Goal: Task Accomplishment & Management: Manage account settings

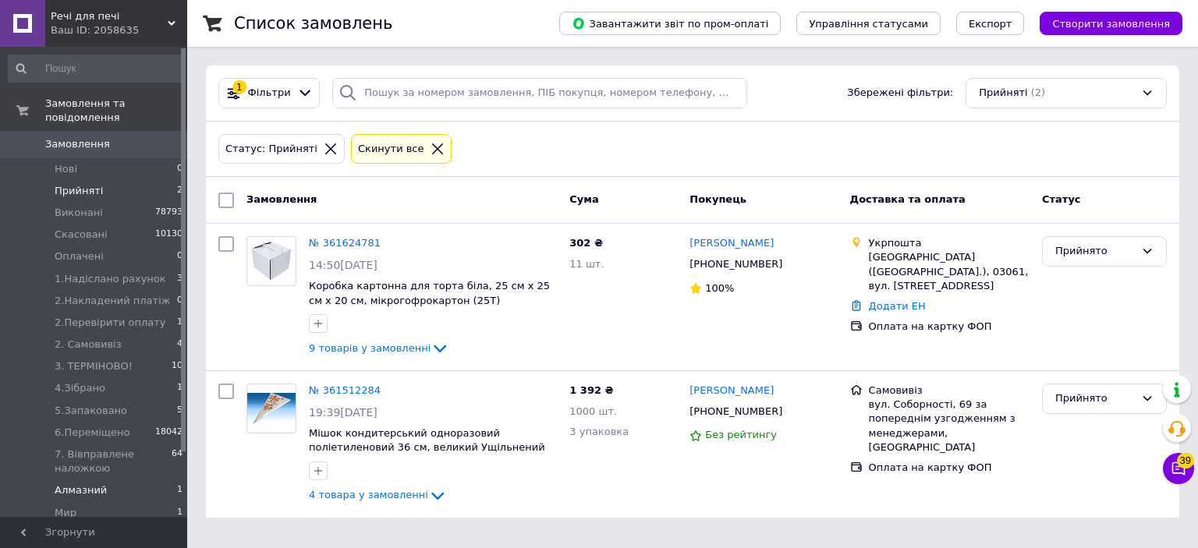
click at [81, 484] on span "Алмазний" at bounding box center [81, 491] width 52 height 14
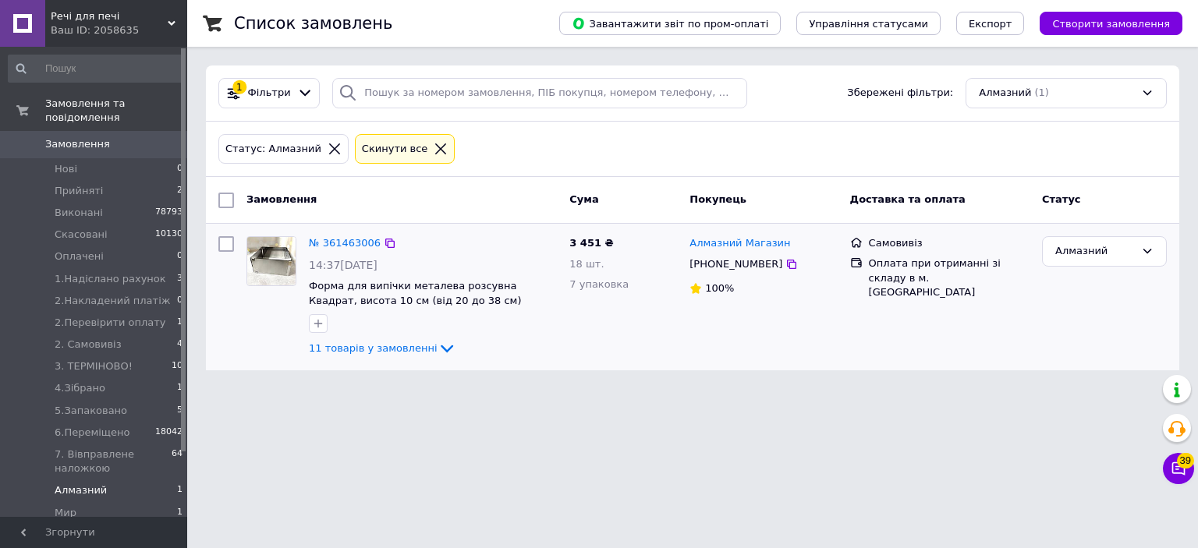
drag, startPoint x: 303, startPoint y: 236, endPoint x: 263, endPoint y: 248, distance: 41.5
click at [263, 248] on img at bounding box center [271, 261] width 48 height 48
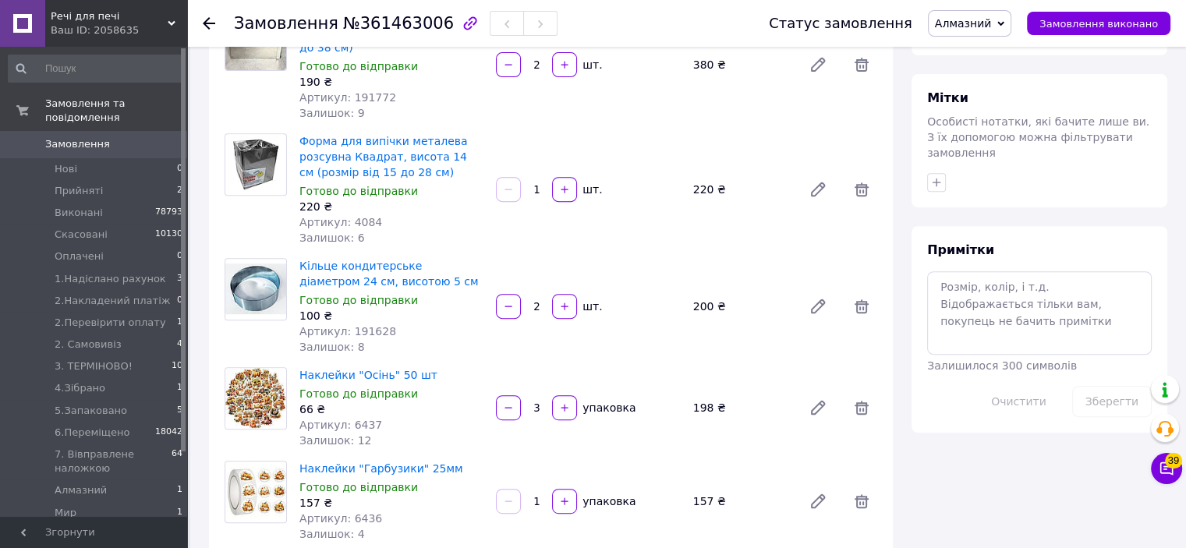
scroll to position [78, 0]
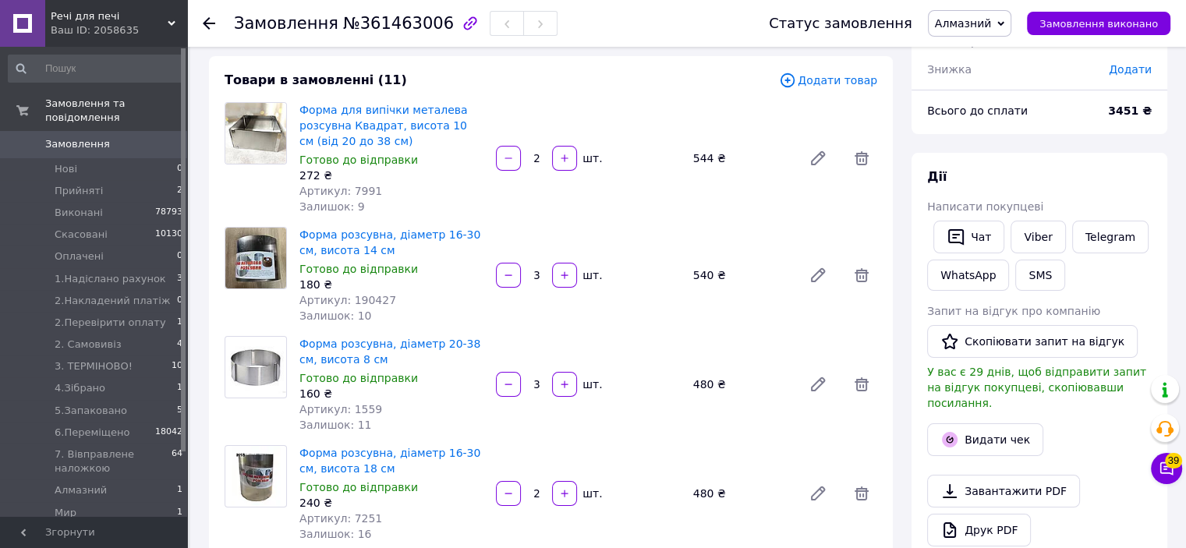
click at [833, 84] on span "Додати товар" at bounding box center [828, 80] width 98 height 17
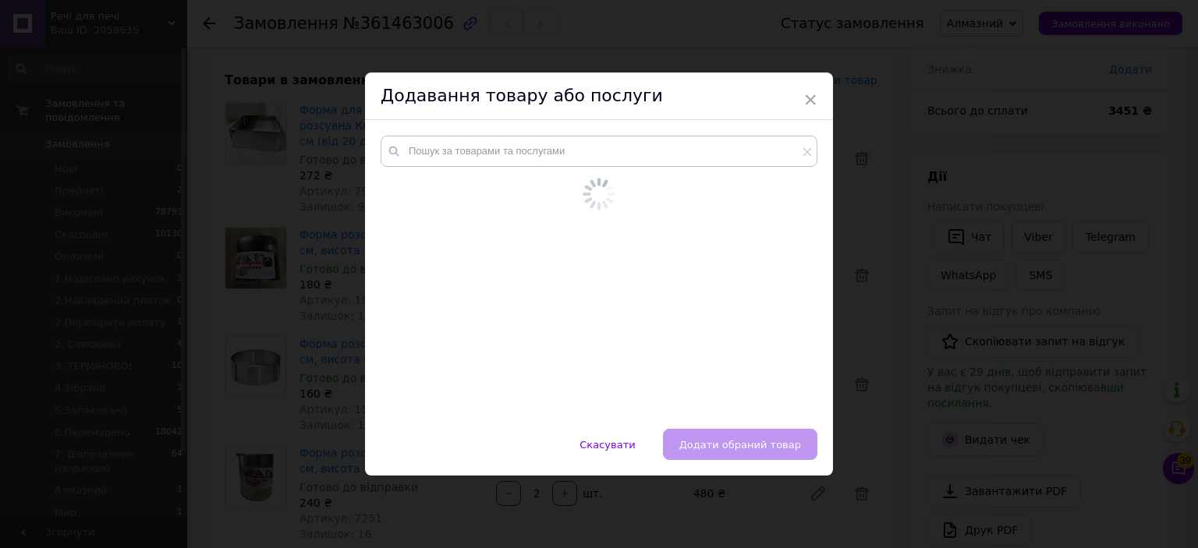
click at [711, 112] on div "Додавання товару або послуги" at bounding box center [599, 97] width 468 height 48
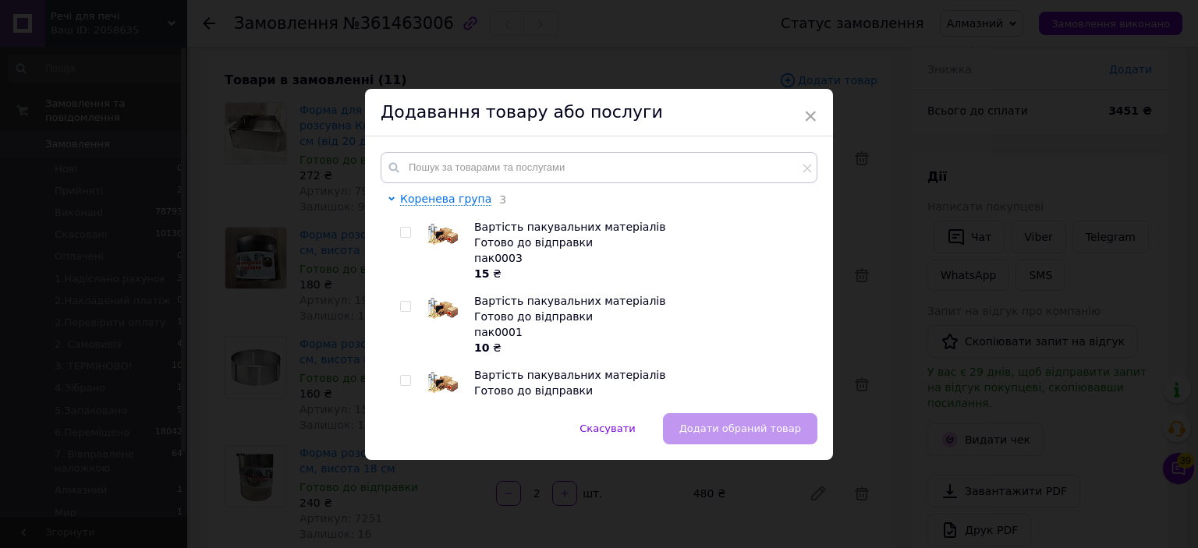
click at [702, 148] on div "Коренева група 3 Вартість пакувальних матеріалів Готово до відправки пак0003 15…" at bounding box center [599, 275] width 468 height 277
click at [691, 173] on input "text" at bounding box center [599, 167] width 437 height 31
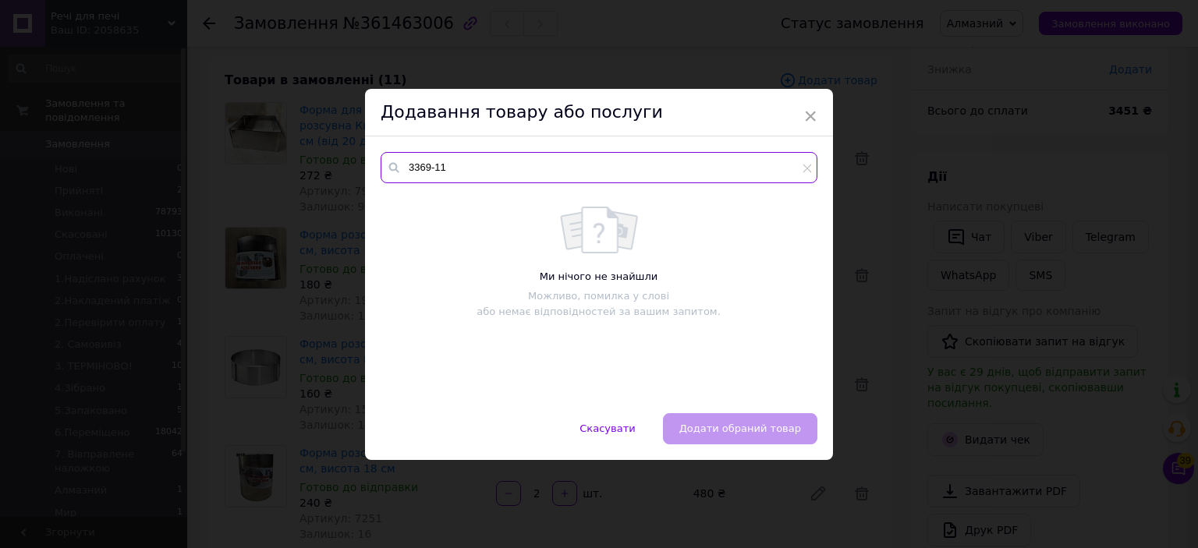
click at [418, 169] on input "3369-11" at bounding box center [599, 167] width 437 height 31
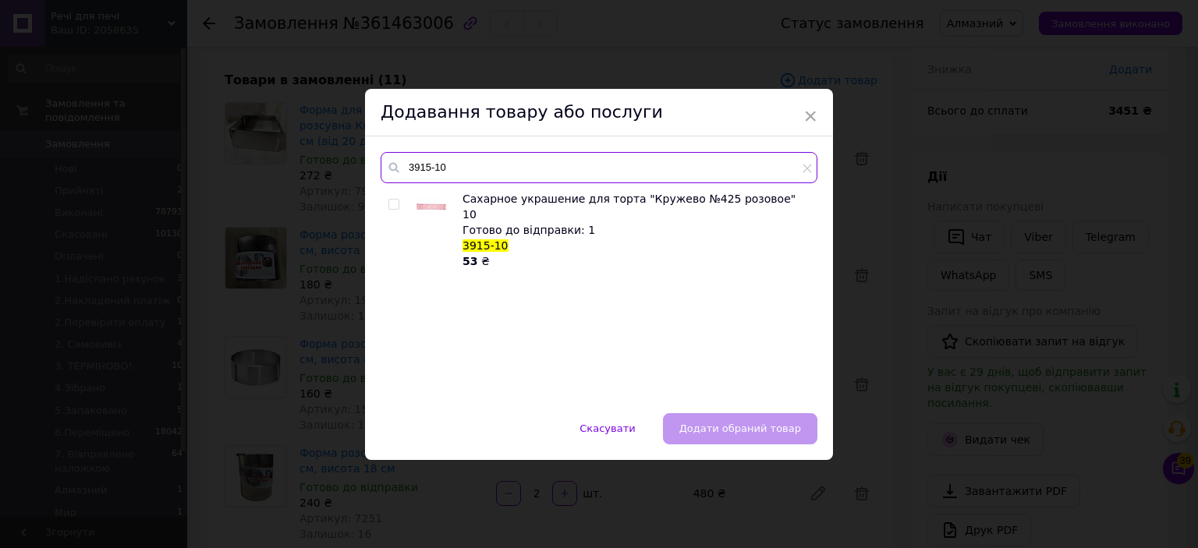
click at [463, 165] on input "3915-10" at bounding box center [599, 167] width 437 height 31
click at [462, 161] on input "3915-10" at bounding box center [599, 167] width 437 height 31
click at [425, 161] on input "3915-10" at bounding box center [599, 167] width 437 height 31
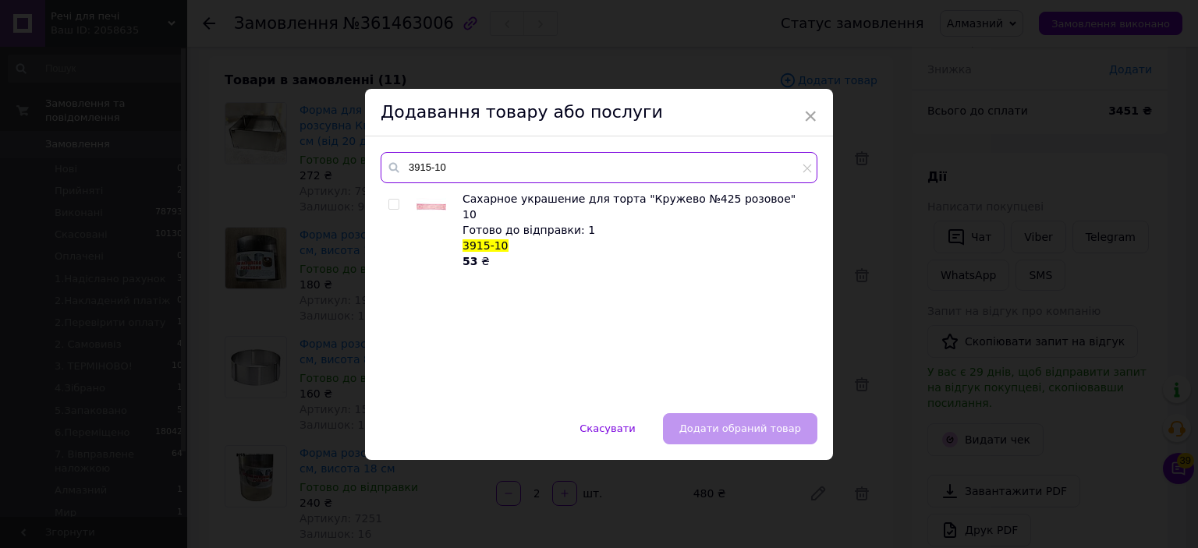
click at [425, 161] on input "3915-10" at bounding box center [599, 167] width 437 height 31
type input "3915-10"
click at [973, 212] on div "× Додавання товару або послуги 3915-10 Сахарное украшение для торта "Кружево №4…" at bounding box center [599, 274] width 1198 height 548
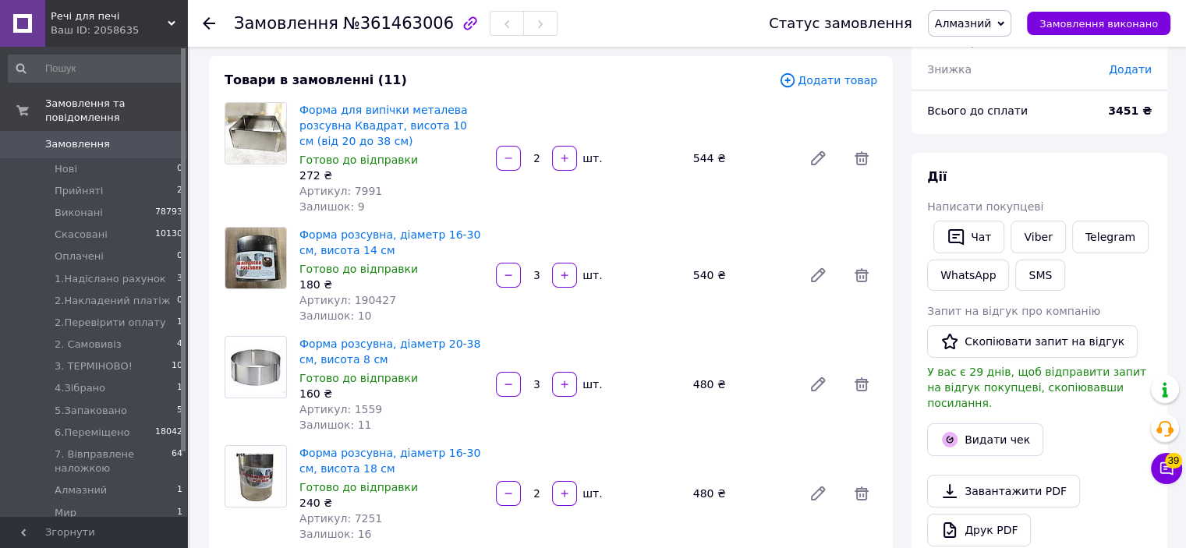
click at [811, 73] on span "Додати товар" at bounding box center [828, 80] width 98 height 17
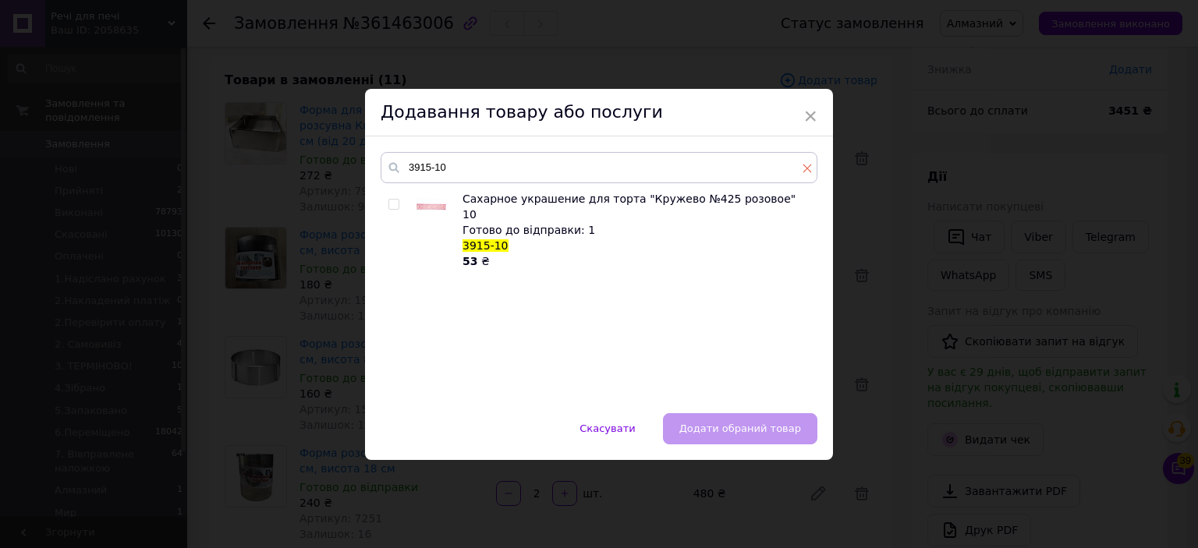
click at [803, 170] on icon at bounding box center [807, 168] width 9 height 9
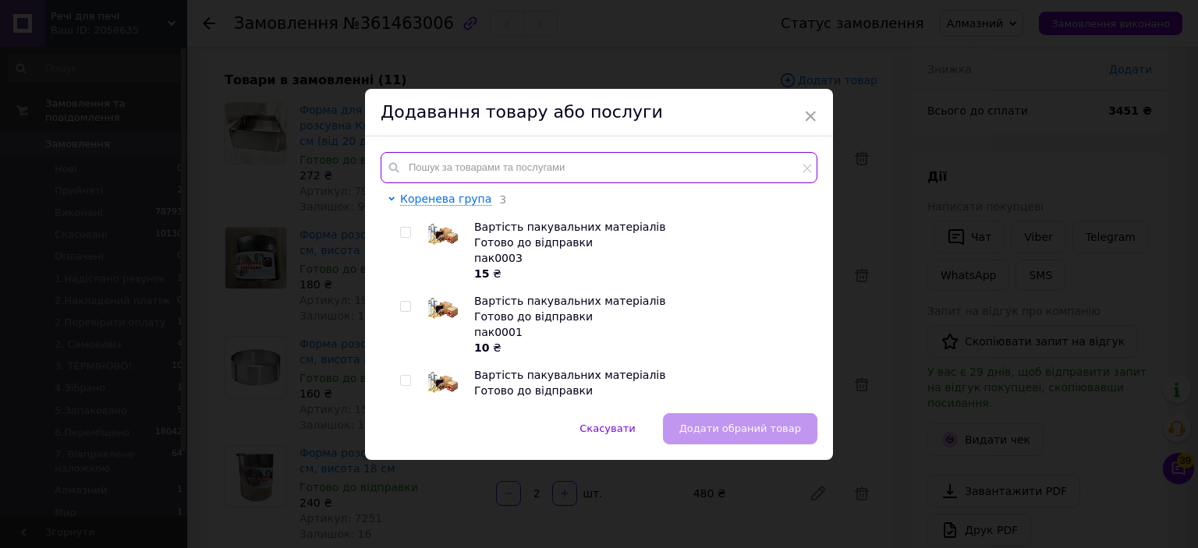
click at [786, 169] on input "text" at bounding box center [599, 167] width 437 height 31
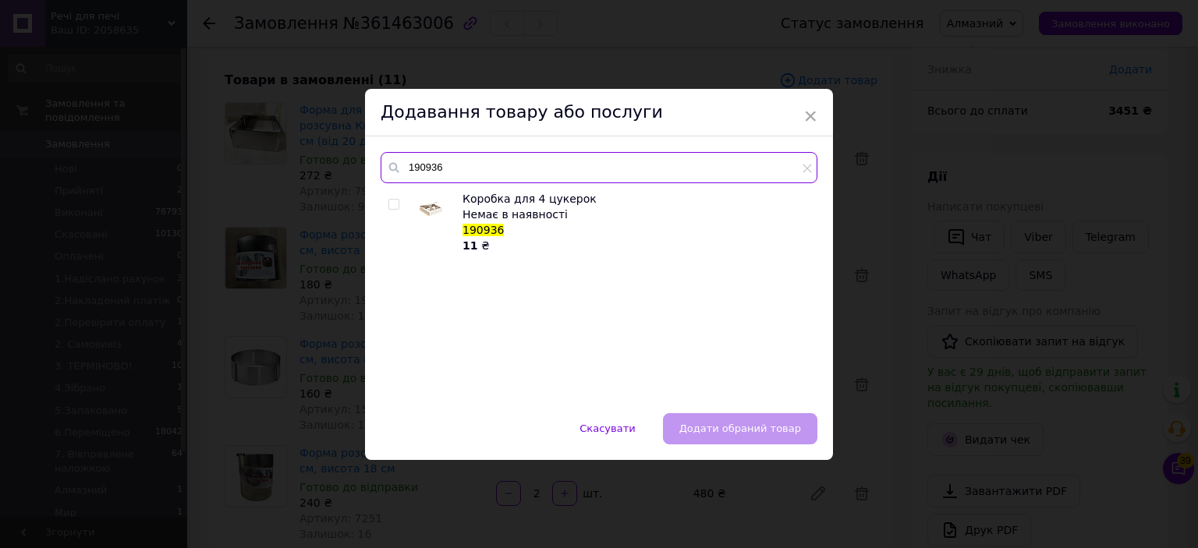
click at [636, 165] on input "190936" at bounding box center [599, 167] width 437 height 31
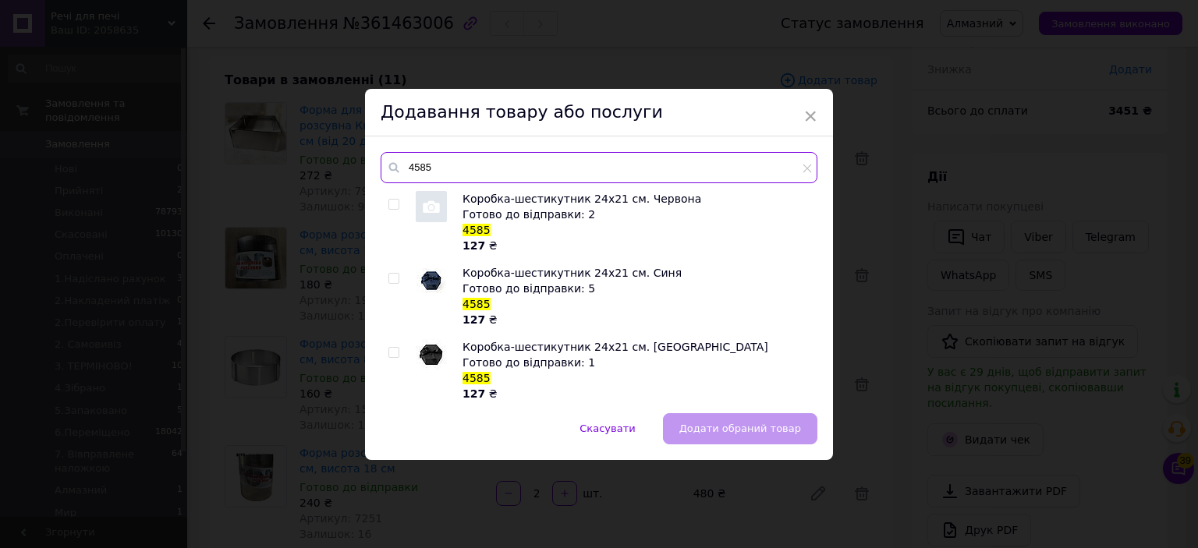
type input "4585"
click at [1118, 174] on div "× Додавання товару або послуги 4585 Коробка-шестикутник 24х21 см. Червона Готов…" at bounding box center [599, 274] width 1198 height 548
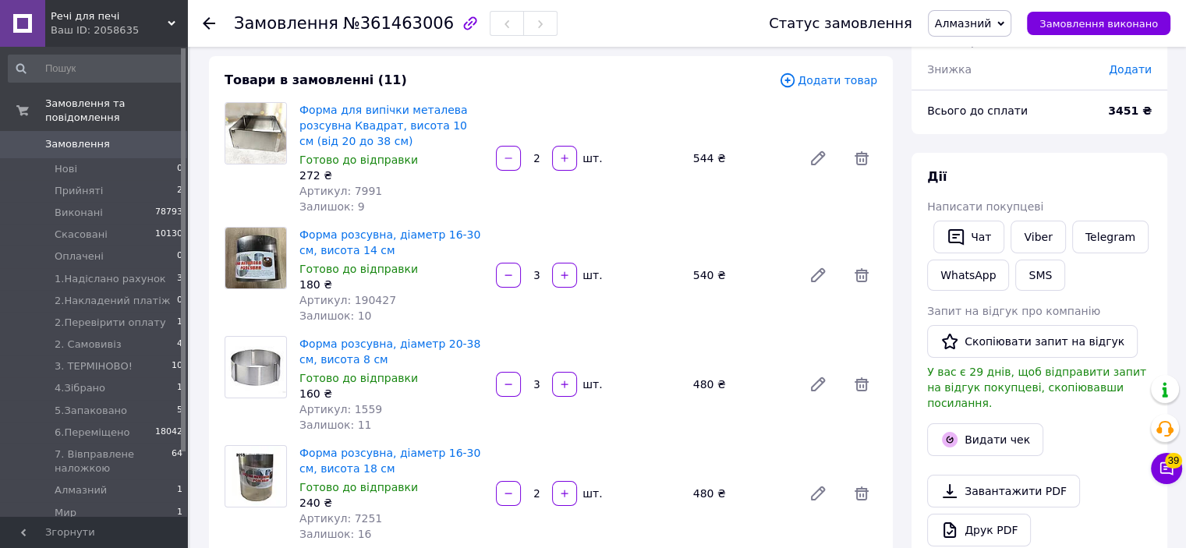
click at [834, 83] on span "Додати товар" at bounding box center [828, 80] width 98 height 17
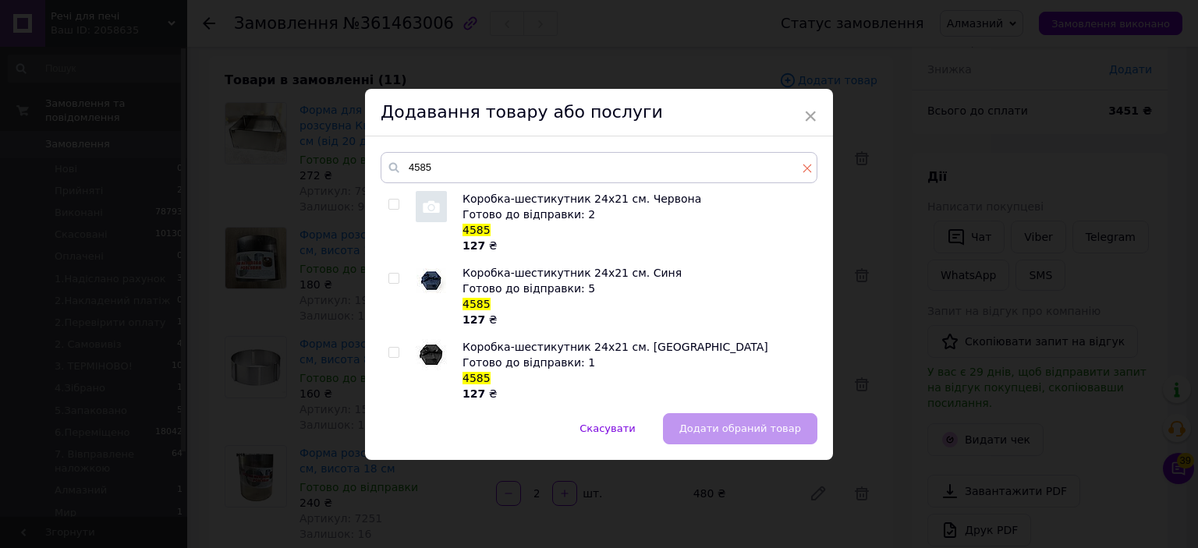
click at [803, 168] on icon at bounding box center [807, 168] width 9 height 9
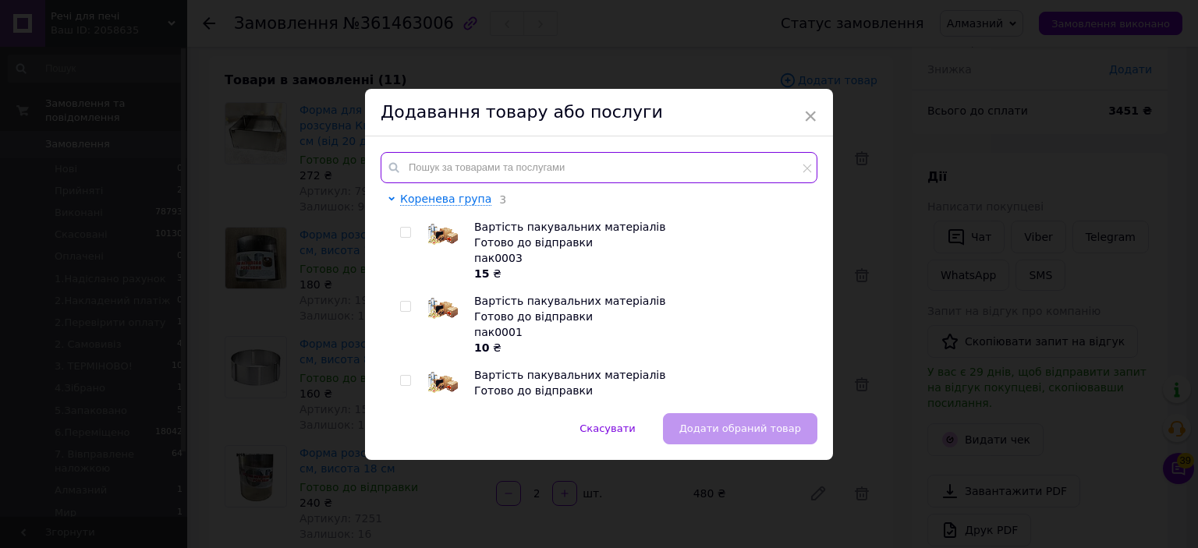
click at [765, 168] on input "text" at bounding box center [599, 167] width 437 height 31
paste input "191323"
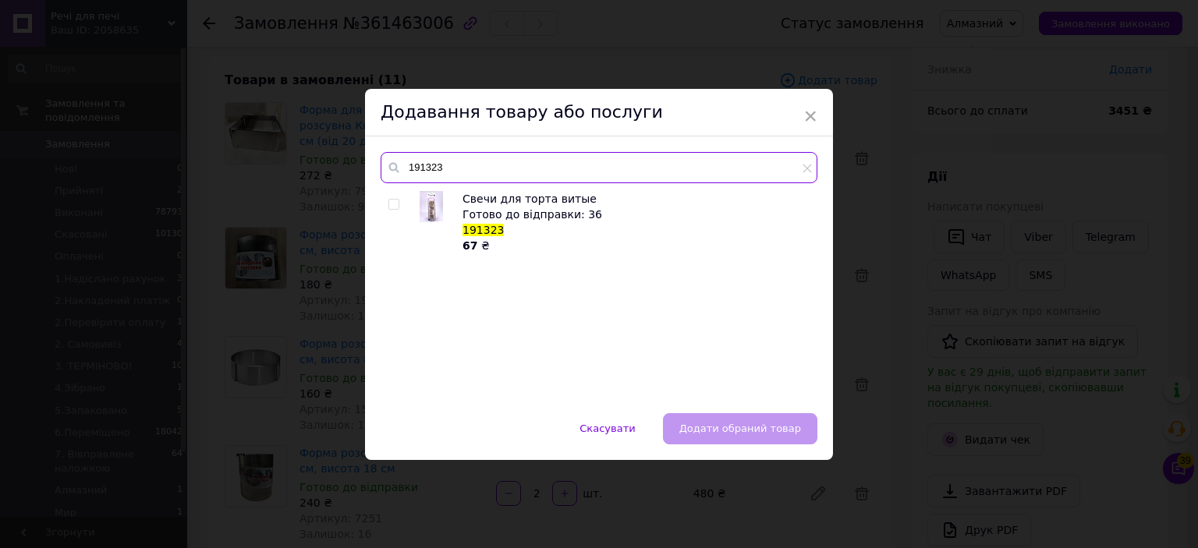
type input "191323"
click at [396, 207] on input "checkbox" at bounding box center [393, 205] width 10 height 10
checkbox input "true"
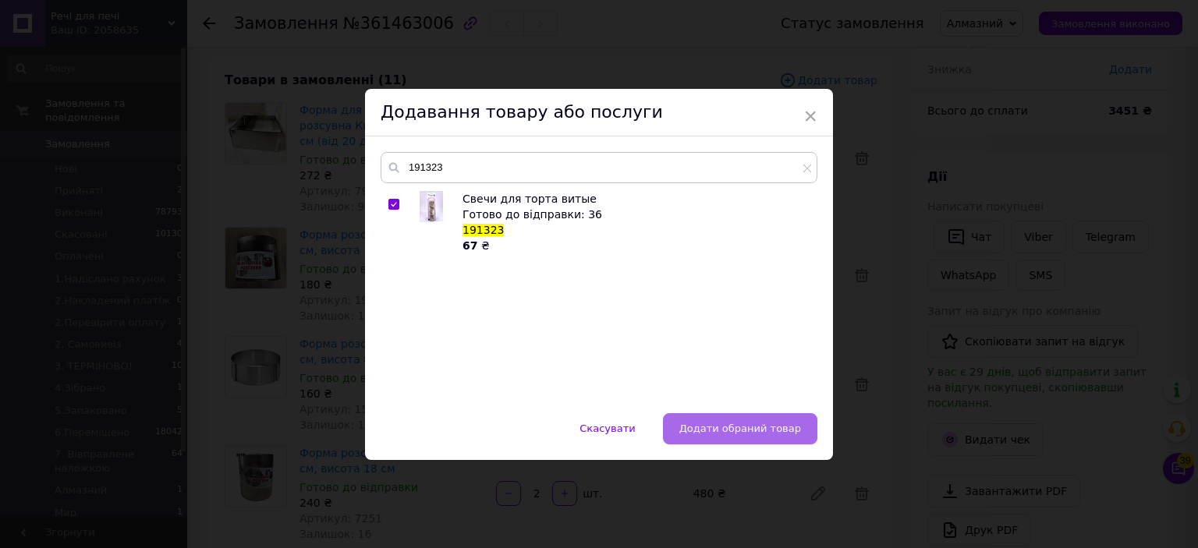
click at [716, 418] on button "Додати обраний товар" at bounding box center [740, 428] width 154 height 31
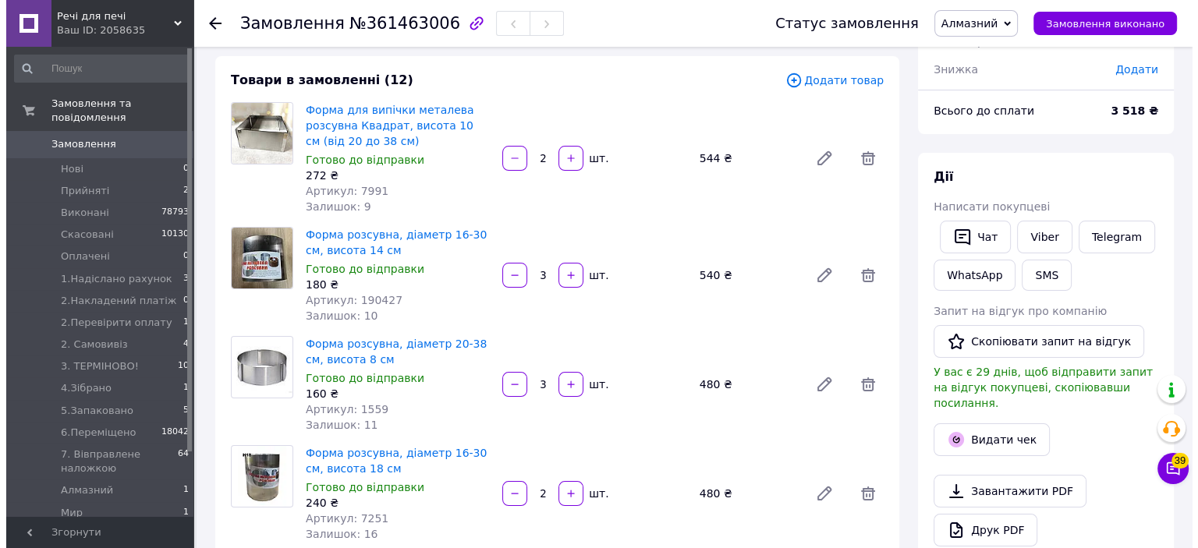
scroll to position [0, 0]
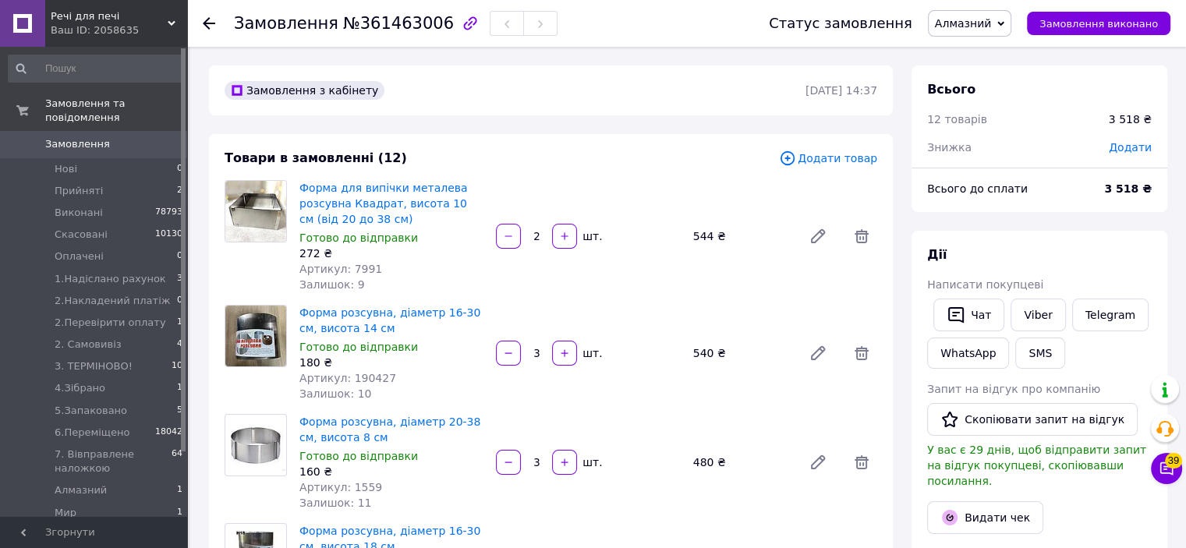
click at [828, 162] on span "Додати товар" at bounding box center [828, 158] width 98 height 17
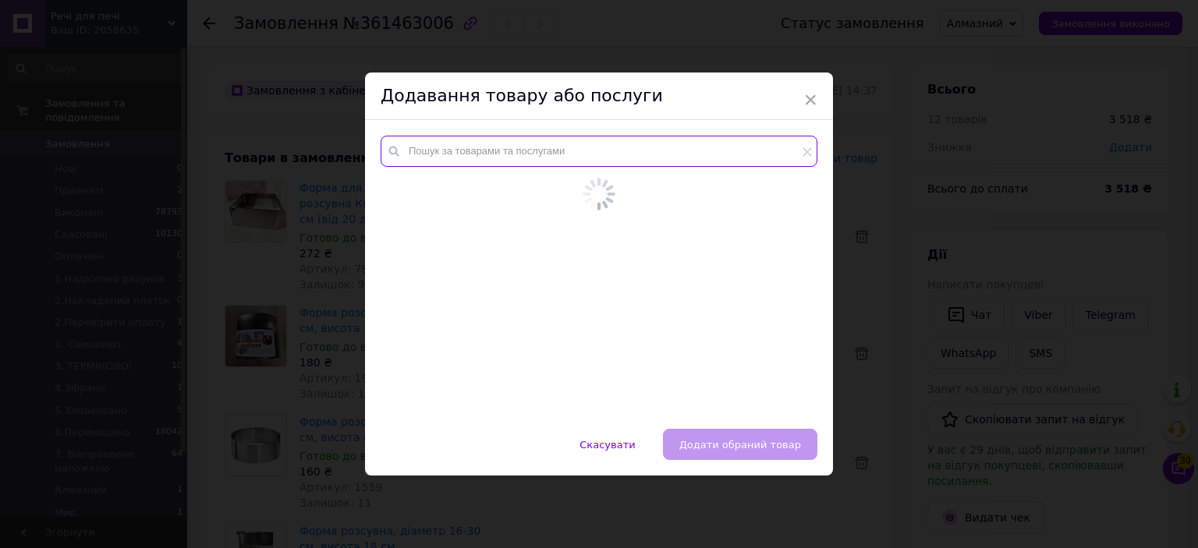
click at [772, 165] on input "text" at bounding box center [599, 151] width 437 height 31
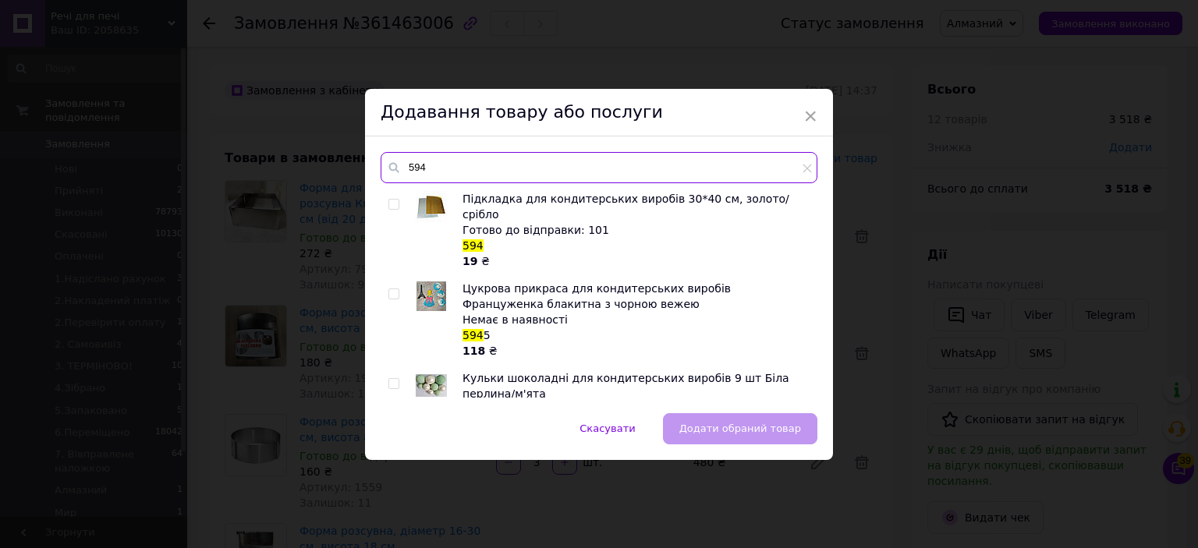
type input "594"
click at [874, 200] on div "× Додавання товару або послуги 594 Підкладка для кондитерських виробів 30*40 см…" at bounding box center [599, 274] width 1198 height 548
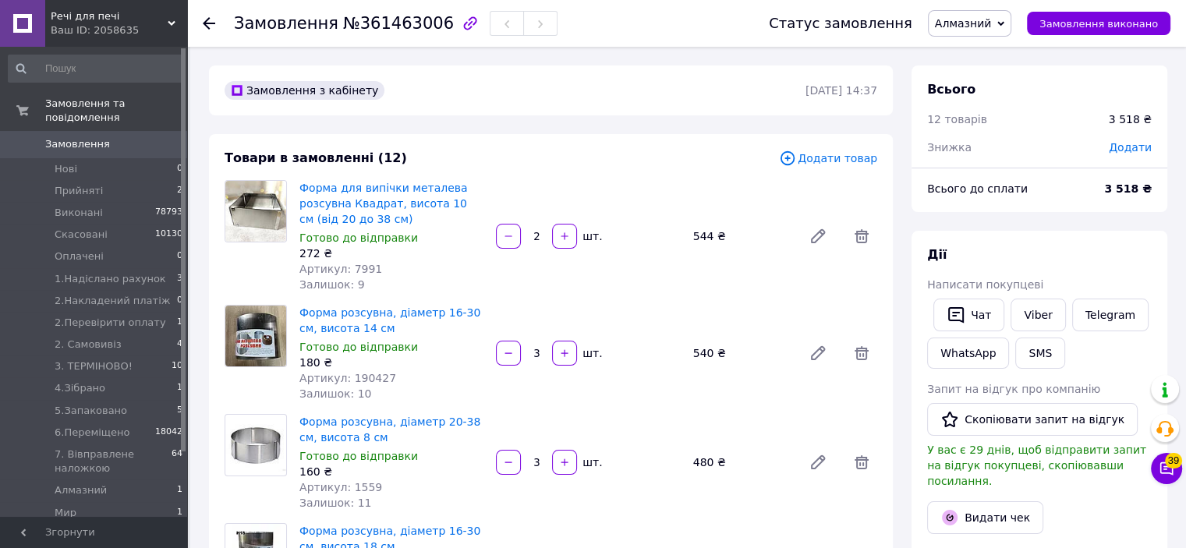
click at [814, 153] on span "Додати товар" at bounding box center [828, 158] width 98 height 17
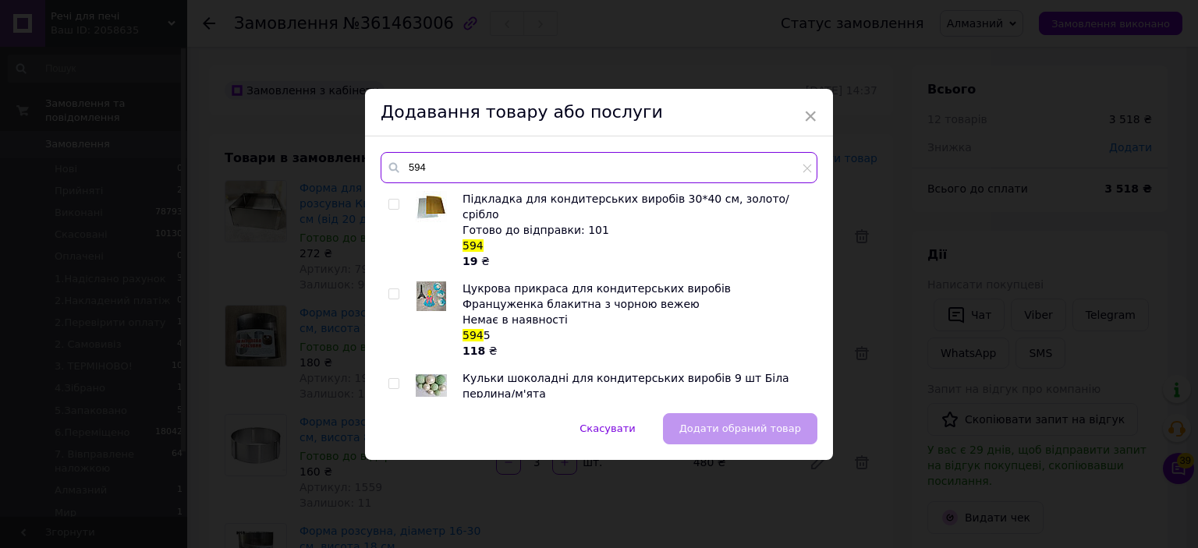
click at [776, 154] on input "594" at bounding box center [599, 167] width 437 height 31
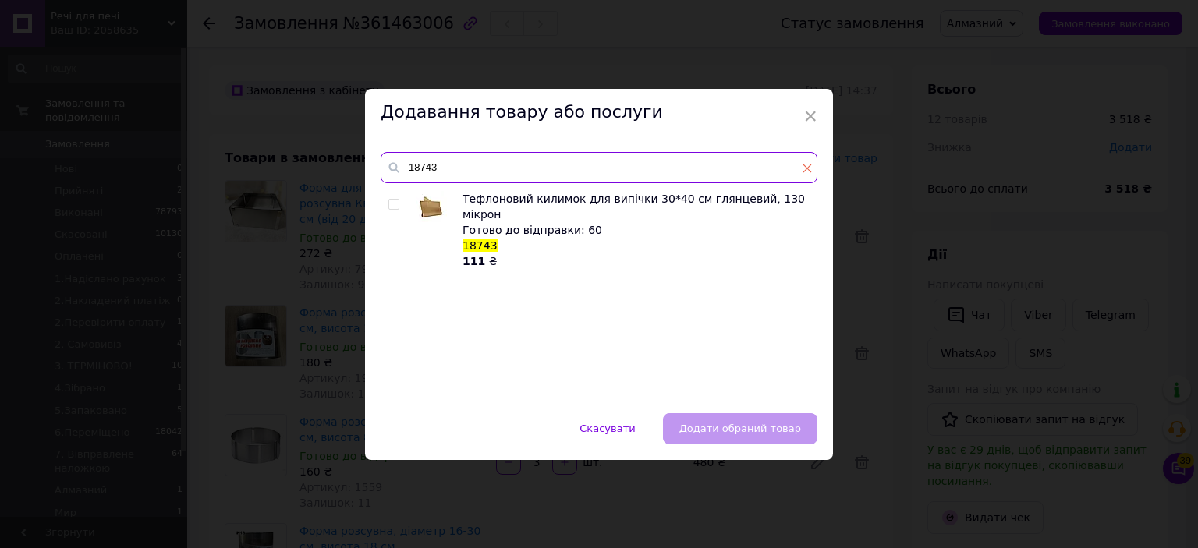
type input "18743"
click at [804, 166] on icon at bounding box center [807, 168] width 9 height 9
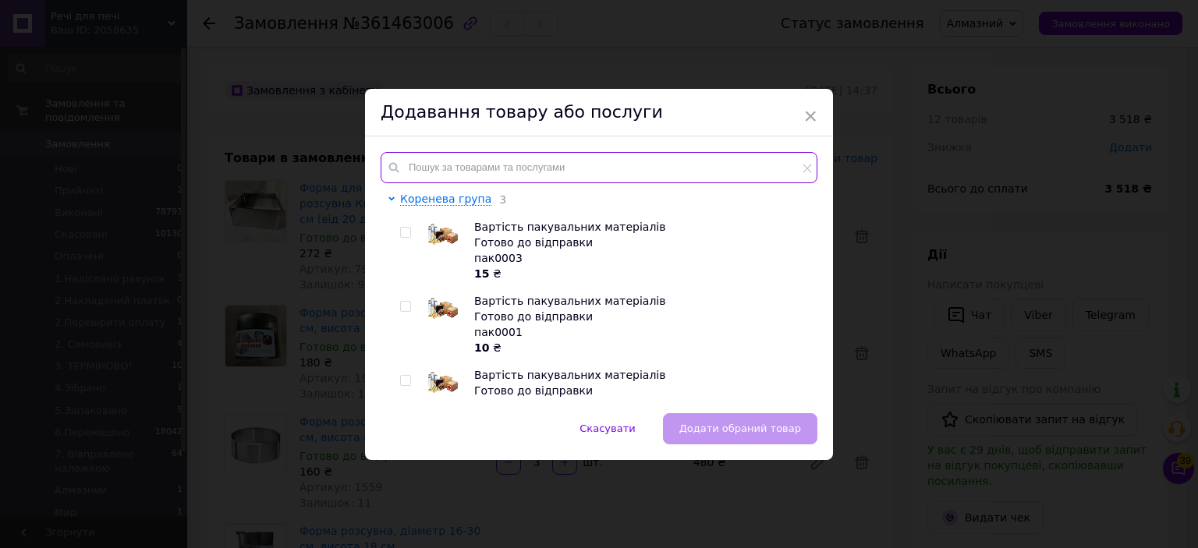
click at [798, 169] on input "text" at bounding box center [599, 167] width 437 height 31
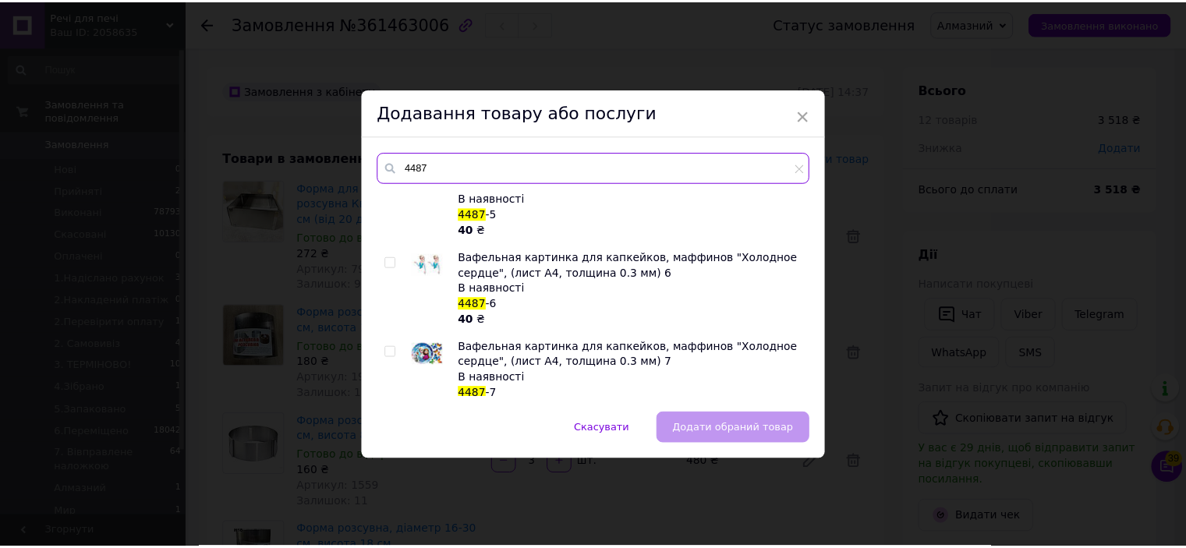
scroll to position [588, 0]
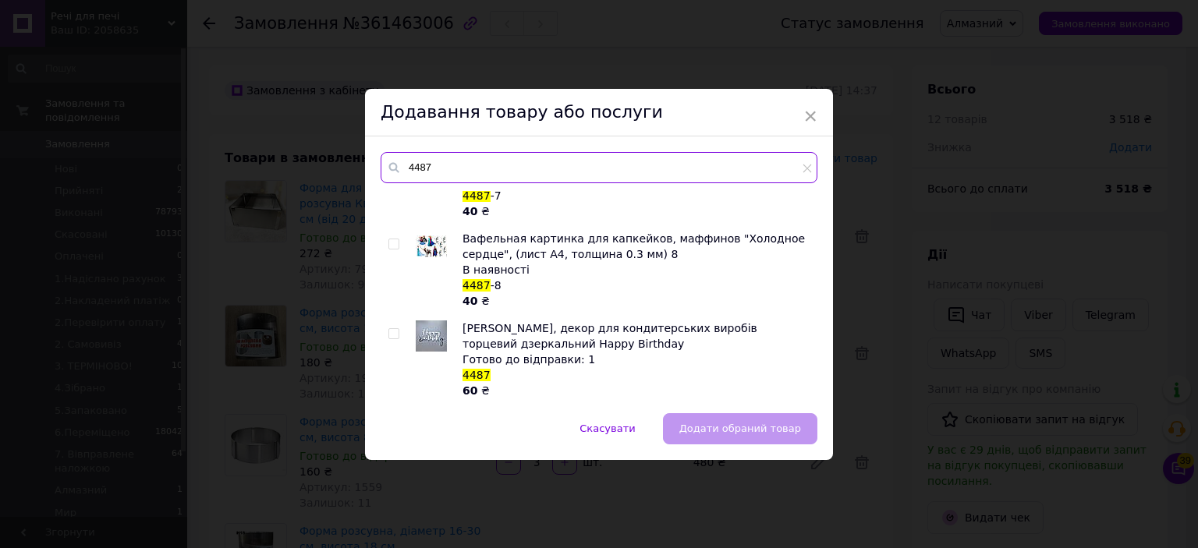
type input "4487"
click at [385, 330] on div "Вафельная картинка для капкейков, маффинов "Холодное сердце", (лист А4, толщина…" at bounding box center [599, 294] width 436 height 207
click at [388, 331] on input "checkbox" at bounding box center [393, 334] width 10 height 10
checkbox input "true"
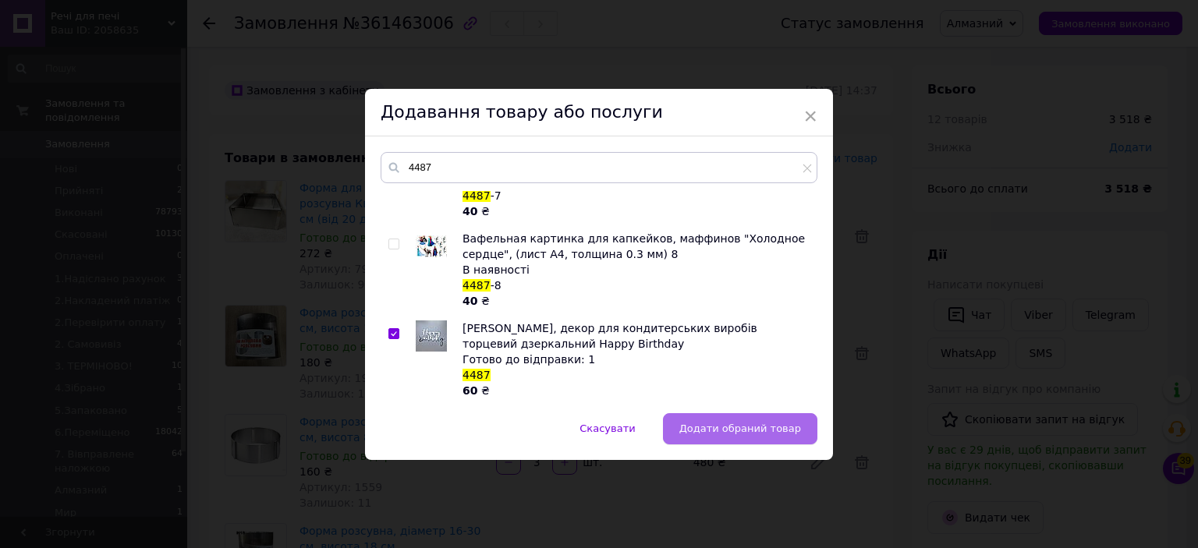
click at [710, 439] on button "Додати обраний товар" at bounding box center [740, 428] width 154 height 31
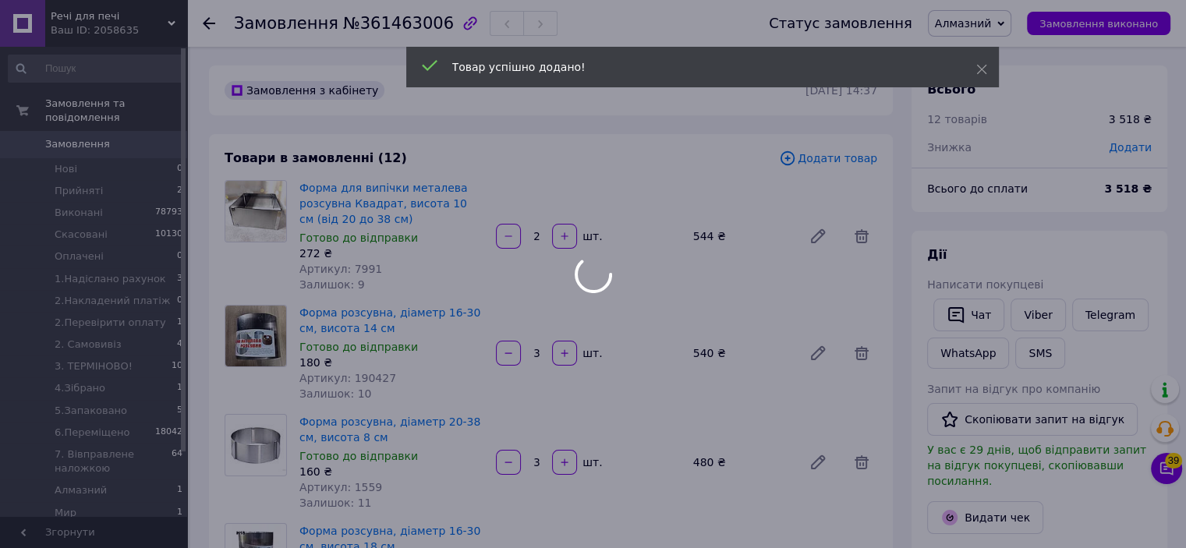
scroll to position [129, 0]
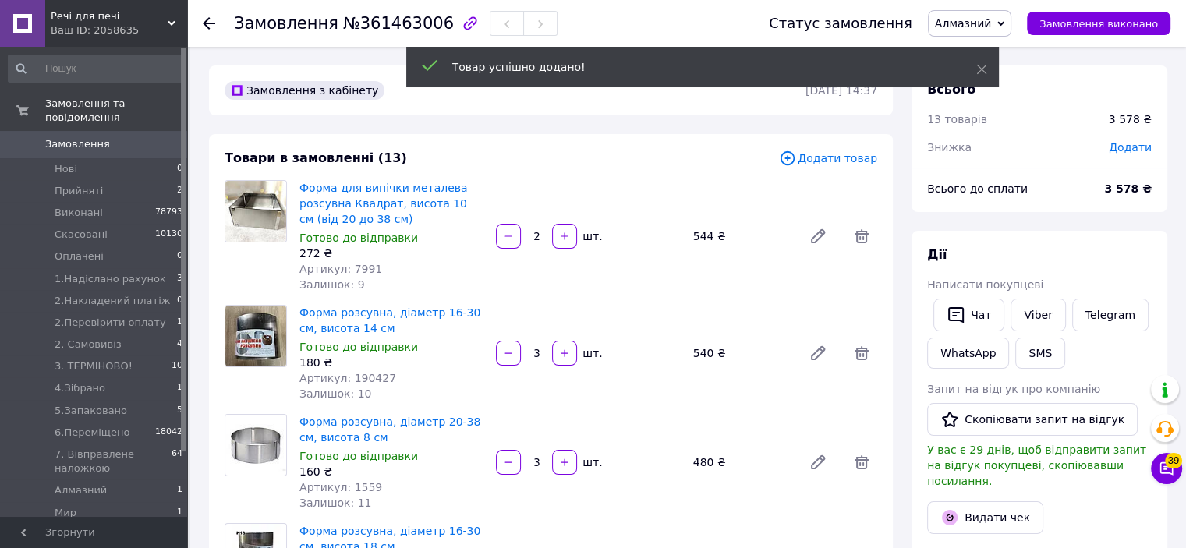
click at [818, 158] on span "Додати товар" at bounding box center [828, 158] width 98 height 17
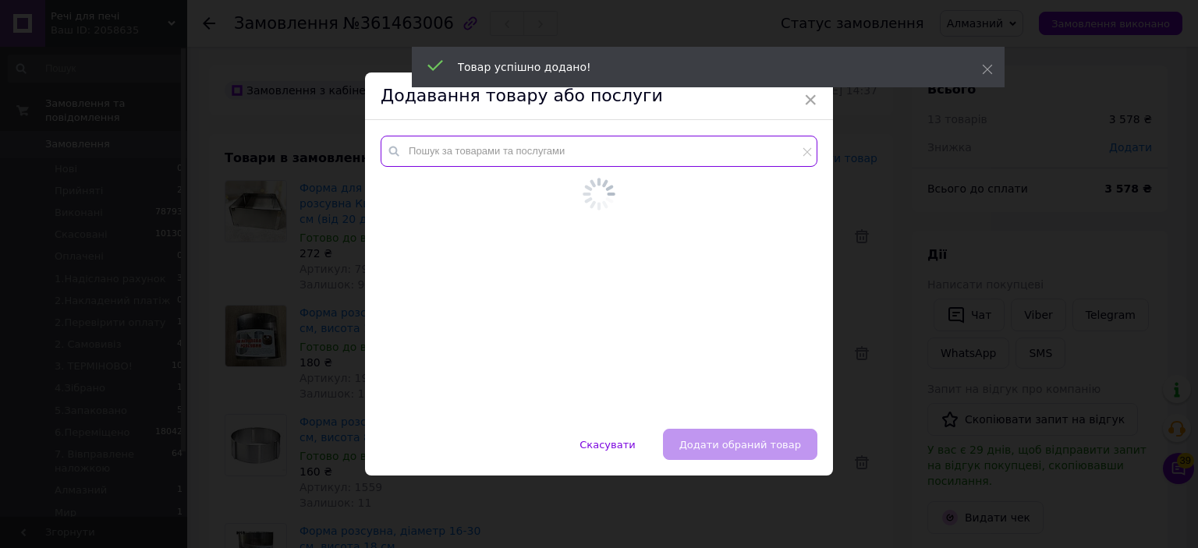
click at [777, 152] on input "text" at bounding box center [599, 151] width 437 height 31
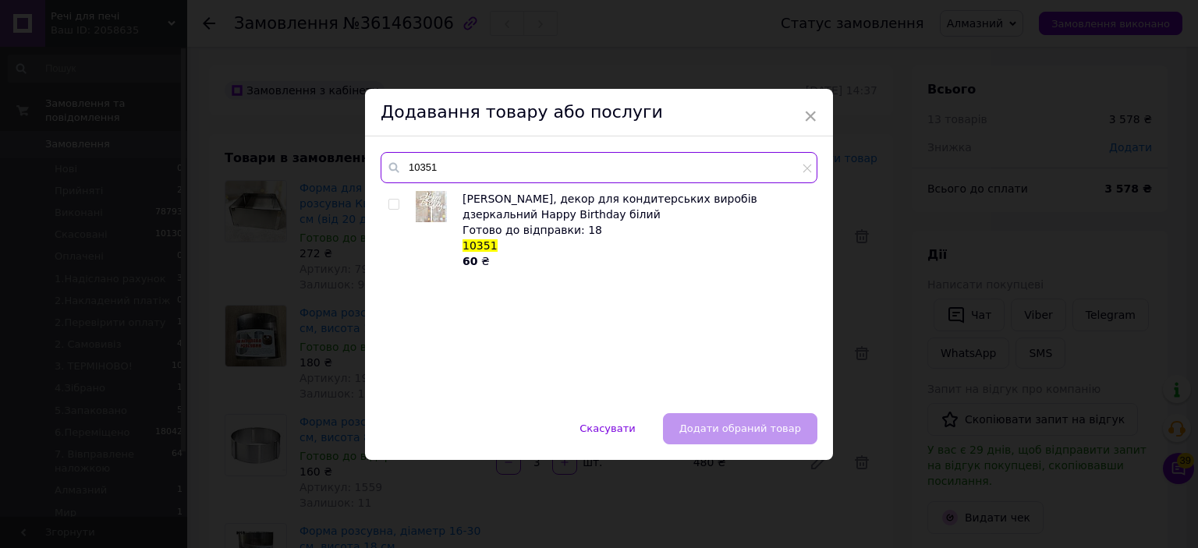
type input "10351"
click at [388, 200] on input "checkbox" at bounding box center [393, 205] width 10 height 10
checkbox input "true"
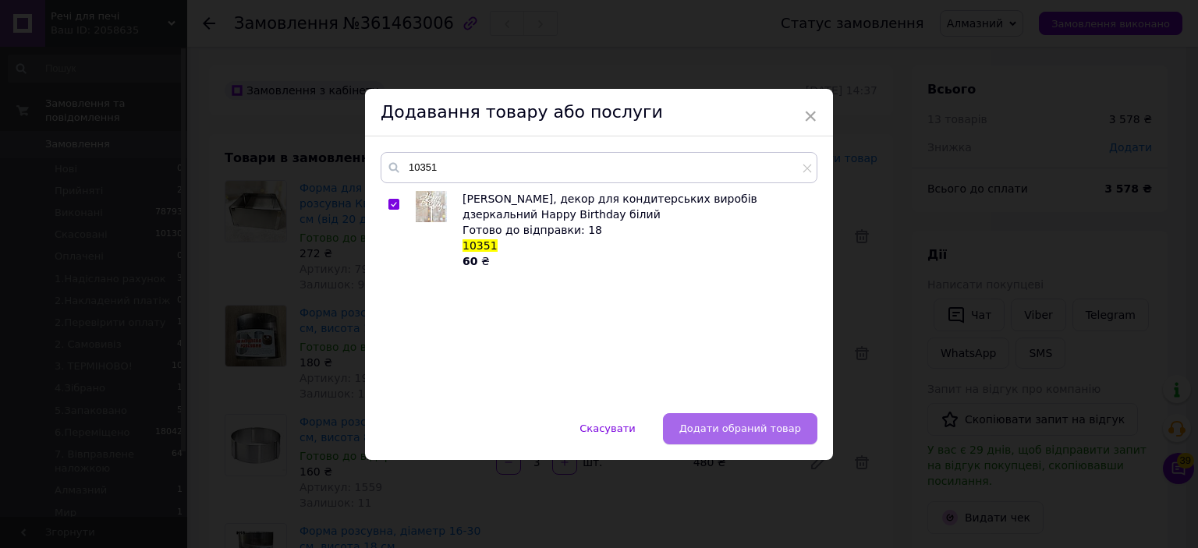
click at [720, 414] on button "Додати обраний товар" at bounding box center [740, 428] width 154 height 31
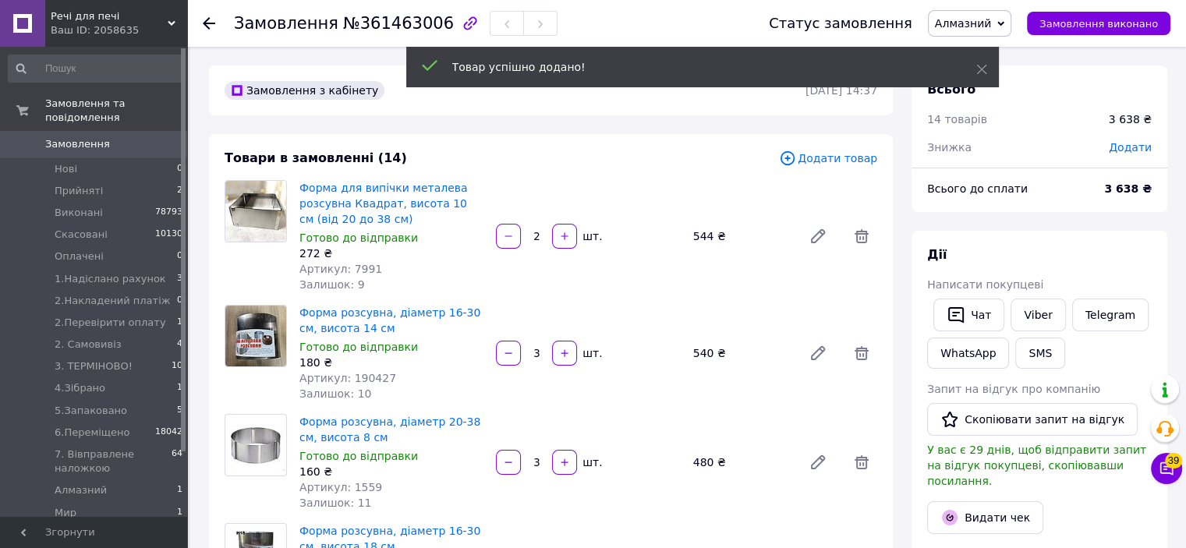
scroll to position [166, 0]
click at [810, 157] on span "Додати товар" at bounding box center [828, 158] width 98 height 17
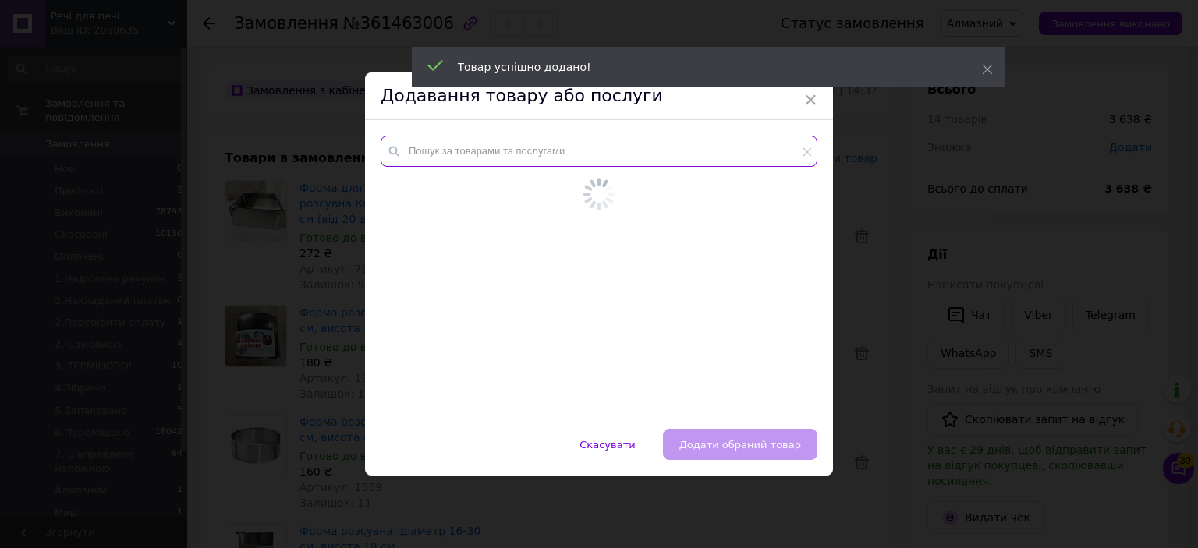
click at [752, 156] on input "text" at bounding box center [599, 151] width 437 height 31
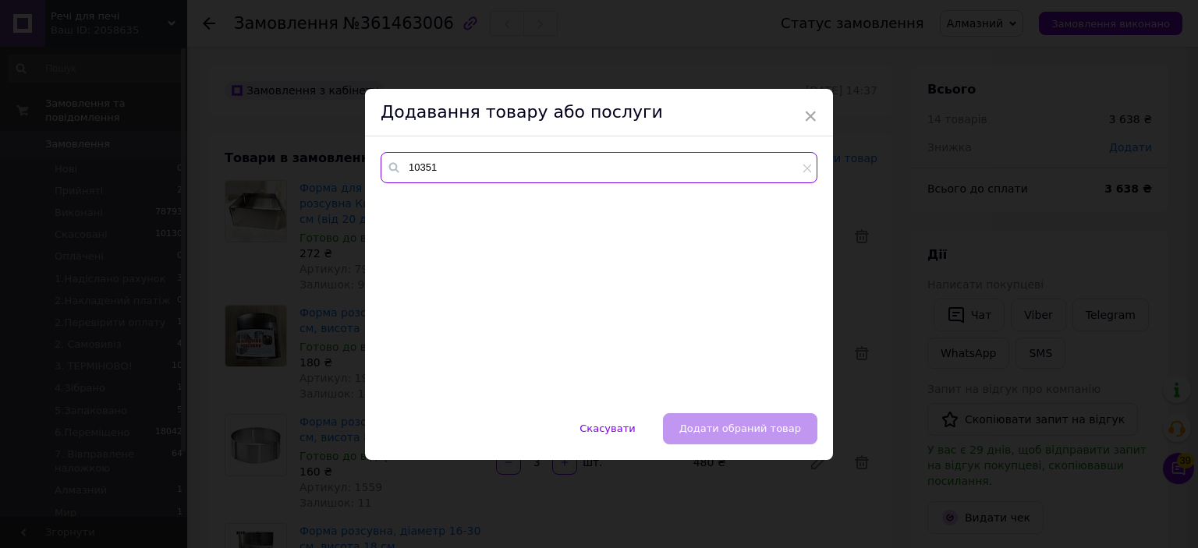
click at [405, 172] on input "10351" at bounding box center [599, 167] width 437 height 31
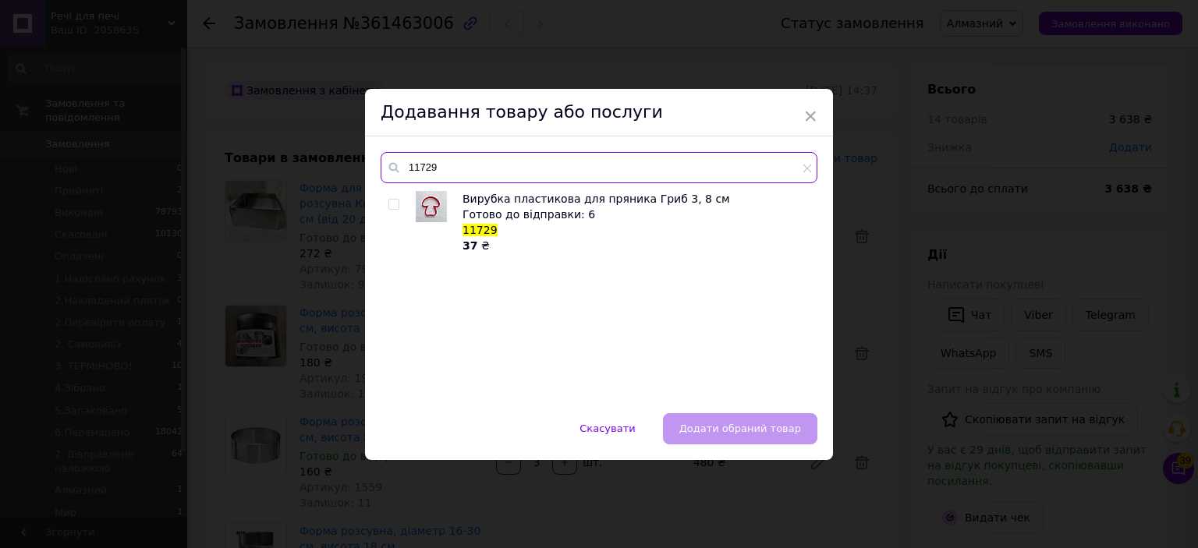
type input "11729"
click at [396, 205] on input "checkbox" at bounding box center [393, 205] width 10 height 10
checkbox input "true"
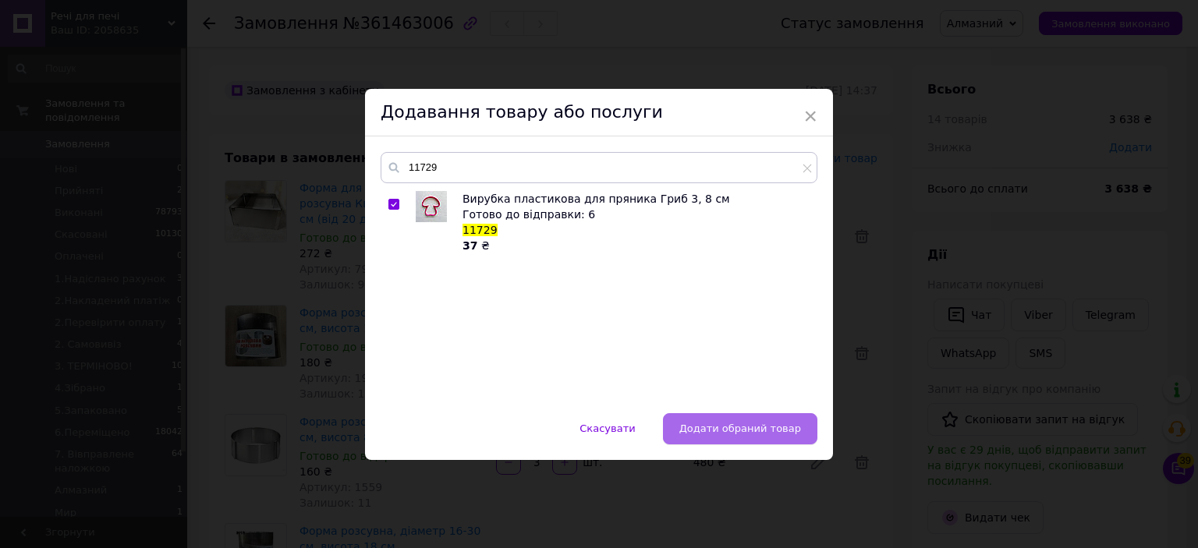
click at [726, 427] on span "Додати обраний товар" at bounding box center [740, 429] width 122 height 12
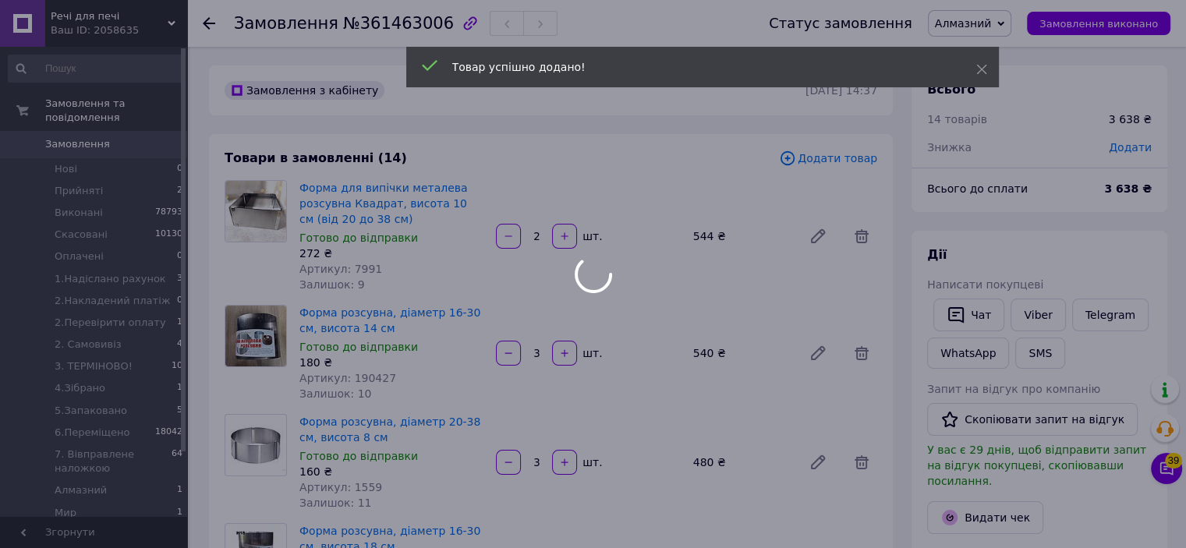
scroll to position [204, 0]
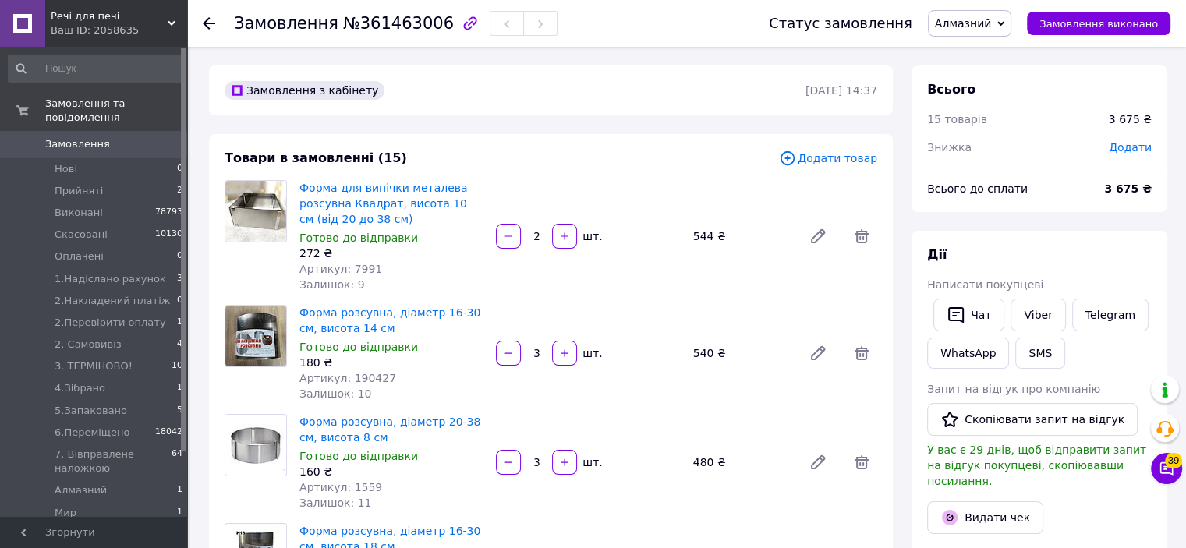
click at [809, 155] on span "Додати товар" at bounding box center [828, 158] width 98 height 17
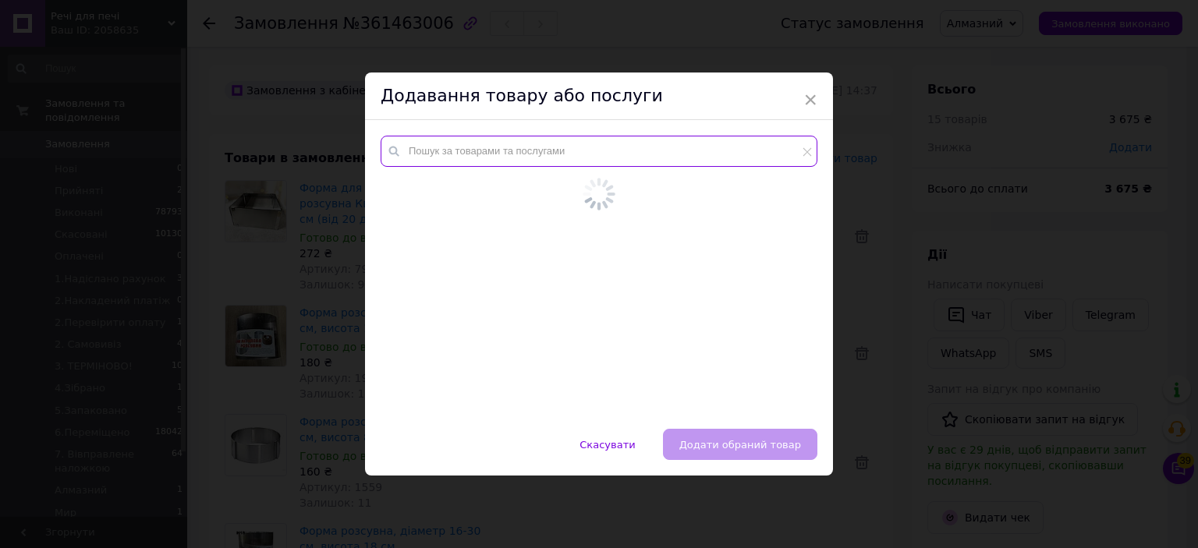
click at [738, 157] on input "text" at bounding box center [599, 151] width 437 height 31
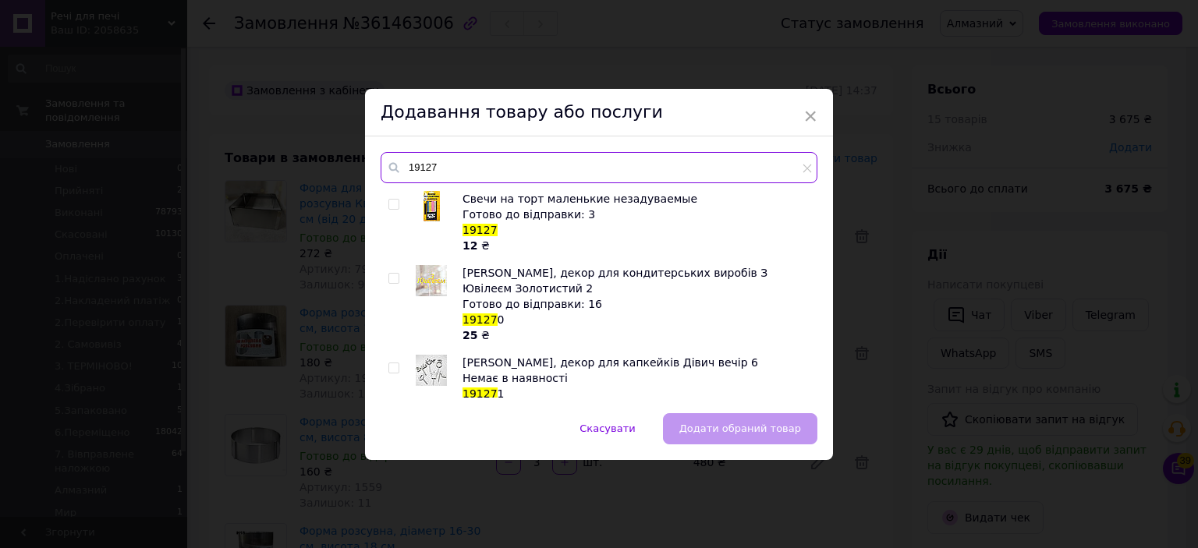
type input "19127"
click at [388, 204] on input "checkbox" at bounding box center [393, 205] width 10 height 10
checkbox input "true"
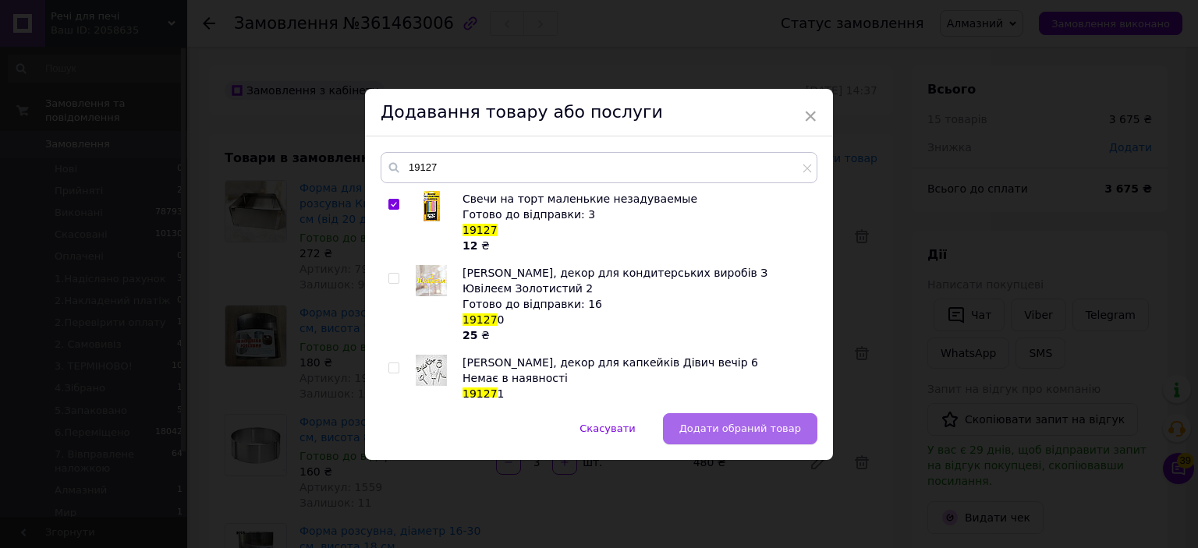
click at [718, 427] on span "Додати обраний товар" at bounding box center [740, 429] width 122 height 12
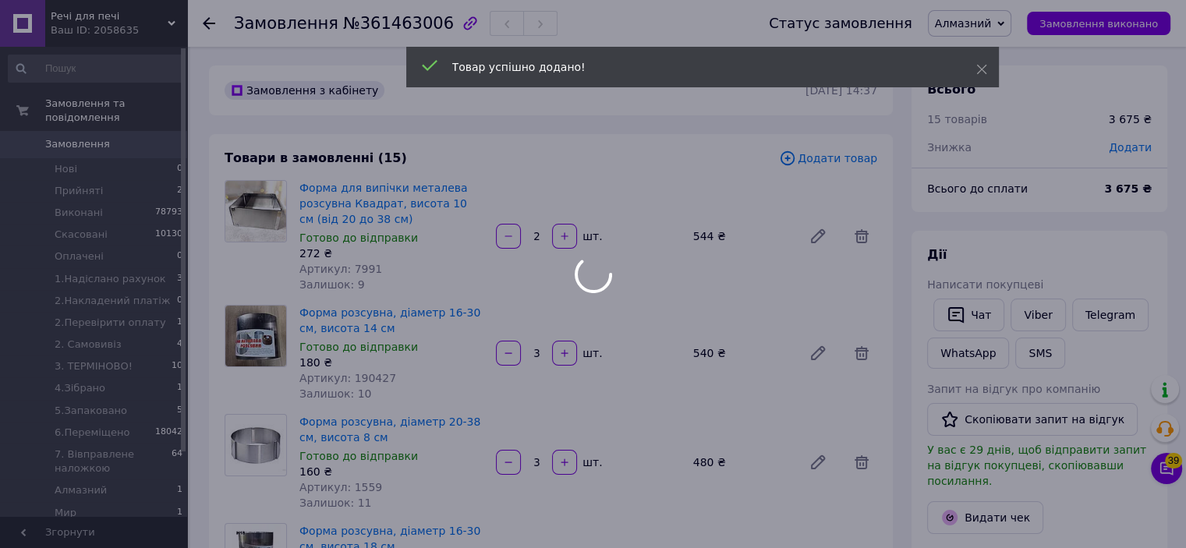
scroll to position [242, 0]
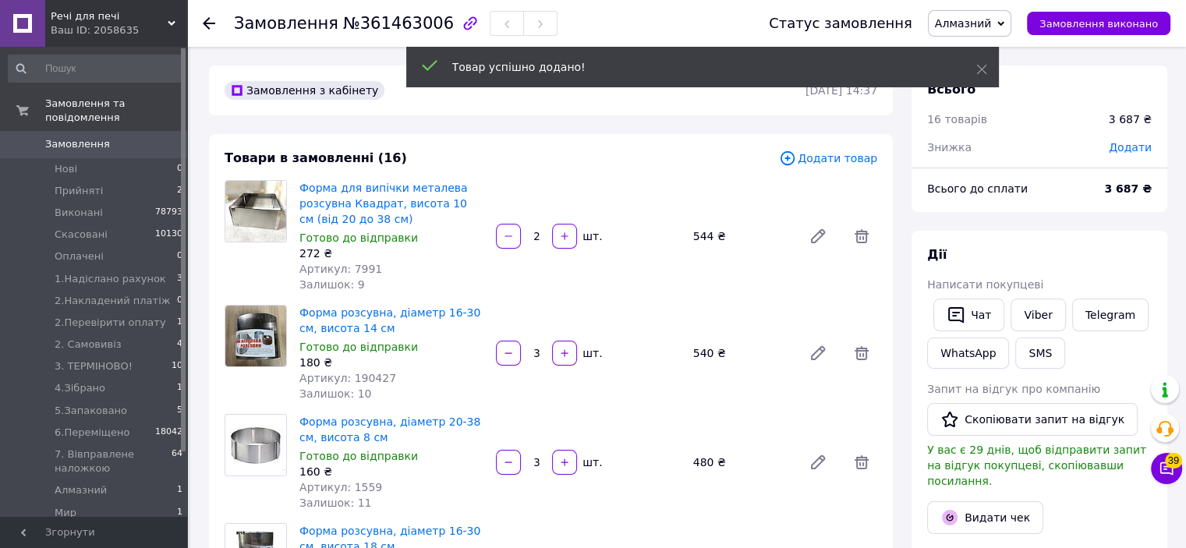
click at [832, 158] on span "Додати товар" at bounding box center [828, 158] width 98 height 17
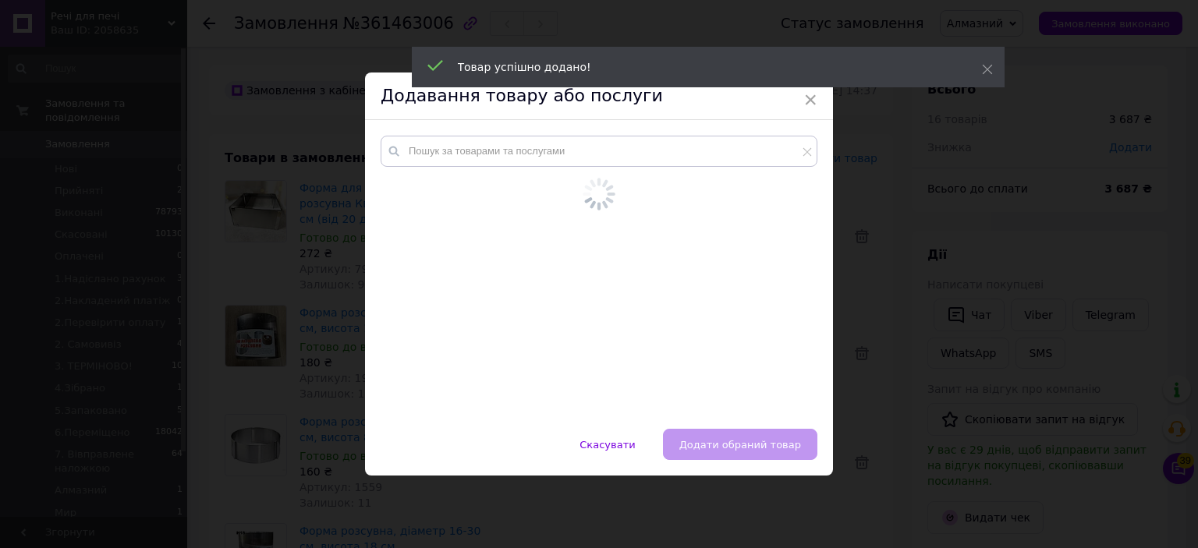
click at [771, 158] on input "text" at bounding box center [599, 151] width 437 height 31
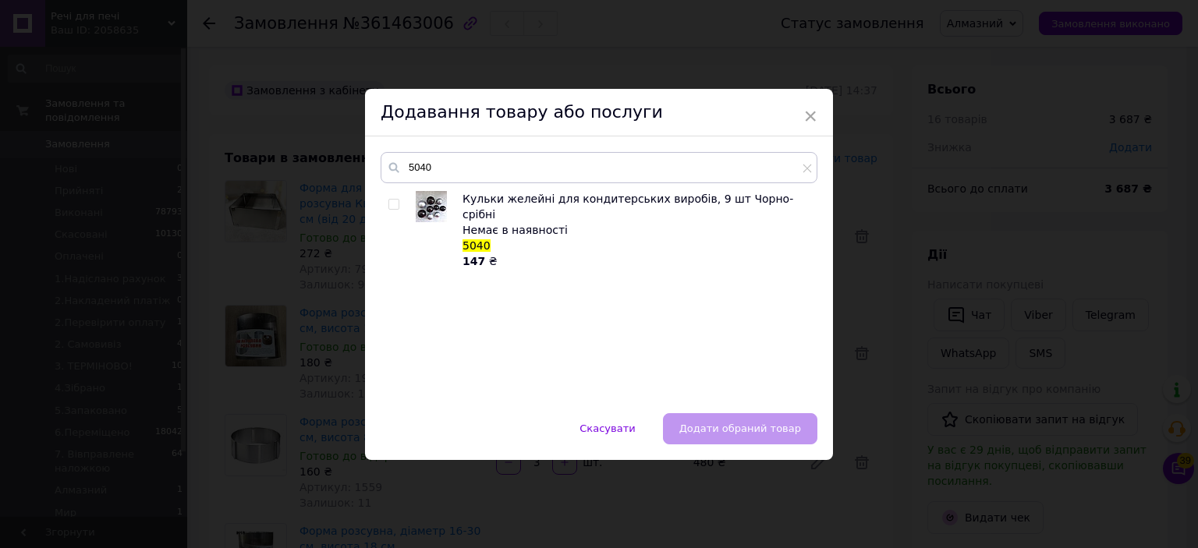
click at [444, 161] on input "5040" at bounding box center [599, 167] width 437 height 31
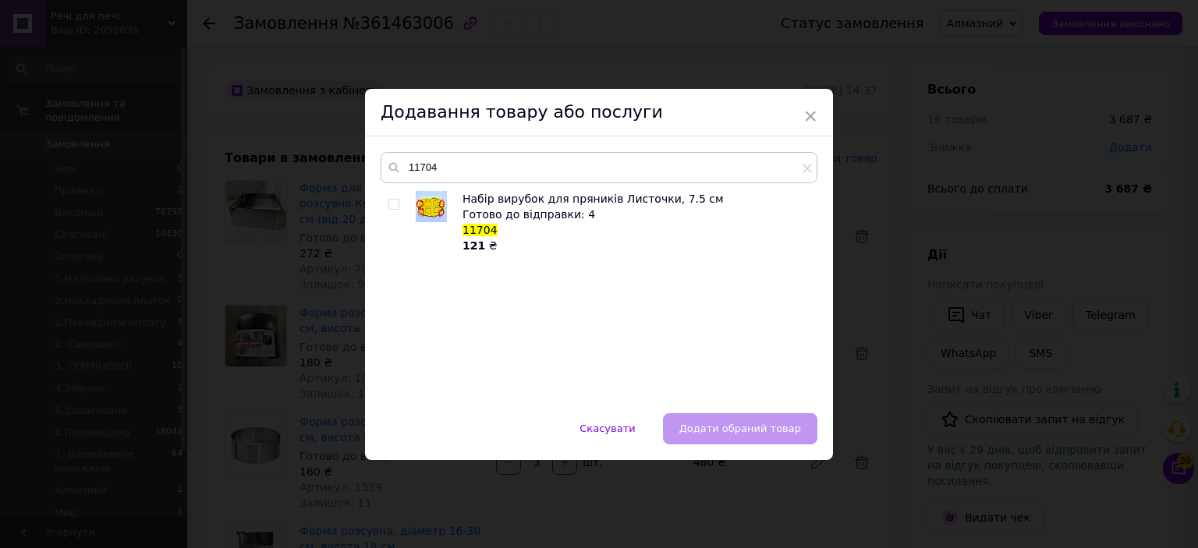
type input "11704"
click at [393, 203] on input "checkbox" at bounding box center [393, 205] width 10 height 10
checkbox input "true"
click at [743, 410] on div "11704 Набір вирубок для пряників Листочки, 7.5 см Готово до відправки: 4 11704 …" at bounding box center [599, 275] width 468 height 277
click at [741, 417] on button "Додати обраний товар" at bounding box center [740, 428] width 154 height 31
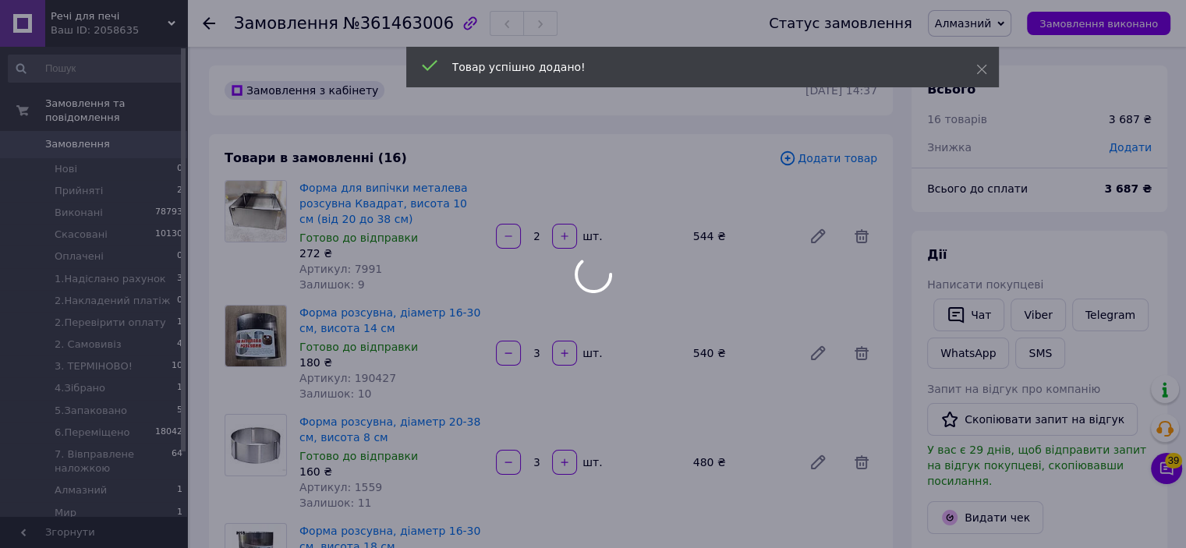
click at [818, 158] on div at bounding box center [593, 274] width 1186 height 548
click at [796, 162] on div at bounding box center [593, 274] width 1186 height 548
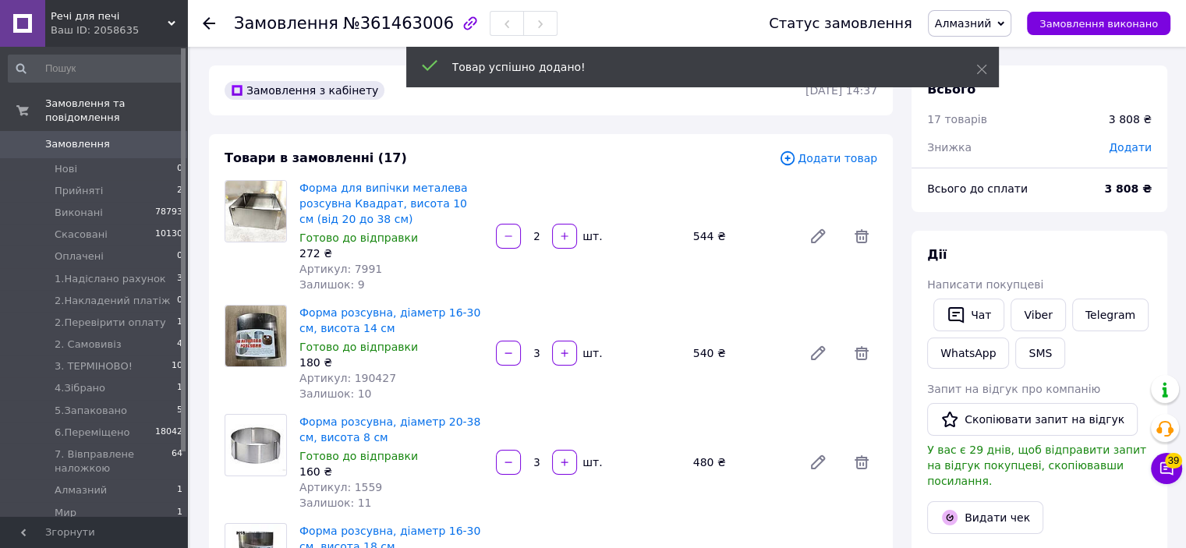
click at [812, 159] on span "Додати товар" at bounding box center [828, 158] width 98 height 17
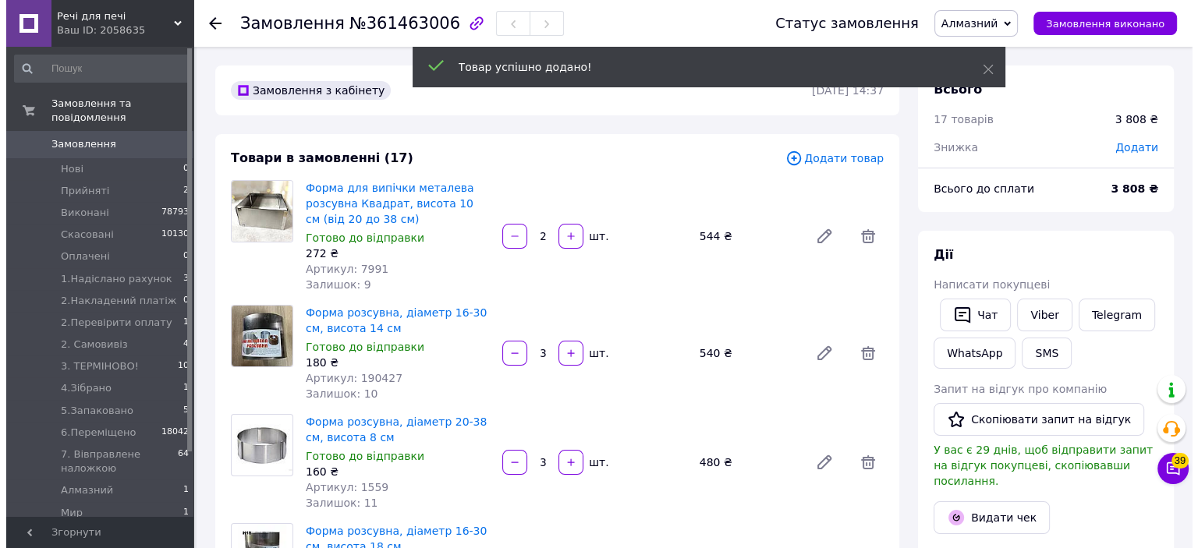
scroll to position [280, 0]
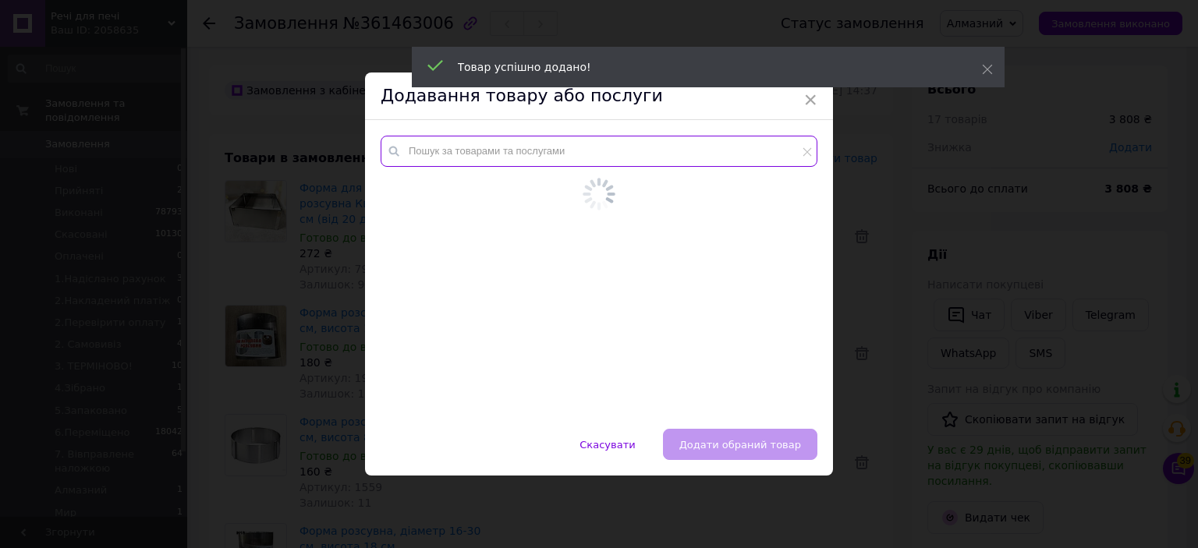
click at [762, 161] on input "text" at bounding box center [599, 151] width 437 height 31
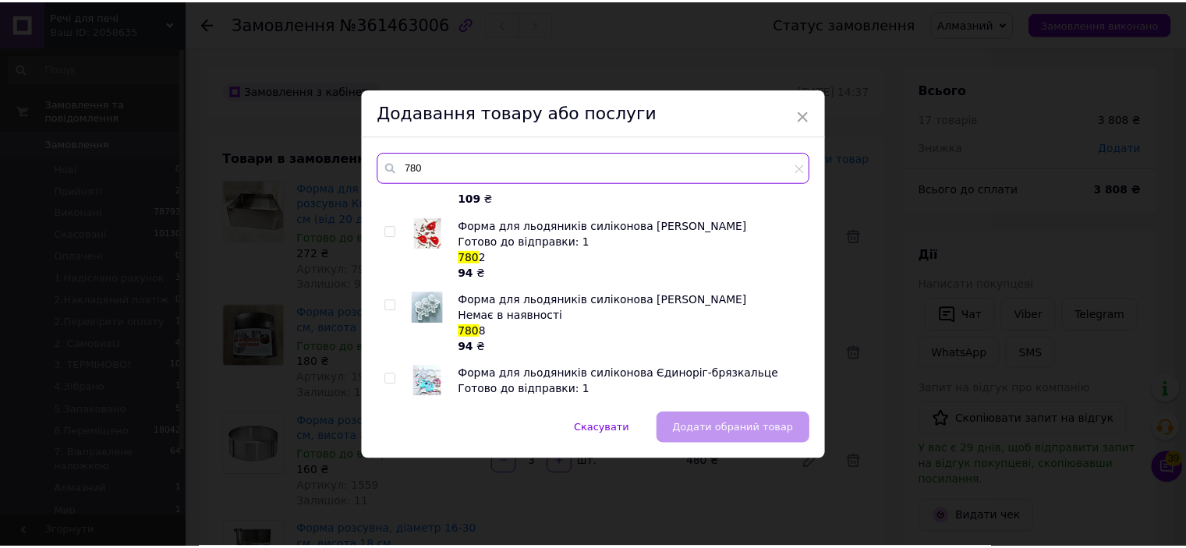
scroll to position [495, 0]
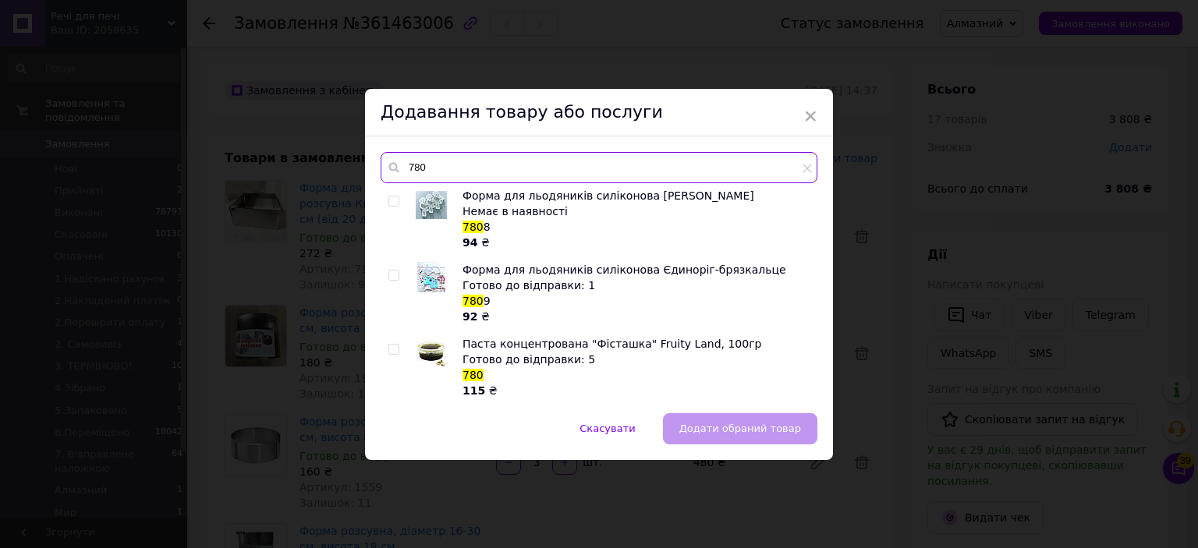
type input "780"
click at [981, 293] on div "× Додавання товару або послуги 780 Вайнер кондитерский силиконовый для мастики …" at bounding box center [599, 274] width 1198 height 548
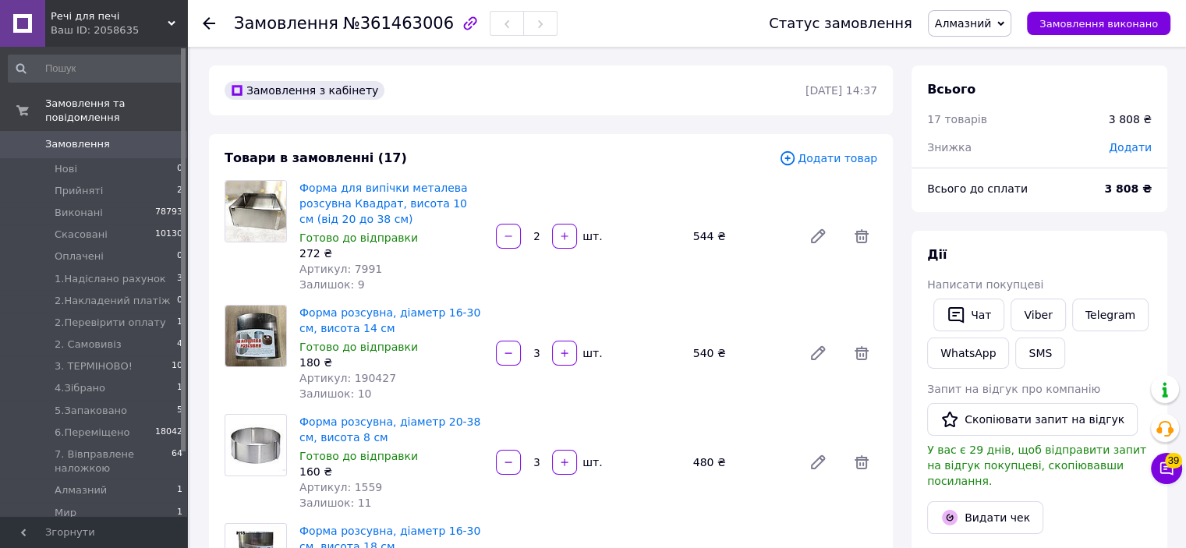
click at [827, 156] on span "Додати товар" at bounding box center [828, 158] width 98 height 17
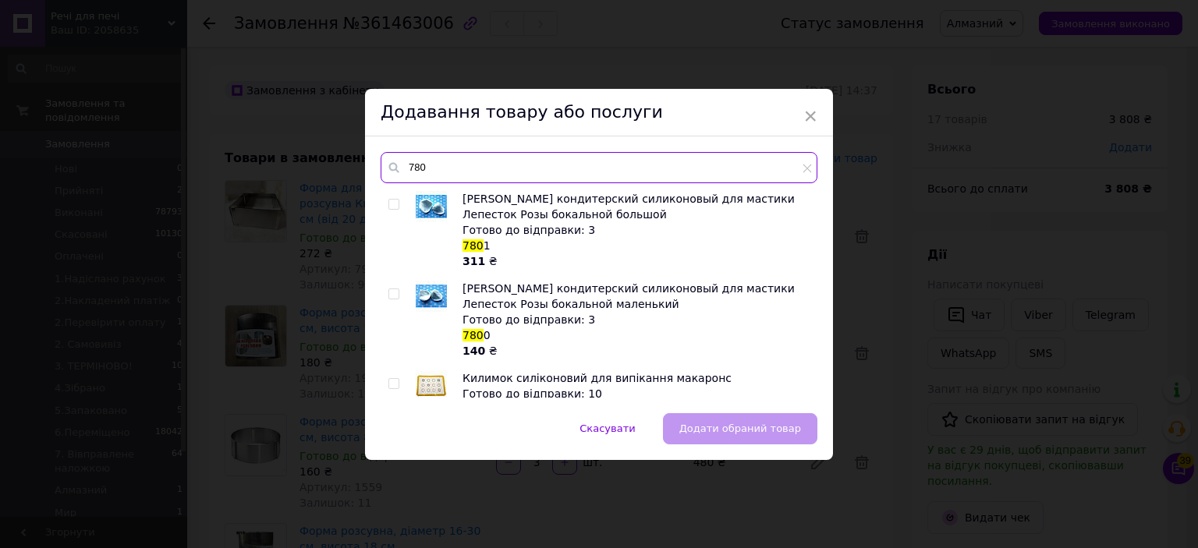
click at [734, 163] on input "780" at bounding box center [599, 167] width 437 height 31
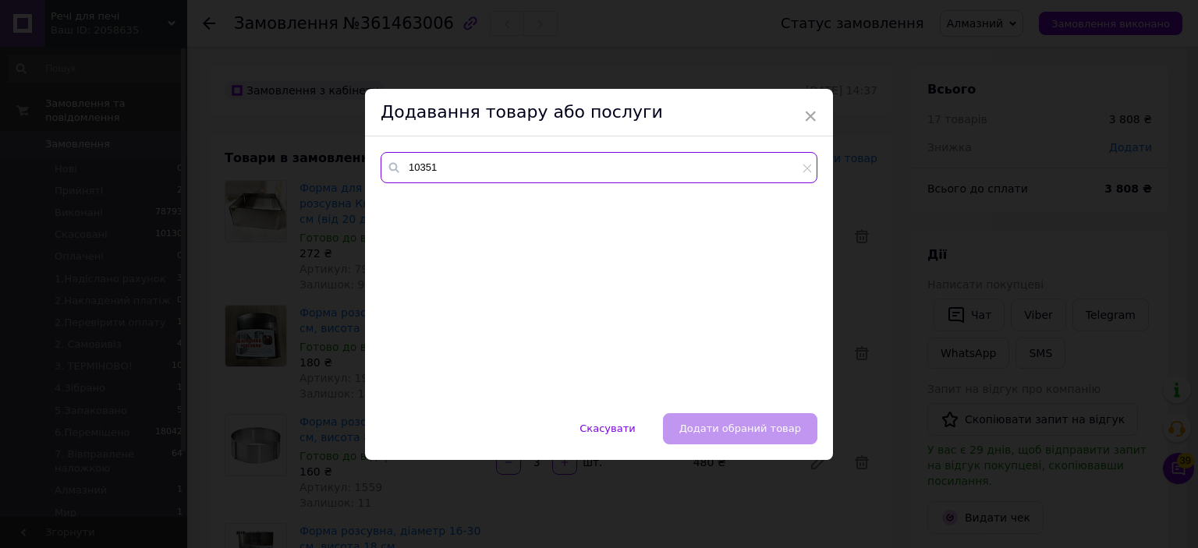
click at [428, 162] on input "10351" at bounding box center [599, 167] width 437 height 31
click at [428, 162] on input "2636" at bounding box center [599, 167] width 437 height 31
click at [422, 167] on input "13133" at bounding box center [599, 167] width 437 height 31
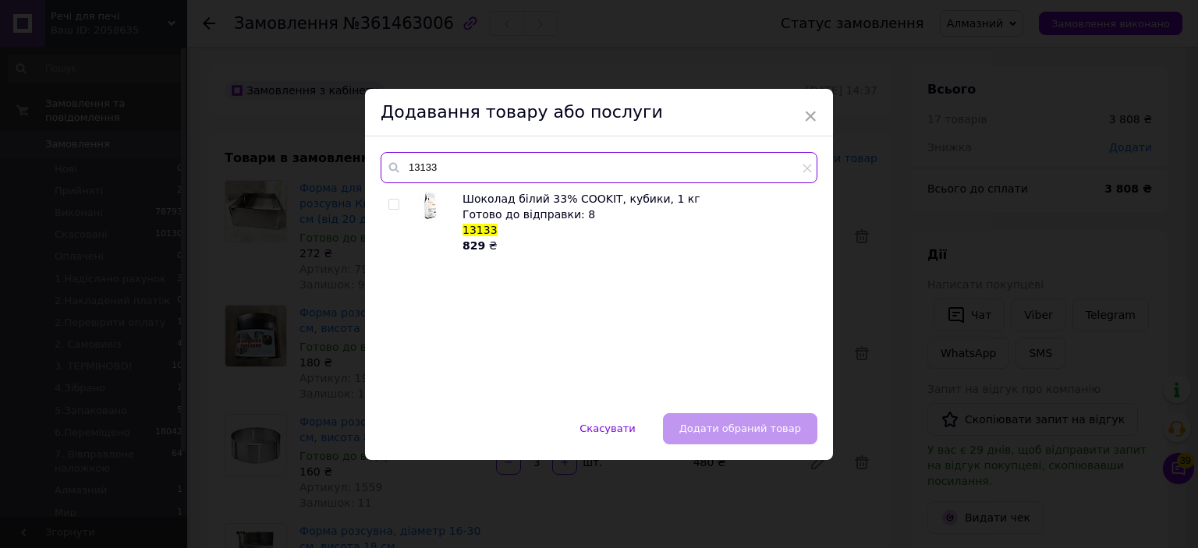
click at [422, 165] on input "13133" at bounding box center [599, 167] width 437 height 31
type input "10044"
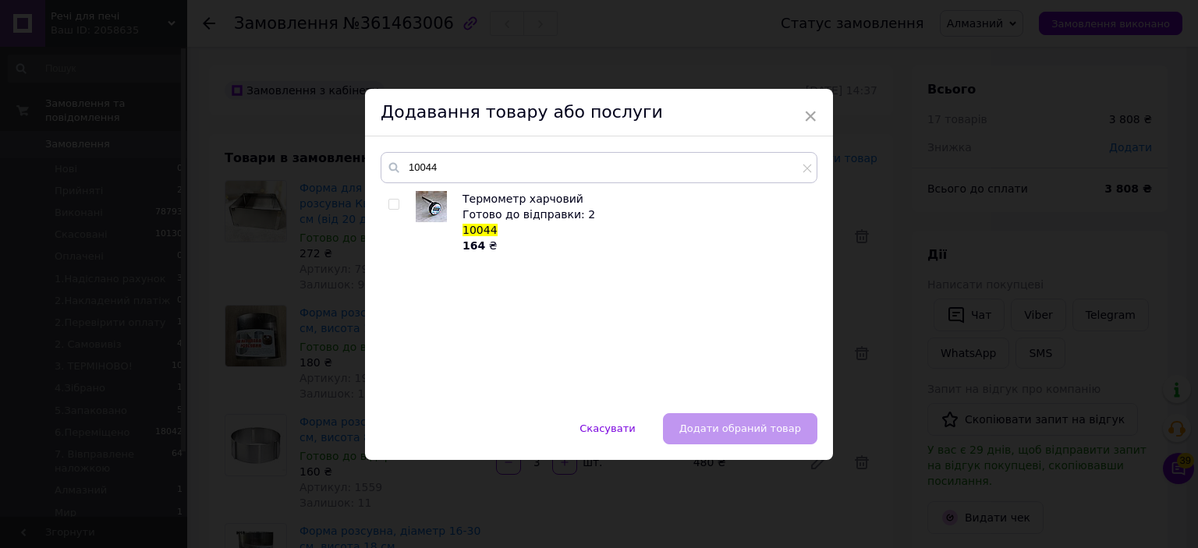
drag, startPoint x: 385, startPoint y: 208, endPoint x: 392, endPoint y: 202, distance: 8.8
click at [387, 207] on div "Термометр харчовий Готово до відправки: 2 10044 164 ₴" at bounding box center [599, 294] width 436 height 207
click at [392, 202] on input "checkbox" at bounding box center [393, 205] width 10 height 10
checkbox input "true"
click at [731, 433] on span "Додати обраний товар" at bounding box center [740, 429] width 122 height 12
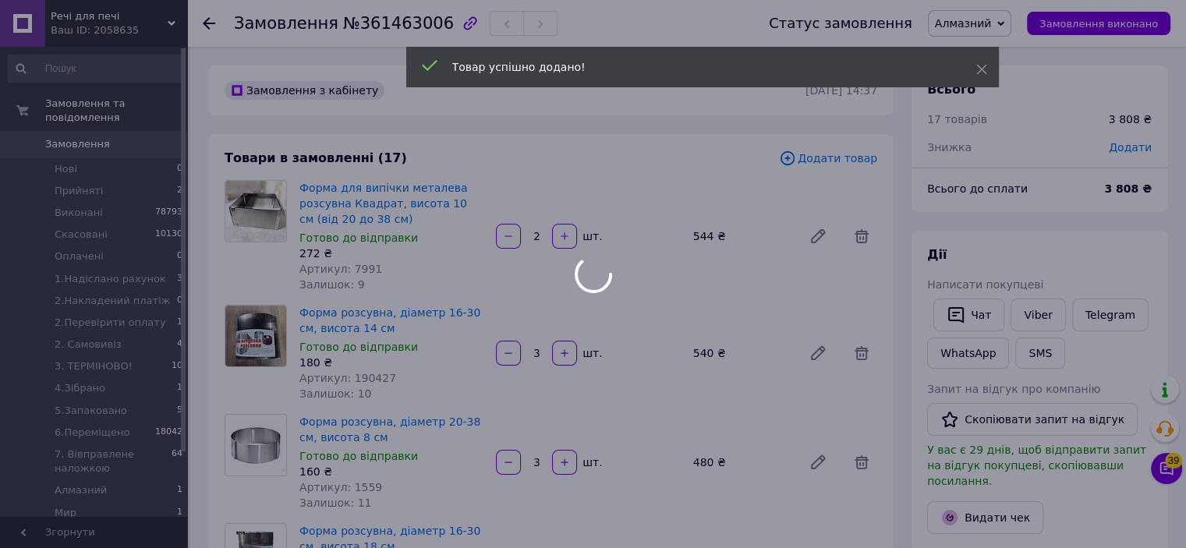
scroll to position [317, 0]
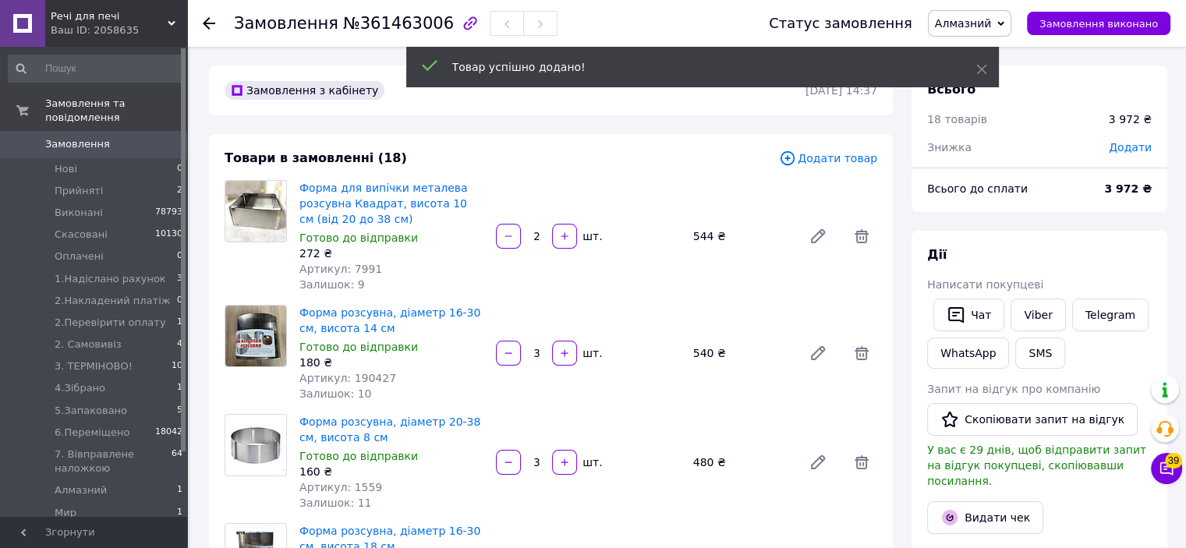
click at [842, 159] on span "Додати товар" at bounding box center [828, 158] width 98 height 17
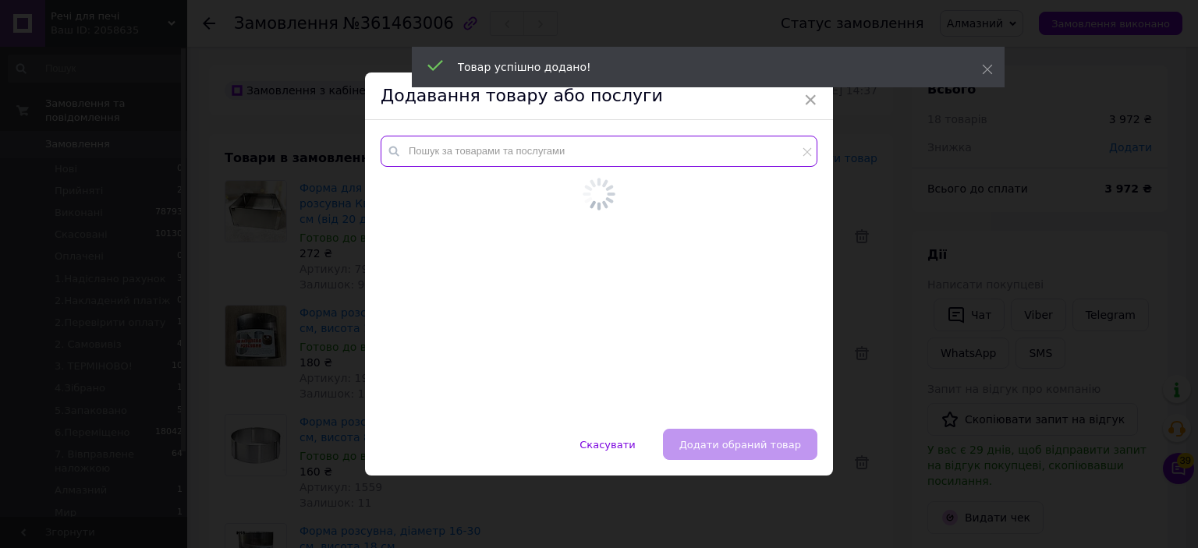
click at [776, 152] on input "text" at bounding box center [599, 151] width 437 height 31
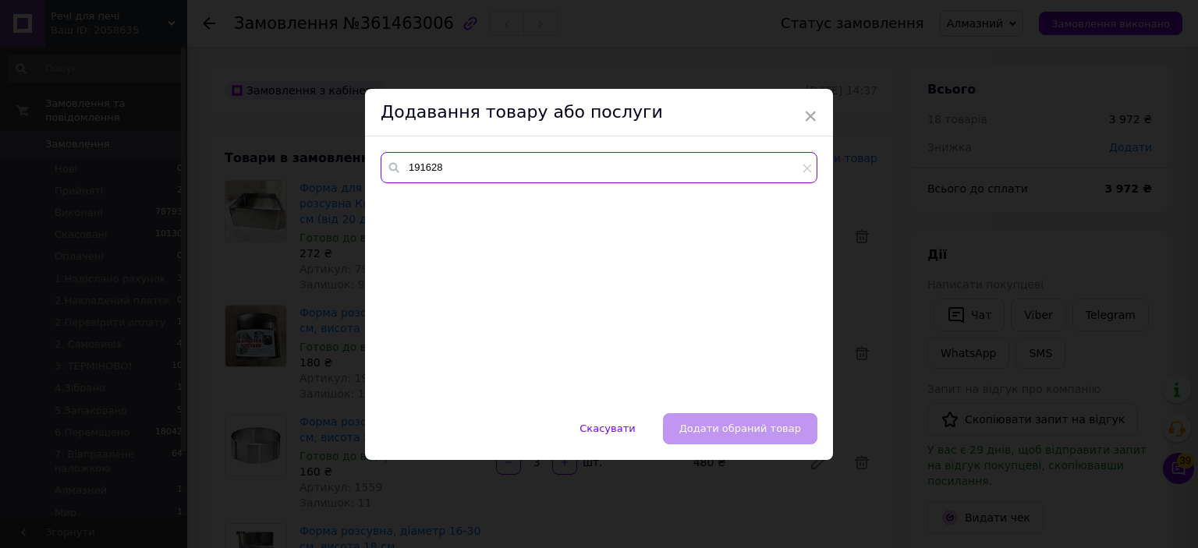
click at [406, 177] on input "191628" at bounding box center [599, 167] width 437 height 31
type input "1559"
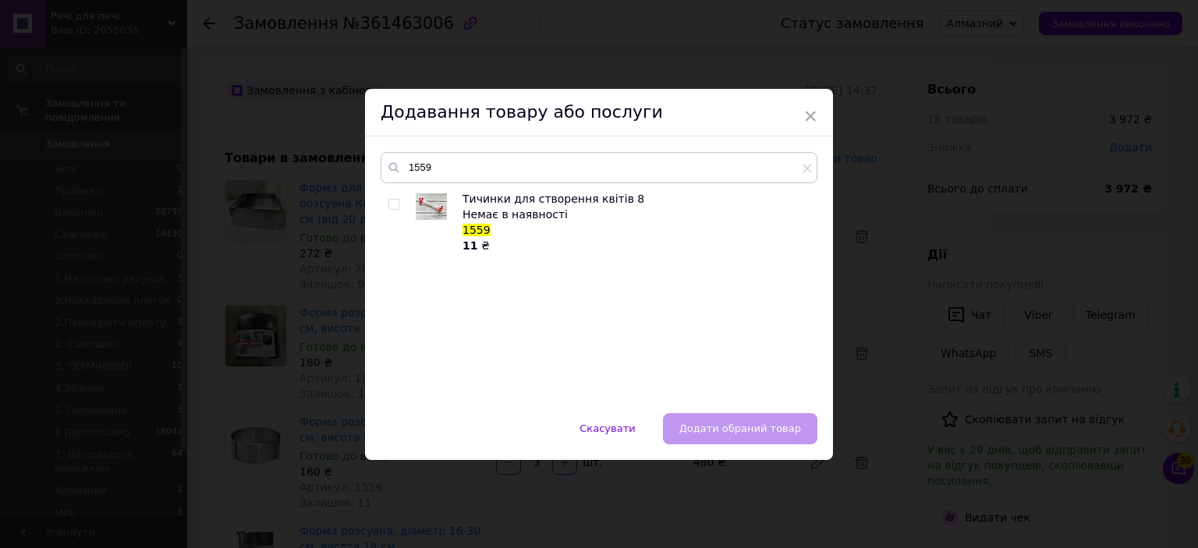
click at [445, 146] on div "1559 Тичинки для створення квітів 8 Немає в наявності 1559 11 ₴" at bounding box center [599, 275] width 468 height 277
click at [799, 168] on input "1559" at bounding box center [599, 167] width 437 height 31
click at [777, 168] on input "1559" at bounding box center [599, 167] width 437 height 31
click at [803, 170] on icon at bounding box center [807, 168] width 9 height 9
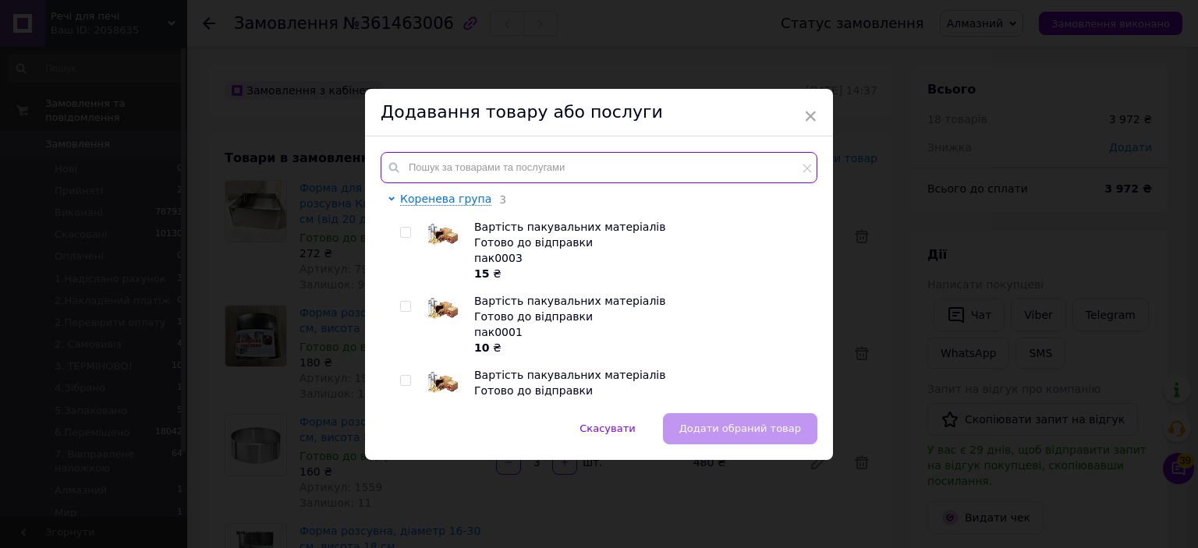
click at [796, 170] on input "text" at bounding box center [599, 167] width 437 height 31
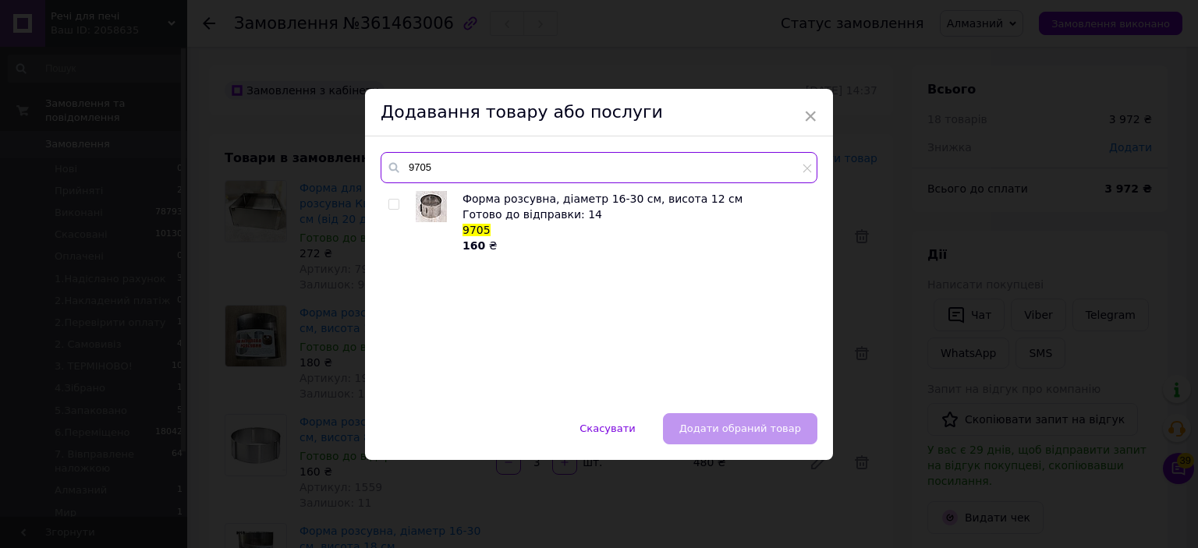
type input "9705"
click at [404, 194] on div at bounding box center [410, 222] width 12 height 62
click at [388, 205] on input "checkbox" at bounding box center [393, 205] width 10 height 10
checkbox input "true"
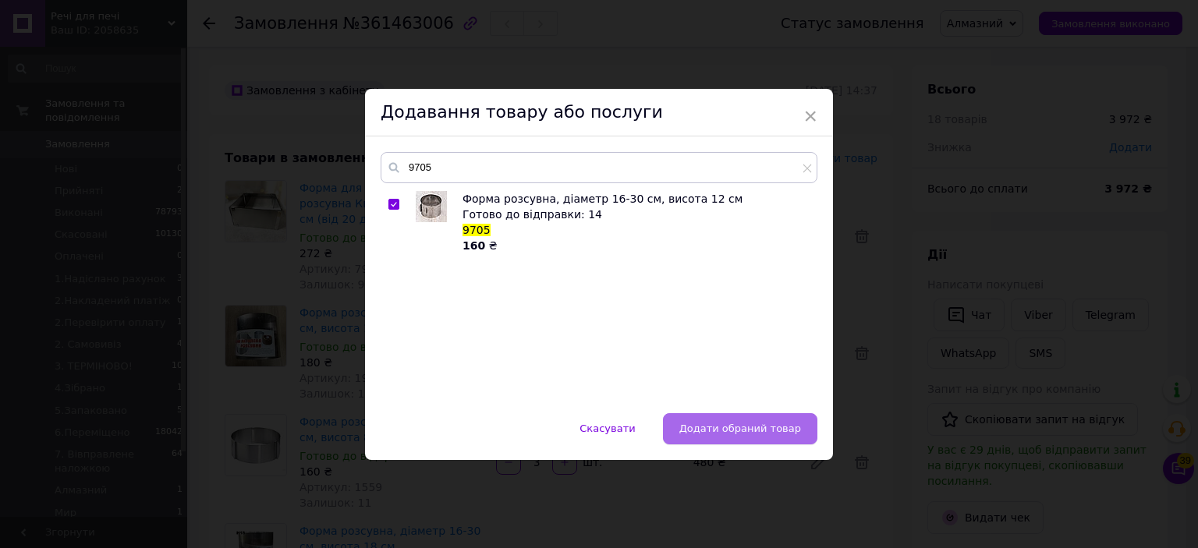
click at [766, 433] on span "Додати обраний товар" at bounding box center [740, 429] width 122 height 12
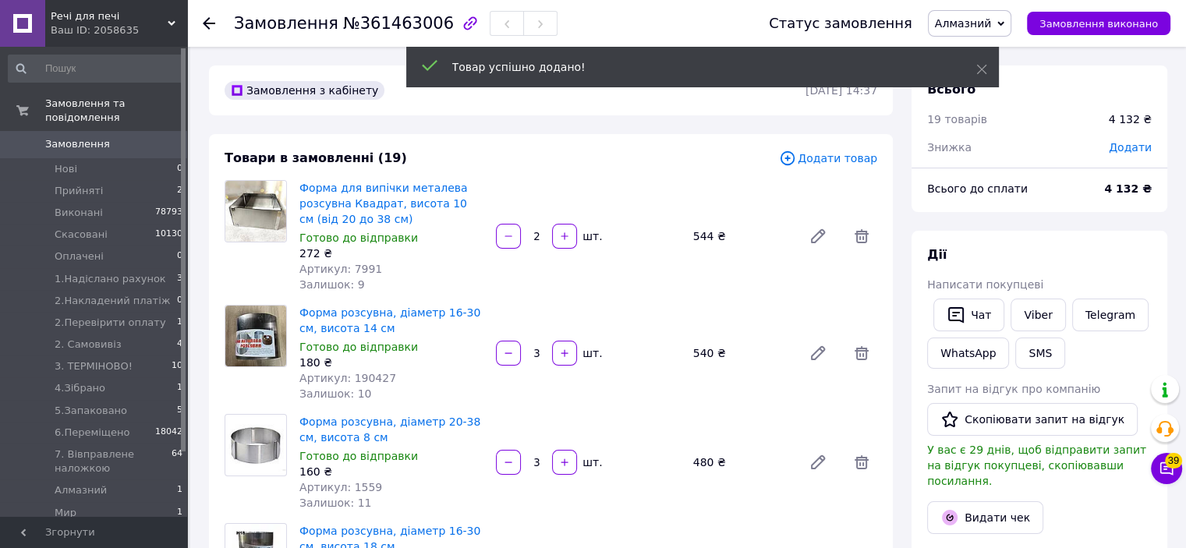
scroll to position [356, 0]
click at [842, 158] on span "Додати товар" at bounding box center [828, 158] width 98 height 17
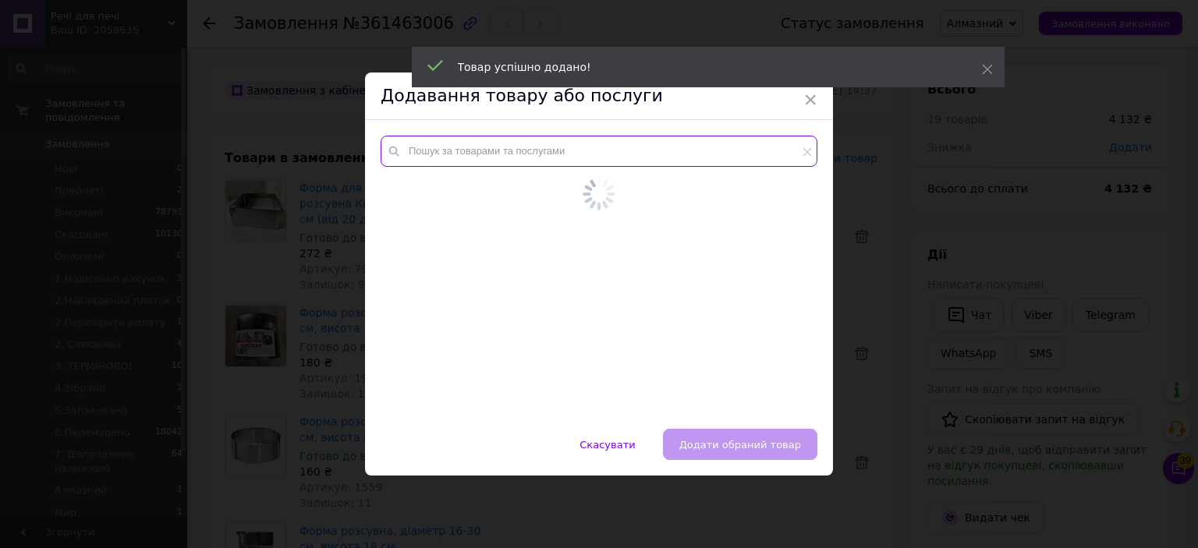
click at [777, 146] on input "text" at bounding box center [599, 151] width 437 height 31
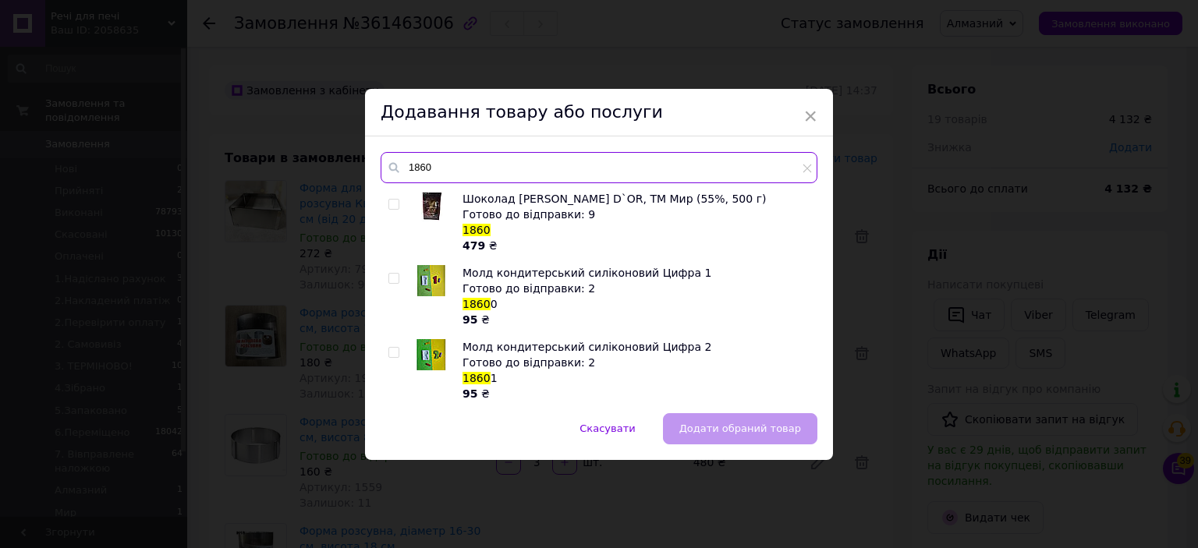
type input "1860"
click at [1087, 168] on div "× Додавання товару або послуги 1860 Шоколад чорний Delice D`OR, ТМ Мир (55%, 50…" at bounding box center [599, 274] width 1198 height 548
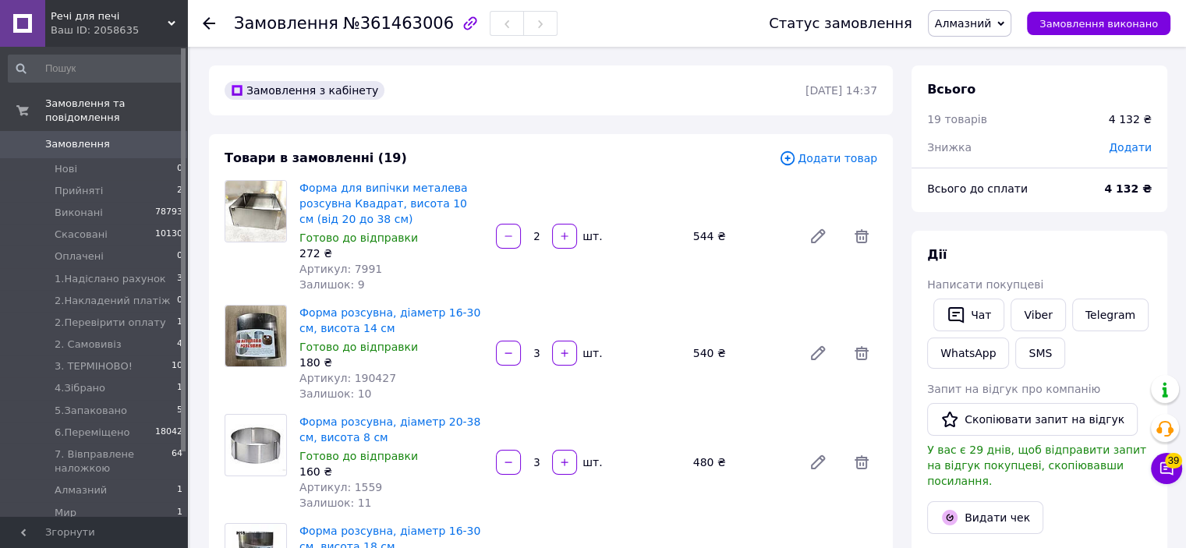
click at [842, 166] on span "Додати товар" at bounding box center [828, 158] width 98 height 17
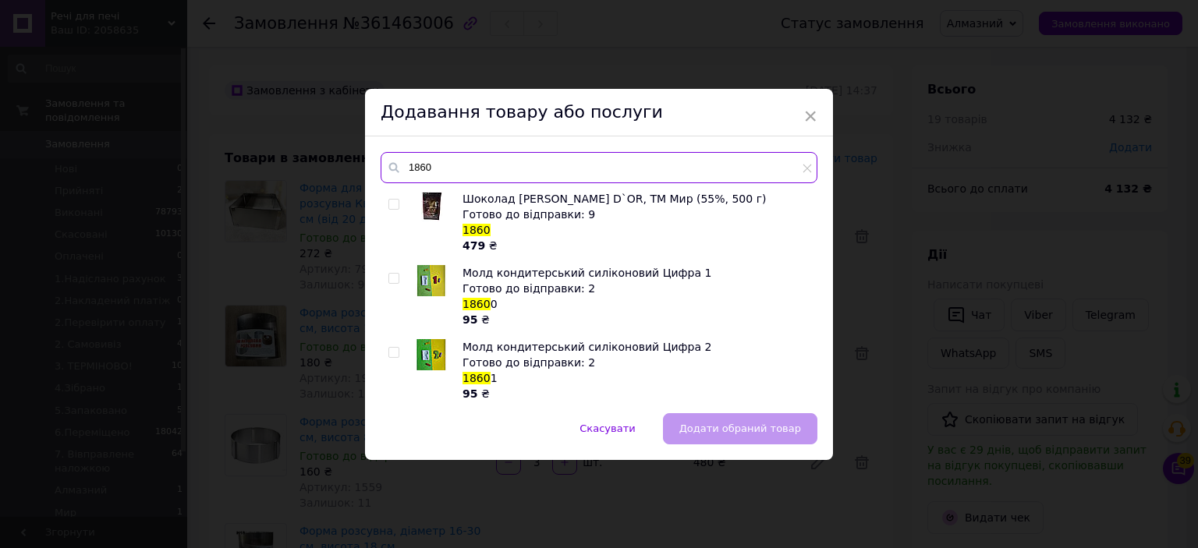
click at [793, 154] on input "1860" at bounding box center [599, 167] width 437 height 31
drag, startPoint x: 808, startPoint y: 171, endPoint x: 778, endPoint y: 168, distance: 30.6
click at [805, 171] on icon at bounding box center [807, 168] width 9 height 9
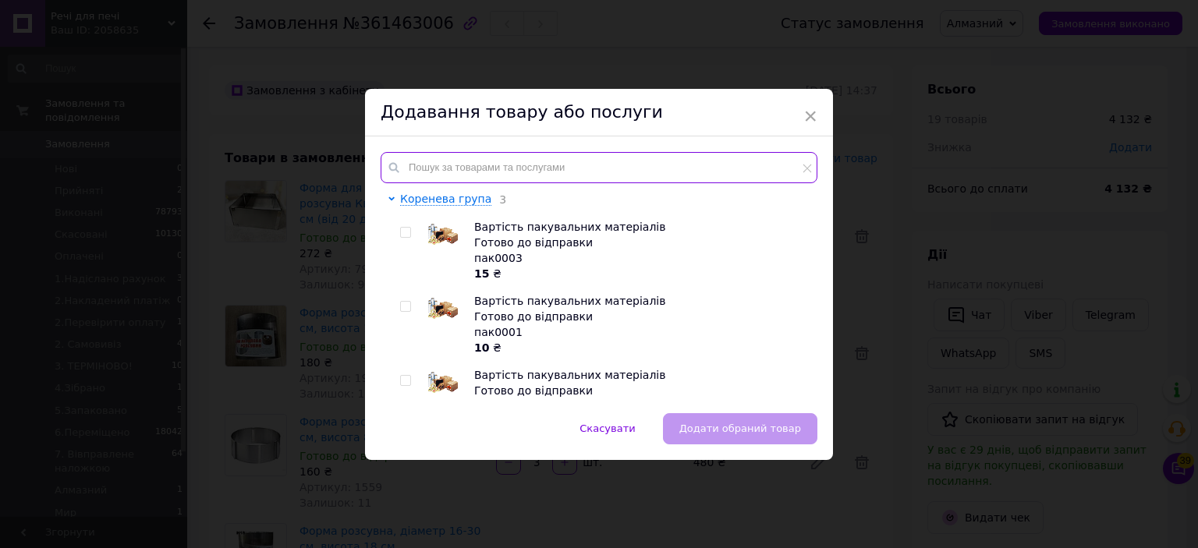
click at [765, 166] on input "text" at bounding box center [599, 167] width 437 height 31
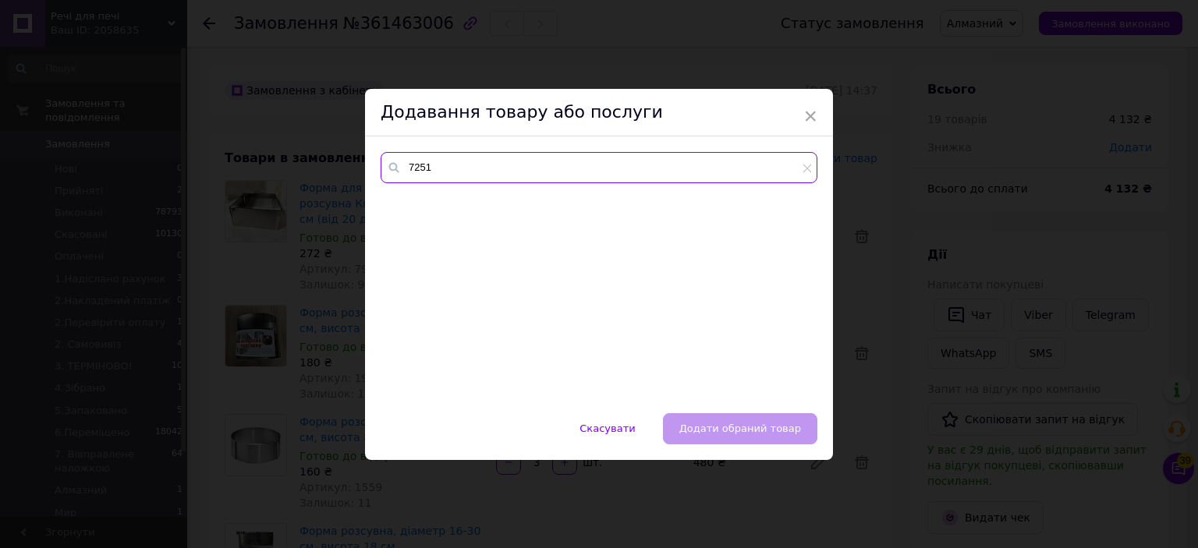
click at [415, 178] on input "7251" at bounding box center [599, 167] width 437 height 31
click at [415, 178] on input "190427" at bounding box center [599, 167] width 437 height 31
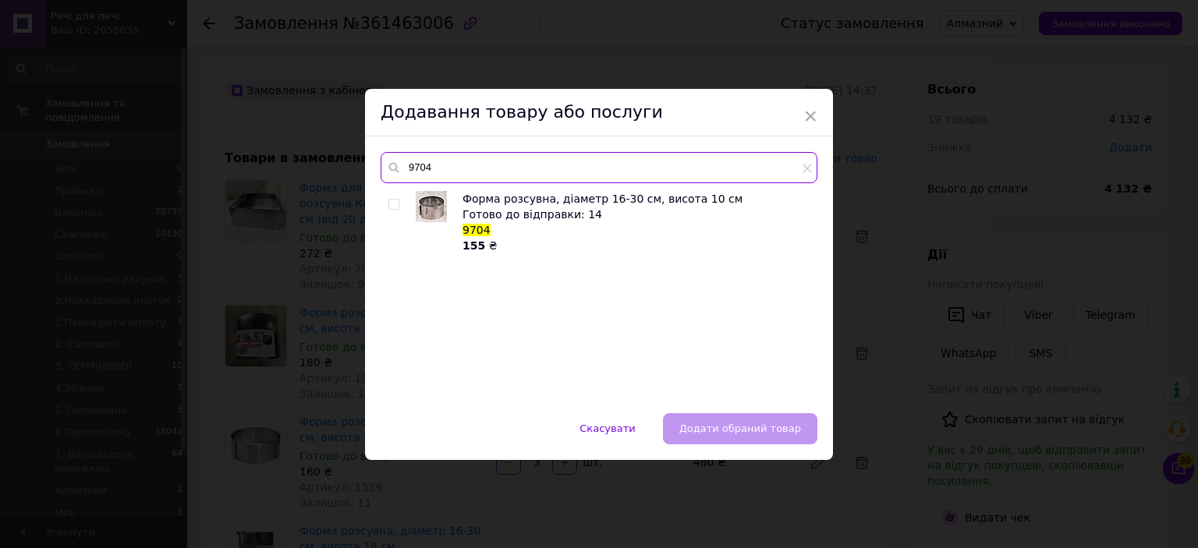
type input "9704"
click at [395, 203] on input "checkbox" at bounding box center [393, 205] width 10 height 10
checkbox input "true"
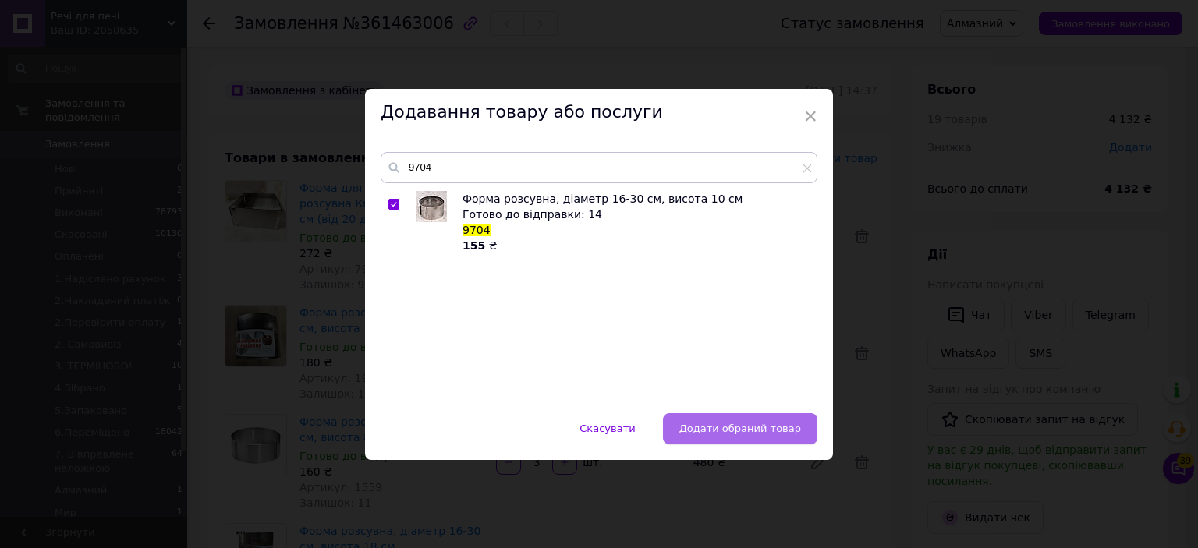
click at [727, 425] on span "Додати обраний товар" at bounding box center [740, 429] width 122 height 12
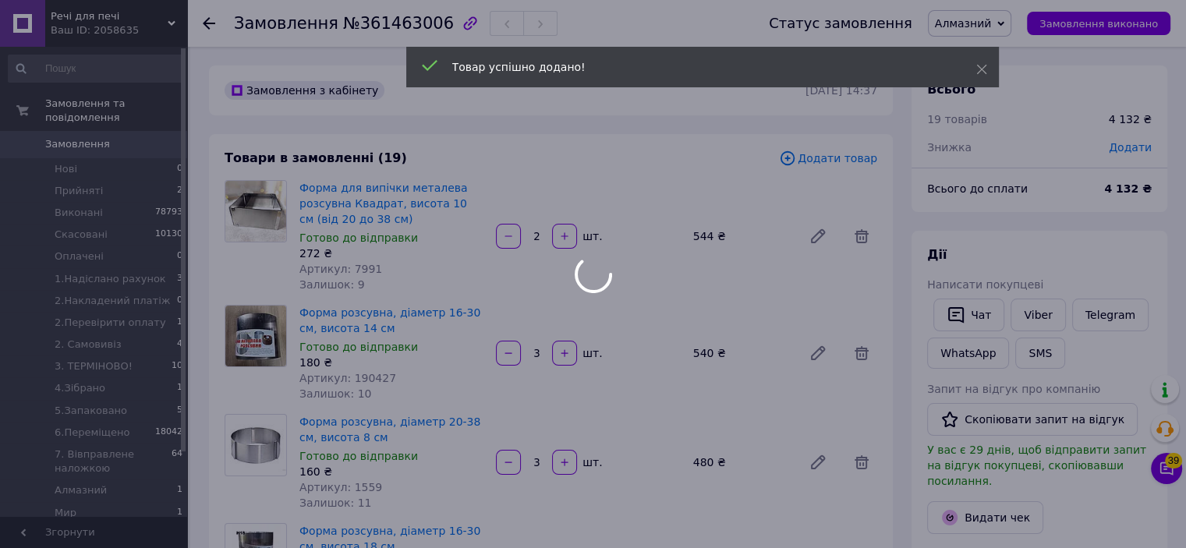
scroll to position [393, 0]
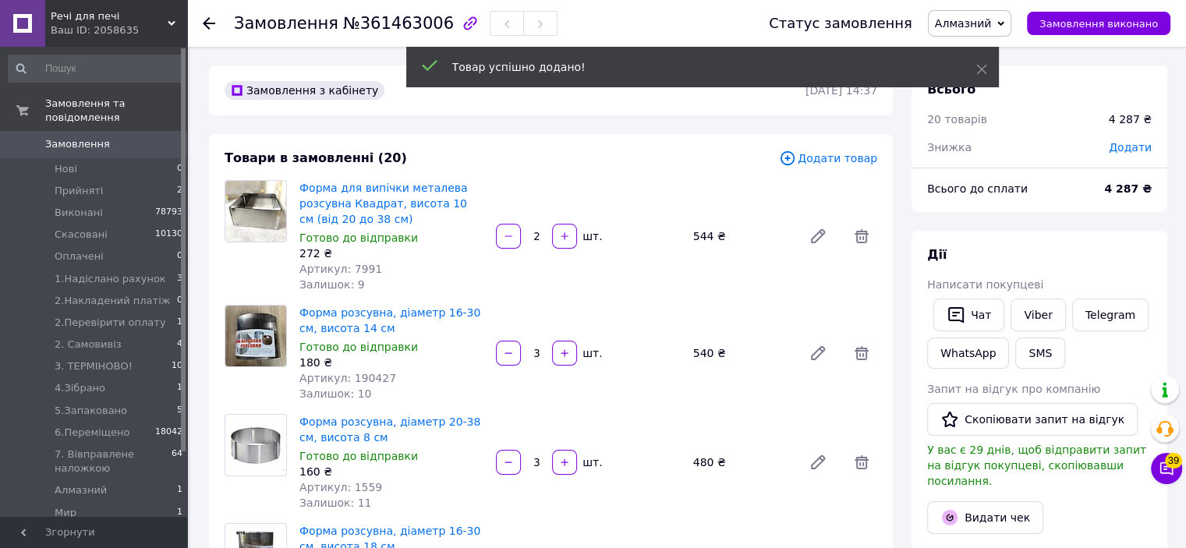
click at [847, 157] on span "Додати товар" at bounding box center [828, 158] width 98 height 17
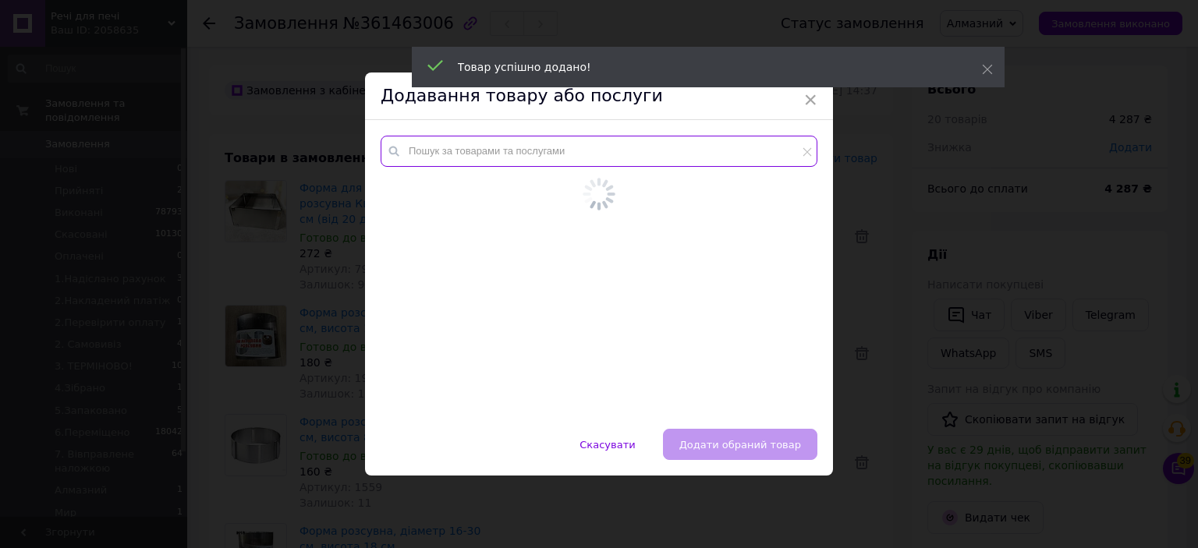
click at [755, 149] on input "text" at bounding box center [599, 151] width 437 height 31
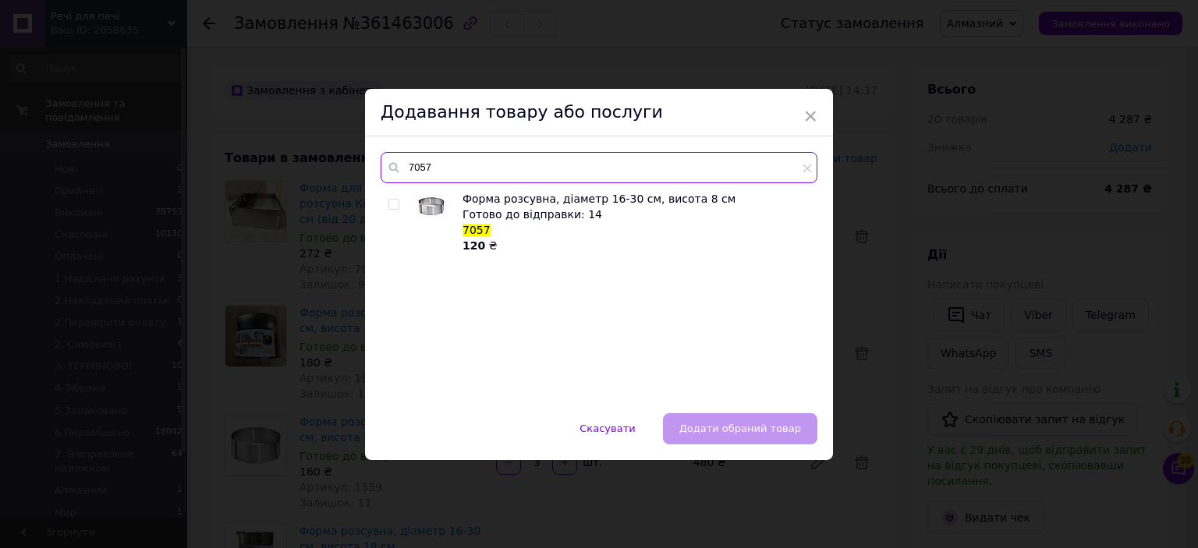
type input "7057"
click at [390, 209] on div at bounding box center [396, 222] width 16 height 62
click at [390, 202] on input "checkbox" at bounding box center [393, 205] width 10 height 10
checkbox input "true"
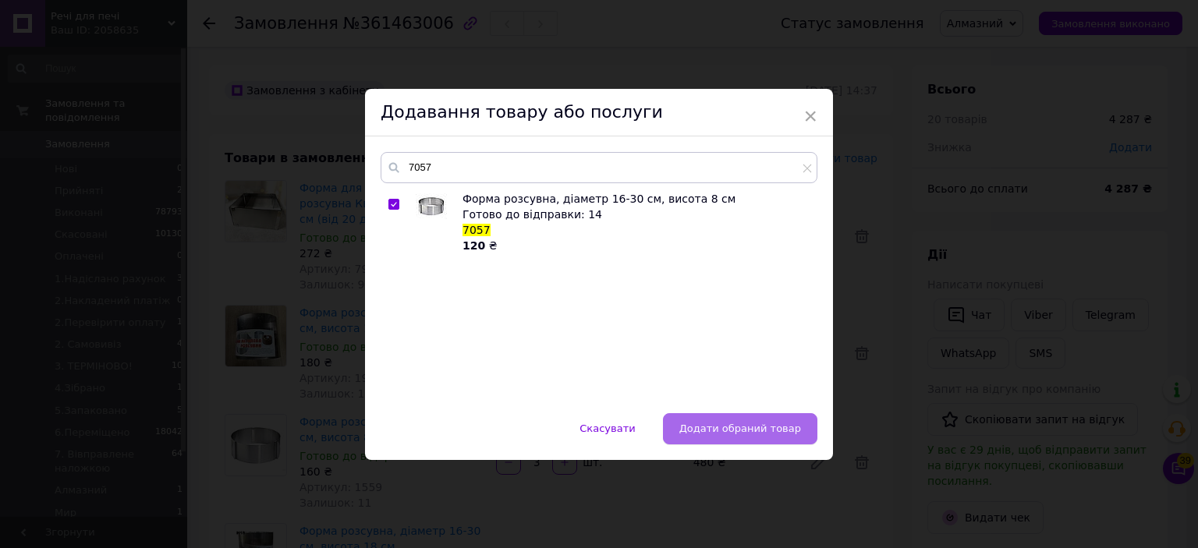
click at [730, 430] on span "Додати обраний товар" at bounding box center [740, 429] width 122 height 12
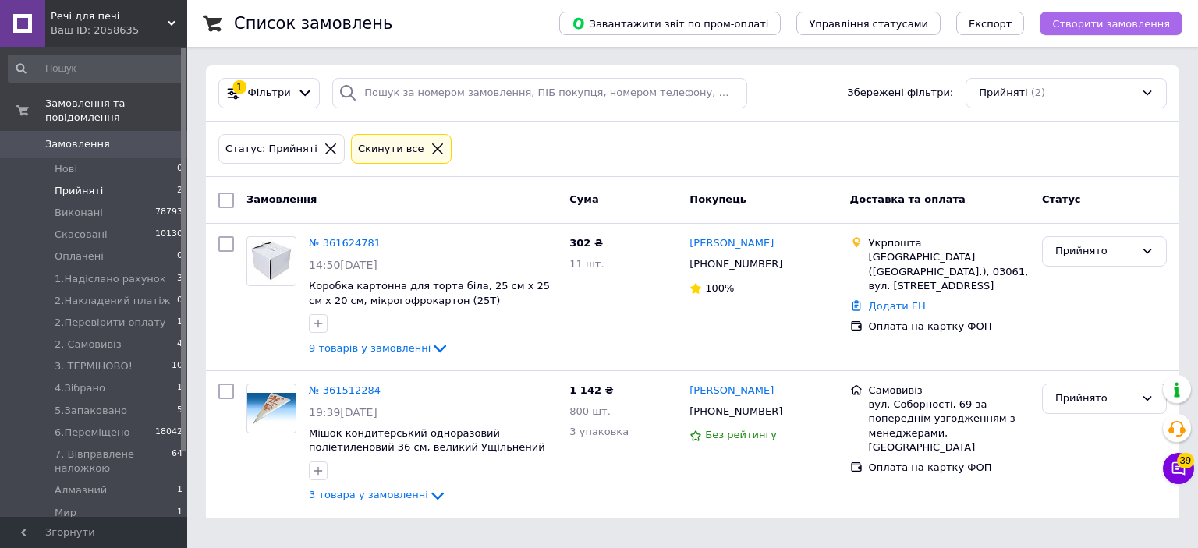
drag, startPoint x: 1068, startPoint y: 39, endPoint x: 1087, endPoint y: 25, distance: 23.4
click at [1108, 30] on button "Створити замовлення" at bounding box center [1111, 23] width 143 height 23
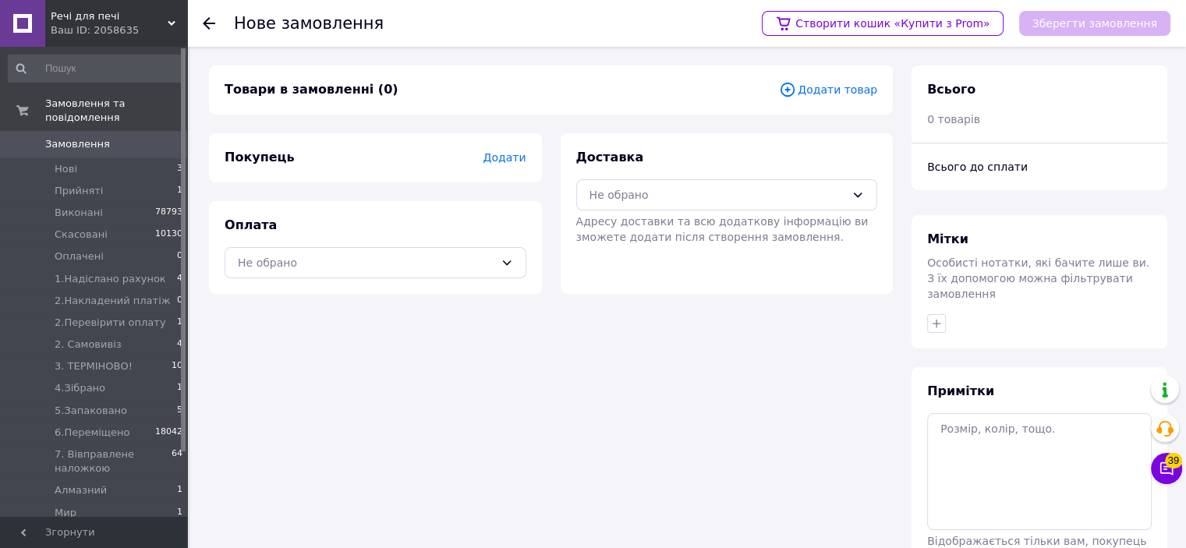
click at [821, 97] on span "Додати товар" at bounding box center [828, 89] width 98 height 17
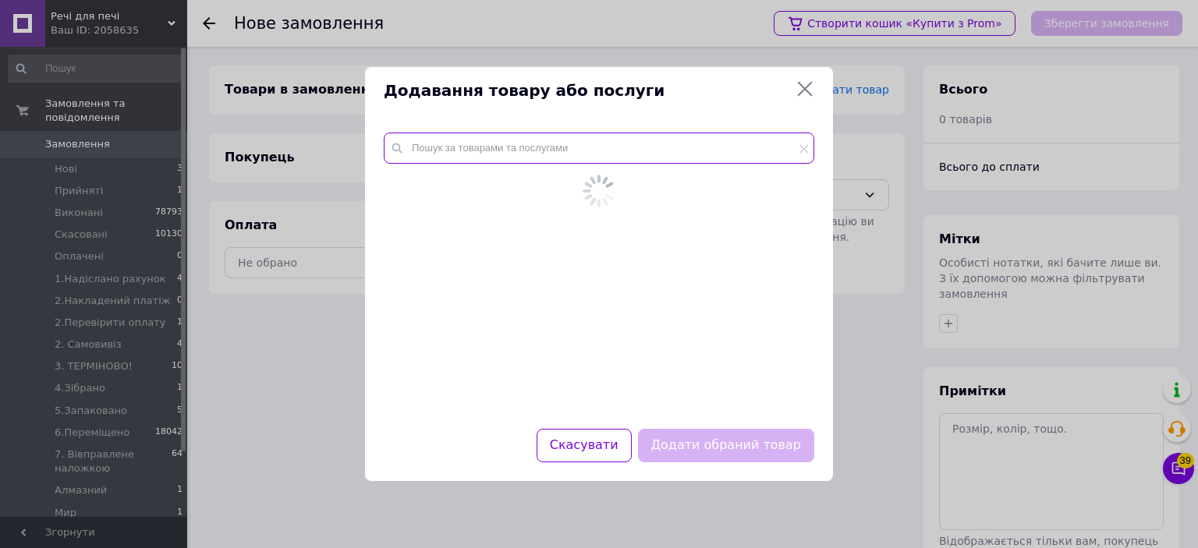
click at [716, 158] on input "text" at bounding box center [599, 148] width 431 height 31
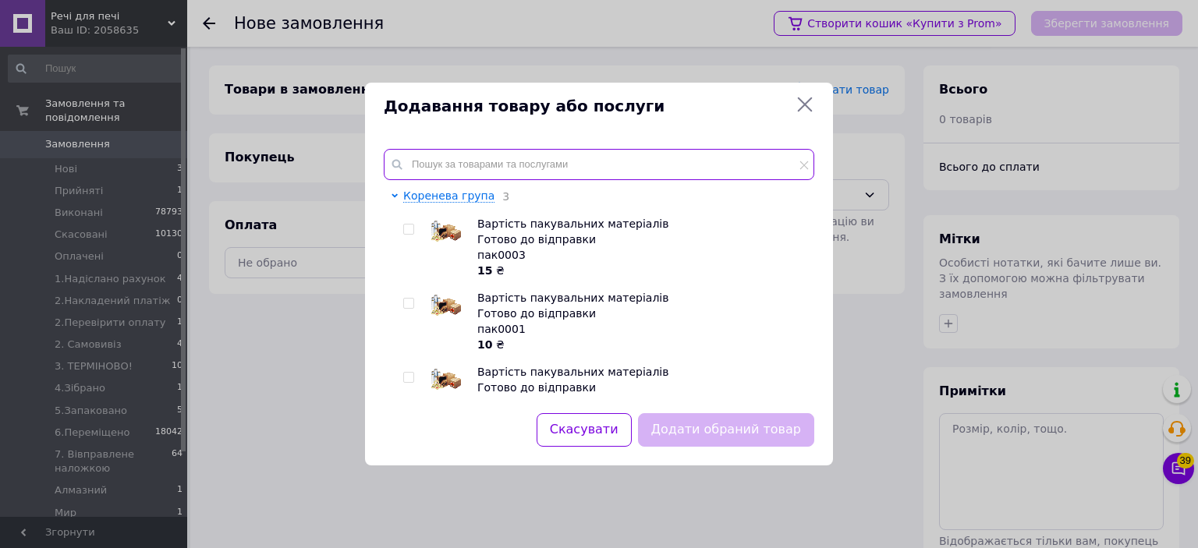
paste input "3915-10"
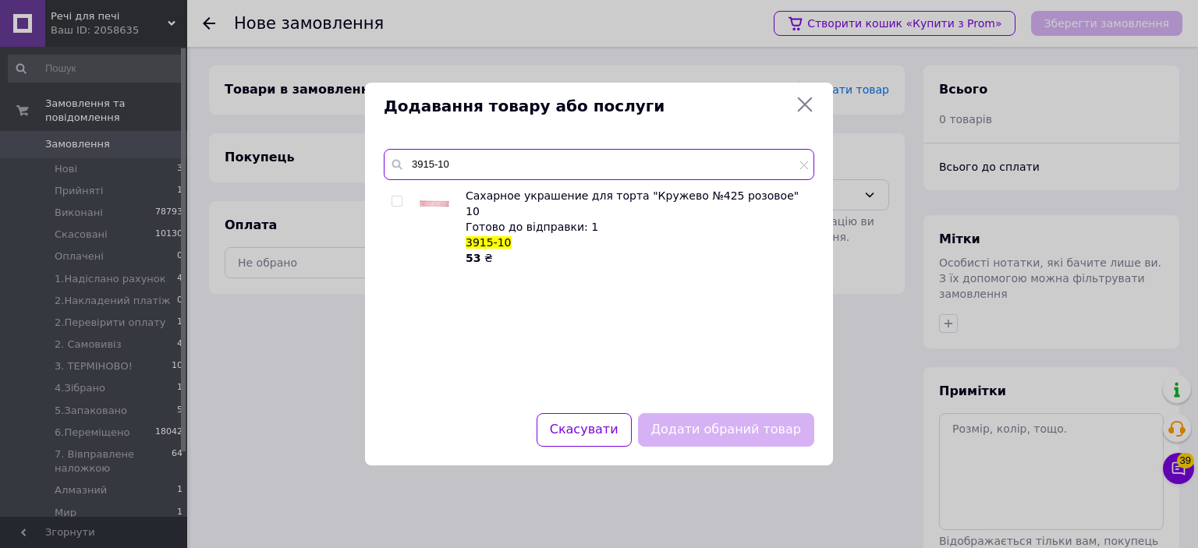
type input "3915-10"
click at [407, 206] on div at bounding box center [413, 227] width 12 height 78
click at [407, 205] on div at bounding box center [413, 227] width 12 height 78
click at [397, 196] on div at bounding box center [397, 201] width 11 height 11
click at [397, 197] on input "checkbox" at bounding box center [397, 202] width 10 height 10
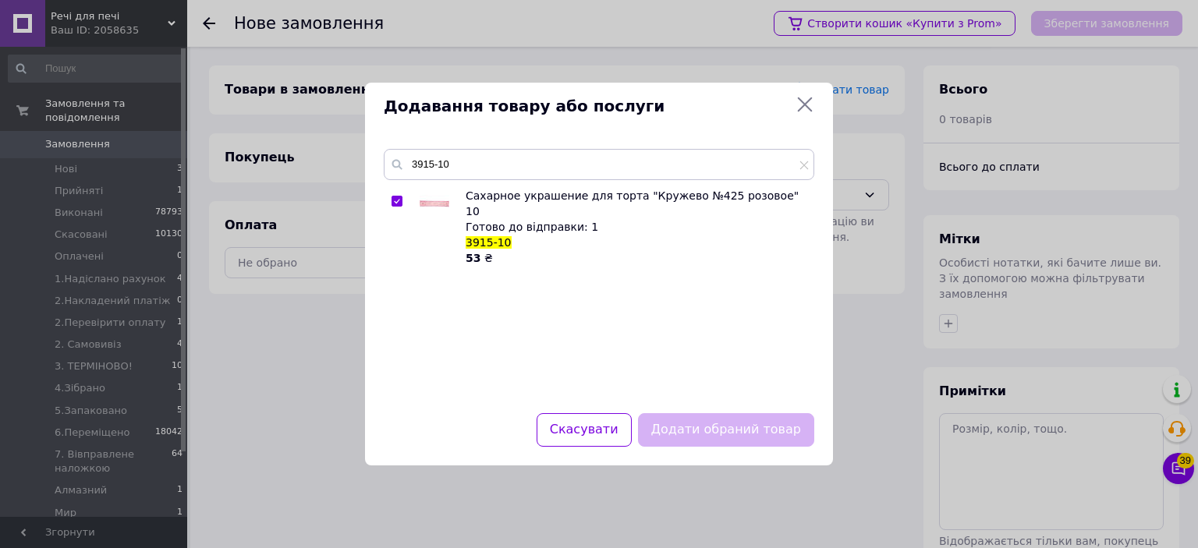
checkbox input "true"
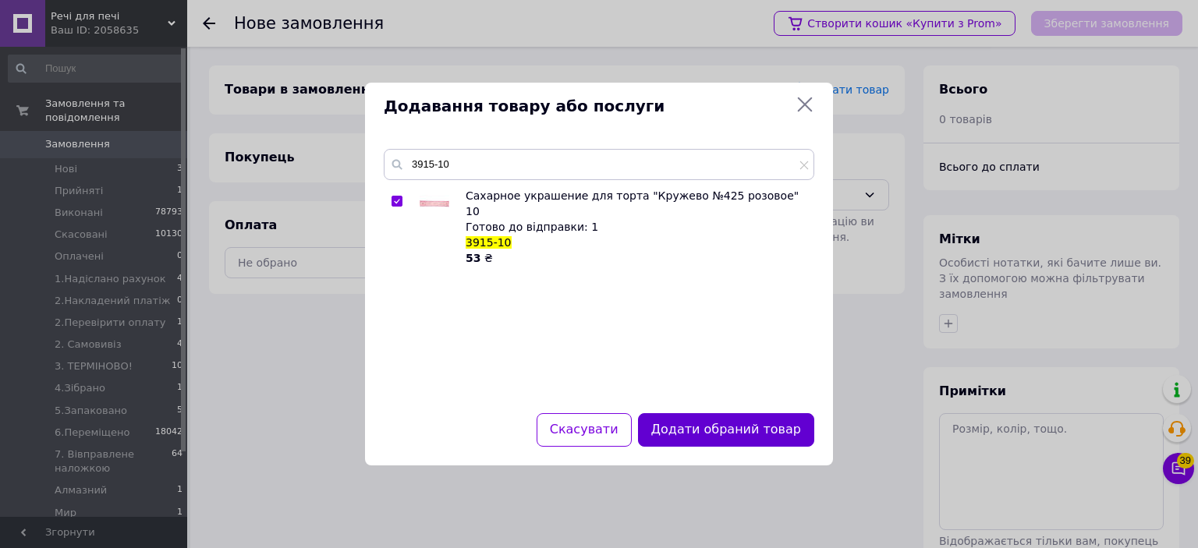
click at [724, 424] on button "Додати обраний товар" at bounding box center [726, 430] width 176 height 34
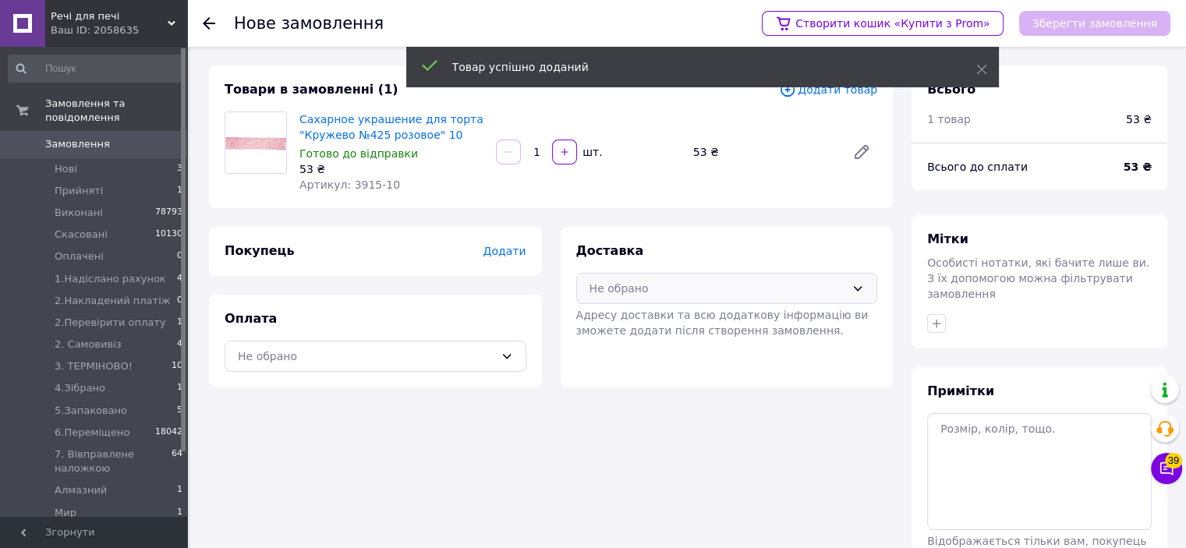
click at [661, 291] on div "Не обрано" at bounding box center [718, 288] width 257 height 17
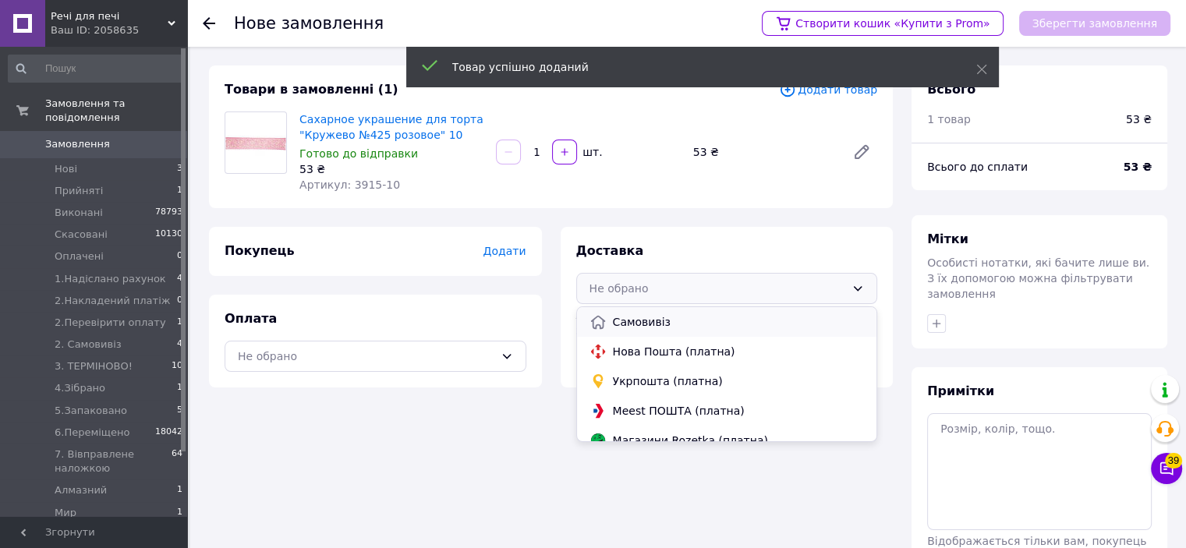
click at [641, 330] on div "Самовивіз" at bounding box center [728, 322] width 282 height 17
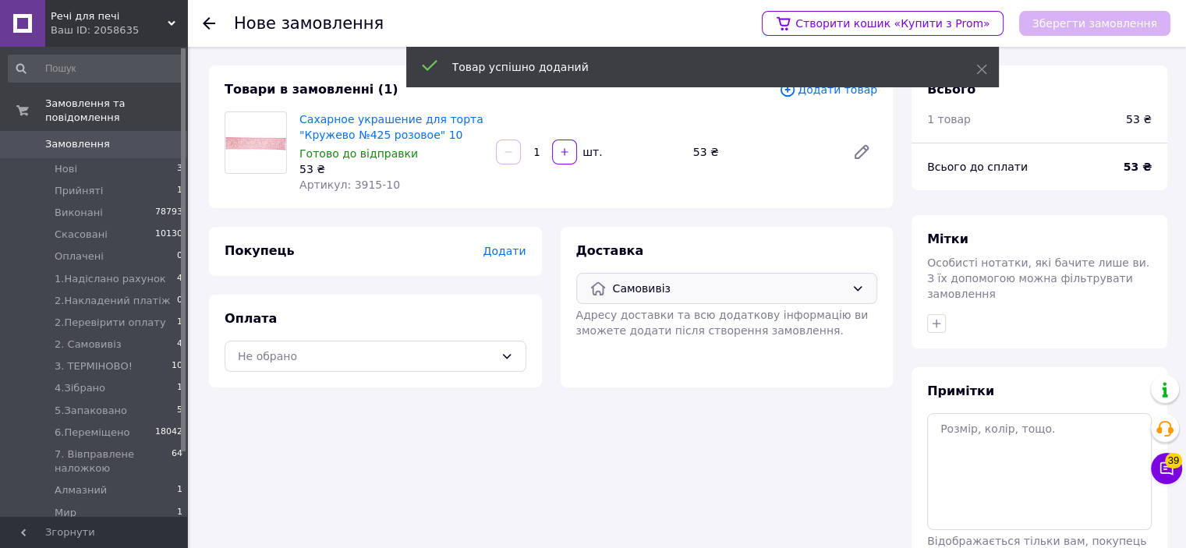
click at [505, 255] on span "Додати" at bounding box center [504, 251] width 43 height 12
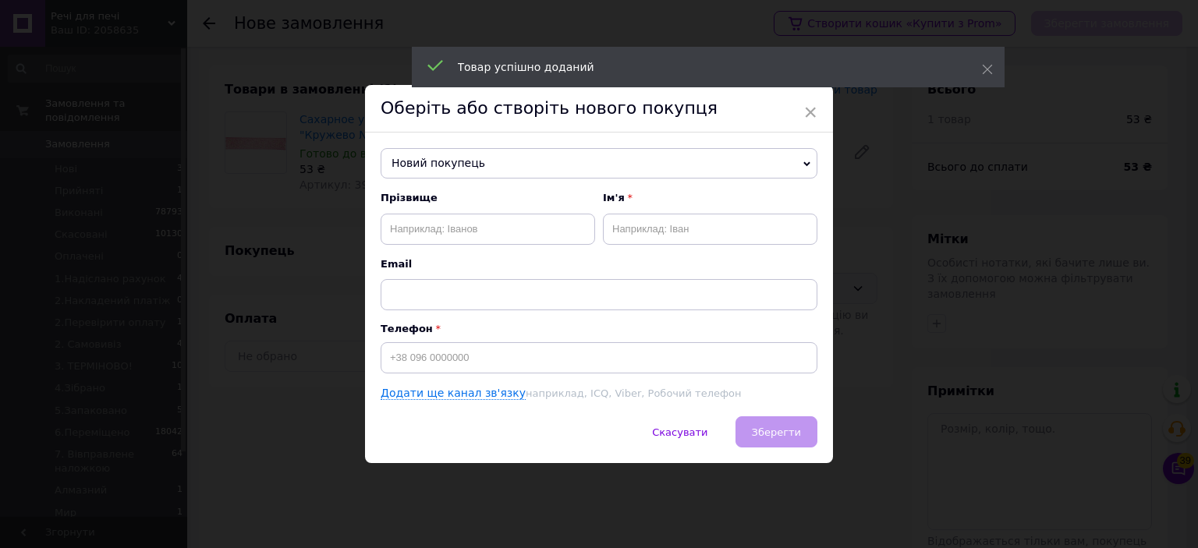
click at [435, 162] on span "Новий покупець" at bounding box center [599, 163] width 437 height 31
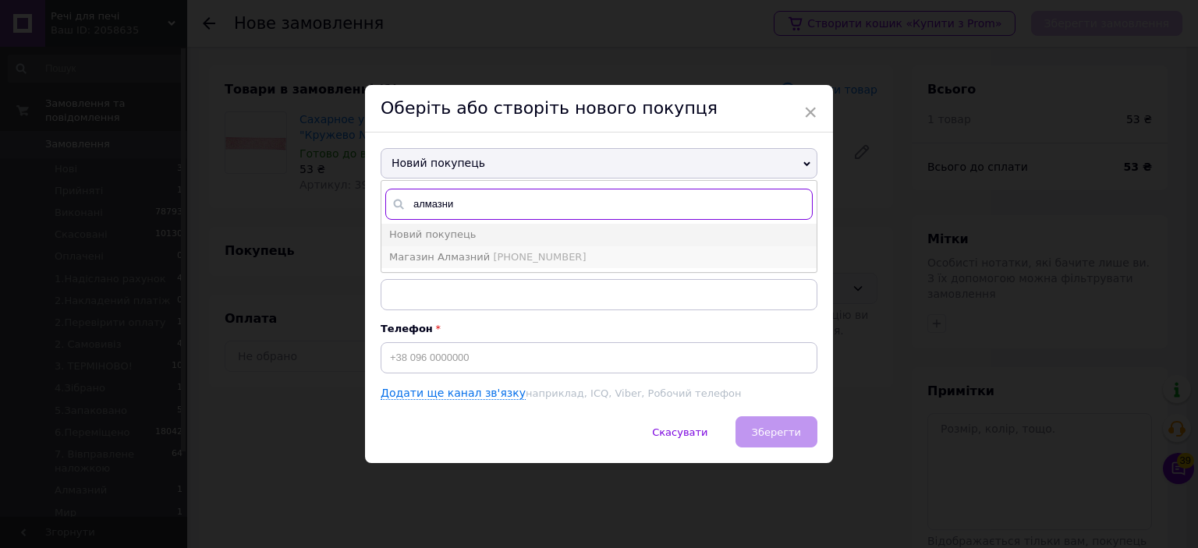
type input "алмазни"
click at [464, 257] on span "Магазин Алмазний" at bounding box center [439, 257] width 101 height 12
type input "Магазин Алмазний"
type input "[PHONE_NUMBER]"
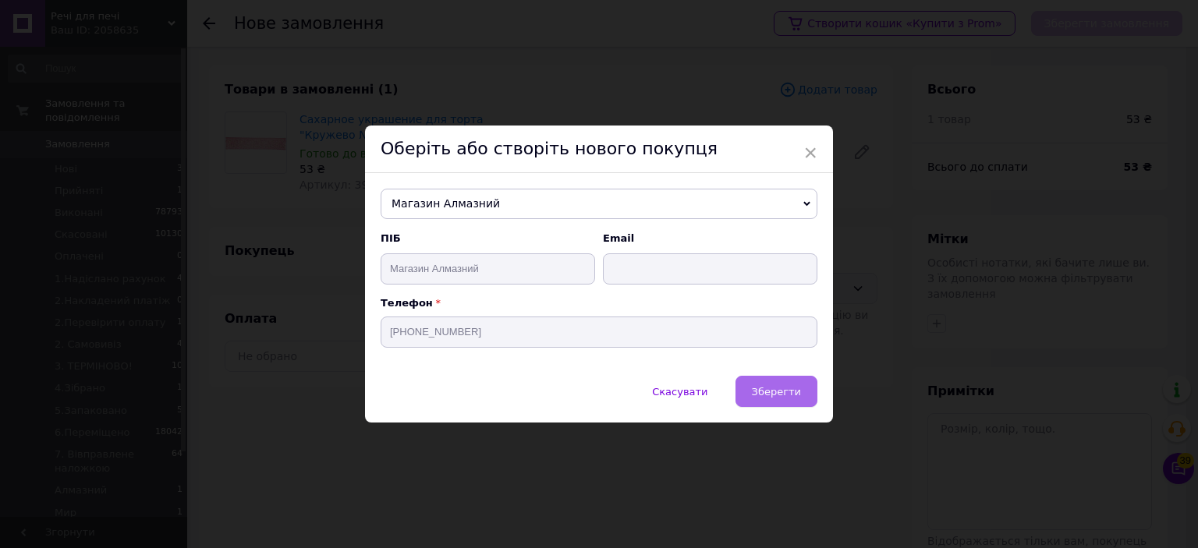
click at [774, 393] on span "Зберегти" at bounding box center [776, 392] width 49 height 12
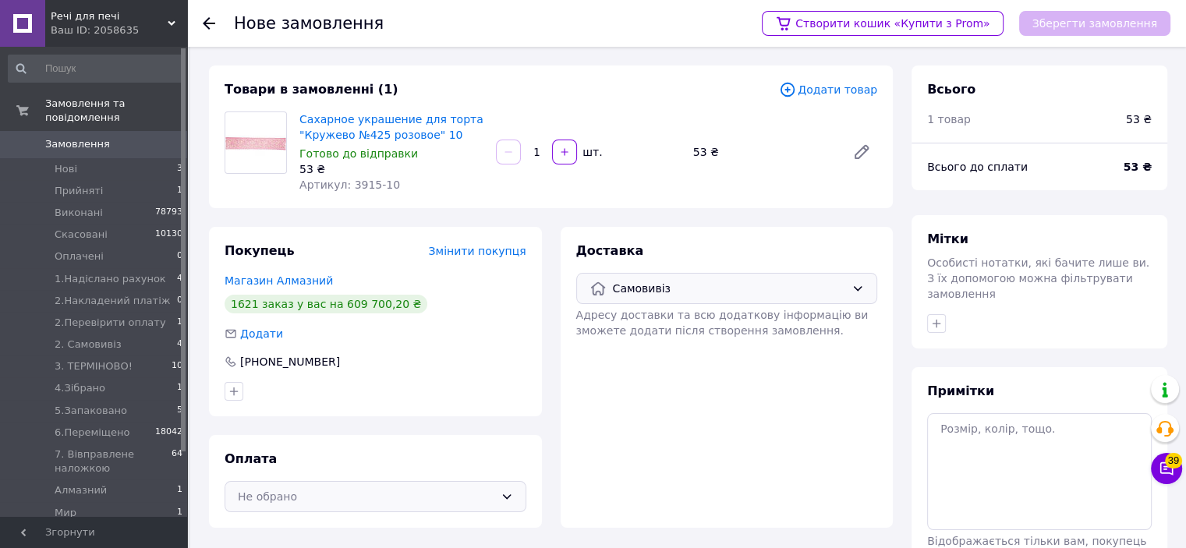
scroll to position [78, 0]
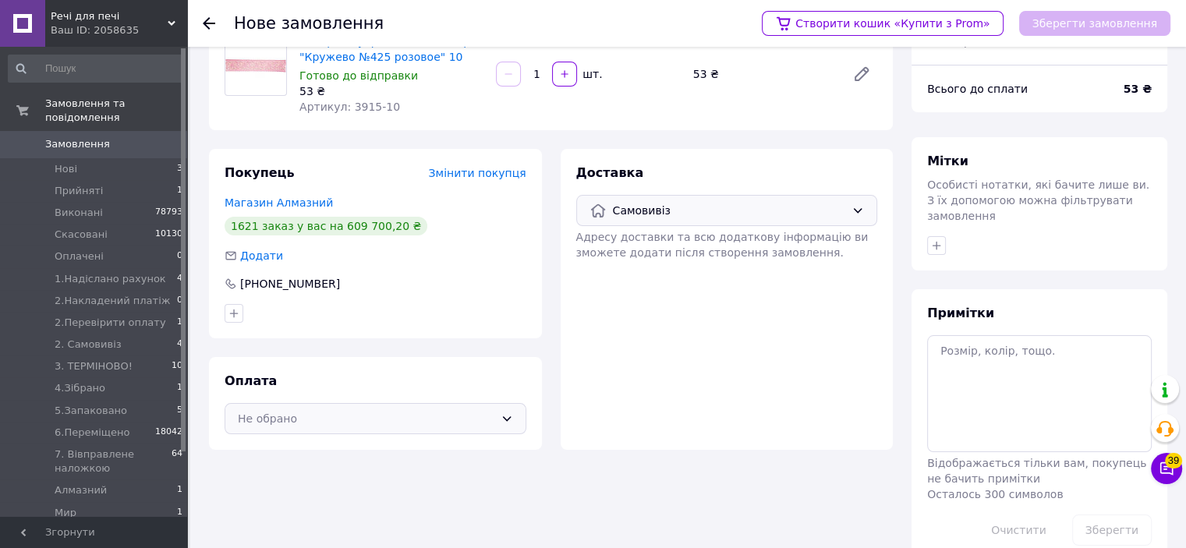
click at [481, 429] on div "Не обрано" at bounding box center [376, 418] width 302 height 31
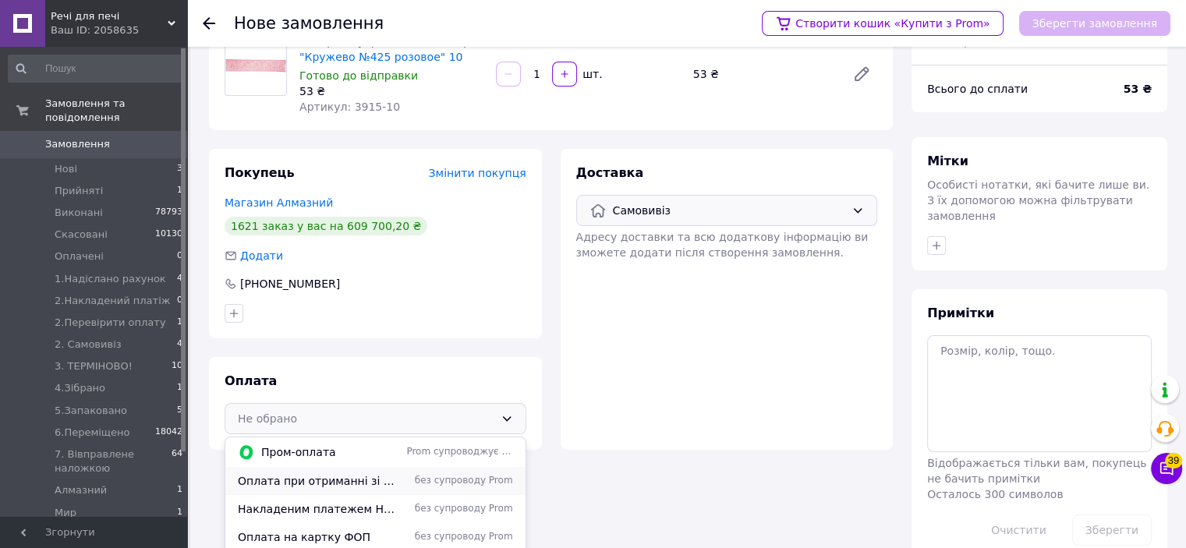
click at [487, 470] on div "Оплата при отриманні зі складу в м. Полтава без супроводу Prom" at bounding box center [375, 481] width 300 height 28
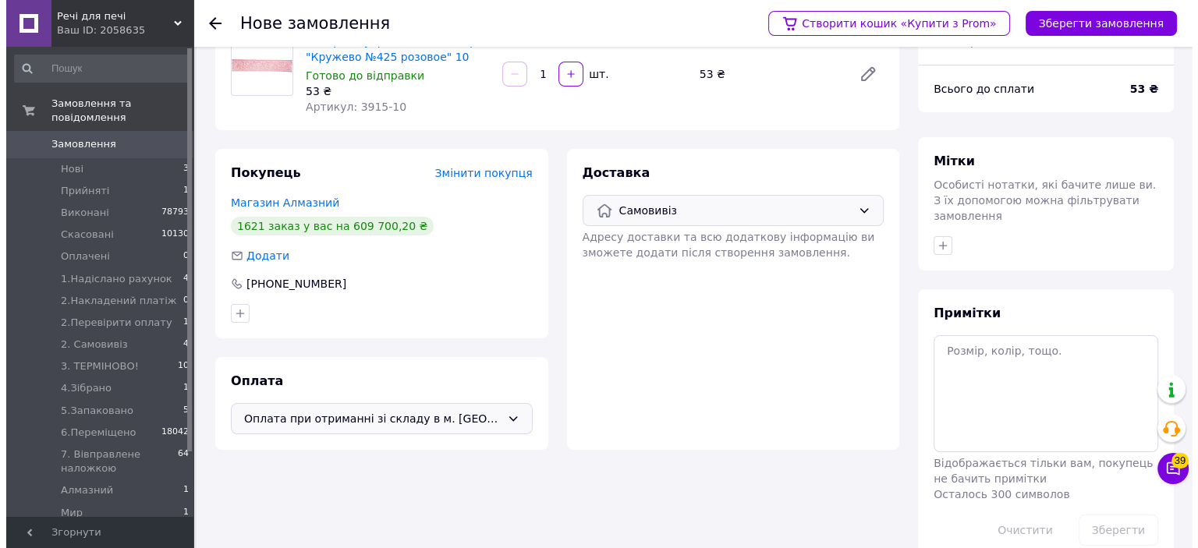
scroll to position [0, 0]
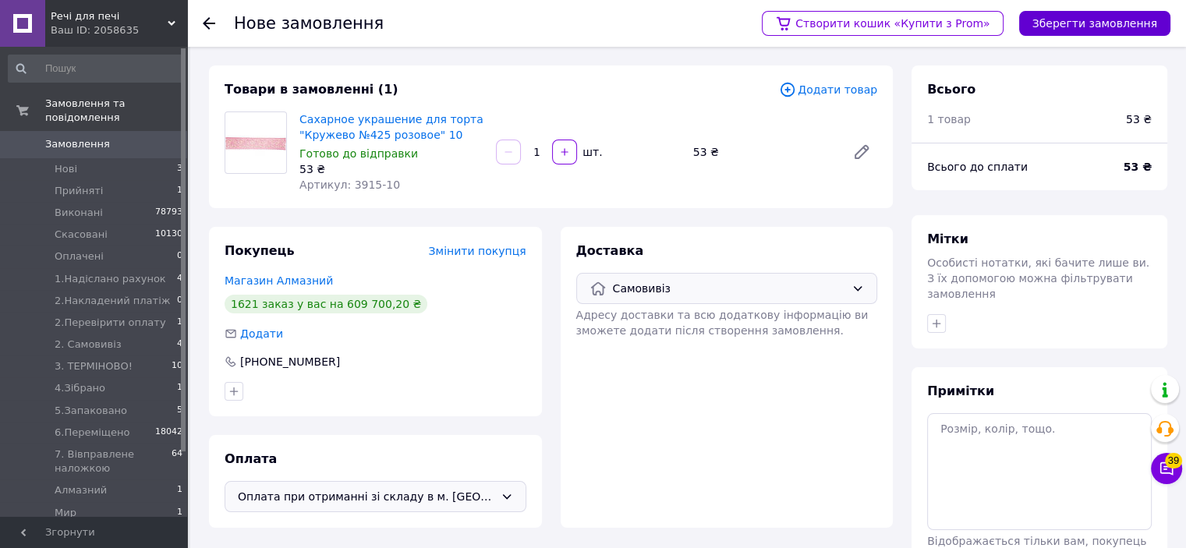
click at [1074, 15] on button "Зберегти замовлення" at bounding box center [1095, 23] width 151 height 25
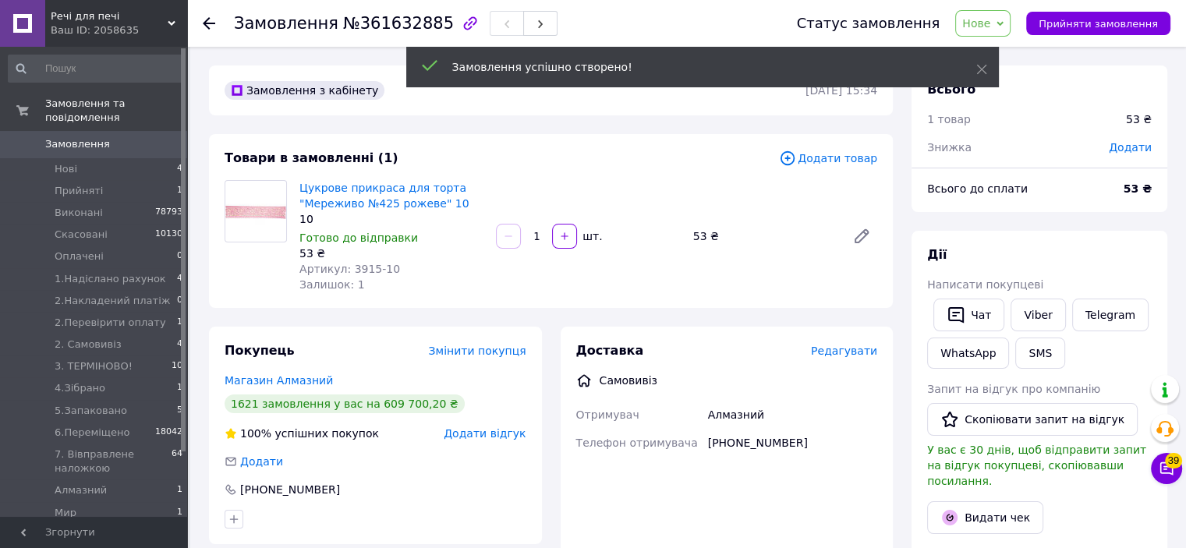
click at [832, 158] on span "Додати товар" at bounding box center [828, 158] width 98 height 17
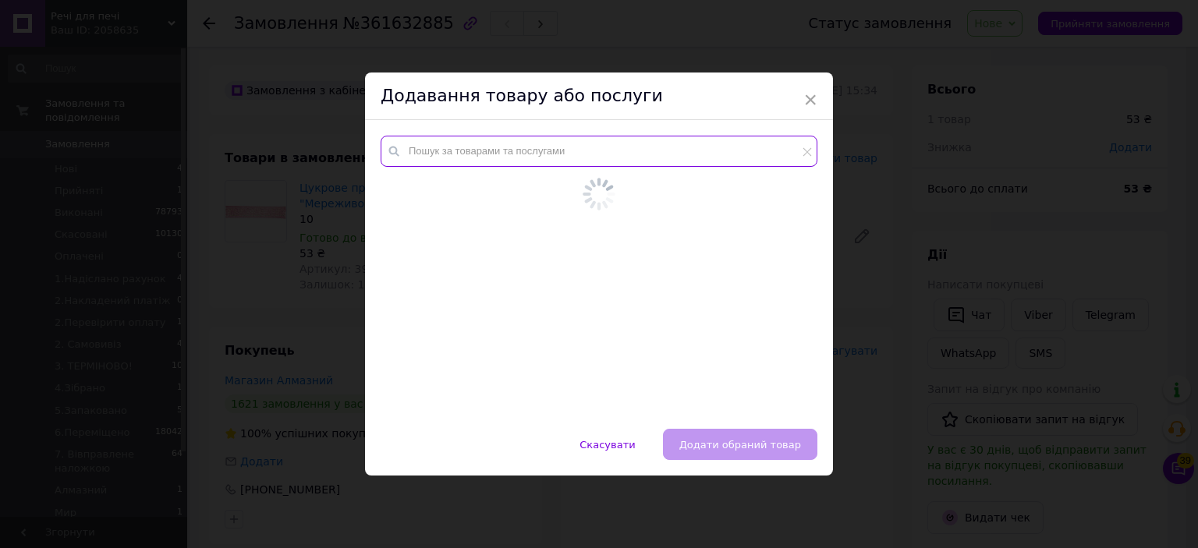
click at [748, 166] on input "text" at bounding box center [599, 151] width 437 height 31
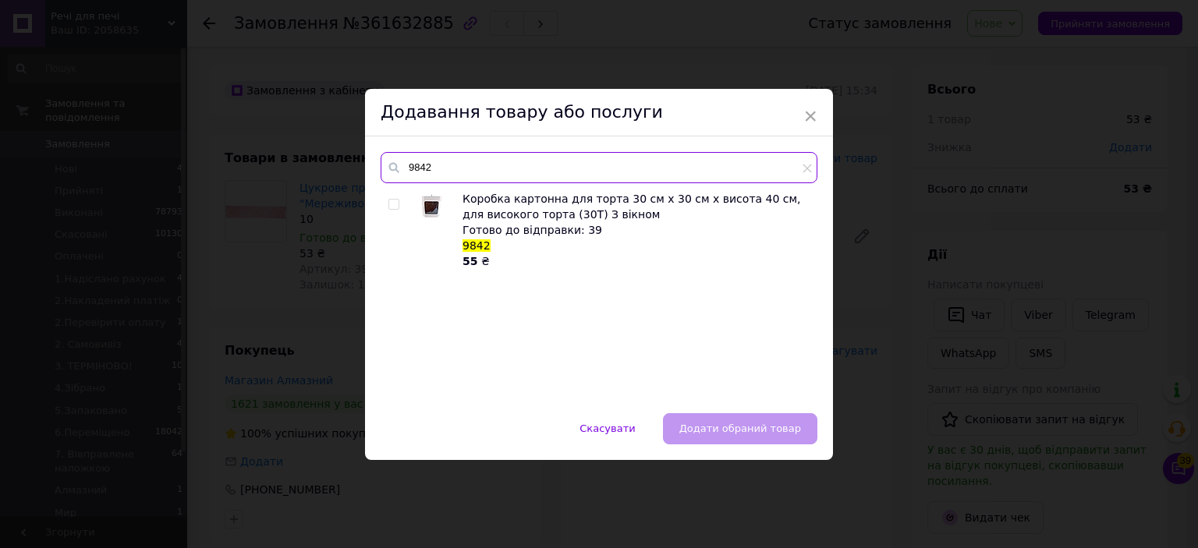
type input "9842"
click at [959, 260] on div "× Додавання товару або послуги 9842 Коробка картонна для торта 30 см х 30 см х …" at bounding box center [599, 274] width 1198 height 548
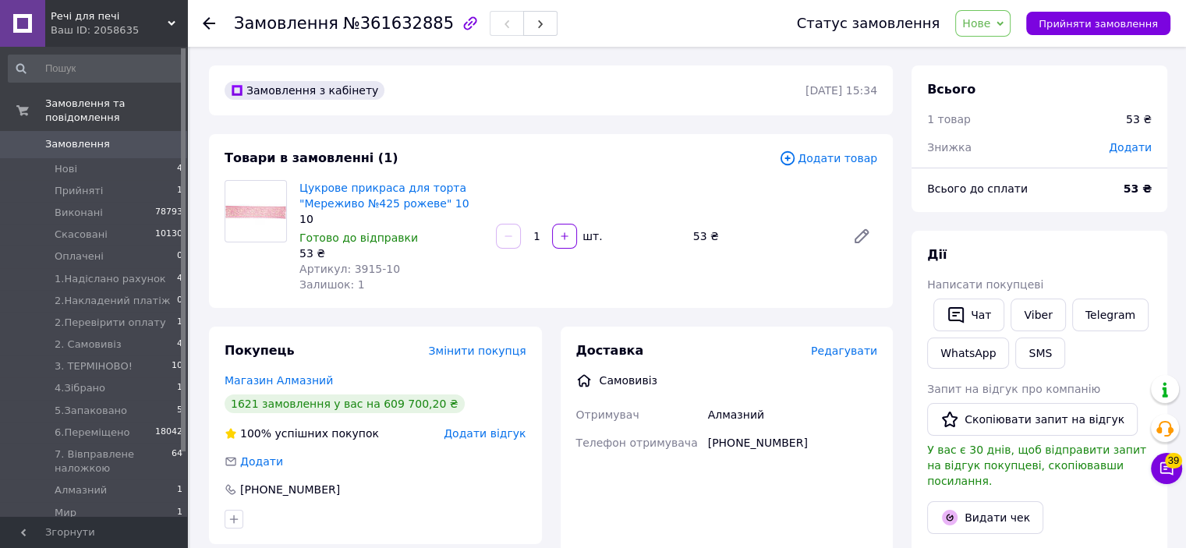
click at [827, 159] on span "Додати товар" at bounding box center [828, 158] width 98 height 17
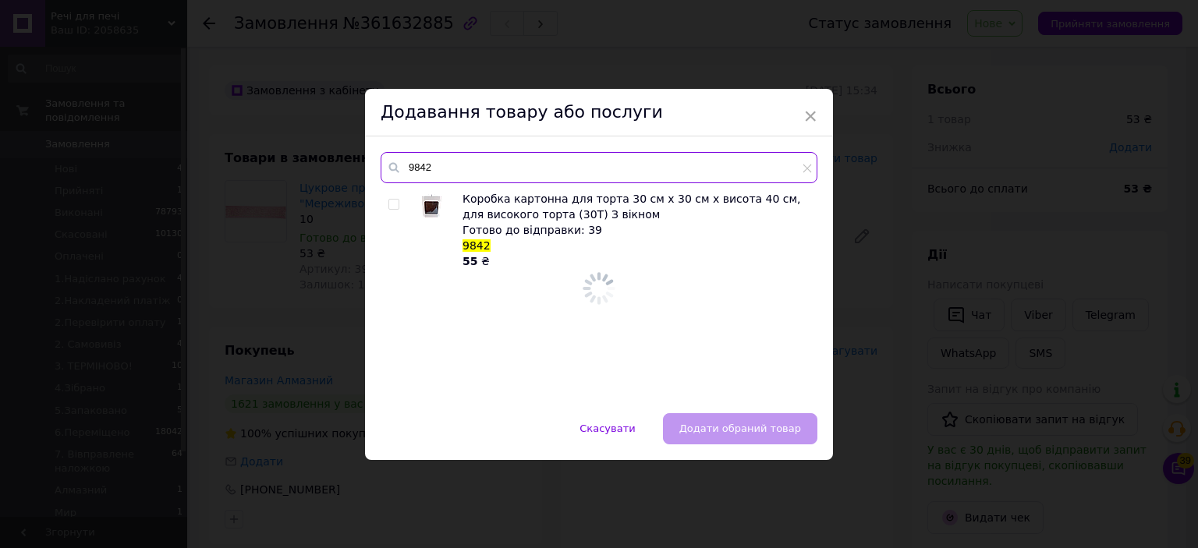
click at [771, 161] on input "9842" at bounding box center [599, 167] width 437 height 31
click at [503, 166] on input "12222" at bounding box center [599, 167] width 437 height 31
type input "12222"
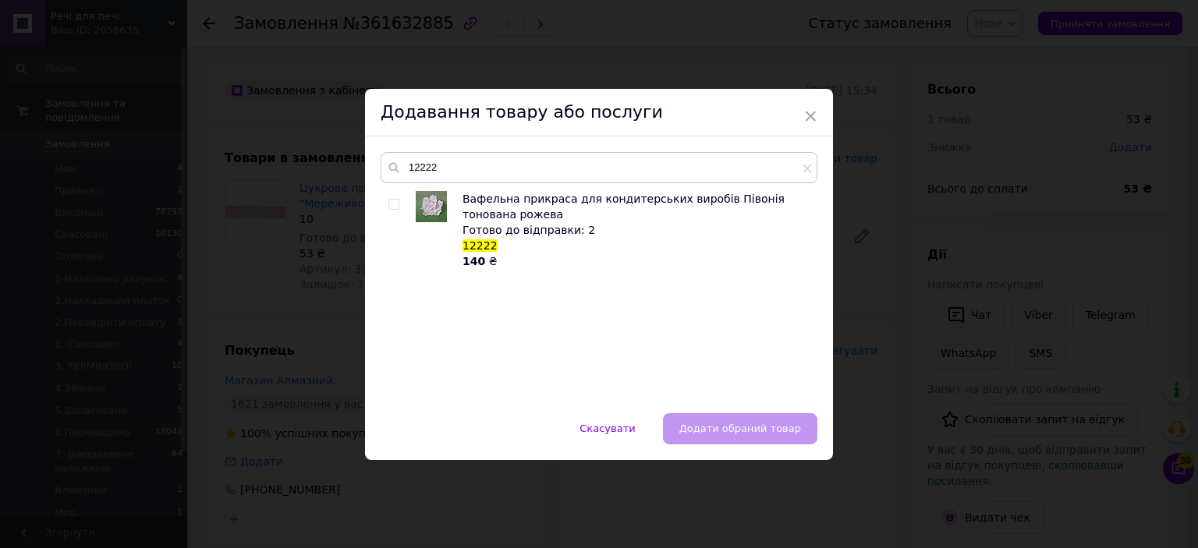
click at [1120, 262] on div "× Додавання товару або послуги 12222 Вафельна прикраса для кондитерських виробі…" at bounding box center [599, 274] width 1198 height 548
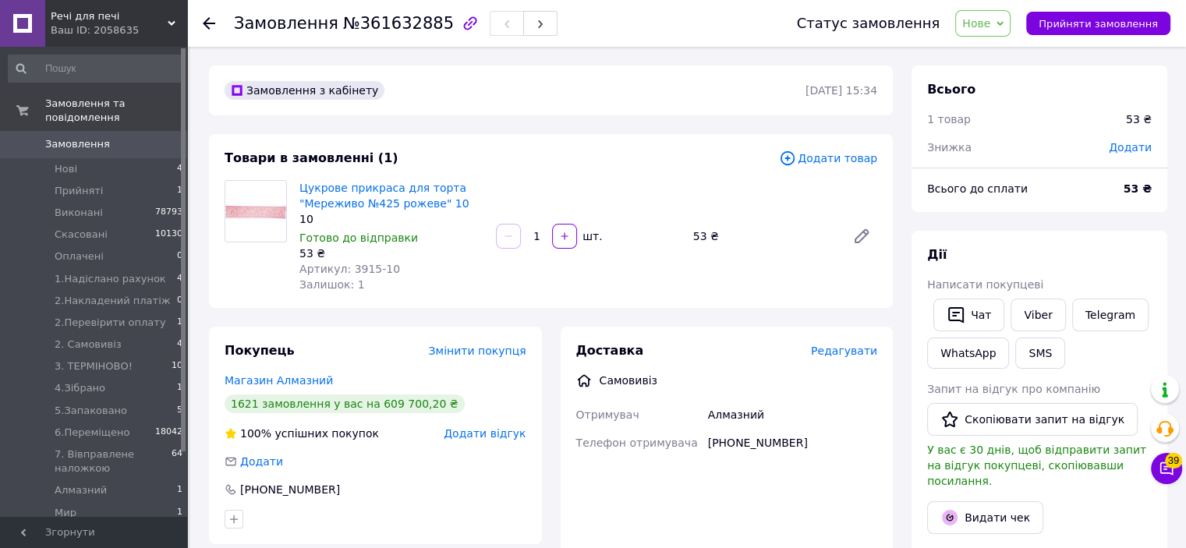
click at [840, 171] on div "Товари в замовленні (1) Додати товар Цукрове прикраса для торта "Мереживо №425 …" at bounding box center [551, 221] width 684 height 174
click at [830, 152] on span "Додати товар" at bounding box center [828, 158] width 98 height 17
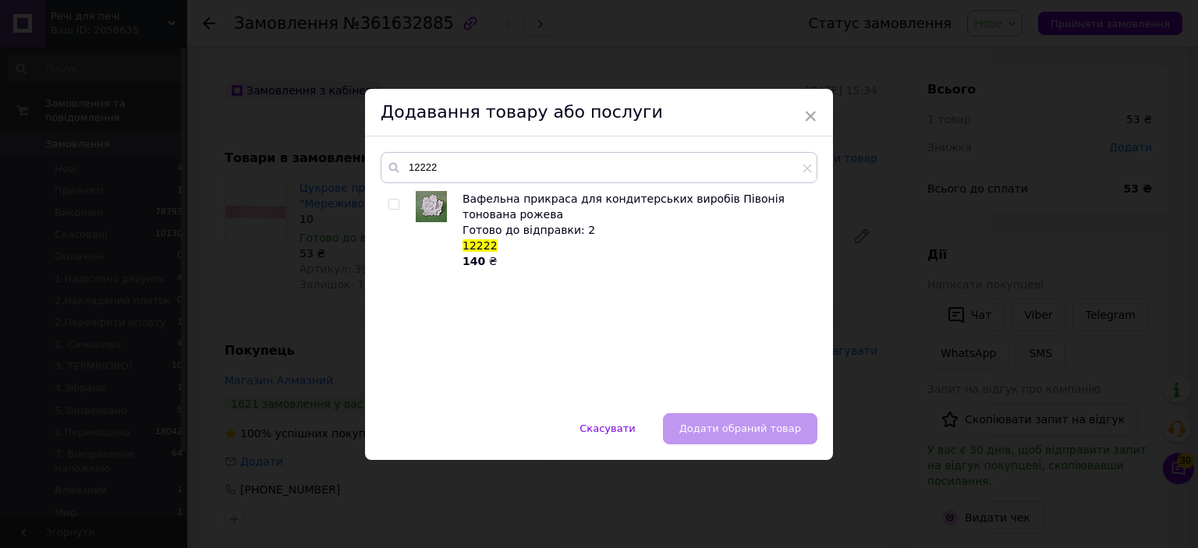
click at [391, 207] on input "checkbox" at bounding box center [393, 205] width 10 height 10
checkbox input "true"
click at [776, 430] on span "Додати обраний товар" at bounding box center [740, 429] width 122 height 12
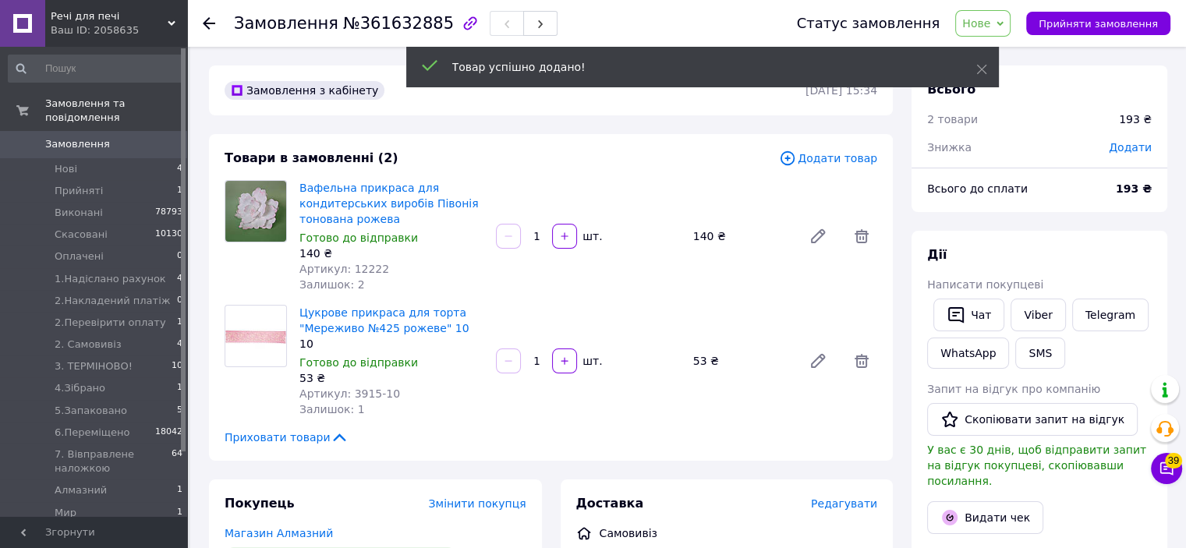
click at [820, 158] on span "Додати товар" at bounding box center [828, 158] width 98 height 17
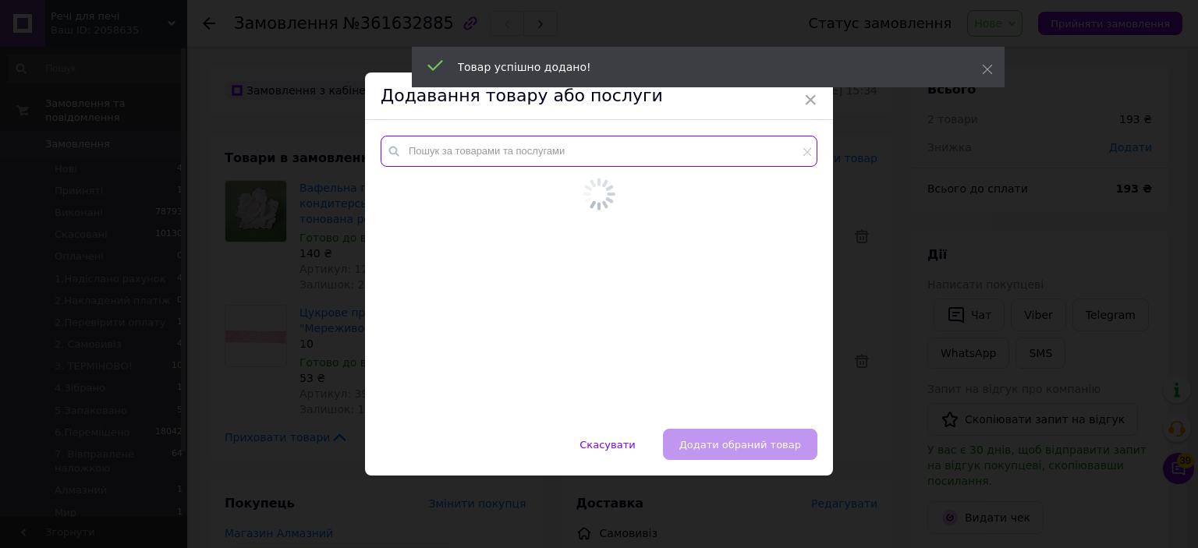
click at [617, 156] on input "text" at bounding box center [599, 151] width 437 height 31
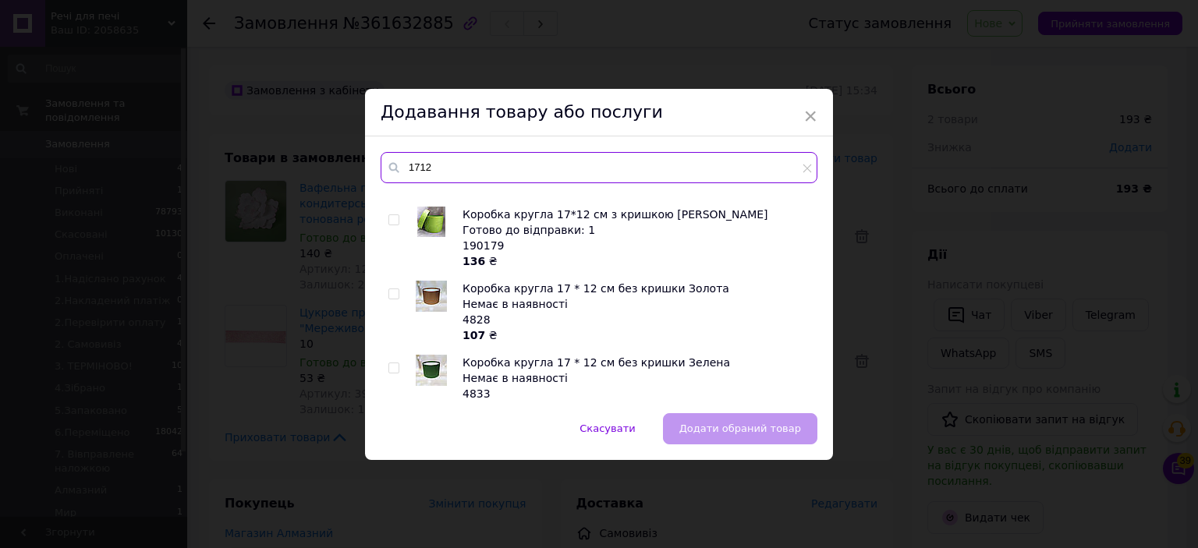
scroll to position [1264, 0]
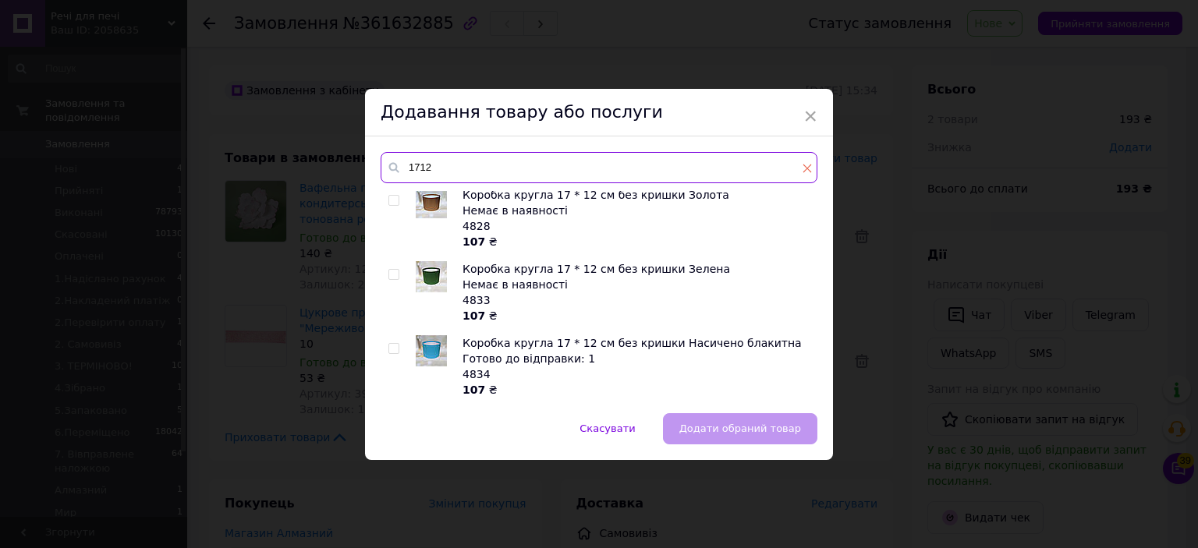
type input "1712"
click at [805, 168] on icon at bounding box center [807, 168] width 9 height 9
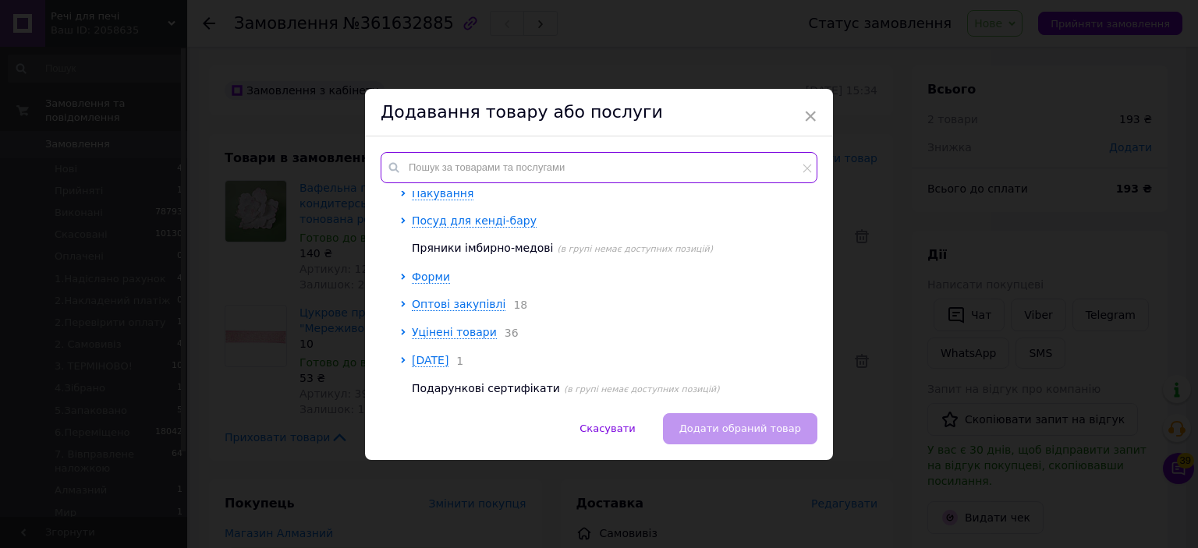
click at [786, 172] on input "text" at bounding box center [599, 167] width 437 height 31
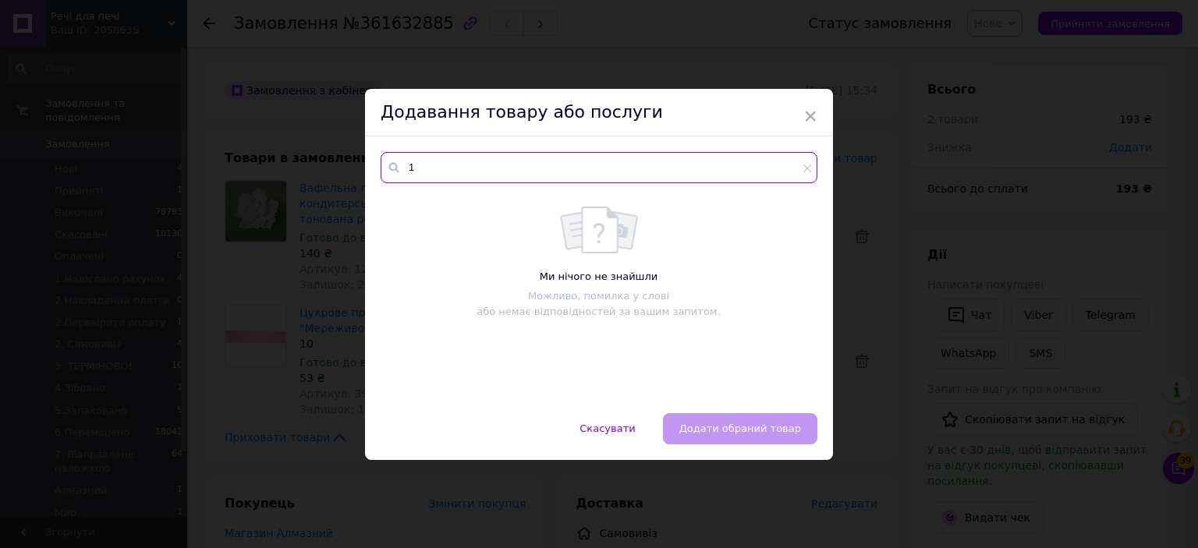
scroll to position [0, 0]
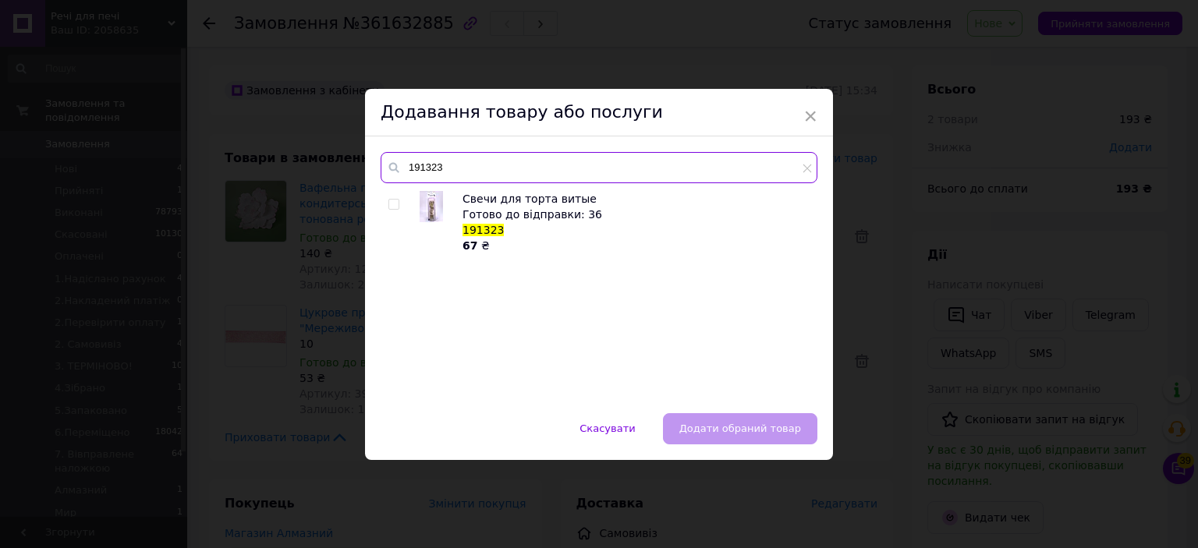
type input "191323"
click at [551, 147] on div "191323 Свечи для торта витые Готово до відправки: 36 191323 67 ₴" at bounding box center [599, 275] width 468 height 277
click at [951, 219] on div "× Додавання товару або послуги 191323 Свечи для торта витые Готово до відправки…" at bounding box center [599, 274] width 1198 height 548
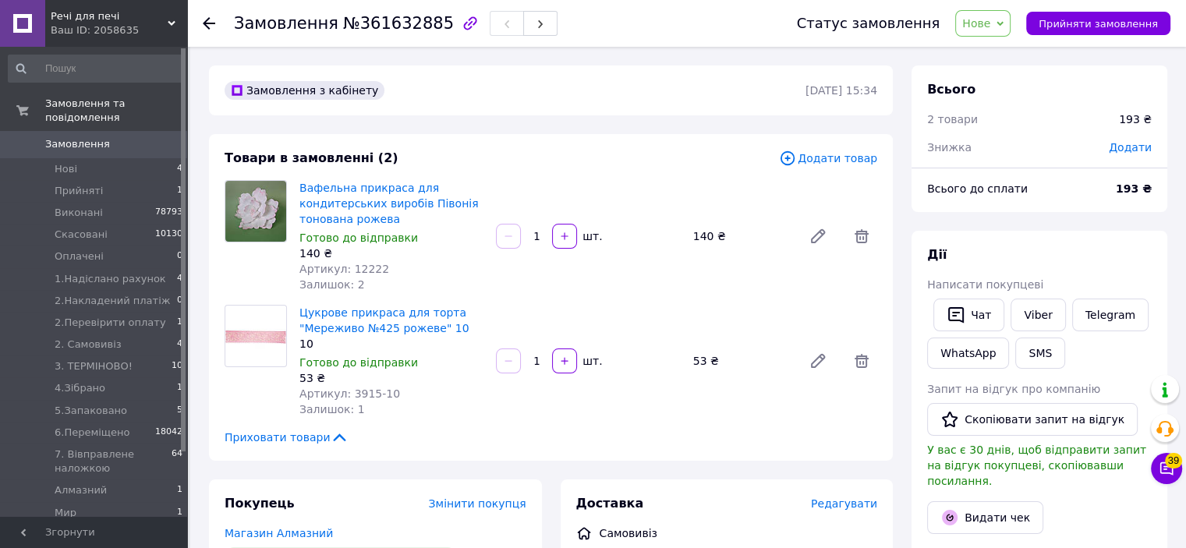
click at [839, 168] on div "Товари в замовленні (2) Додати товар Вафельна прикраса для кондитерських виробі…" at bounding box center [551, 297] width 684 height 327
click at [814, 161] on span "Додати товар" at bounding box center [828, 158] width 98 height 17
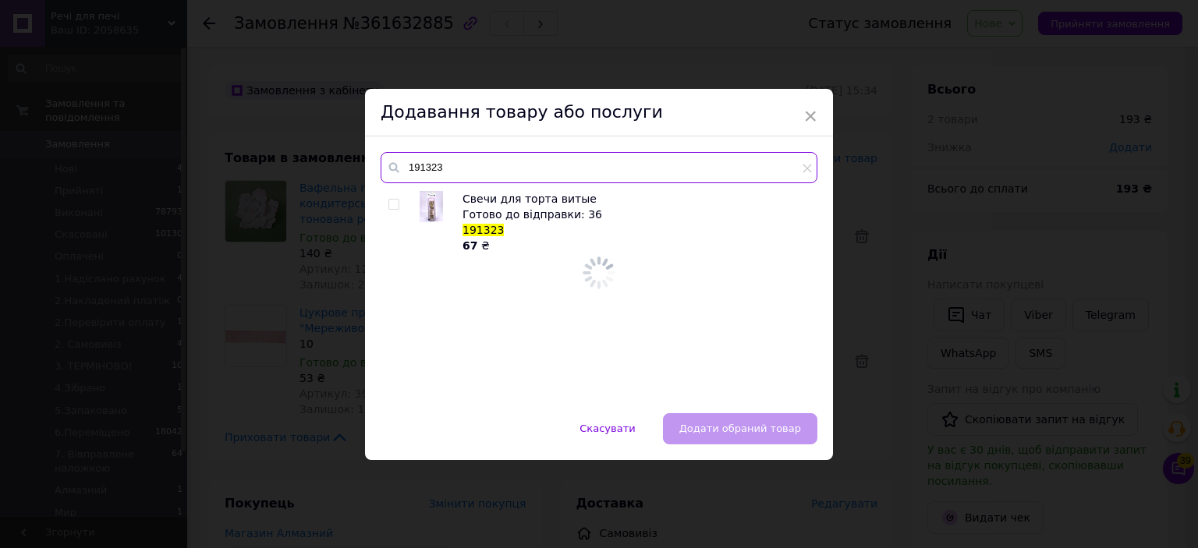
click at [750, 166] on input "191323" at bounding box center [599, 167] width 437 height 31
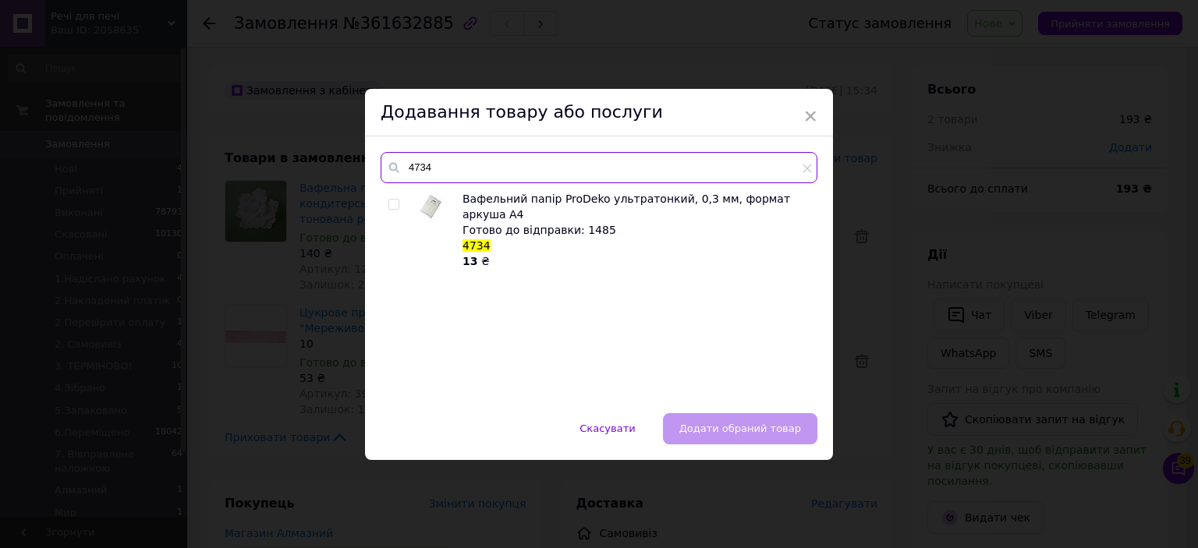
type input "4734"
click at [399, 199] on div at bounding box center [396, 230] width 16 height 78
click at [390, 208] on input "checkbox" at bounding box center [393, 205] width 10 height 10
checkbox input "true"
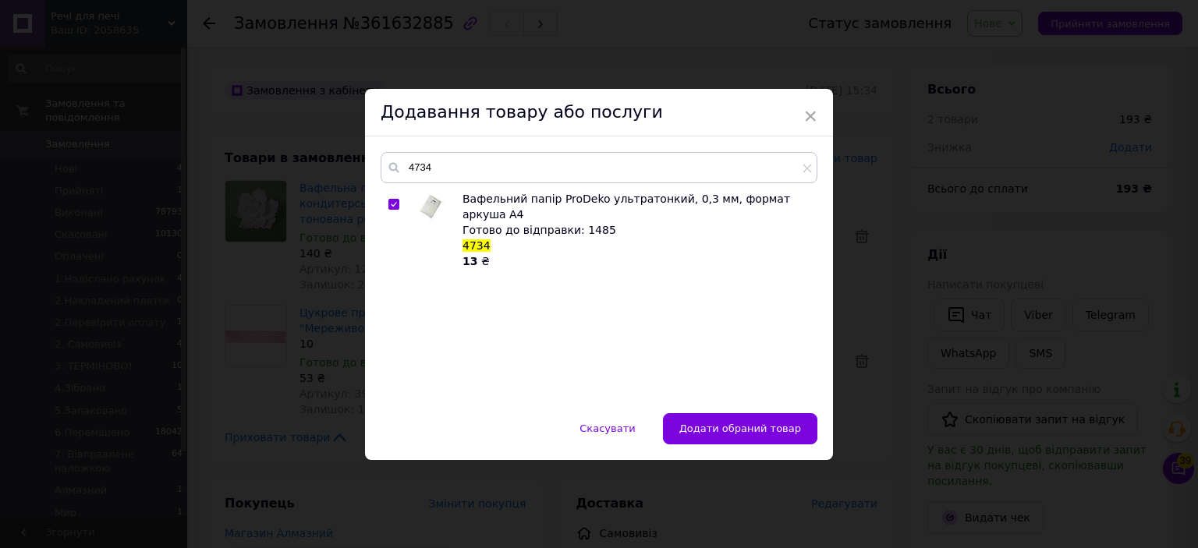
click at [756, 406] on div "4734 Вафельний папір ProDeko ультратонкий, 0,3 мм, формат аркуша А4 Готово до в…" at bounding box center [599, 275] width 468 height 277
click at [774, 438] on button "Додати обраний товар" at bounding box center [740, 428] width 154 height 31
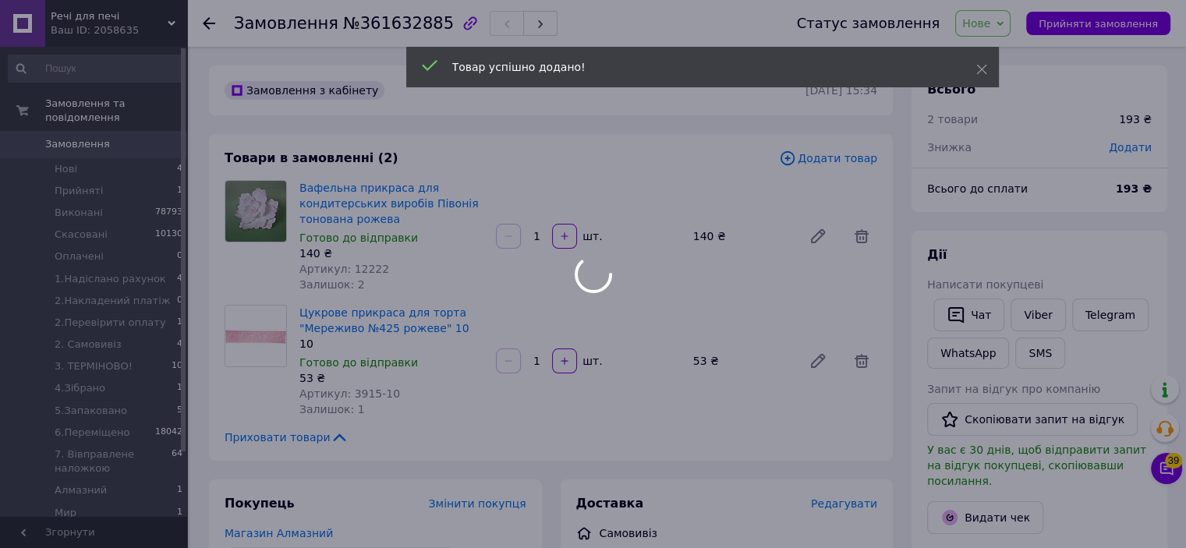
click at [827, 158] on div at bounding box center [593, 274] width 1186 height 548
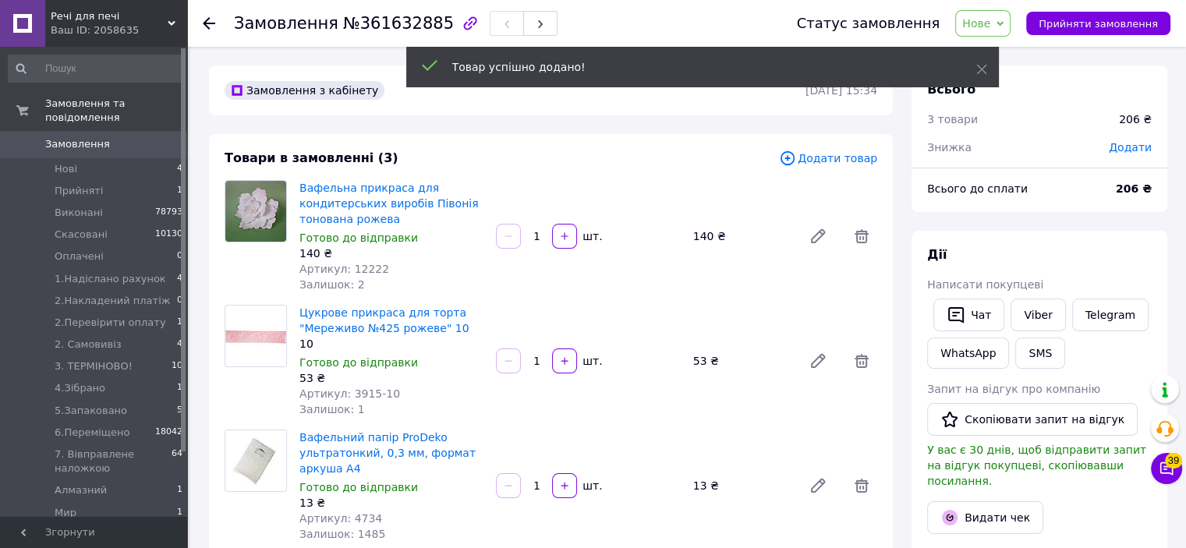
click at [825, 163] on span "Додати товар" at bounding box center [828, 158] width 98 height 17
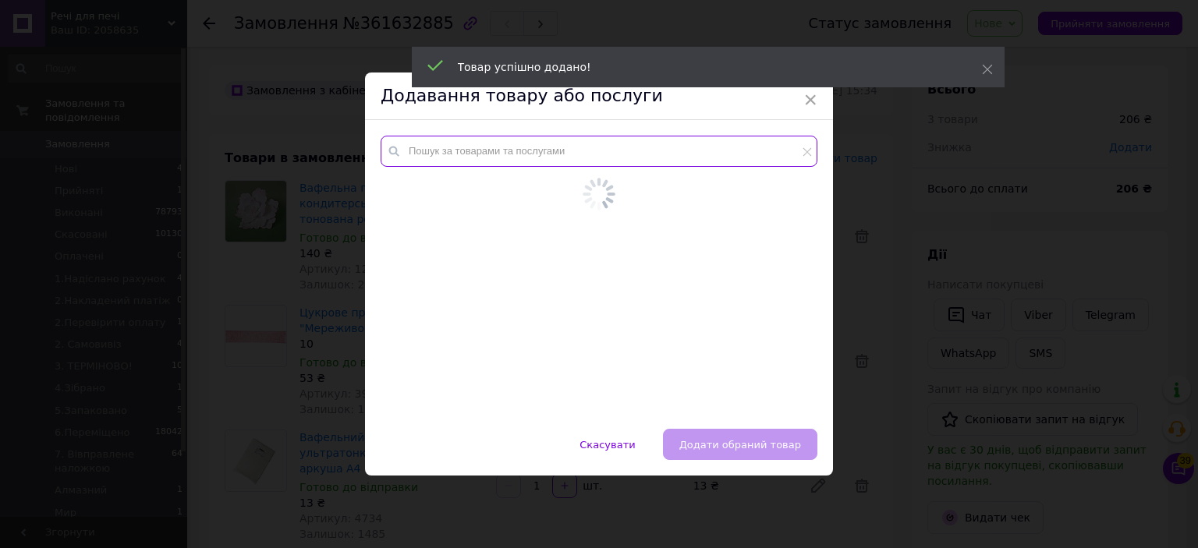
click at [715, 166] on input "text" at bounding box center [599, 151] width 437 height 31
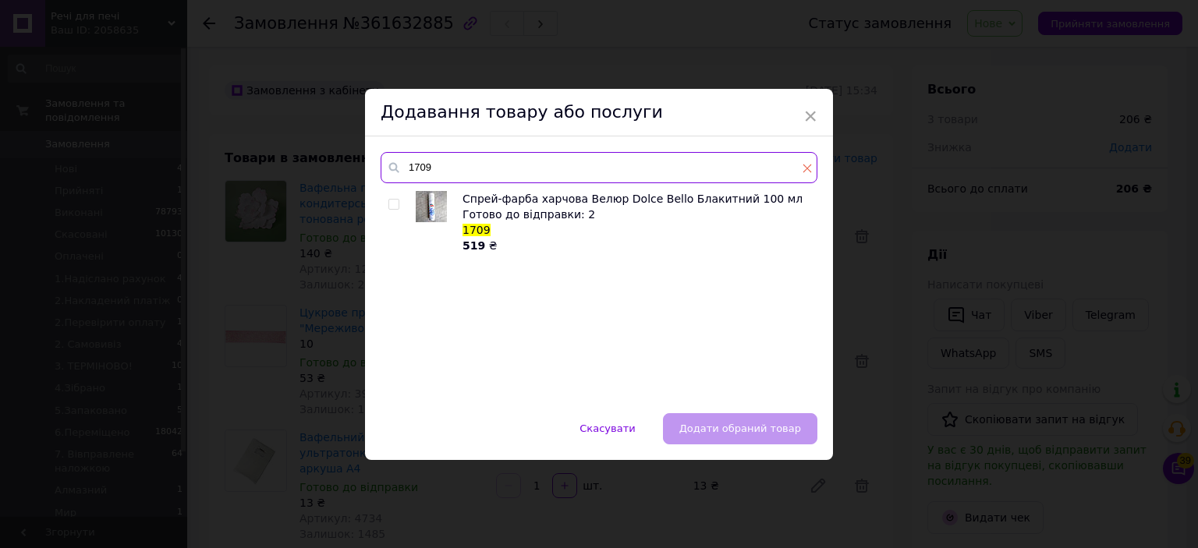
type input "1709"
click at [803, 161] on span at bounding box center [807, 168] width 9 height 16
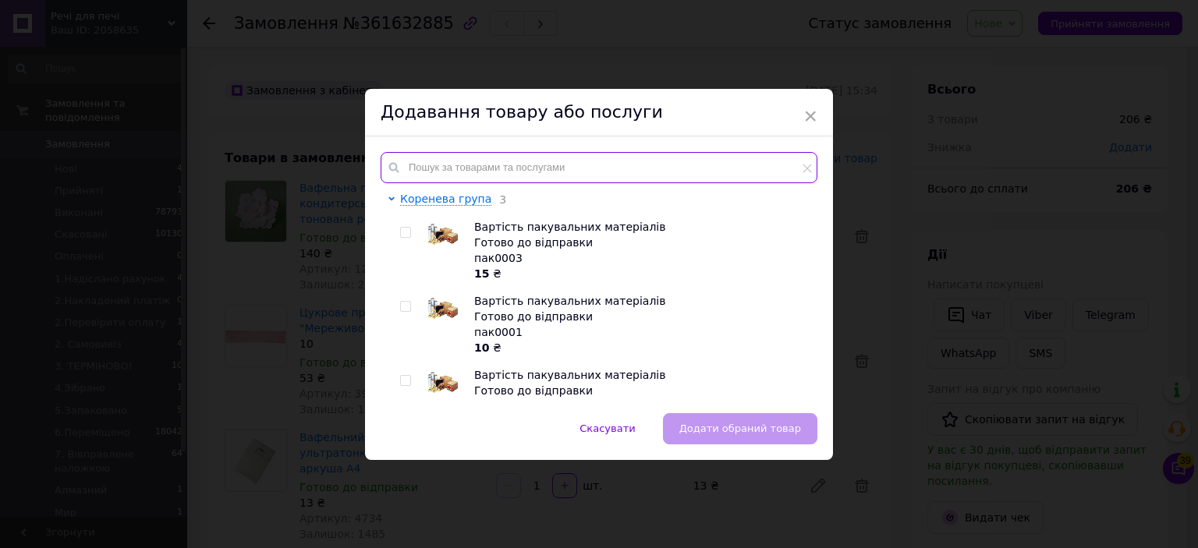
click at [752, 155] on input "text" at bounding box center [599, 167] width 437 height 31
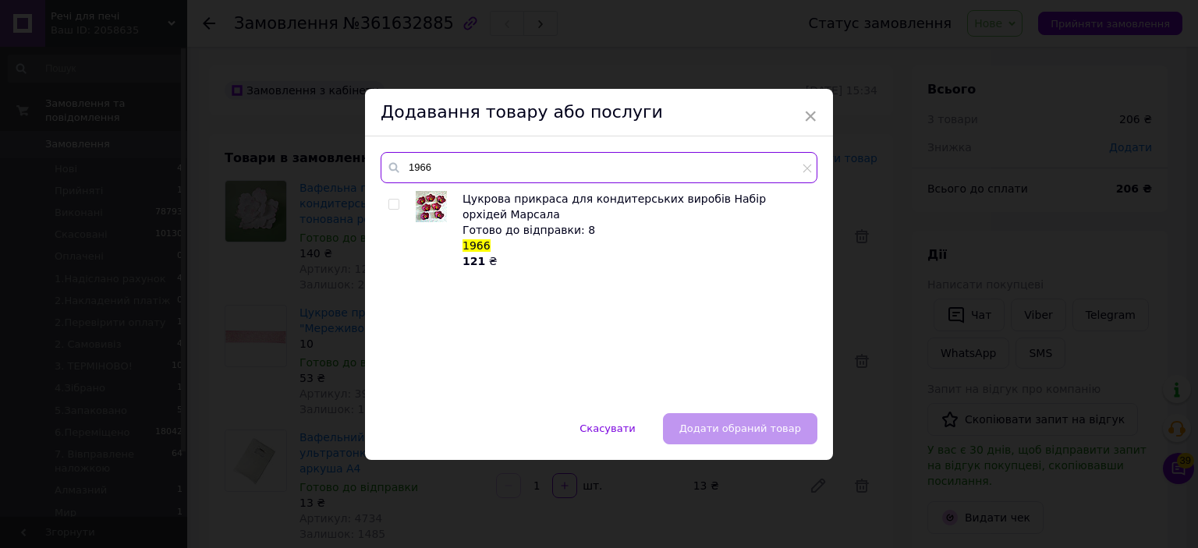
type input "1966"
click at [399, 202] on div at bounding box center [396, 230] width 16 height 78
click at [388, 204] on input "checkbox" at bounding box center [393, 205] width 10 height 10
checkbox input "true"
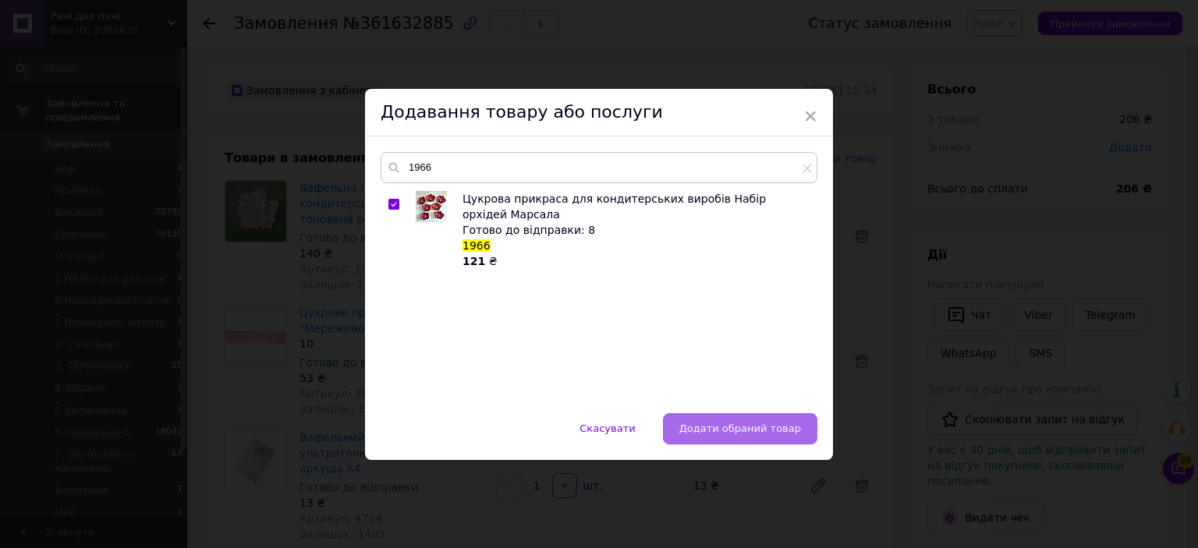
click at [794, 433] on span "Додати обраний товар" at bounding box center [740, 429] width 122 height 12
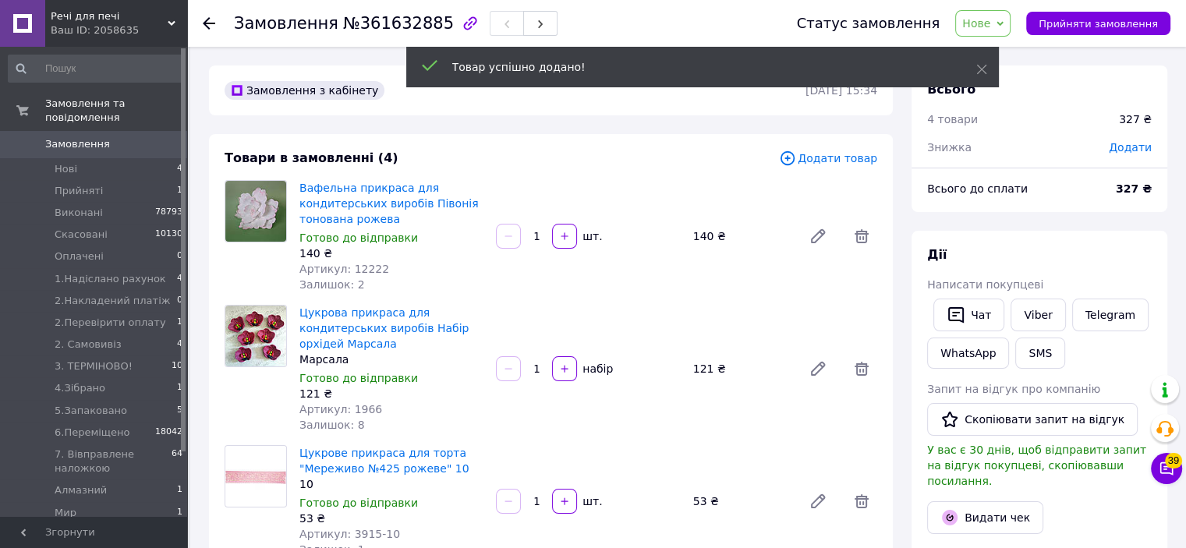
click at [808, 164] on span "Додати товар" at bounding box center [828, 158] width 98 height 17
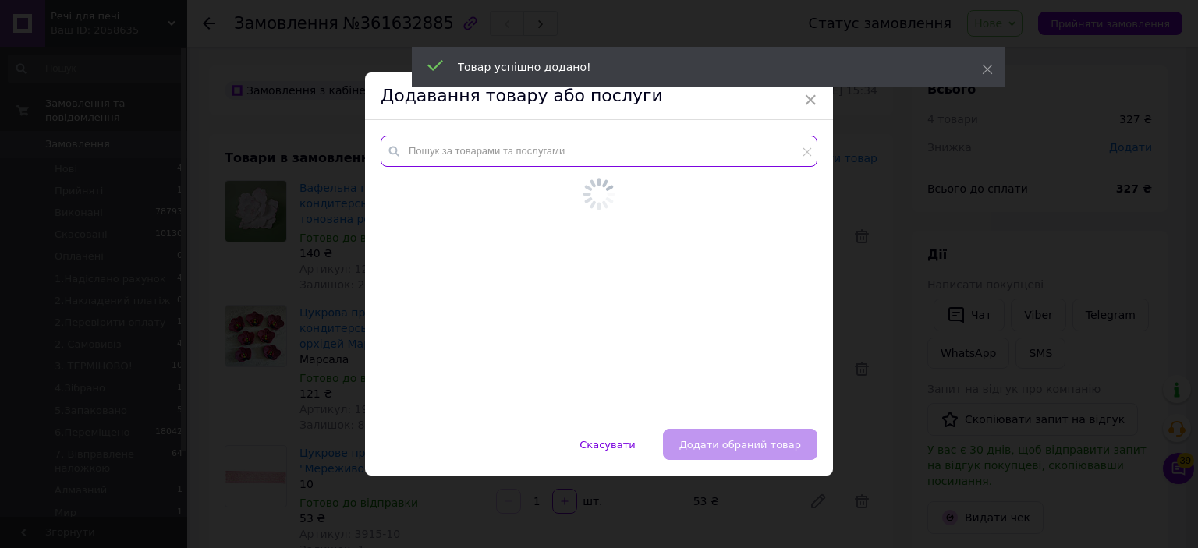
click at [745, 154] on input "text" at bounding box center [599, 151] width 437 height 31
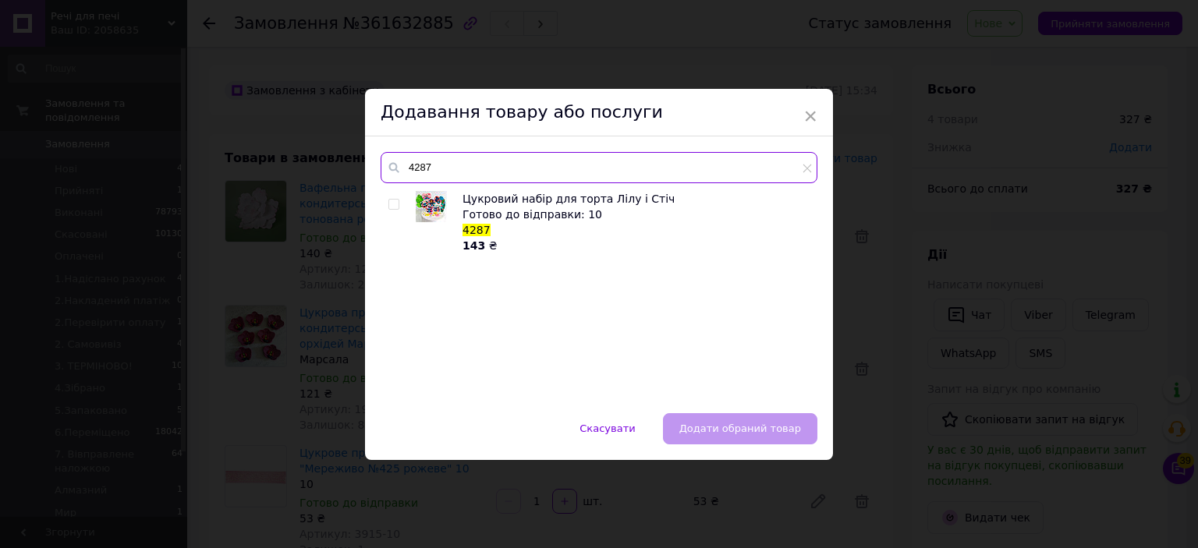
type input "4287"
click at [381, 205] on div "Цукровий набір для торта Лілу і Стіч Готово до відправки: 10 4287 143 ₴" at bounding box center [599, 294] width 436 height 207
click at [390, 202] on input "checkbox" at bounding box center [393, 205] width 10 height 10
checkbox input "true"
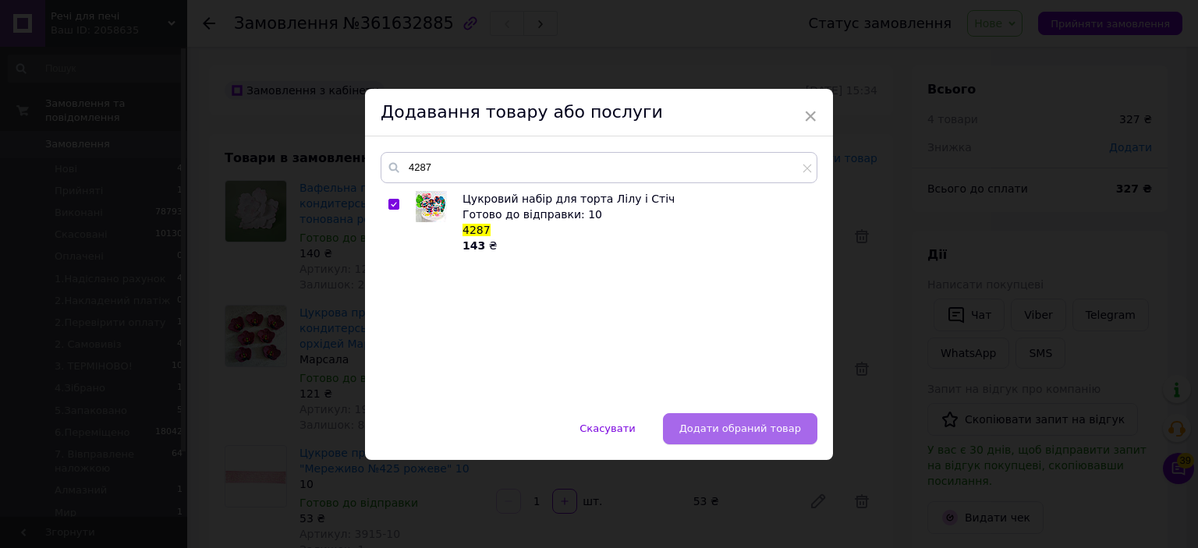
click at [804, 421] on button "Додати обраний товар" at bounding box center [740, 428] width 154 height 31
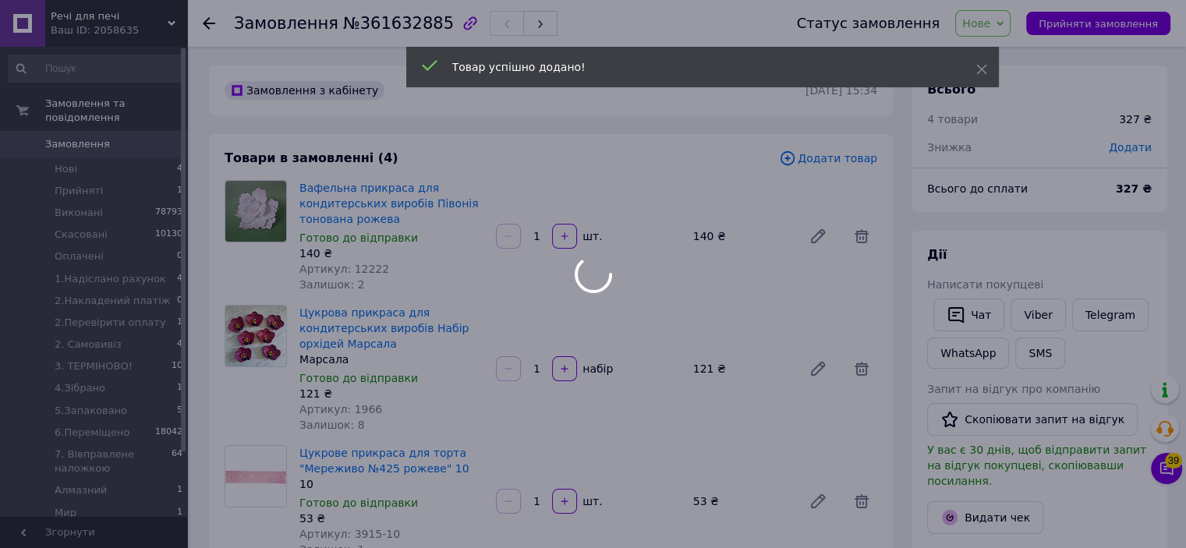
click at [824, 161] on div at bounding box center [593, 274] width 1186 height 548
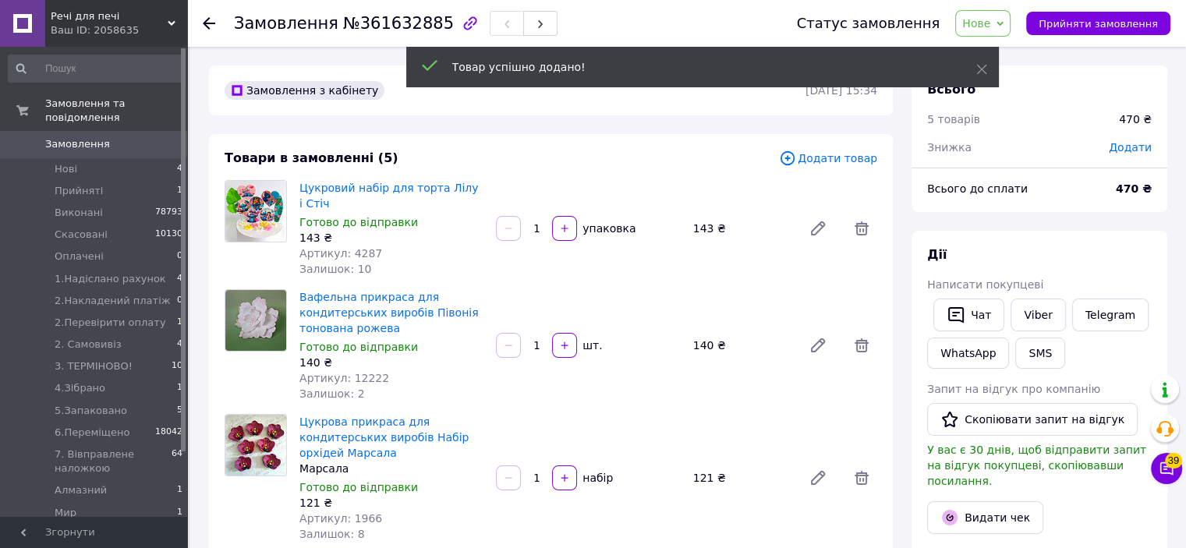
click at [831, 160] on span "Додати товар" at bounding box center [828, 158] width 98 height 17
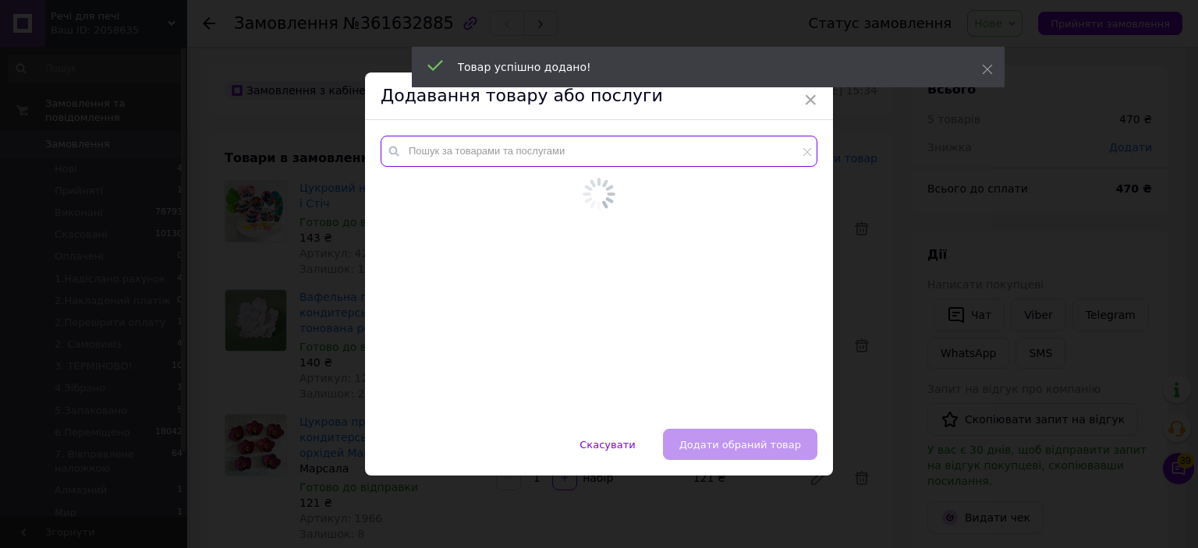
click at [768, 152] on input "text" at bounding box center [599, 151] width 437 height 31
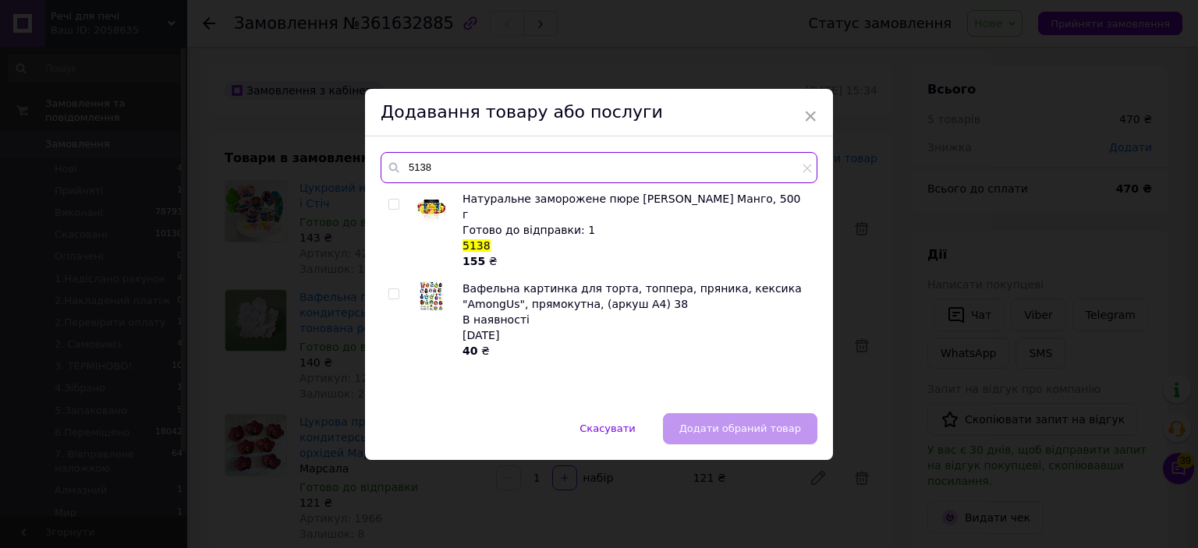
type input "5138"
click at [1048, 207] on div "× Додавання товару або послуги 5138 Натуральне заморожене пюре Gurman Манго, 50…" at bounding box center [599, 274] width 1198 height 548
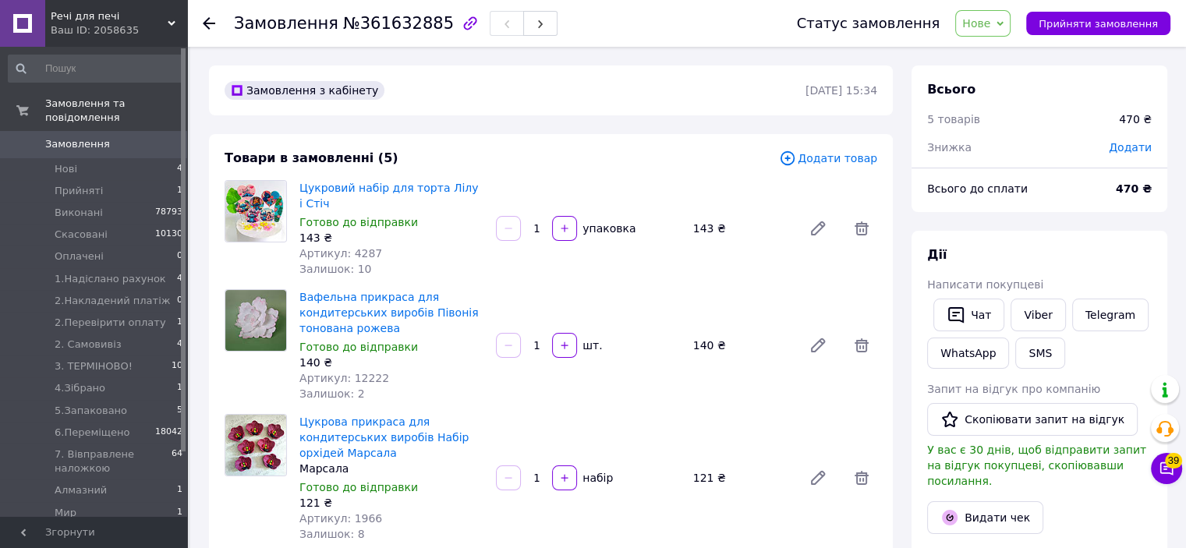
click at [850, 177] on div "Цукровий набір для торта Лілу і Стіч Готово до відправки 143 ₴ Артикул: 4287 За…" at bounding box center [588, 228] width 591 height 103
click at [822, 152] on span "Додати товар" at bounding box center [828, 158] width 98 height 17
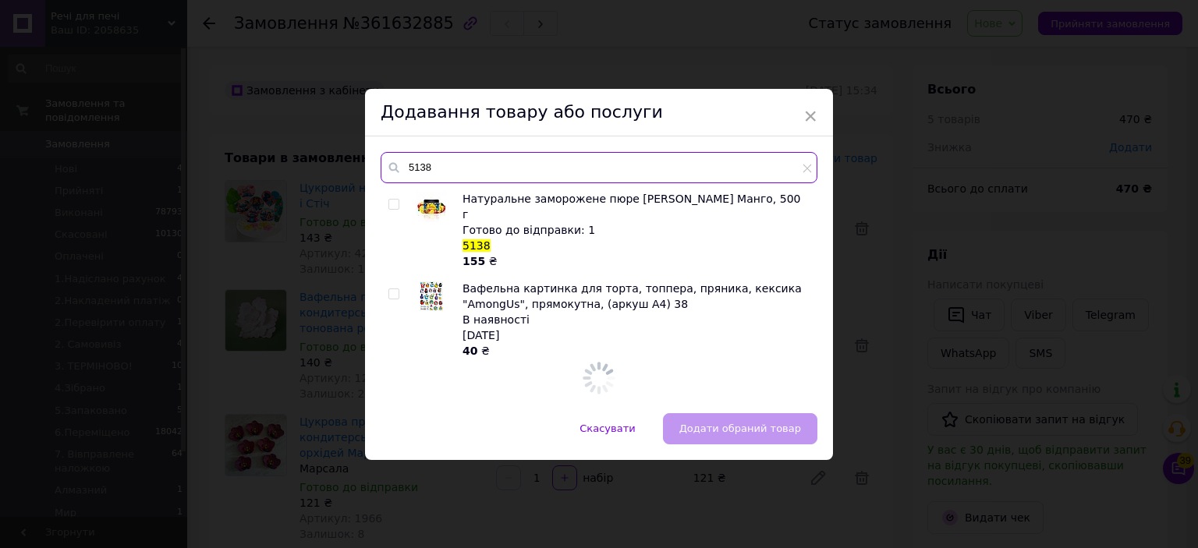
click at [718, 171] on input "5138" at bounding box center [599, 167] width 437 height 31
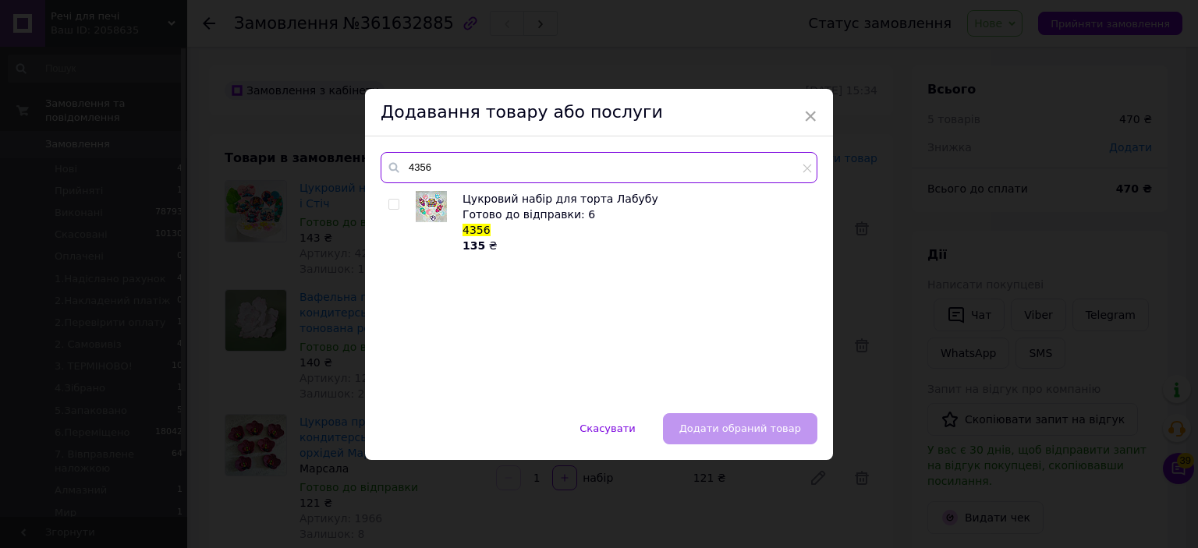
type input "4356"
click at [388, 204] on input "checkbox" at bounding box center [393, 205] width 10 height 10
checkbox input "true"
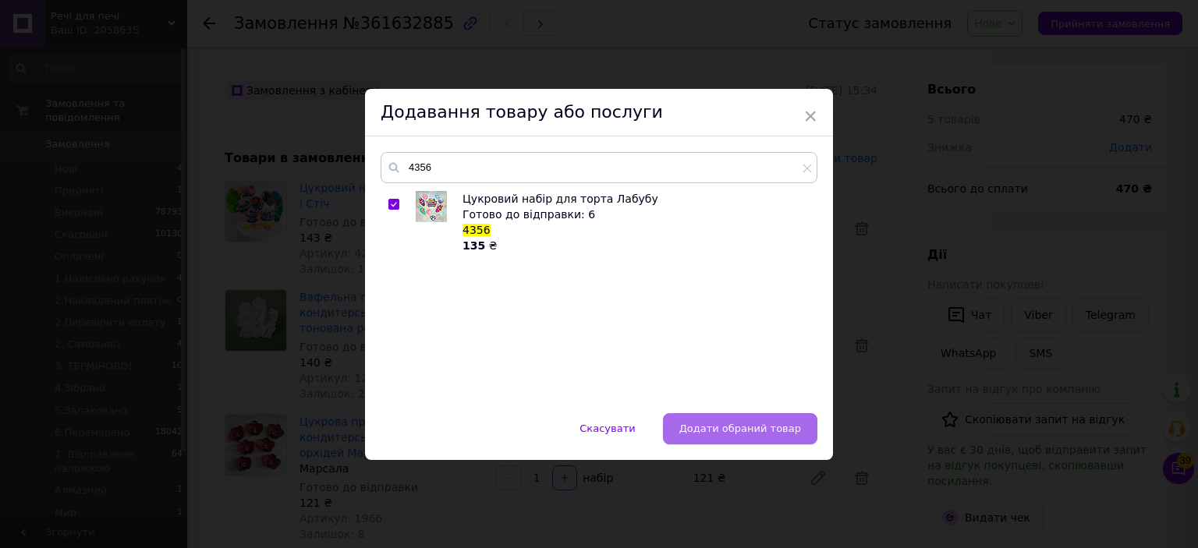
click at [698, 435] on button "Додати обраний товар" at bounding box center [740, 428] width 154 height 31
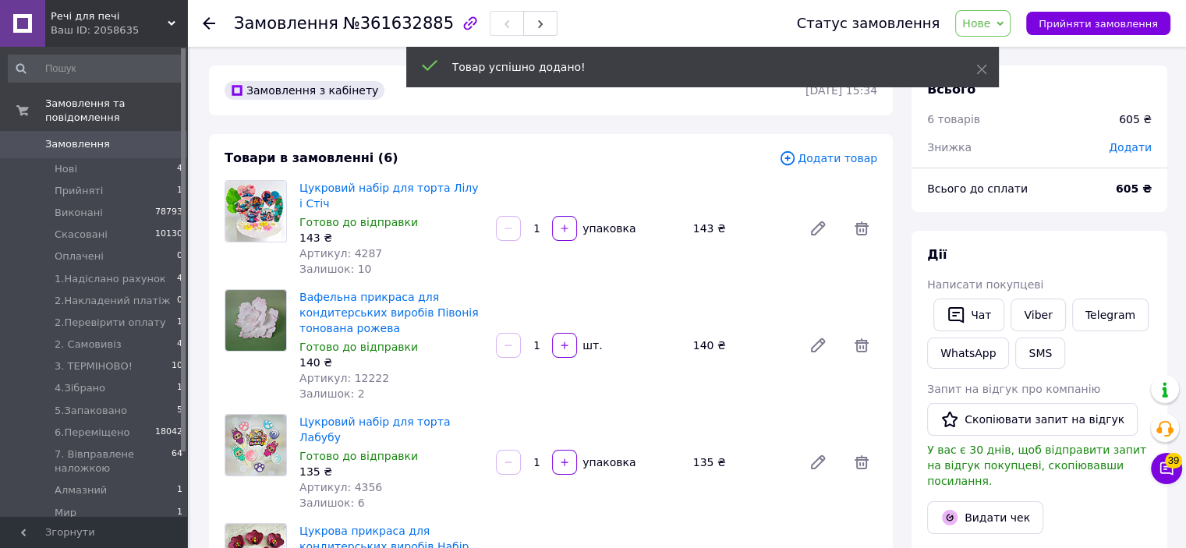
click at [830, 158] on span "Додати товар" at bounding box center [828, 158] width 98 height 17
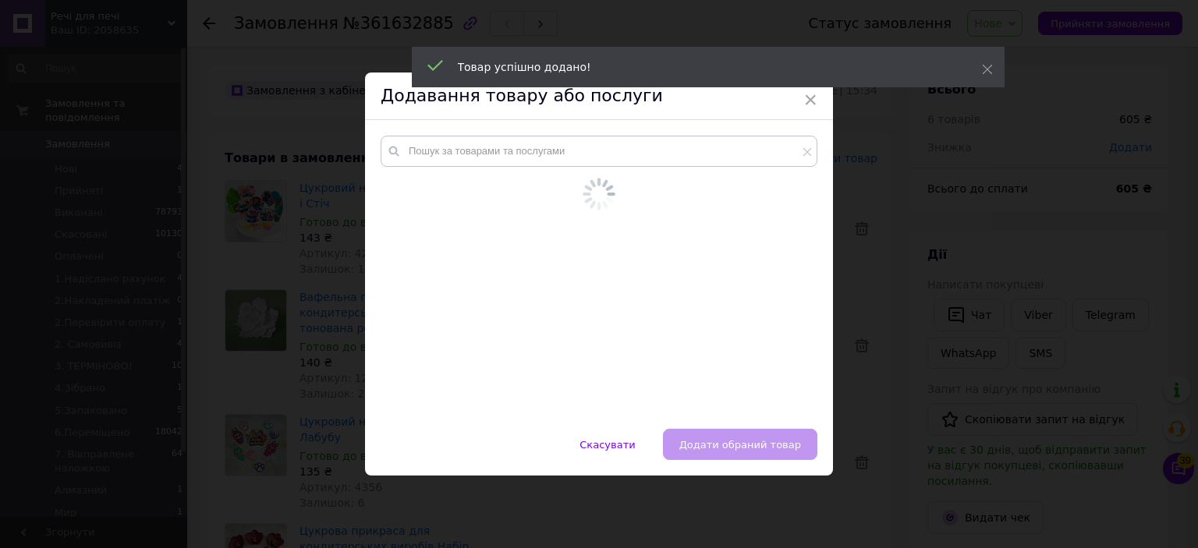
click at [744, 129] on div at bounding box center [599, 274] width 468 height 309
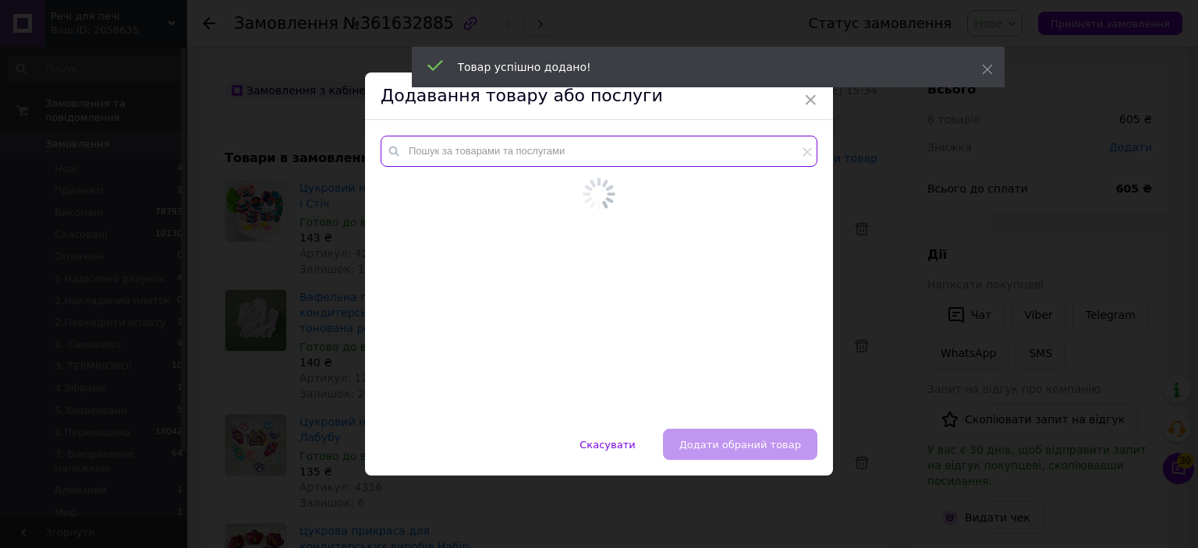
click at [748, 165] on input "text" at bounding box center [599, 151] width 437 height 31
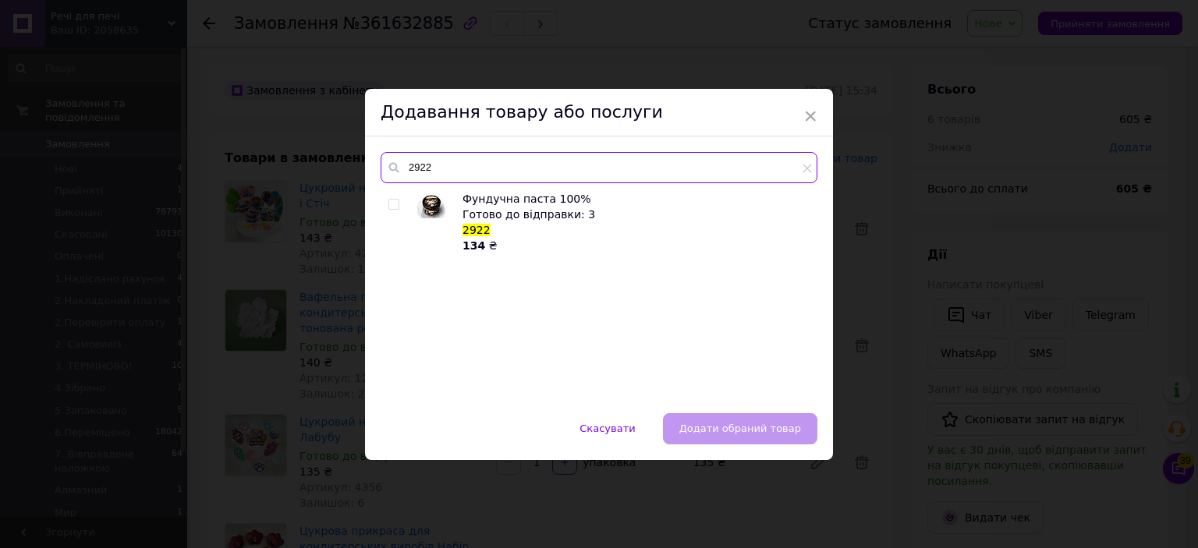
type input "2922"
click at [1105, 264] on div "× Додавання товару або послуги 2922 Фундучна паста 100% Готово до відправки: 3 …" at bounding box center [599, 274] width 1198 height 548
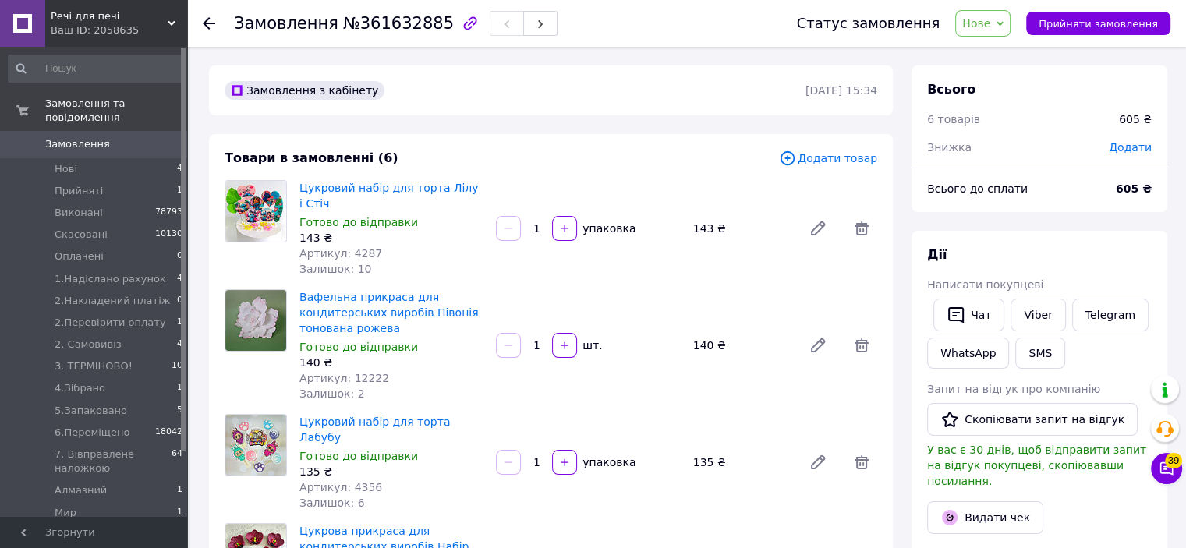
drag, startPoint x: 825, startPoint y: 147, endPoint x: 811, endPoint y: 159, distance: 17.7
click at [818, 154] on div "Товари в замовленні (6) Додати товар Цукровий набір для торта Лілу і Стіч Готов…" at bounding box center [551, 539] width 684 height 810
click at [811, 160] on span "Додати товар" at bounding box center [828, 158] width 98 height 17
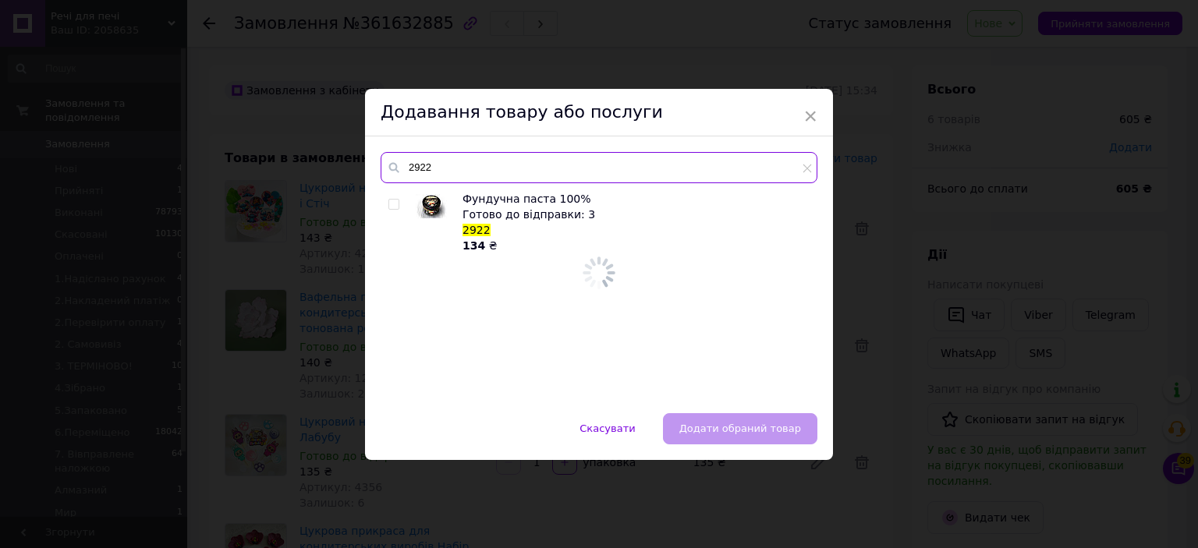
click at [743, 165] on input "2922" at bounding box center [599, 167] width 437 height 31
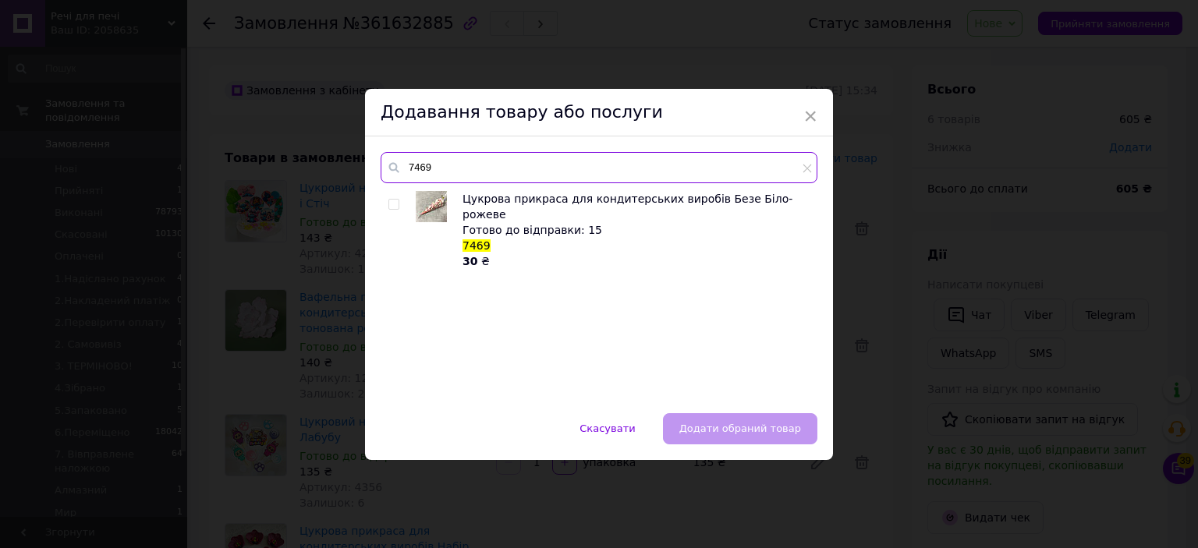
type input "7469"
click at [389, 197] on div at bounding box center [396, 230] width 16 height 78
click at [392, 197] on div at bounding box center [396, 230] width 16 height 78
click at [394, 205] on input "checkbox" at bounding box center [393, 205] width 10 height 10
checkbox input "true"
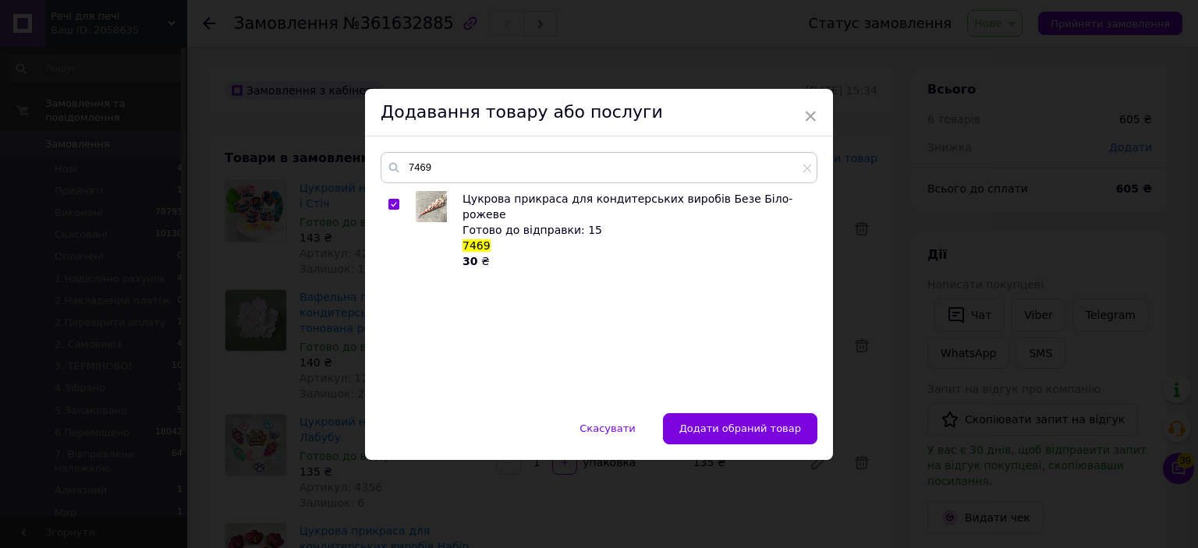
click at [742, 446] on div "Скасувати   Додати обраний товар" at bounding box center [599, 436] width 468 height 47
click at [747, 430] on span "Додати обраний товар" at bounding box center [740, 429] width 122 height 12
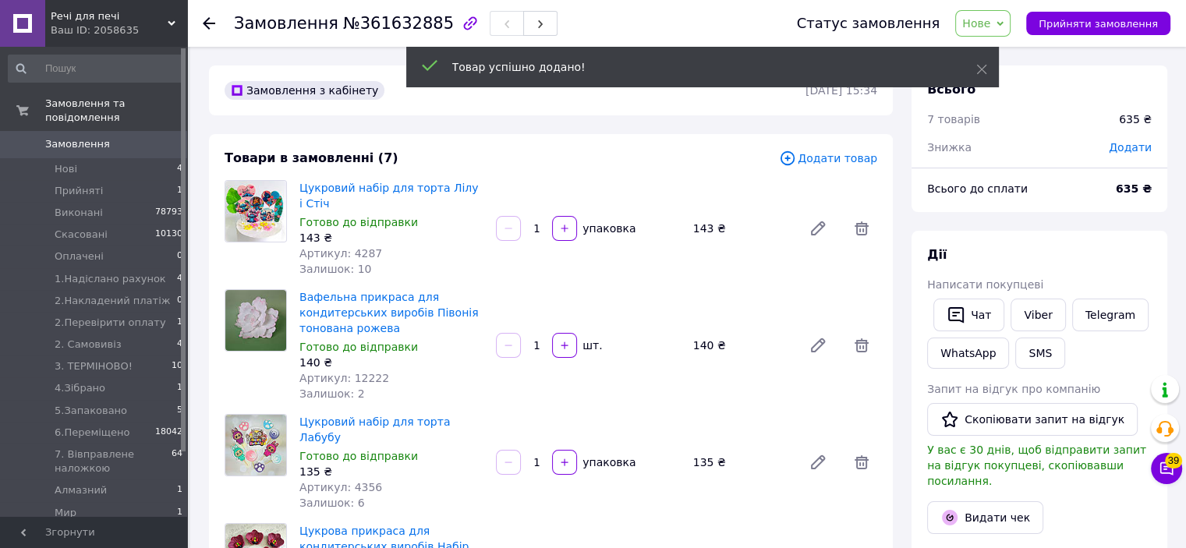
click at [834, 161] on span "Додати товар" at bounding box center [828, 158] width 98 height 17
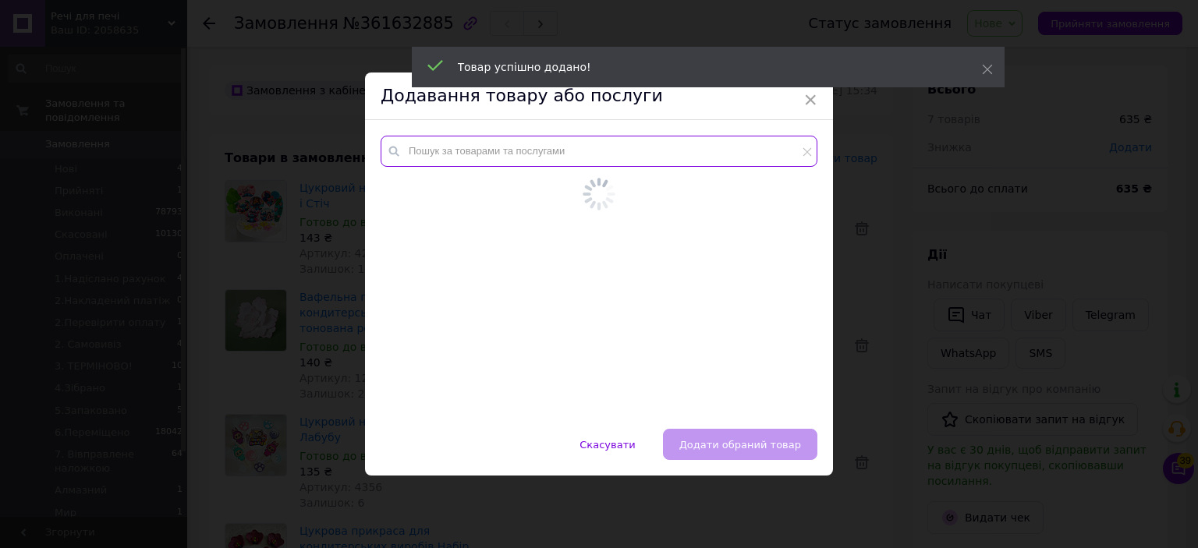
click at [754, 154] on input "text" at bounding box center [599, 151] width 437 height 31
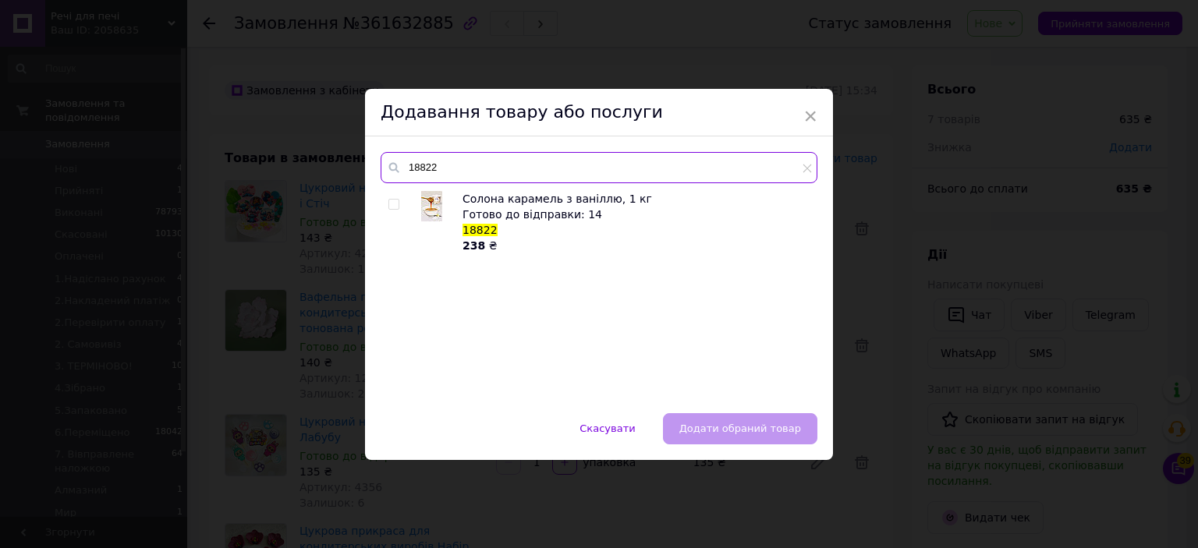
type input "18822"
click at [1016, 161] on div "× Додавання товару або послуги 18822 Солона карамель з ваніллю, 1 кг Готово до …" at bounding box center [599, 274] width 1198 height 548
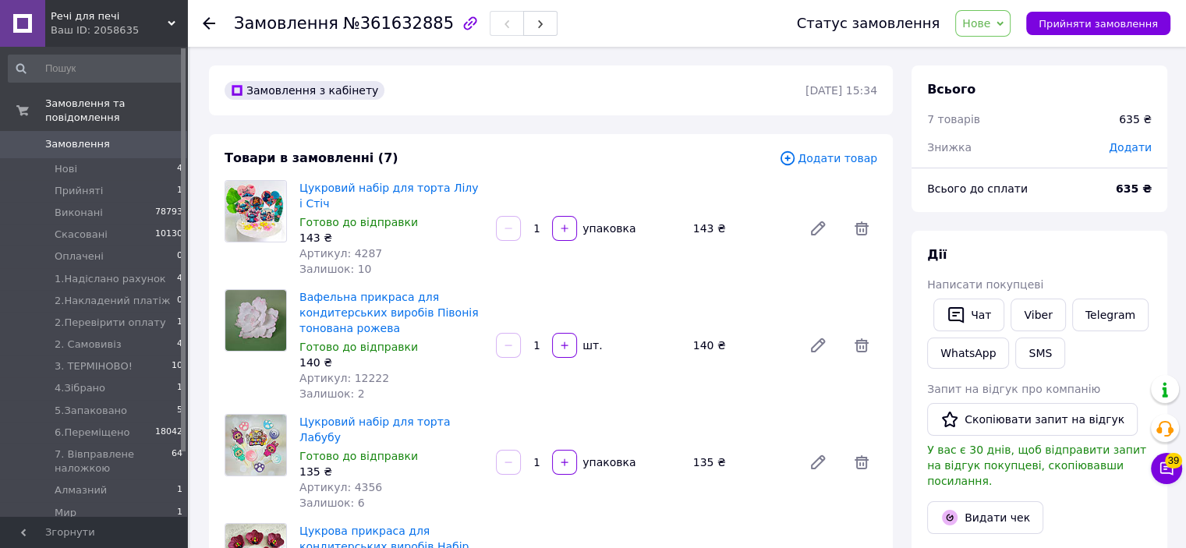
click at [808, 154] on span "Додати товар" at bounding box center [828, 158] width 98 height 17
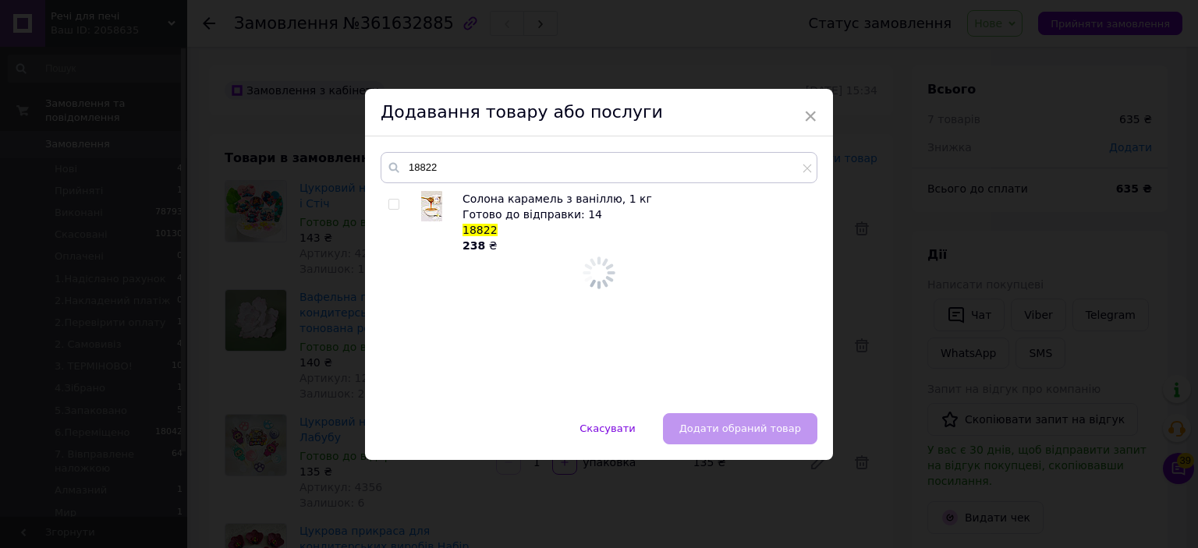
click at [739, 165] on input "18822" at bounding box center [599, 167] width 437 height 31
type input "4397"
click at [396, 199] on span at bounding box center [393, 204] width 11 height 11
click at [396, 200] on input "checkbox" at bounding box center [393, 205] width 10 height 10
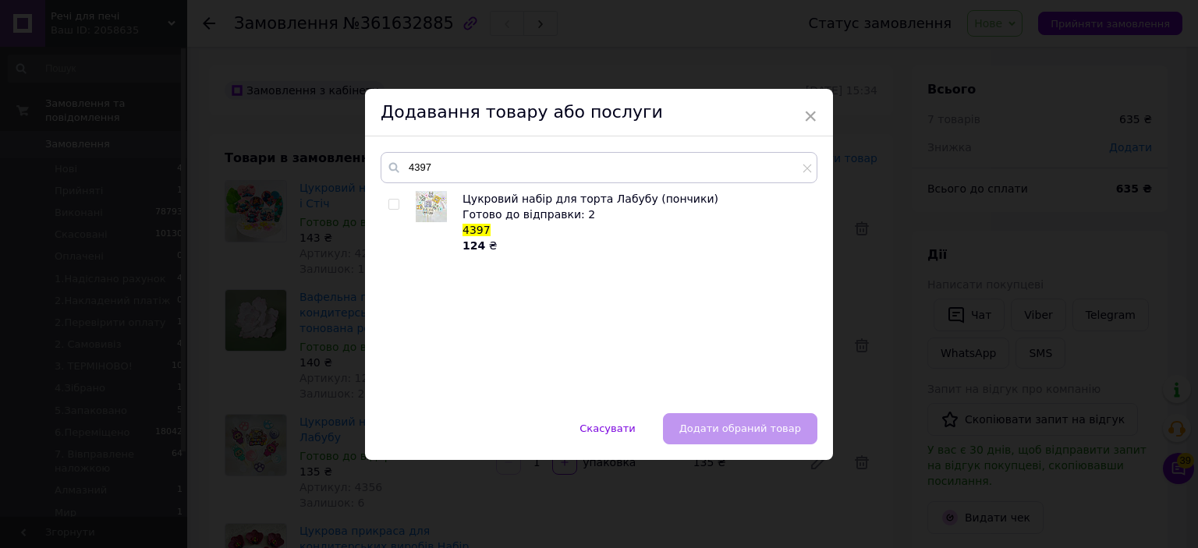
checkbox input "true"
click at [767, 437] on button "Додати обраний товар" at bounding box center [740, 428] width 154 height 31
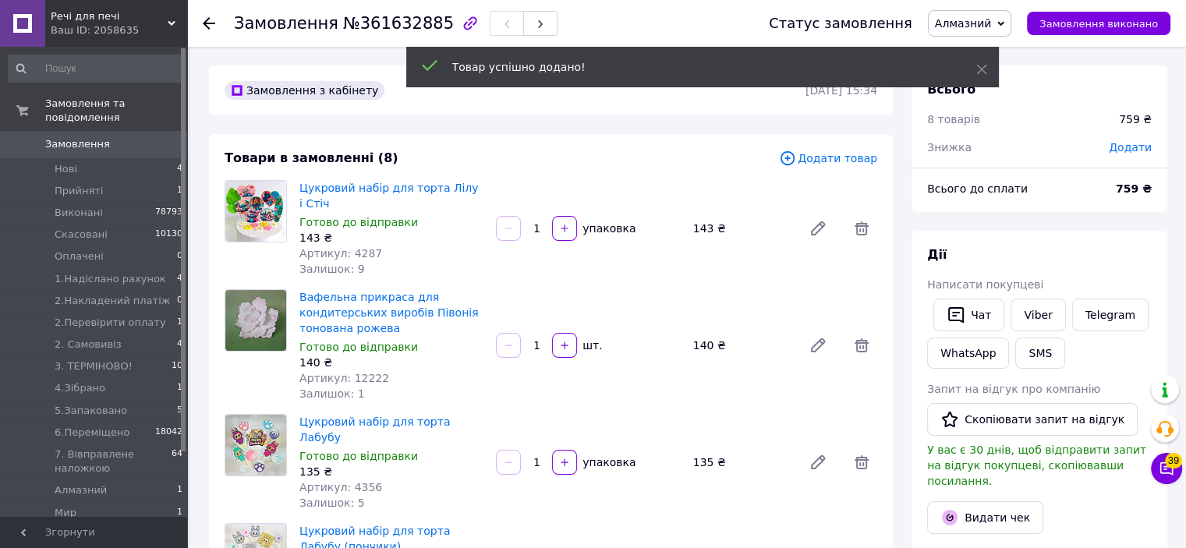
click at [838, 155] on span "Додати товар" at bounding box center [828, 158] width 98 height 17
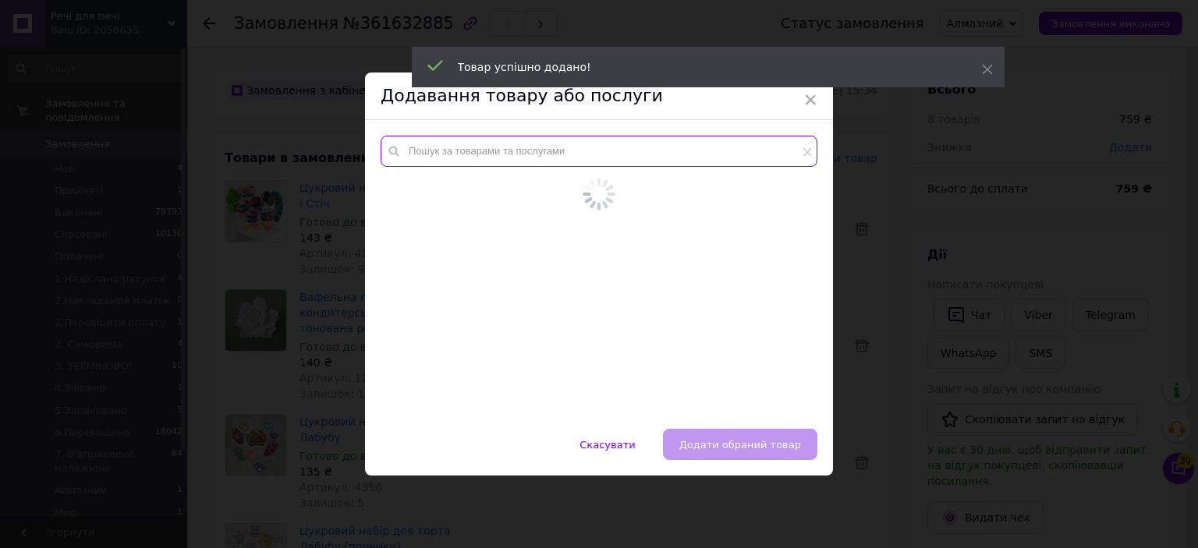
click at [768, 150] on input "text" at bounding box center [599, 151] width 437 height 31
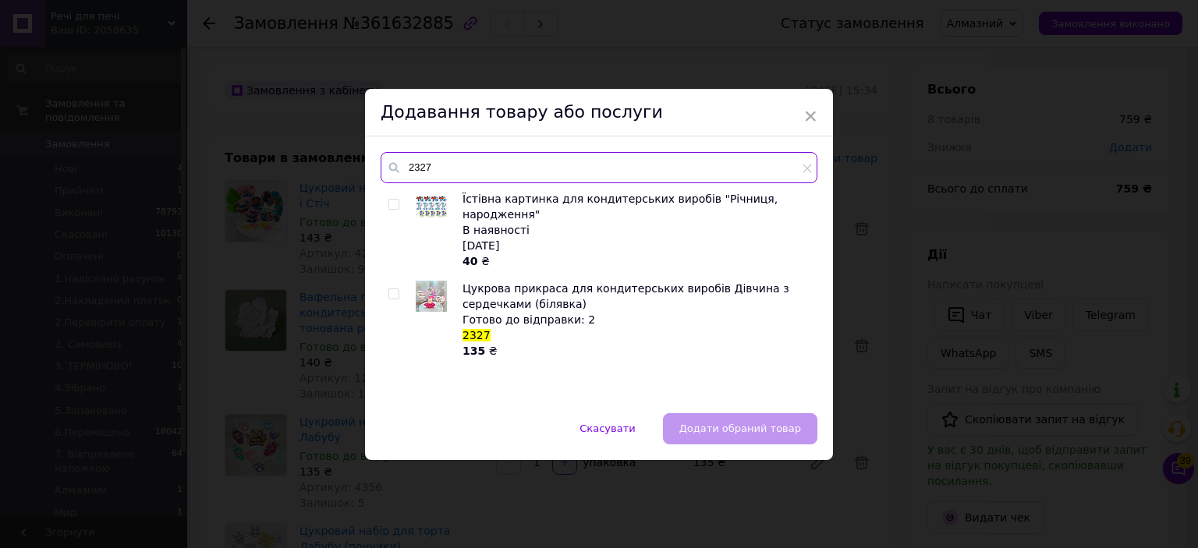
type input "2327"
click at [389, 294] on div "Їстівна картинка для кондитерських виробів "Річниця, народження" В наявності 2-…" at bounding box center [599, 294] width 436 height 207
click at [390, 293] on input "checkbox" at bounding box center [393, 294] width 10 height 10
checkbox input "true"
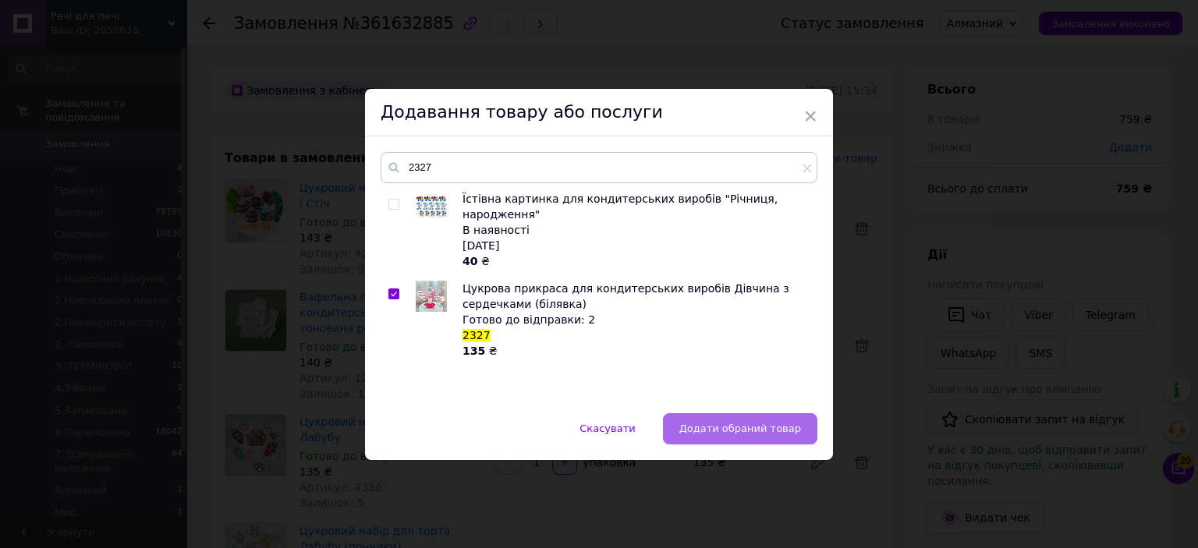
click at [761, 430] on span "Додати обраний товар" at bounding box center [740, 429] width 122 height 12
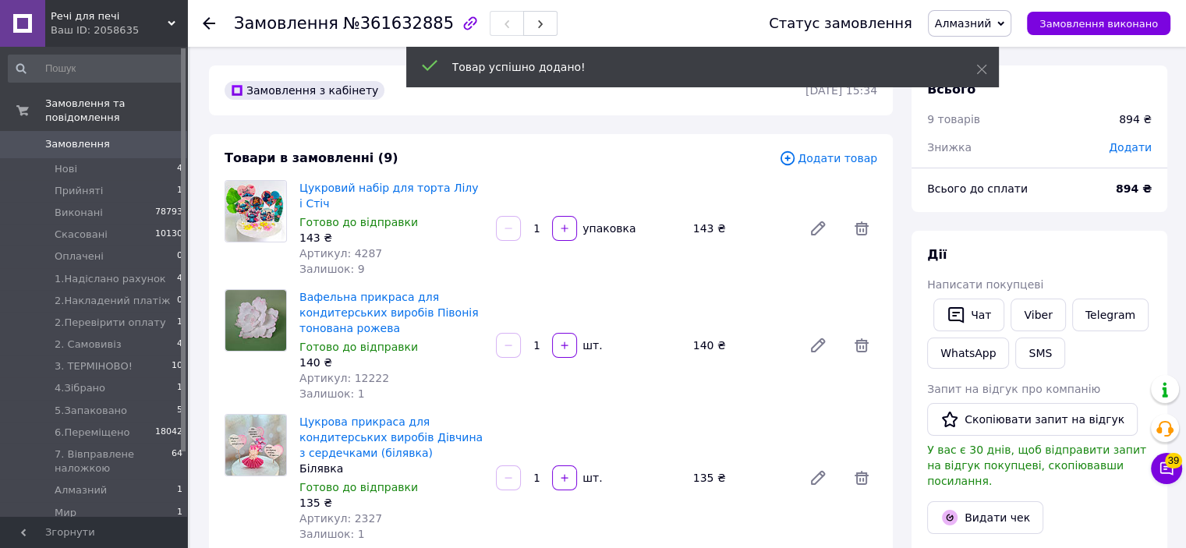
click at [822, 158] on span "Додати товар" at bounding box center [828, 158] width 98 height 17
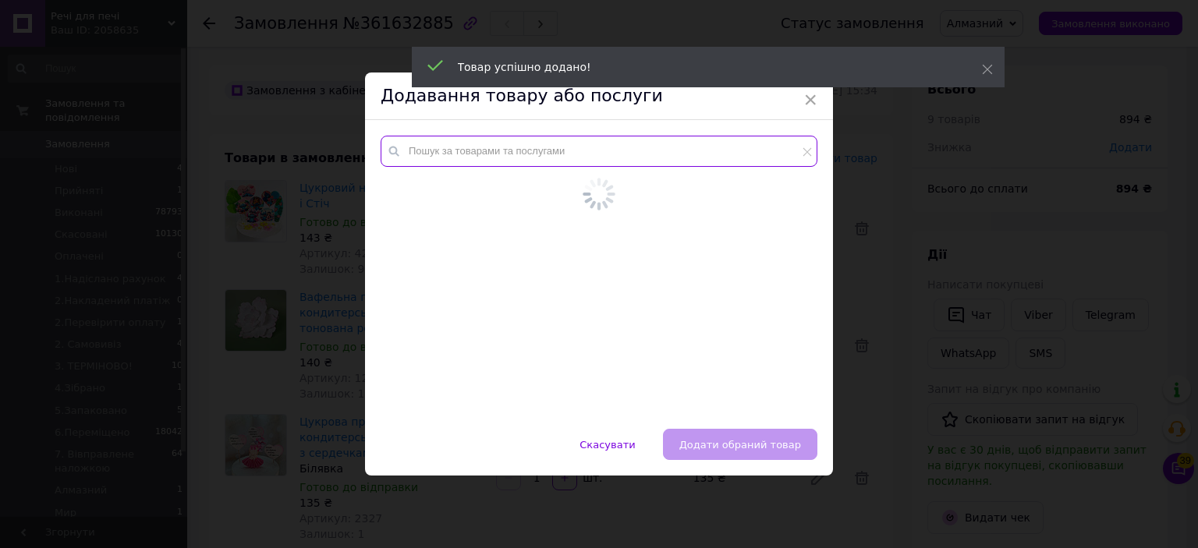
click at [811, 158] on input "text" at bounding box center [599, 151] width 437 height 31
click at [773, 159] on input "text" at bounding box center [599, 151] width 437 height 31
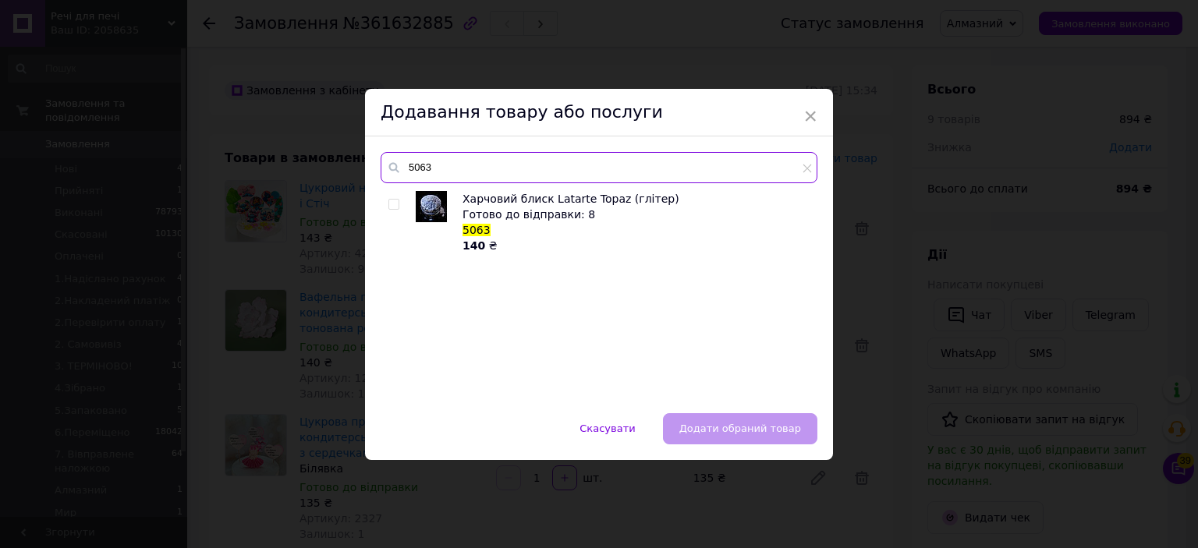
type input "5063"
click at [1055, 283] on div "× Додавання товару або послуги 5063 Харчовий блиск Latarte Topaz (глітер) Готов…" at bounding box center [599, 274] width 1198 height 548
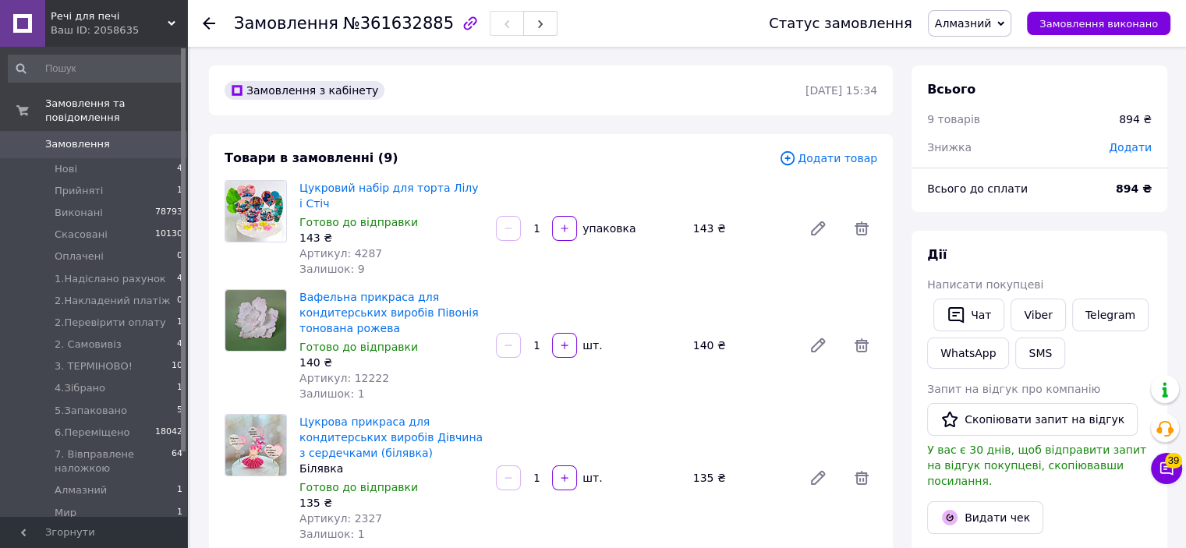
click at [814, 157] on span "Додати товар" at bounding box center [828, 158] width 98 height 17
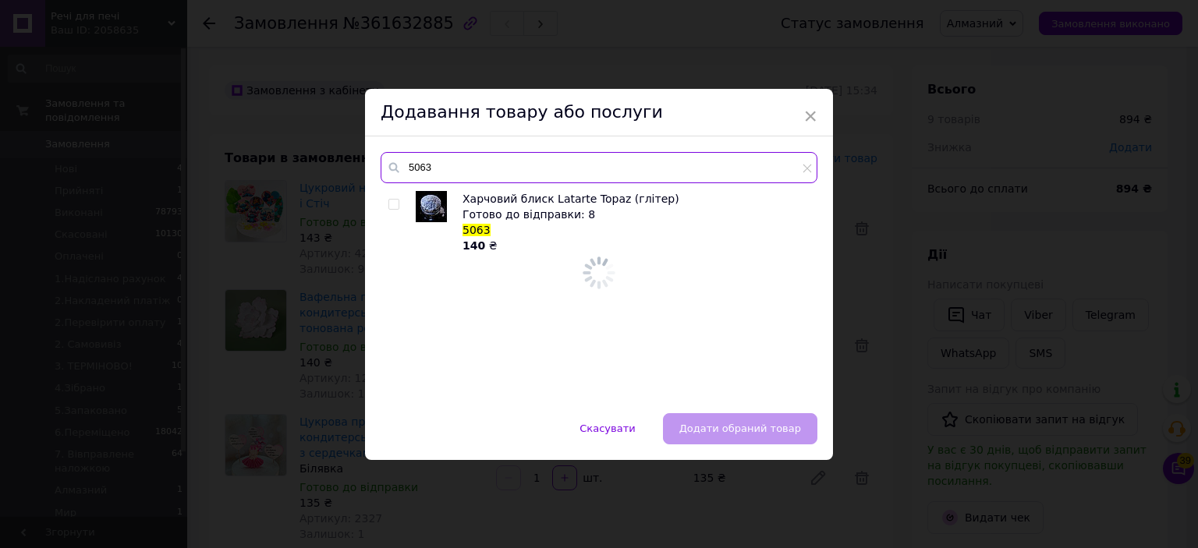
click at [774, 172] on input "5063" at bounding box center [599, 167] width 437 height 31
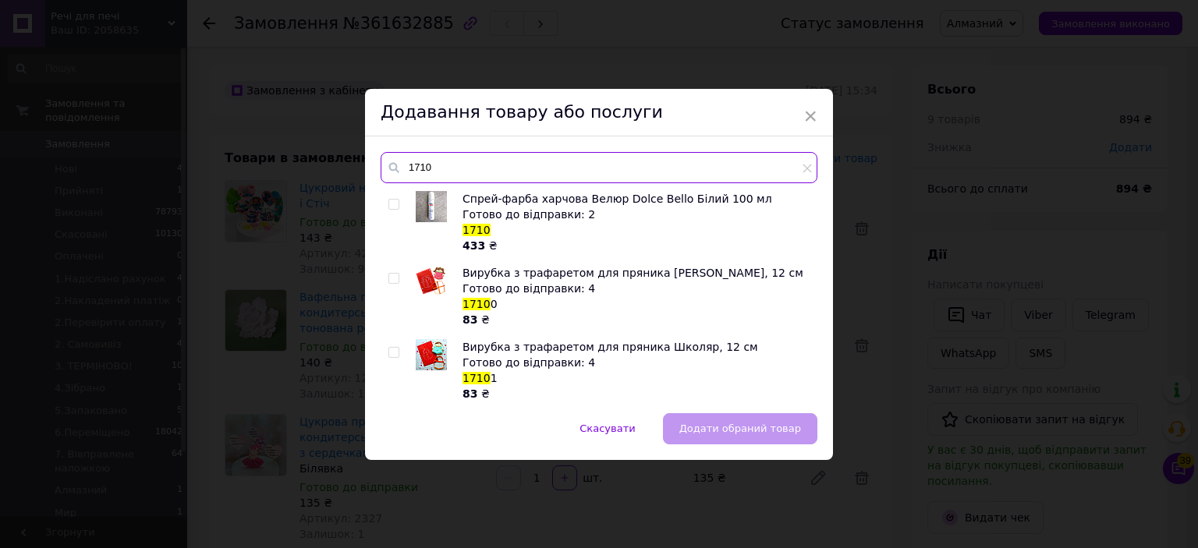
click at [480, 165] on input "1710" at bounding box center [599, 167] width 437 height 31
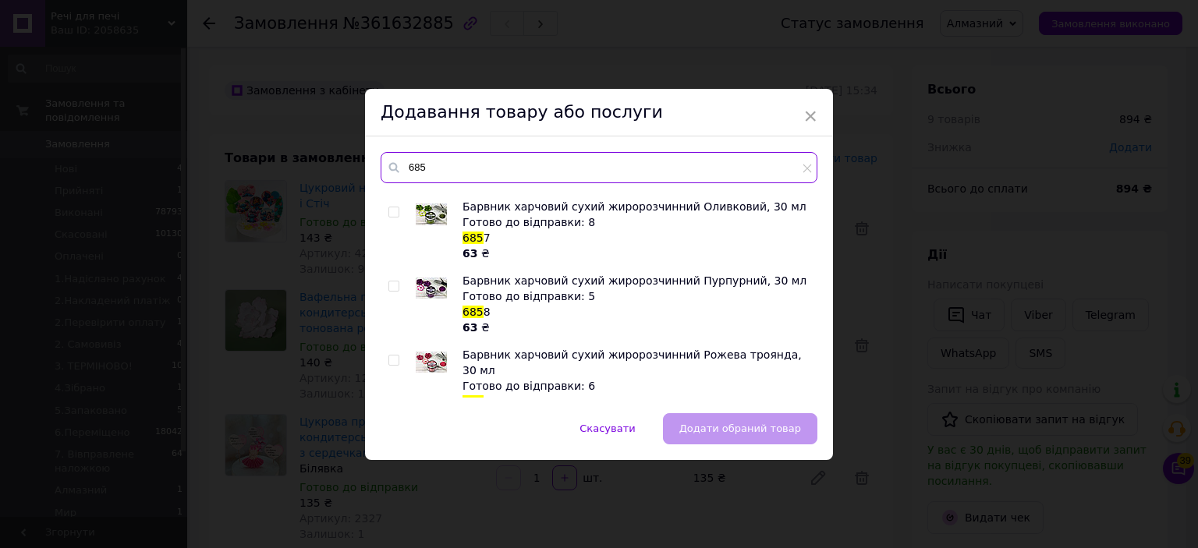
scroll to position [522, 0]
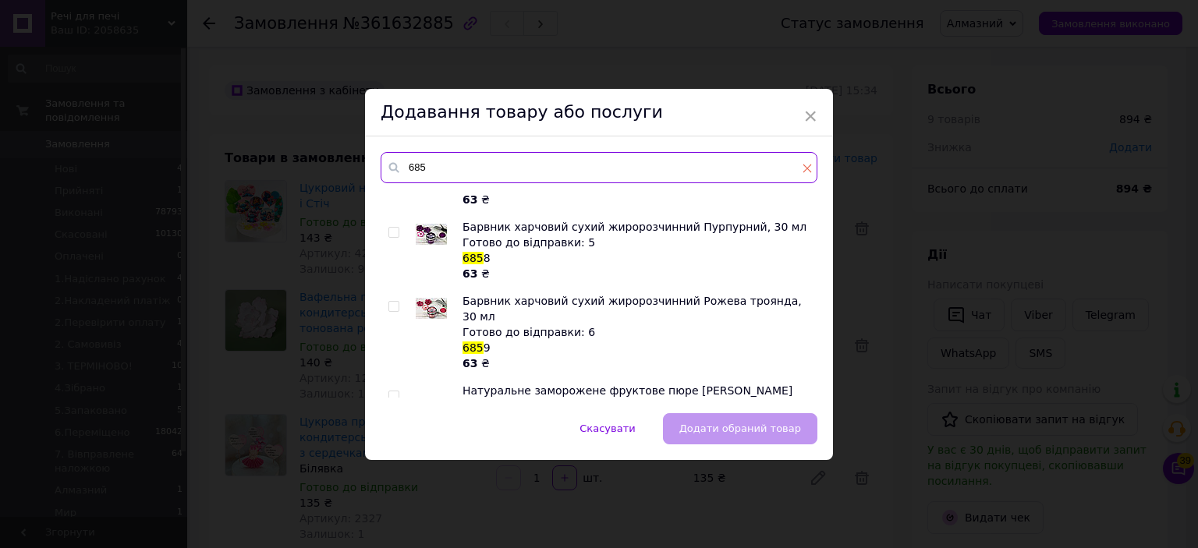
type input "685"
click at [804, 171] on icon at bounding box center [807, 168] width 9 height 9
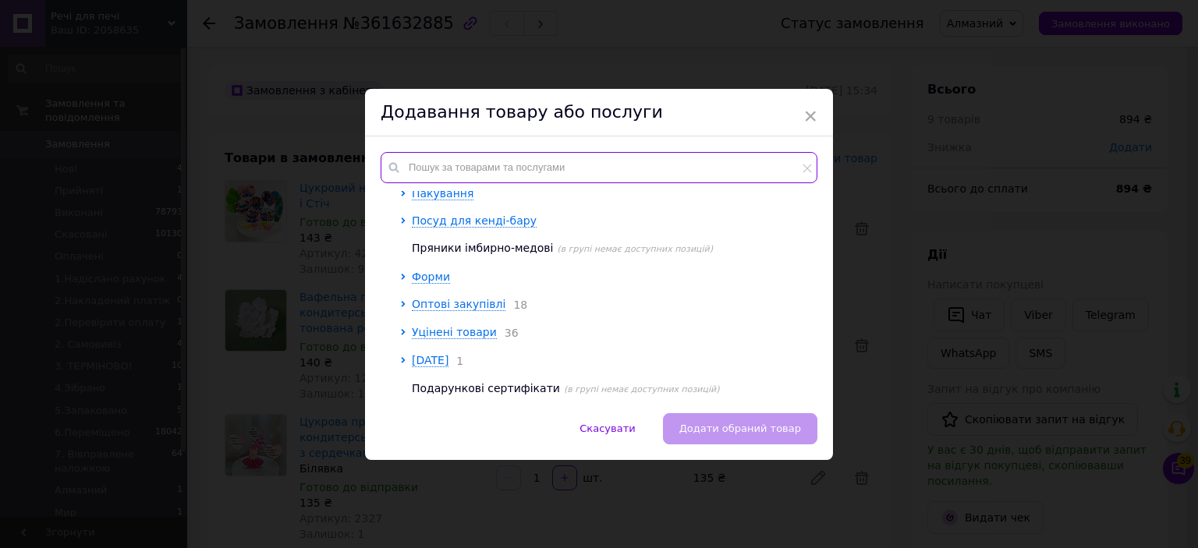
click at [780, 168] on input "text" at bounding box center [599, 167] width 437 height 31
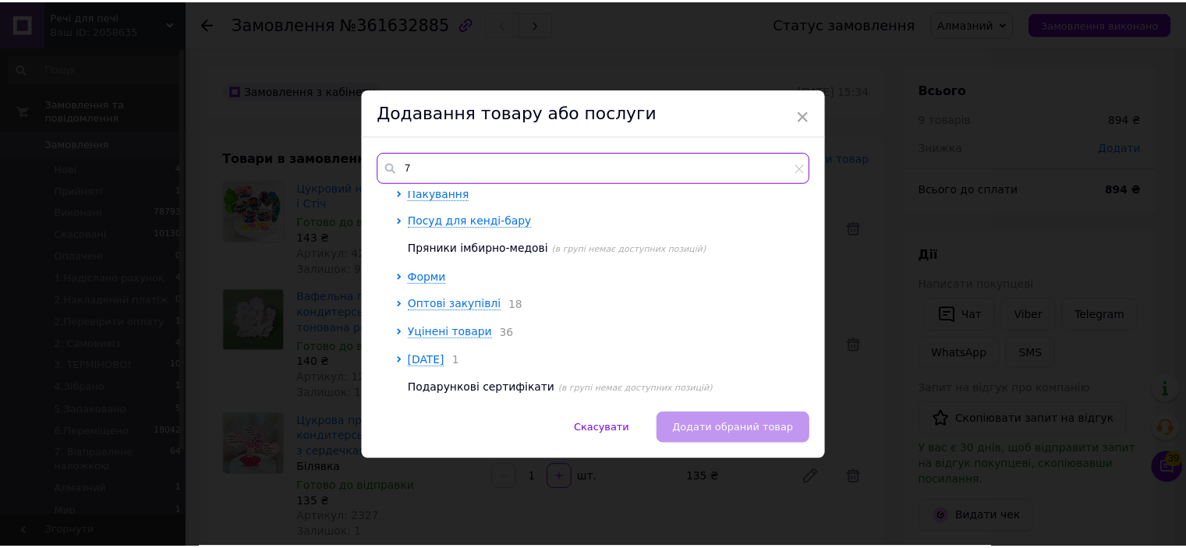
scroll to position [0, 0]
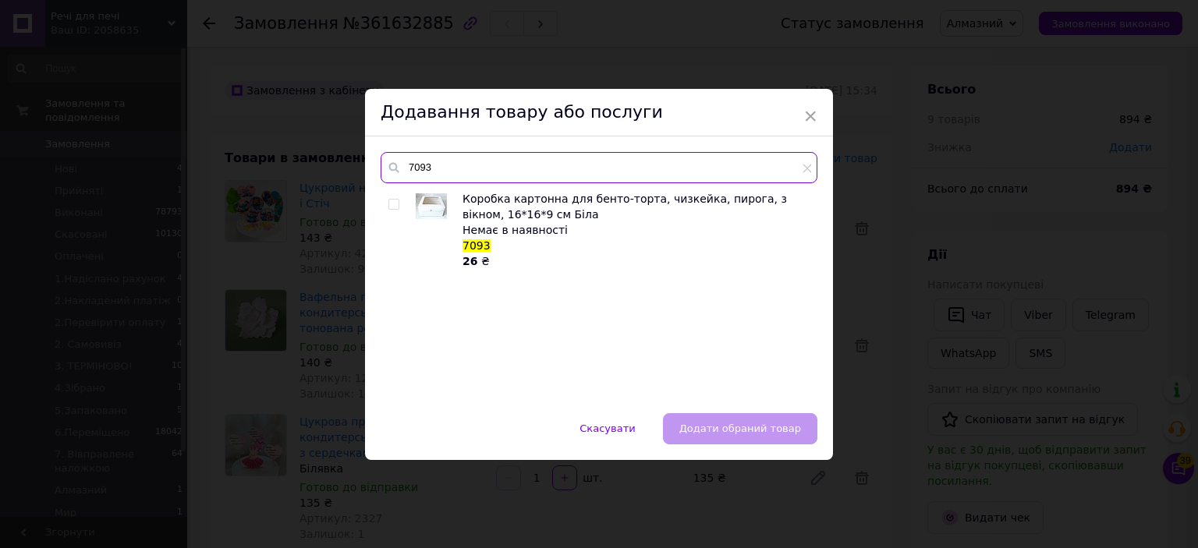
click at [502, 165] on input "7093" at bounding box center [599, 167] width 437 height 31
type input "10280"
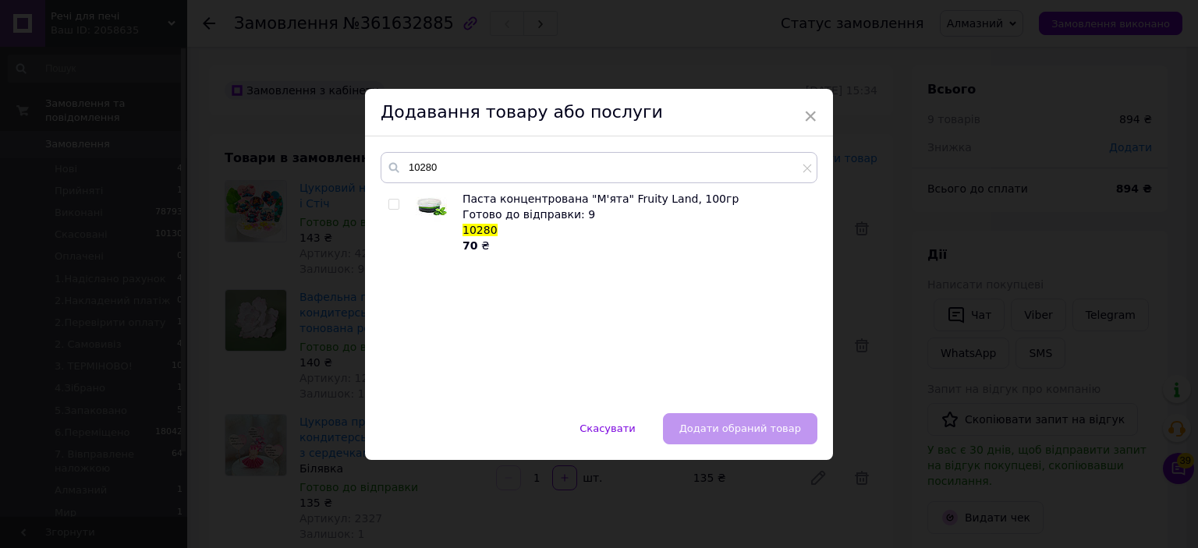
click at [924, 180] on div "× Додавання товару або послуги 10280 Паста концентрована "М'ята" Fruity Land, 1…" at bounding box center [599, 274] width 1198 height 548
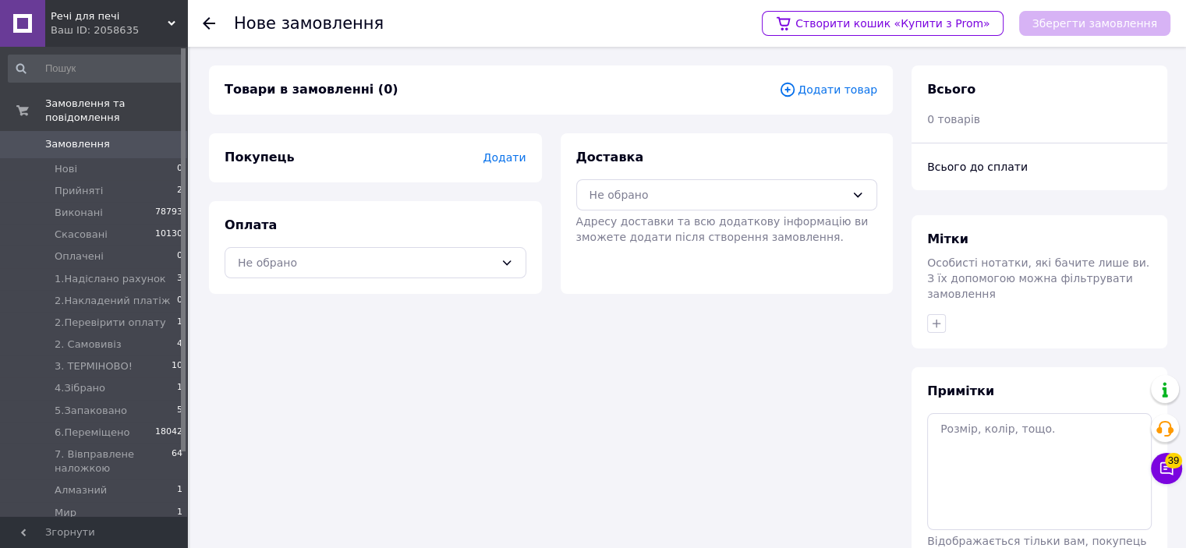
click at [819, 93] on span "Додати товар" at bounding box center [828, 89] width 98 height 17
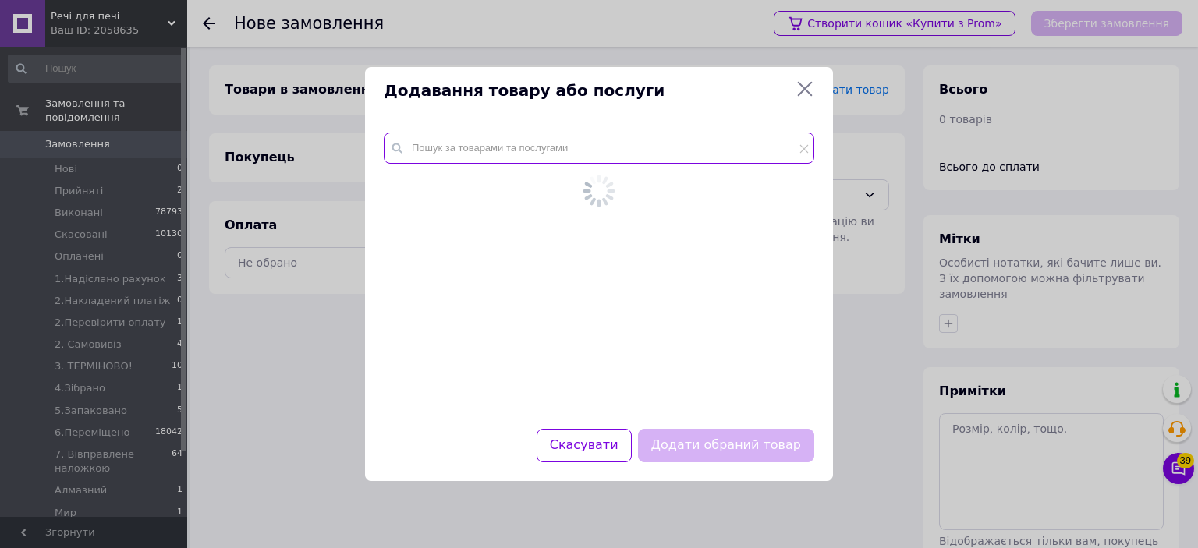
click at [697, 147] on input "text" at bounding box center [599, 148] width 431 height 31
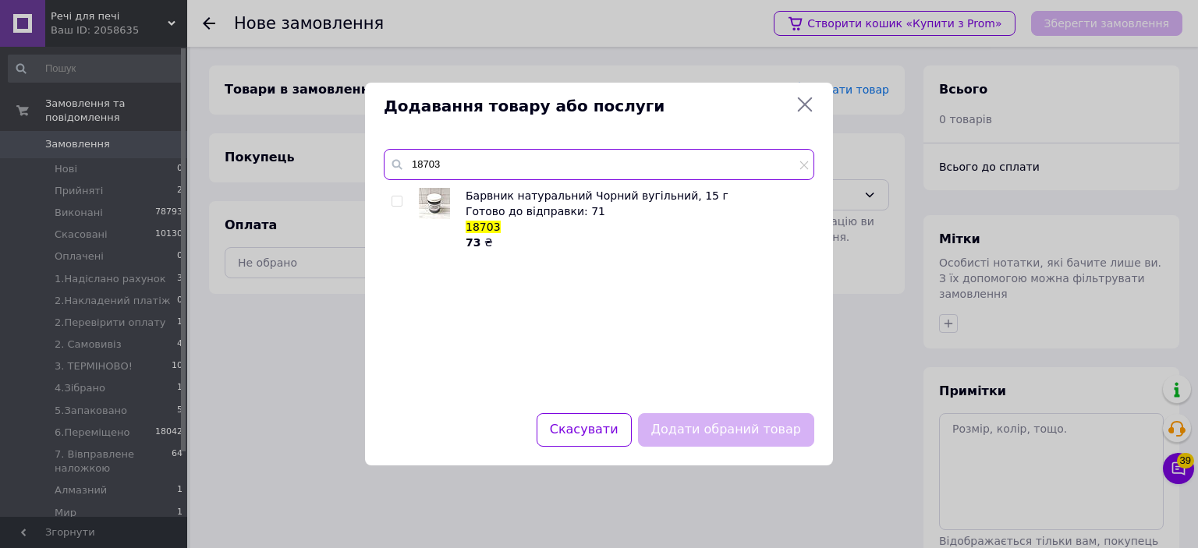
type input "18703"
click at [399, 201] on input "checkbox" at bounding box center [397, 202] width 10 height 10
checkbox input "true"
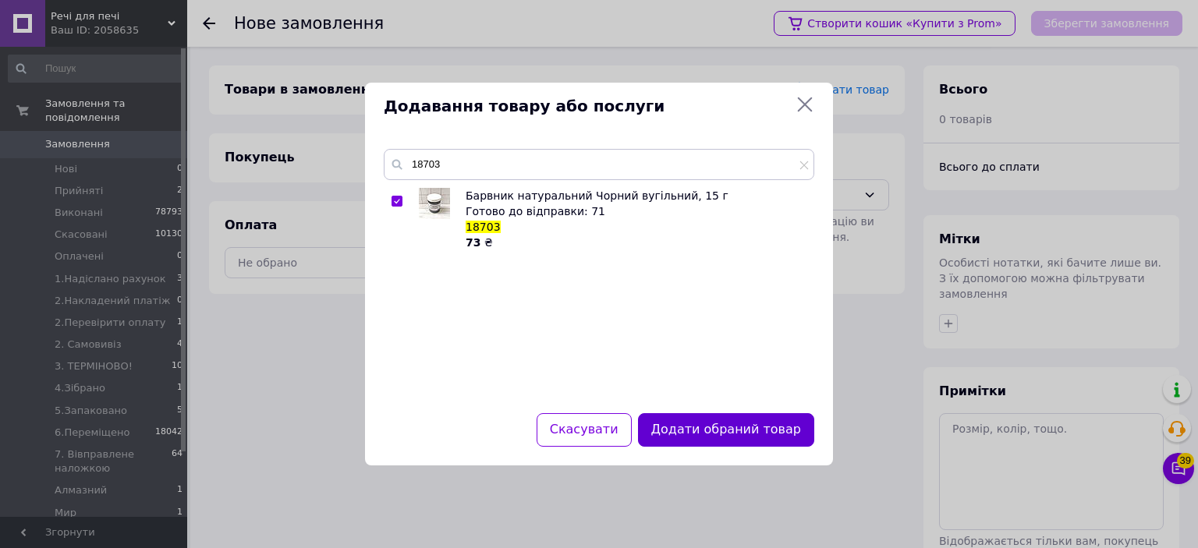
click at [787, 431] on button "Додати обраний товар" at bounding box center [726, 430] width 176 height 34
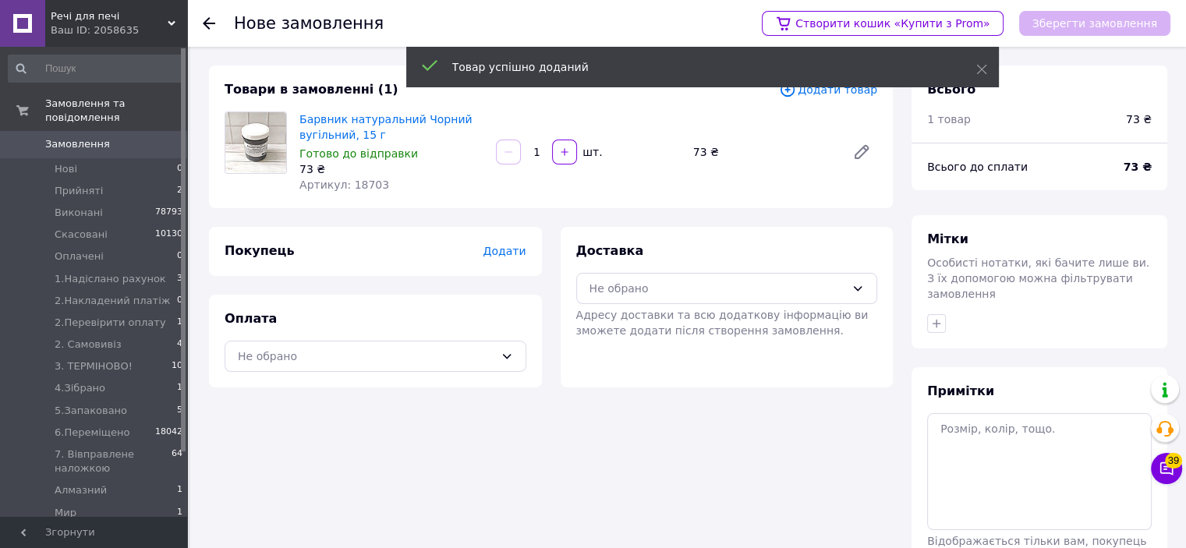
click at [768, 309] on span "Адресу доставки та всю додаткову інформацію ви зможете додати після створення з…" at bounding box center [722, 323] width 293 height 28
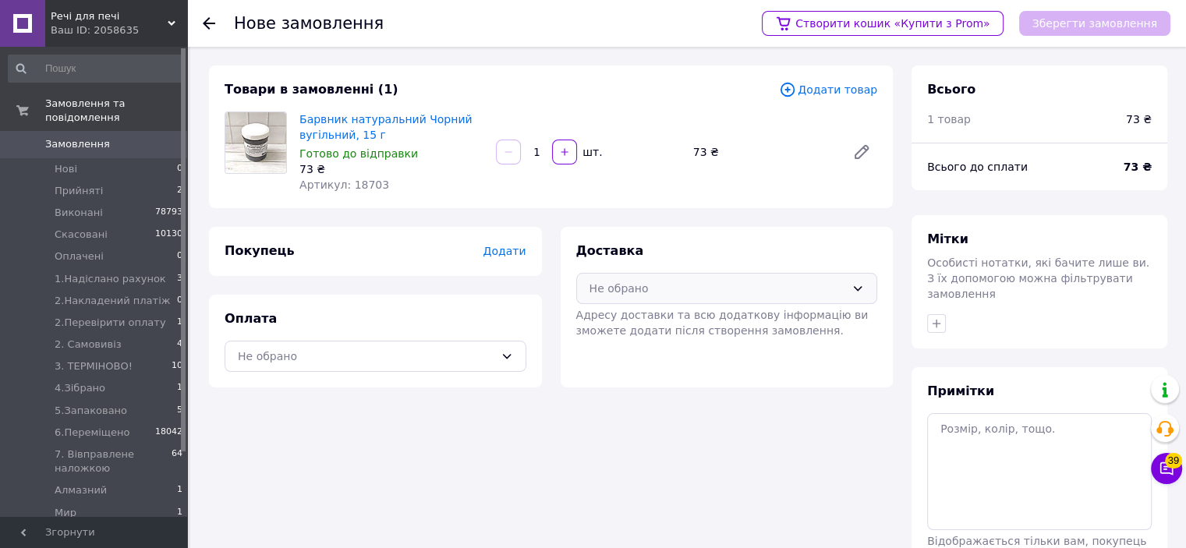
click at [721, 300] on div "Не обрано" at bounding box center [727, 288] width 302 height 31
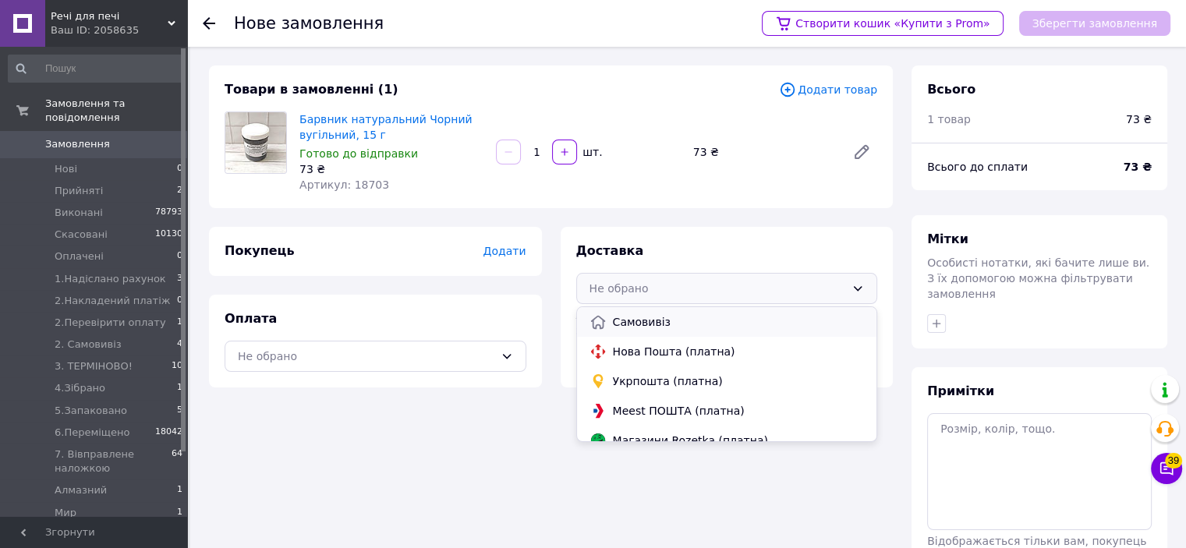
click at [645, 329] on span "Самовивіз" at bounding box center [739, 322] width 252 height 16
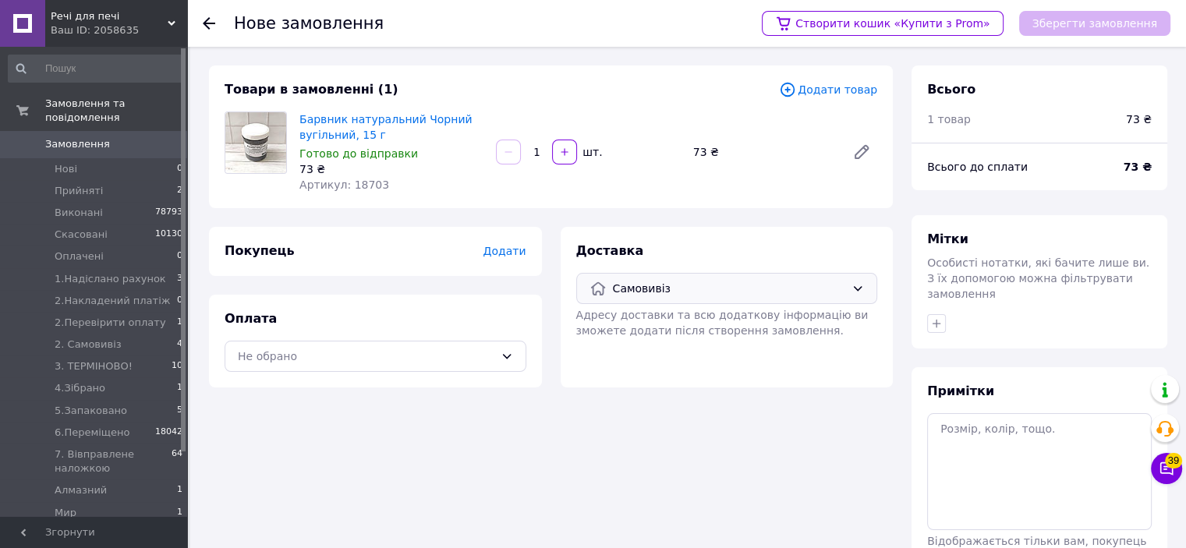
click at [497, 246] on span "Додати" at bounding box center [504, 251] width 43 height 12
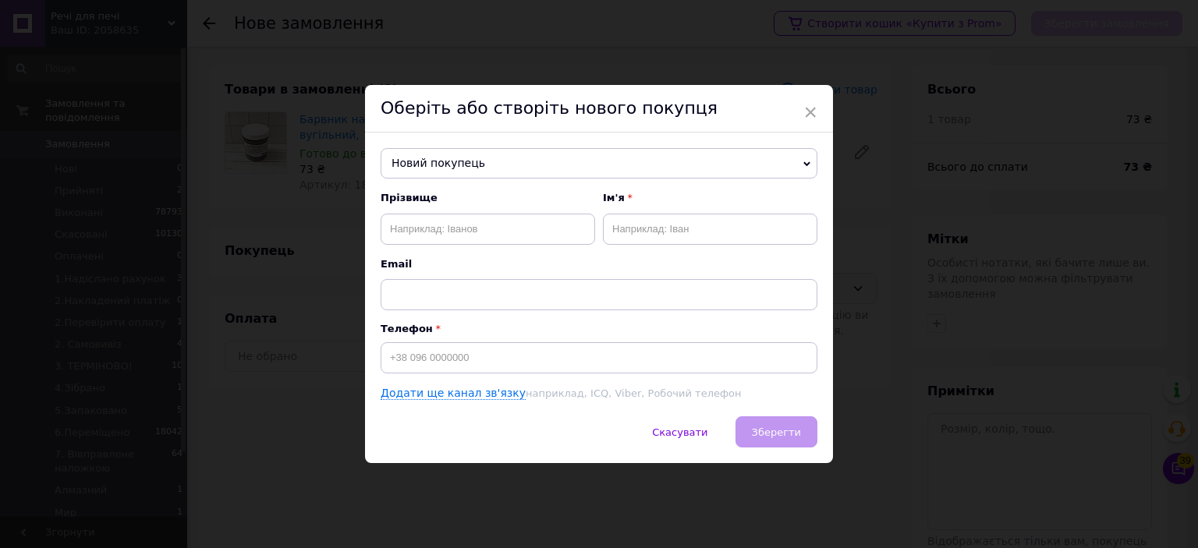
click at [496, 172] on span "Новий покупець" at bounding box center [599, 163] width 437 height 31
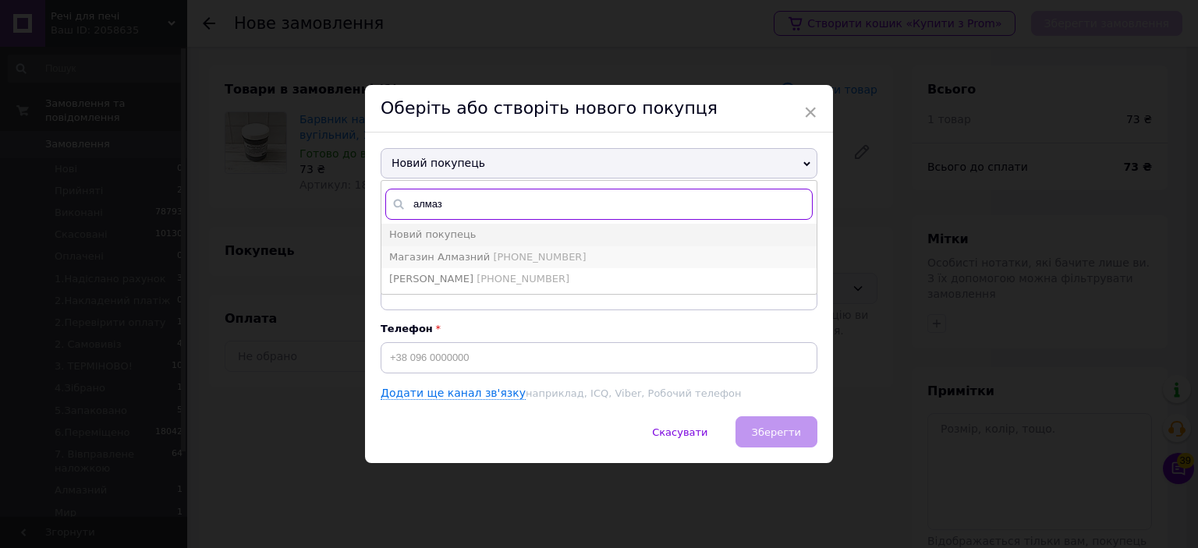
type input "алмаз"
click at [465, 251] on span "Магазин Алмазний" at bounding box center [439, 257] width 101 height 12
type input "Магазин Алмазний"
type input "[PHONE_NUMBER]"
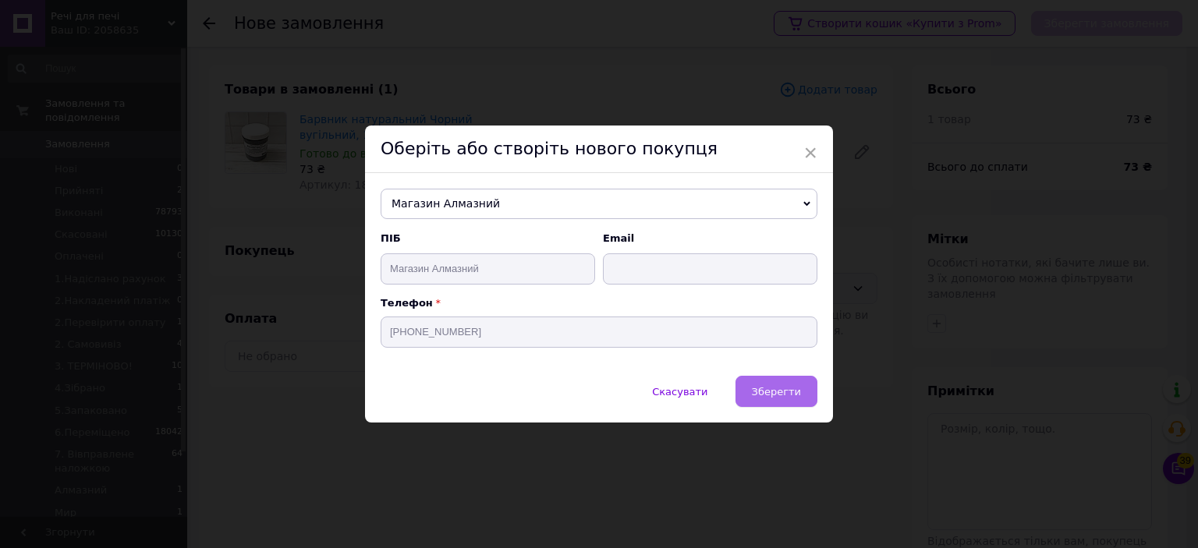
click at [801, 395] on button "Зберегти" at bounding box center [777, 391] width 82 height 31
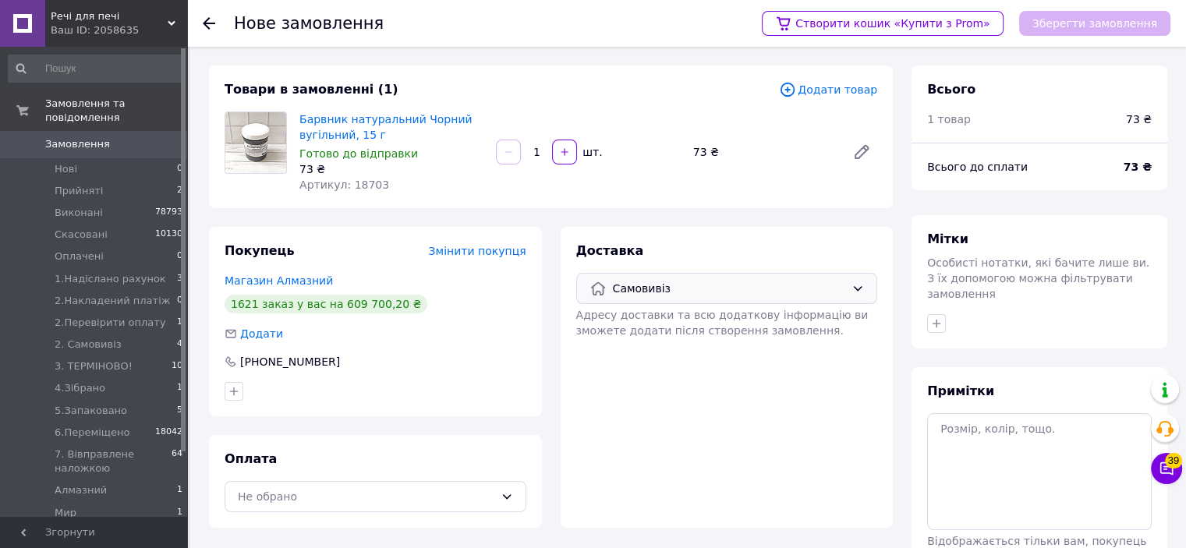
scroll to position [109, 0]
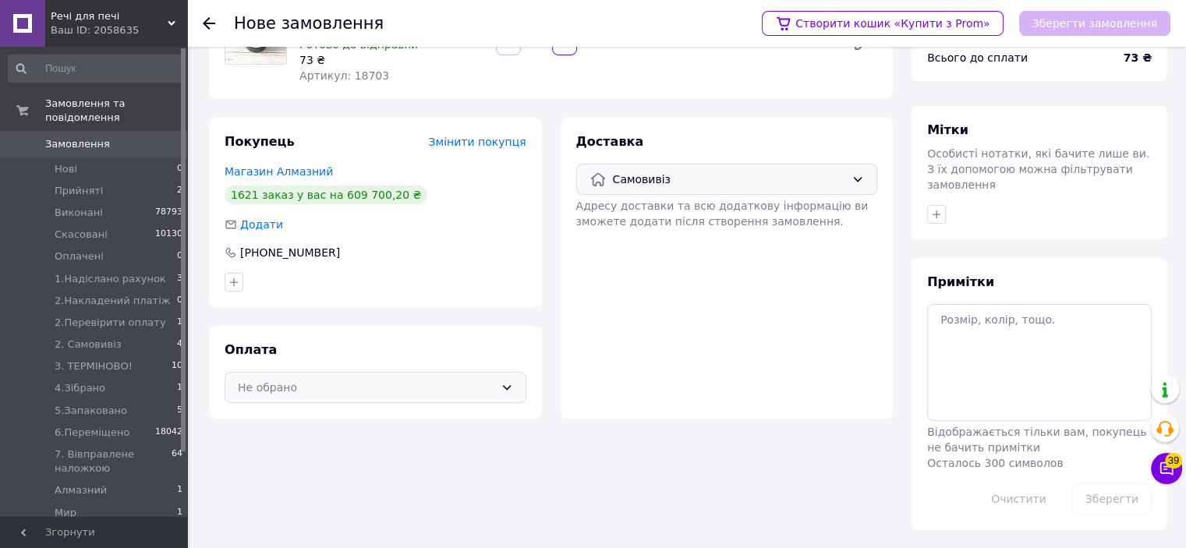
click at [388, 386] on div "Не обрано" at bounding box center [366, 387] width 257 height 17
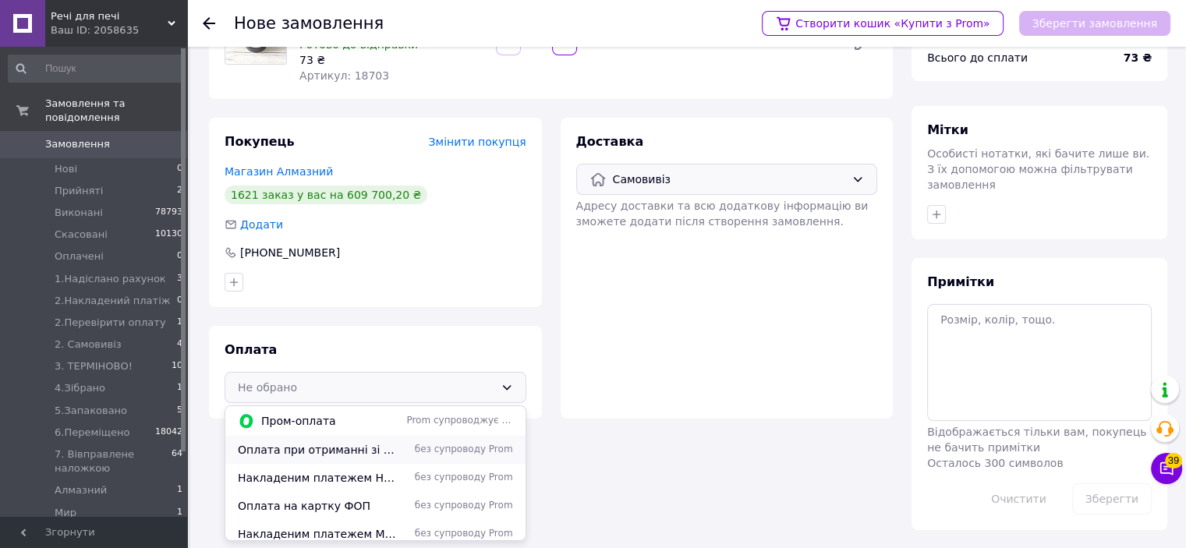
click at [389, 445] on span "Оплата при отриманні зі складу в м. [GEOGRAPHIC_DATA]" at bounding box center [319, 450] width 162 height 16
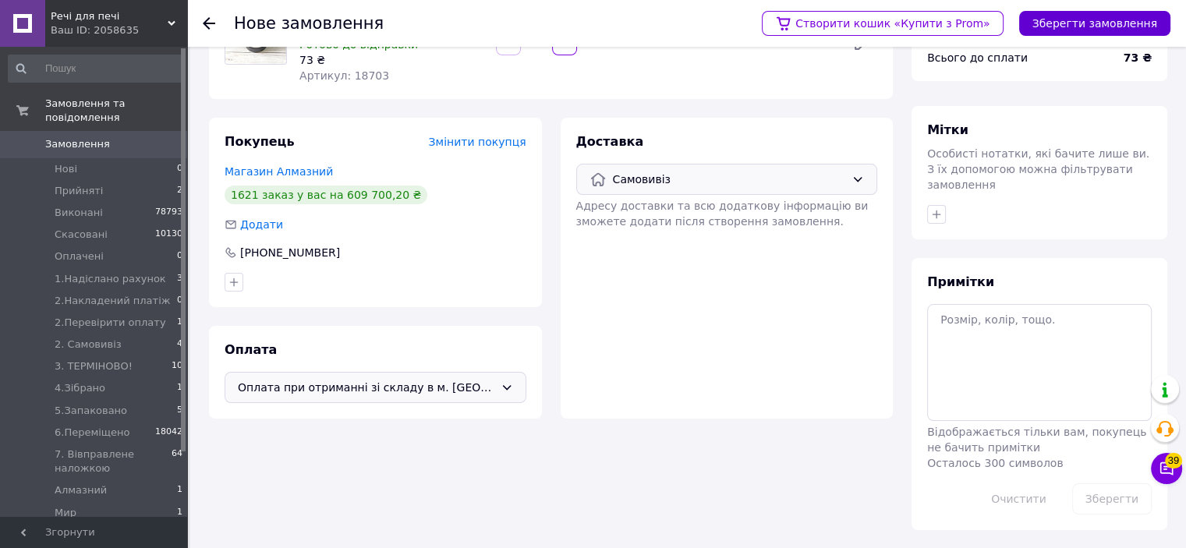
click at [1055, 29] on button "Зберегти замовлення" at bounding box center [1095, 23] width 151 height 25
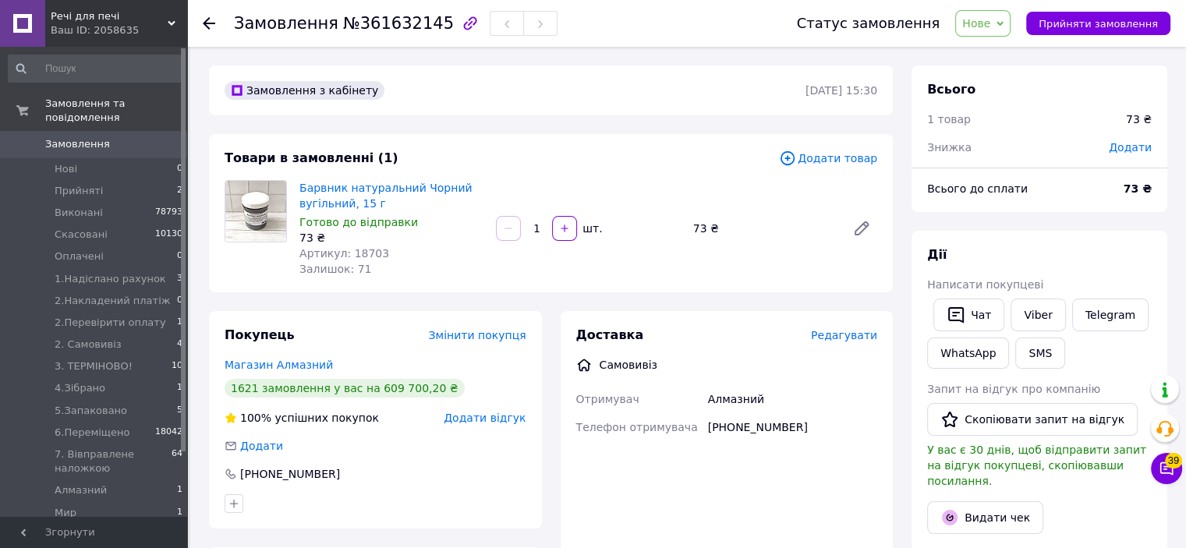
click at [821, 161] on span "Додати товар" at bounding box center [828, 158] width 98 height 17
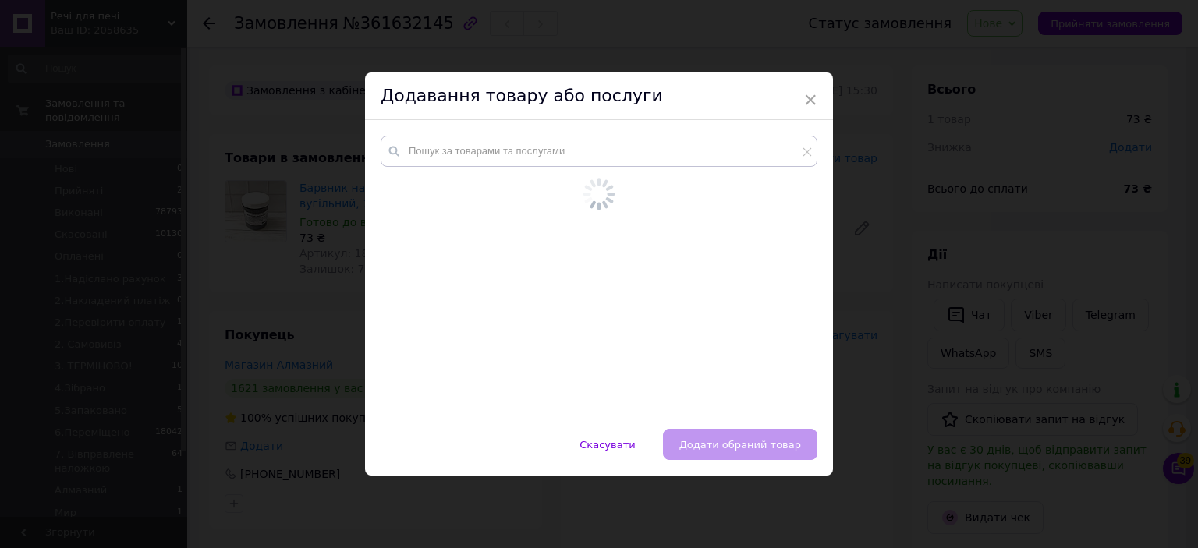
click at [759, 172] on div at bounding box center [599, 259] width 437 height 246
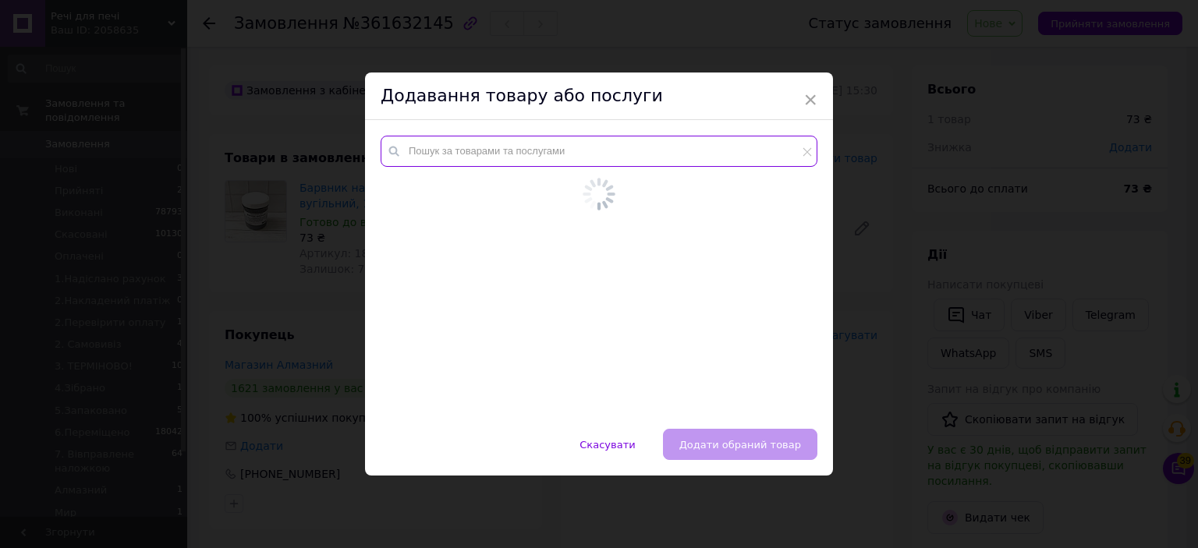
click at [752, 157] on input "text" at bounding box center [599, 151] width 437 height 31
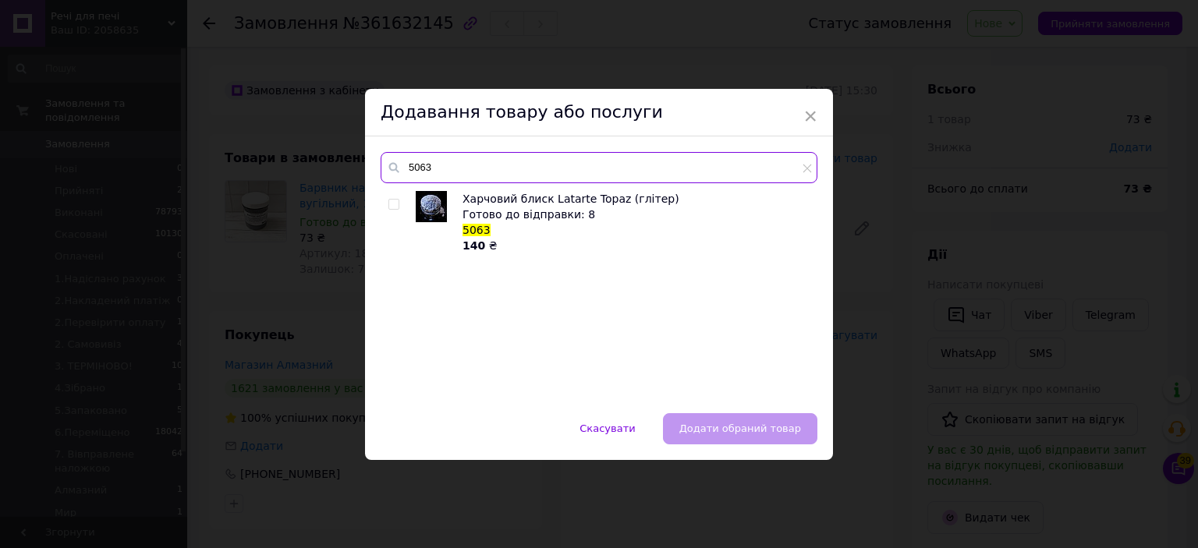
type input "5063"
click at [392, 202] on input "checkbox" at bounding box center [393, 205] width 10 height 10
checkbox input "true"
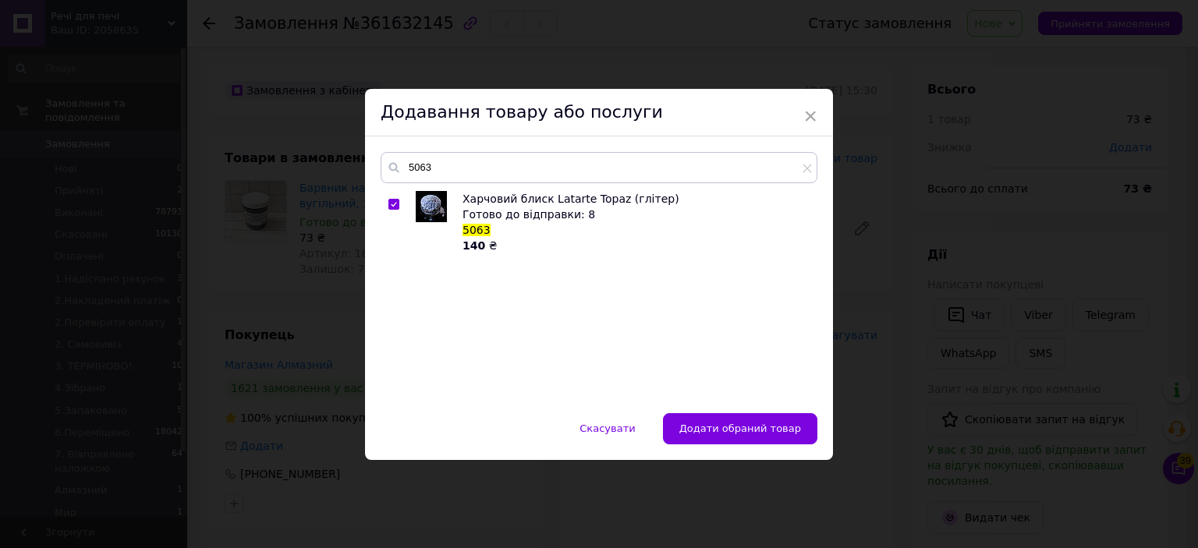
click at [746, 409] on div "5063 Харчовий блиск Latarte Topaz (глітер) Готово до відправки: 8 5063 140 ₴" at bounding box center [599, 275] width 468 height 277
click at [747, 419] on button "Додати обраний товар" at bounding box center [740, 428] width 154 height 31
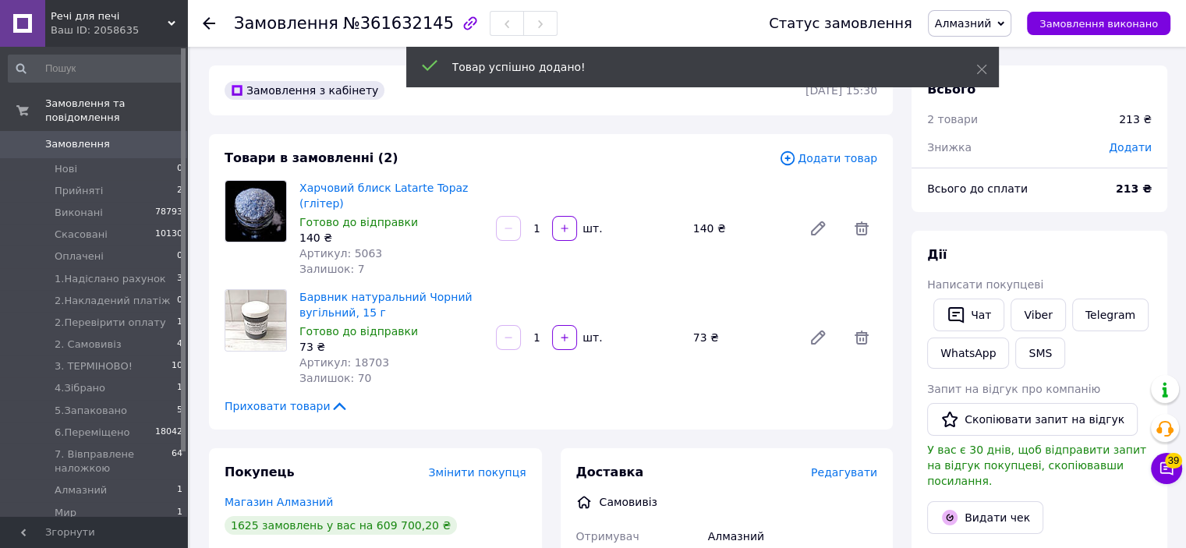
click at [816, 159] on span "Додати товар" at bounding box center [828, 158] width 98 height 17
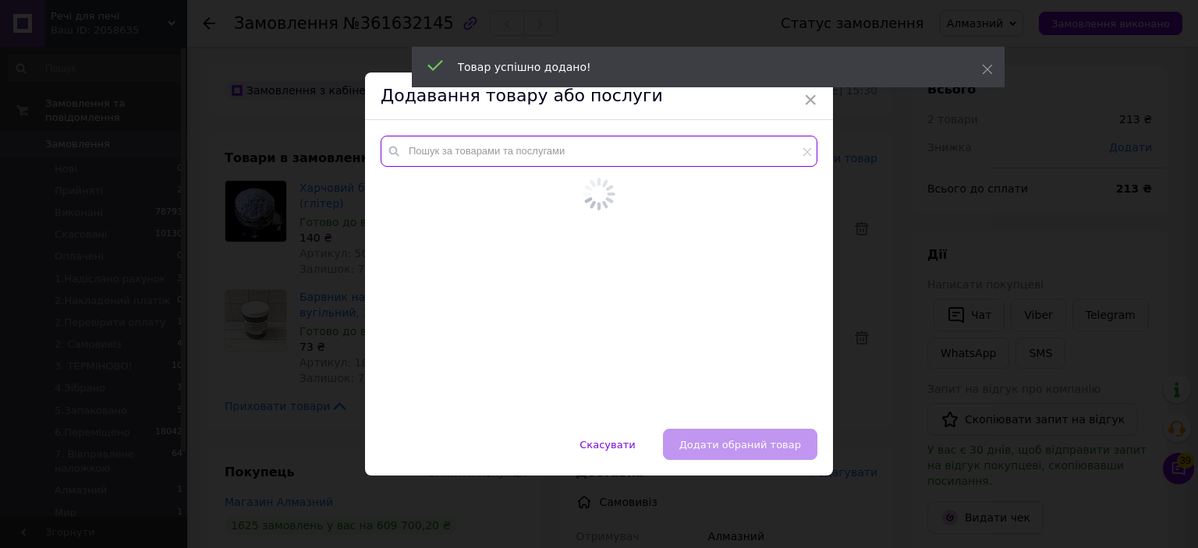
click at [711, 161] on input "text" at bounding box center [599, 151] width 437 height 31
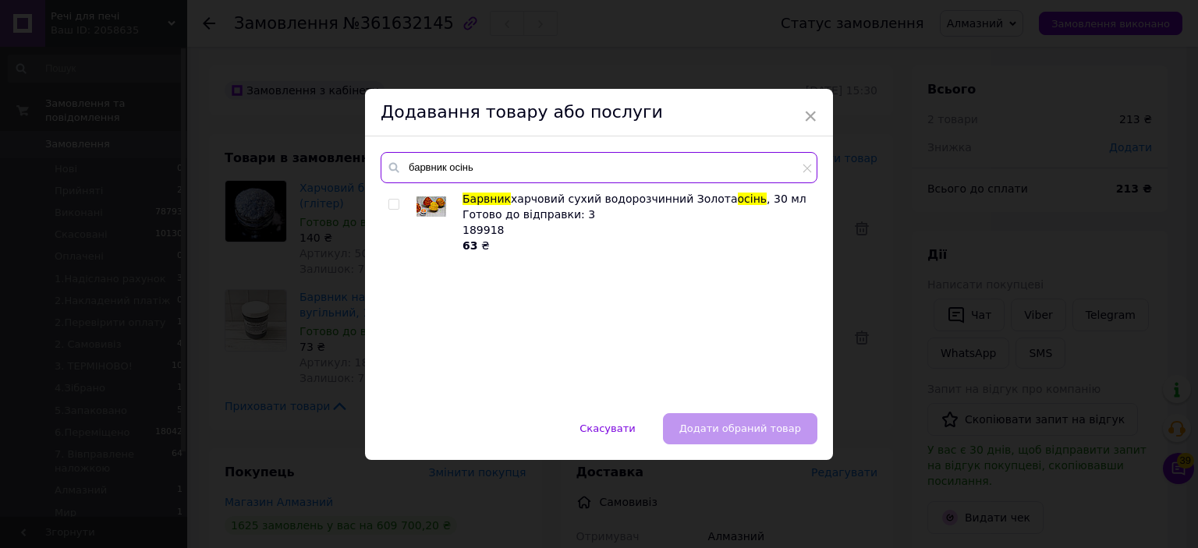
type input "барвник осінь"
click at [390, 205] on input "checkbox" at bounding box center [393, 205] width 10 height 10
checkbox input "true"
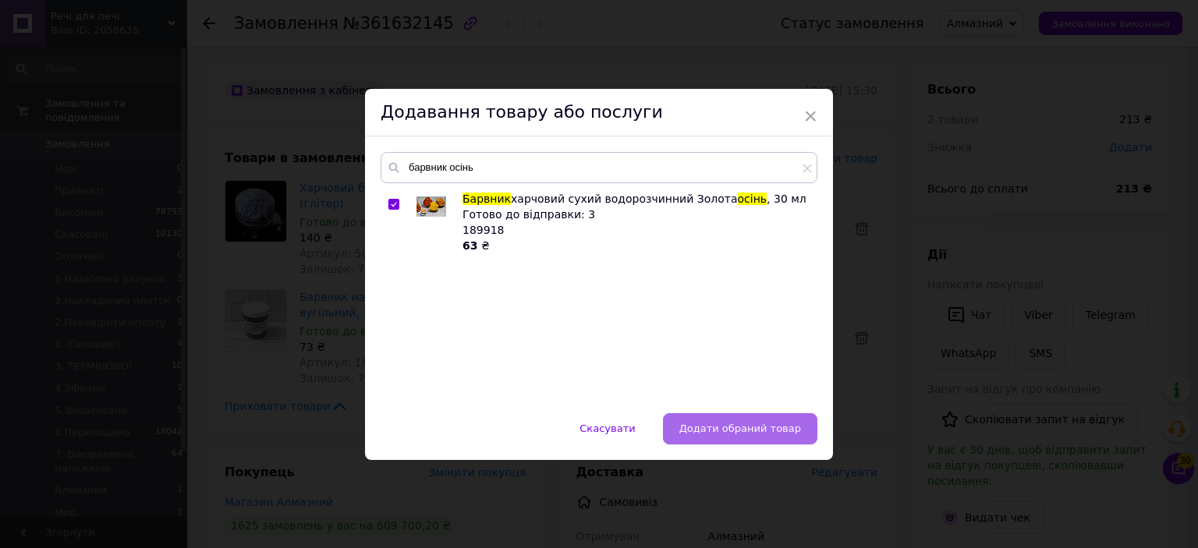
click at [796, 431] on span "Додати обраний товар" at bounding box center [740, 429] width 122 height 12
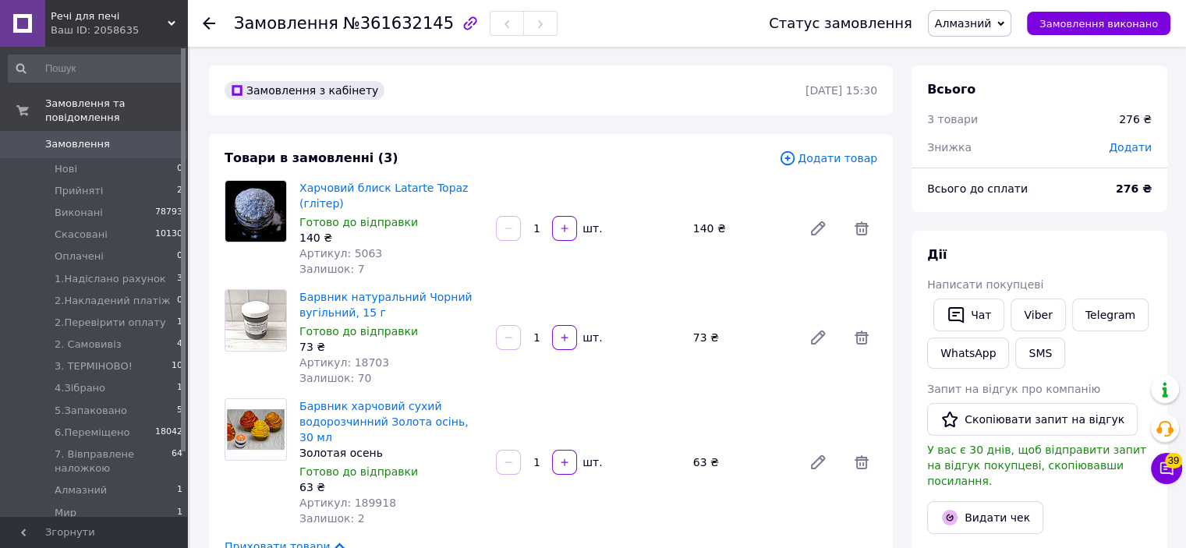
click at [818, 154] on span "Додати товар" at bounding box center [828, 158] width 98 height 17
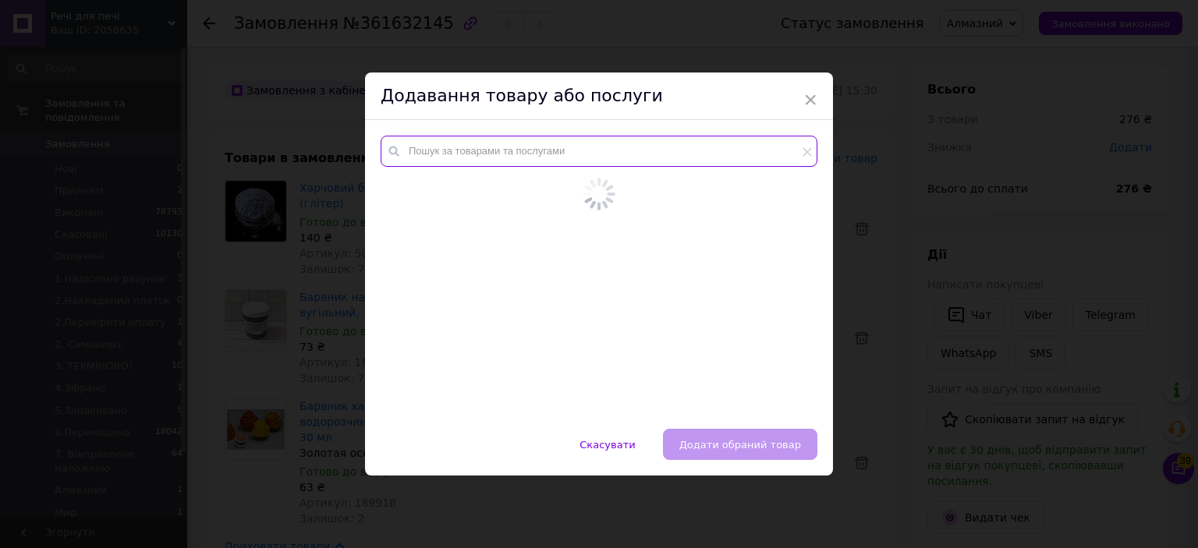
click at [717, 161] on input "text" at bounding box center [599, 151] width 437 height 31
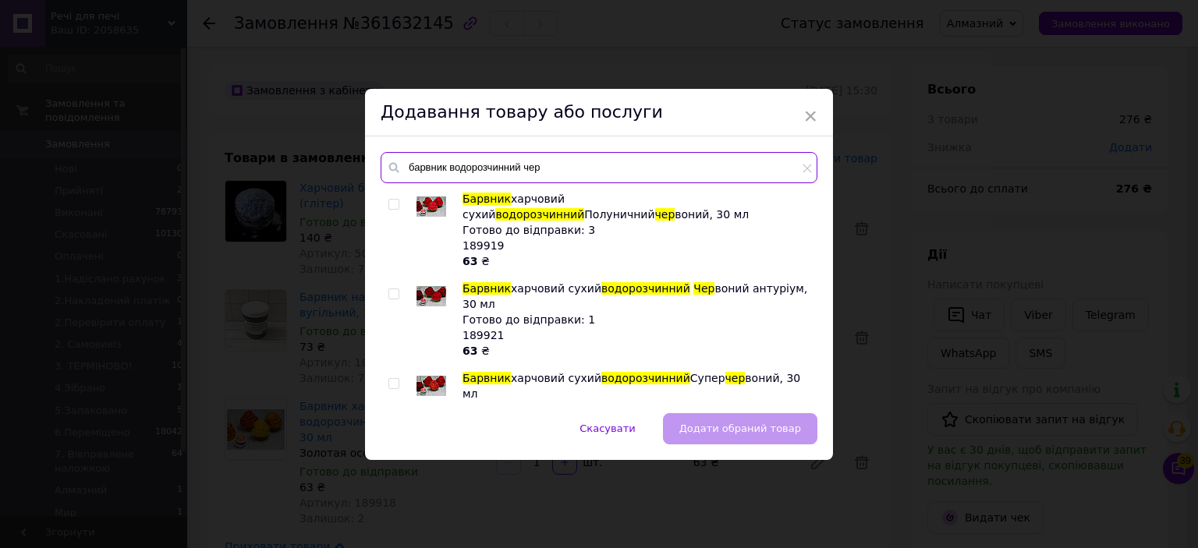
type input "барвник водорозчинний чер"
click at [389, 206] on input "checkbox" at bounding box center [393, 205] width 10 height 10
checkbox input "true"
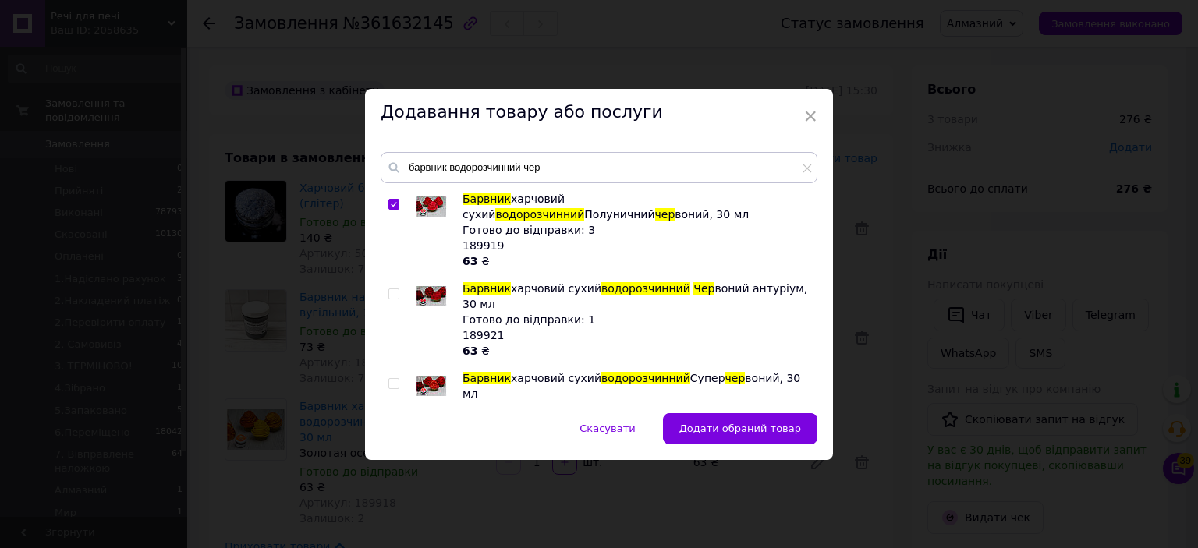
click at [390, 385] on input "checkbox" at bounding box center [393, 384] width 10 height 10
checkbox input "true"
click at [755, 436] on button "Додати обрані товари" at bounding box center [741, 428] width 151 height 31
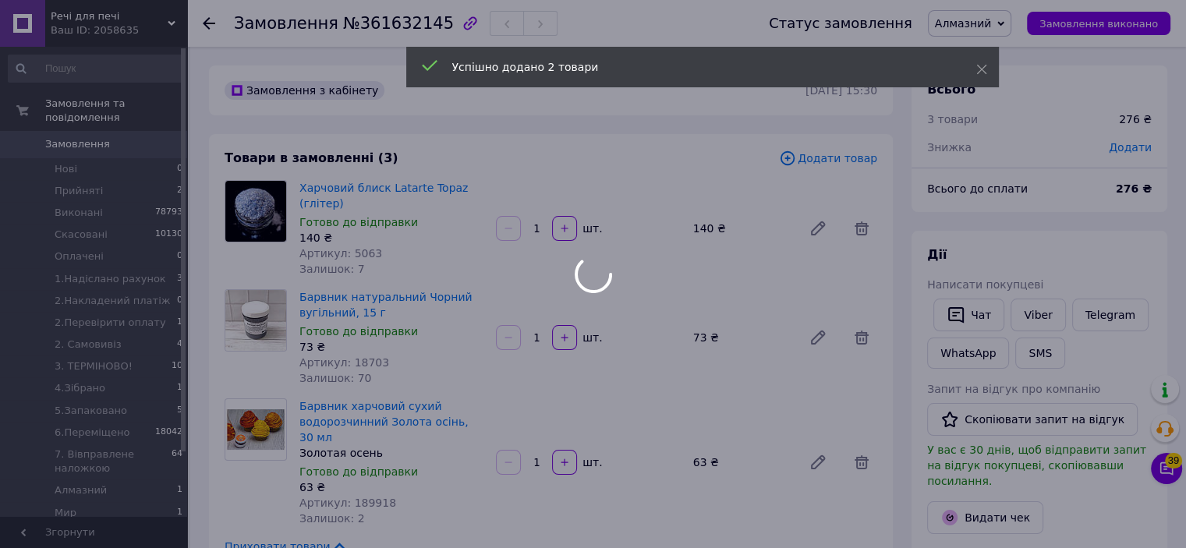
scroll to position [78, 0]
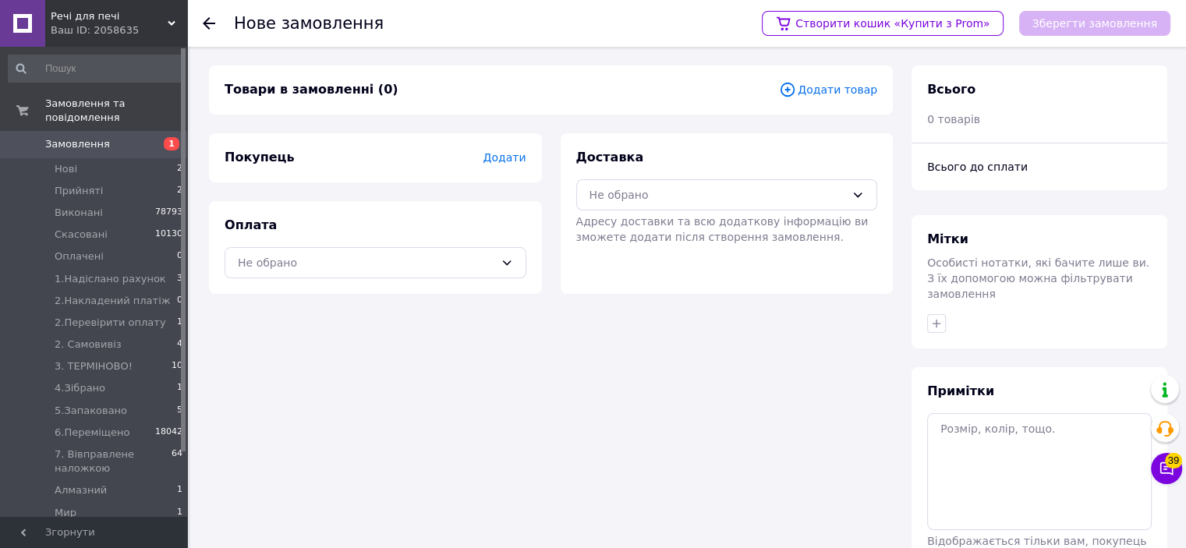
click at [874, 96] on span "Додати товар" at bounding box center [828, 89] width 98 height 17
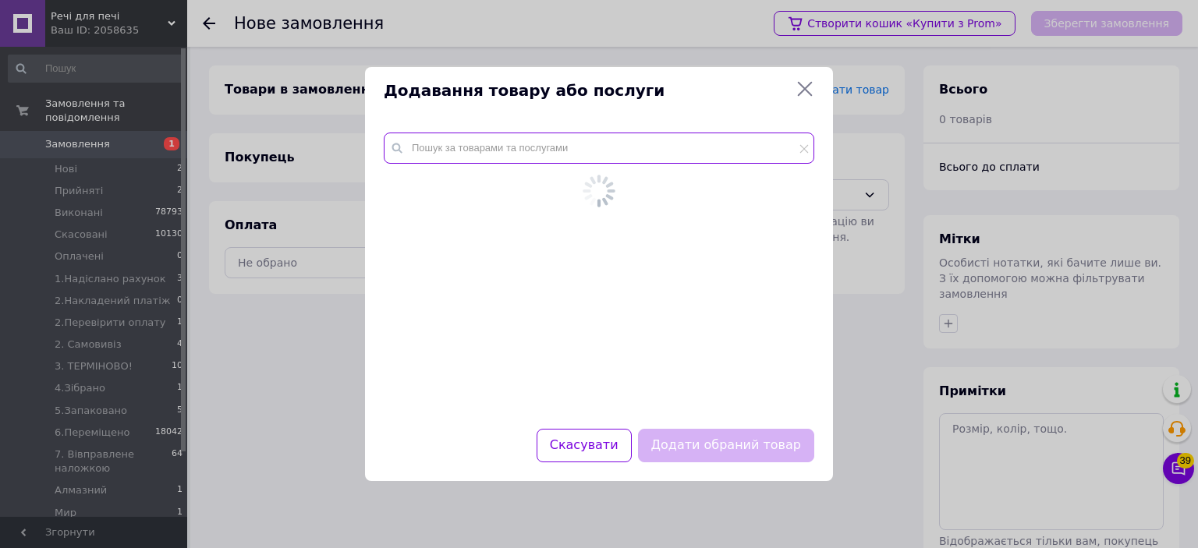
click at [743, 137] on input "text" at bounding box center [599, 148] width 431 height 31
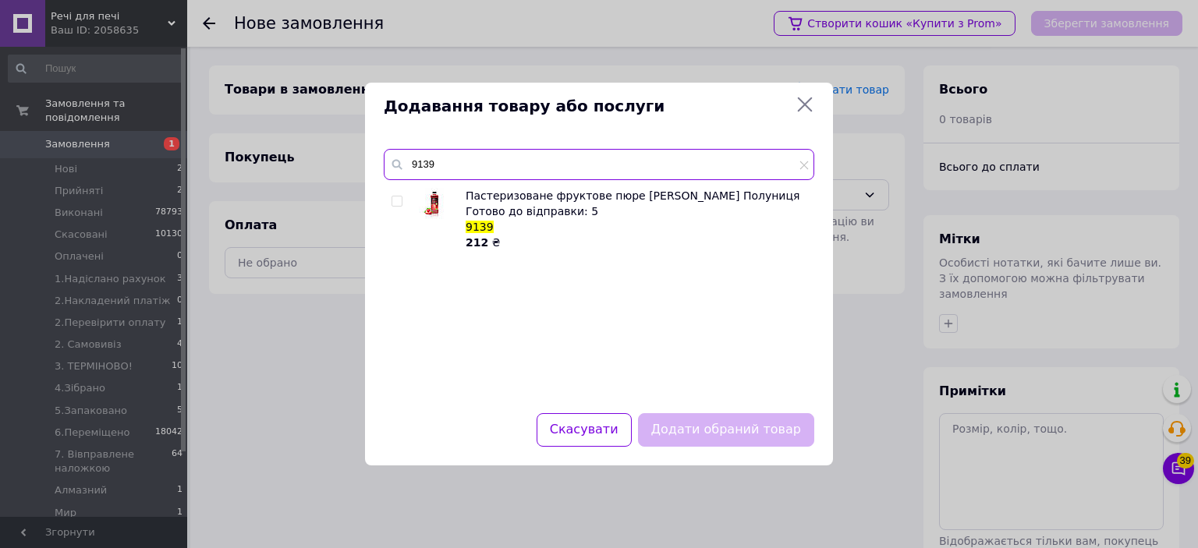
type input "9139"
click at [400, 199] on input "checkbox" at bounding box center [397, 202] width 10 height 10
checkbox input "true"
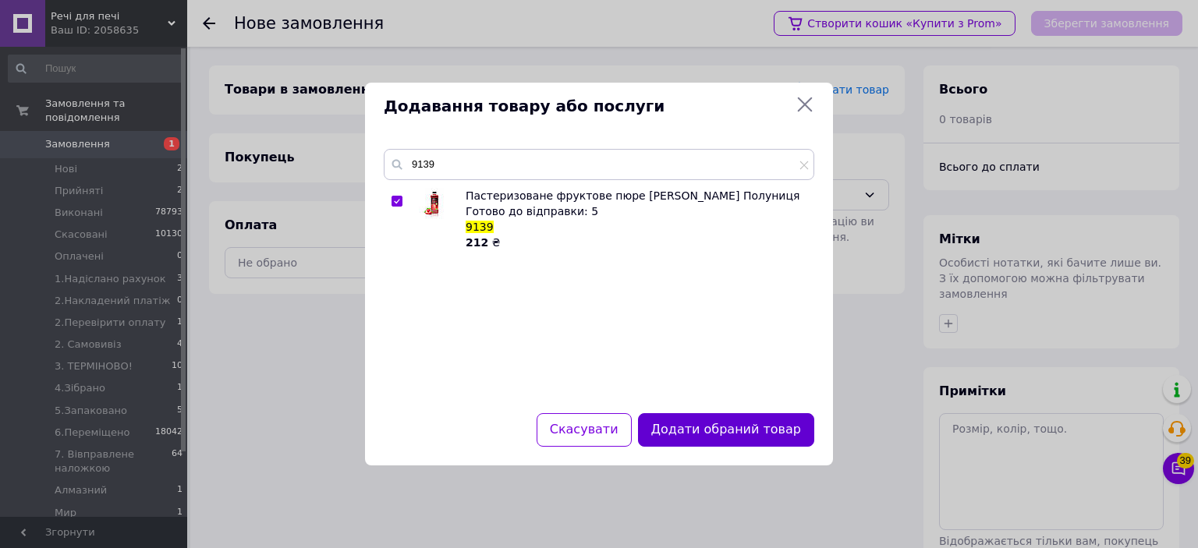
click at [711, 432] on button "Додати обраний товар" at bounding box center [726, 430] width 176 height 34
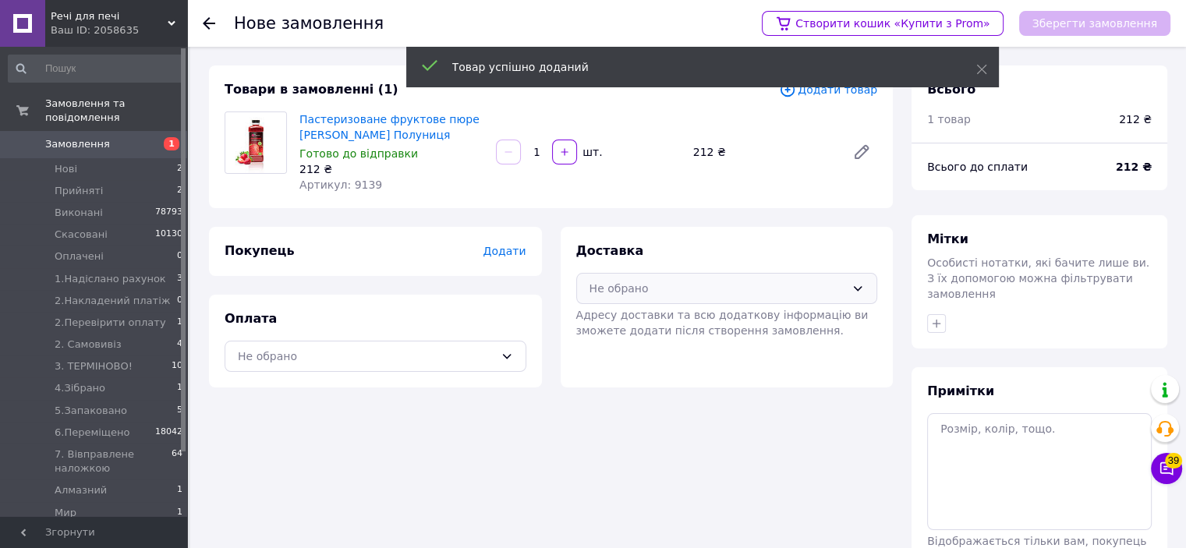
click at [637, 286] on div "Не обрано" at bounding box center [718, 288] width 257 height 17
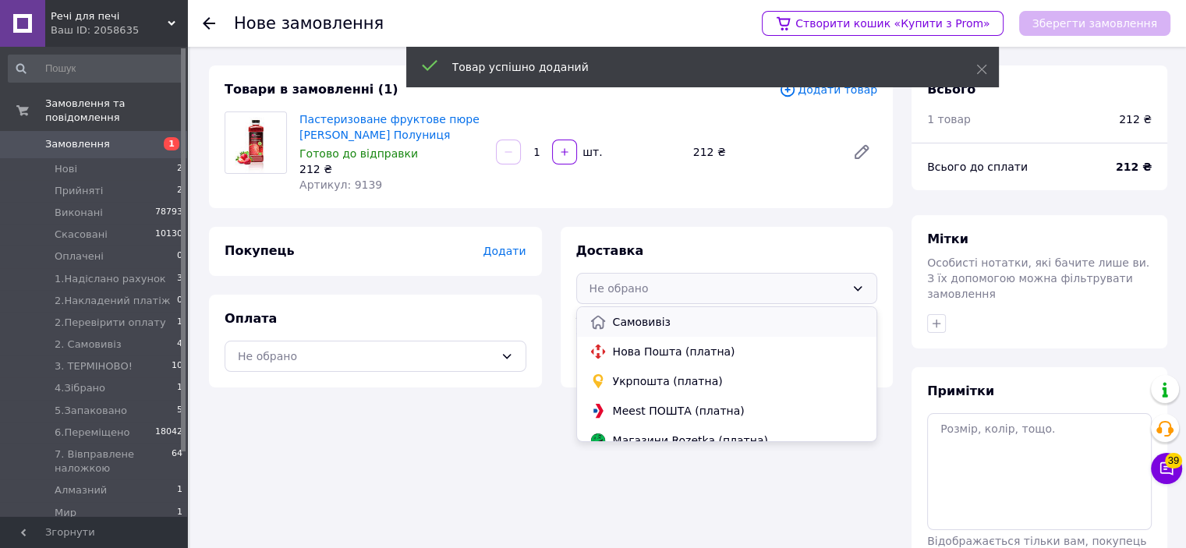
click at [600, 311] on div "Самовивіз" at bounding box center [727, 322] width 300 height 30
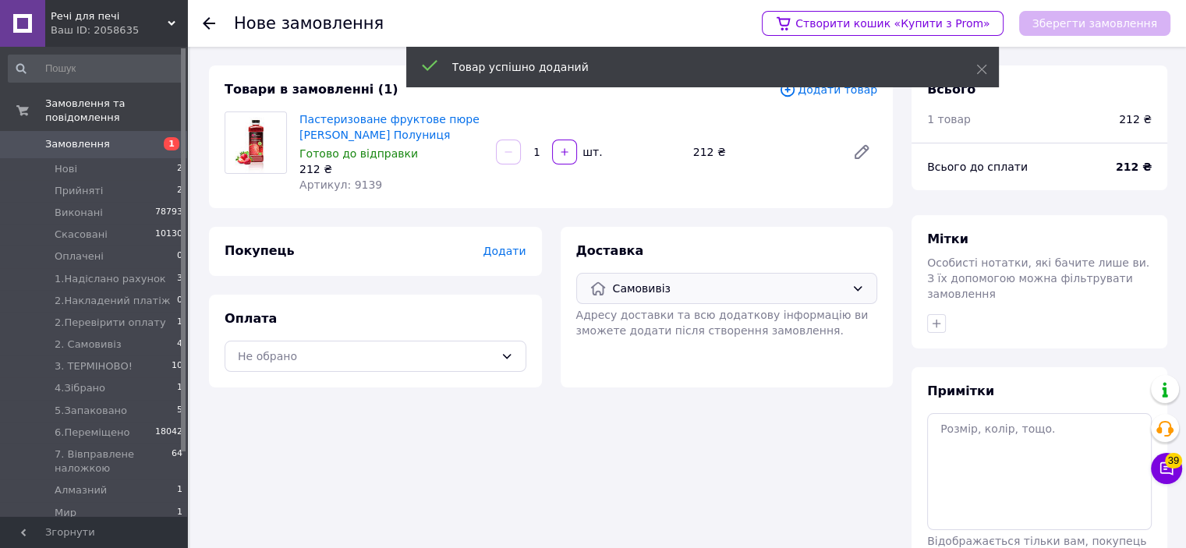
click at [508, 254] on span "Додати" at bounding box center [504, 251] width 43 height 12
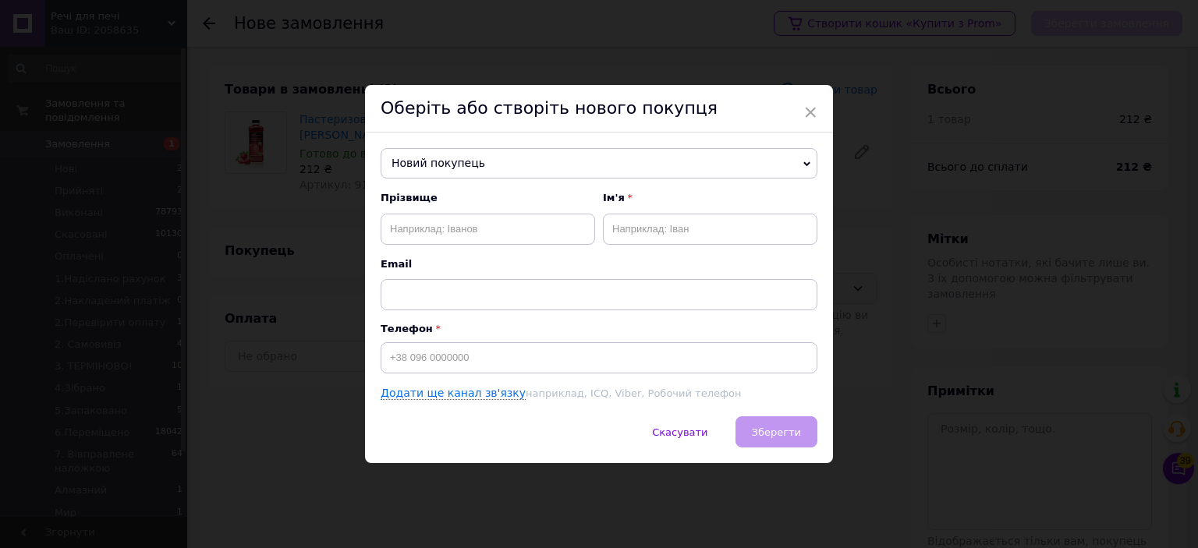
click at [486, 158] on span "Новий покупець" at bounding box center [599, 163] width 437 height 31
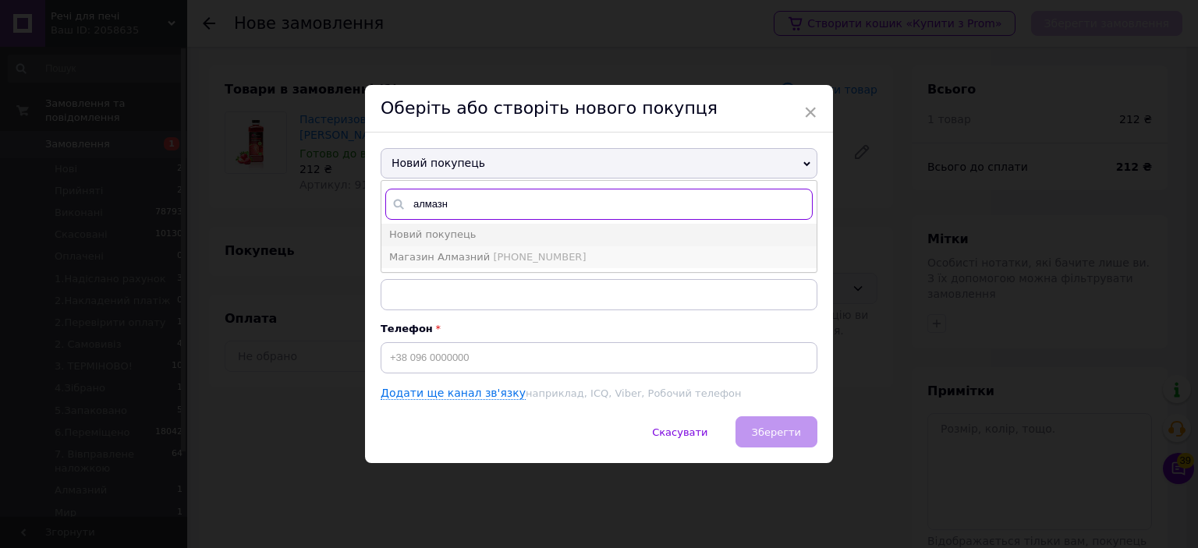
type input "алмазн"
click at [449, 252] on span "Магазин Алмазний" at bounding box center [439, 257] width 101 height 12
type input "Магазин Алмазний"
type input "[PHONE_NUMBER]"
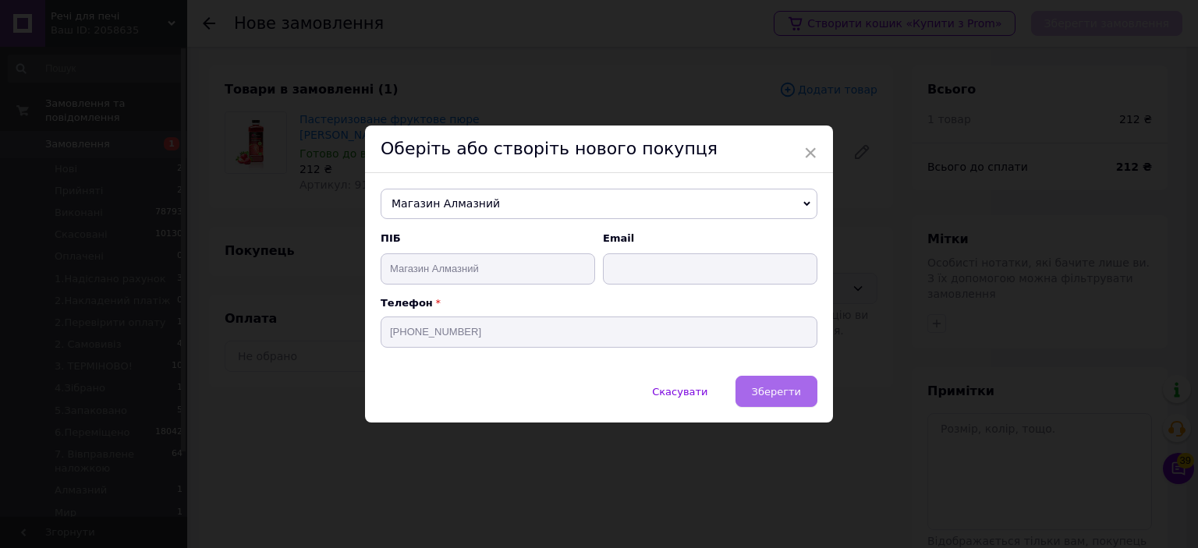
click at [789, 389] on span "Зберегти" at bounding box center [776, 392] width 49 height 12
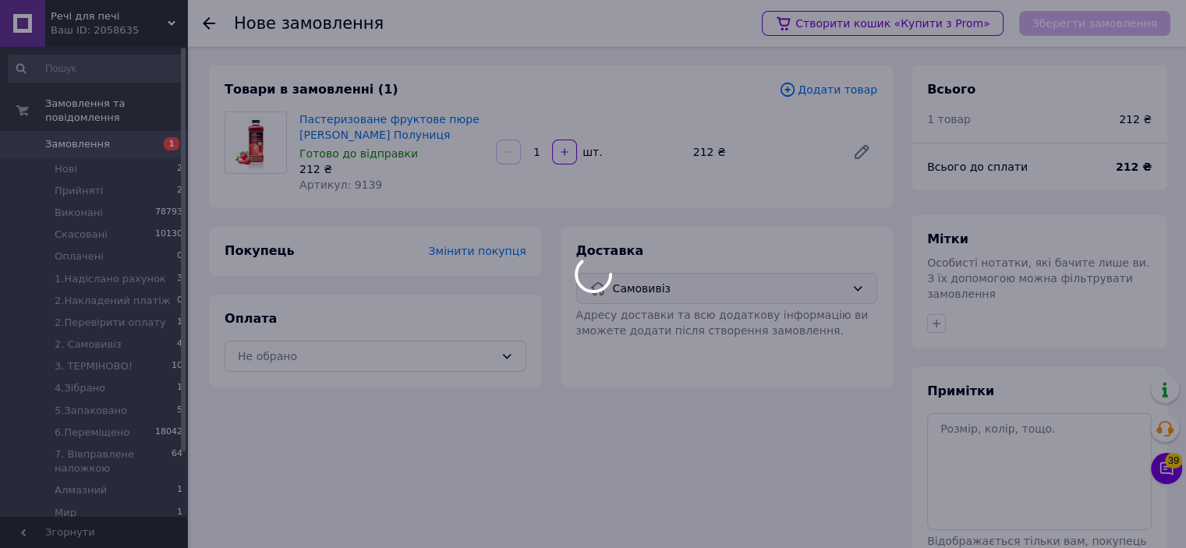
scroll to position [109, 0]
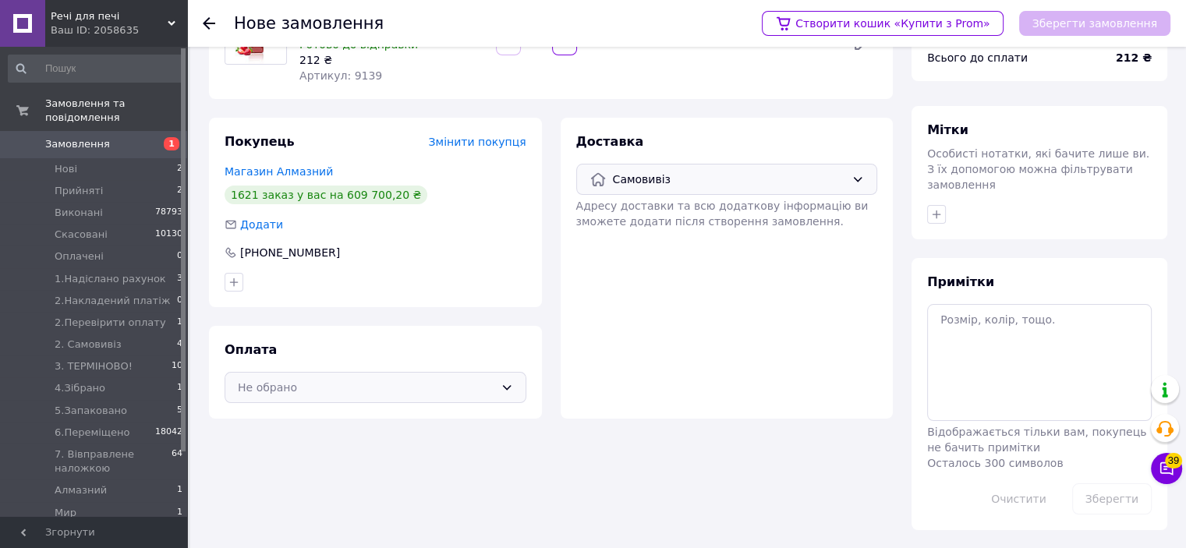
click at [396, 392] on div "Не обрано" at bounding box center [366, 387] width 257 height 17
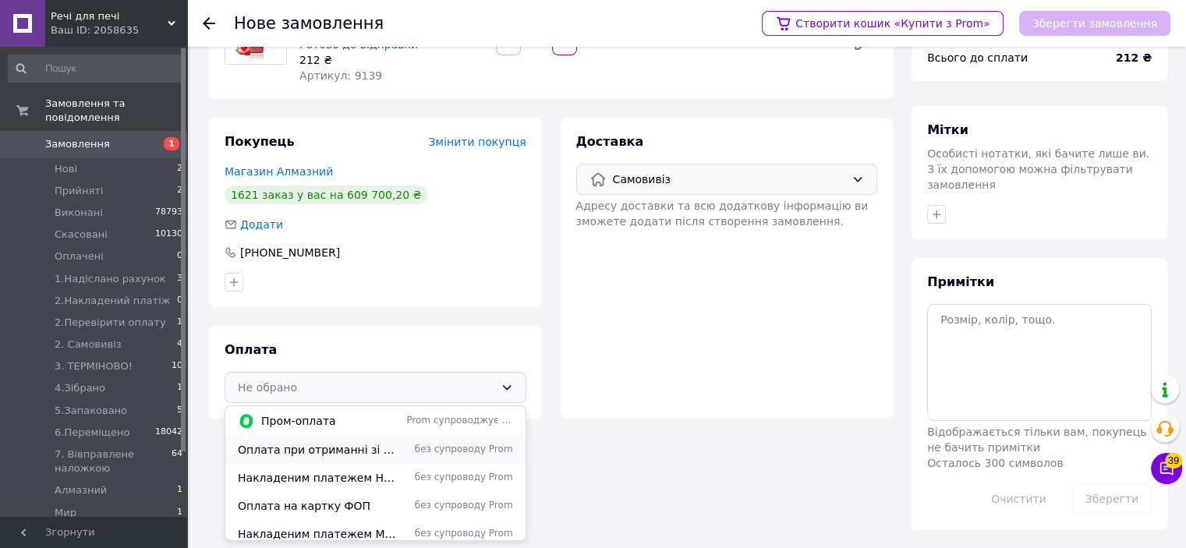
click at [359, 462] on div "Оплата при отриманні зі складу в м. Полтава без супроводу Prom" at bounding box center [375, 450] width 300 height 28
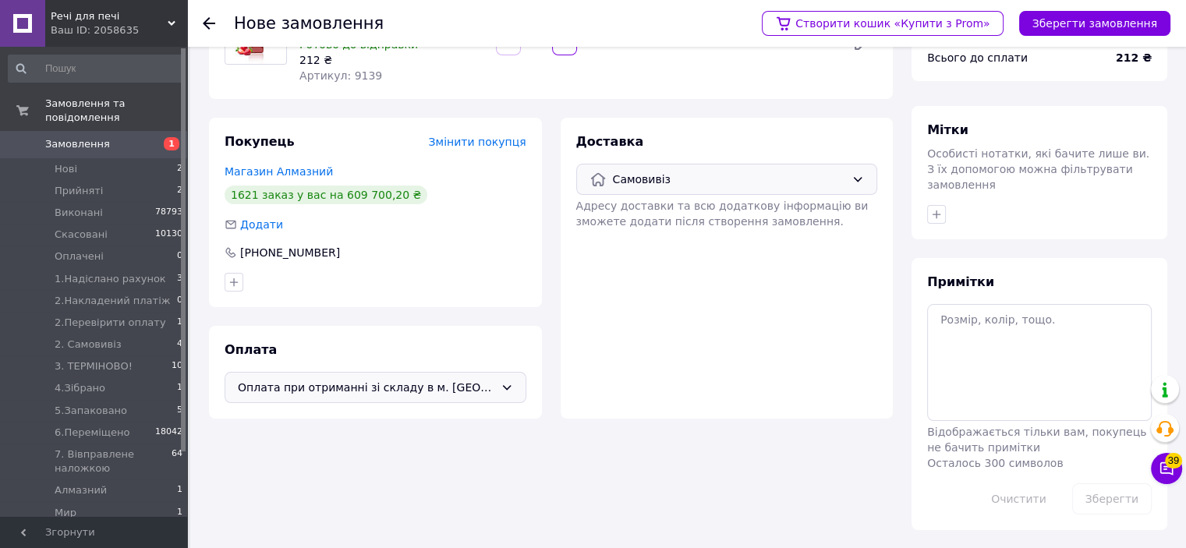
scroll to position [31, 0]
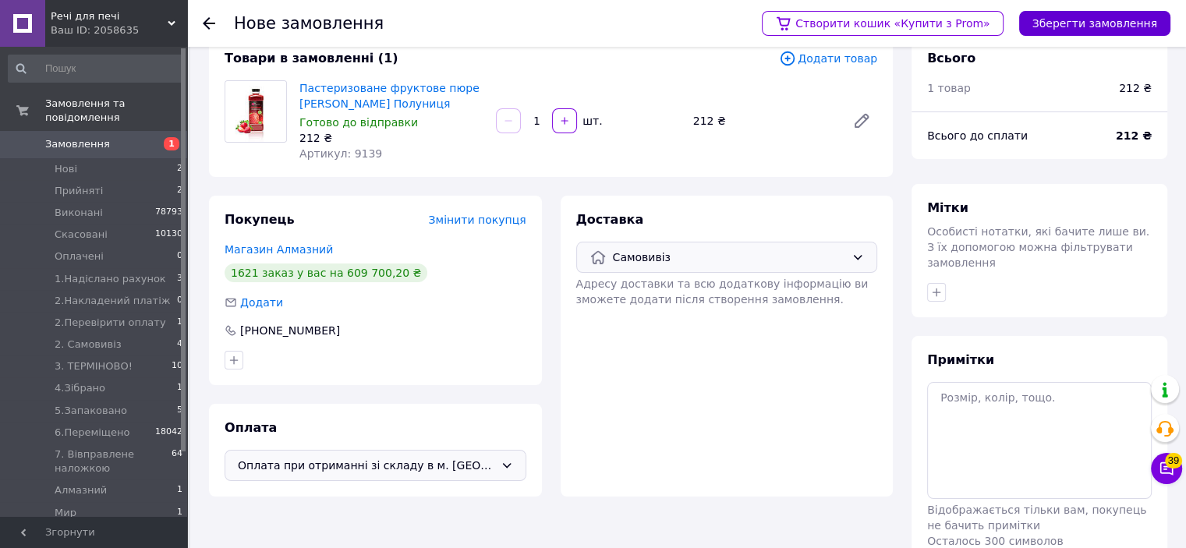
click at [1095, 23] on button "Зберегти замовлення" at bounding box center [1095, 23] width 151 height 25
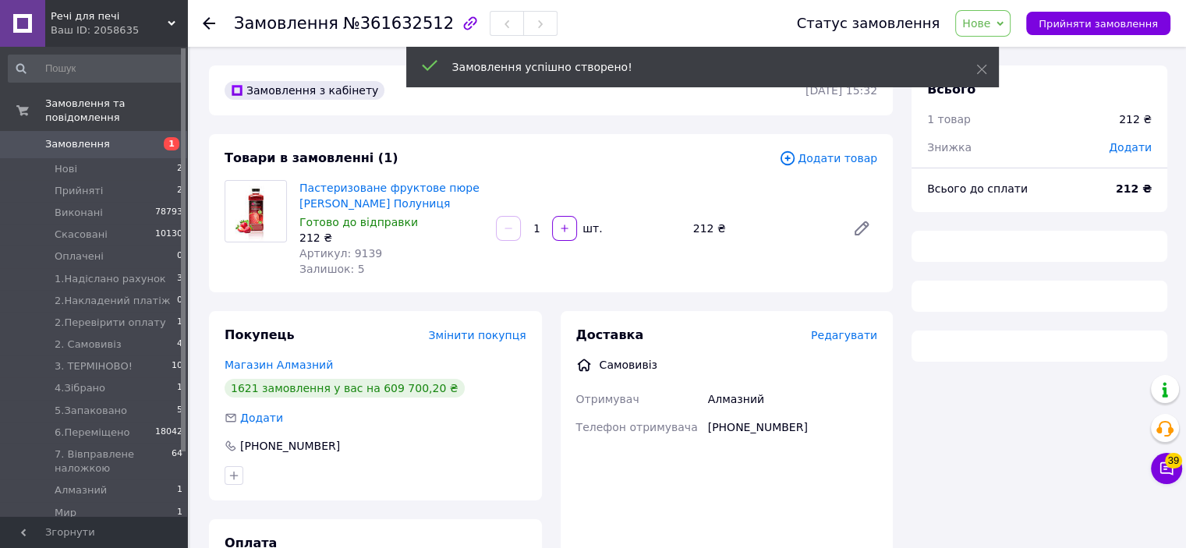
click at [855, 150] on span "Додати товар" at bounding box center [828, 158] width 98 height 17
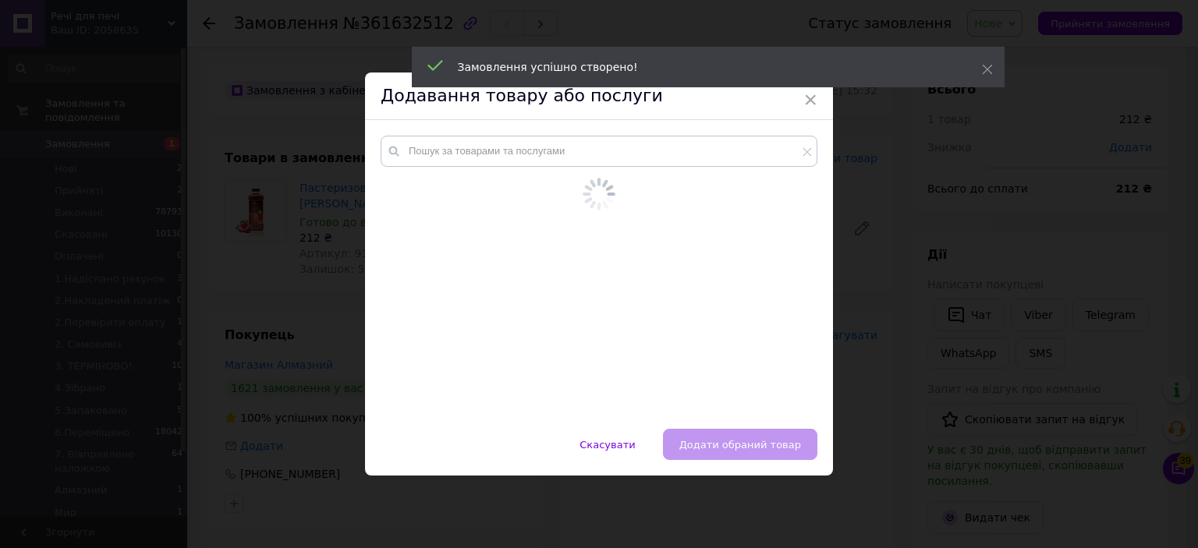
drag, startPoint x: 751, startPoint y: 127, endPoint x: 747, endPoint y: 137, distance: 10.1
click at [748, 134] on div at bounding box center [599, 274] width 468 height 309
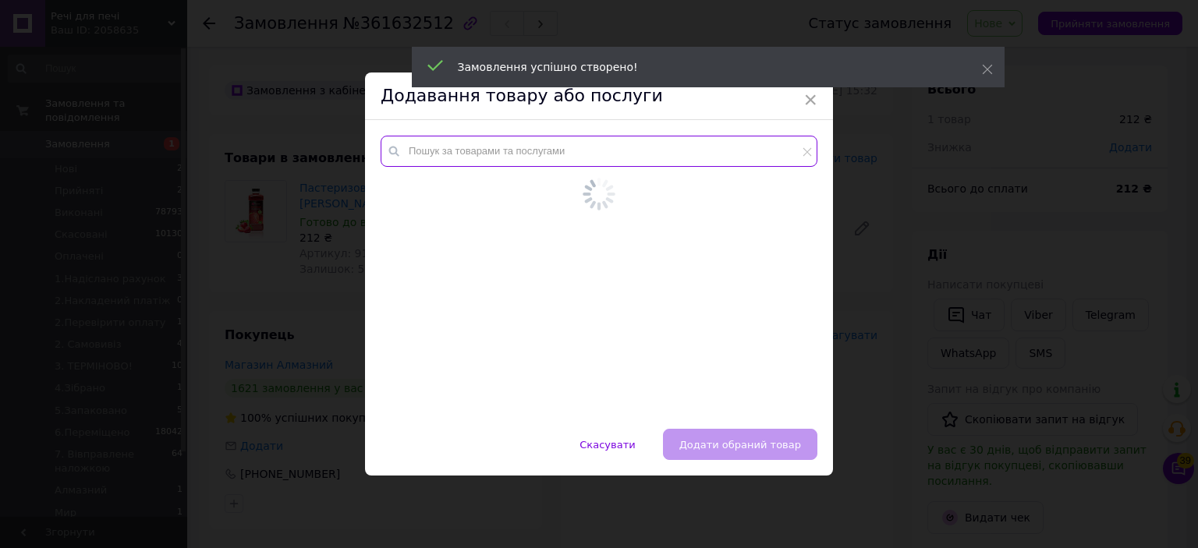
click at [744, 158] on input "text" at bounding box center [599, 151] width 437 height 31
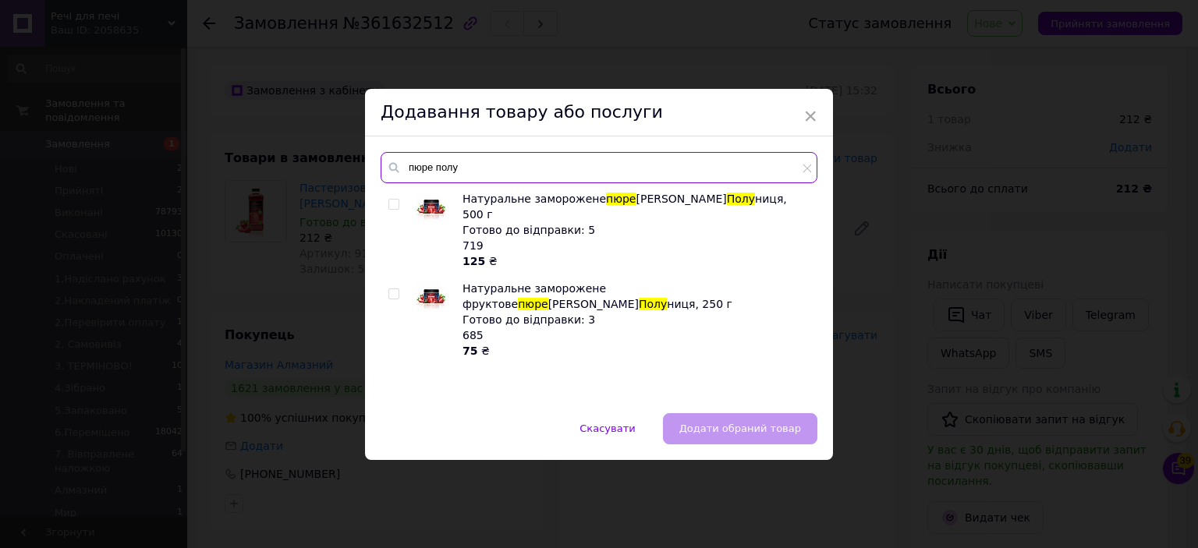
type input "пюре полу"
click at [392, 208] on input "checkbox" at bounding box center [393, 205] width 10 height 10
checkbox input "true"
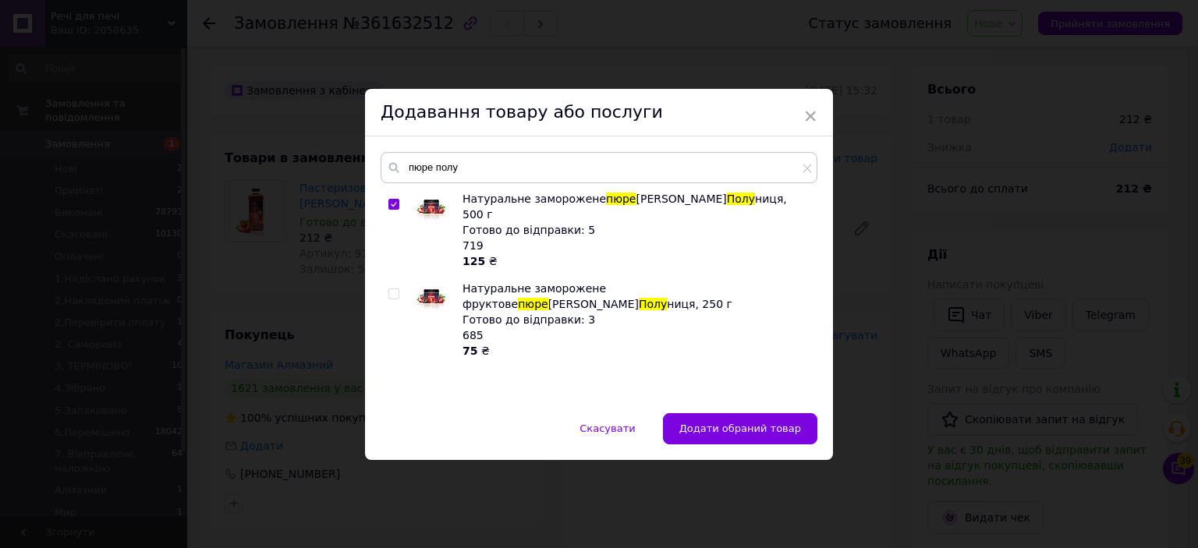
click at [392, 289] on label at bounding box center [393, 294] width 11 height 11
click at [392, 289] on input "checkbox" at bounding box center [393, 294] width 10 height 10
checkbox input "true"
click at [757, 431] on span "Додати обрані товари" at bounding box center [742, 429] width 119 height 12
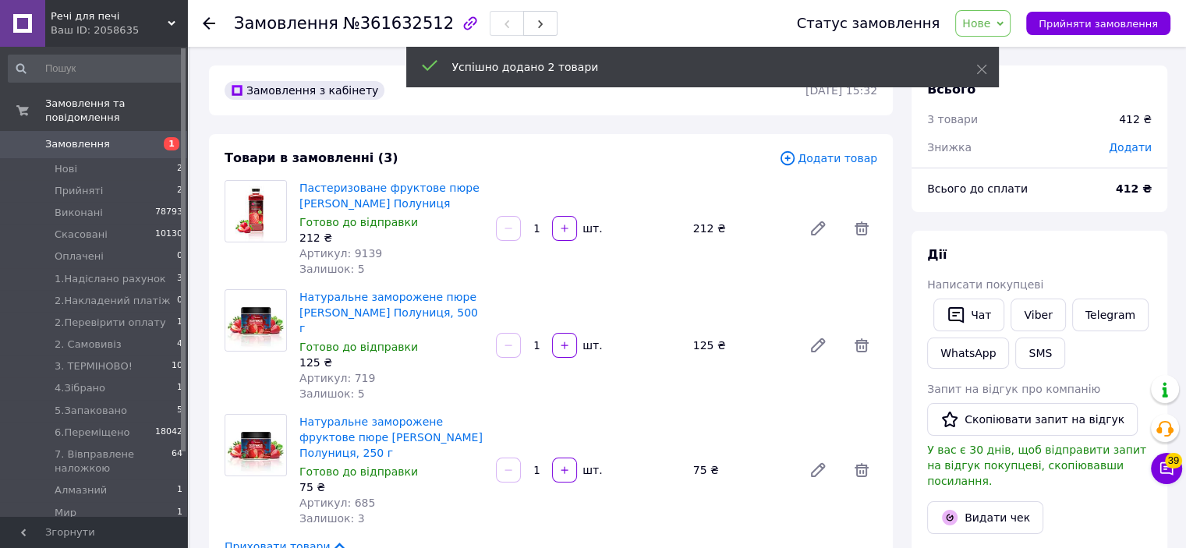
click at [835, 159] on span "Додати товар" at bounding box center [828, 158] width 98 height 17
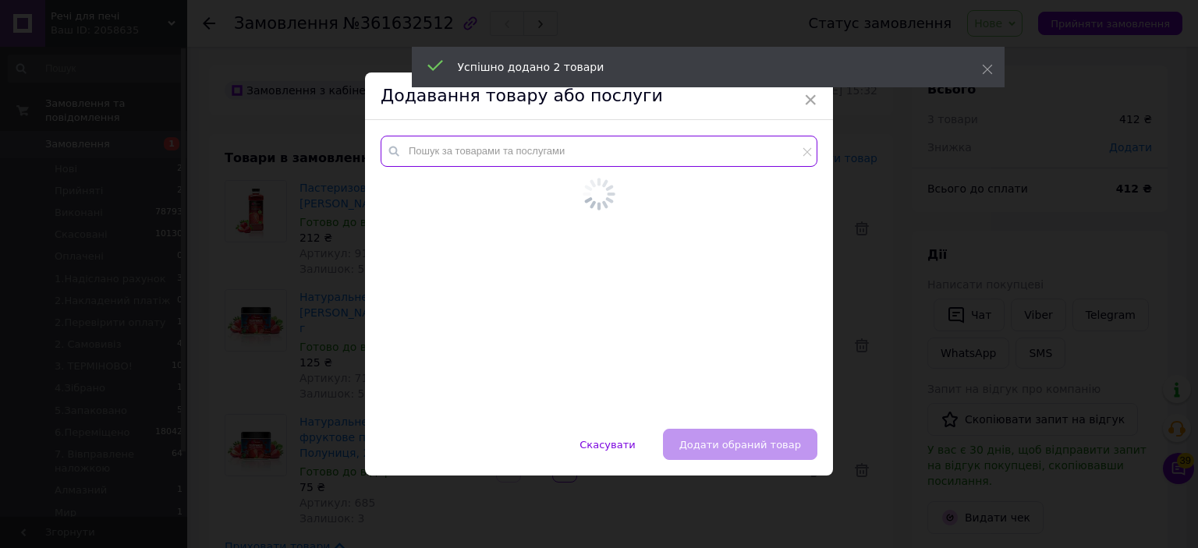
click at [723, 153] on input "text" at bounding box center [599, 151] width 437 height 31
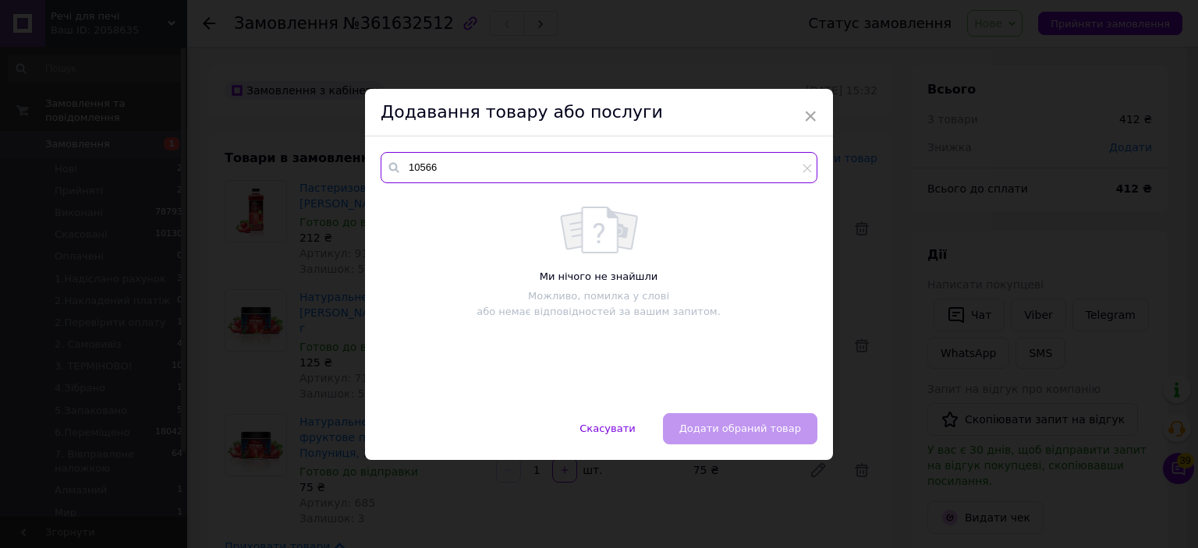
click at [430, 161] on input "10566" at bounding box center [599, 167] width 437 height 31
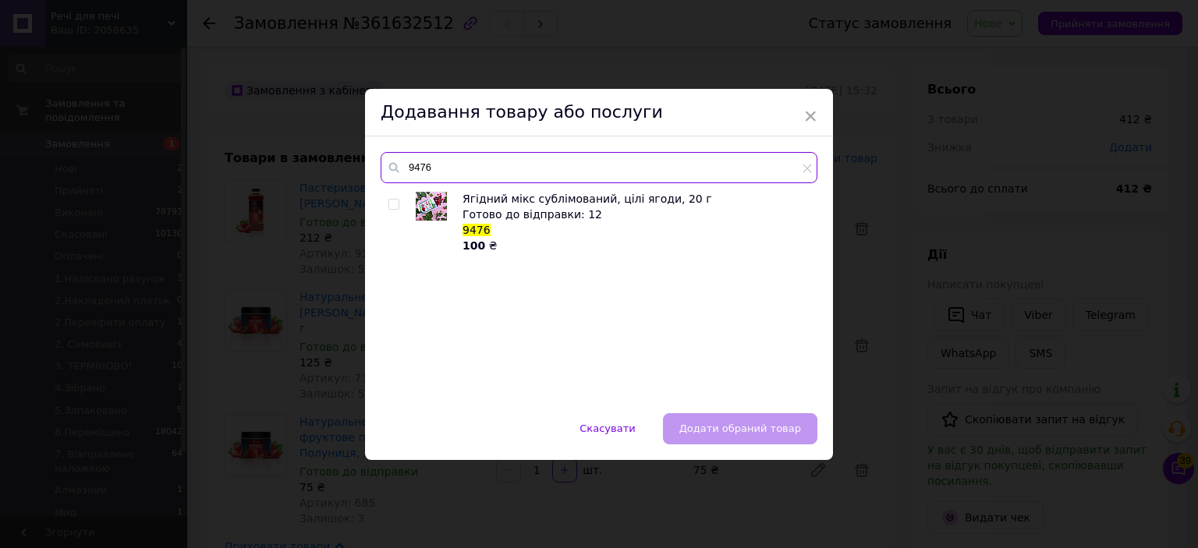
type input "9476"
click at [392, 208] on input "checkbox" at bounding box center [393, 205] width 10 height 10
checkbox input "true"
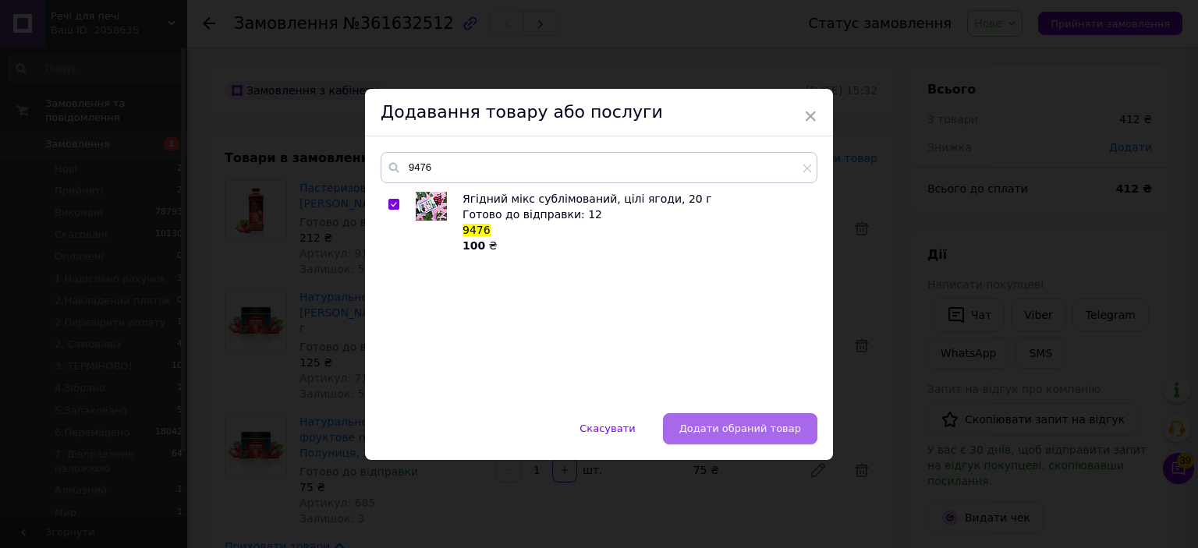
click at [754, 434] on span "Додати обраний товар" at bounding box center [740, 429] width 122 height 12
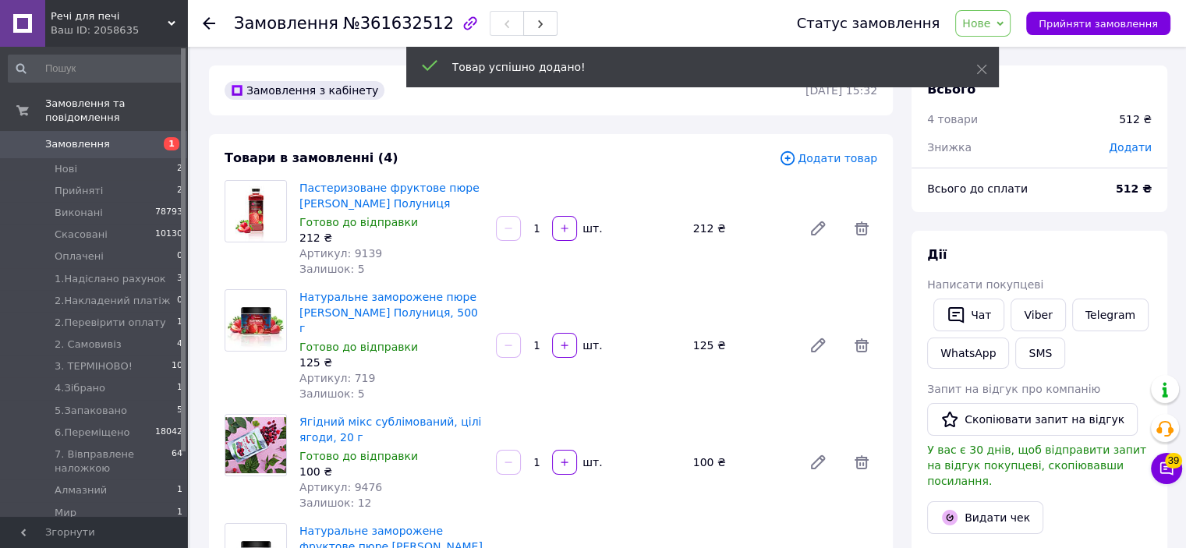
click at [839, 155] on span "Додати товар" at bounding box center [828, 158] width 98 height 17
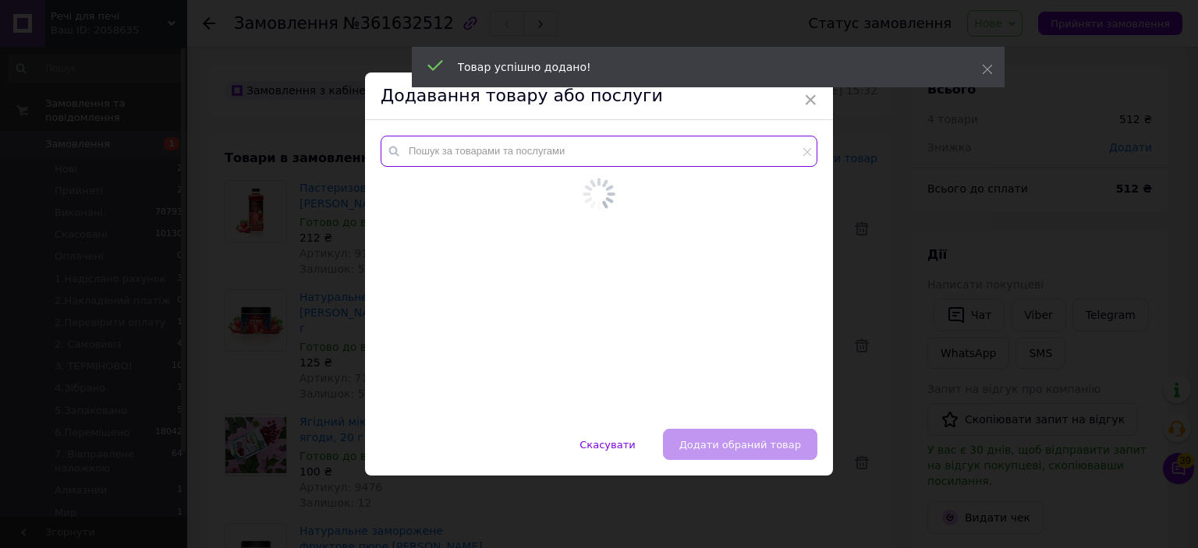
click at [755, 149] on input "text" at bounding box center [599, 151] width 437 height 31
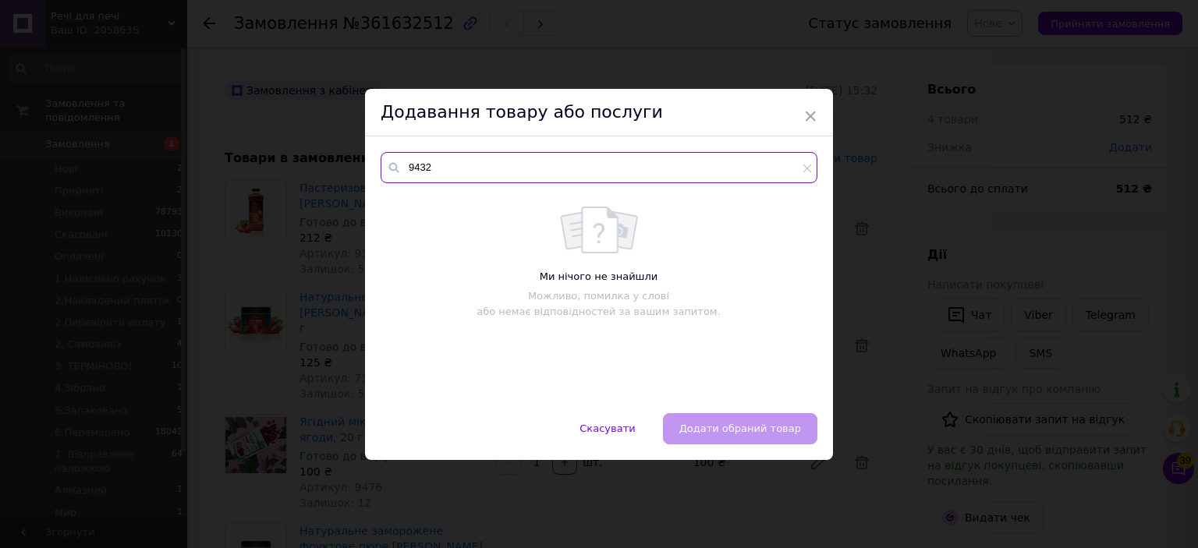
type input "9432"
click at [539, 137] on div "9432 Ми нічого не знайшли Можливо, помилка у слові або немає відповідностей за …" at bounding box center [599, 275] width 468 height 277
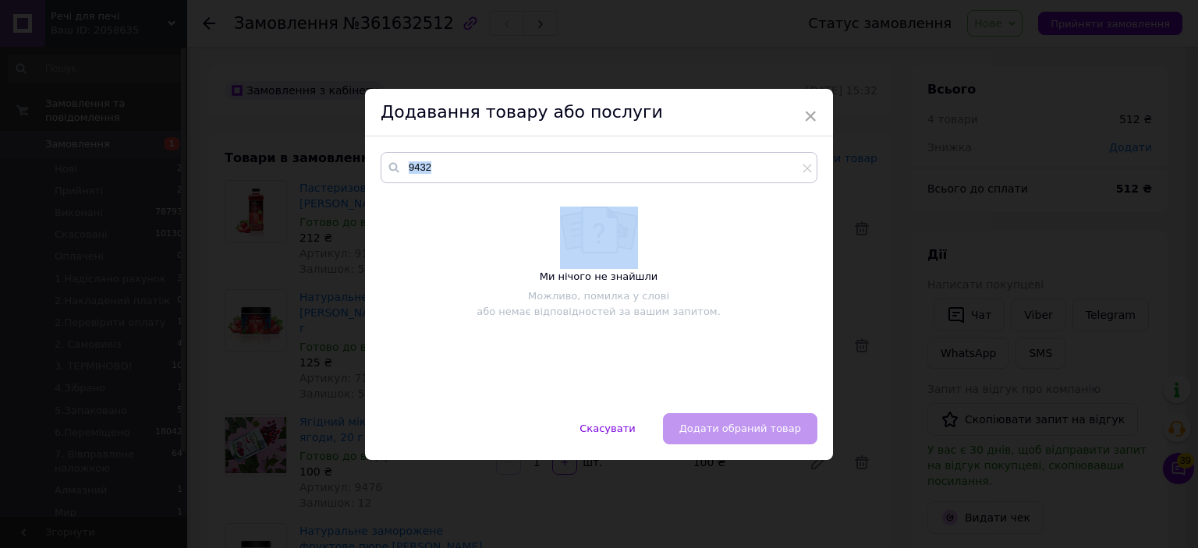
click at [539, 137] on div "9432 Ми нічого не знайшли Можливо, помилка у слові або немає відповідностей за …" at bounding box center [599, 275] width 468 height 277
click at [805, 166] on icon at bounding box center [807, 168] width 9 height 9
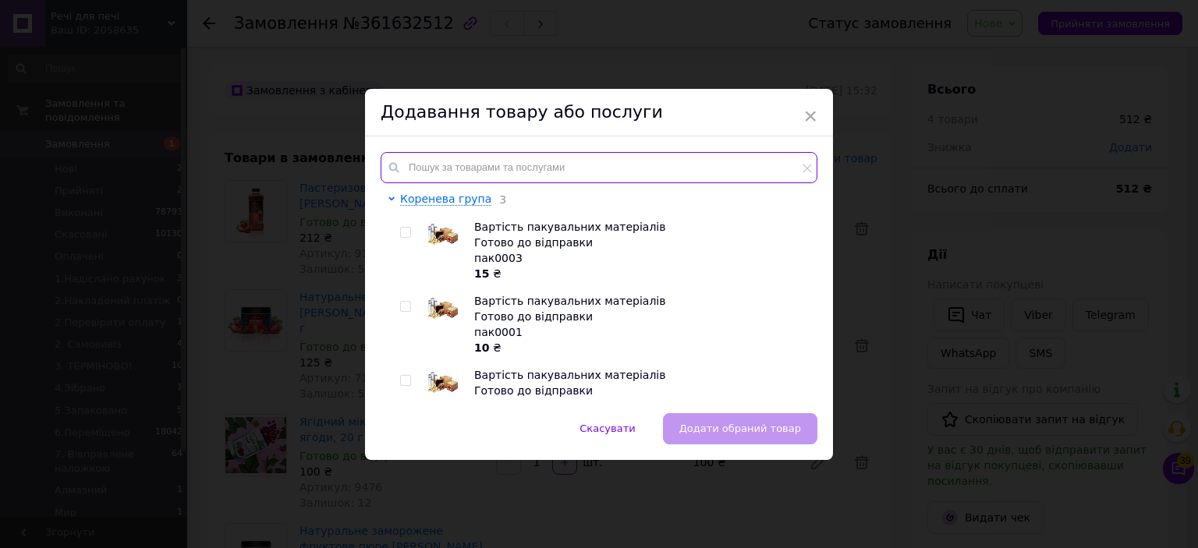
click at [786, 165] on input "text" at bounding box center [599, 167] width 437 height 31
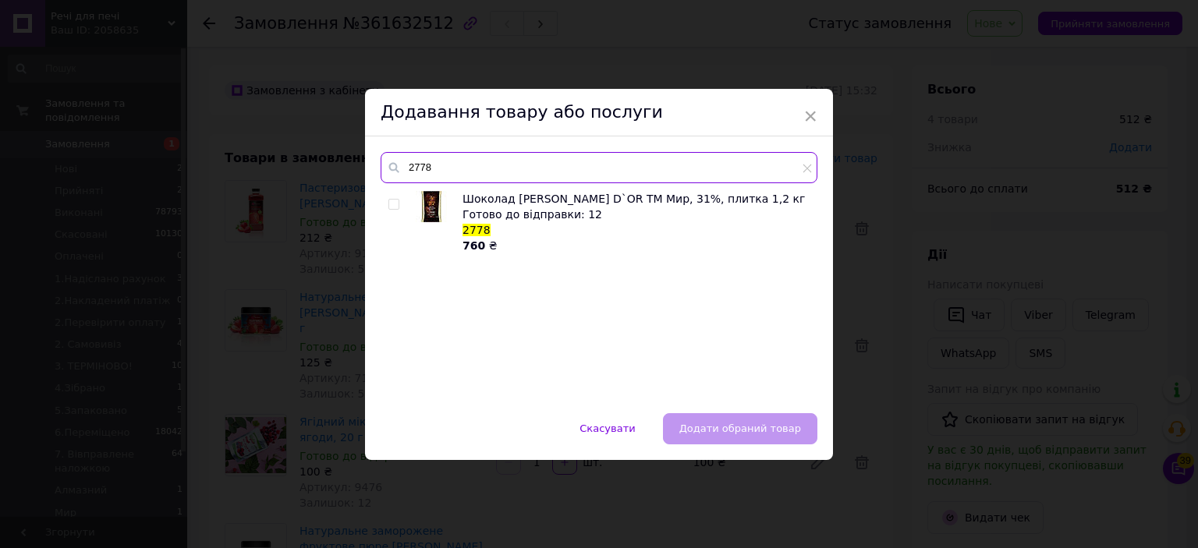
type input "2778"
click at [393, 202] on input "checkbox" at bounding box center [393, 205] width 10 height 10
checkbox input "true"
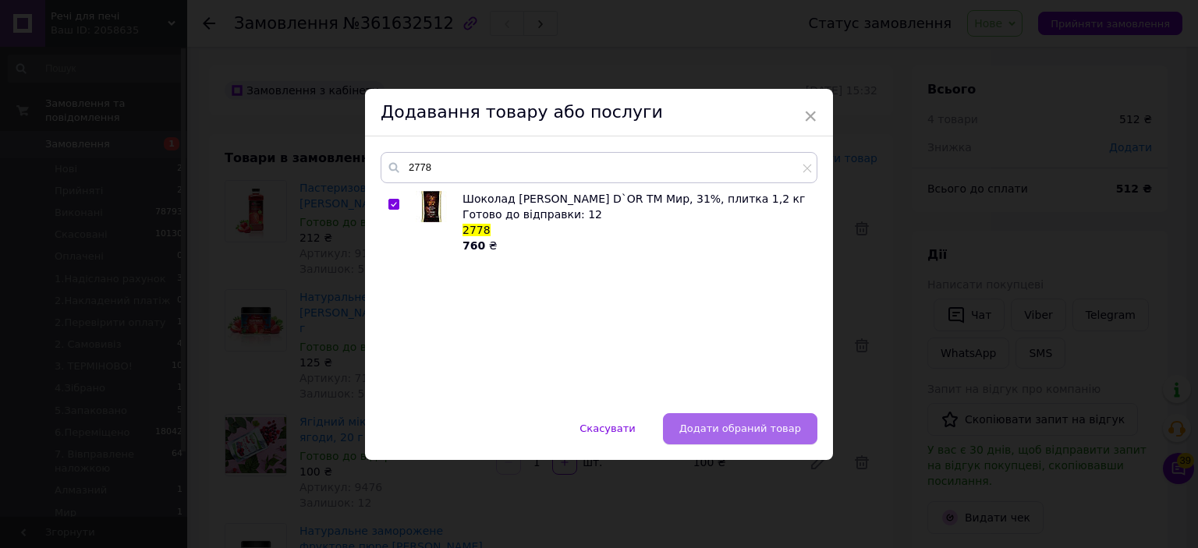
click at [768, 417] on button "Додати обраний товар" at bounding box center [740, 428] width 154 height 31
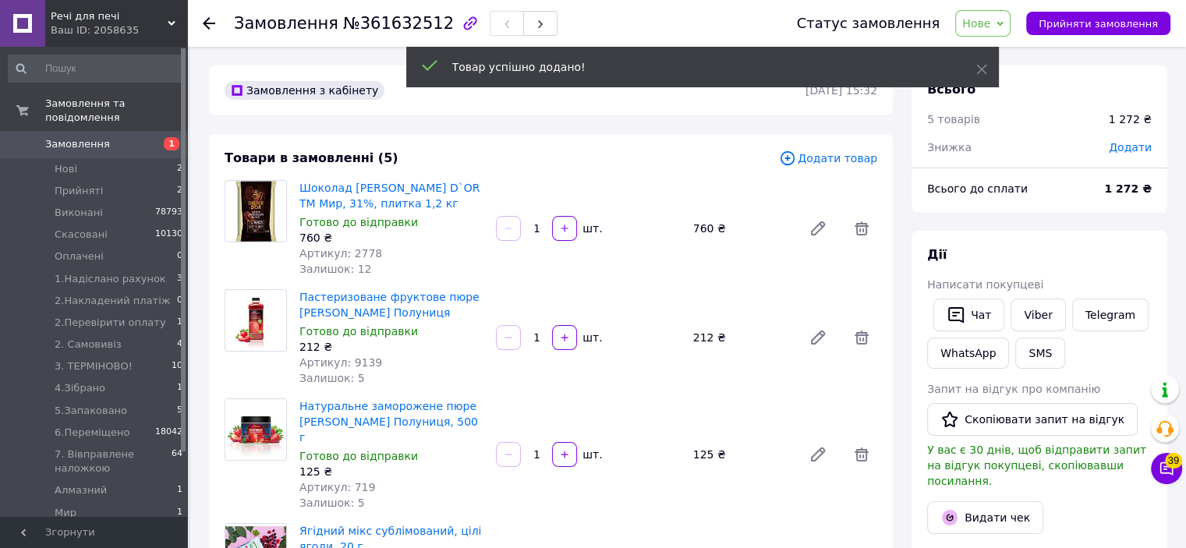
click at [820, 161] on span "Додати товар" at bounding box center [828, 158] width 98 height 17
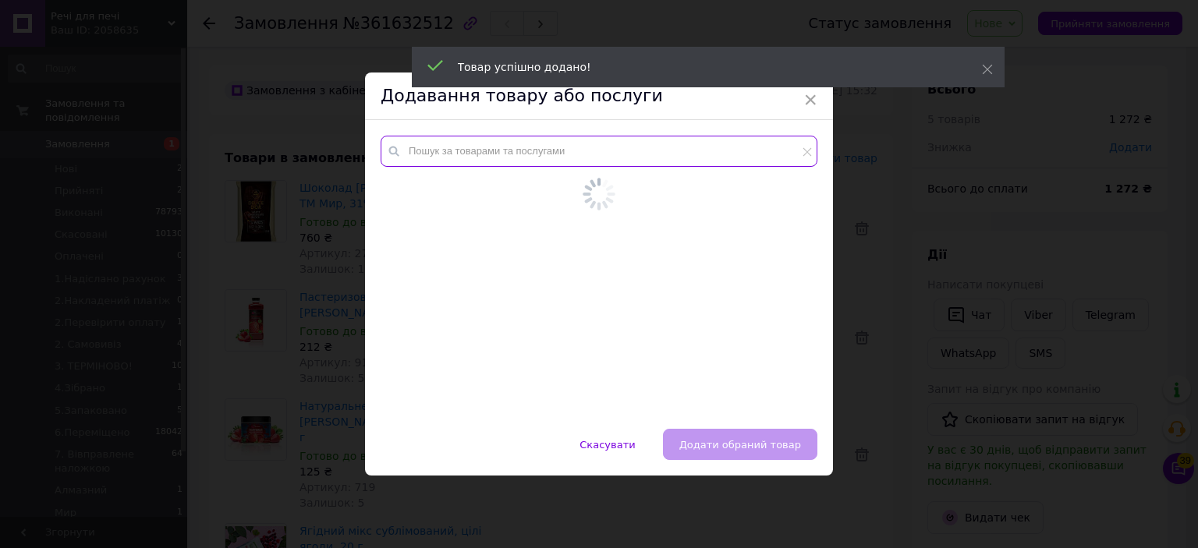
click at [780, 158] on input "text" at bounding box center [599, 151] width 437 height 31
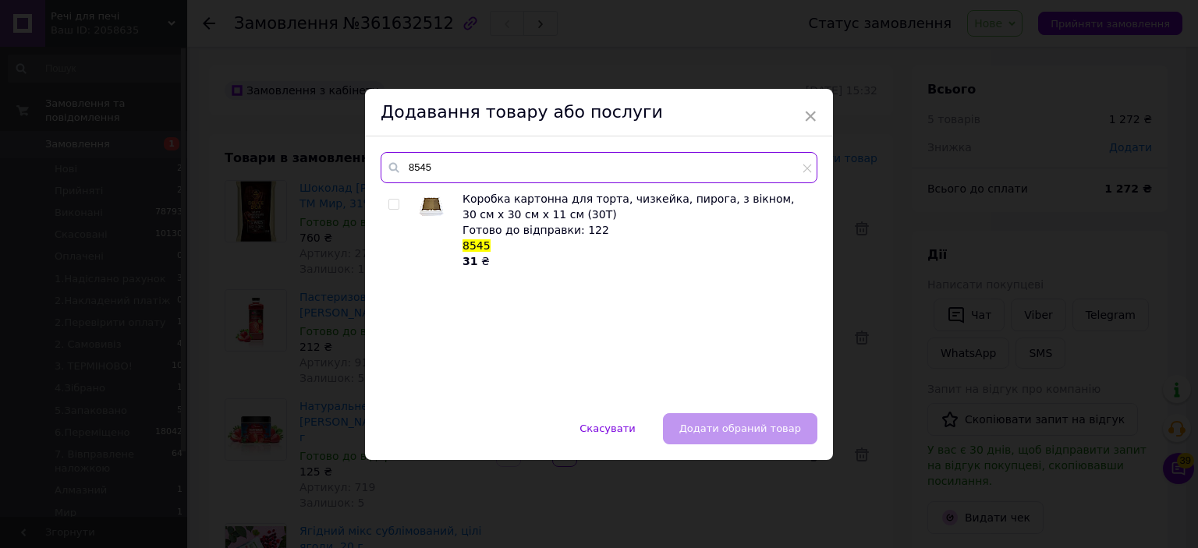
type input "8545"
click at [1017, 272] on div "× Додавання товару або послуги 8545 Коробка картонна для торта, чизкейка, пирог…" at bounding box center [599, 274] width 1198 height 548
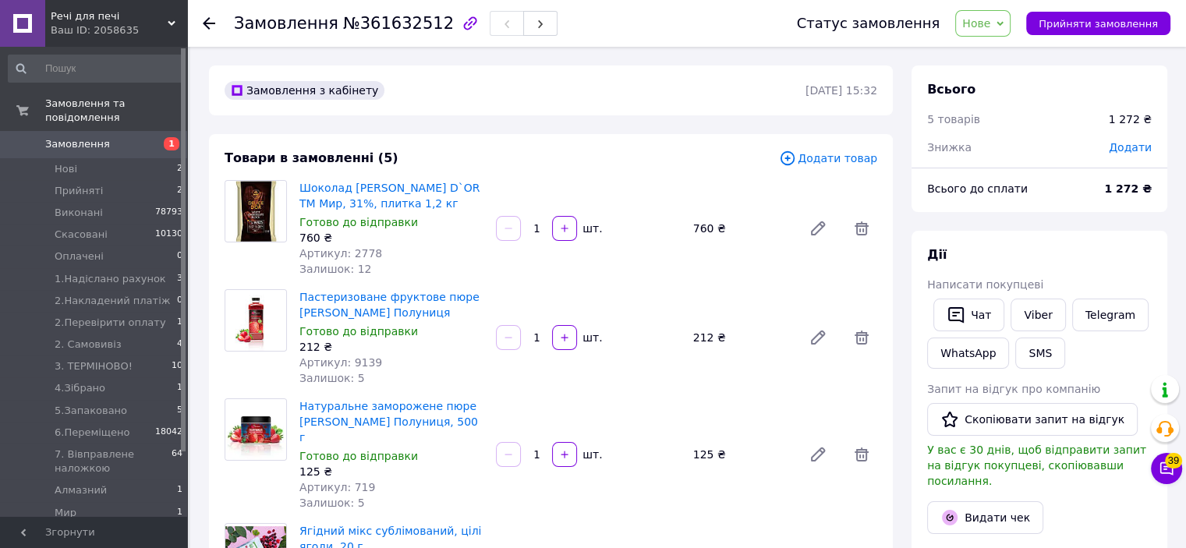
click at [795, 167] on icon at bounding box center [787, 158] width 17 height 17
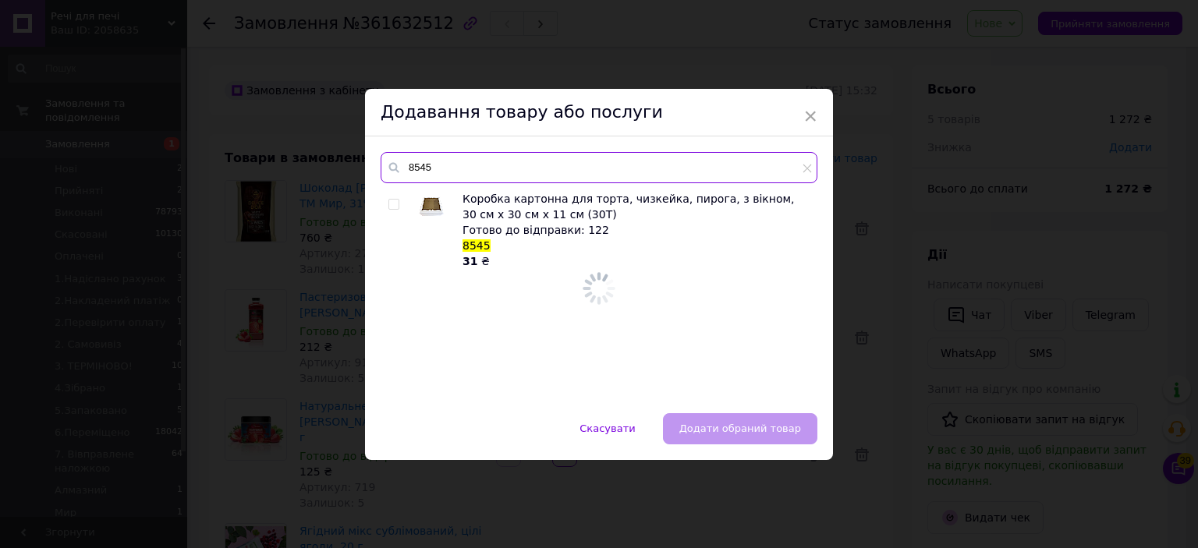
click at [752, 170] on input "8545" at bounding box center [599, 167] width 437 height 31
click at [752, 172] on input "8545" at bounding box center [599, 167] width 437 height 31
type input "8"
type input "8799"
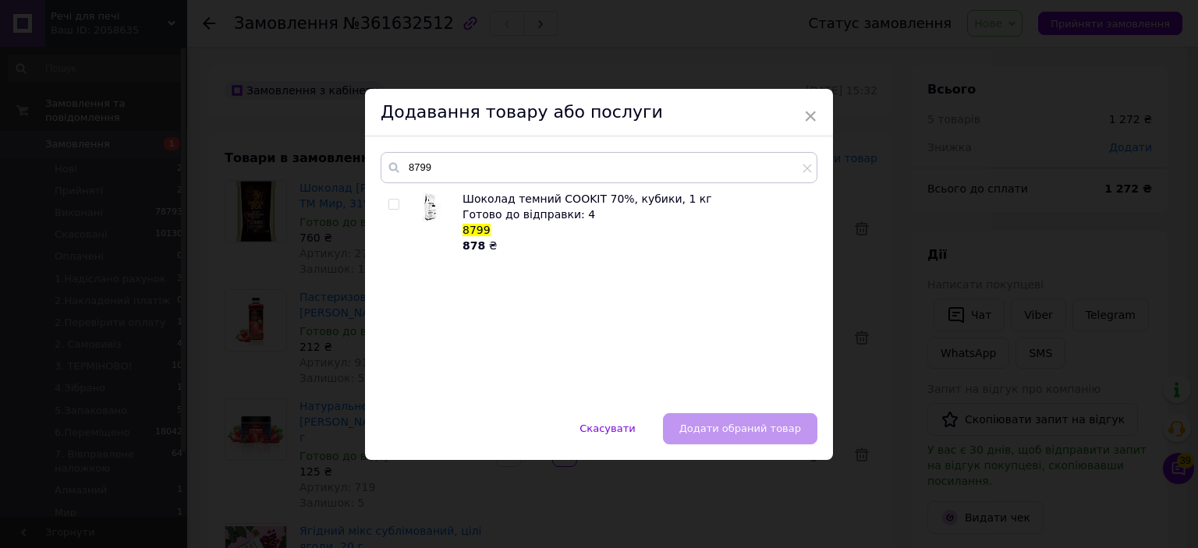
click at [392, 204] on input "checkbox" at bounding box center [393, 205] width 10 height 10
checkbox input "true"
click at [718, 427] on span "Додати обраний товар" at bounding box center [740, 429] width 122 height 12
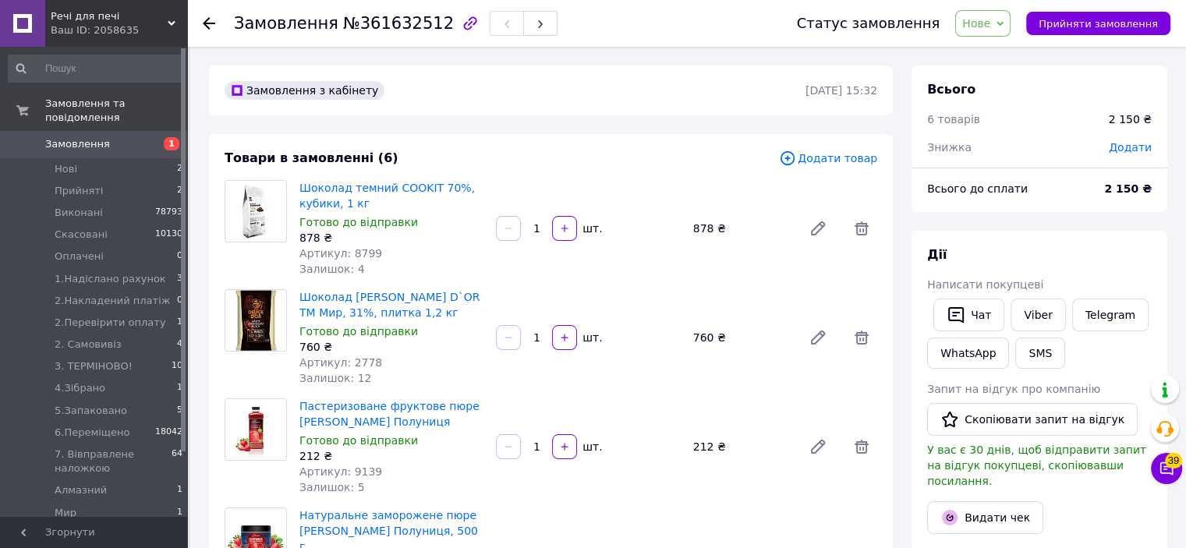
click at [790, 161] on icon at bounding box center [787, 157] width 5 height 5
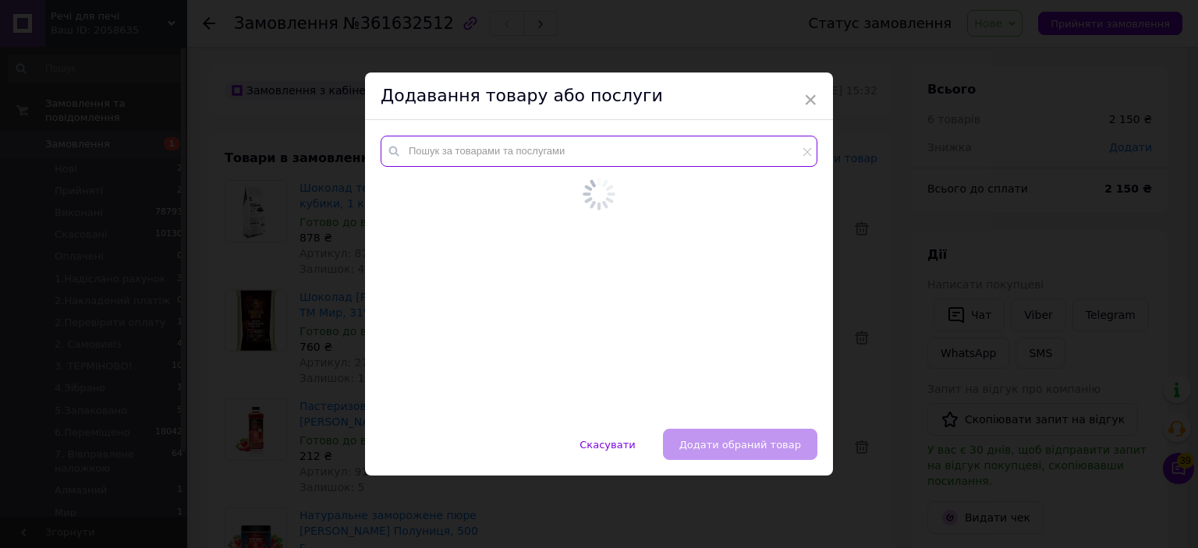
click at [771, 161] on input "text" at bounding box center [599, 151] width 437 height 31
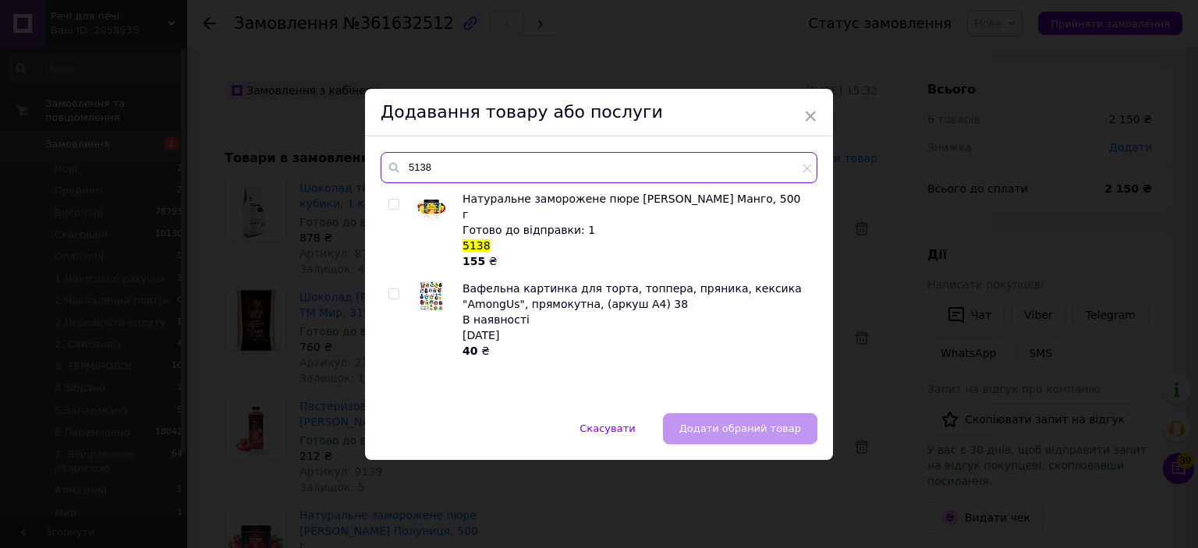
type input "5138"
click at [388, 207] on input "checkbox" at bounding box center [393, 205] width 10 height 10
checkbox input "true"
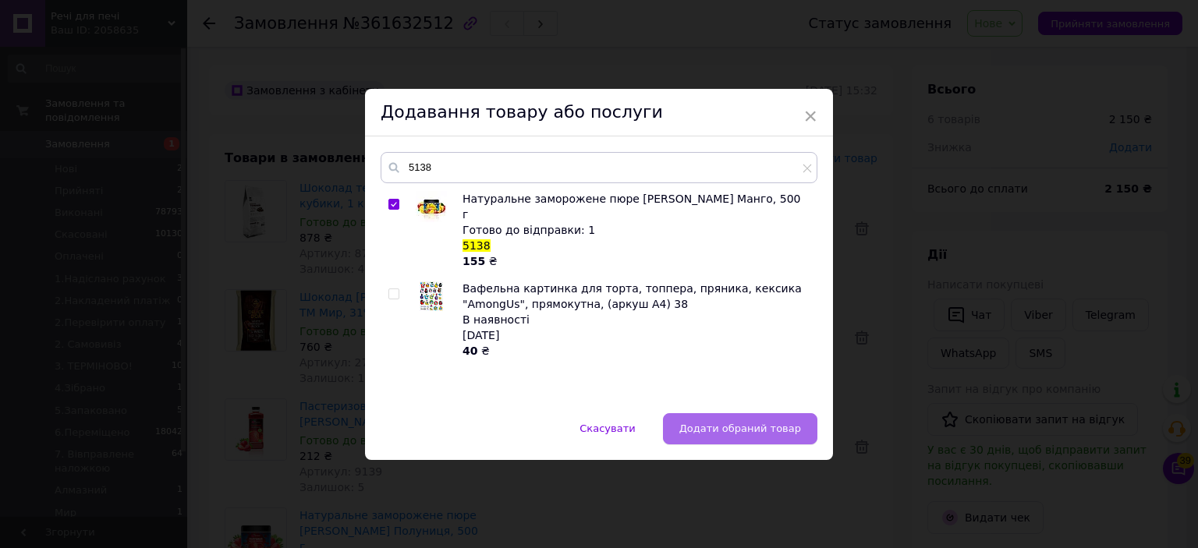
click at [715, 423] on span "Додати обраний товар" at bounding box center [740, 429] width 122 height 12
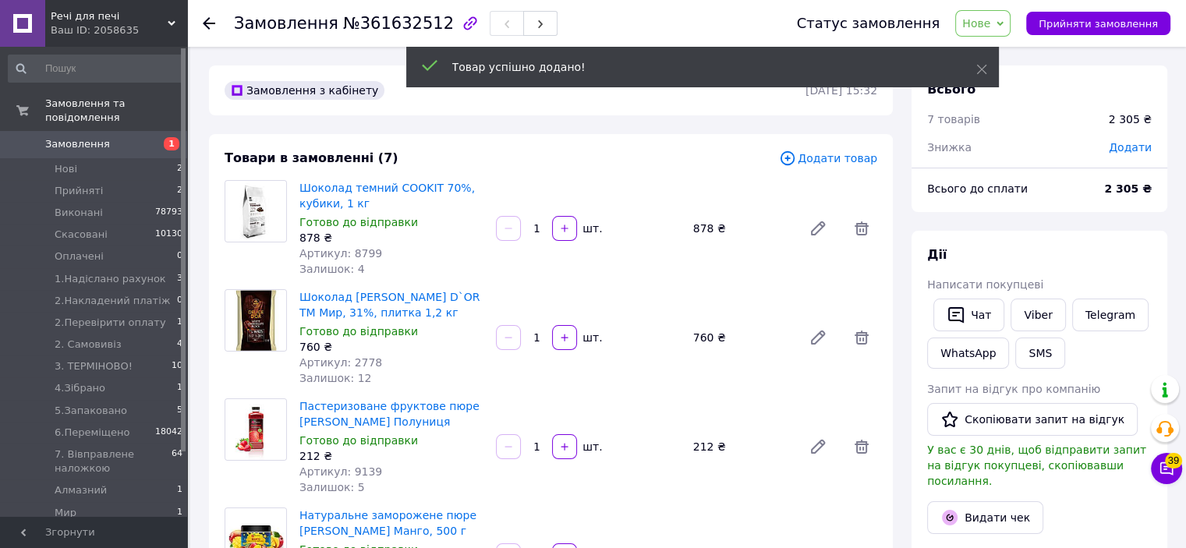
click at [823, 158] on span "Додати товар" at bounding box center [828, 158] width 98 height 17
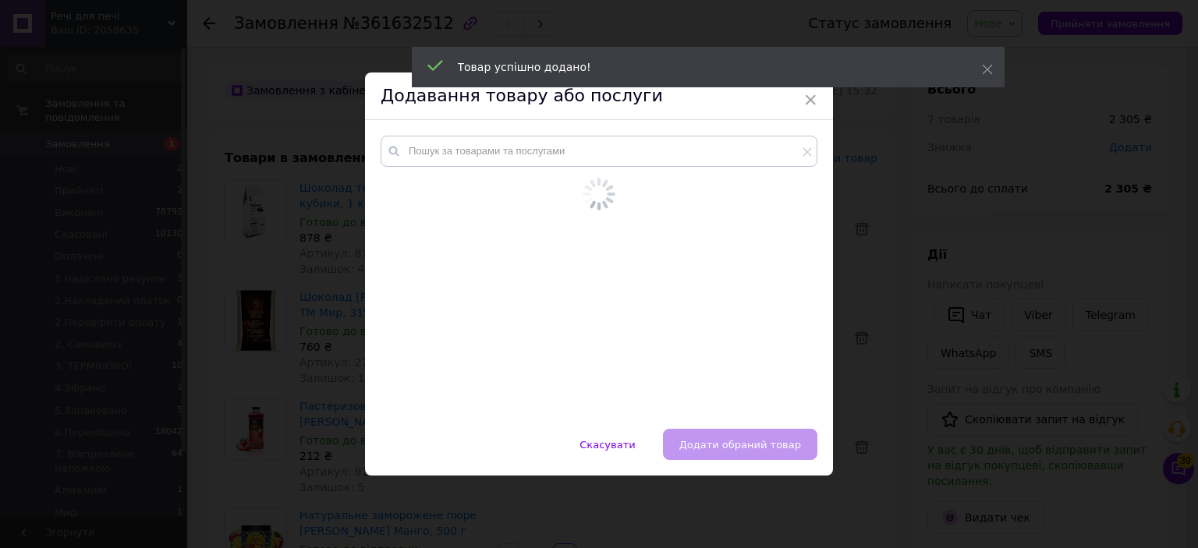
click at [755, 158] on input "text" at bounding box center [599, 151] width 437 height 31
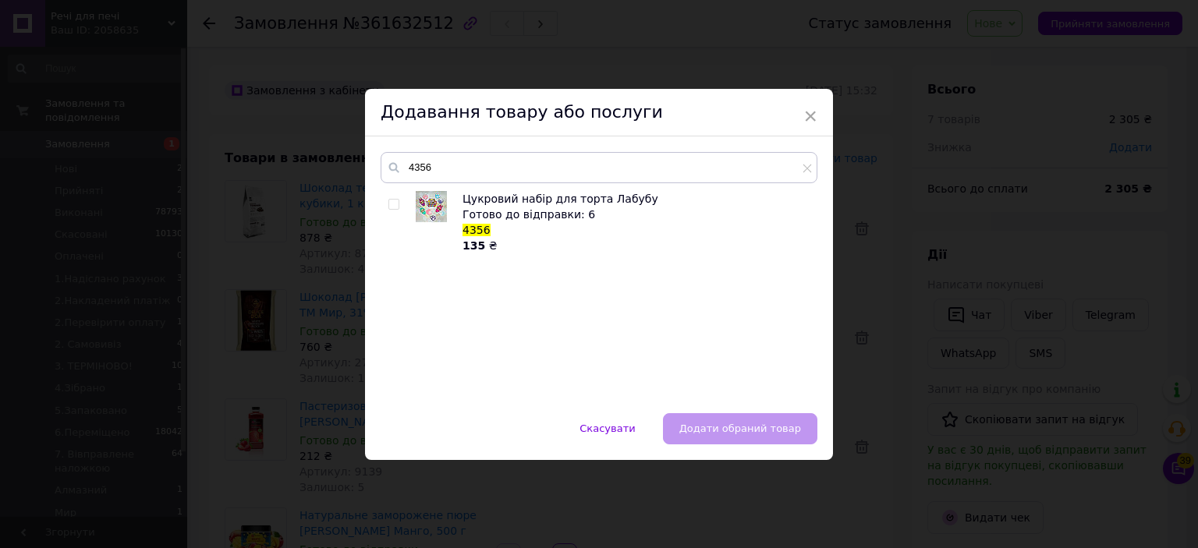
type input "4356"
click at [1027, 201] on div "× Додавання товару або послуги 4356 Цукровий набір для торта Лабубу Готово до в…" at bounding box center [599, 274] width 1198 height 548
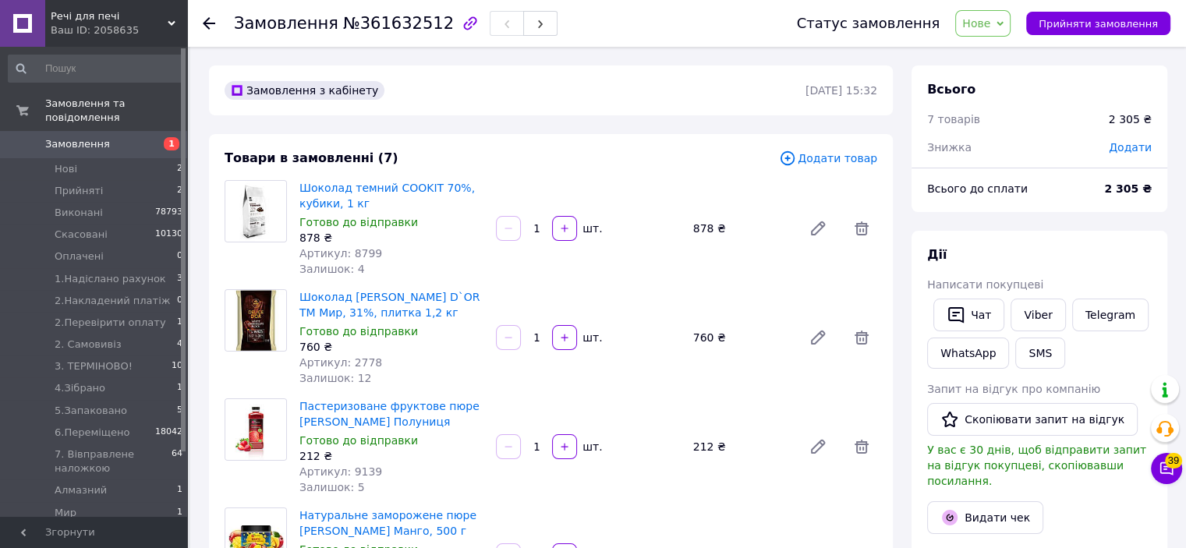
click at [846, 165] on span "Додати товар" at bounding box center [828, 158] width 98 height 17
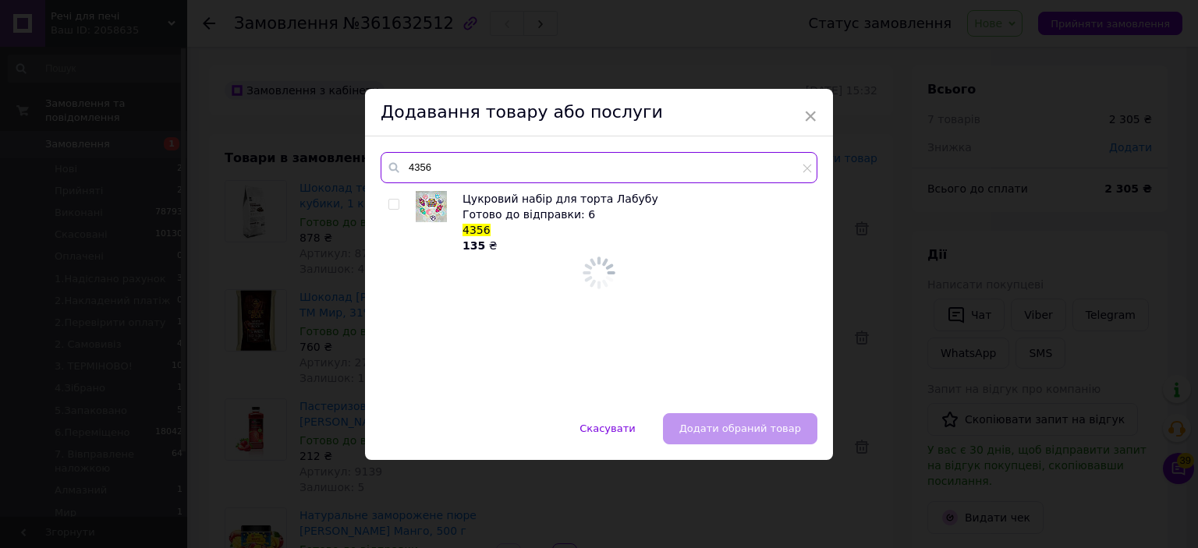
click at [733, 164] on input "4356" at bounding box center [599, 167] width 437 height 31
type input "2922"
click at [388, 202] on input "checkbox" at bounding box center [393, 205] width 10 height 10
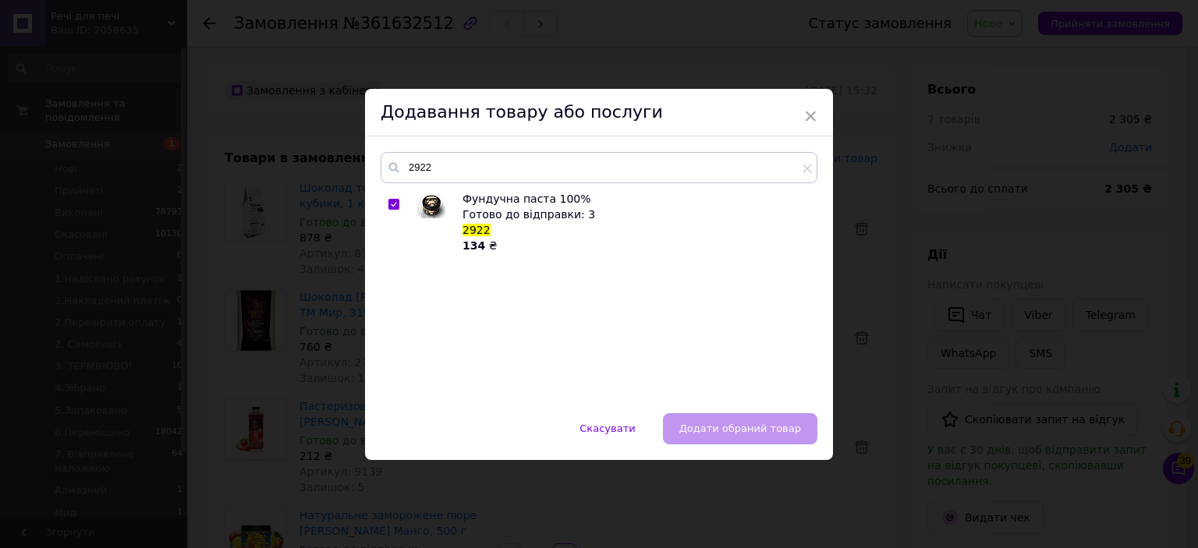
checkbox input "true"
click at [769, 437] on button "Додати обраний товар" at bounding box center [740, 428] width 154 height 31
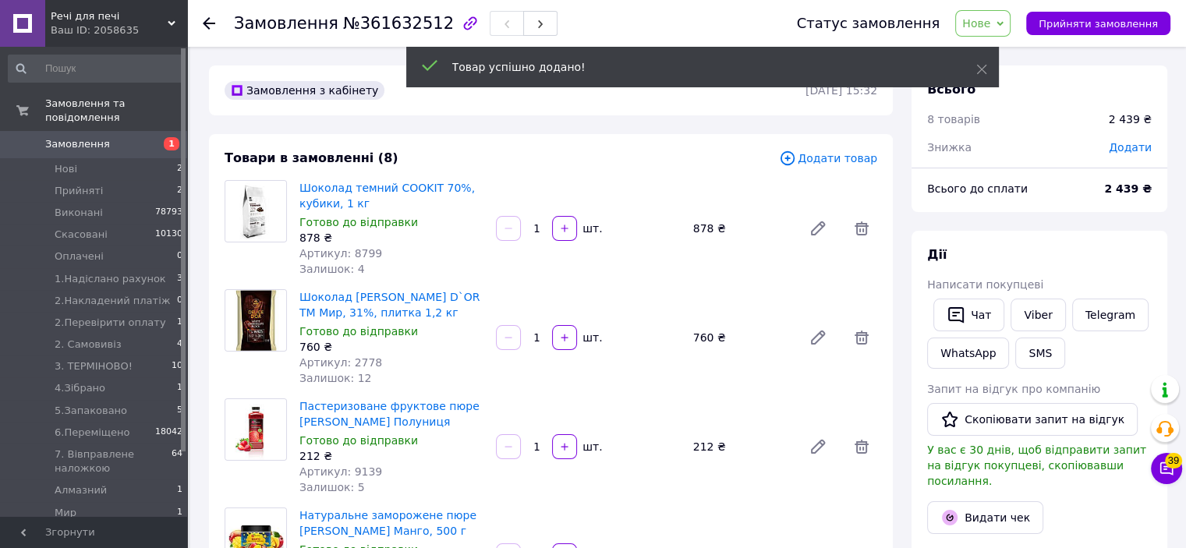
click at [828, 159] on span "Додати товар" at bounding box center [828, 158] width 98 height 17
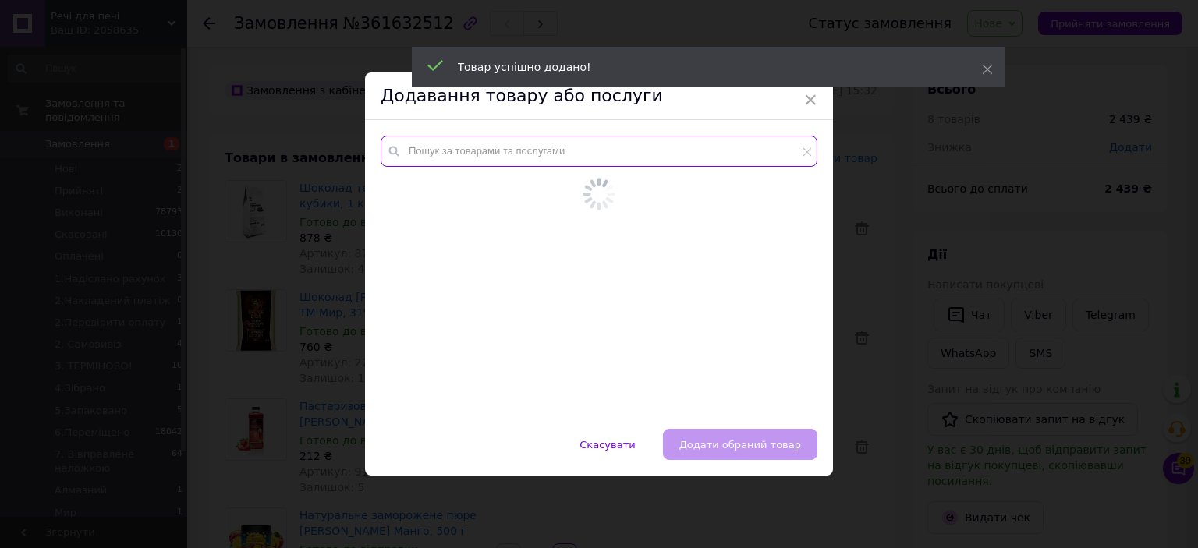
click at [756, 149] on input "text" at bounding box center [599, 151] width 437 height 31
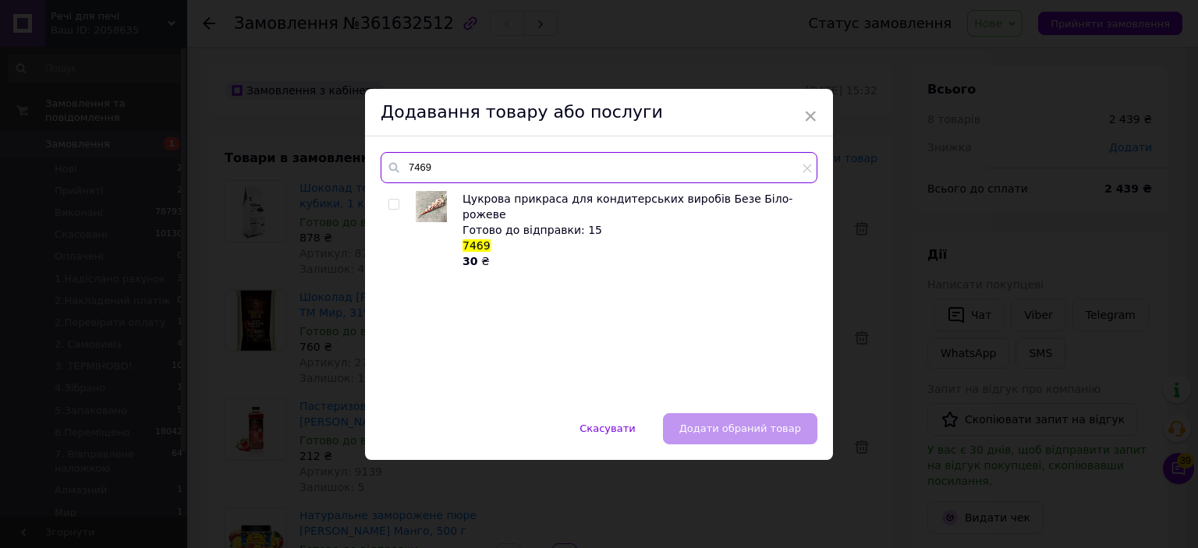
type input "7469"
click at [889, 214] on div "× Додавання товару або послуги 7469 Цукрова прикраса для кондитерських виробів …" at bounding box center [599, 274] width 1198 height 548
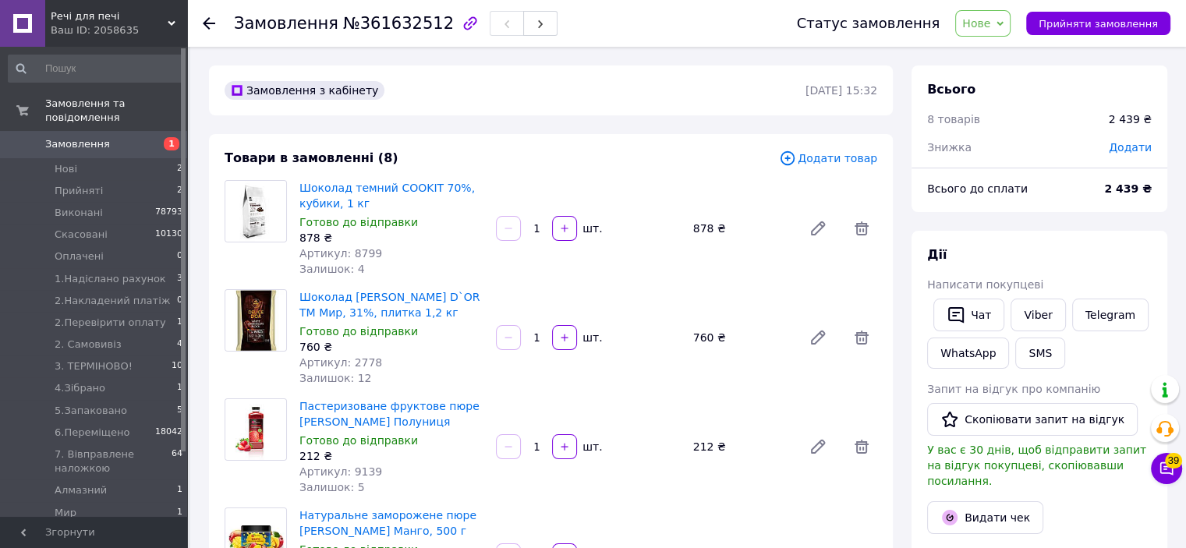
click at [807, 152] on span "Додати товар" at bounding box center [828, 158] width 98 height 17
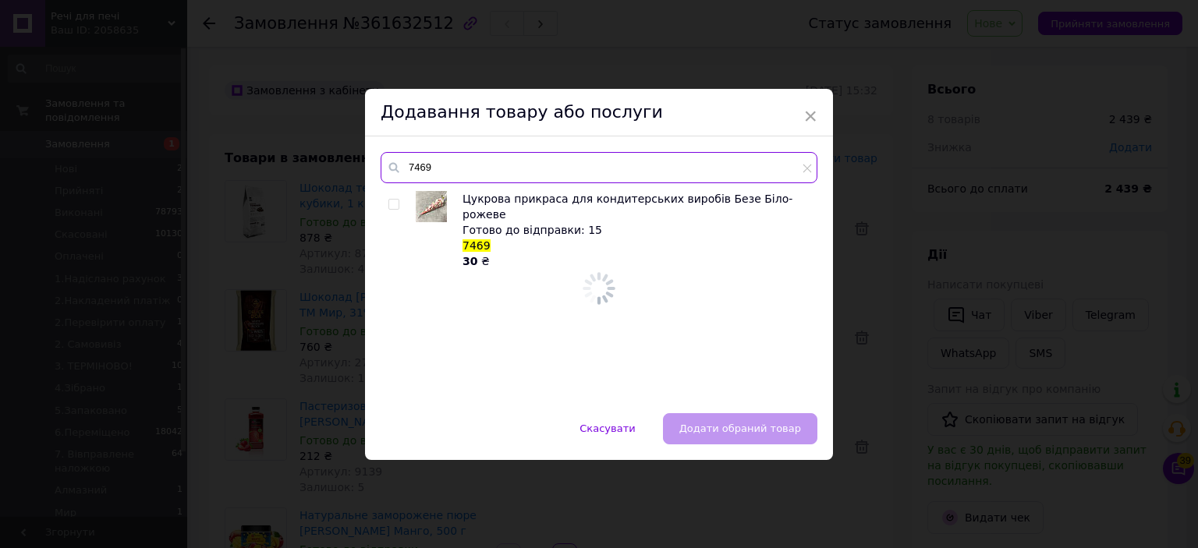
click at [766, 154] on input "7469" at bounding box center [599, 167] width 437 height 31
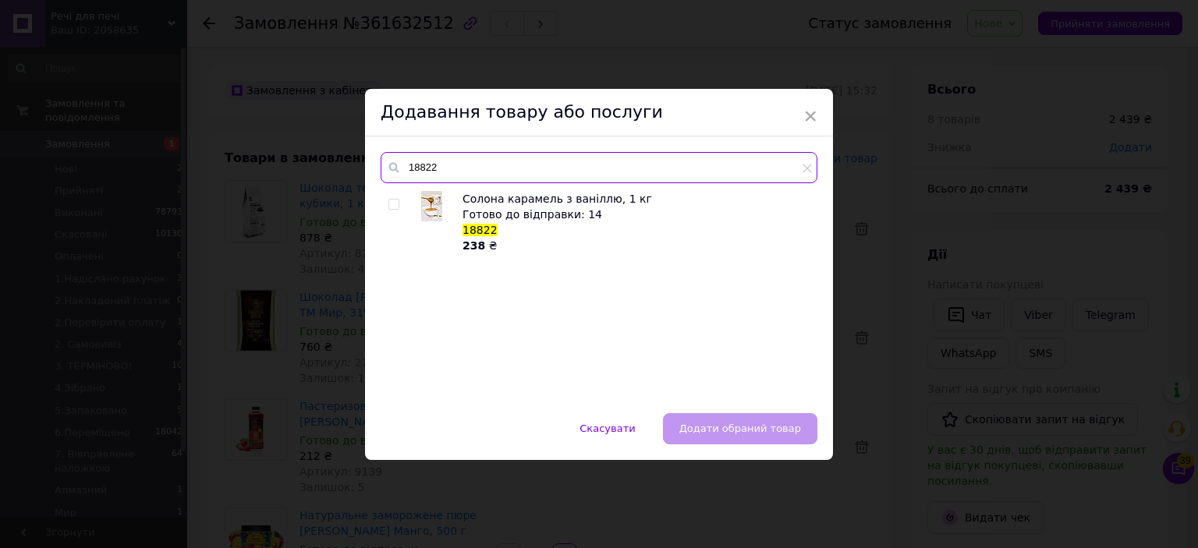
type input "18822"
click at [404, 205] on div at bounding box center [410, 222] width 12 height 62
click at [385, 206] on div "Солона карамель з ваніллю, 1 кг Готово до відправки: 14 18822 238 ₴" at bounding box center [599, 294] width 436 height 207
click at [385, 205] on div "Солона карамель з ваніллю, 1 кг Готово до відправки: 14 18822 238 ₴" at bounding box center [599, 294] width 436 height 207
click at [395, 206] on input "checkbox" at bounding box center [393, 205] width 10 height 10
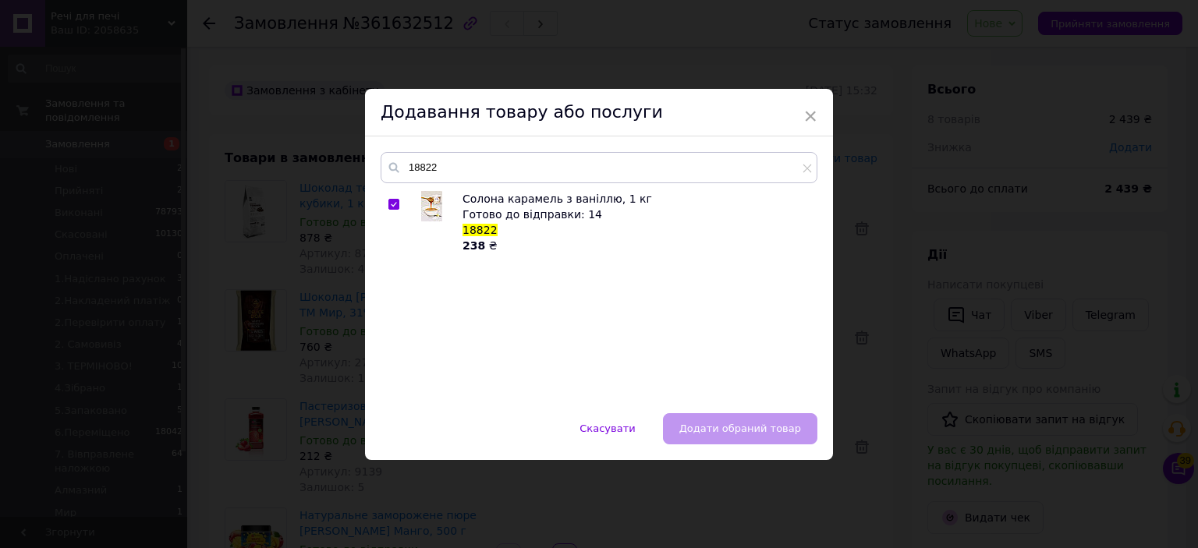
checkbox input "true"
click at [777, 430] on span "Додати обраний товар" at bounding box center [740, 429] width 122 height 12
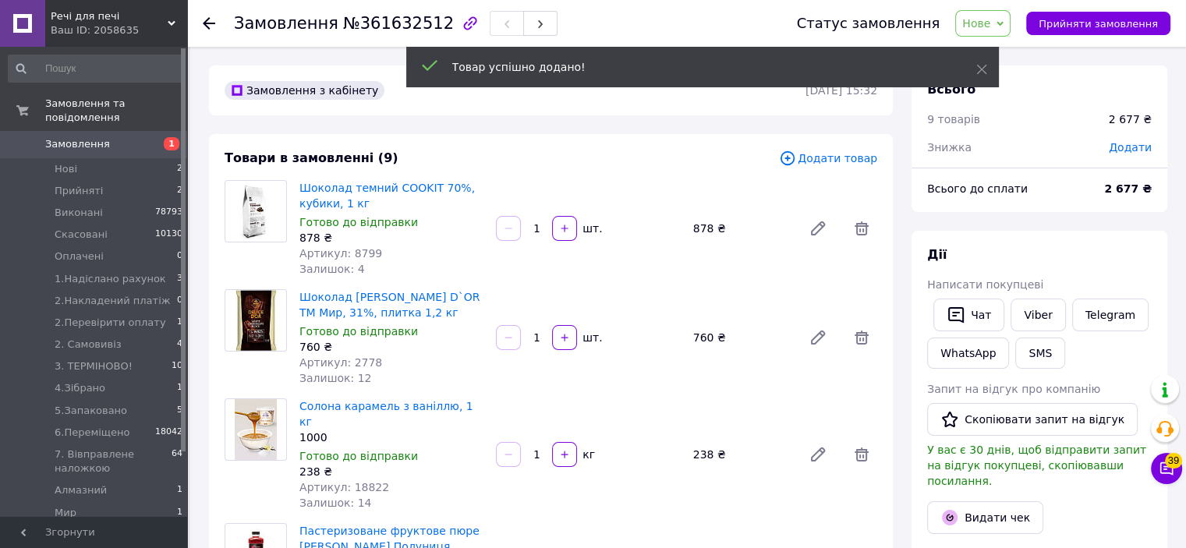
click at [837, 154] on span "Додати товар" at bounding box center [828, 158] width 98 height 17
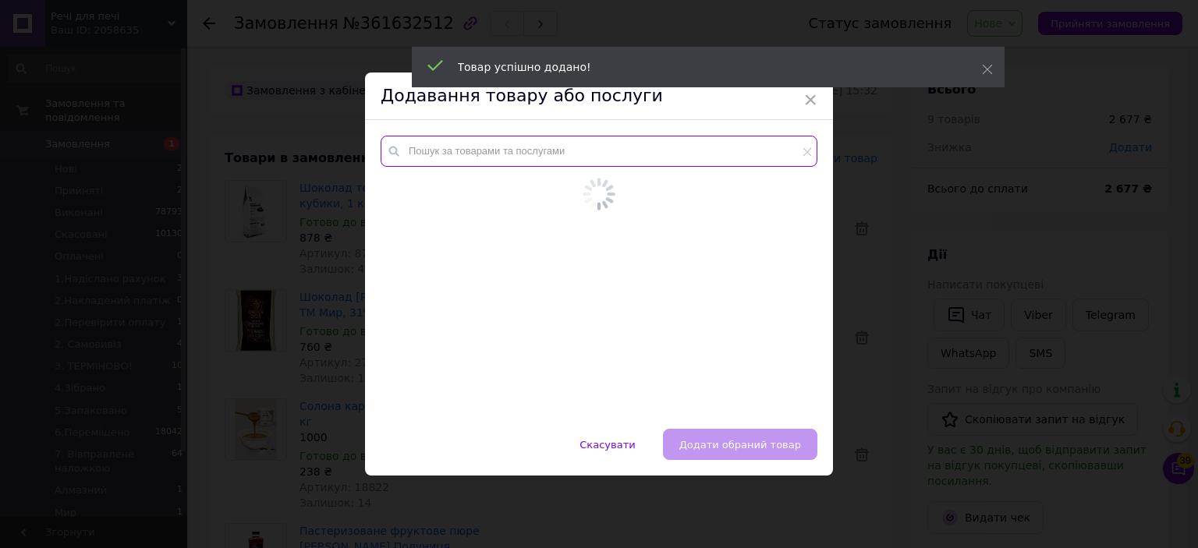
drag, startPoint x: 837, startPoint y: 154, endPoint x: 754, endPoint y: 147, distance: 83.8
click at [754, 147] on input "text" at bounding box center [599, 151] width 437 height 31
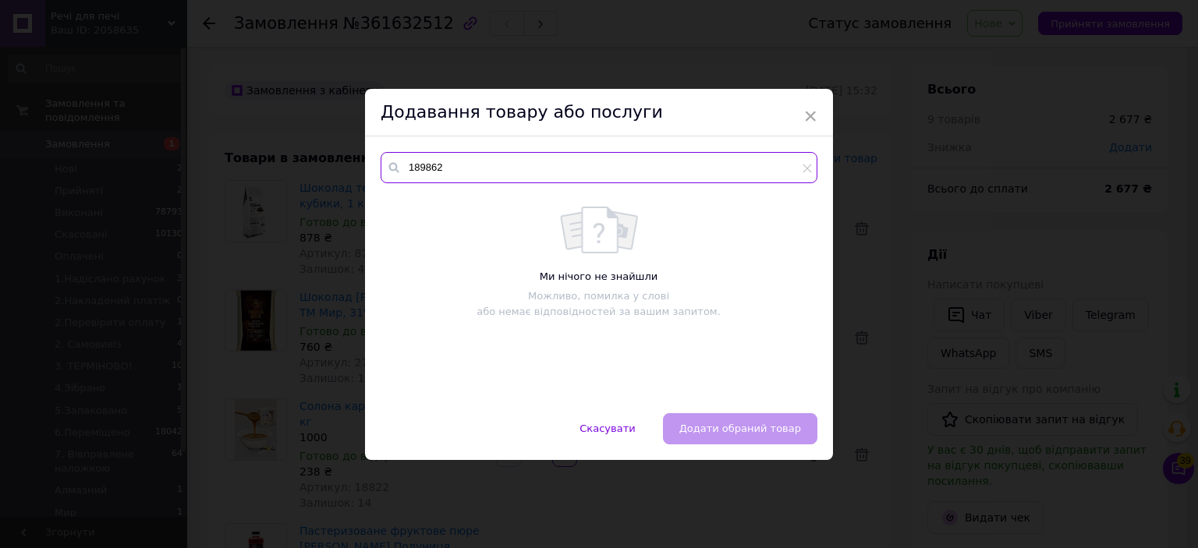
click at [674, 179] on input "189862" at bounding box center [599, 167] width 437 height 31
type input "1"
type input "3786"
click at [398, 172] on icon at bounding box center [394, 168] width 16 height 16
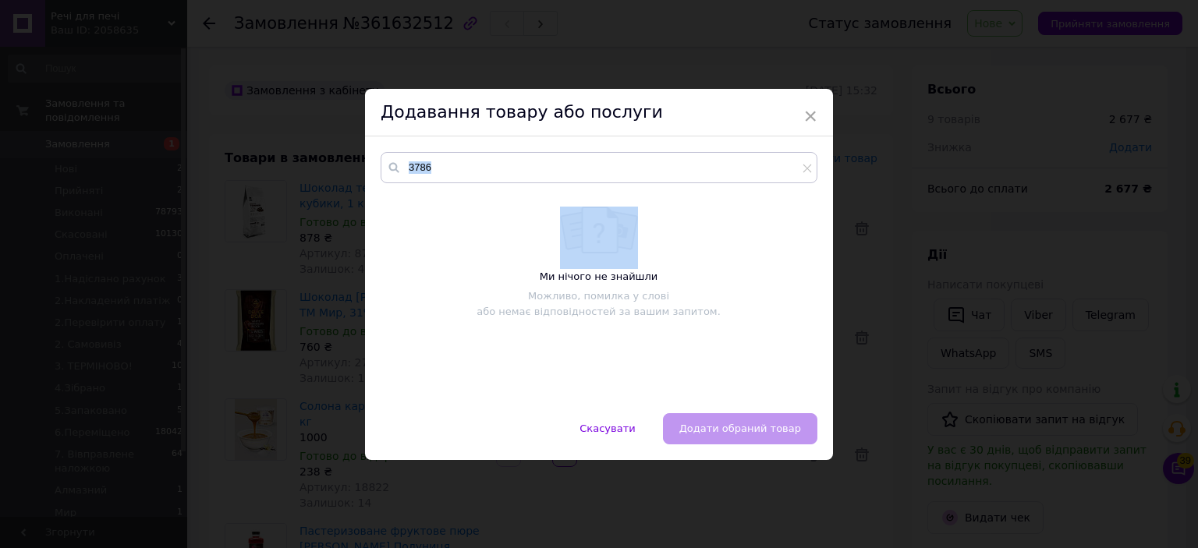
click at [398, 172] on icon at bounding box center [394, 168] width 16 height 16
click at [805, 168] on icon at bounding box center [807, 168] width 9 height 9
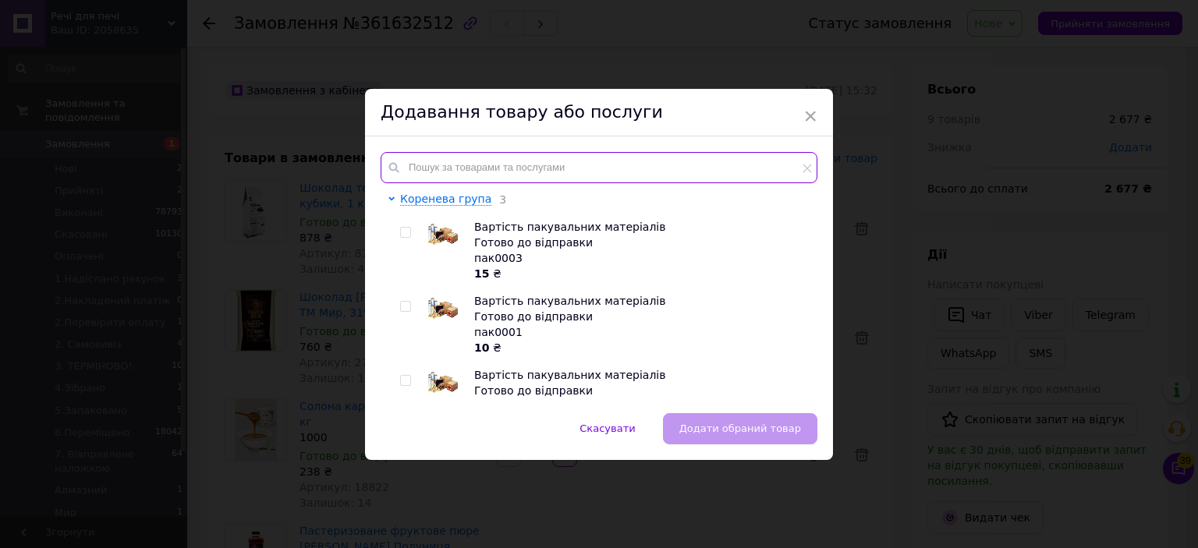
click at [798, 168] on input "text" at bounding box center [599, 167] width 437 height 31
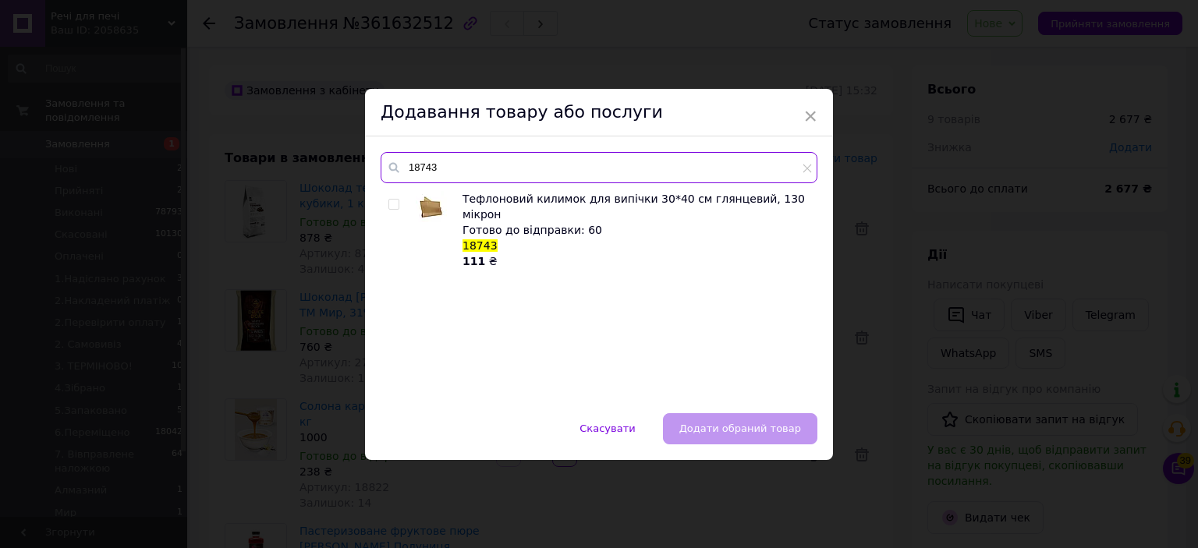
type input "18743"
click at [907, 324] on div "× Додавання товару або послуги 18743 Тефлоновий килимок для випічки 30*40 см гл…" at bounding box center [599, 274] width 1198 height 548
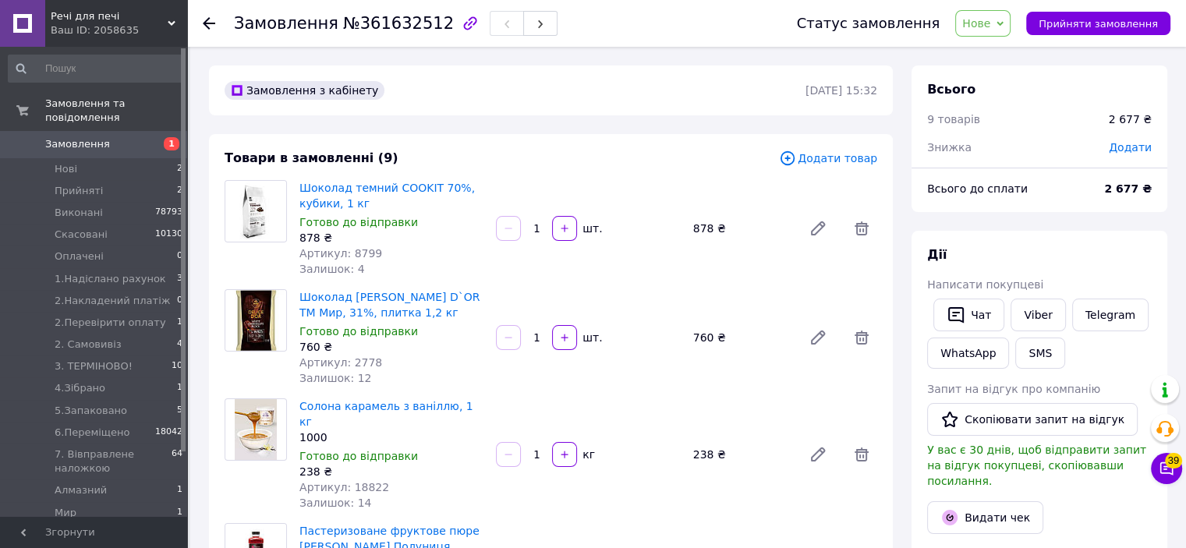
click at [829, 164] on span "Додати товар" at bounding box center [828, 158] width 98 height 17
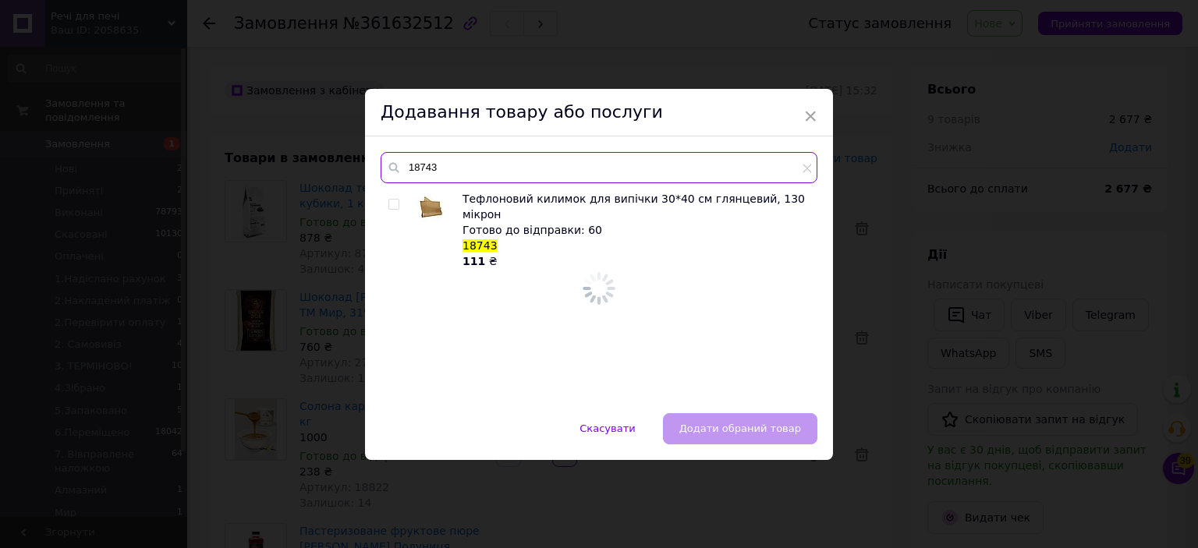
click at [768, 155] on input "18743" at bounding box center [599, 167] width 437 height 31
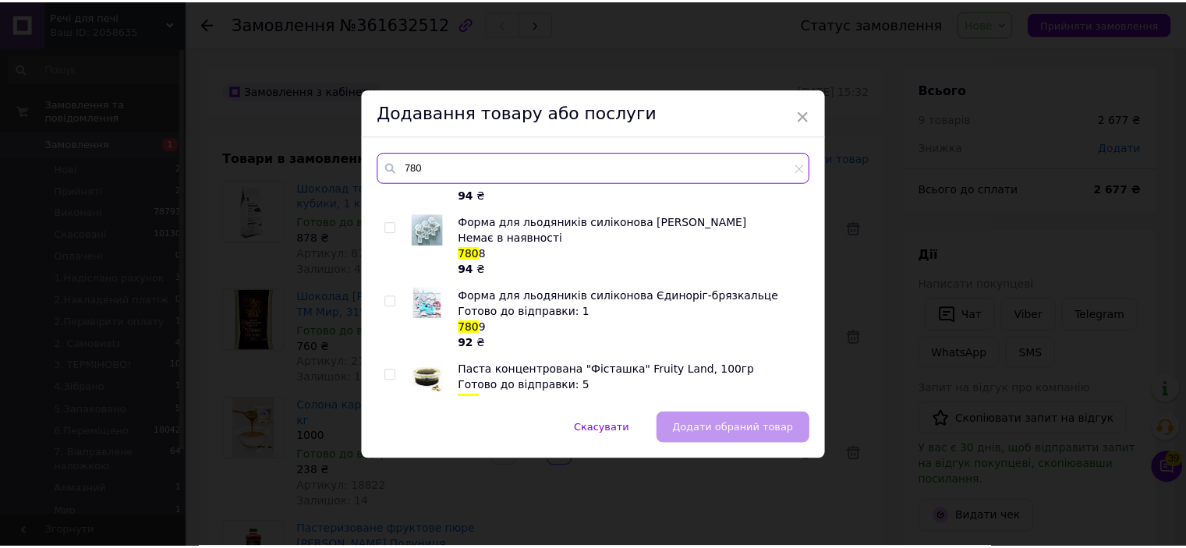
scroll to position [495, 0]
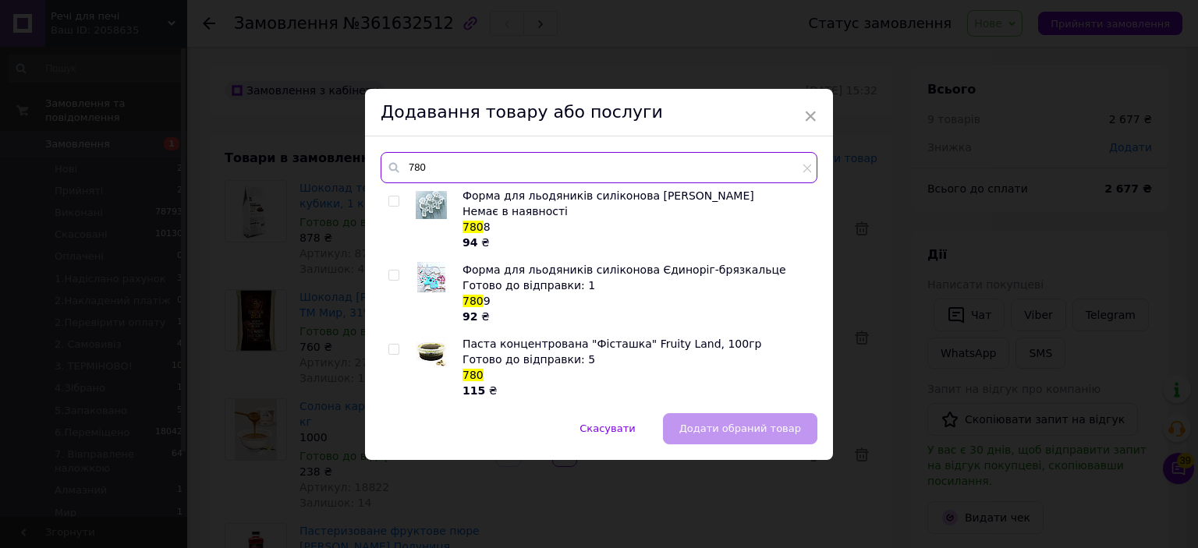
type input "780"
click at [392, 352] on input "checkbox" at bounding box center [393, 350] width 10 height 10
checkbox input "true"
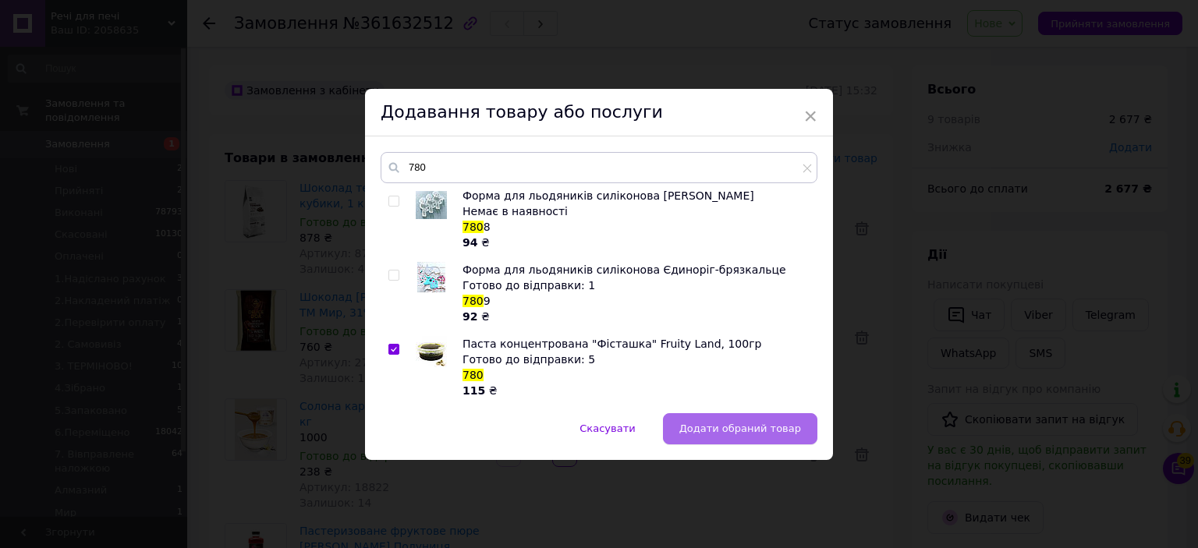
click at [700, 429] on span "Додати обраний товар" at bounding box center [740, 429] width 122 height 12
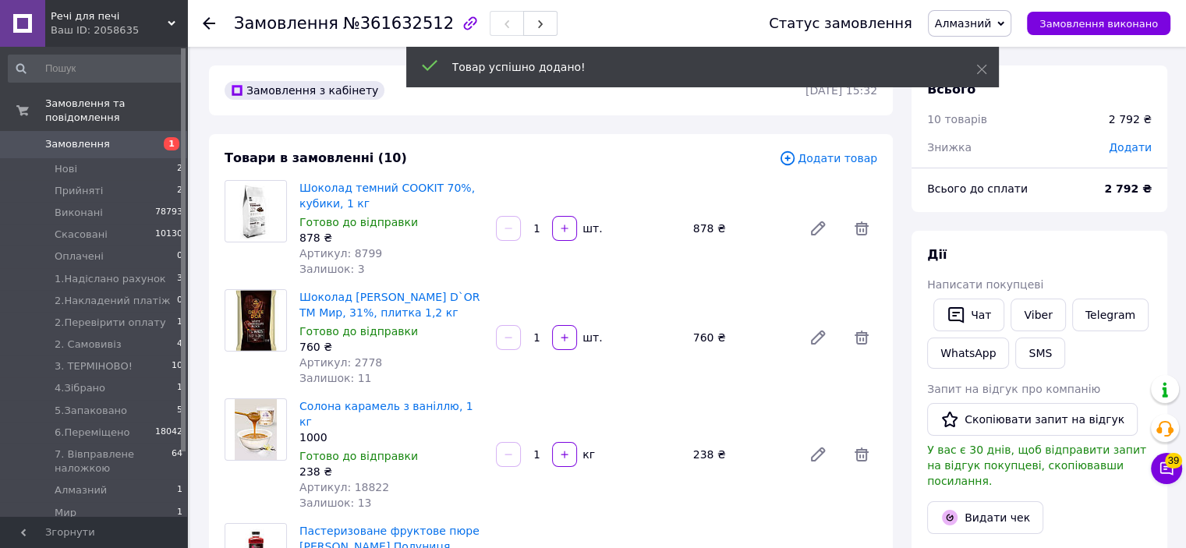
click at [834, 159] on span "Додати товар" at bounding box center [828, 158] width 98 height 17
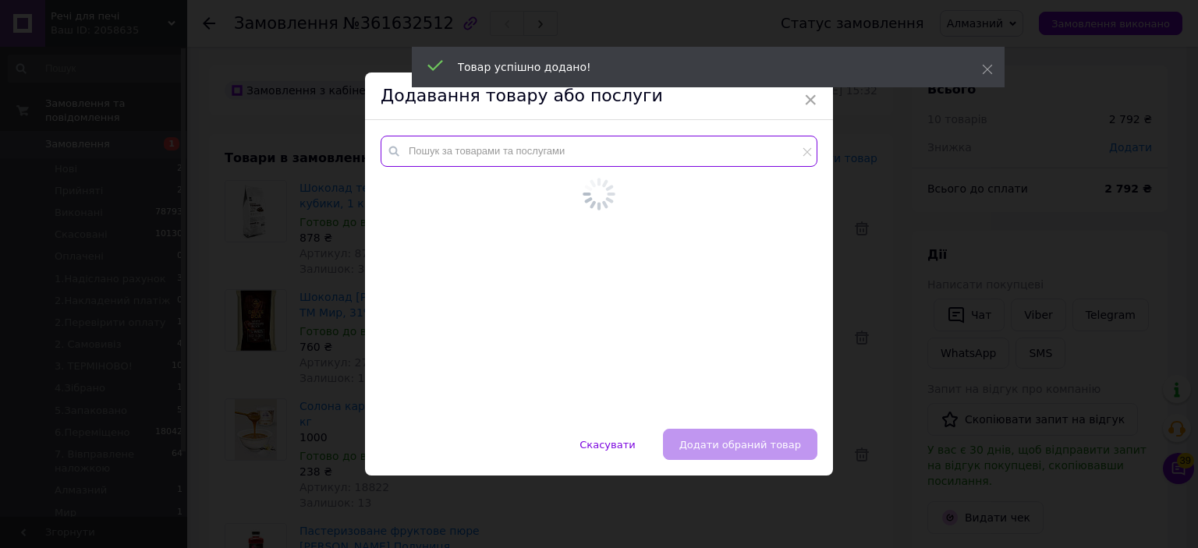
click at [769, 161] on input "text" at bounding box center [599, 151] width 437 height 31
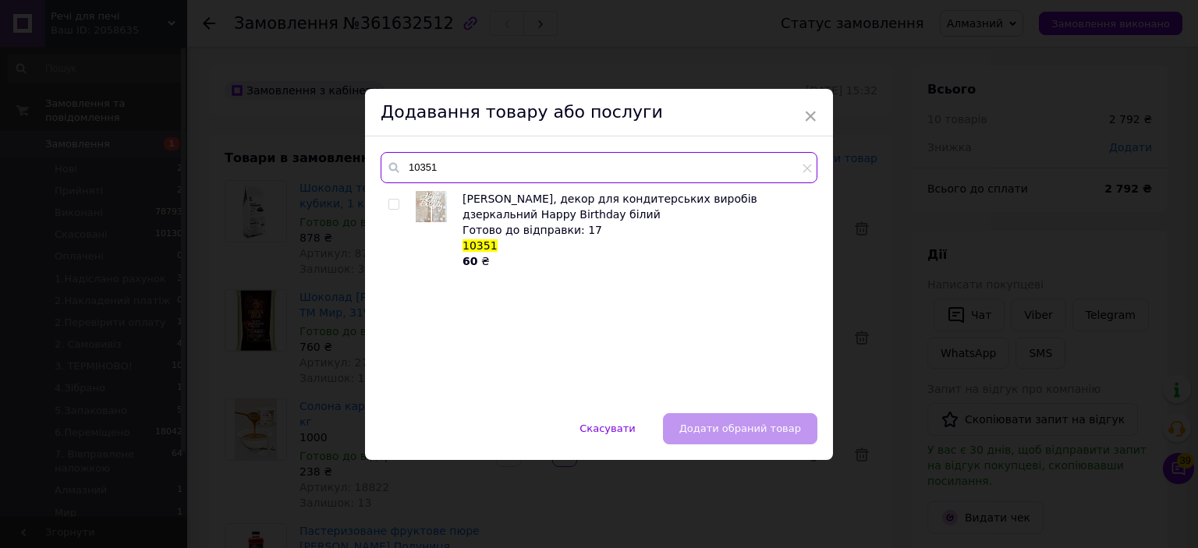
type input "10351"
click at [984, 196] on div "× Додавання товару або послуги 10351 Топер, декор для кондитерських виробів дзе…" at bounding box center [599, 274] width 1198 height 548
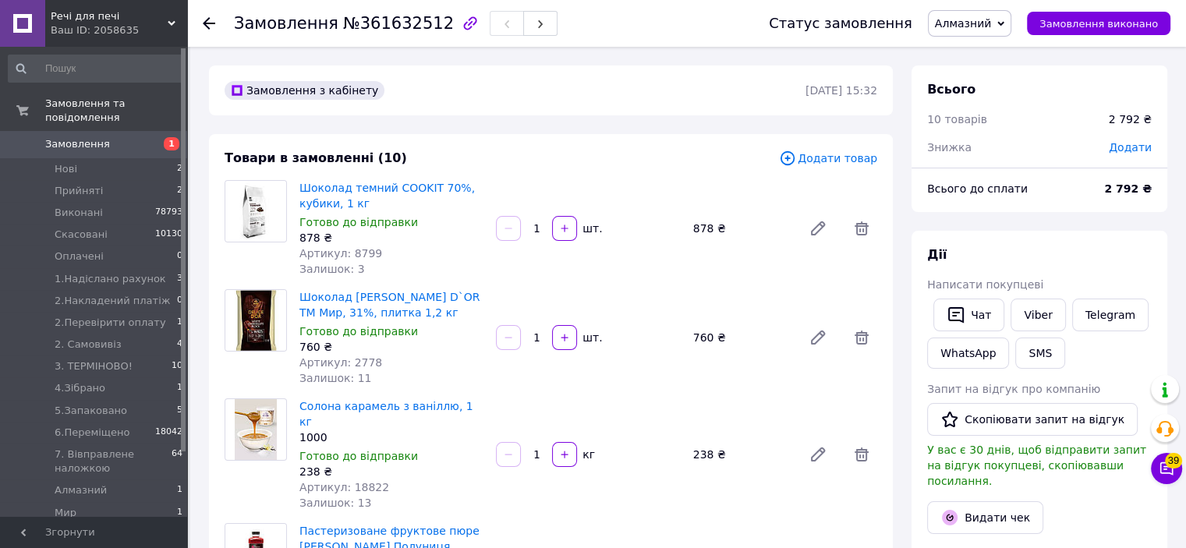
click at [796, 162] on icon at bounding box center [787, 158] width 17 height 17
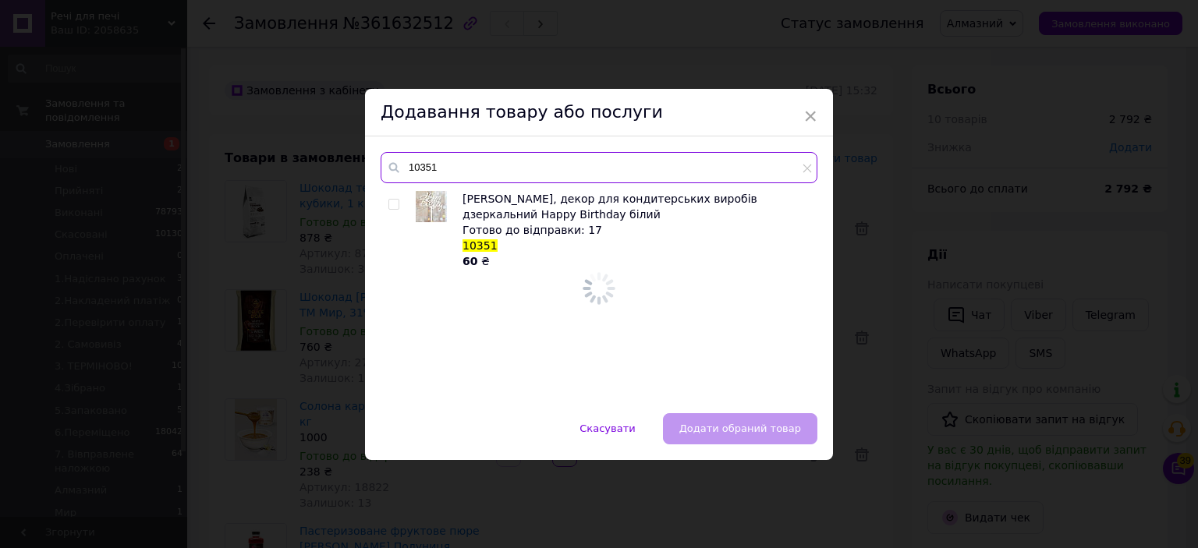
click at [758, 176] on input "10351" at bounding box center [599, 167] width 437 height 31
paste input "3133"
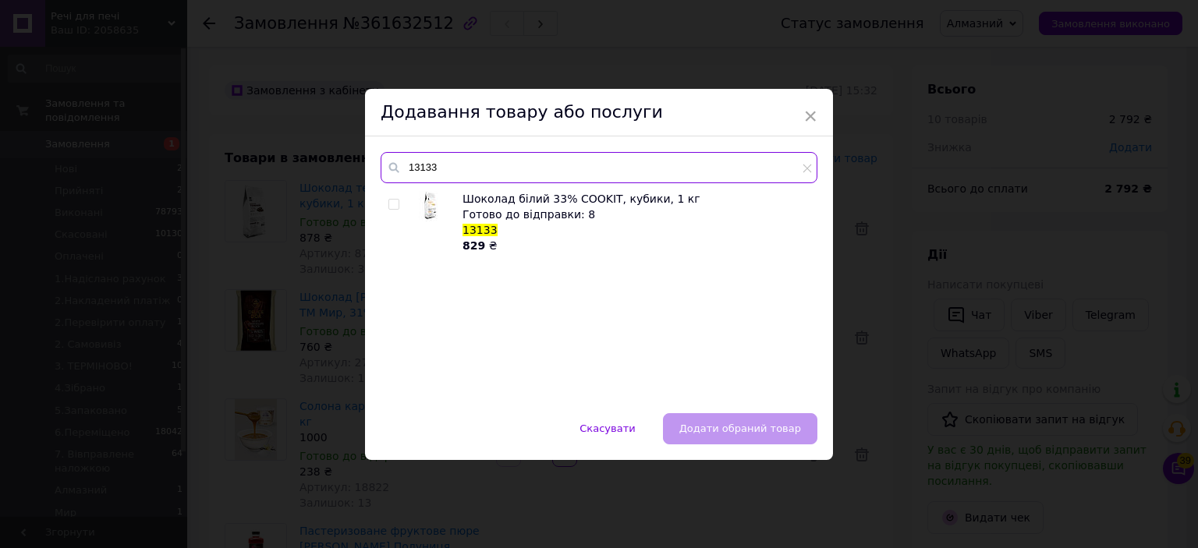
type input "13133"
click at [391, 206] on input "checkbox" at bounding box center [393, 205] width 10 height 10
checkbox input "true"
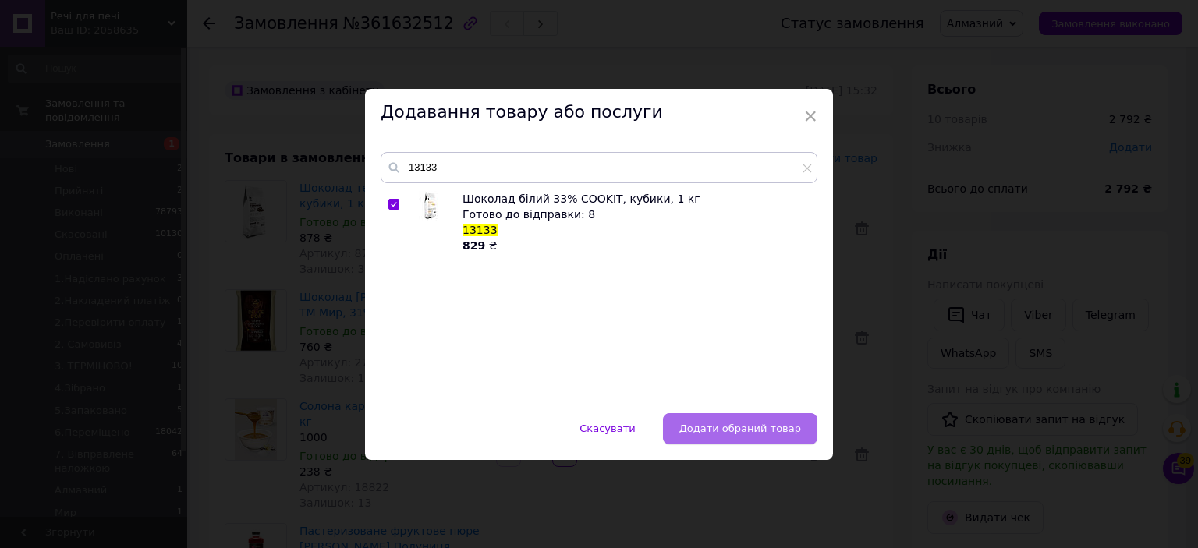
click at [780, 413] on button "Додати обраний товар" at bounding box center [740, 428] width 154 height 31
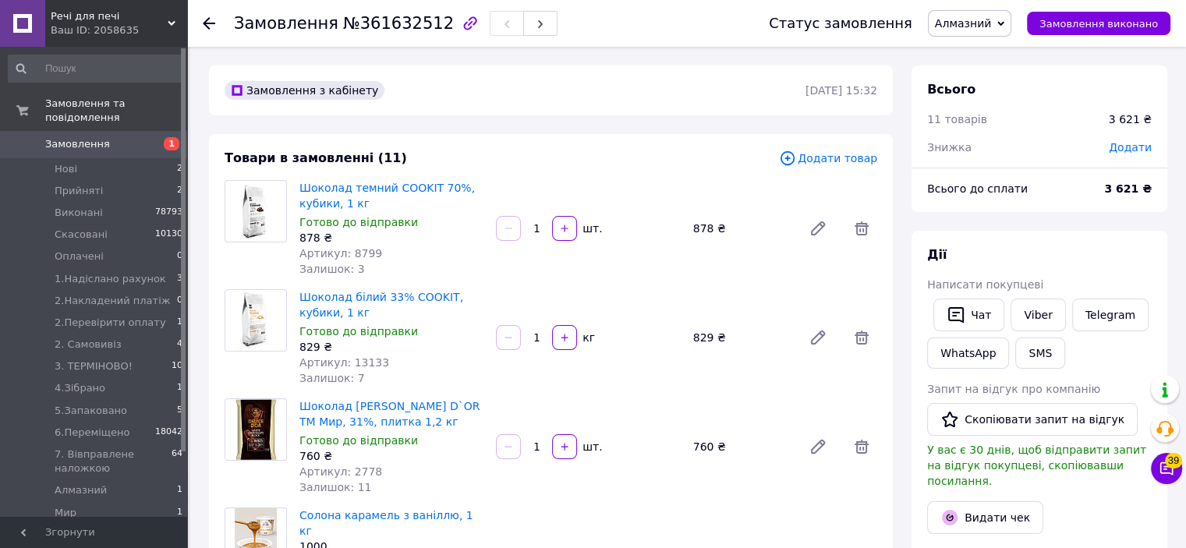
click at [832, 152] on span "Додати товар" at bounding box center [828, 158] width 98 height 17
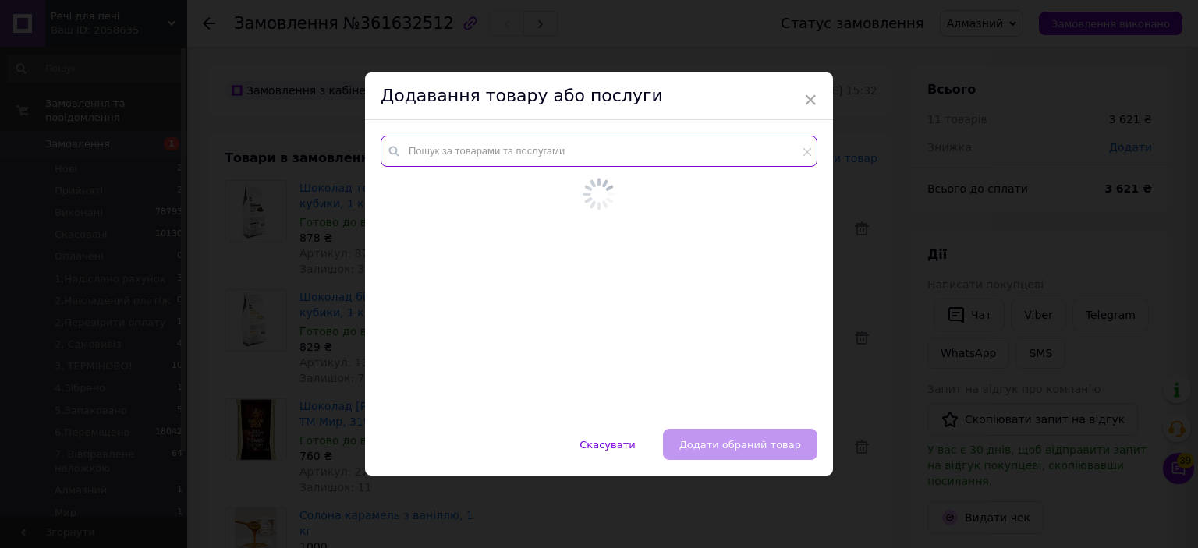
click at [741, 161] on input "text" at bounding box center [599, 151] width 437 height 31
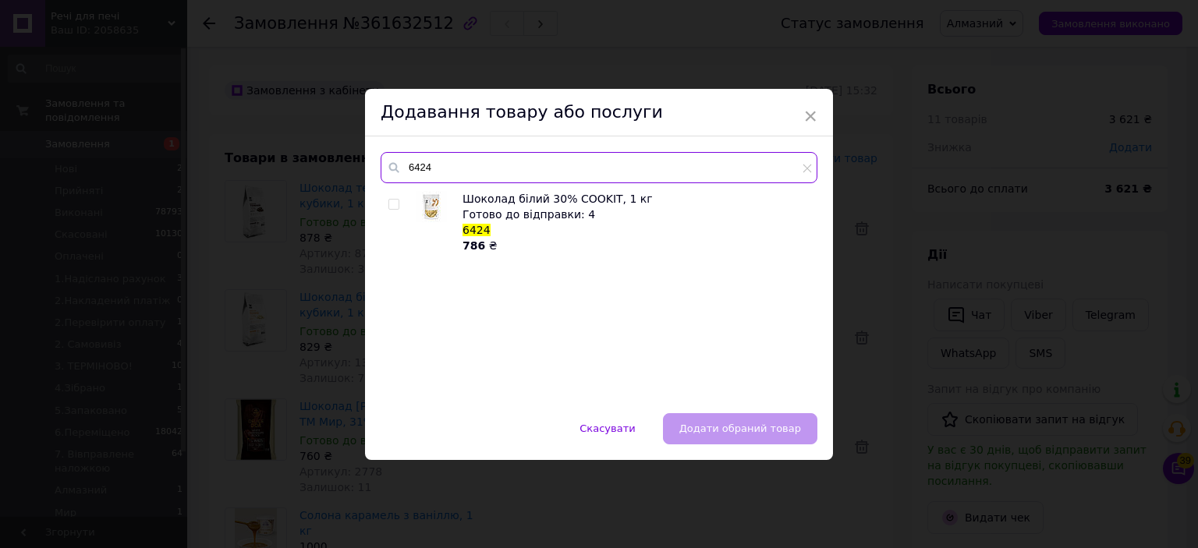
type input "6424"
drag, startPoint x: 391, startPoint y: 200, endPoint x: 412, endPoint y: 234, distance: 39.6
click at [388, 202] on input "checkbox" at bounding box center [393, 205] width 10 height 10
checkbox input "true"
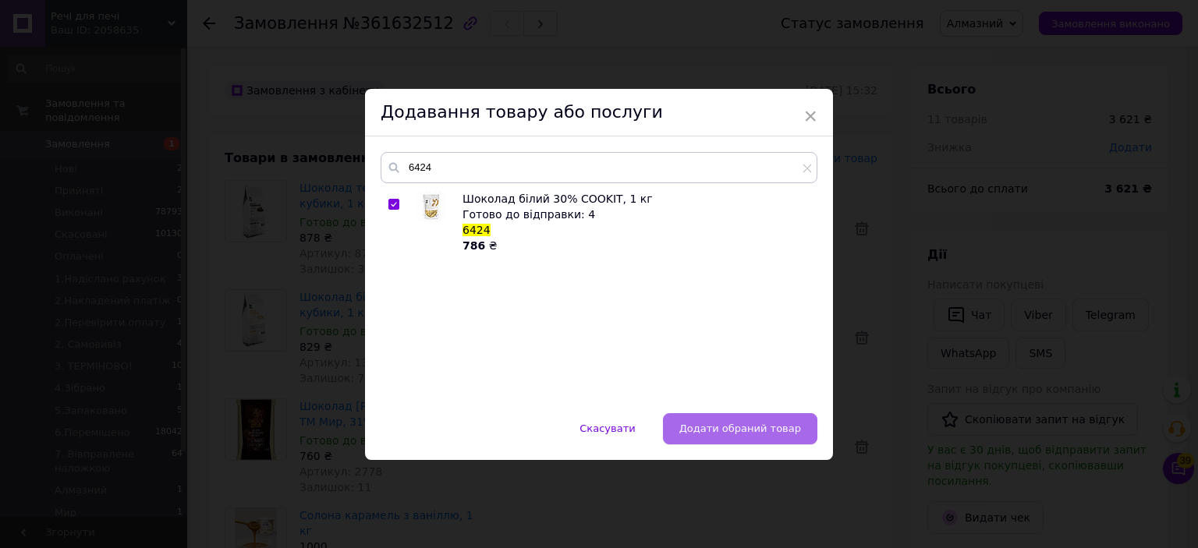
click at [715, 430] on span "Додати обраний товар" at bounding box center [740, 429] width 122 height 12
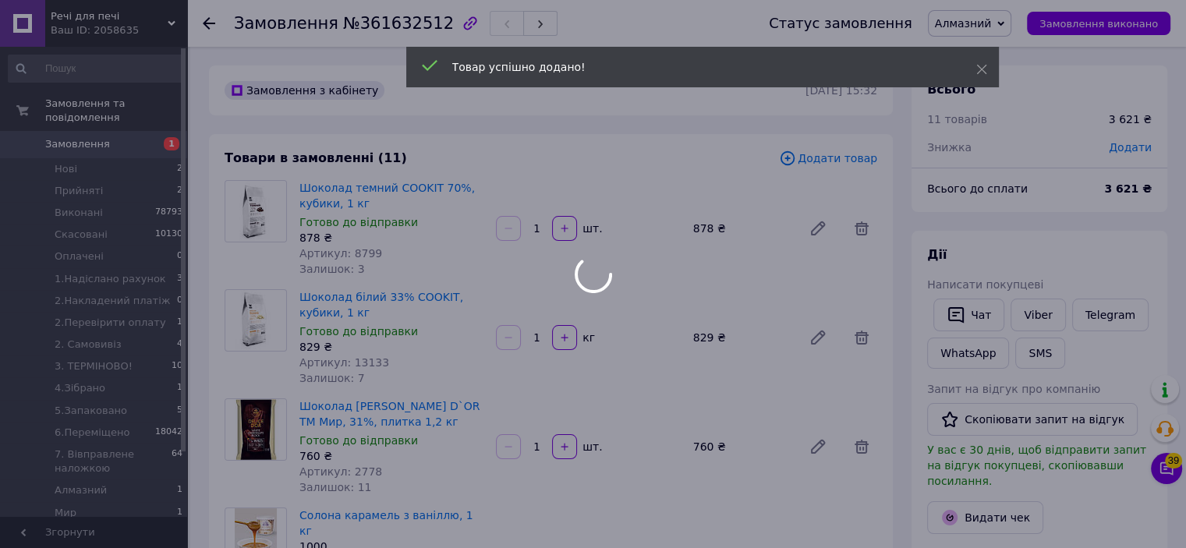
scroll to position [16, 0]
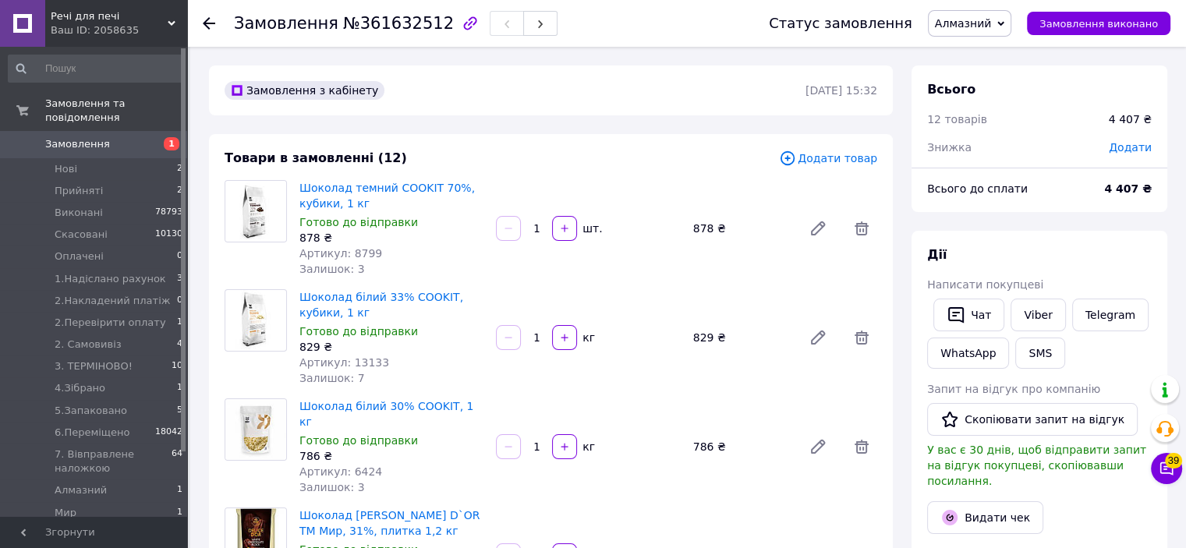
click at [850, 158] on span "Додати товар" at bounding box center [828, 158] width 98 height 17
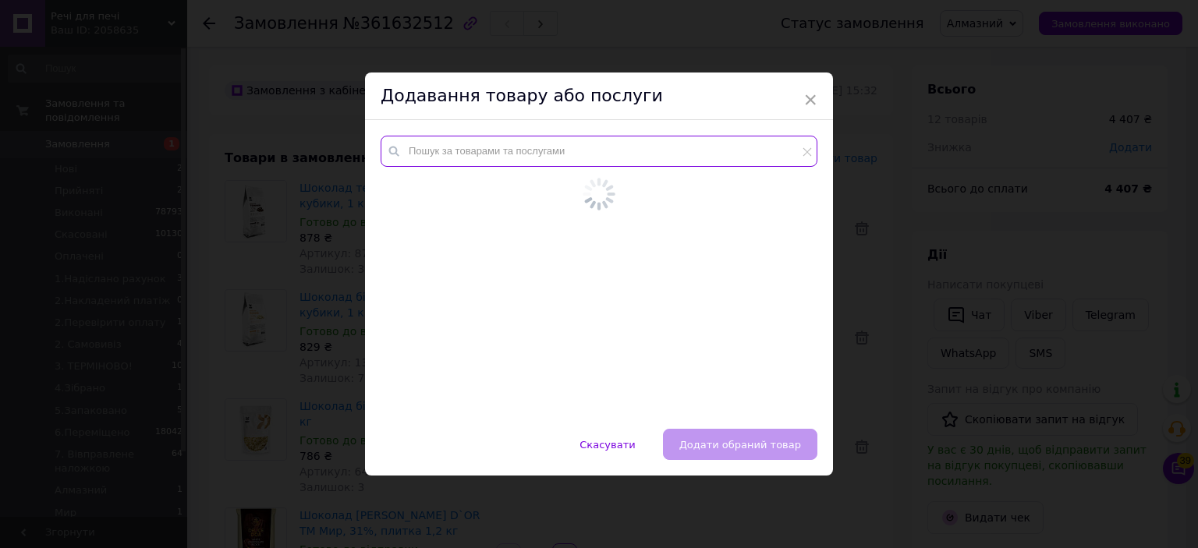
click at [754, 158] on input "text" at bounding box center [599, 151] width 437 height 31
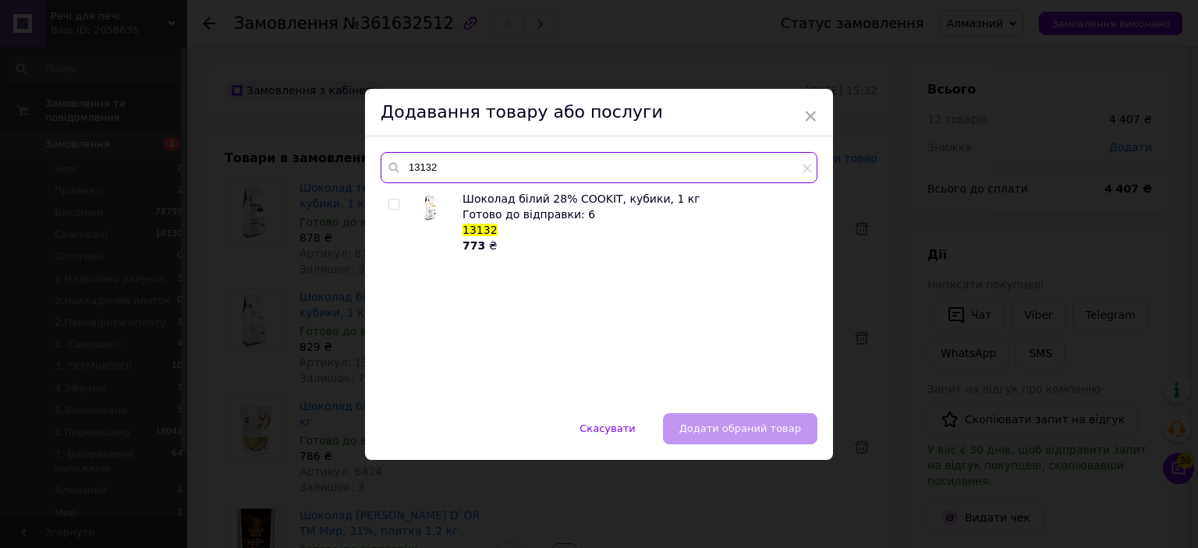
type input "13132"
click at [393, 205] on input "checkbox" at bounding box center [393, 205] width 10 height 10
checkbox input "true"
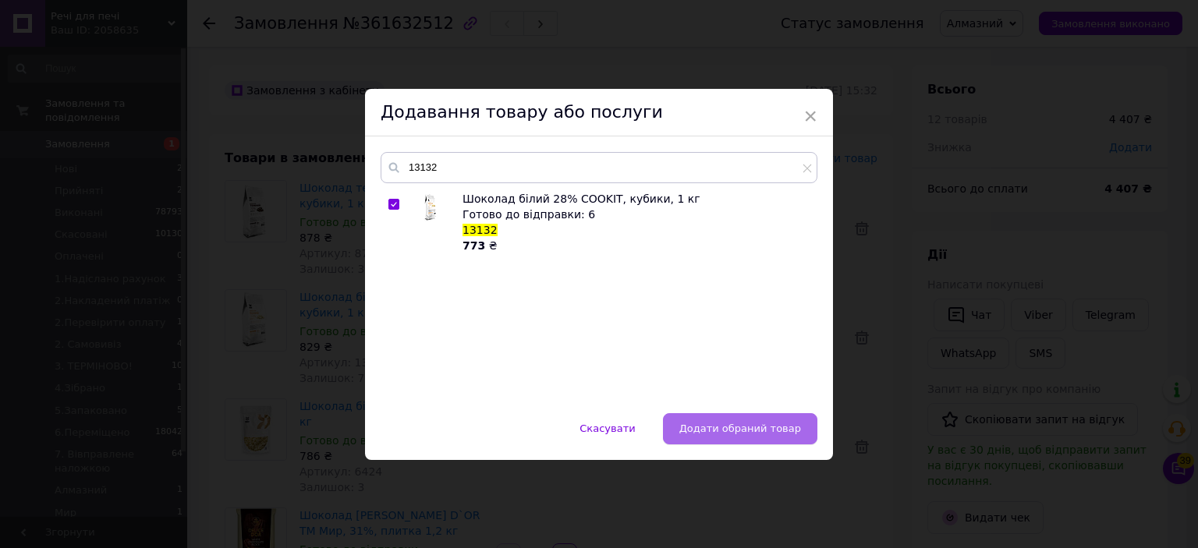
click at [766, 418] on button "Додати обраний товар" at bounding box center [740, 428] width 154 height 31
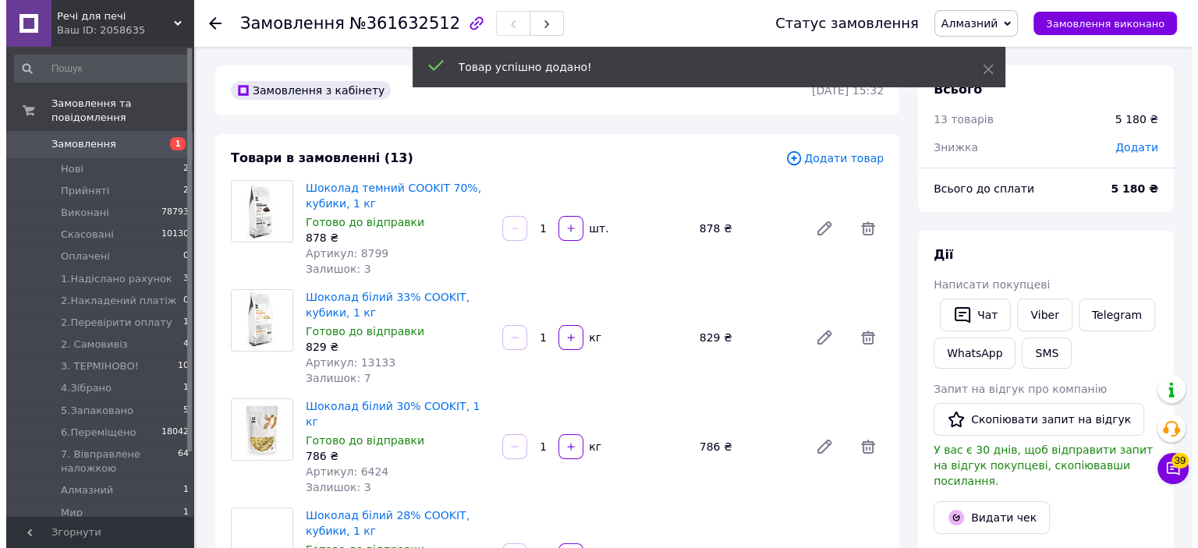
scroll to position [53, 0]
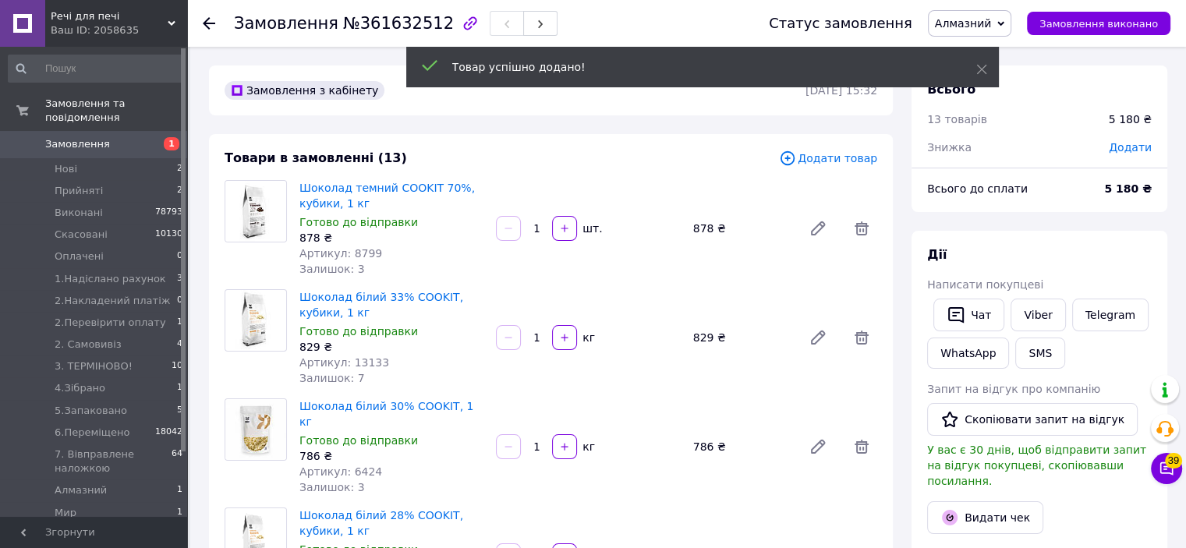
click at [857, 165] on span "Додати товар" at bounding box center [828, 158] width 98 height 17
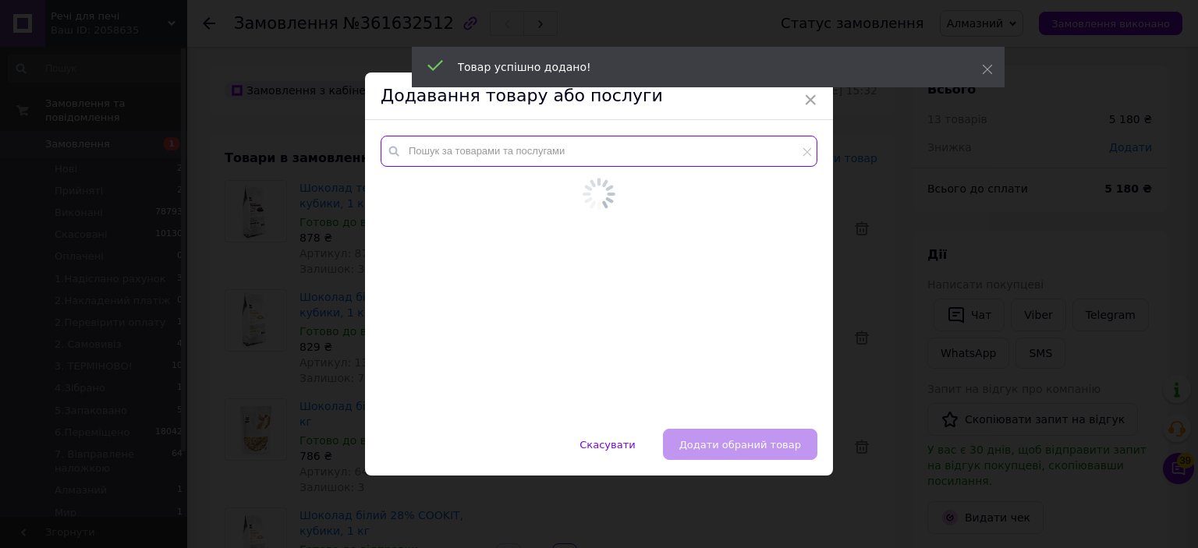
click at [681, 137] on input "text" at bounding box center [599, 151] width 437 height 31
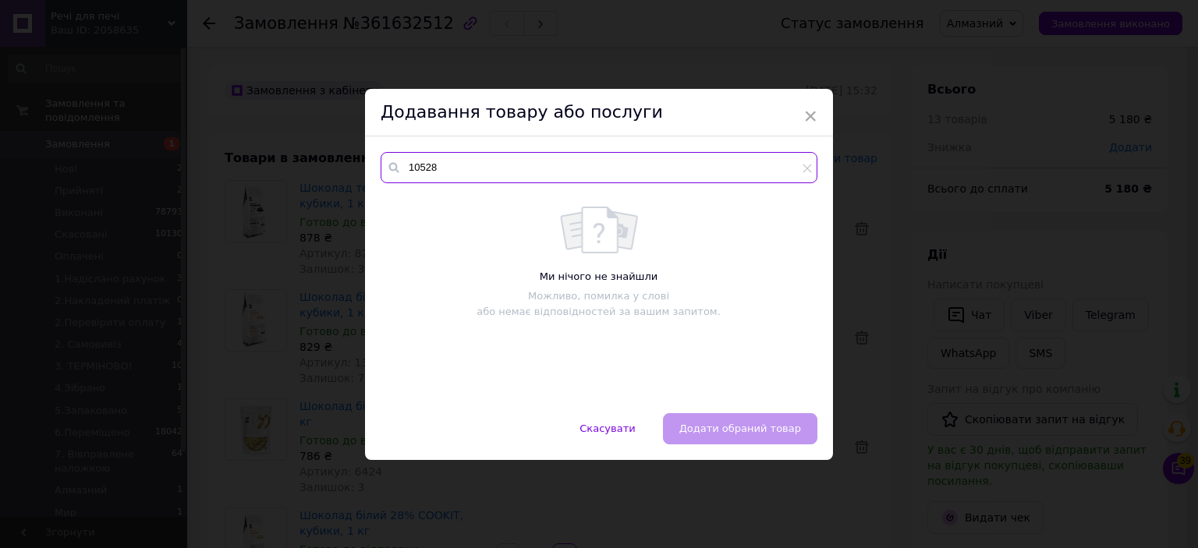
click at [509, 173] on input "10528" at bounding box center [599, 167] width 437 height 31
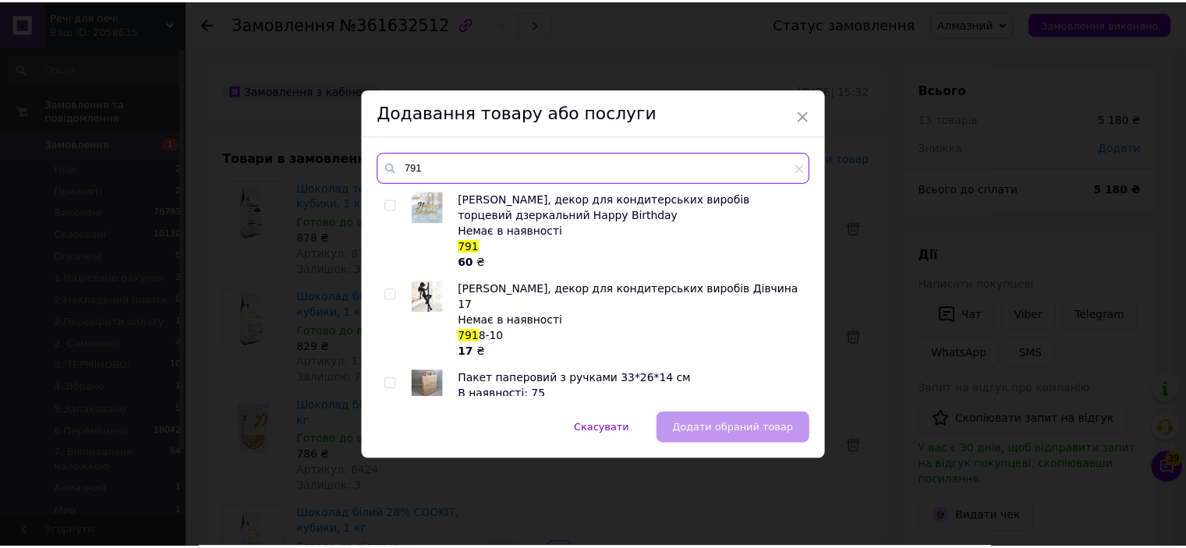
scroll to position [471, 0]
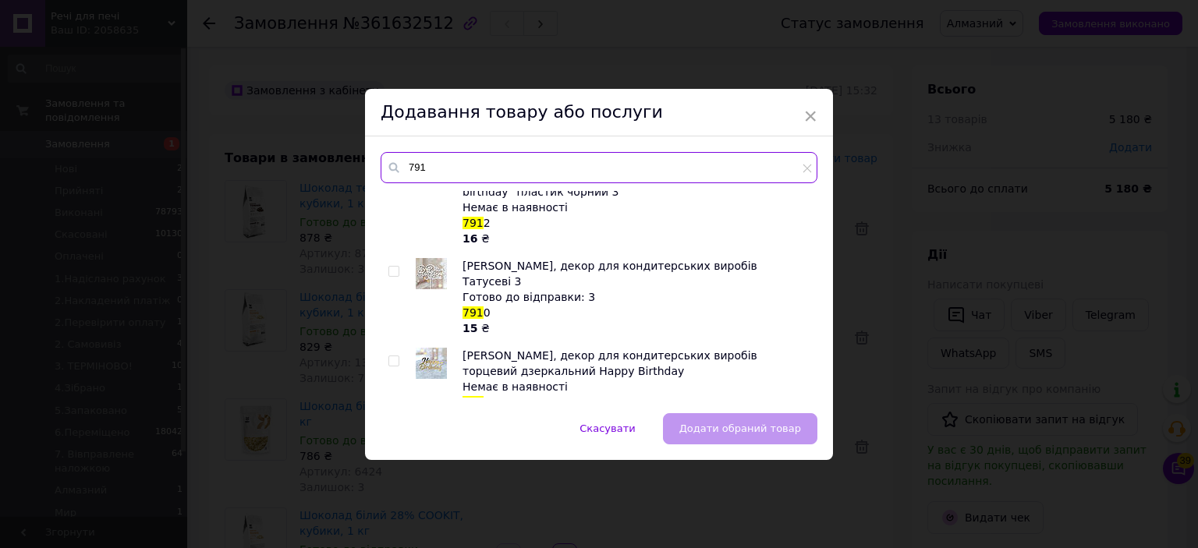
type input "791"
click at [1094, 185] on div "× Додавання товару або послуги 791 Топер, декор для кондитерських виробів Дівчи…" at bounding box center [599, 274] width 1198 height 548
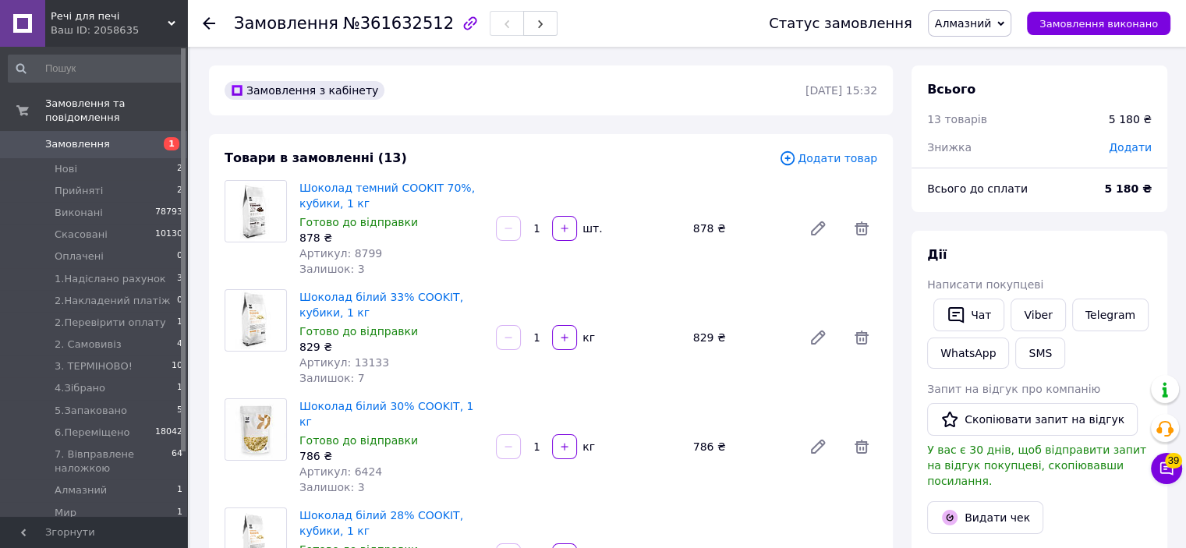
drag, startPoint x: 825, startPoint y: 144, endPoint x: 787, endPoint y: 154, distance: 38.8
click at [779, 154] on div "Товари в замовленні (13)" at bounding box center [502, 159] width 555 height 18
click at [793, 165] on icon at bounding box center [787, 158] width 17 height 17
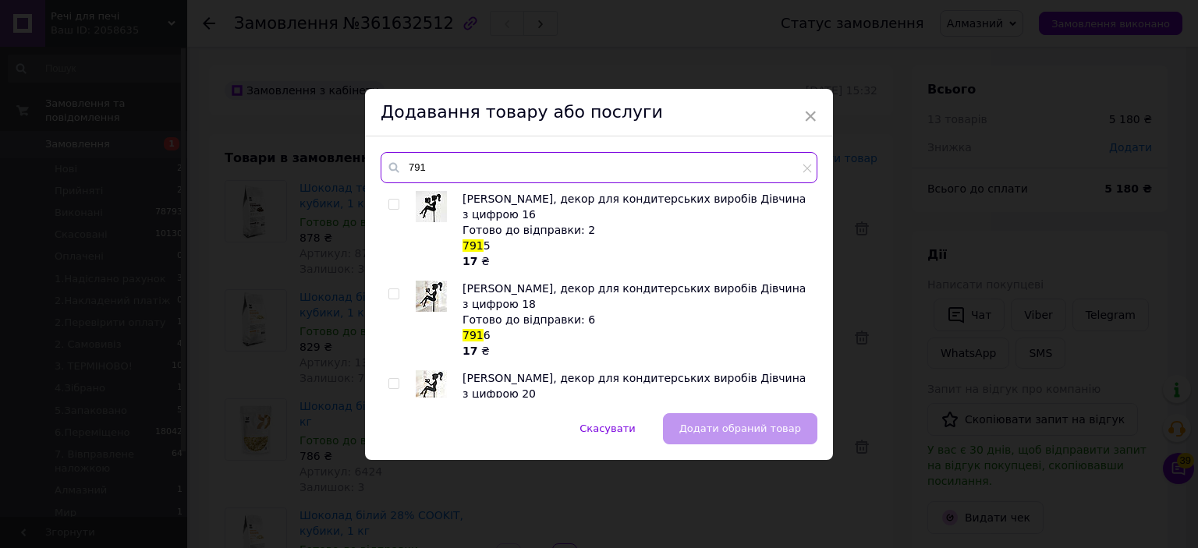
click at [765, 159] on input "791" at bounding box center [599, 167] width 437 height 31
click at [807, 164] on icon at bounding box center [807, 168] width 9 height 9
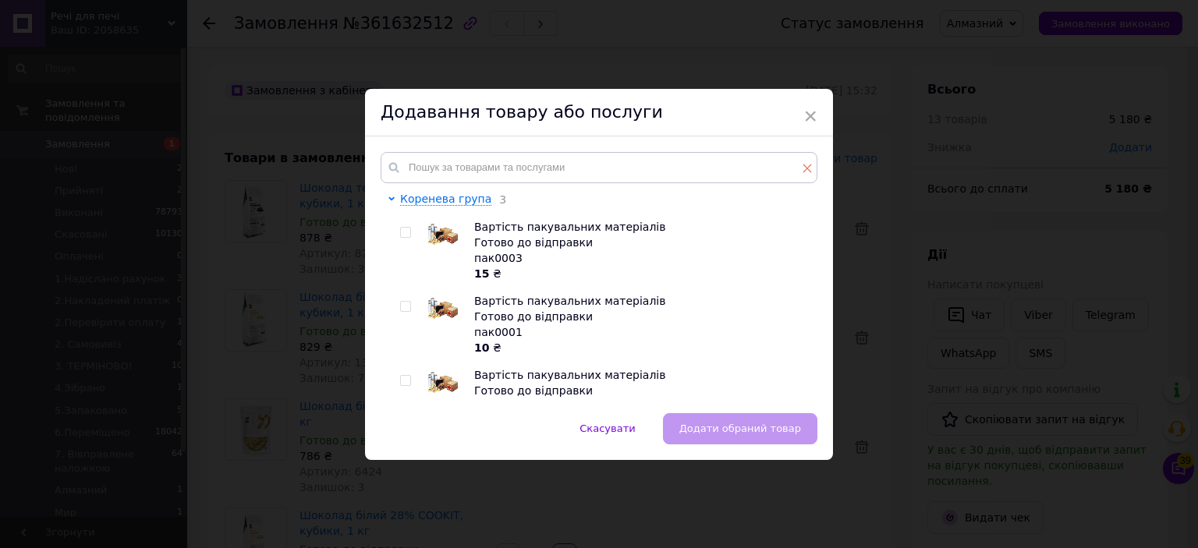
click at [803, 164] on icon at bounding box center [807, 168] width 9 height 9
click at [756, 159] on input "text" at bounding box center [599, 167] width 437 height 31
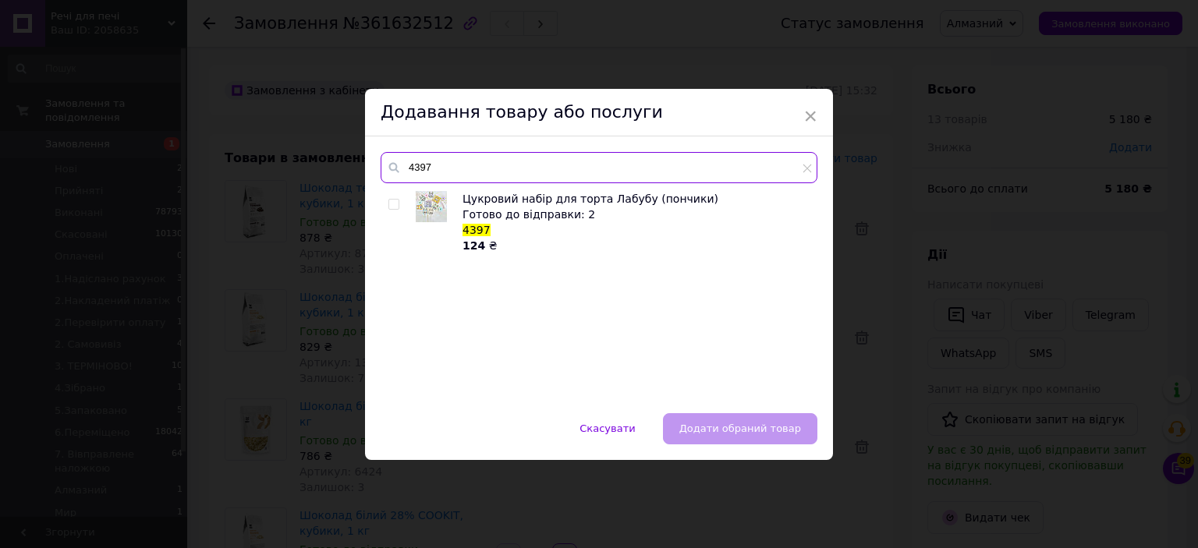
type input "4397"
click at [899, 221] on div "× Додавання товару або послуги 4397 Цукровий набір для торта Лабубу (пончики) Г…" at bounding box center [599, 274] width 1198 height 548
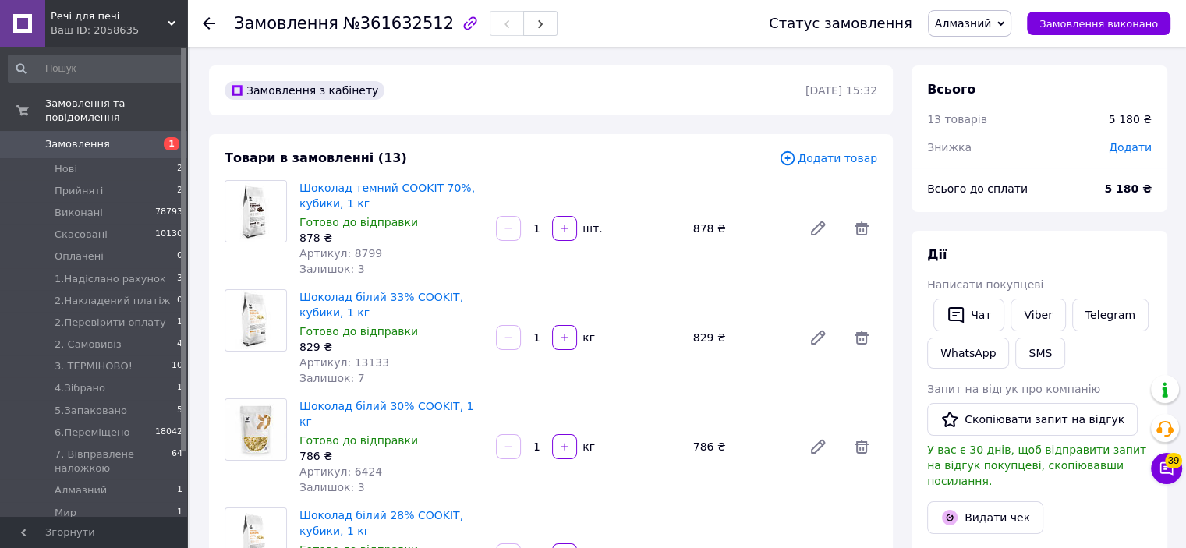
click at [833, 150] on span "Додати товар" at bounding box center [828, 158] width 98 height 17
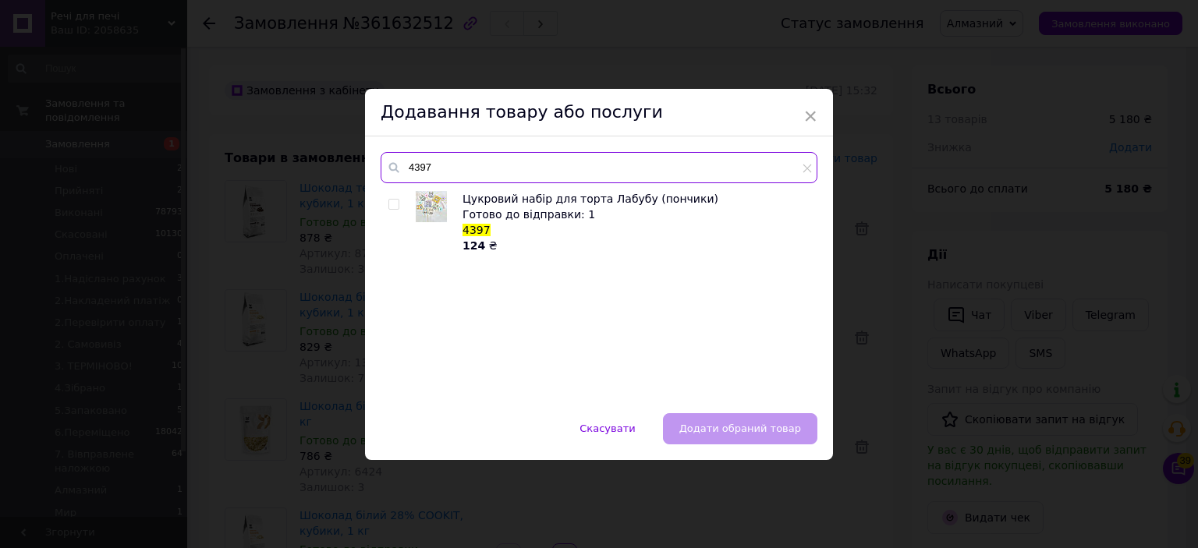
click at [770, 153] on input "4397" at bounding box center [599, 167] width 437 height 31
type input "10280"
click at [390, 202] on input "checkbox" at bounding box center [393, 205] width 10 height 10
checkbox input "true"
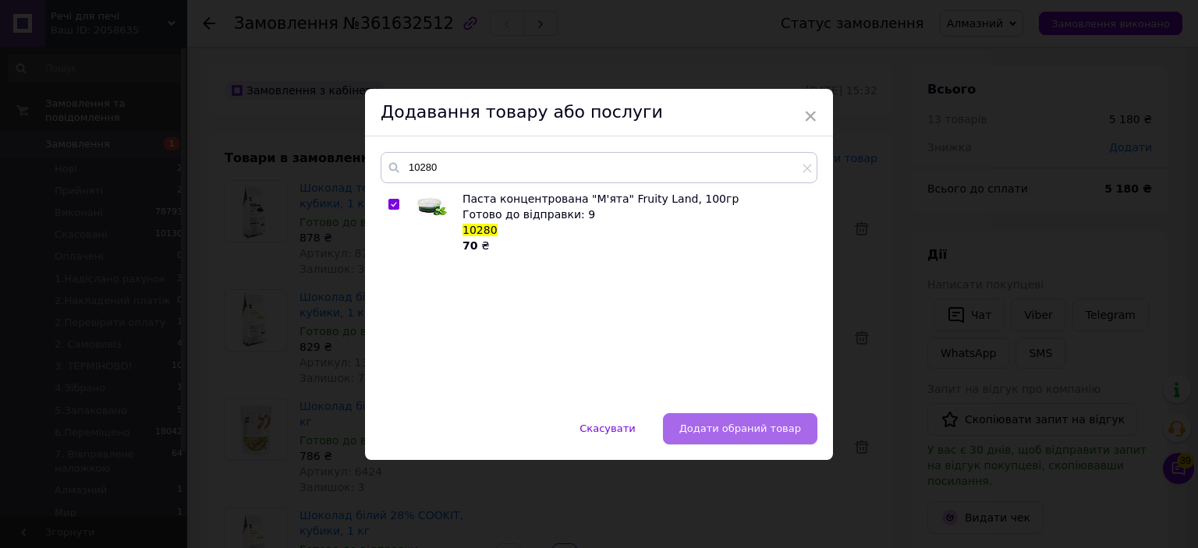
click at [774, 424] on span "Додати обраний товар" at bounding box center [740, 429] width 122 height 12
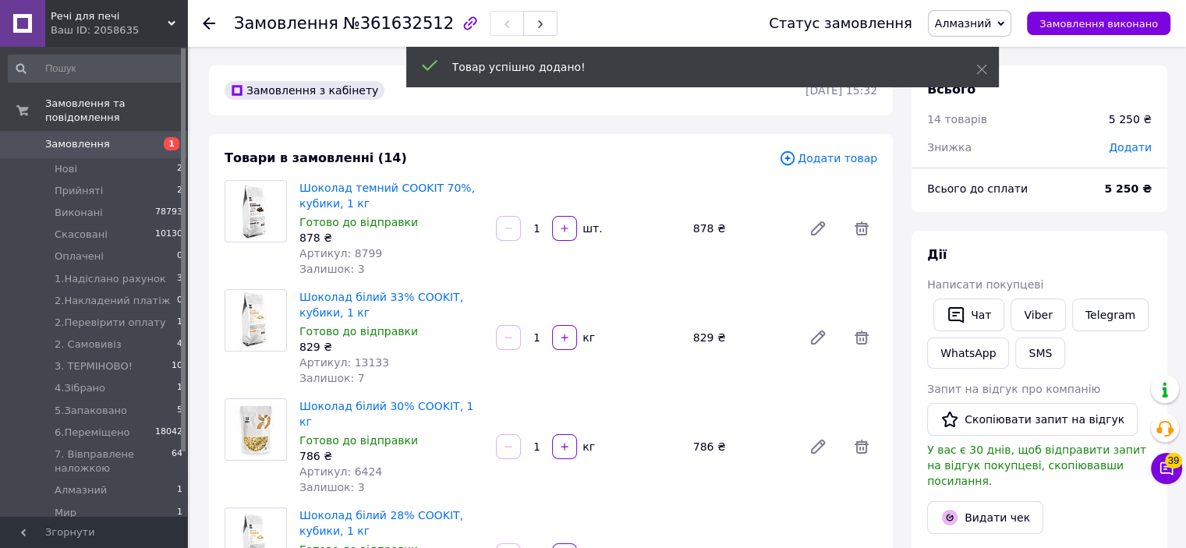
scroll to position [91, 0]
click at [811, 159] on span "Додати товар" at bounding box center [828, 158] width 98 height 17
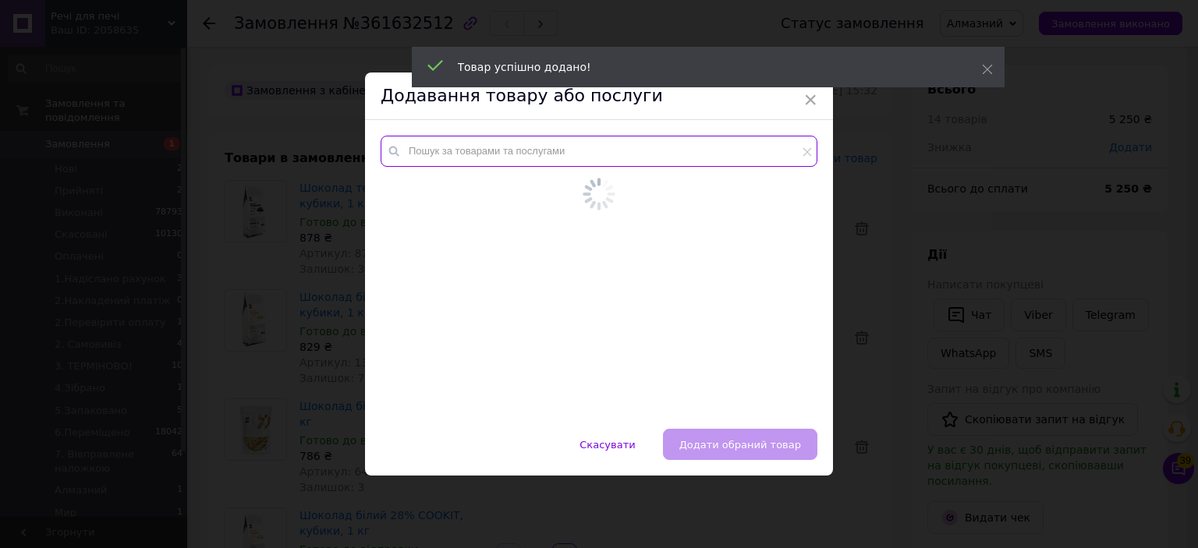
click at [727, 161] on input "text" at bounding box center [599, 151] width 437 height 31
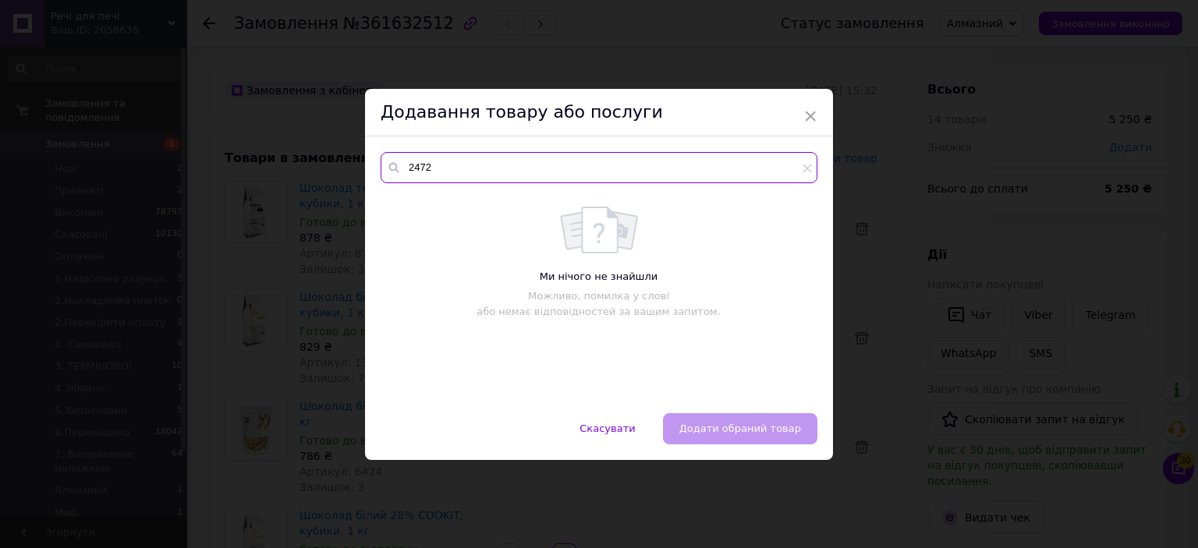
click at [636, 176] on input "2472" at bounding box center [599, 167] width 437 height 31
click at [808, 176] on input "2472" at bounding box center [599, 167] width 437 height 31
type input "2472"
click at [805, 174] on span at bounding box center [807, 168] width 9 height 16
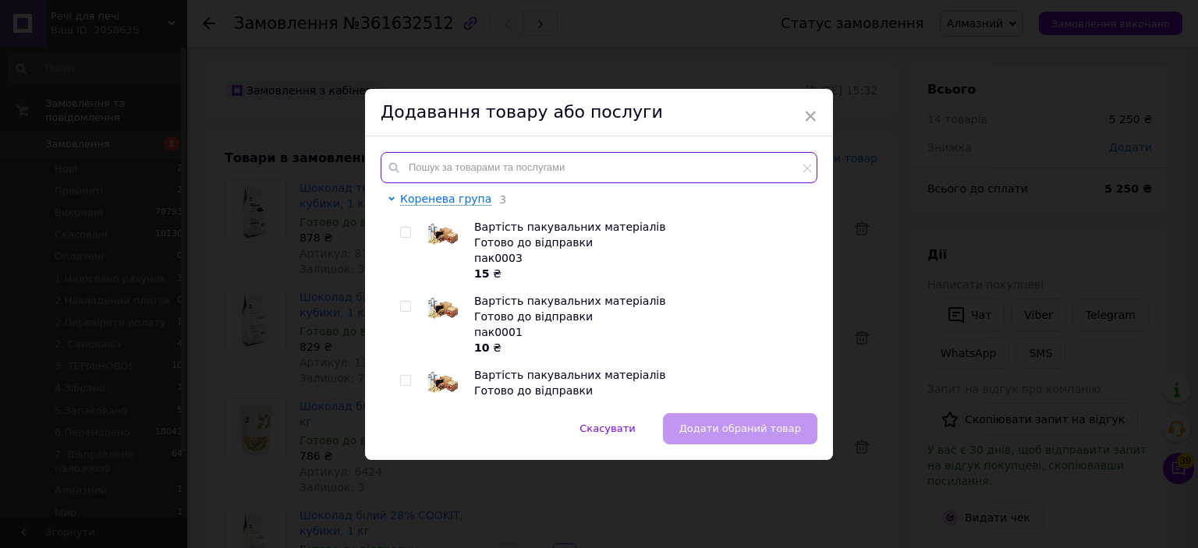
click at [768, 172] on input "text" at bounding box center [599, 167] width 437 height 31
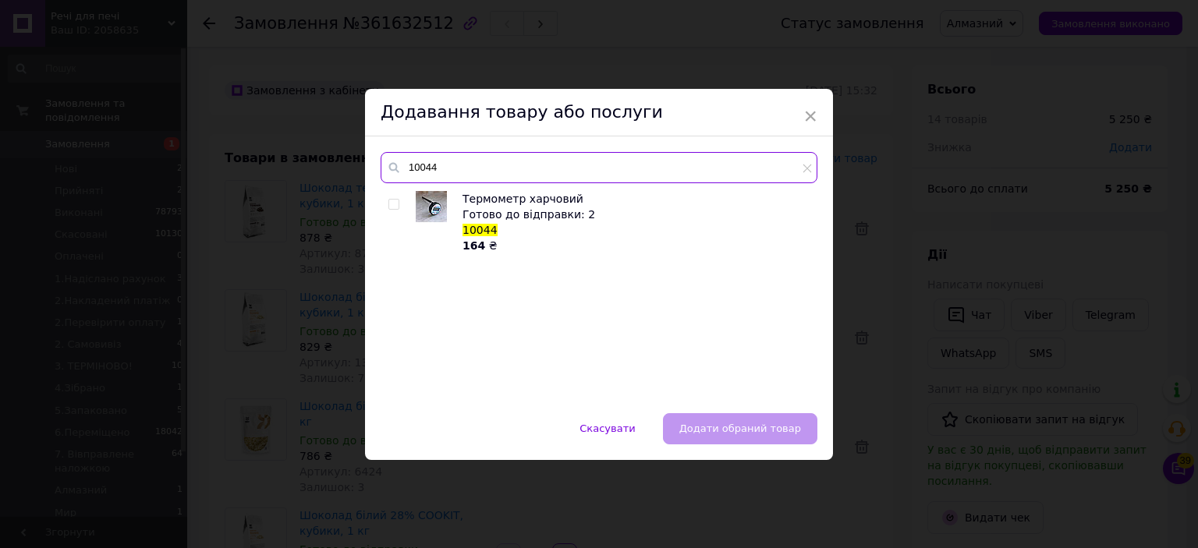
type input "10044"
click at [910, 236] on div "× Додавання товару або послуги 10044 Термометр харчовий Готово до відправки: 2 …" at bounding box center [599, 274] width 1198 height 548
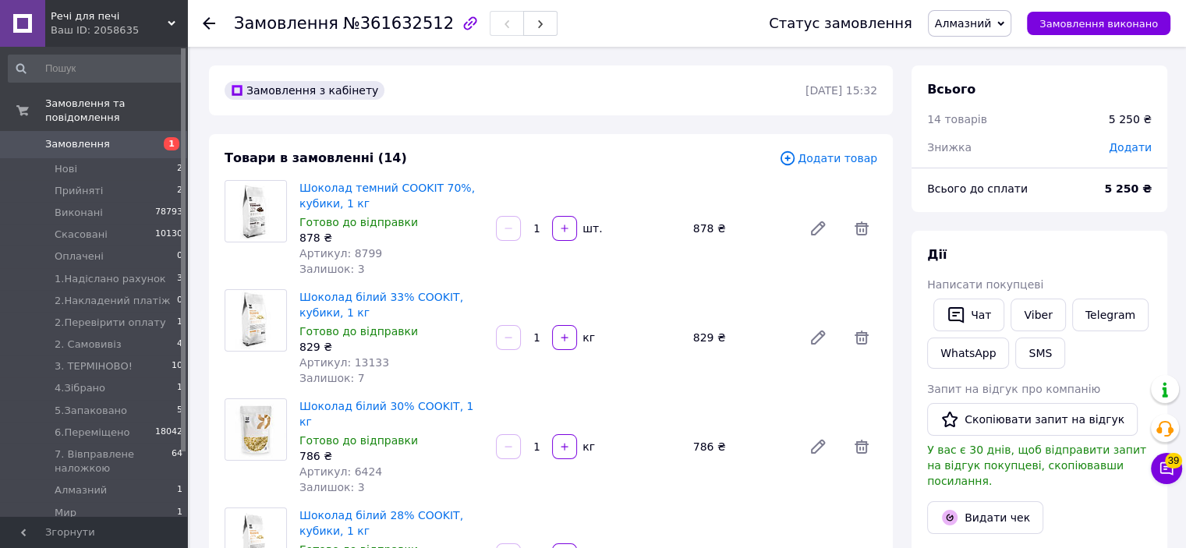
click at [858, 155] on span "Додати товар" at bounding box center [828, 158] width 98 height 17
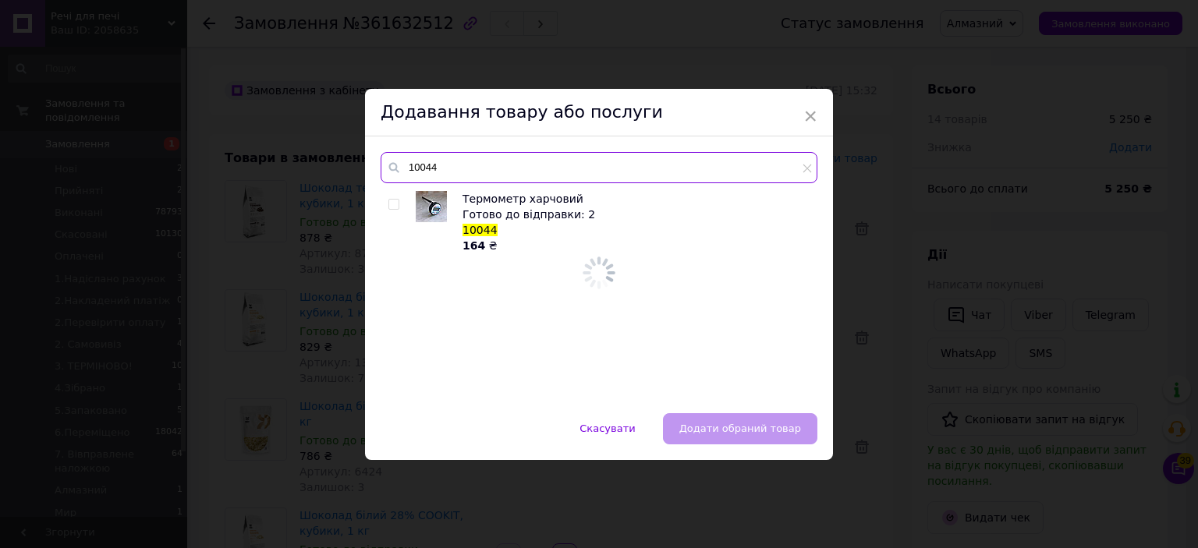
click at [764, 168] on input "10044" at bounding box center [599, 167] width 437 height 31
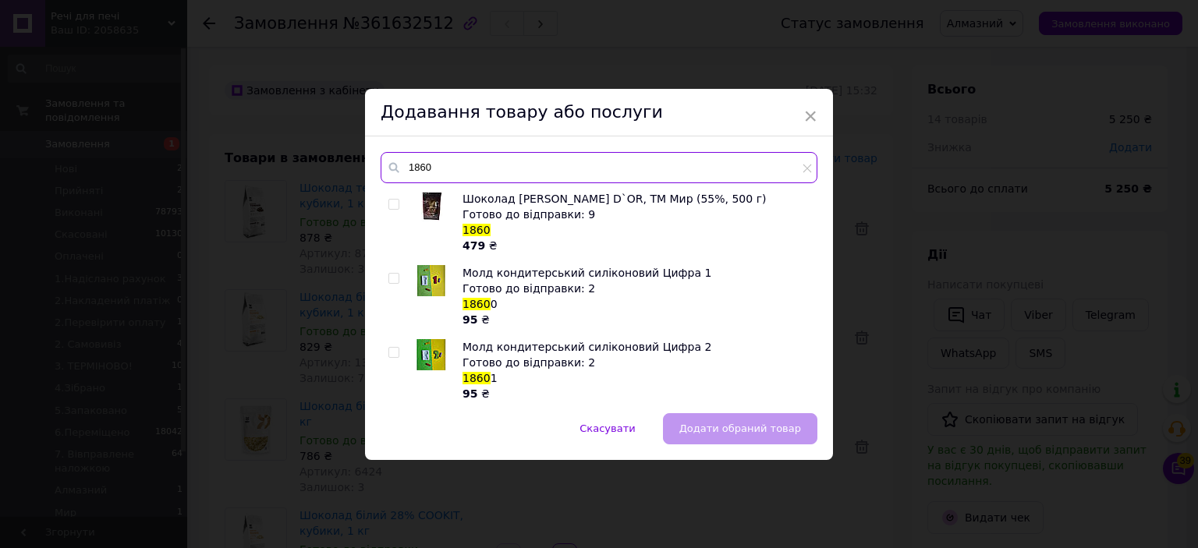
type input "1860"
click at [406, 195] on div at bounding box center [410, 222] width 12 height 62
click at [392, 205] on input "checkbox" at bounding box center [393, 205] width 10 height 10
checkbox input "true"
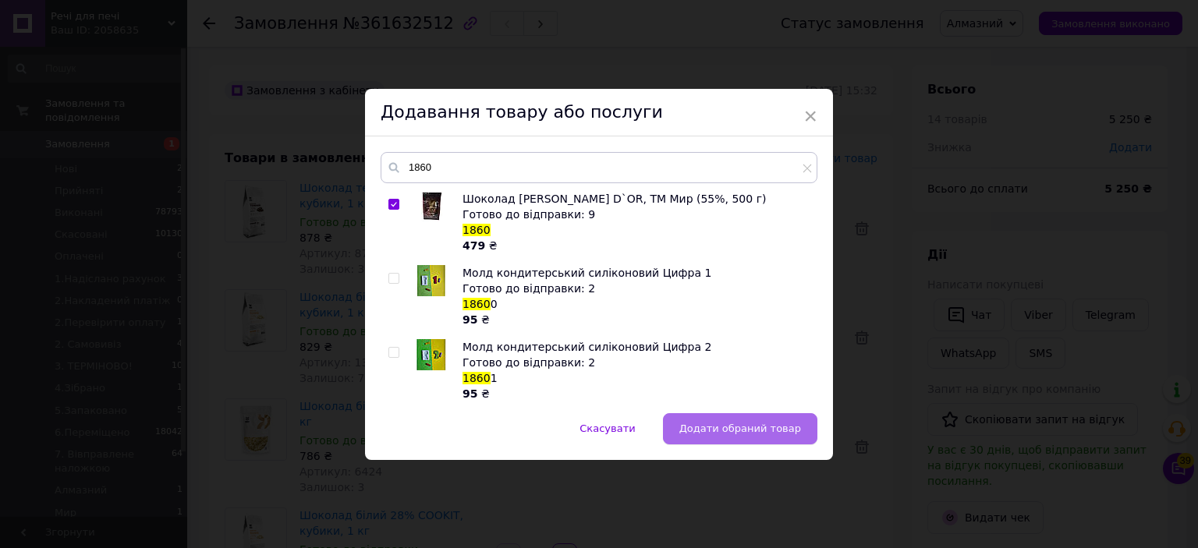
click at [718, 427] on span "Додати обраний товар" at bounding box center [740, 429] width 122 height 12
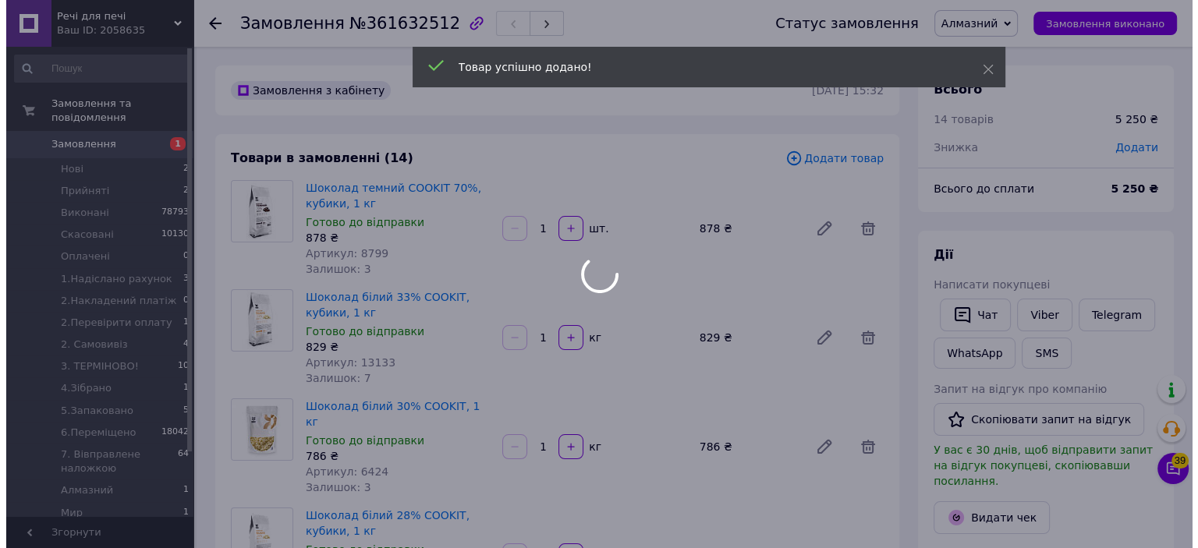
scroll to position [129, 0]
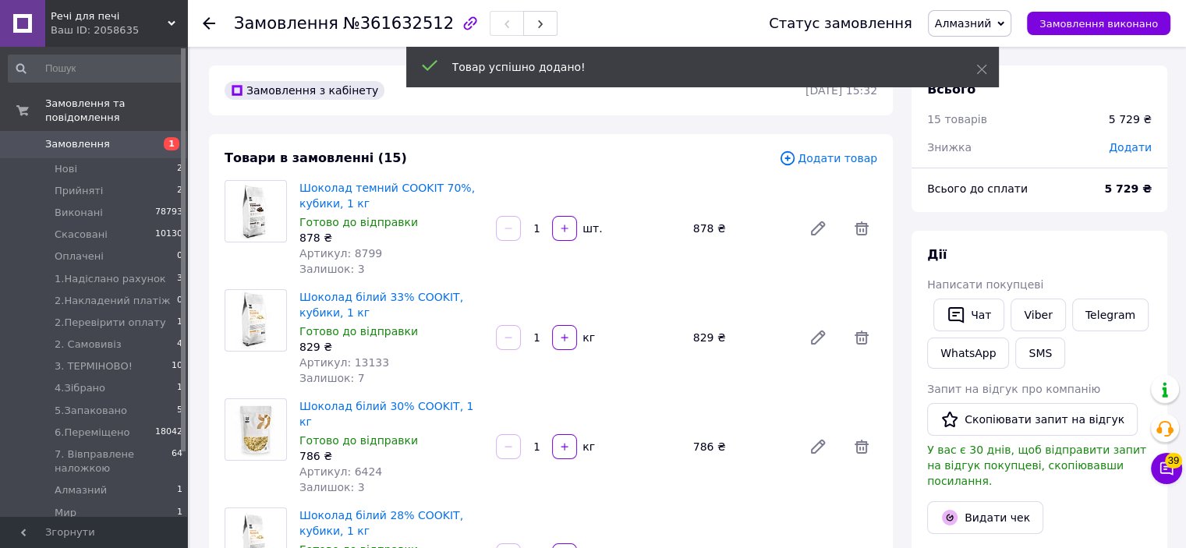
click at [829, 162] on span "Додати товар" at bounding box center [828, 158] width 98 height 17
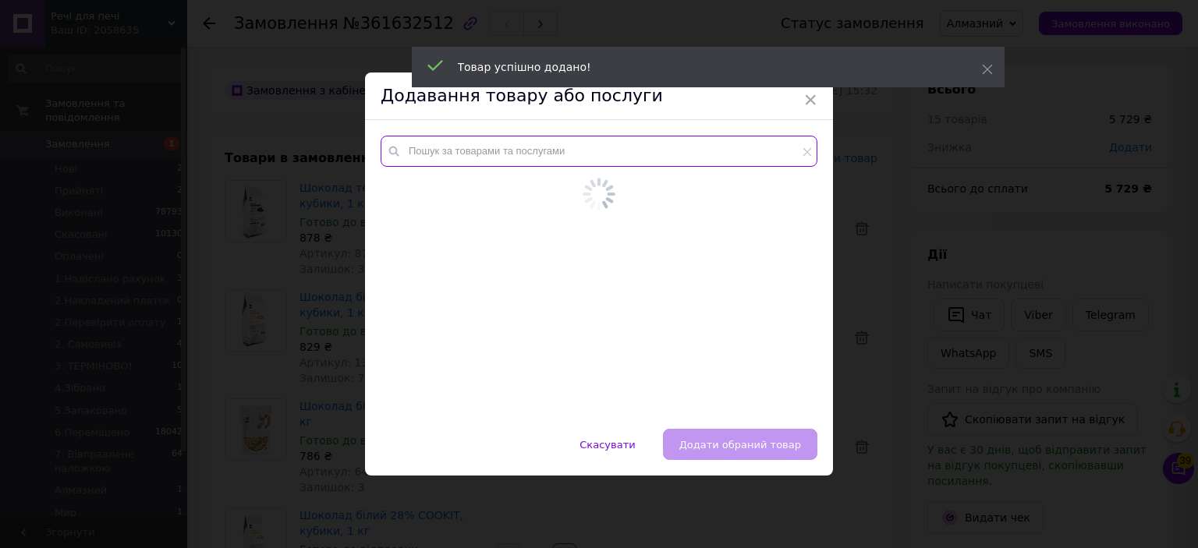
click at [720, 164] on input "text" at bounding box center [599, 151] width 437 height 31
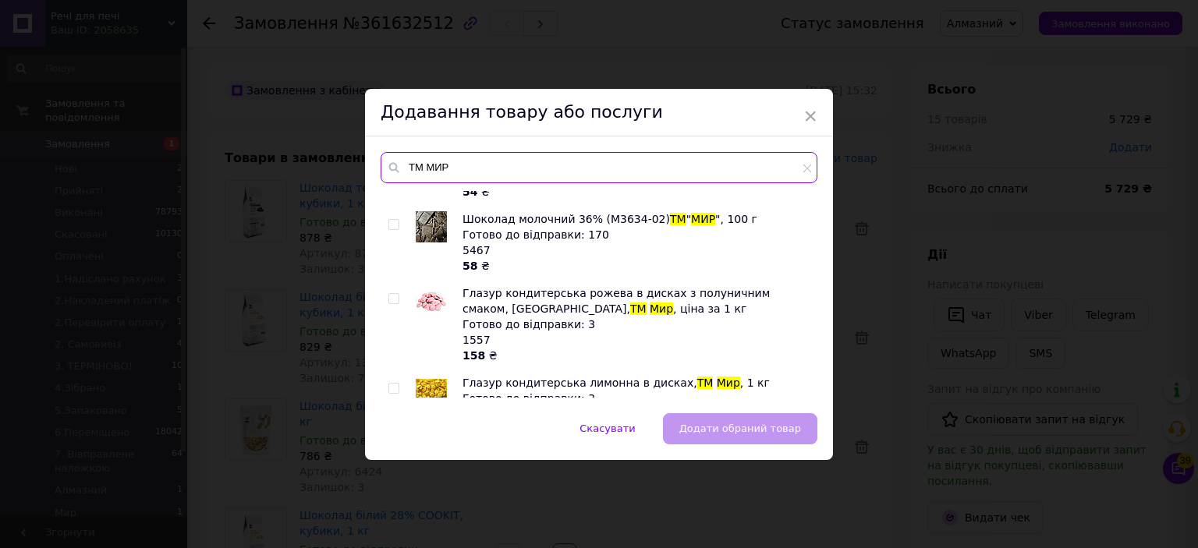
scroll to position [705, 0]
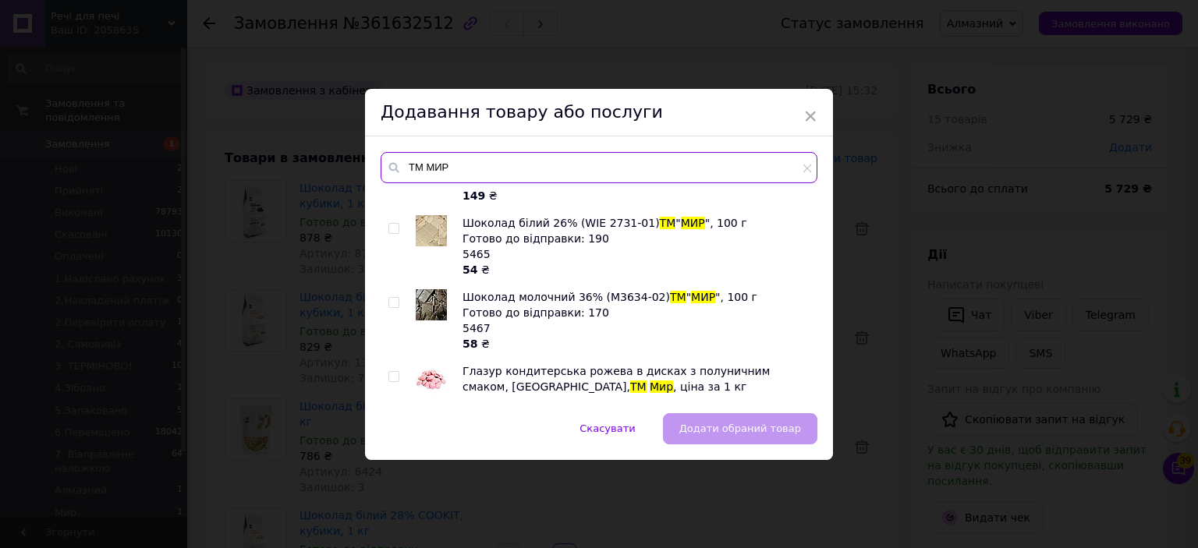
type input "ТМ МИР"
click at [388, 224] on input "checkbox" at bounding box center [393, 229] width 10 height 10
checkbox input "true"
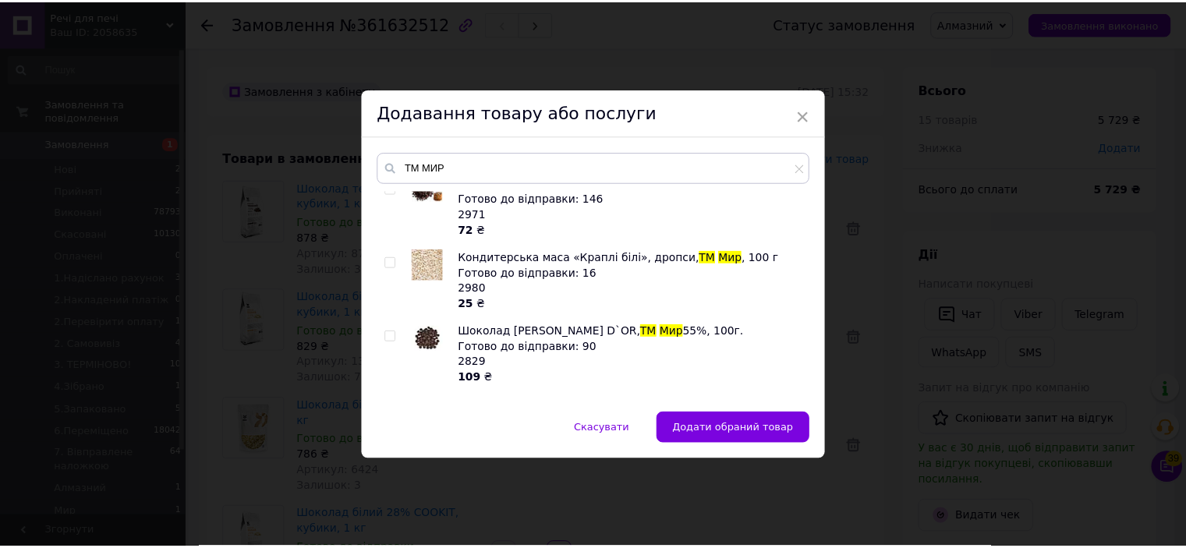
scroll to position [1458, 0]
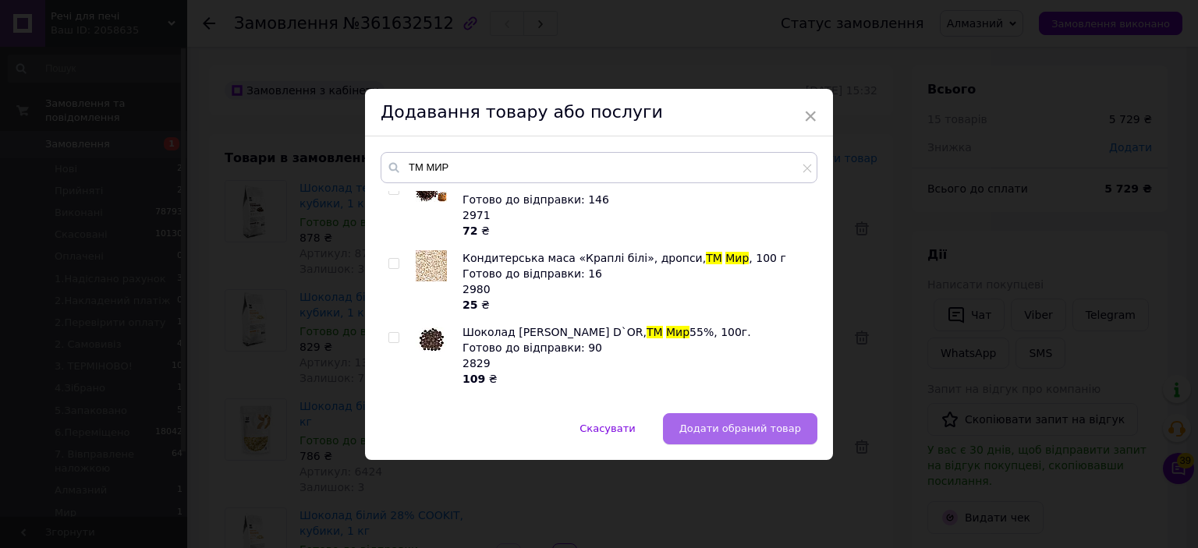
click at [745, 439] on button "Додати обраний товар" at bounding box center [740, 428] width 154 height 31
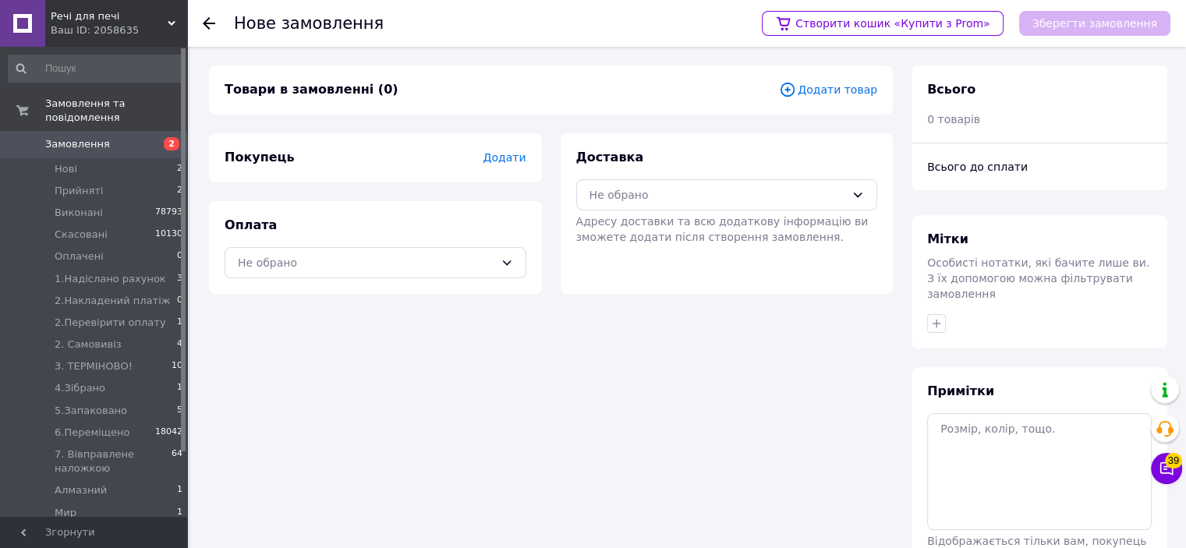
click at [814, 80] on div "Товари в замовленні (0) Додати товар" at bounding box center [551, 90] width 684 height 49
click at [807, 91] on span "Додати товар" at bounding box center [828, 89] width 98 height 17
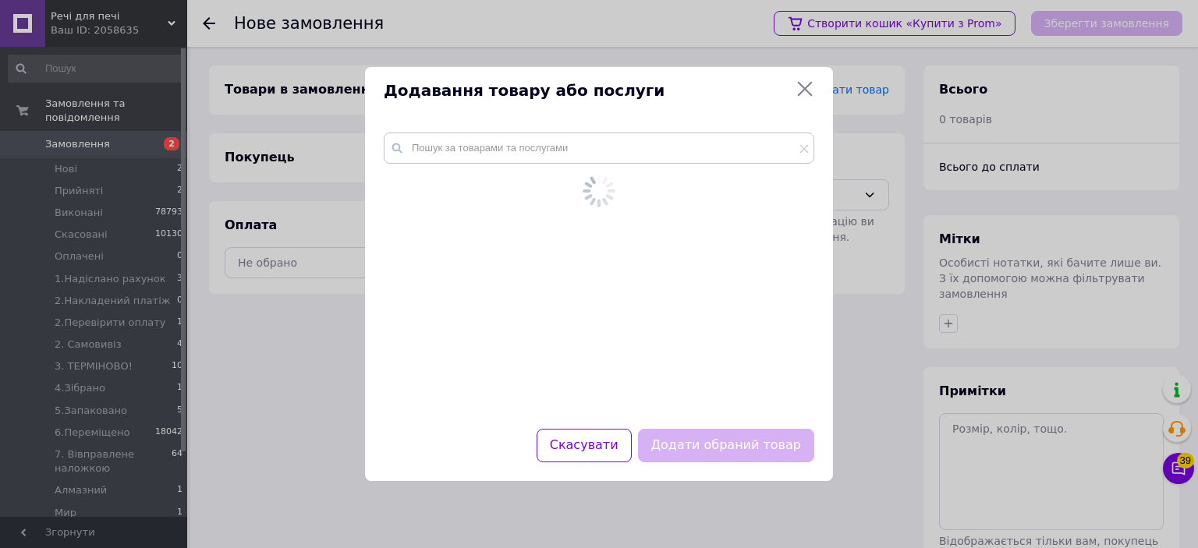
click at [752, 165] on div at bounding box center [599, 256] width 431 height 246
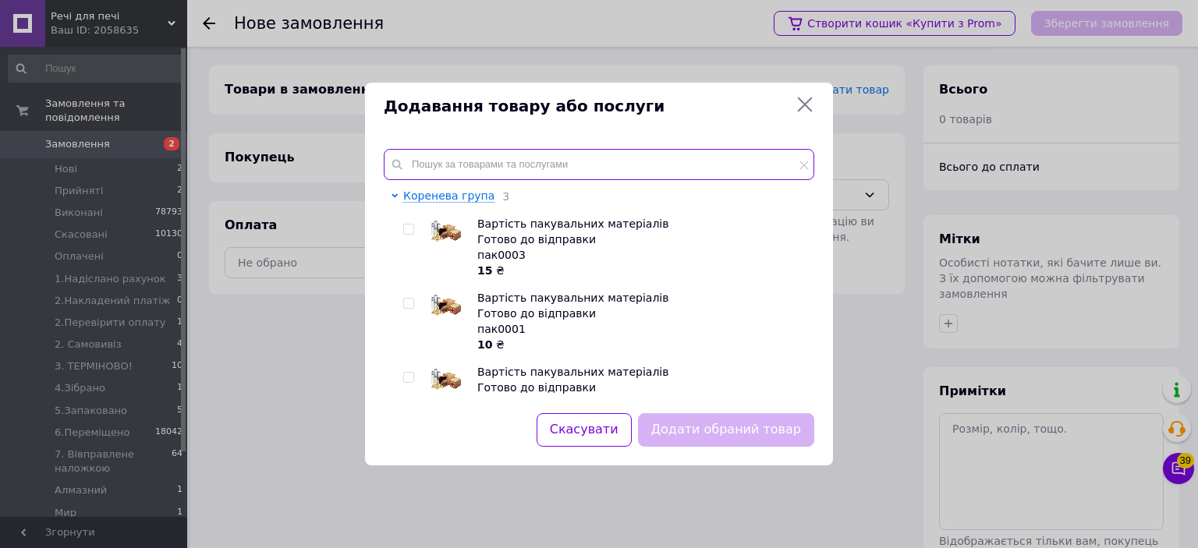
click at [747, 154] on input "text" at bounding box center [599, 164] width 431 height 31
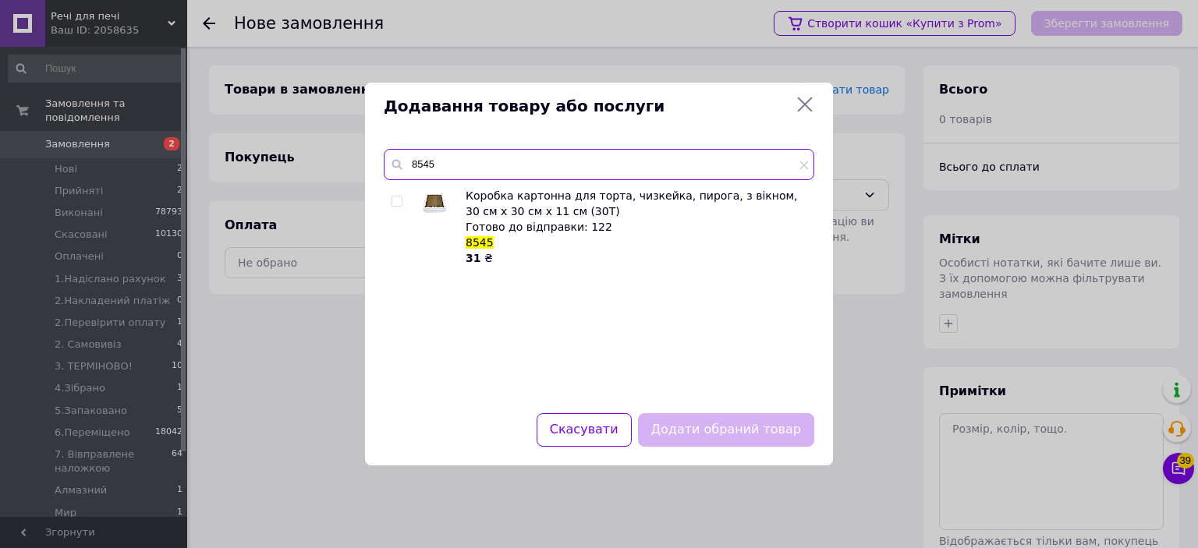
type input "8545"
click at [395, 197] on input "checkbox" at bounding box center [397, 202] width 10 height 10
checkbox input "true"
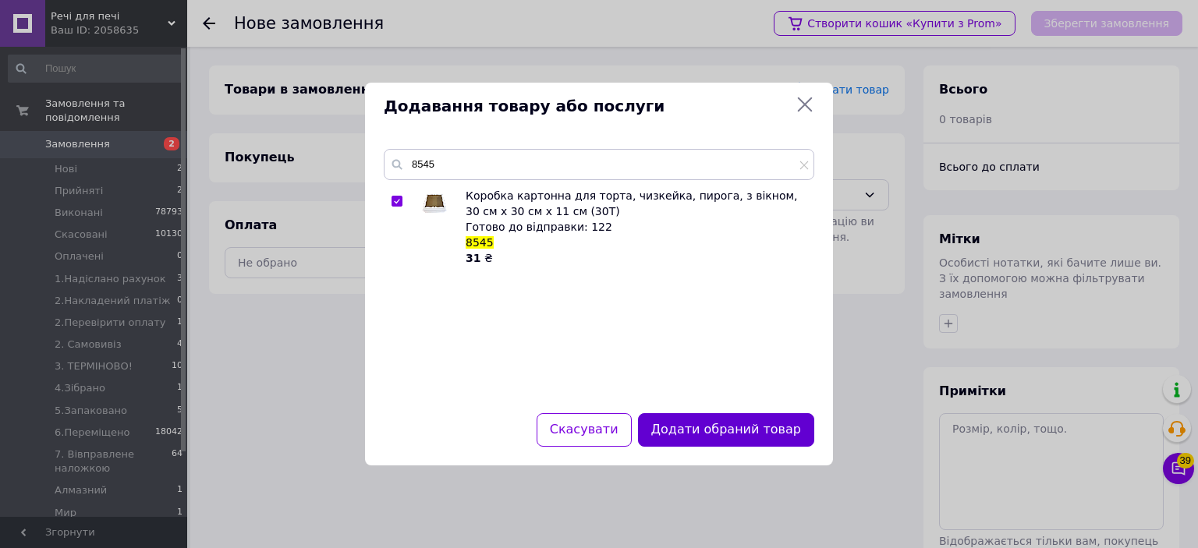
click at [723, 425] on button "Додати обраний товар" at bounding box center [726, 430] width 176 height 34
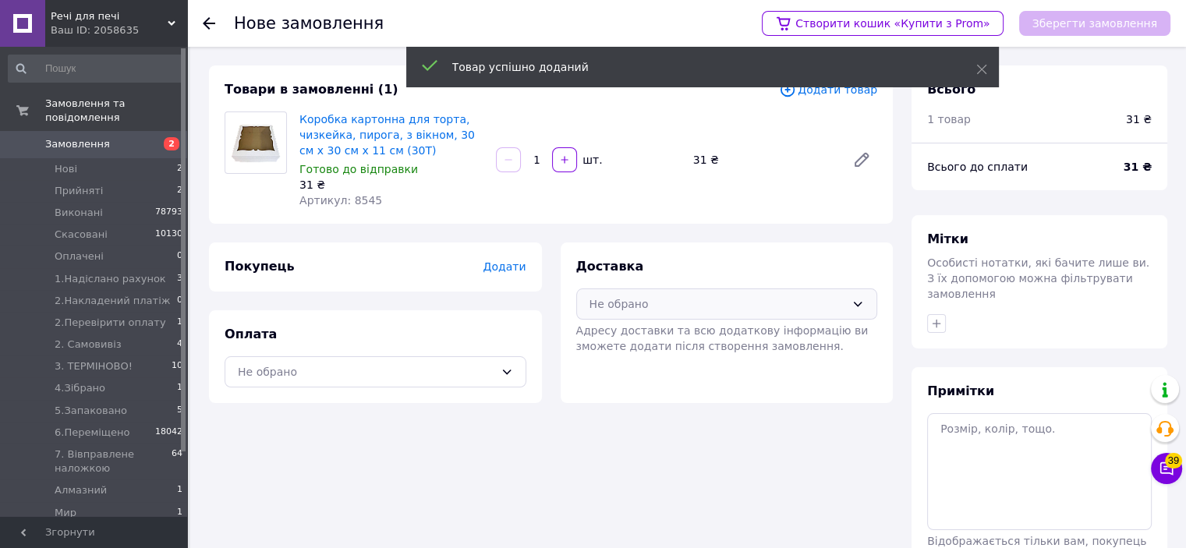
click at [730, 312] on div "Не обрано" at bounding box center [727, 304] width 302 height 31
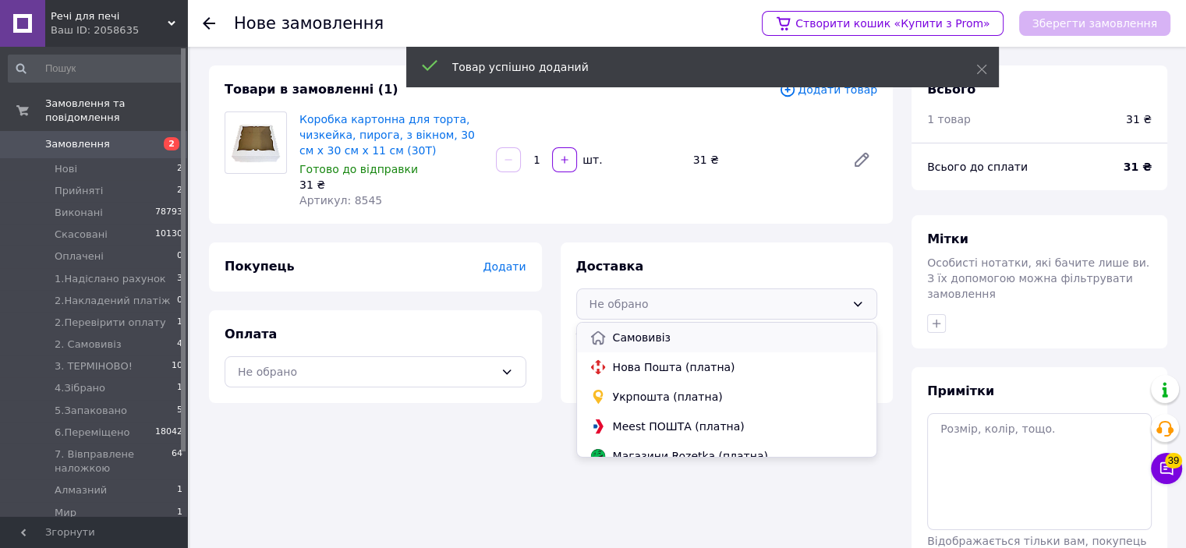
click at [686, 351] on div "Самовивіз" at bounding box center [727, 338] width 300 height 30
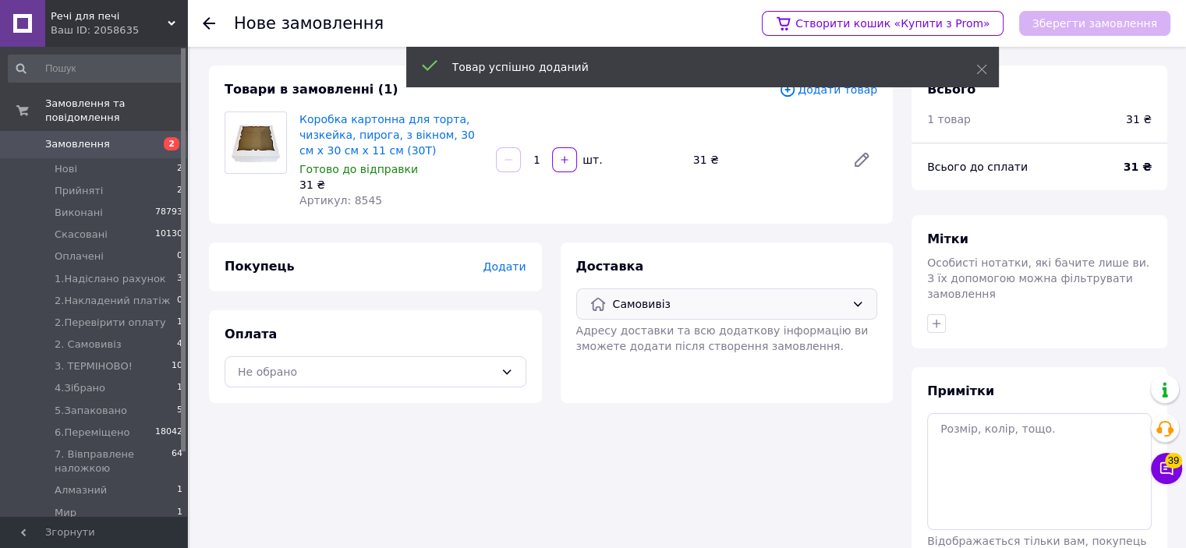
click at [526, 271] on div "Покупець Додати" at bounding box center [375, 267] width 333 height 49
click at [509, 262] on span "Додати" at bounding box center [504, 267] width 43 height 12
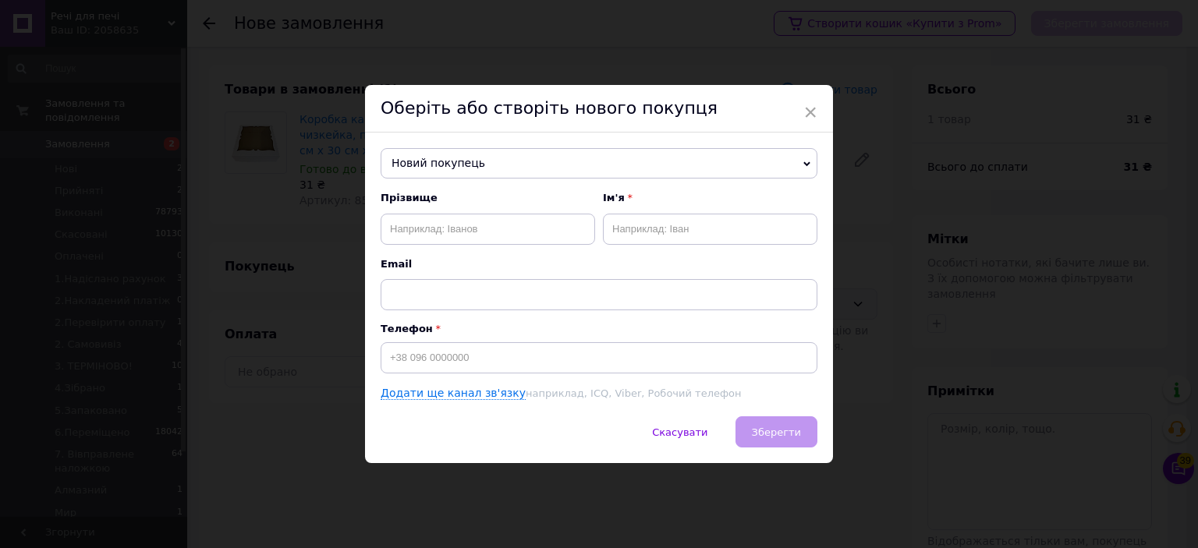
click at [494, 172] on span "Новий покупець" at bounding box center [599, 163] width 437 height 31
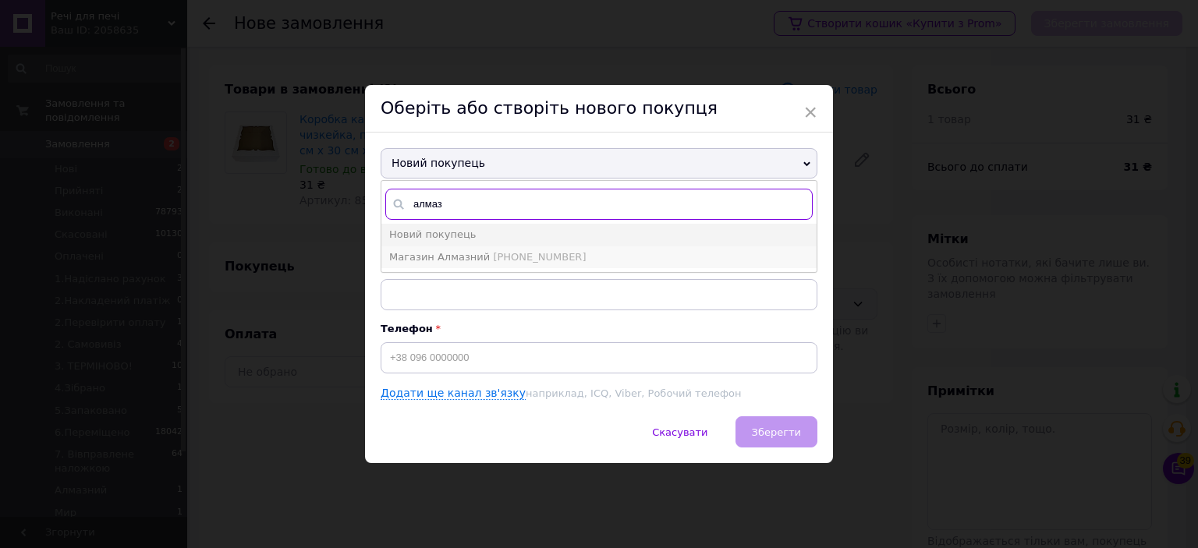
type input "алмаз"
click at [399, 251] on span "Магазин Алмазний" at bounding box center [439, 257] width 101 height 12
type input "Магазин Алмазний"
type input "[PHONE_NUMBER]"
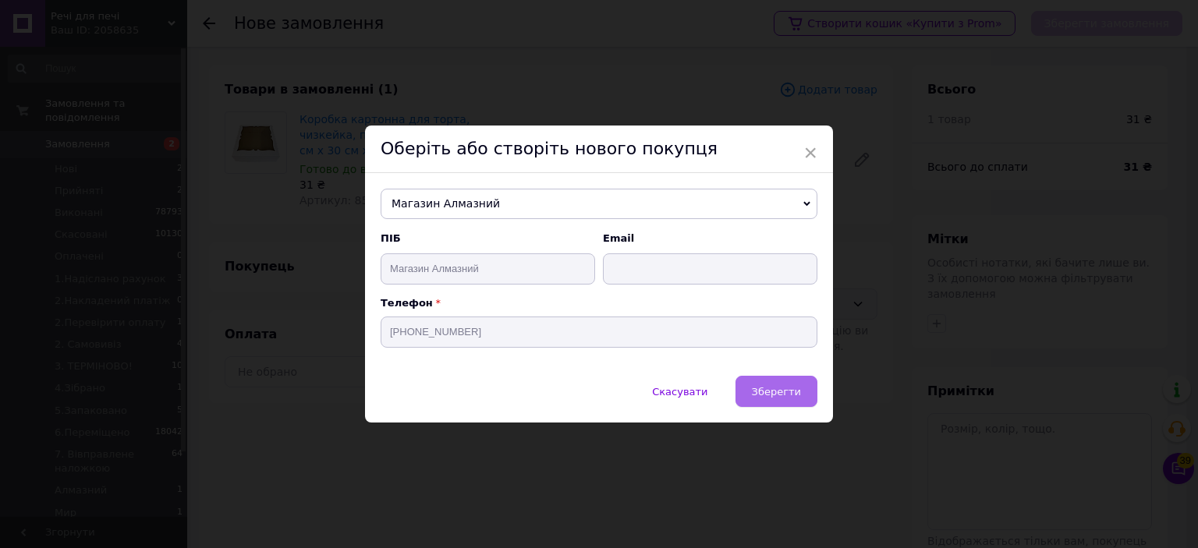
click at [768, 387] on span "Зберегти" at bounding box center [776, 392] width 49 height 12
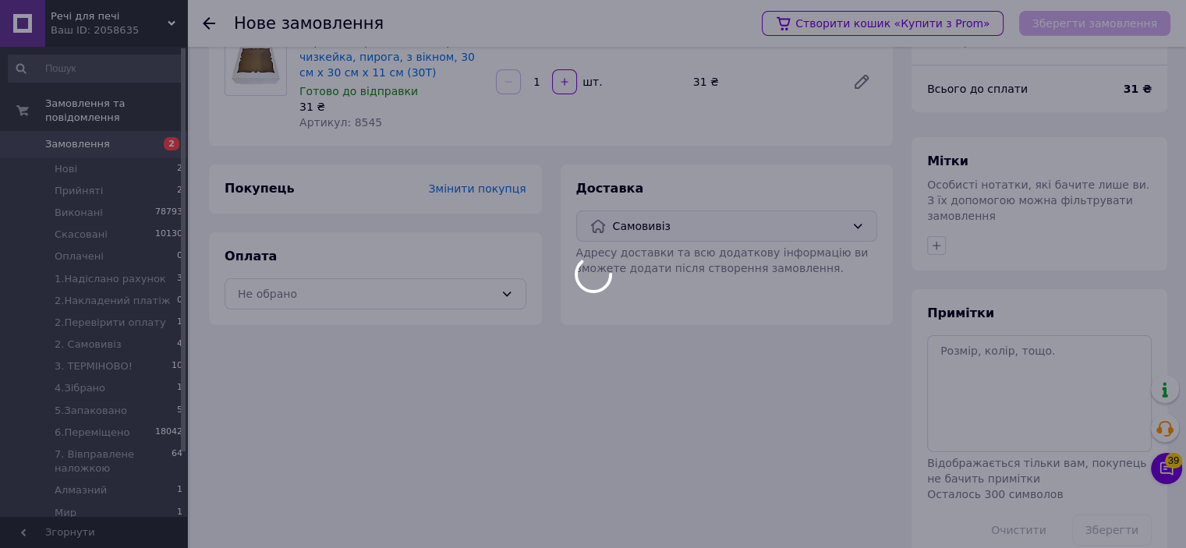
scroll to position [109, 0]
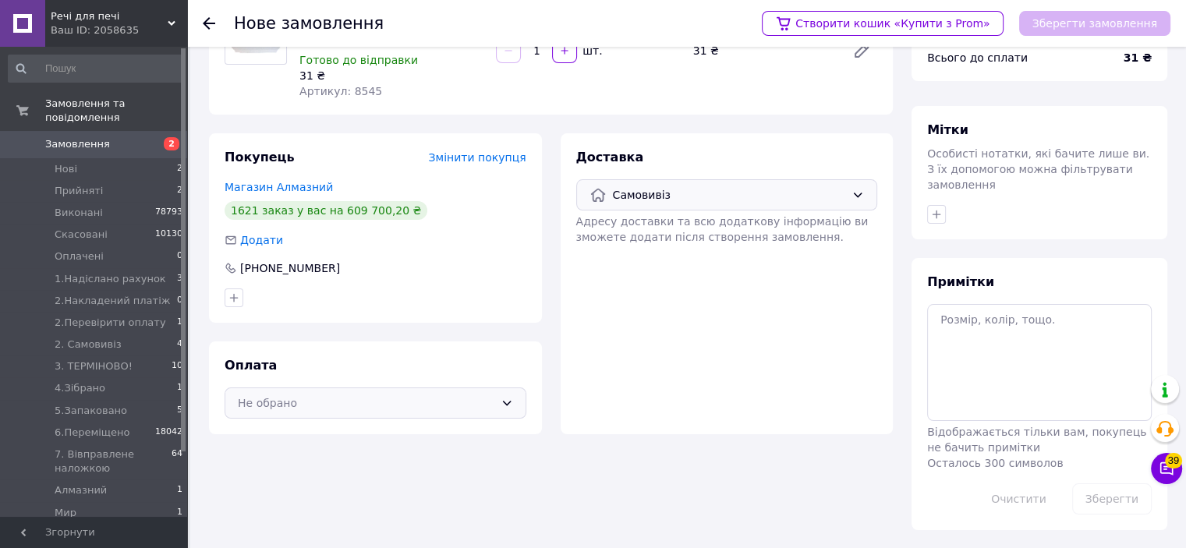
click at [423, 414] on div "Не обрано" at bounding box center [376, 403] width 302 height 31
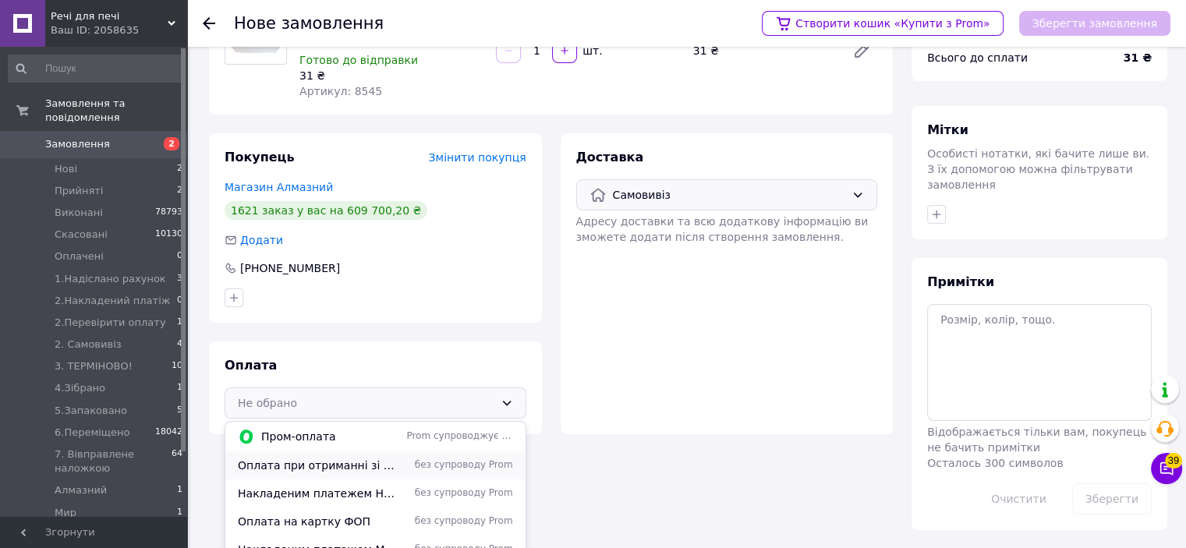
click at [413, 461] on span "без супроводу Prom" at bounding box center [459, 465] width 106 height 13
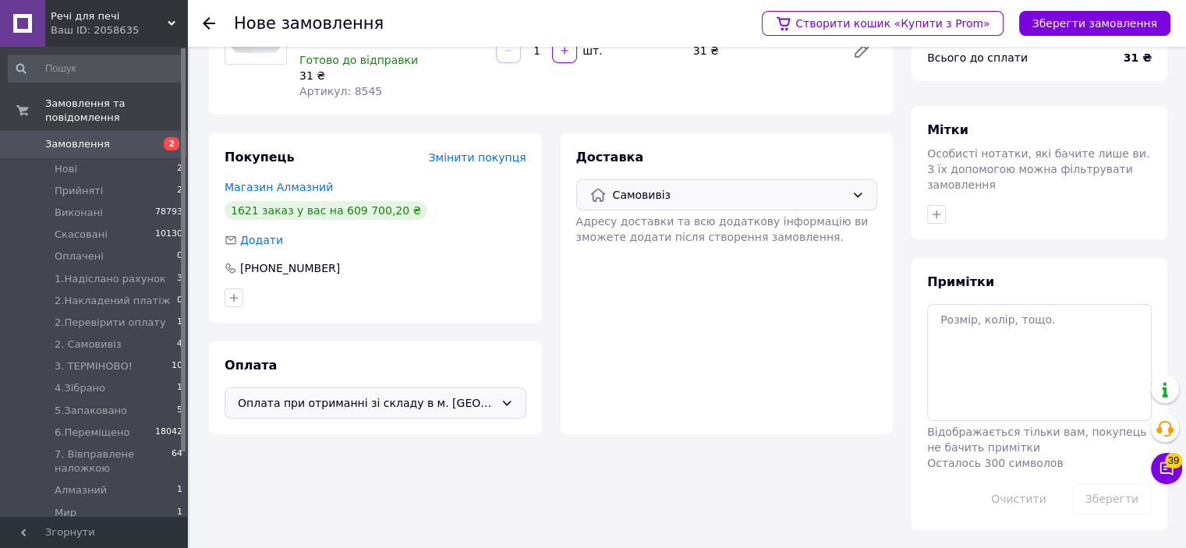
scroll to position [31, 0]
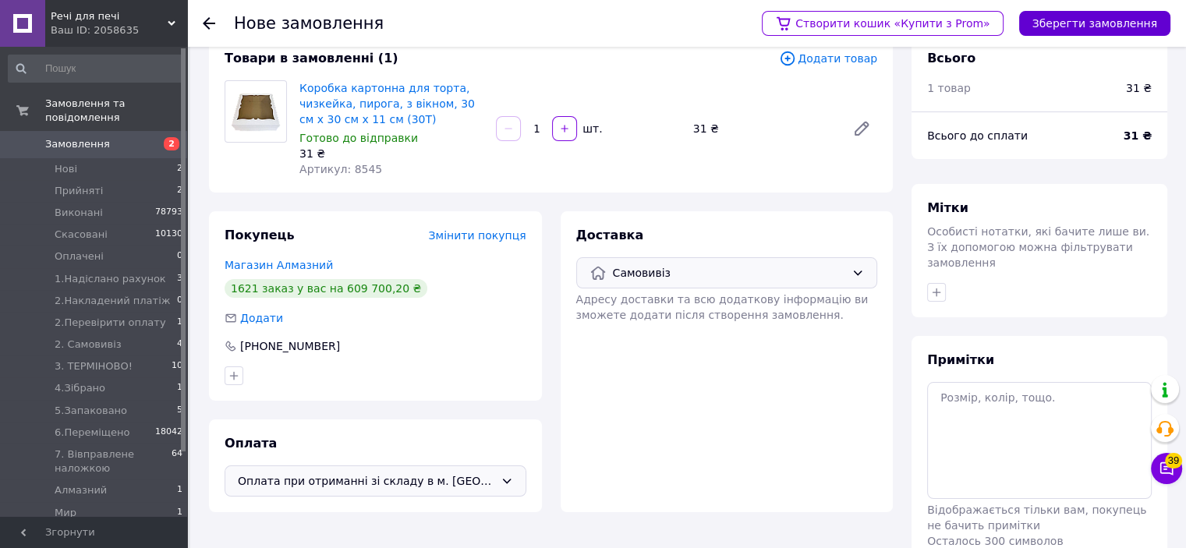
click at [1087, 16] on button "Зберегти замовлення" at bounding box center [1095, 23] width 151 height 25
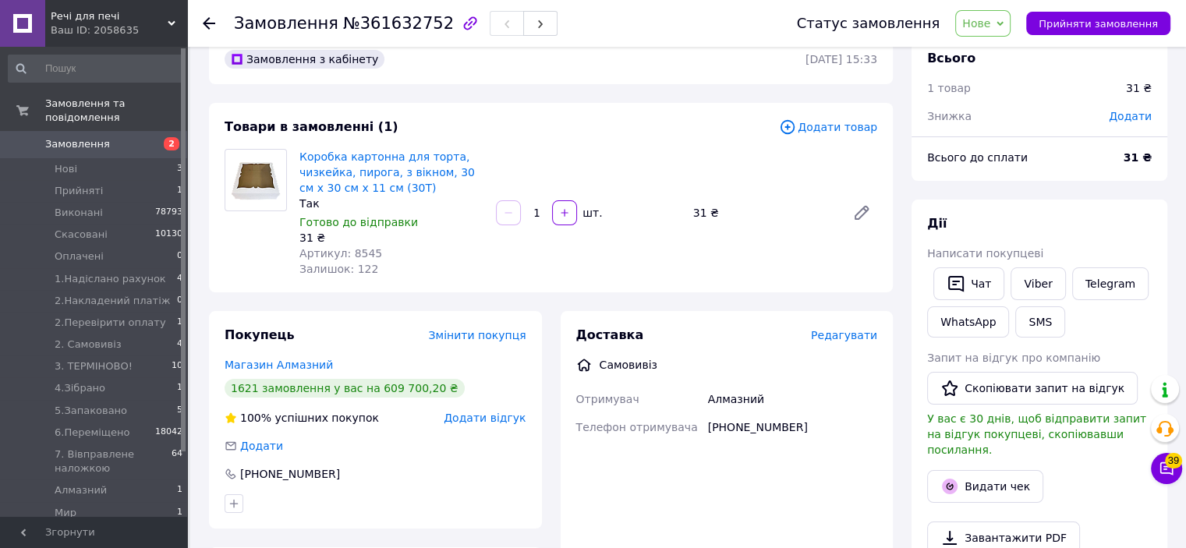
click at [839, 125] on span "Додати товар" at bounding box center [828, 127] width 98 height 17
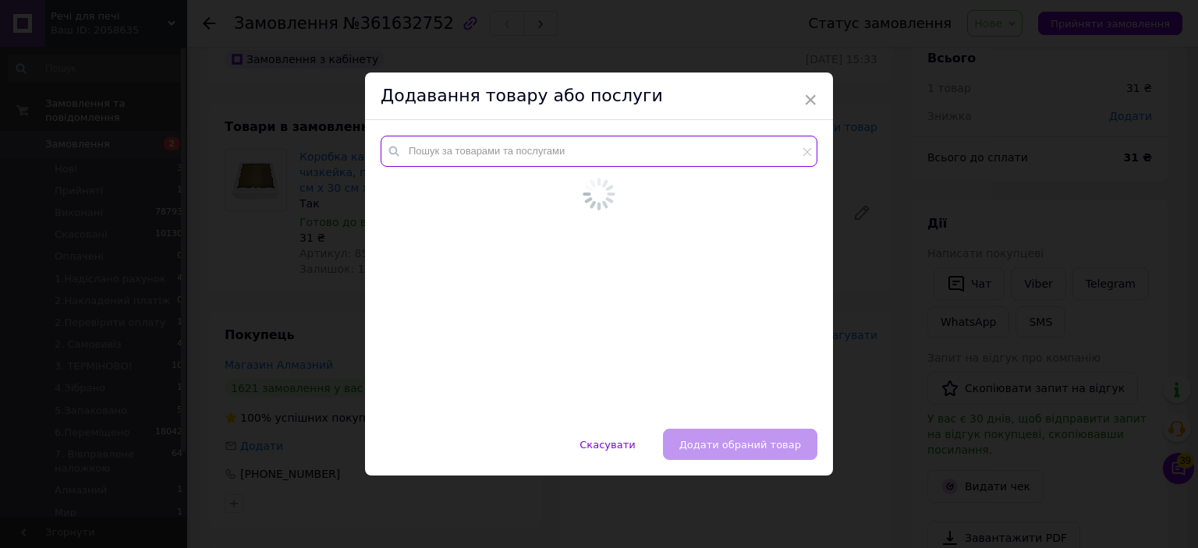
click at [727, 145] on input "text" at bounding box center [599, 151] width 437 height 31
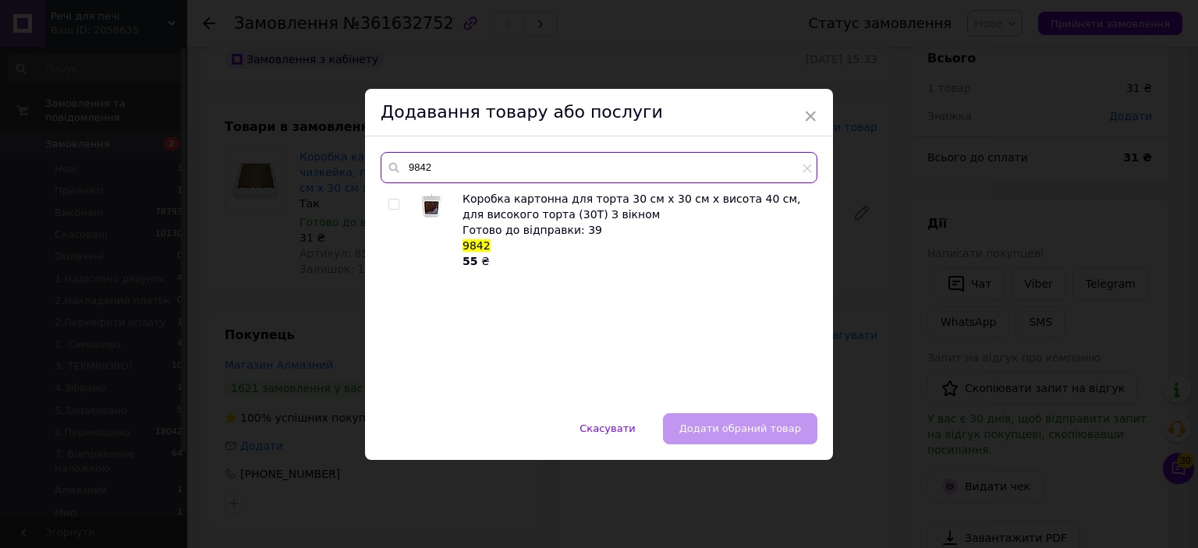
type input "9842"
click at [393, 197] on div at bounding box center [396, 230] width 16 height 78
click at [382, 211] on div "Коробка картонна для торта 30 см х 30 см х висота 40 см, для високого торта (30…" at bounding box center [599, 294] width 436 height 207
click at [392, 205] on input "checkbox" at bounding box center [393, 205] width 10 height 10
checkbox input "true"
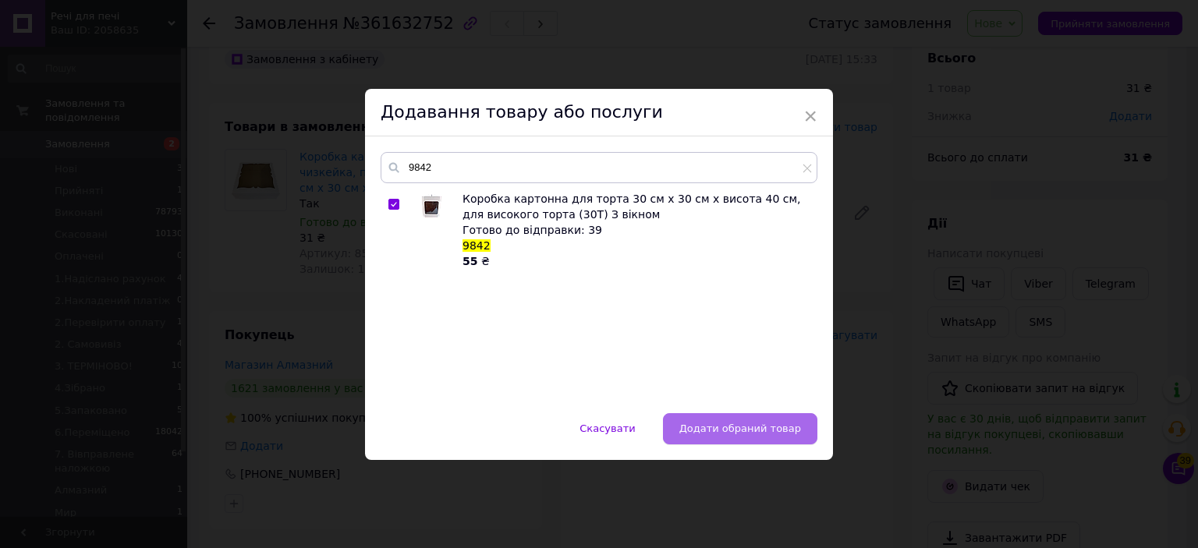
click at [792, 427] on span "Додати обраний товар" at bounding box center [740, 429] width 122 height 12
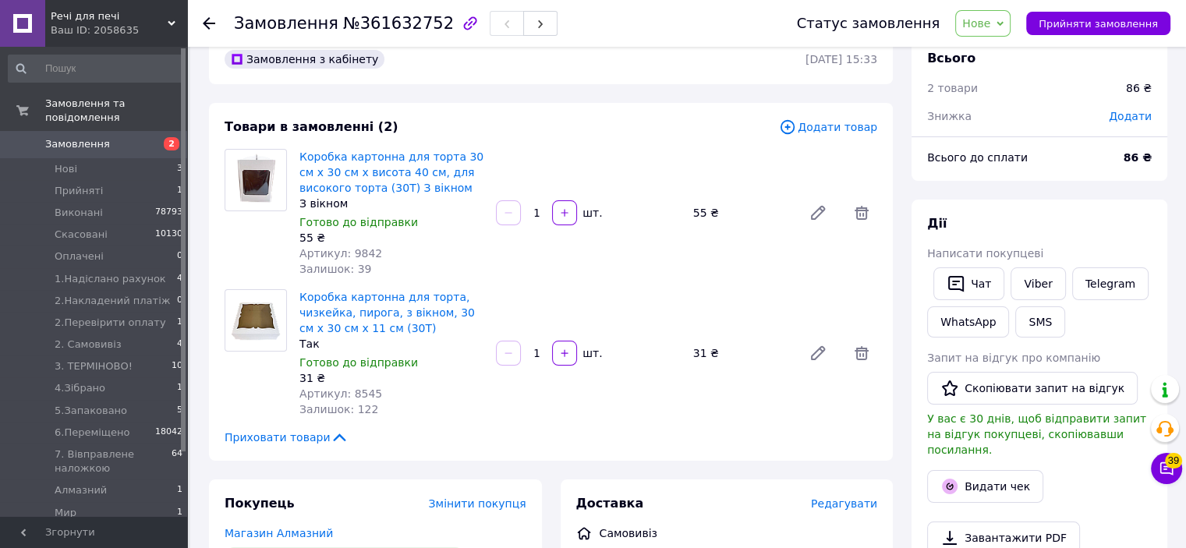
click at [821, 126] on span "Додати товар" at bounding box center [828, 127] width 98 height 17
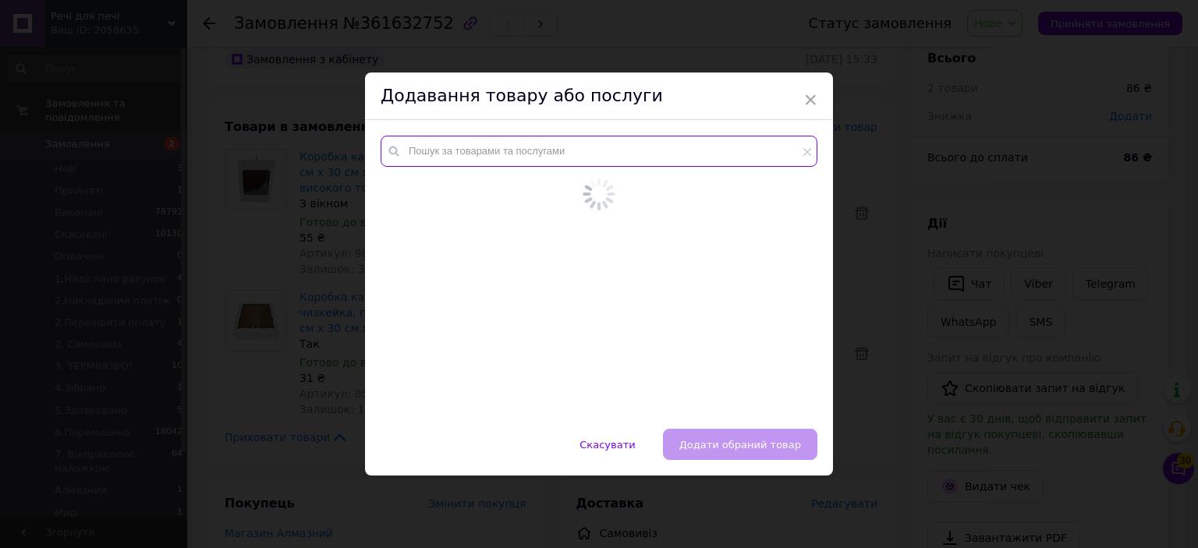
click at [766, 152] on input "text" at bounding box center [599, 151] width 437 height 31
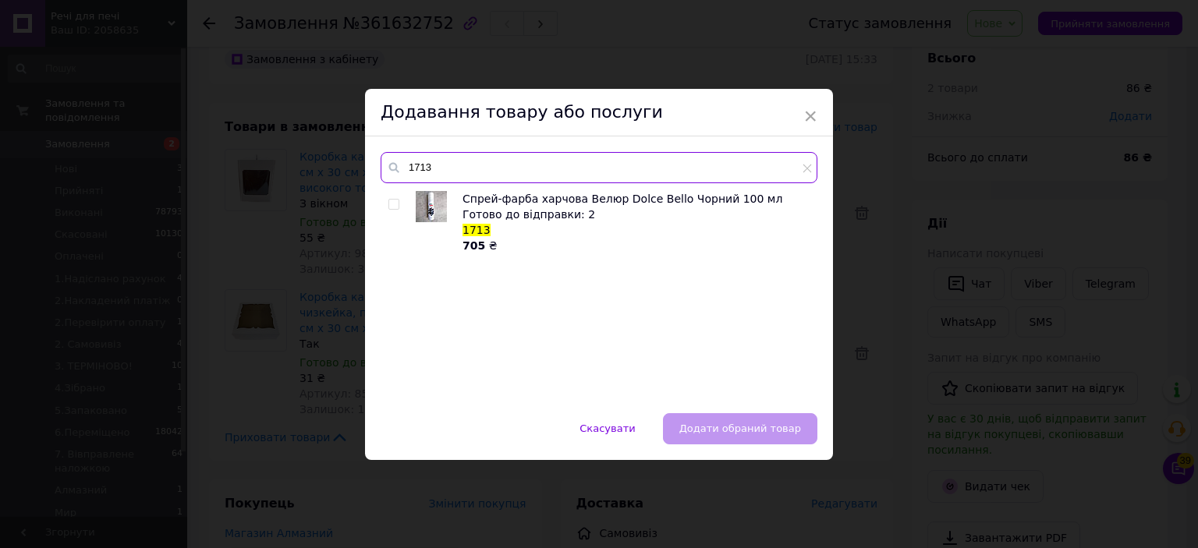
type input "1713"
click at [980, 218] on div "× Додавання товару або послуги 1713 Спрей-фарба харчова Велюр Dolce Bello Чорни…" at bounding box center [599, 274] width 1198 height 548
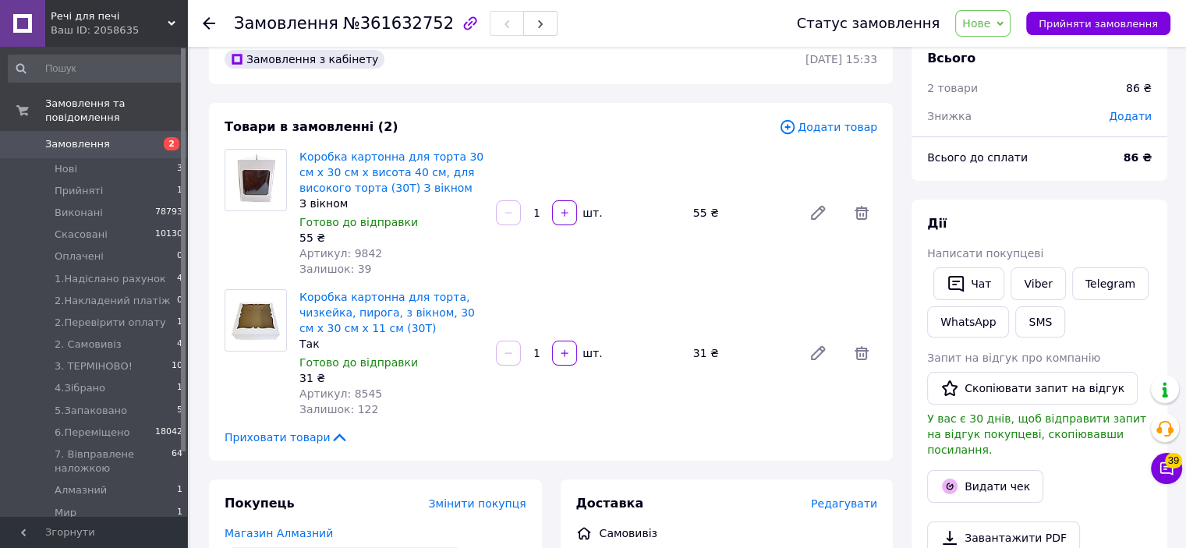
click at [795, 121] on icon at bounding box center [788, 127] width 14 height 14
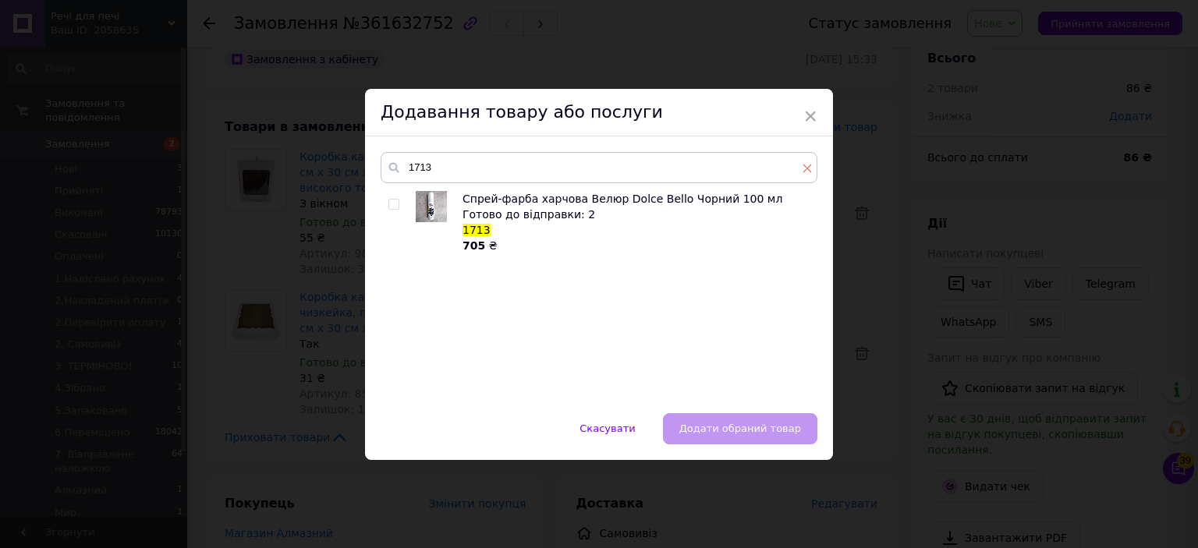
click at [809, 170] on icon at bounding box center [807, 168] width 9 height 9
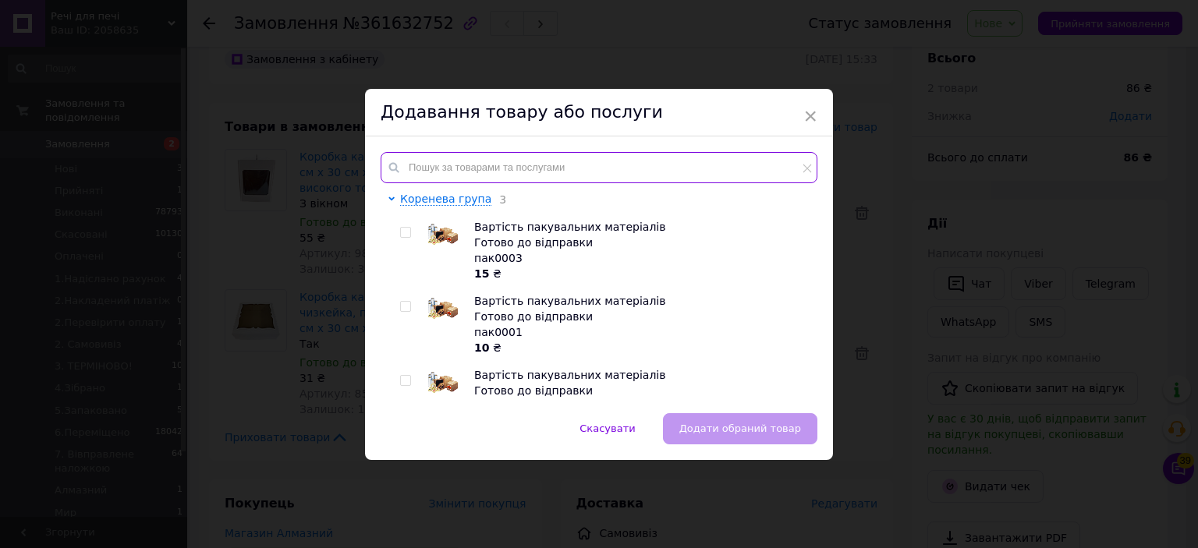
click at [779, 171] on input "text" at bounding box center [599, 167] width 437 height 31
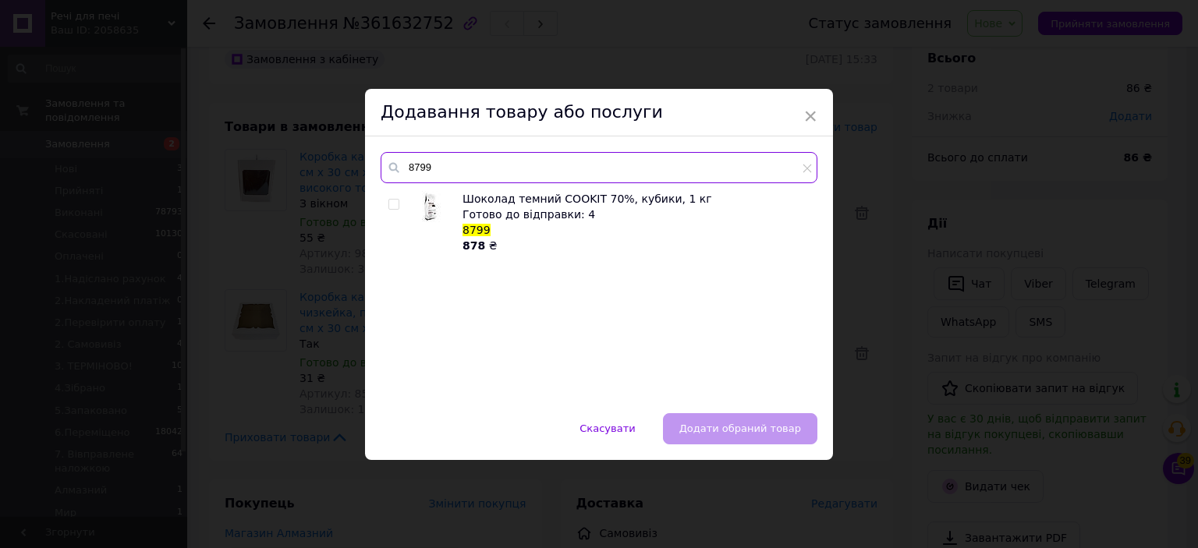
type input "8799"
click at [939, 183] on div "× Додавання товару або послуги 8799 Шоколад темний COOKIT 70%, кубики, 1 кг Гот…" at bounding box center [599, 274] width 1198 height 548
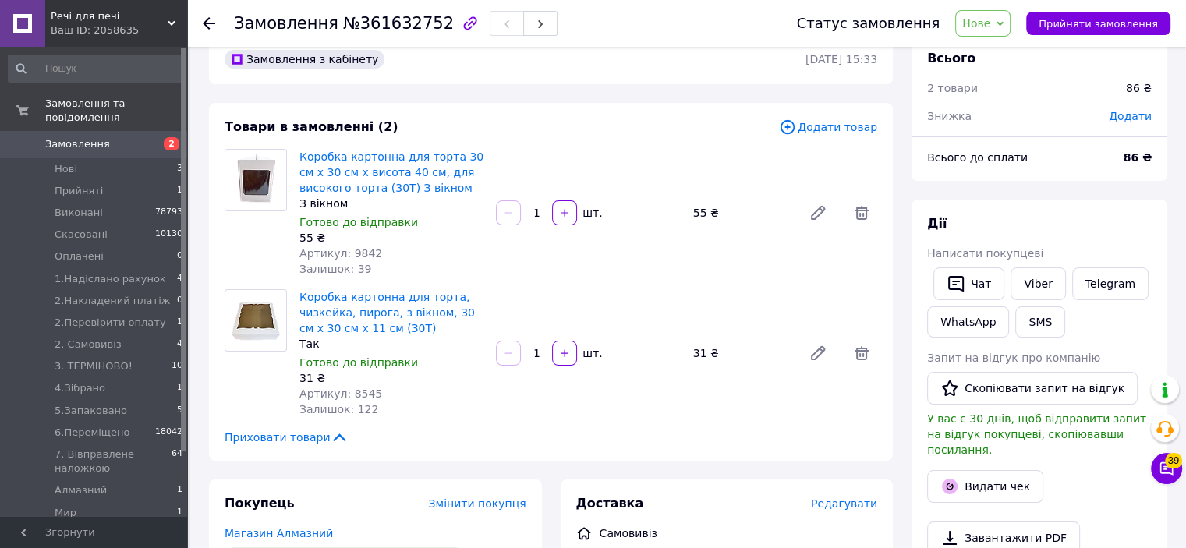
click at [840, 119] on span "Додати товар" at bounding box center [828, 127] width 98 height 17
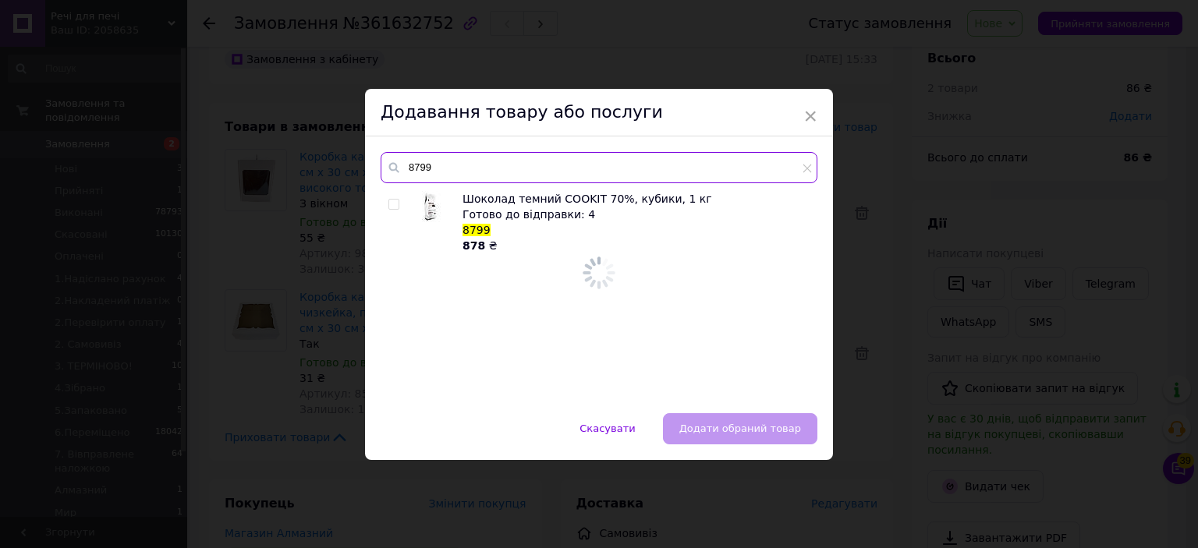
click at [717, 173] on input "8799" at bounding box center [599, 167] width 437 height 31
click at [716, 170] on input "8799" at bounding box center [599, 167] width 437 height 31
type input "8"
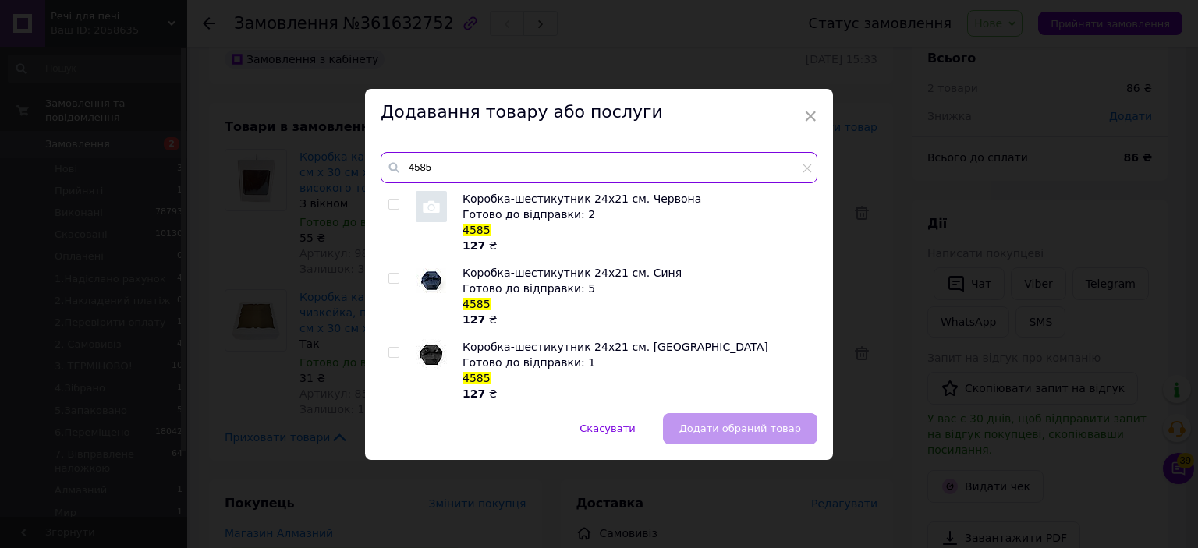
type input "4585"
click at [389, 268] on div at bounding box center [396, 296] width 16 height 62
click at [385, 269] on div "Коробка-шестикутник 24х21 см. Червона Готово до відправки: 2 4585 127 ₴ Коробка…" at bounding box center [599, 294] width 436 height 207
click at [385, 270] on div "Коробка-шестикутник 24х21 см. Червона Готово до відправки: 2 4585 127 ₴ Коробка…" at bounding box center [599, 294] width 436 height 207
click at [395, 275] on input "checkbox" at bounding box center [393, 279] width 10 height 10
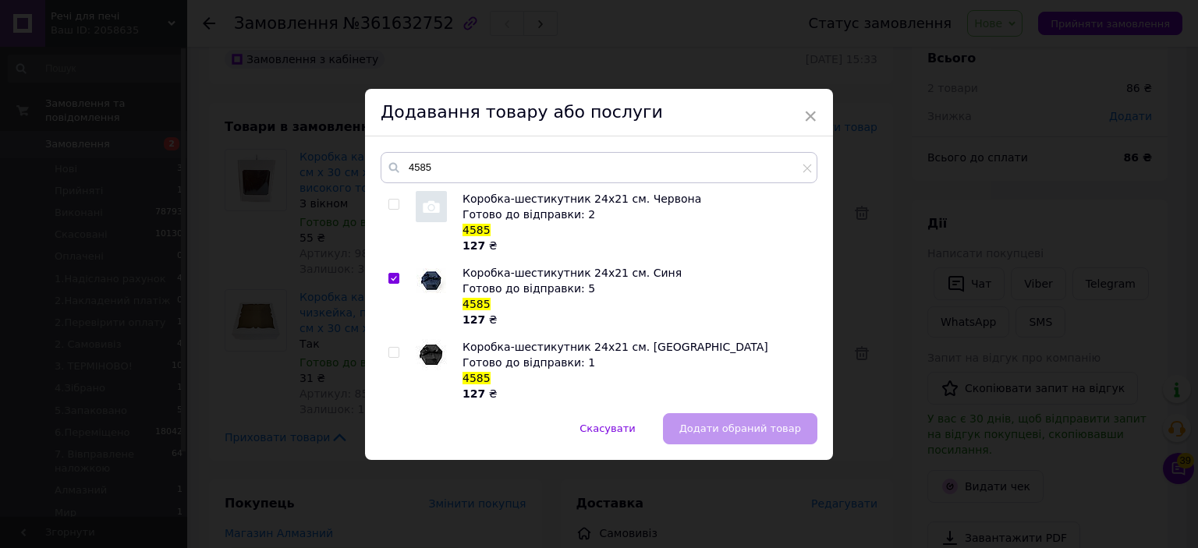
checkbox input "true"
click at [761, 433] on span "Додати обраний товар" at bounding box center [740, 429] width 122 height 12
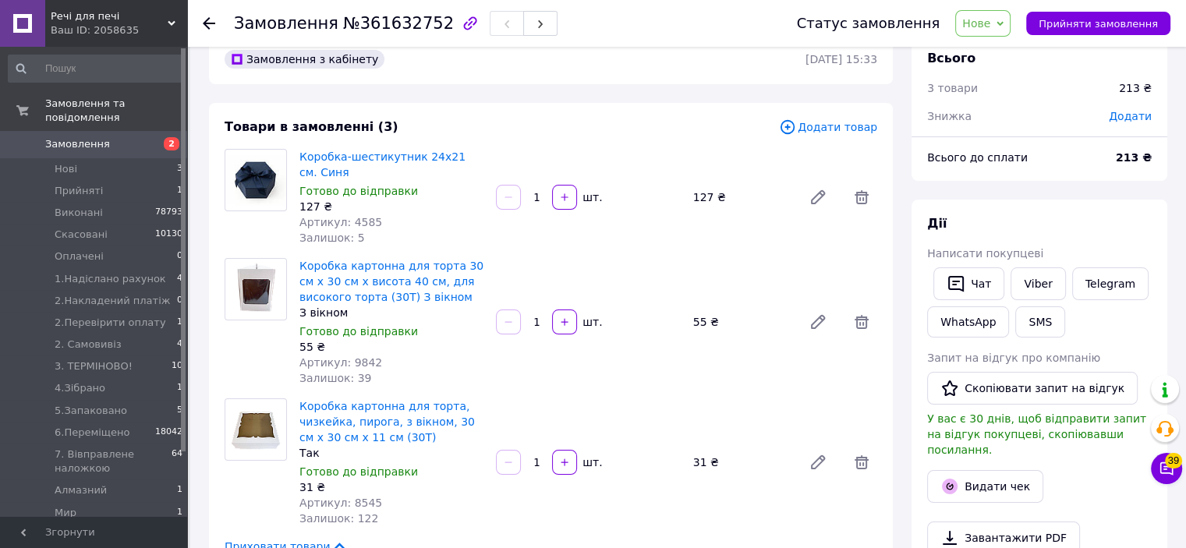
click at [829, 123] on span "Додати товар" at bounding box center [828, 127] width 98 height 17
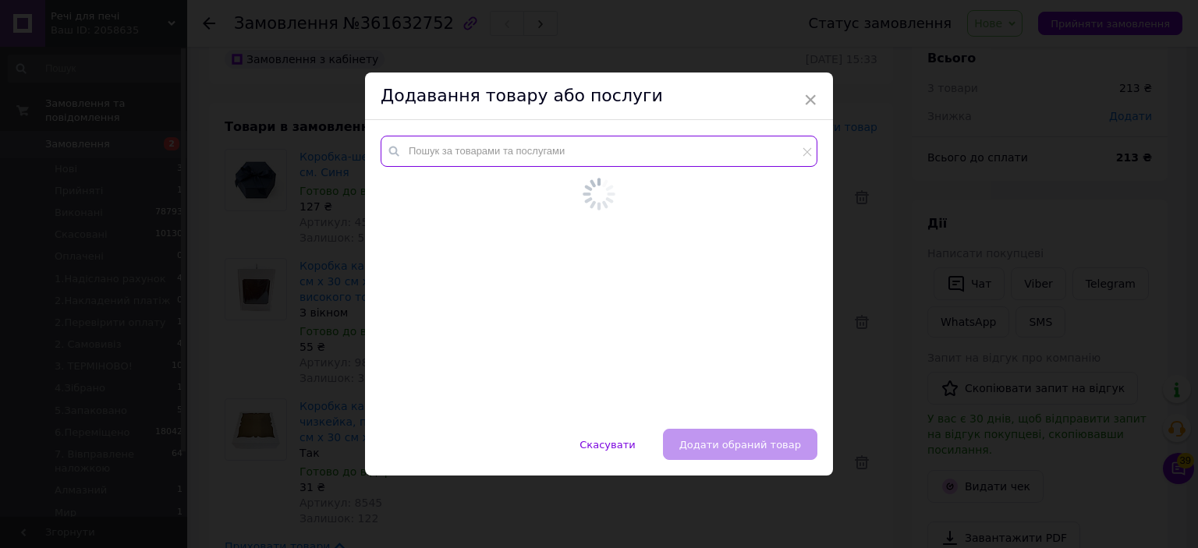
click at [754, 148] on input "text" at bounding box center [599, 151] width 437 height 31
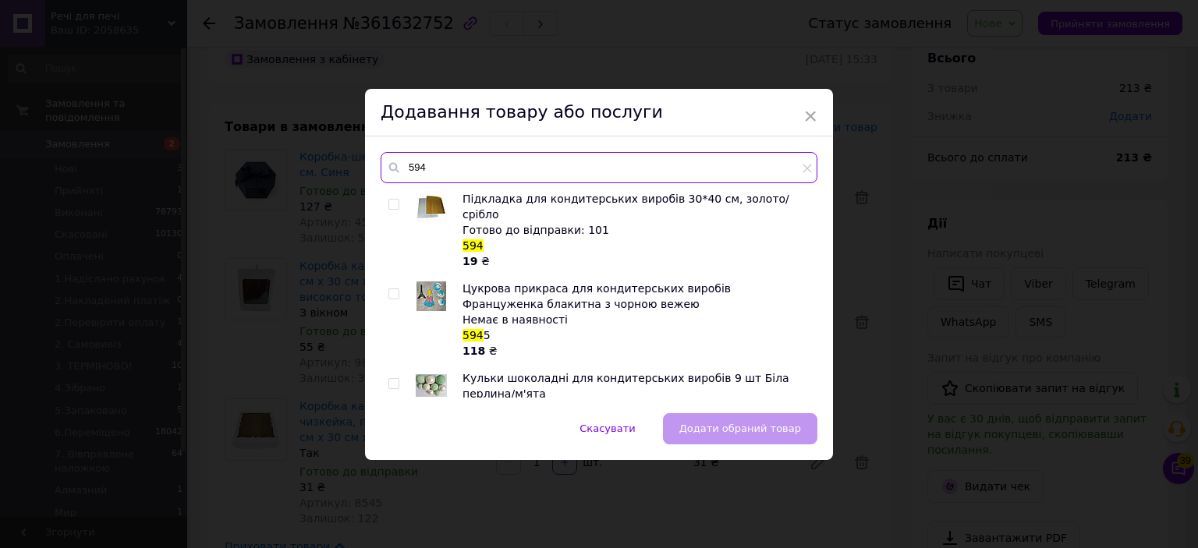
type input "594"
click at [396, 202] on input "checkbox" at bounding box center [393, 205] width 10 height 10
checkbox input "true"
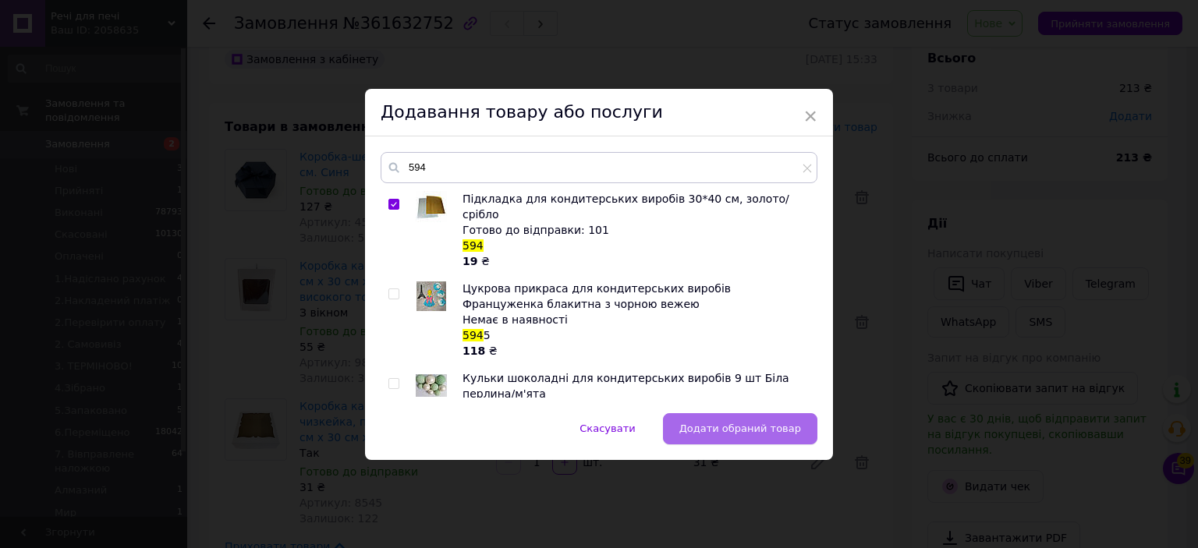
click at [704, 424] on span "Додати обраний товар" at bounding box center [740, 429] width 122 height 12
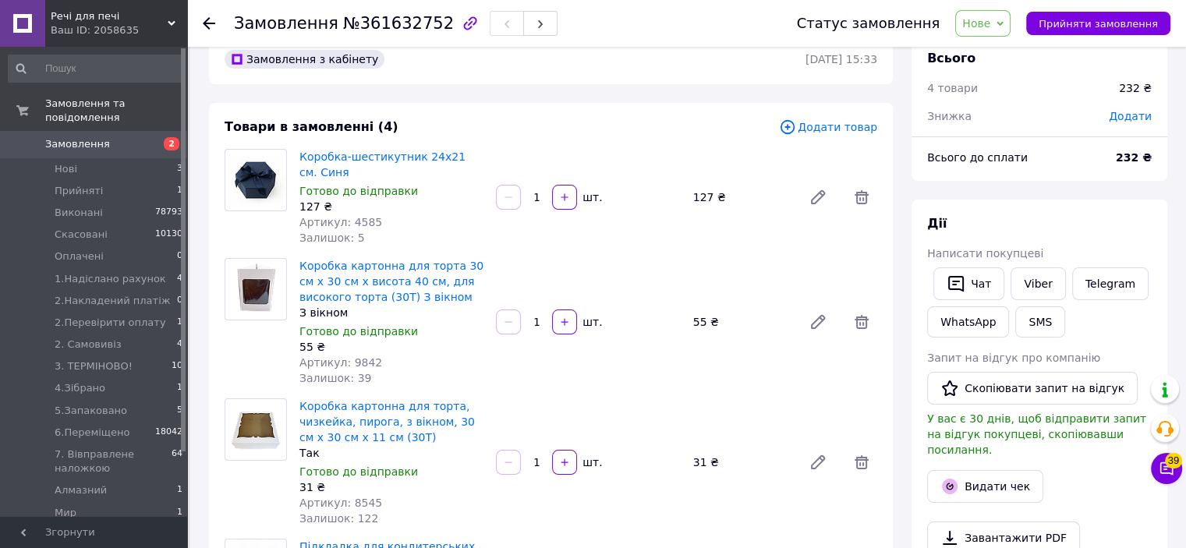
click at [842, 133] on span "Додати товар" at bounding box center [828, 127] width 98 height 17
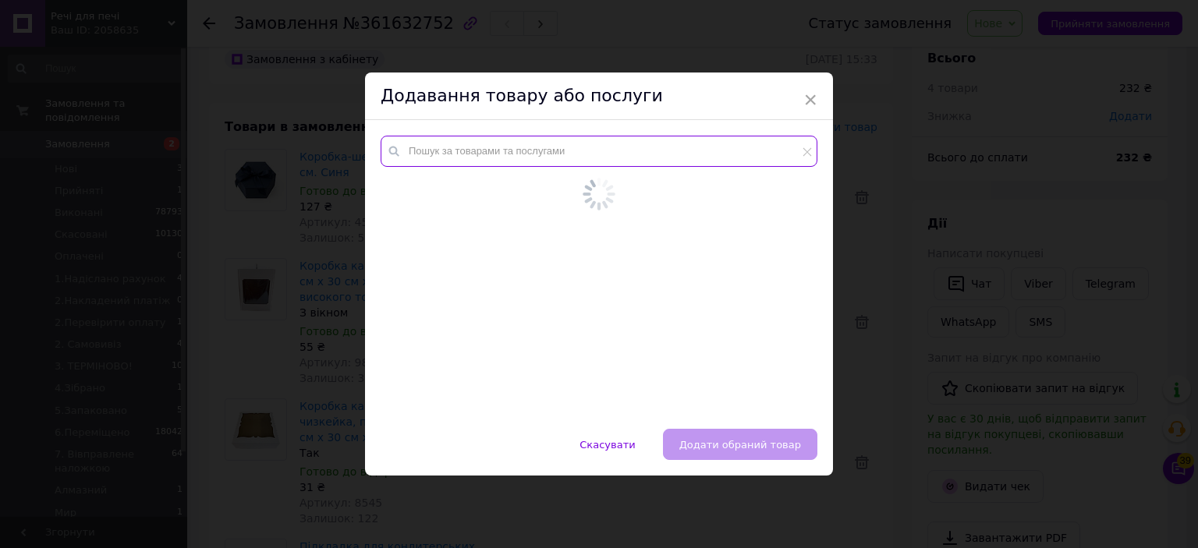
click at [732, 143] on input "text" at bounding box center [599, 151] width 437 height 31
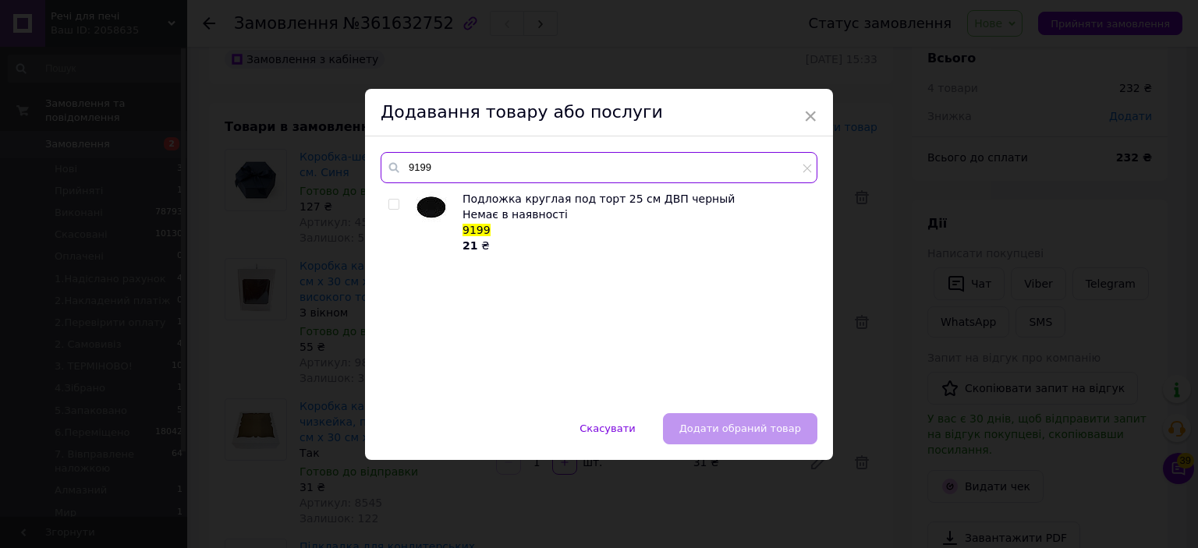
click at [442, 171] on input "9199" at bounding box center [599, 167] width 437 height 31
type input "4734"
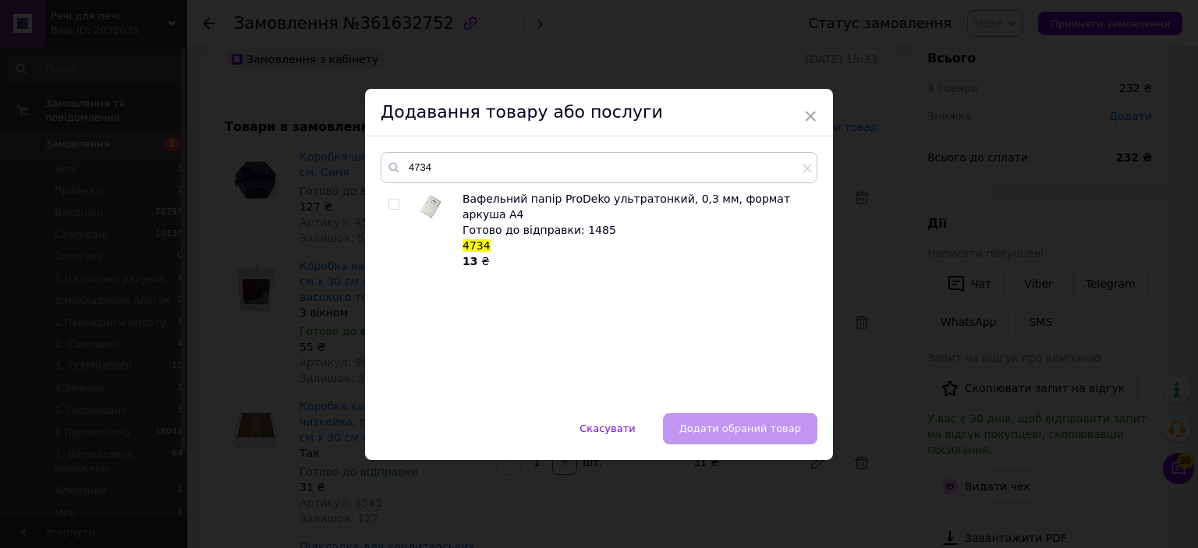
click at [893, 257] on div "× Додавання товару або послуги 4734 Вафельний папір ProDeko ультратонкий, 0,3 м…" at bounding box center [599, 274] width 1198 height 548
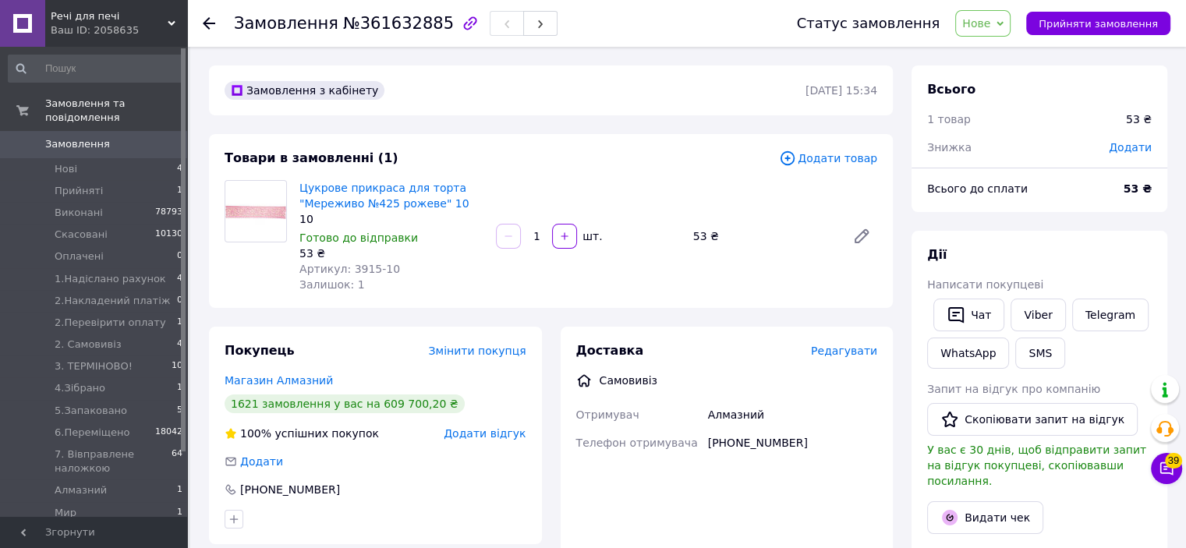
click at [848, 166] on span "Додати товар" at bounding box center [828, 158] width 98 height 17
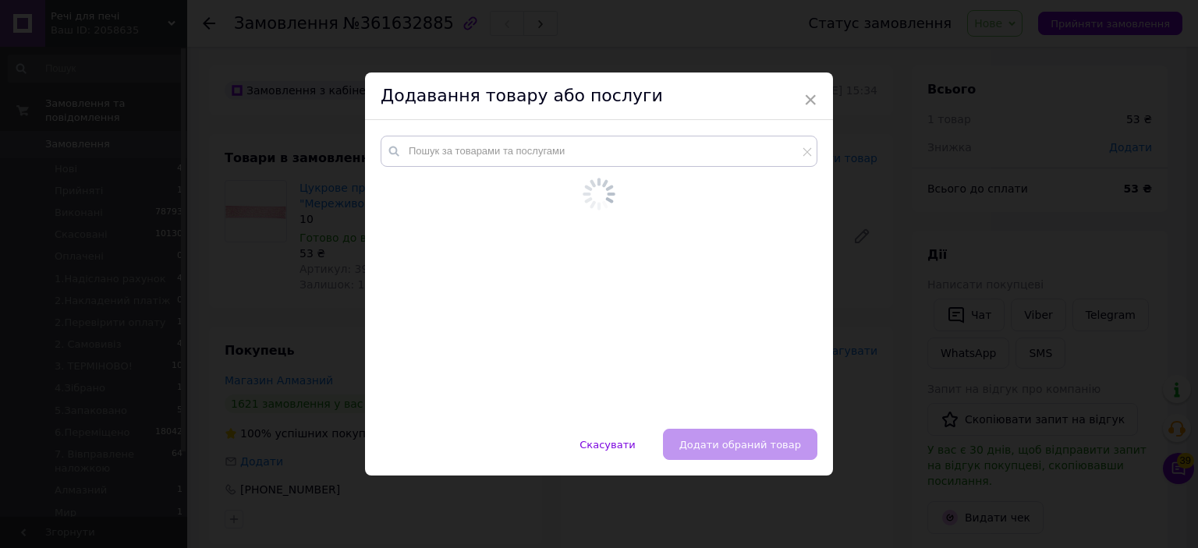
click at [815, 155] on div at bounding box center [599, 274] width 468 height 309
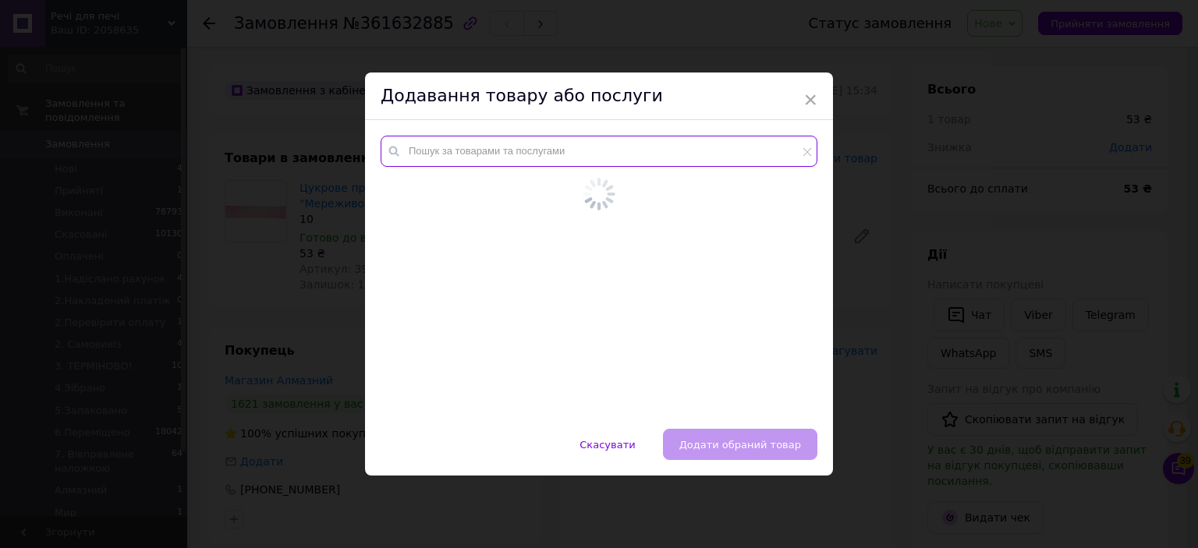
click at [798, 159] on input "text" at bounding box center [599, 151] width 437 height 31
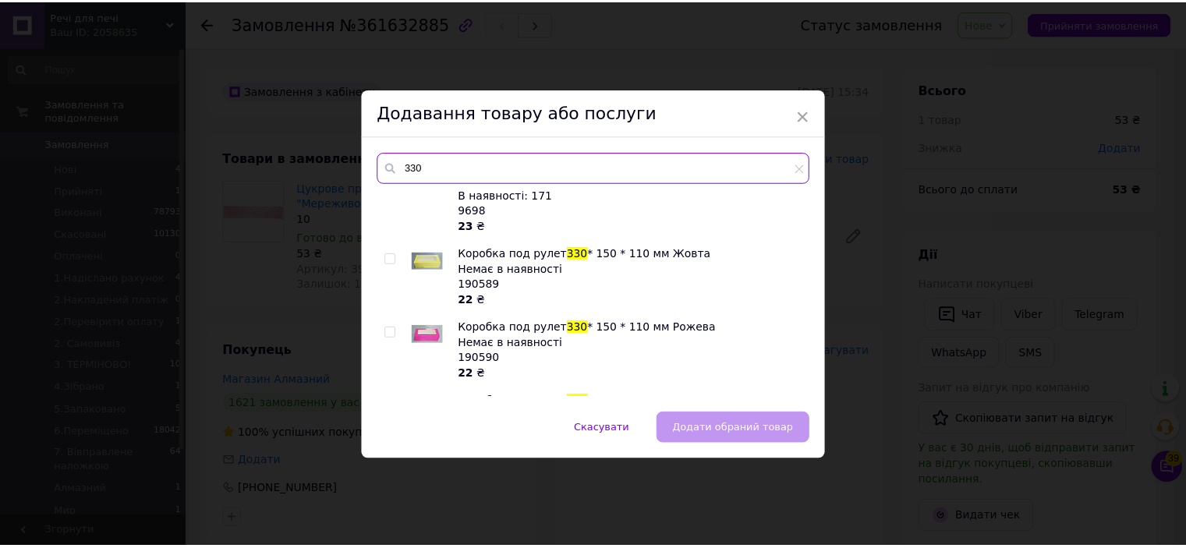
scroll to position [702, 0]
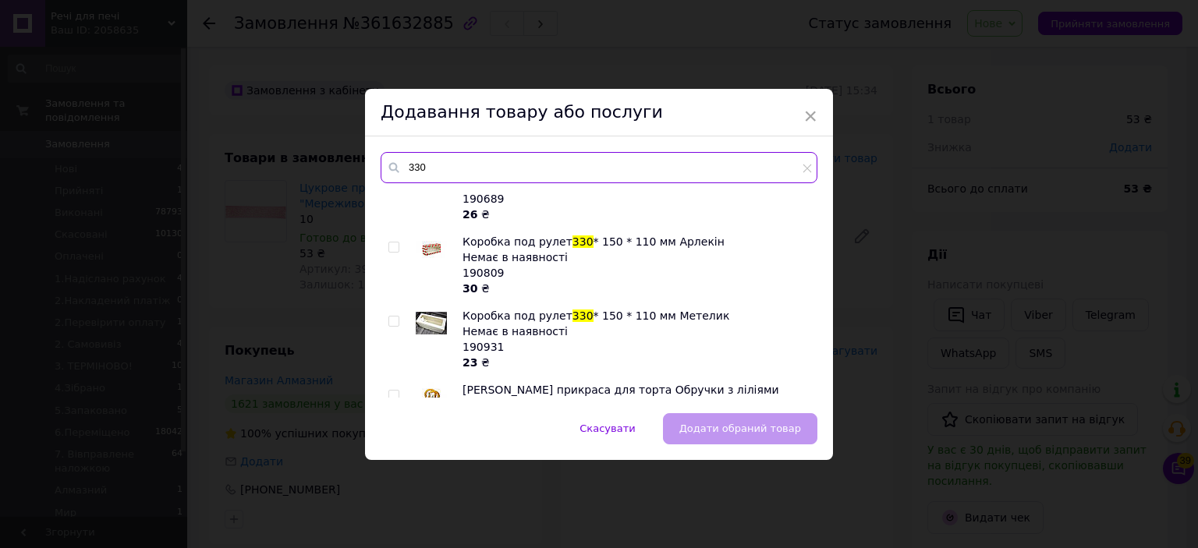
type input "330"
drag, startPoint x: 390, startPoint y: 364, endPoint x: 680, endPoint y: 442, distance: 300.3
click at [390, 391] on input "checkbox" at bounding box center [393, 396] width 10 height 10
checkbox input "true"
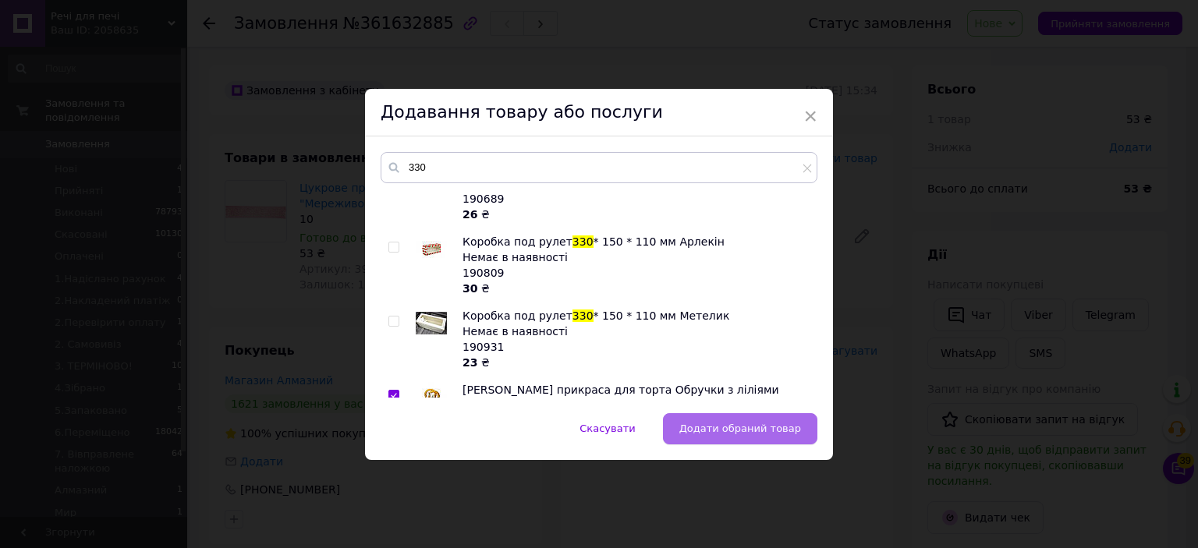
click at [762, 423] on span "Додати обраний товар" at bounding box center [740, 429] width 122 height 12
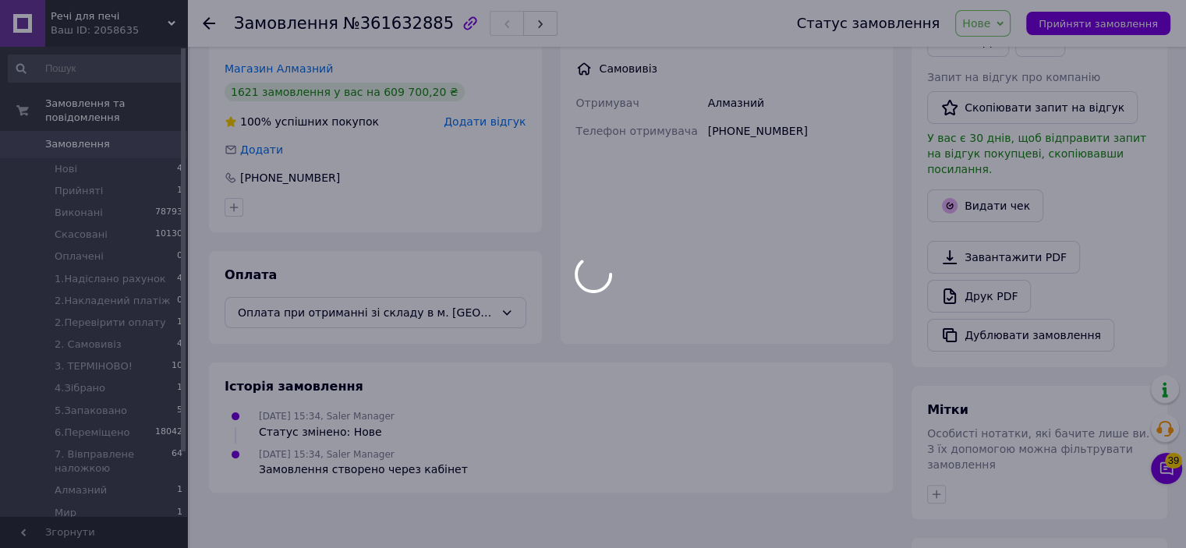
scroll to position [509, 0]
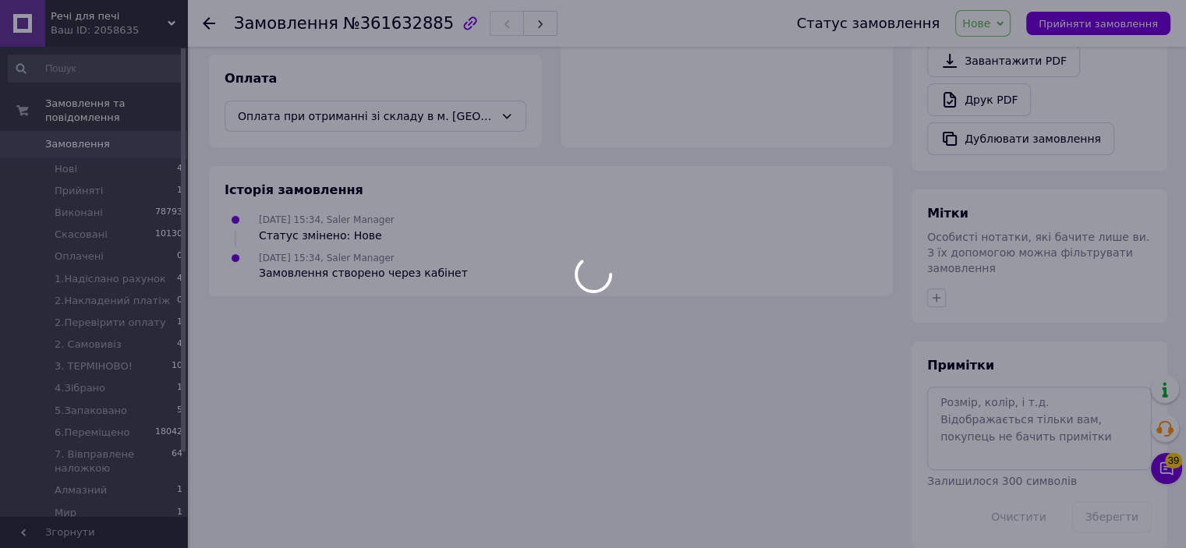
click at [979, 402] on div at bounding box center [593, 274] width 1186 height 548
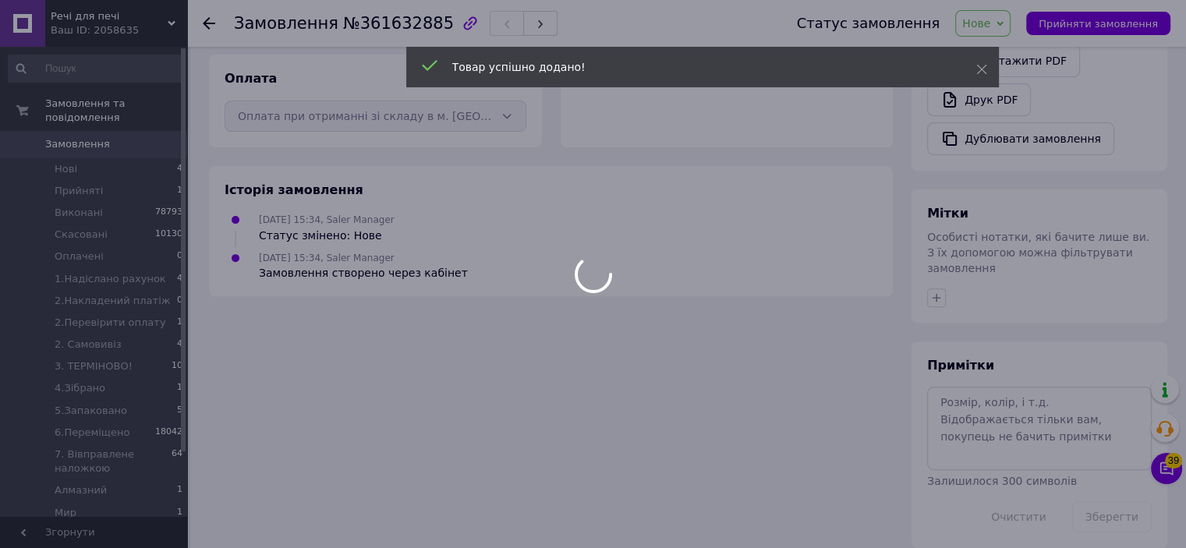
click at [976, 396] on div at bounding box center [593, 274] width 1186 height 548
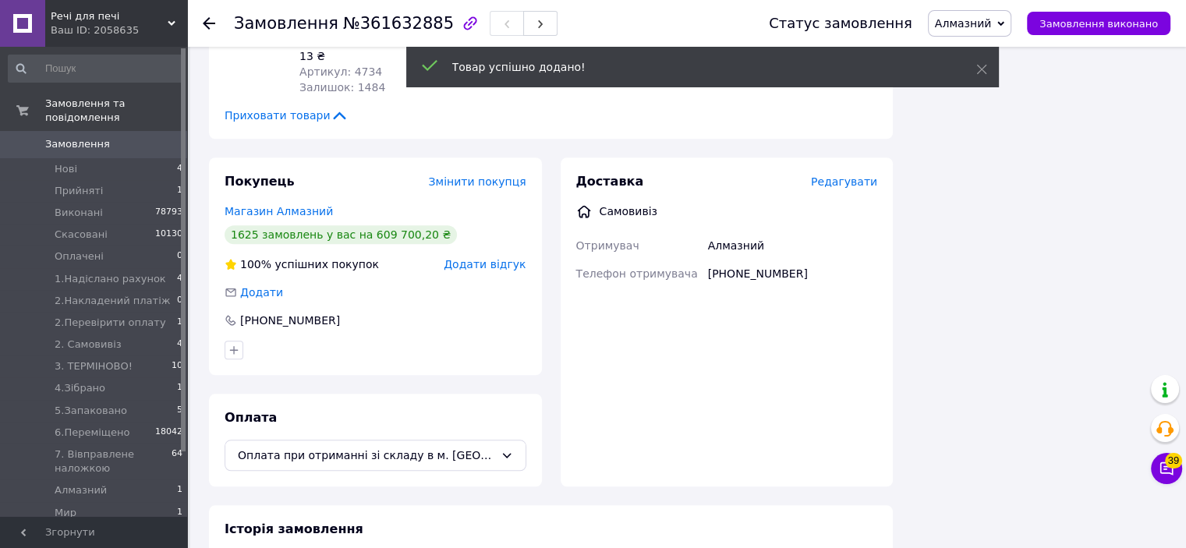
scroll to position [759, 0]
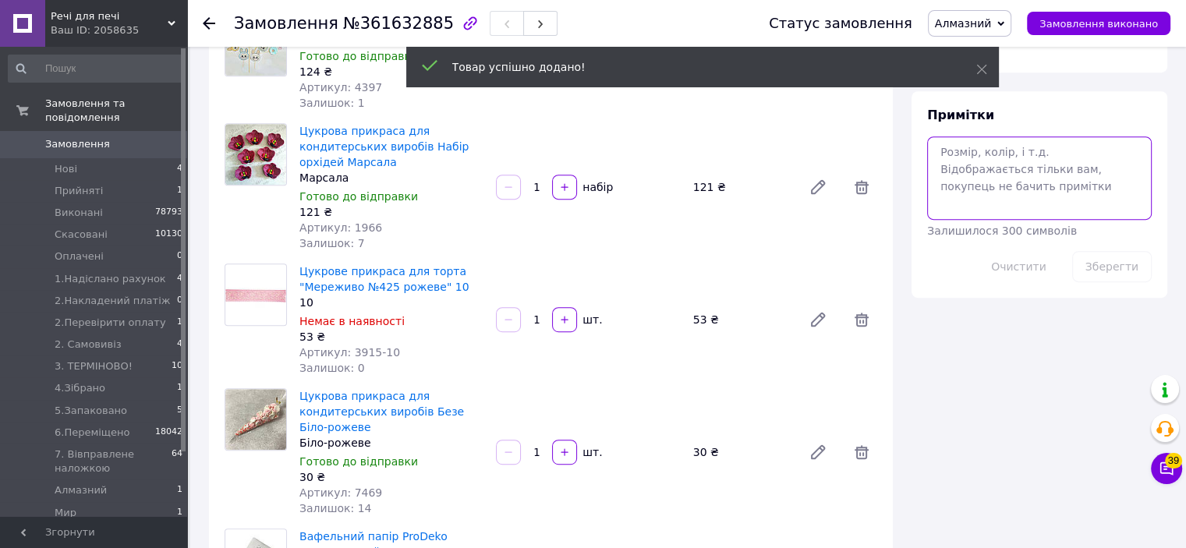
click at [959, 193] on textarea at bounding box center [1039, 178] width 225 height 83
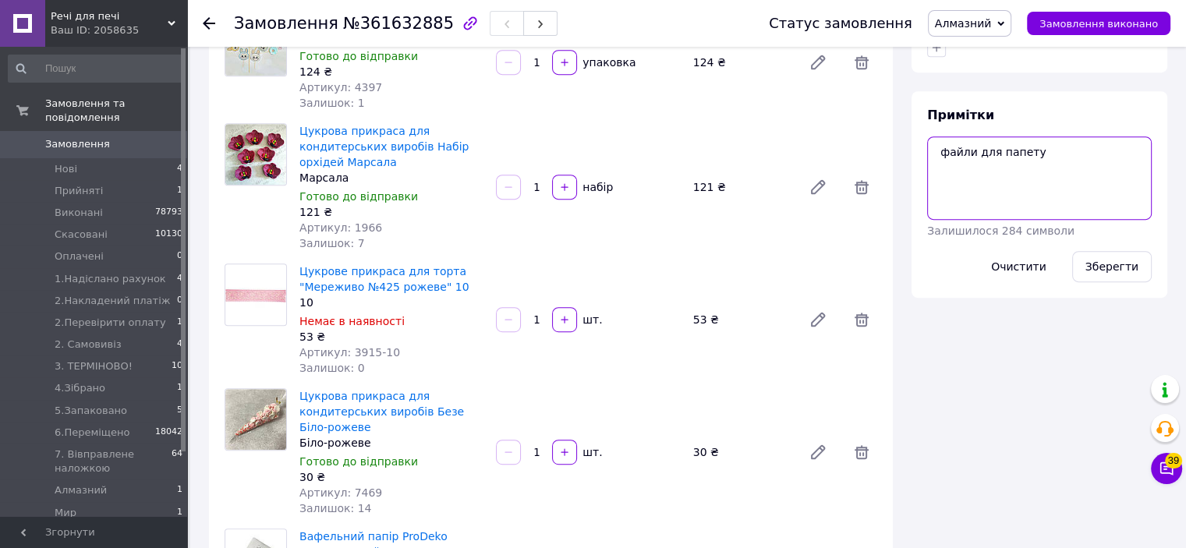
click at [971, 137] on textarea "файли для папету" at bounding box center [1039, 178] width 225 height 83
click at [1073, 146] on textarea "файлики для папету" at bounding box center [1039, 178] width 225 height 83
type textarea "файлики для паперу!!"
click at [1126, 251] on button "Зберегти" at bounding box center [1113, 266] width 80 height 31
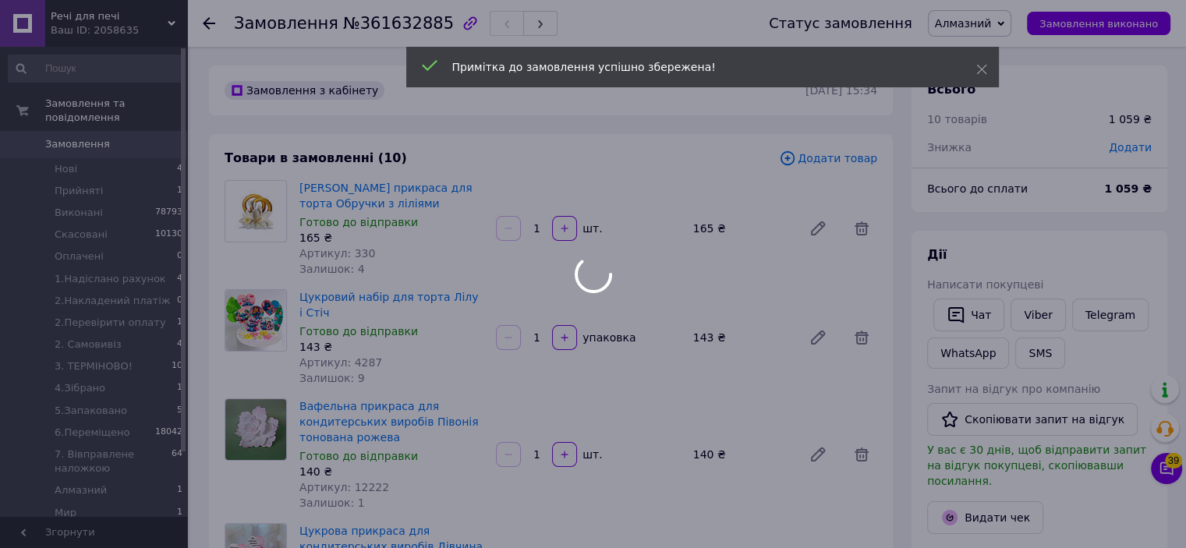
scroll to position [16, 0]
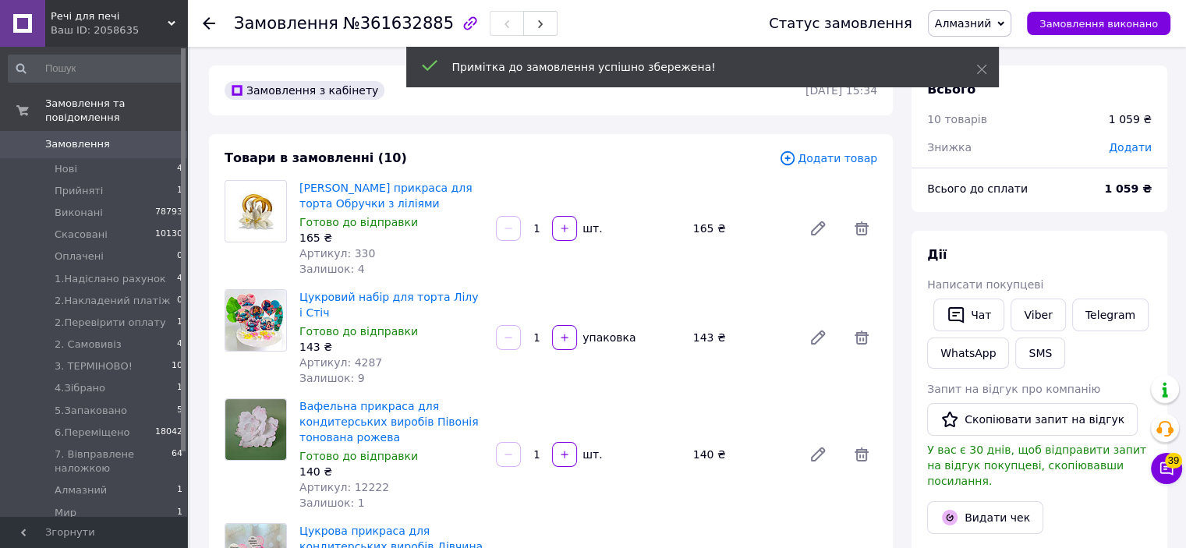
click at [809, 165] on span "Додати товар" at bounding box center [828, 158] width 98 height 17
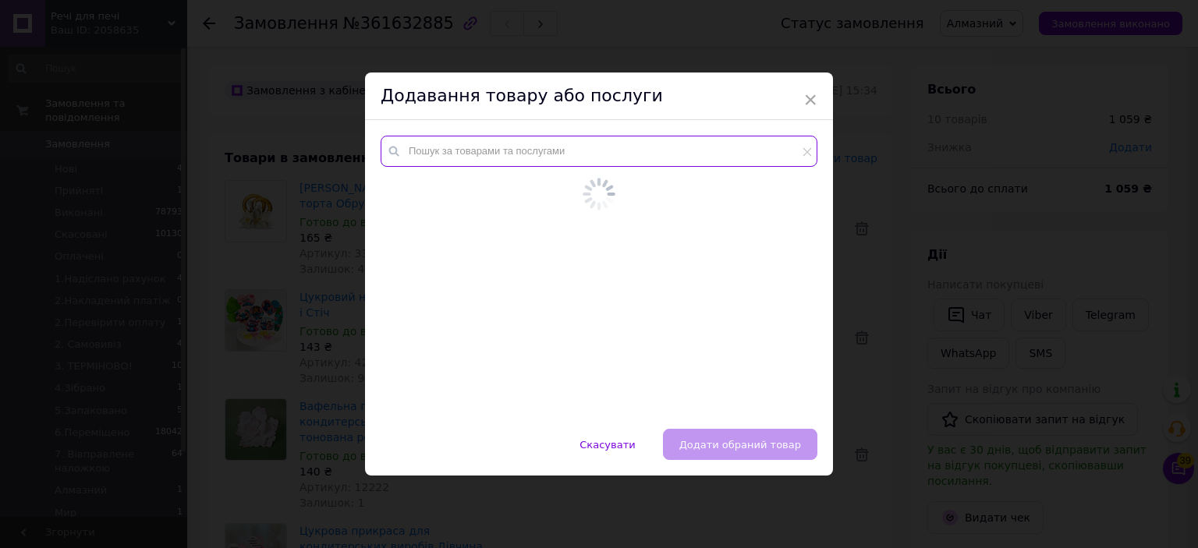
click at [770, 161] on input "text" at bounding box center [599, 151] width 437 height 31
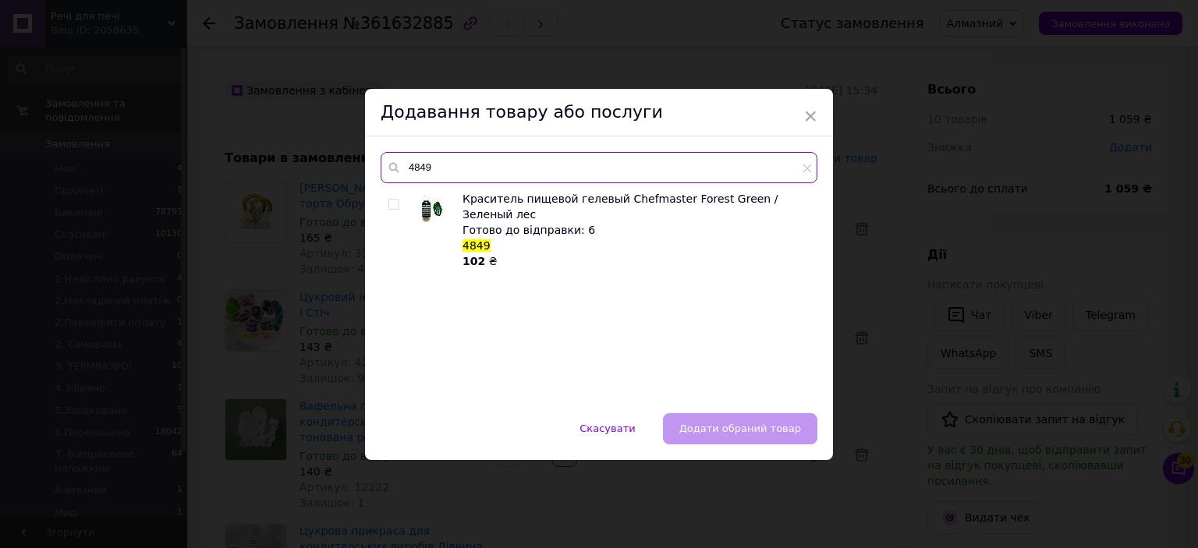
type input "4849"
drag, startPoint x: 981, startPoint y: 255, endPoint x: 955, endPoint y: 223, distance: 41.1
click at [979, 255] on div "× Додавання товару або послуги 4849 Краситель пищевой гелевый Chefmaster Forest…" at bounding box center [599, 274] width 1198 height 548
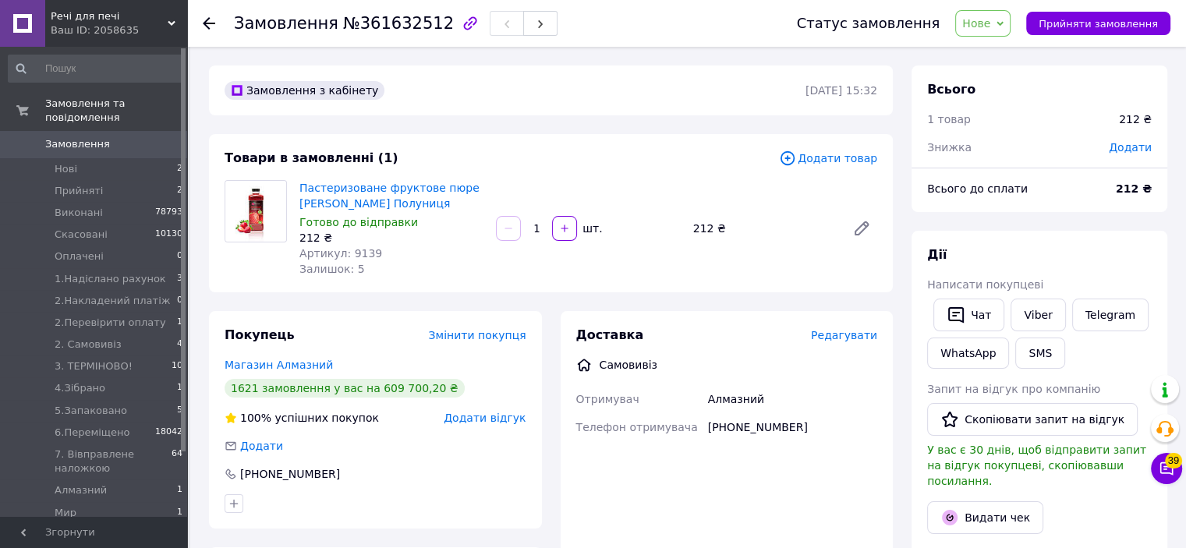
click at [820, 157] on span "Додати товар" at bounding box center [828, 158] width 98 height 17
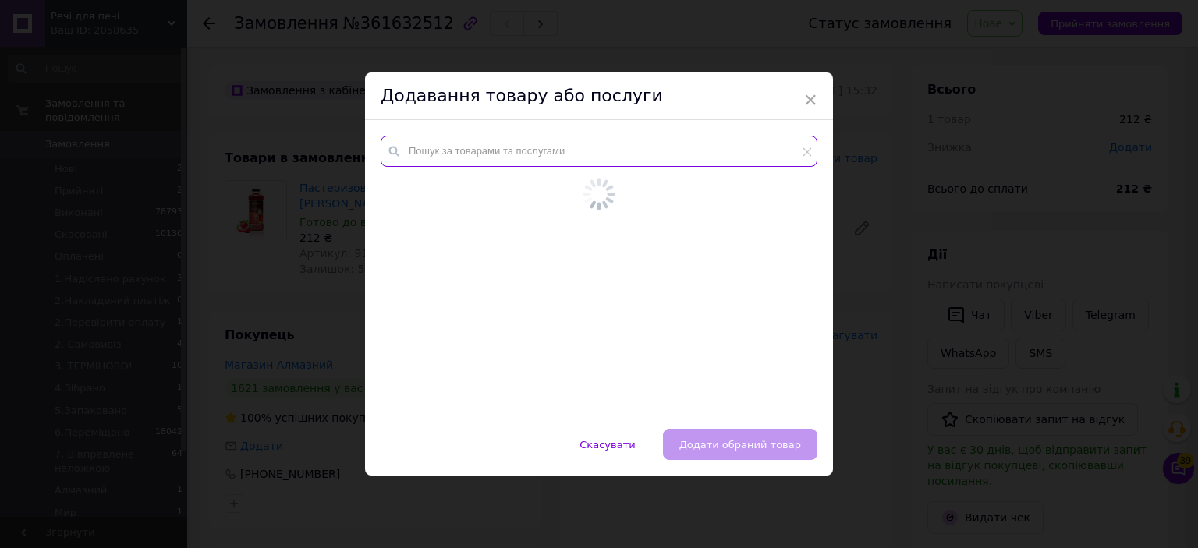
click at [777, 152] on input "text" at bounding box center [599, 151] width 437 height 31
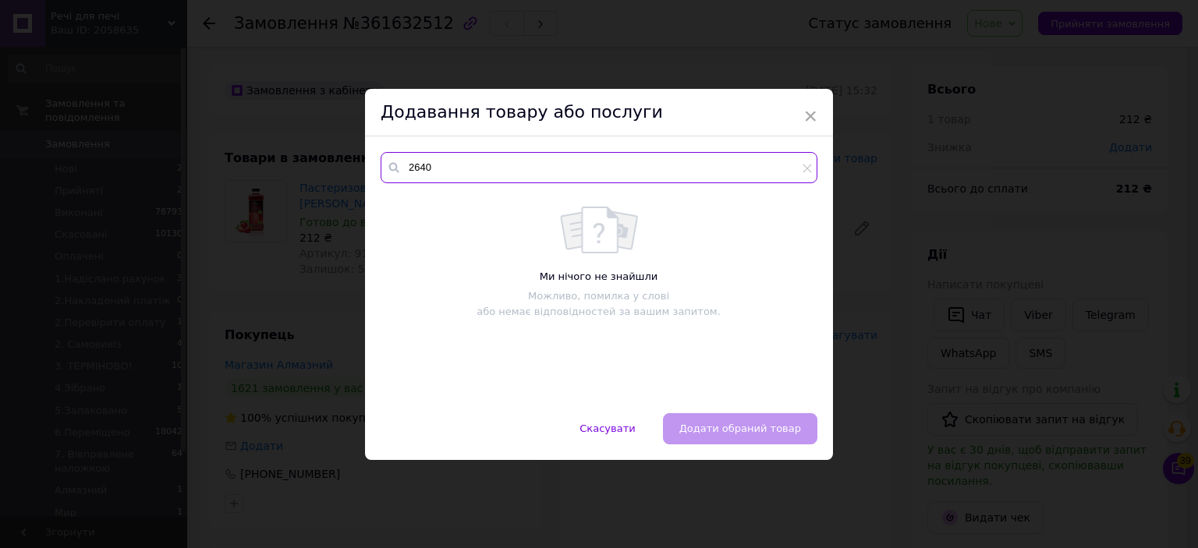
type input "2640"
click at [890, 218] on div "× Додавання товару або послуги 2640 Ми нічого не знайшли Можливо, помилка у сло…" at bounding box center [599, 274] width 1198 height 548
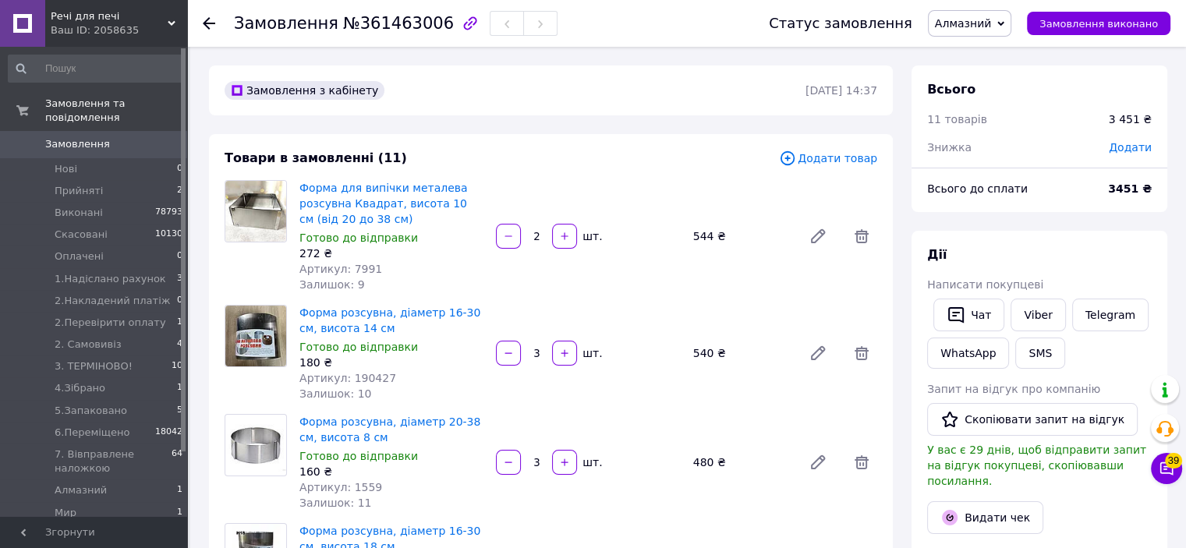
scroll to position [53, 0]
click at [838, 166] on span "Додати товар" at bounding box center [828, 158] width 98 height 17
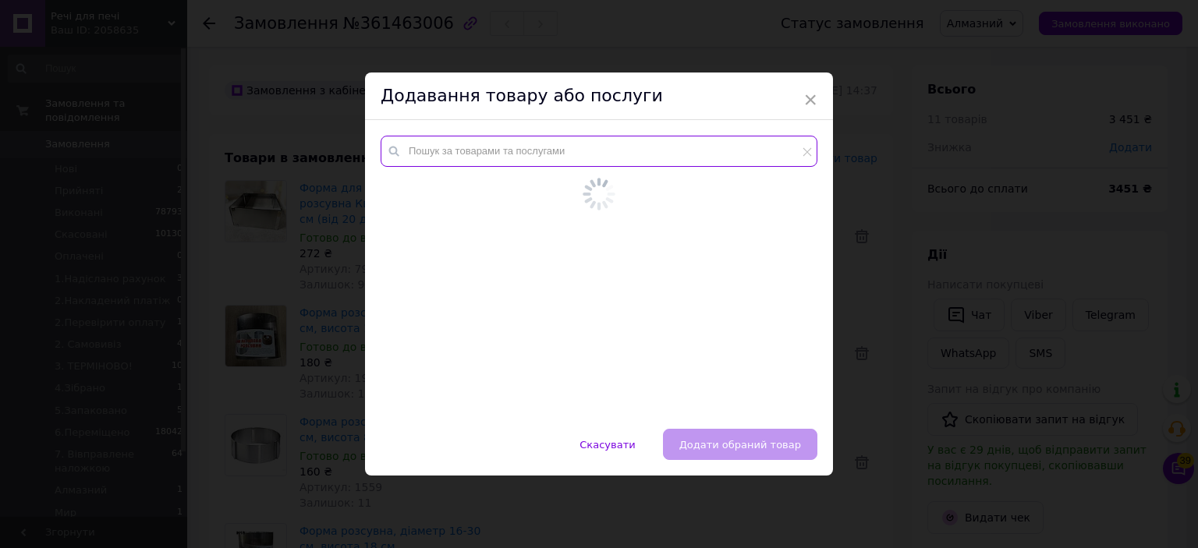
click at [705, 161] on input "text" at bounding box center [599, 151] width 437 height 31
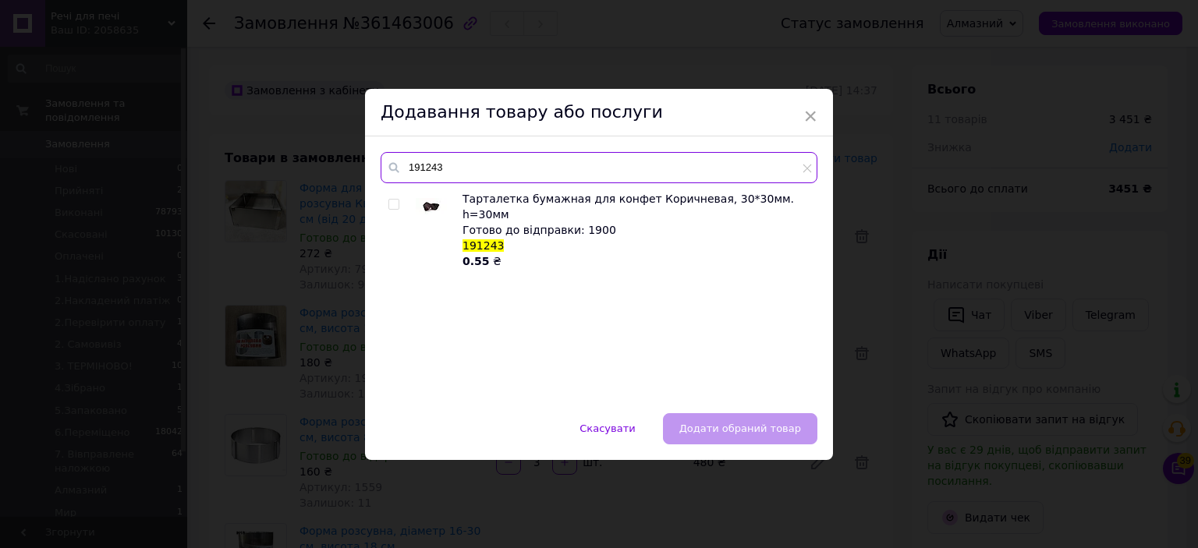
type input "191243"
click at [392, 204] on input "checkbox" at bounding box center [393, 205] width 10 height 10
checkbox input "true"
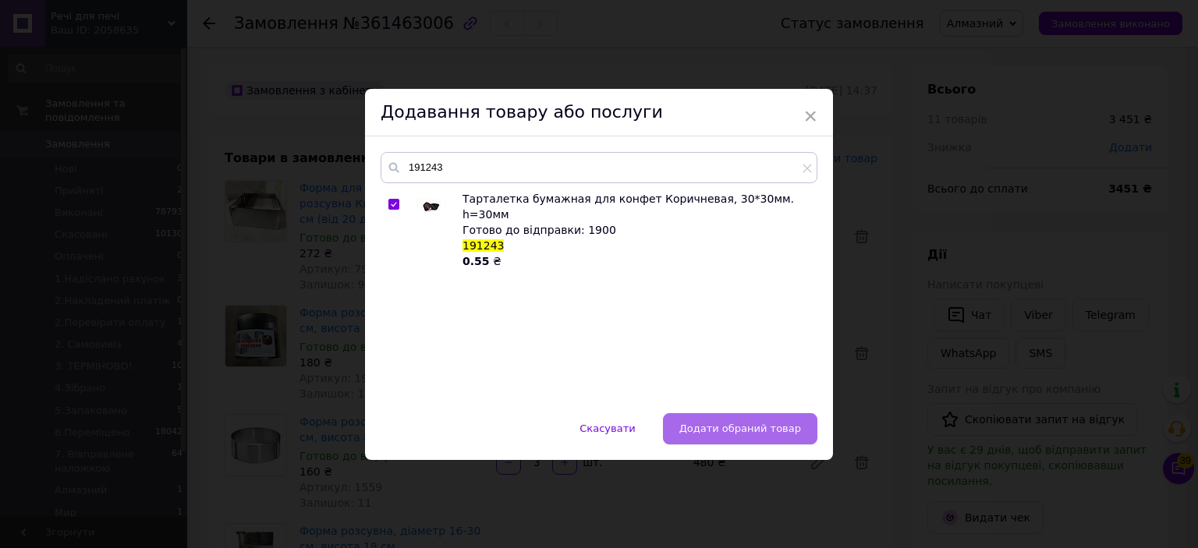
click at [755, 424] on span "Додати обраний товар" at bounding box center [740, 429] width 122 height 12
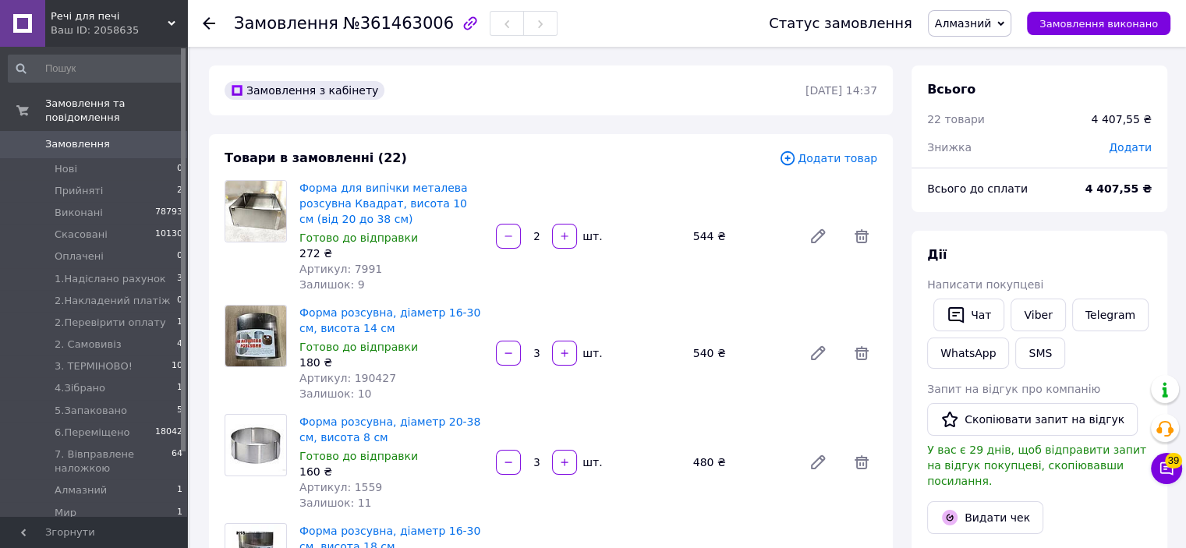
scroll to position [468, 0]
click at [820, 165] on span "Додати товар" at bounding box center [828, 158] width 98 height 17
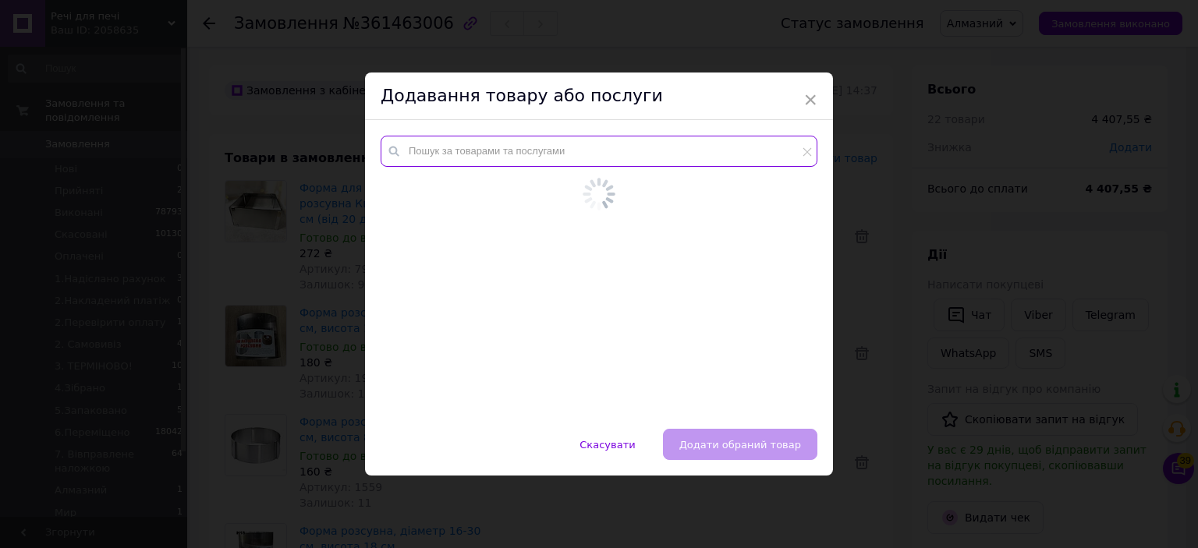
click at [739, 146] on input "text" at bounding box center [599, 151] width 437 height 31
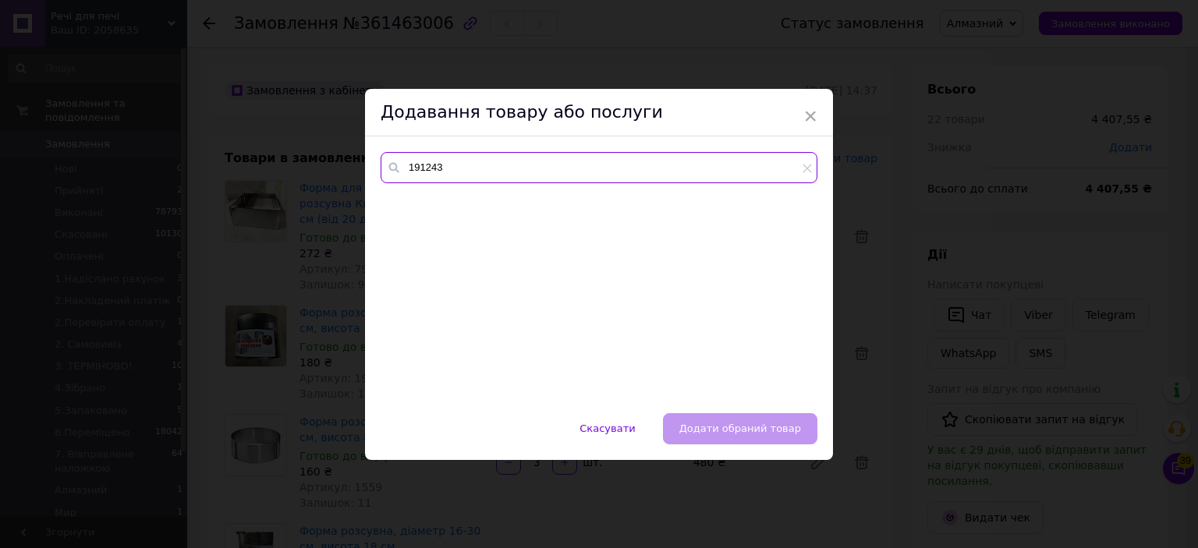
click at [477, 165] on input "191243" at bounding box center [599, 167] width 437 height 31
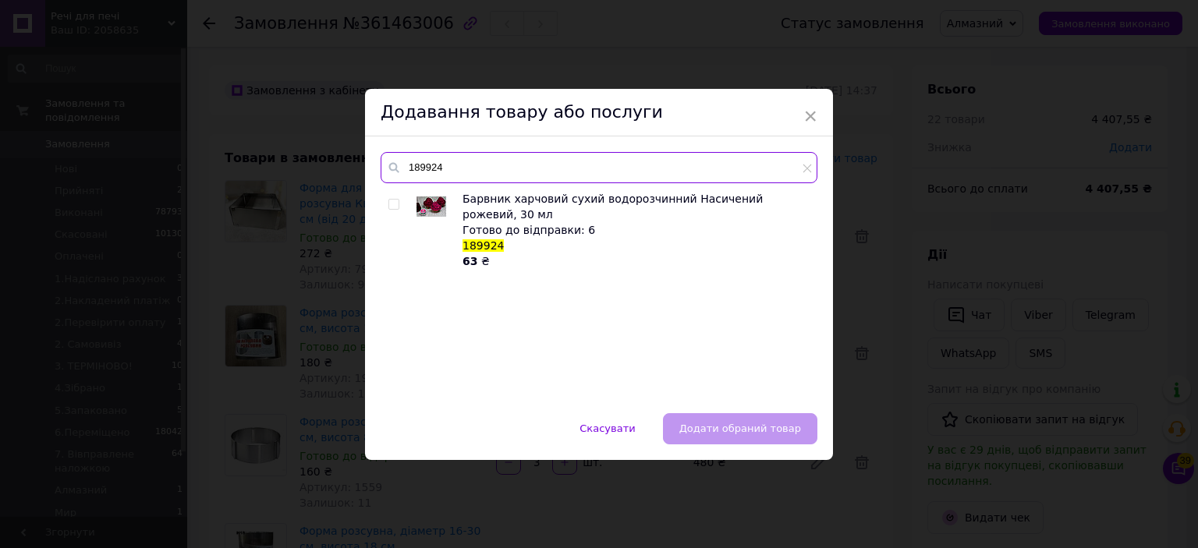
type input "189924"
click at [896, 212] on div "× Додавання товару або послуги 189924 Барвник харчовий сухий водорозчинний Наси…" at bounding box center [599, 274] width 1198 height 548
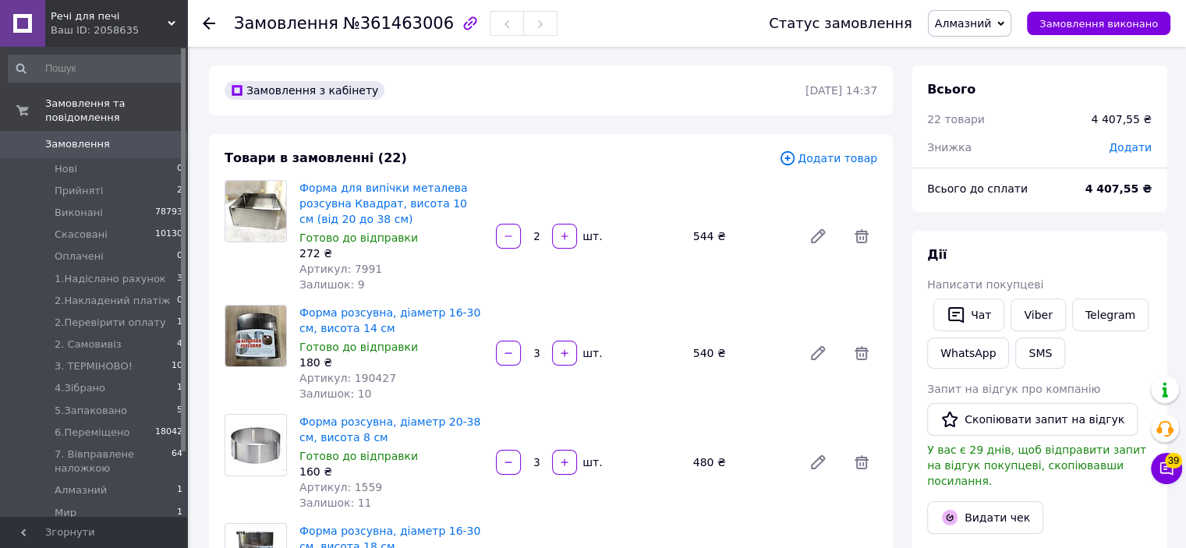
click at [839, 161] on span "Додати товар" at bounding box center [828, 158] width 98 height 17
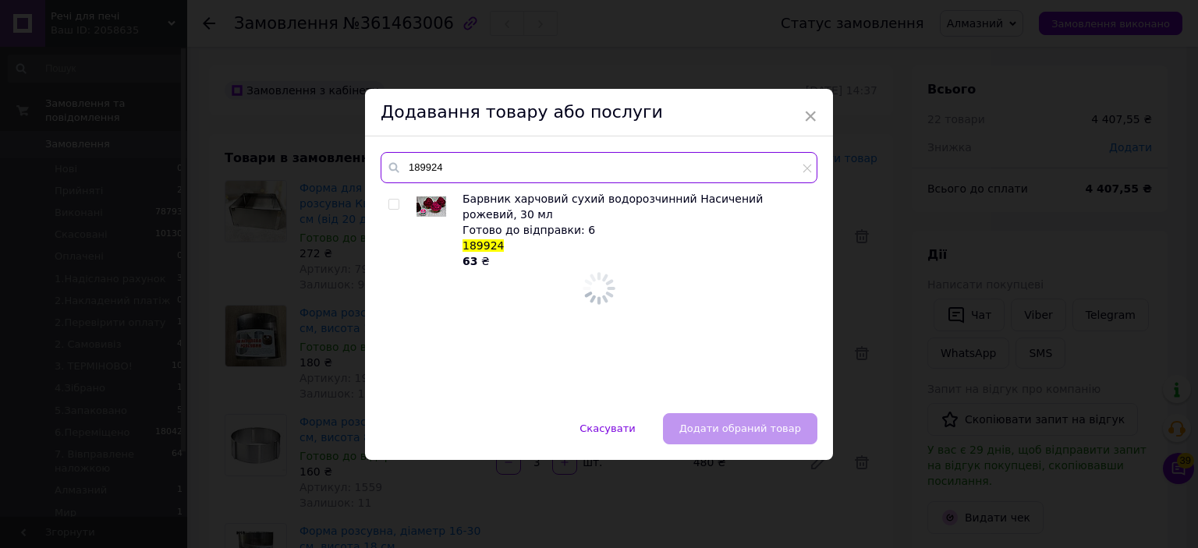
click at [790, 168] on input "189924" at bounding box center [599, 167] width 437 height 31
type input "9903"
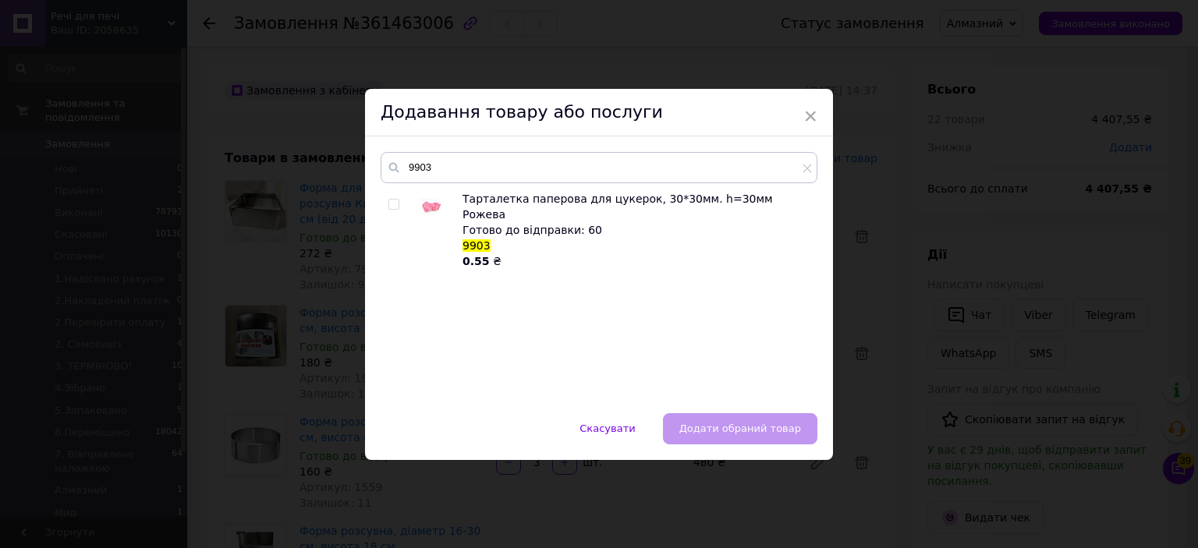
click at [390, 200] on input "checkbox" at bounding box center [393, 205] width 10 height 10
checkbox input "true"
drag, startPoint x: 736, startPoint y: 435, endPoint x: 746, endPoint y: 420, distance: 18.2
click at [739, 434] on button "Додати обраний товар" at bounding box center [740, 428] width 154 height 31
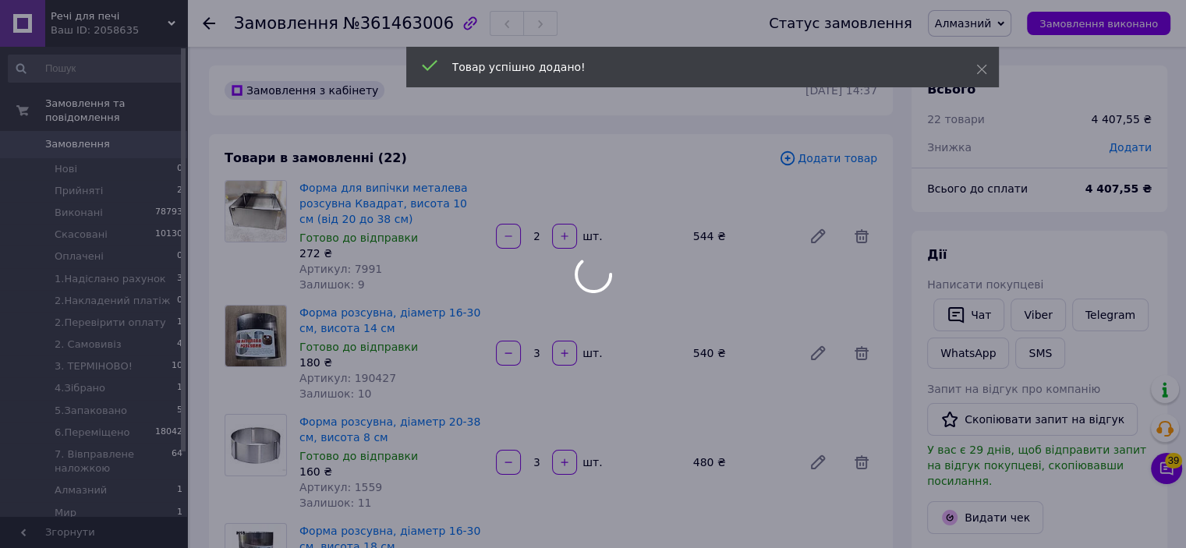
scroll to position [505, 0]
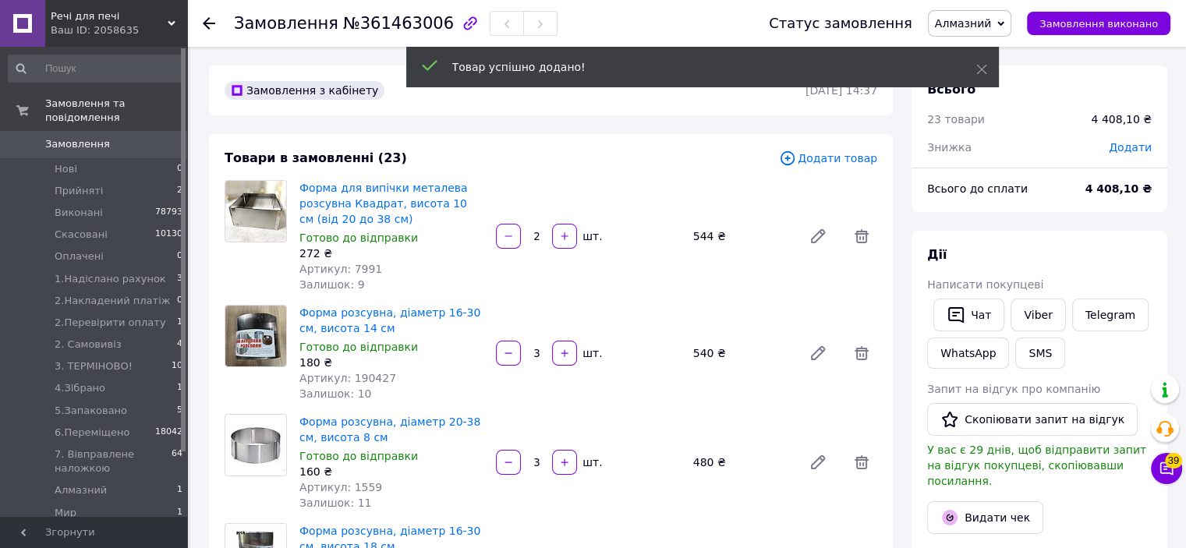
click at [835, 158] on span "Додати товар" at bounding box center [828, 158] width 98 height 17
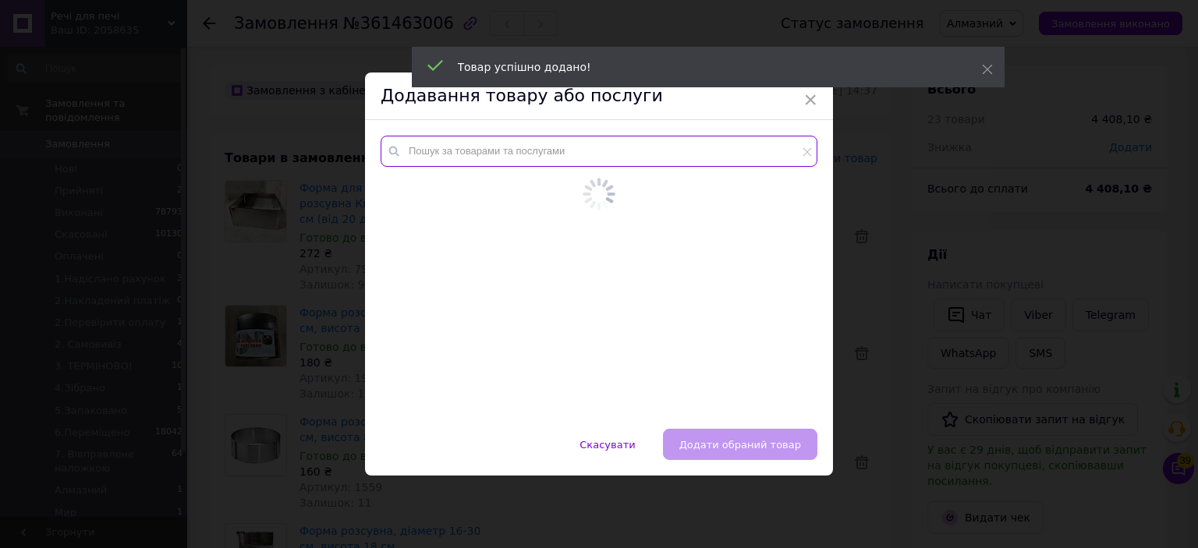
click at [779, 157] on input "text" at bounding box center [599, 151] width 437 height 31
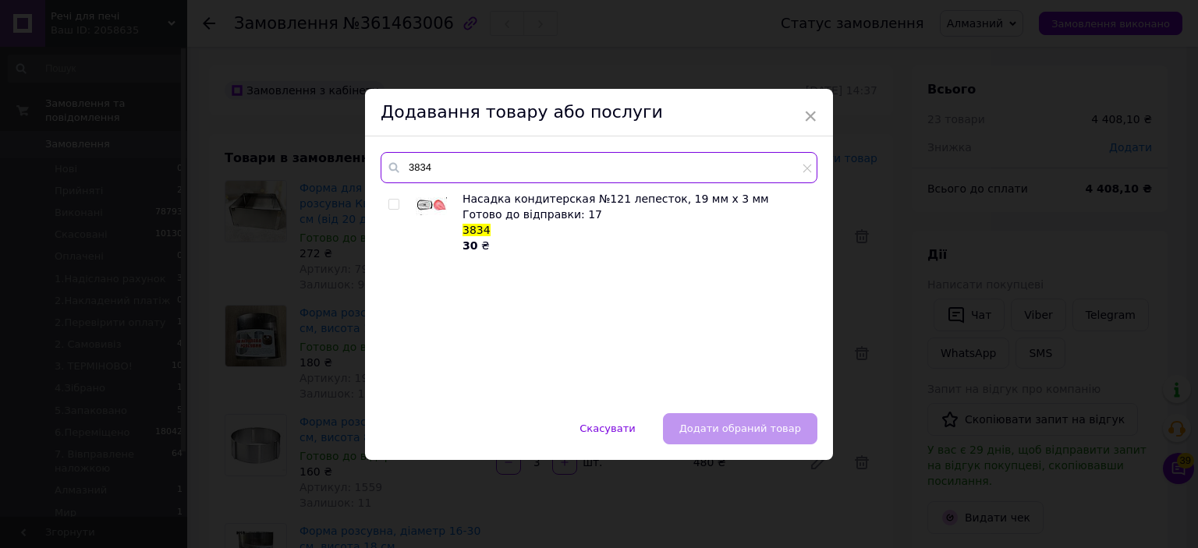
type input "3834"
click at [998, 233] on div "× Додавання товару або послуги 3834 Насадка кондитерская №121 лепесток, 19 мм х…" at bounding box center [599, 274] width 1198 height 548
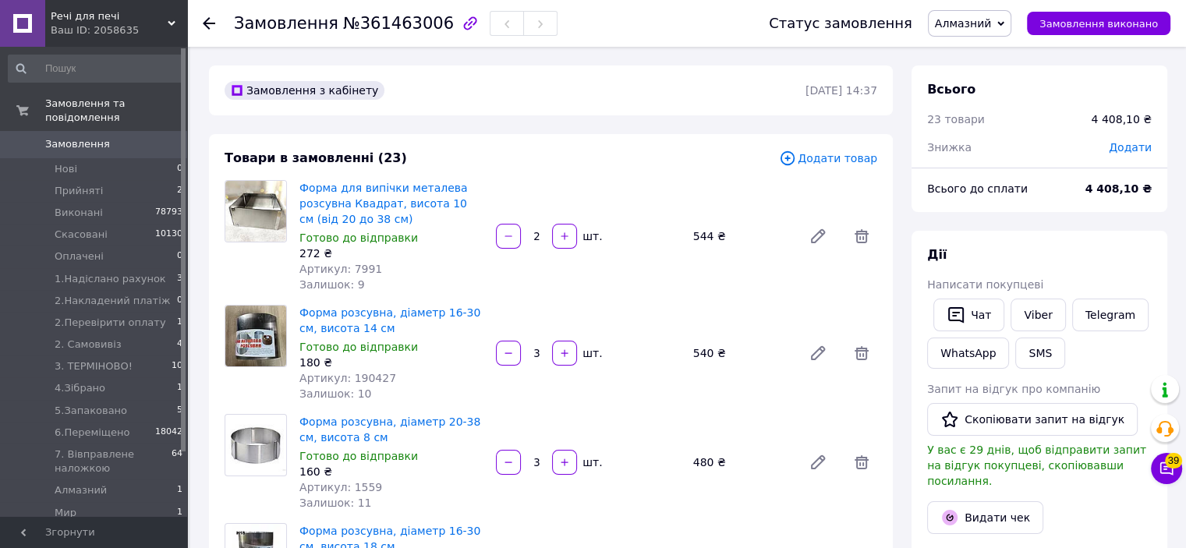
click at [824, 154] on span "Додати товар" at bounding box center [828, 158] width 98 height 17
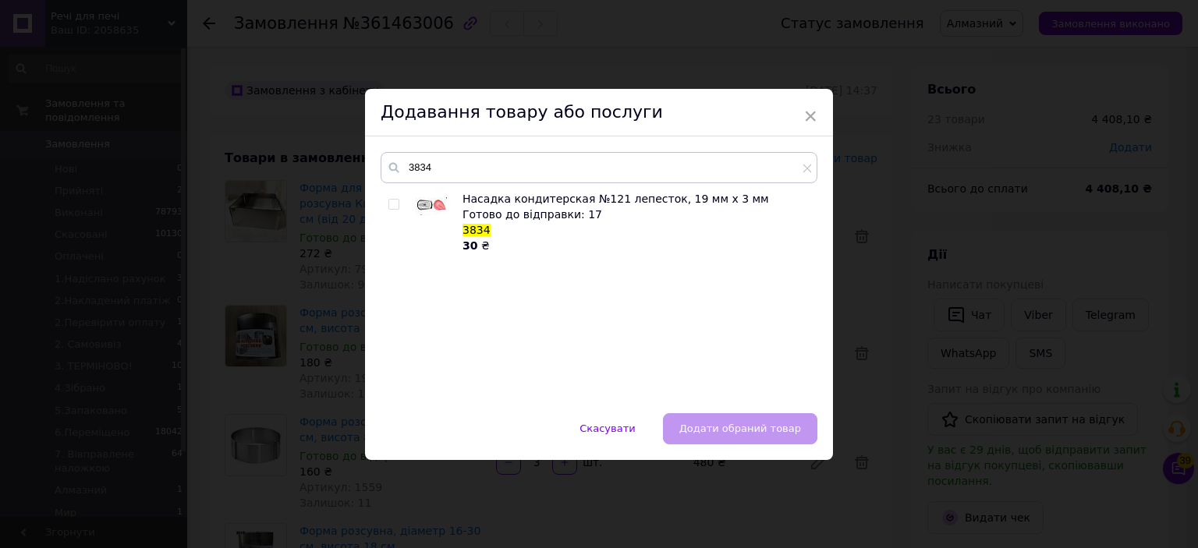
click at [389, 202] on input "checkbox" at bounding box center [393, 205] width 10 height 10
checkbox input "true"
click at [765, 424] on span "Додати обраний товар" at bounding box center [740, 429] width 122 height 12
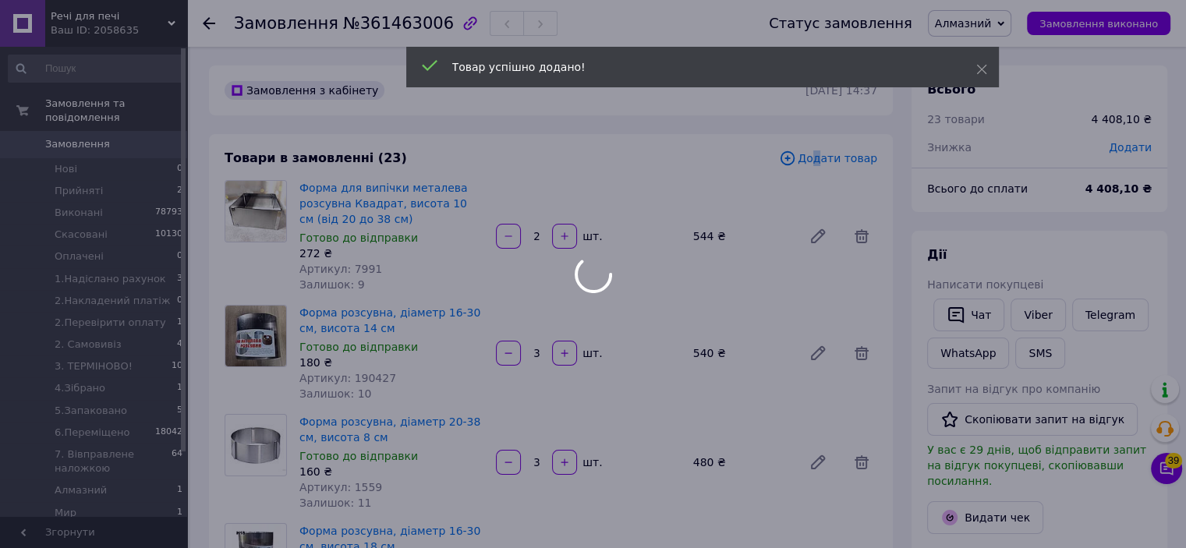
scroll to position [544, 0]
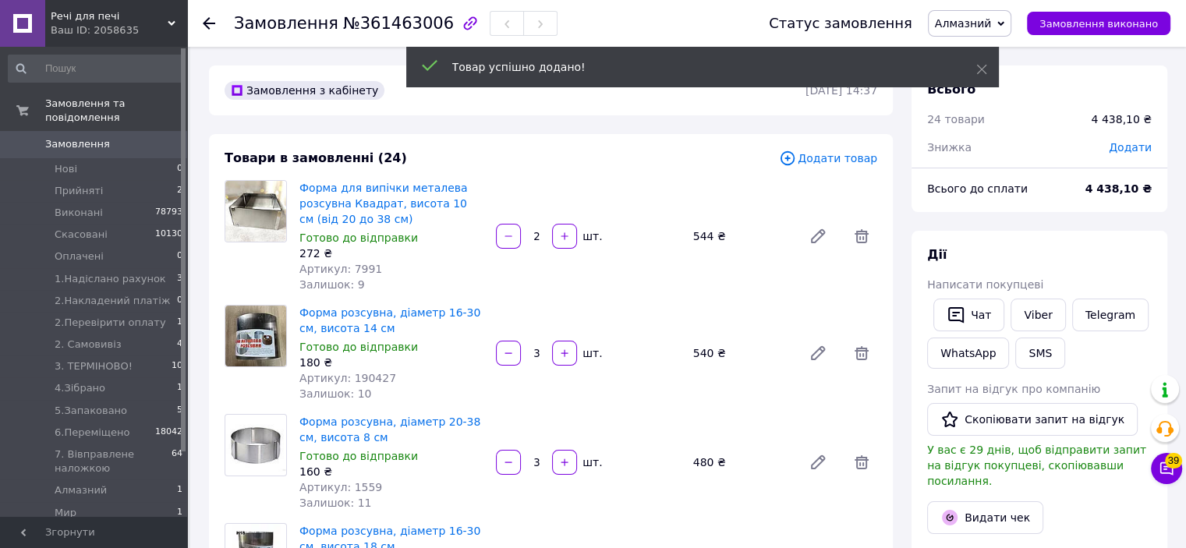
click at [839, 161] on span "Додати товар" at bounding box center [828, 158] width 98 height 17
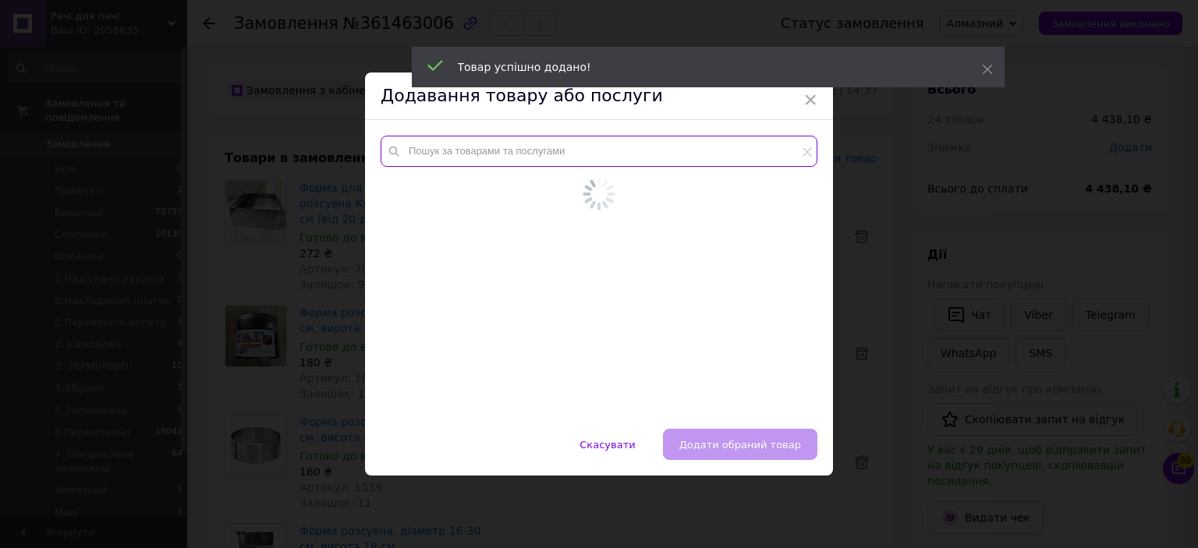
click at [761, 159] on input "text" at bounding box center [599, 151] width 437 height 31
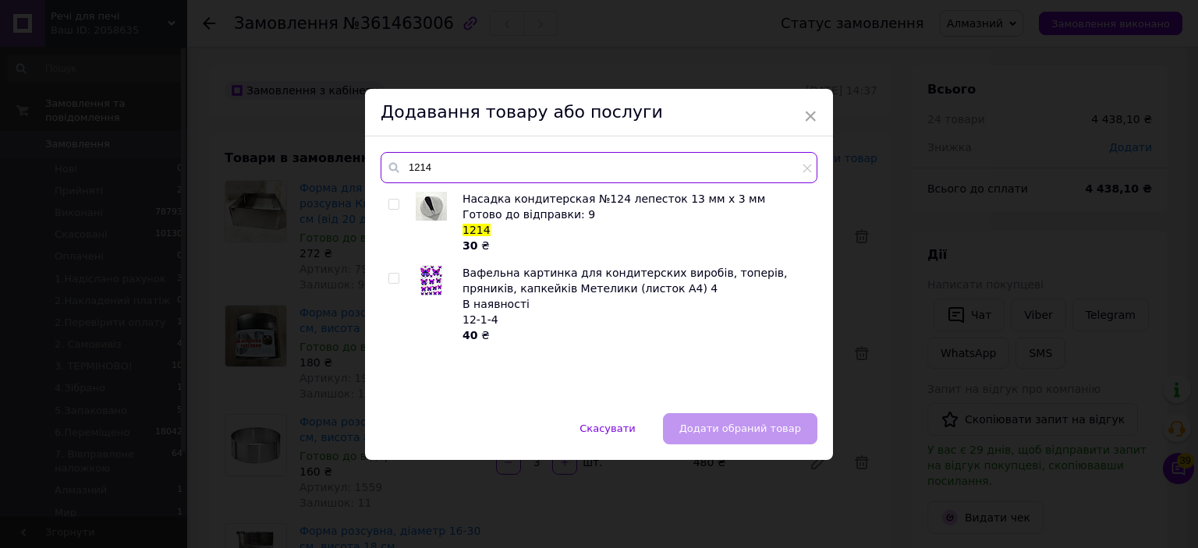
type input "1214"
click at [389, 206] on input "checkbox" at bounding box center [393, 205] width 10 height 10
checkbox input "true"
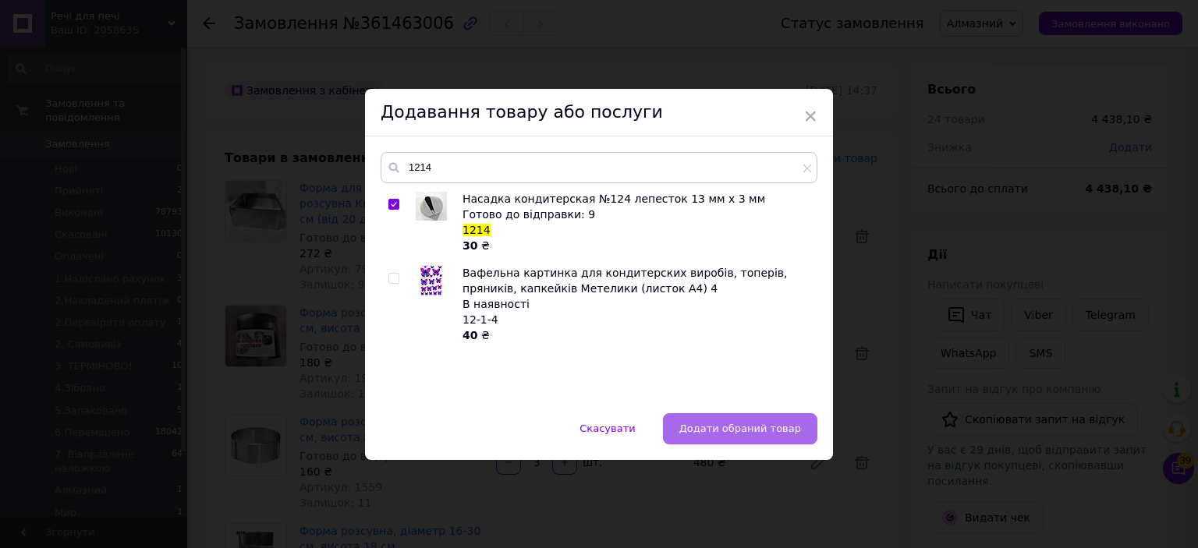
click at [711, 419] on button "Додати обраний товар" at bounding box center [740, 428] width 154 height 31
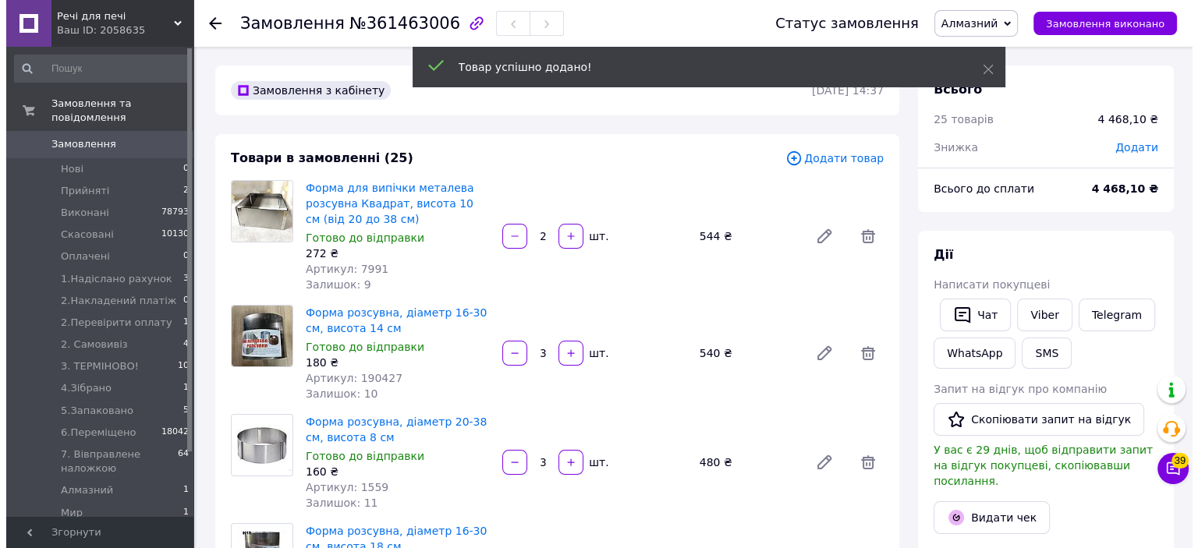
scroll to position [581, 0]
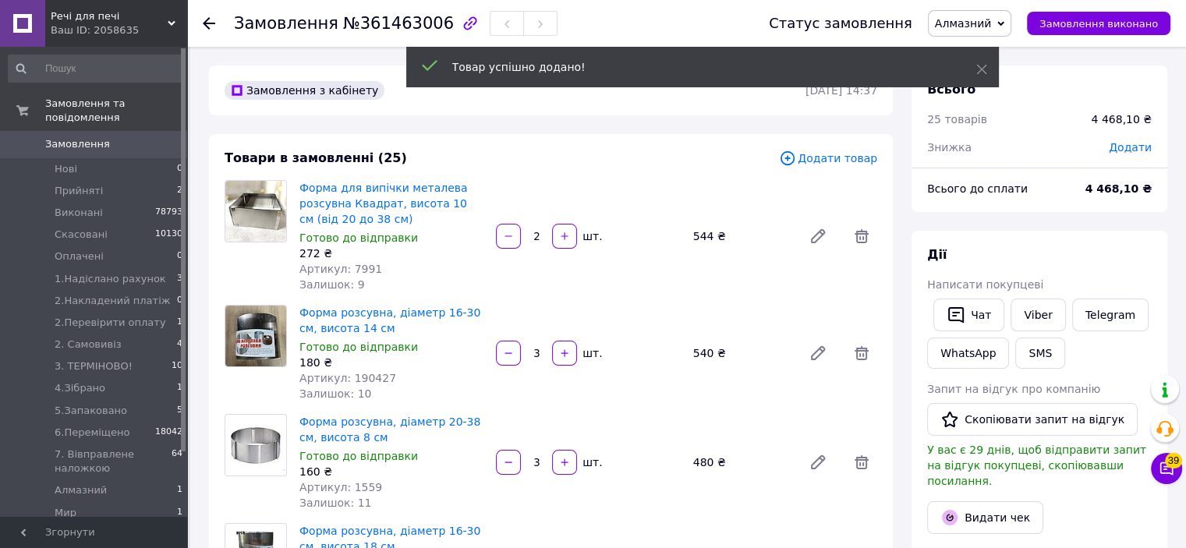
click at [852, 160] on span "Додати товар" at bounding box center [828, 158] width 98 height 17
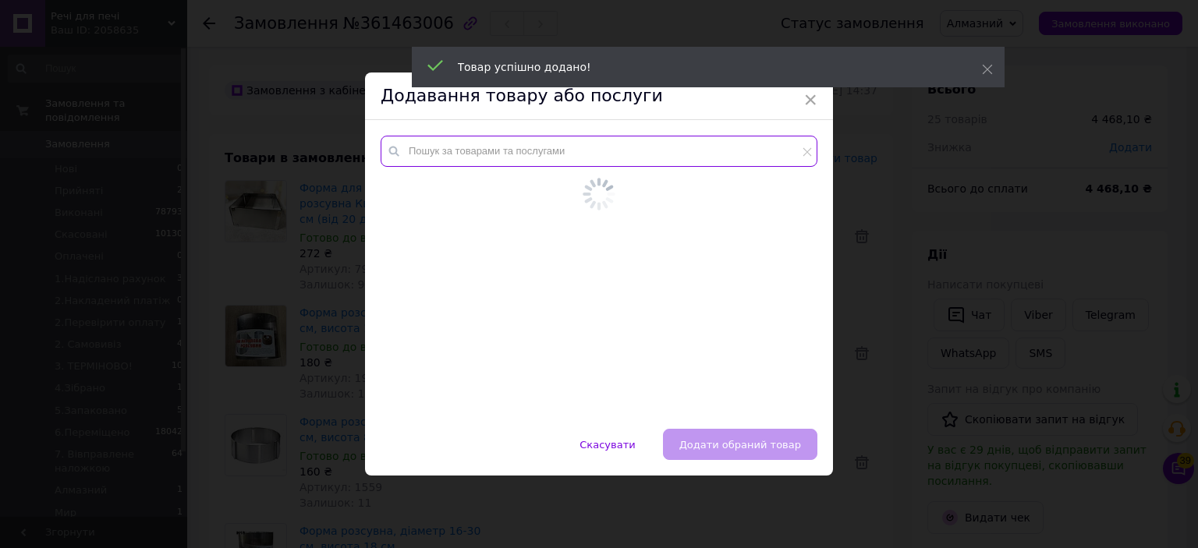
click at [776, 146] on input "text" at bounding box center [599, 151] width 437 height 31
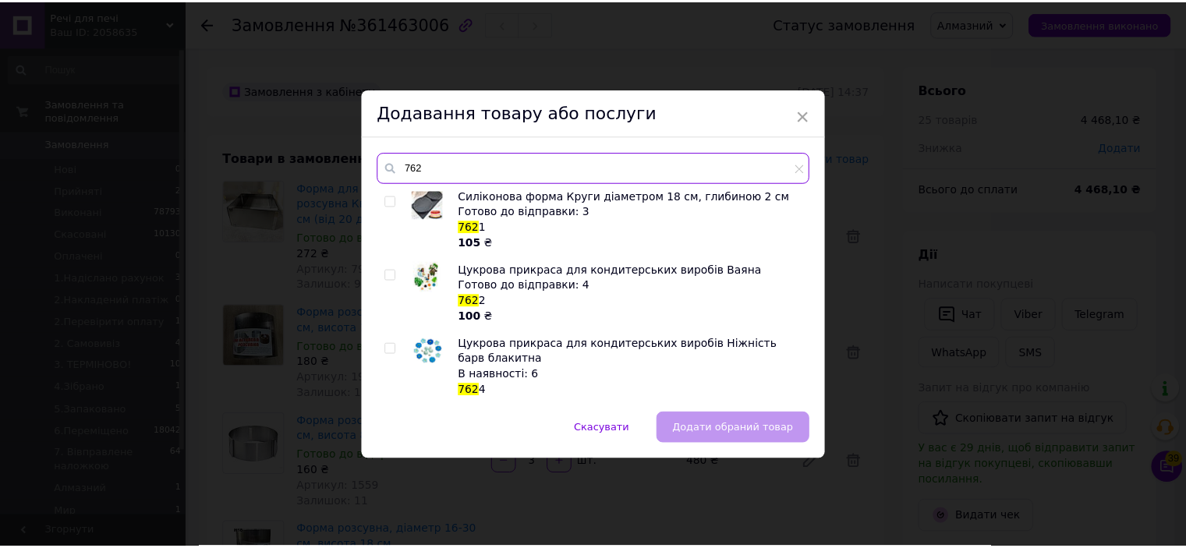
scroll to position [307, 0]
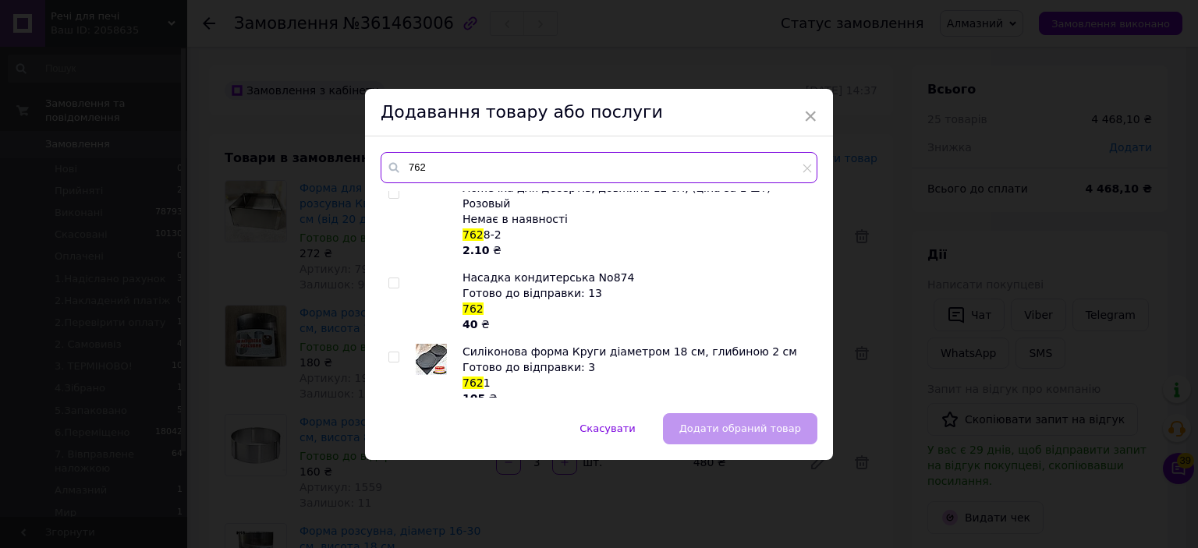
type input "762"
click at [395, 278] on input "checkbox" at bounding box center [393, 283] width 10 height 10
checkbox input "true"
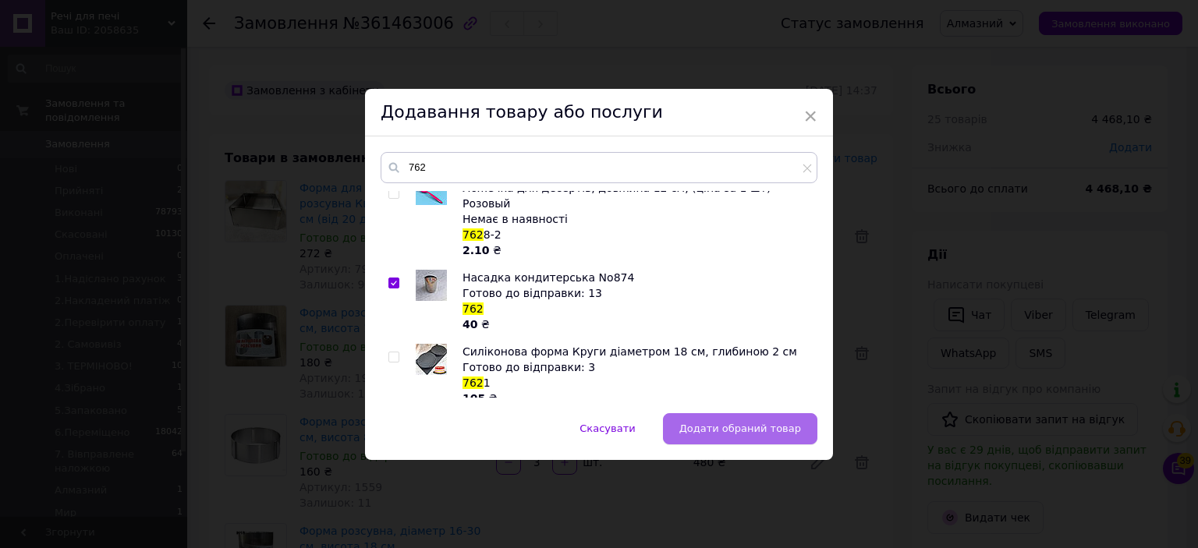
click at [743, 430] on span "Додати обраний товар" at bounding box center [740, 429] width 122 height 12
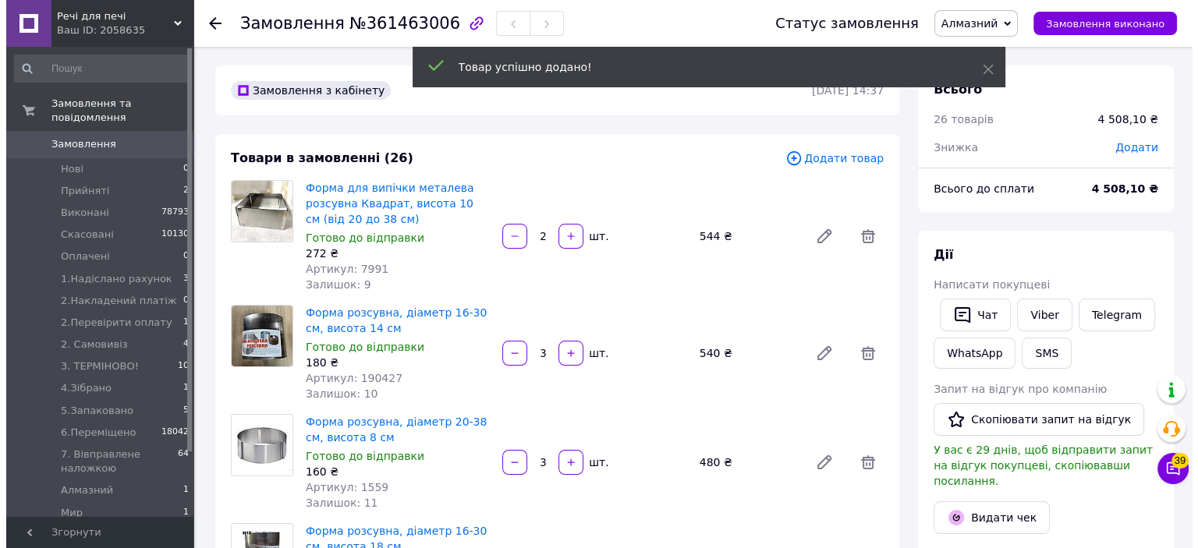
scroll to position [619, 0]
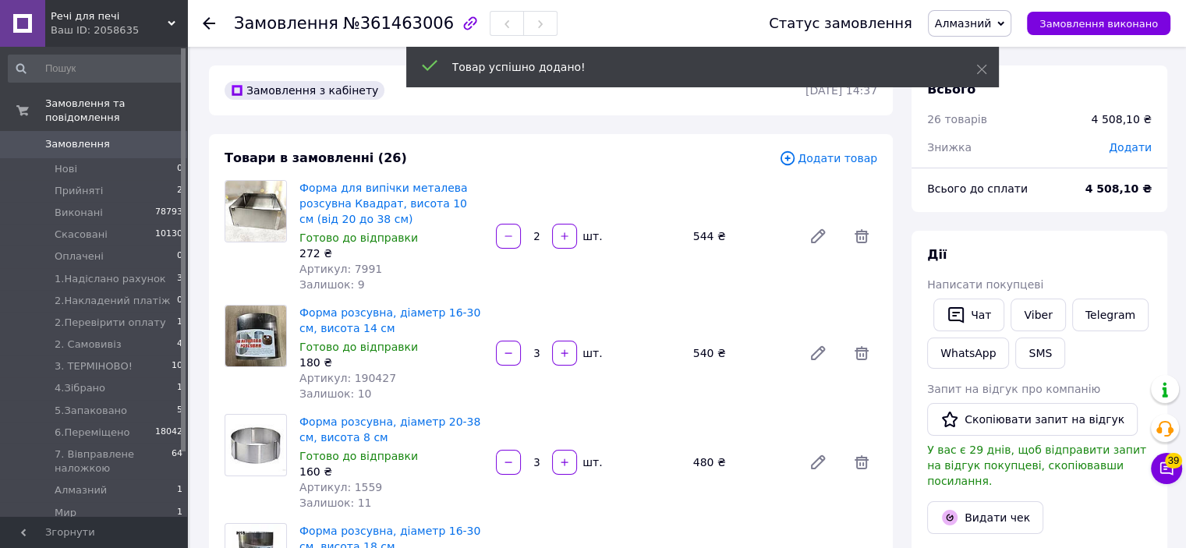
click at [837, 161] on span "Додати товар" at bounding box center [828, 158] width 98 height 17
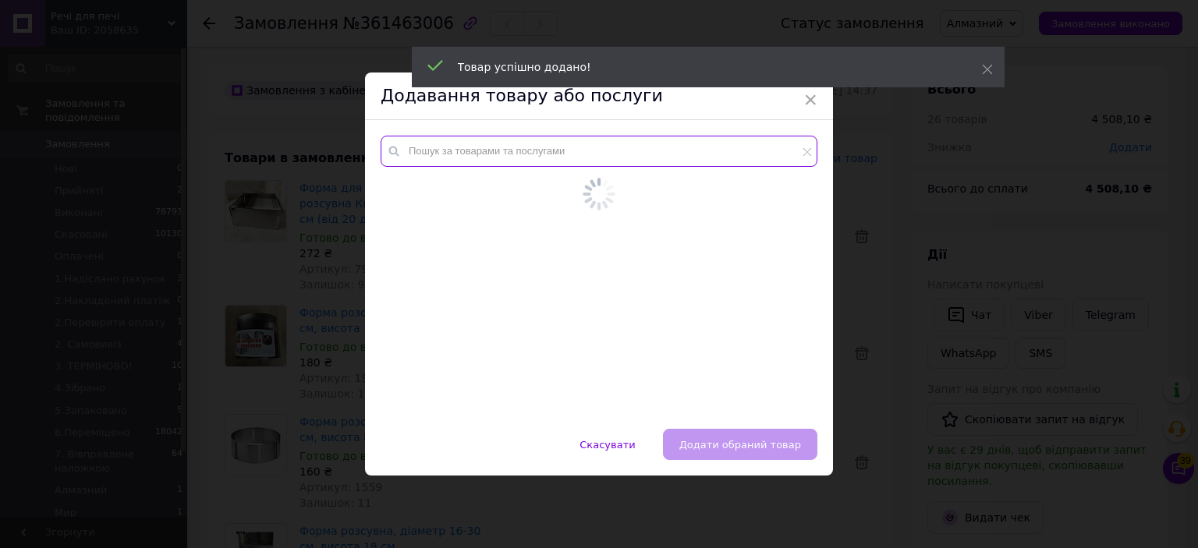
click at [709, 155] on input "text" at bounding box center [599, 151] width 437 height 31
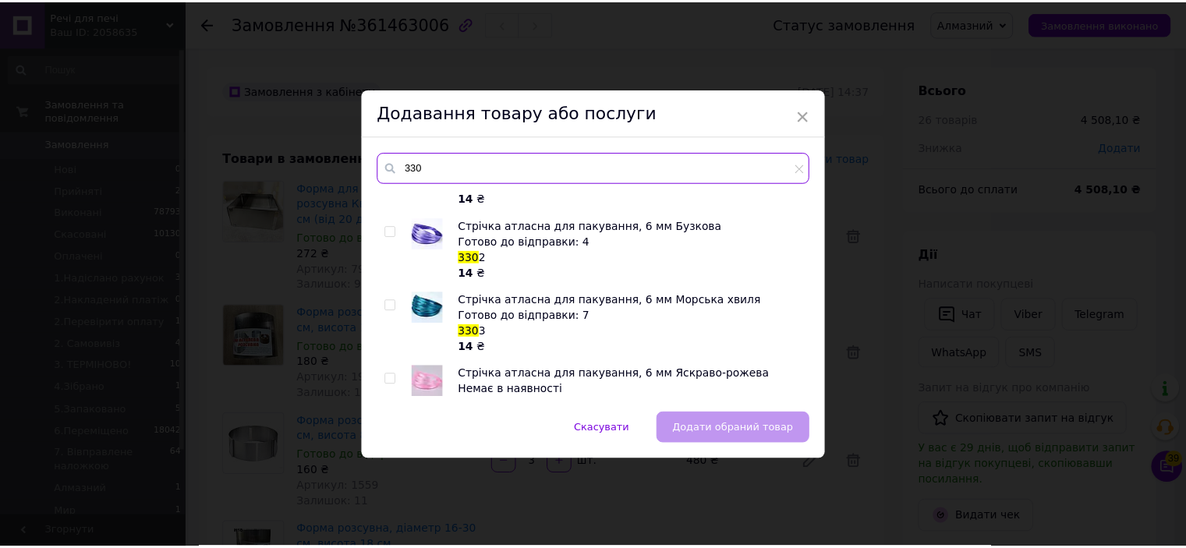
scroll to position [780, 0]
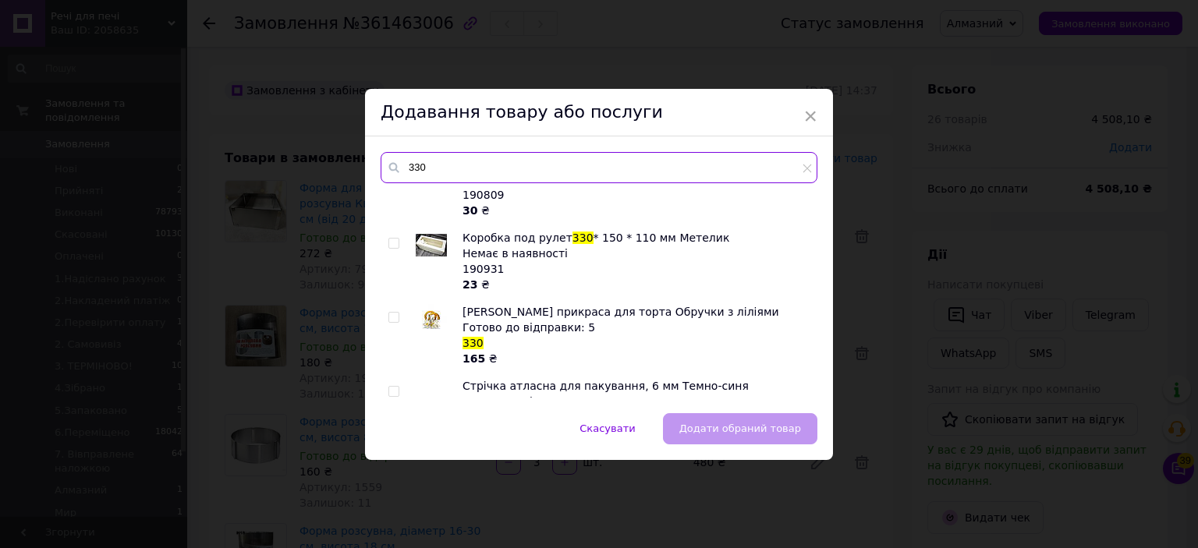
type input "330"
click at [1011, 253] on div "× Додавання товару або послуги 330 Вайнер кондитерский силиконовый для мастики …" at bounding box center [599, 274] width 1198 height 548
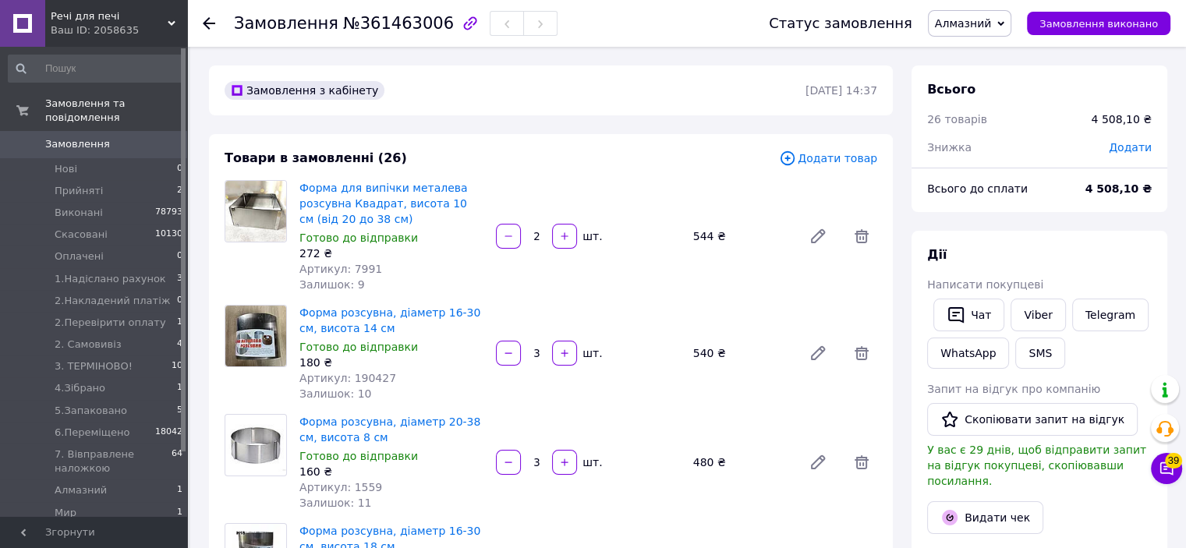
click at [825, 151] on span "Додати товар" at bounding box center [828, 158] width 98 height 17
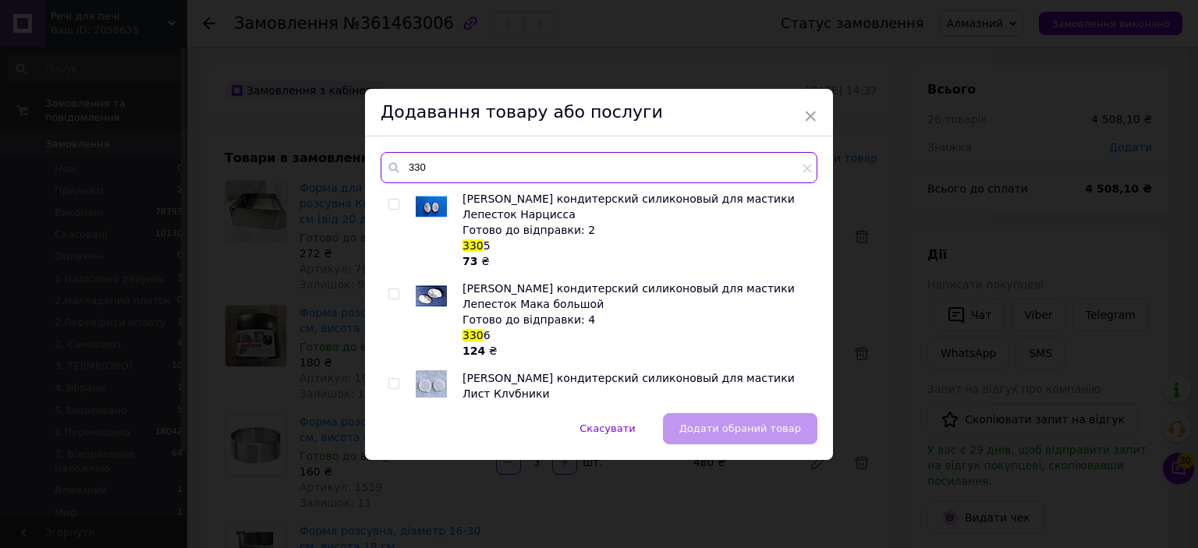
click at [753, 154] on input "330" at bounding box center [599, 167] width 437 height 31
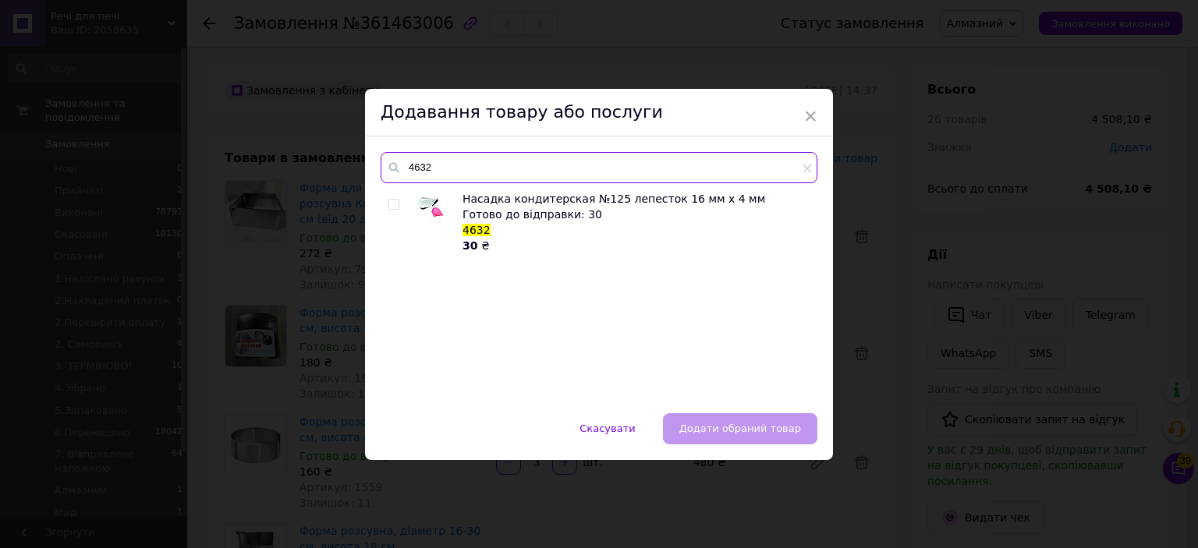
type input "4632"
click at [393, 200] on input "checkbox" at bounding box center [393, 205] width 10 height 10
checkbox input "true"
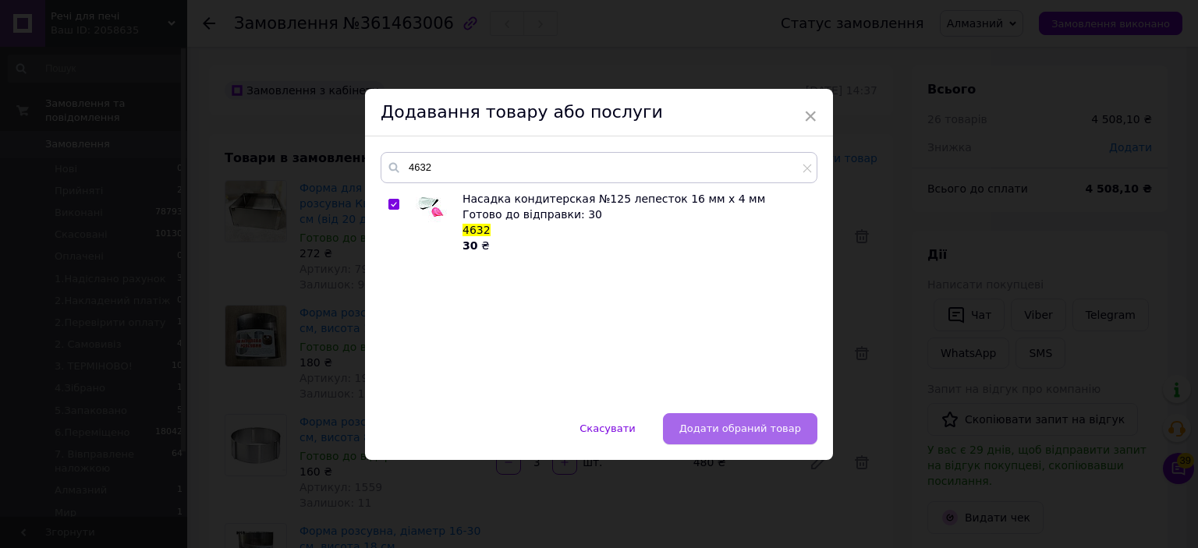
click at [731, 429] on span "Додати обраний товар" at bounding box center [740, 429] width 122 height 12
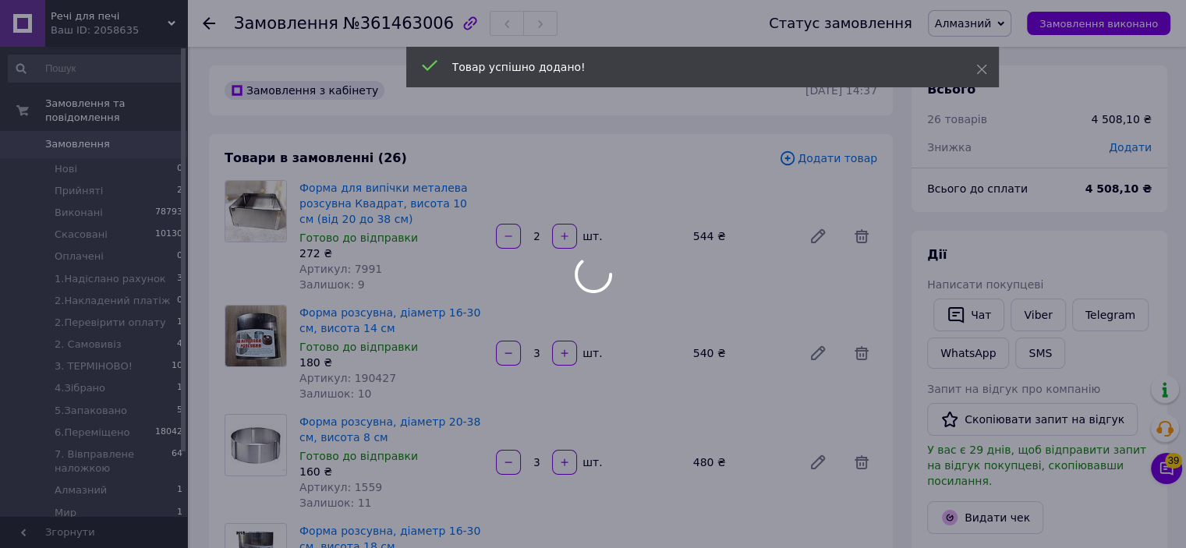
scroll to position [657, 0]
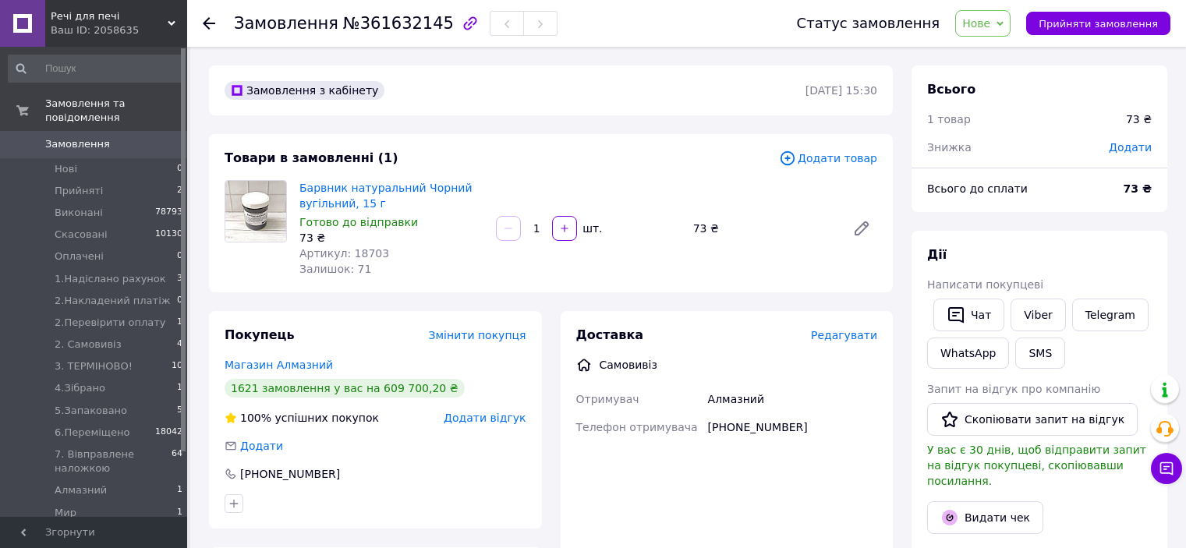
scroll to position [78, 0]
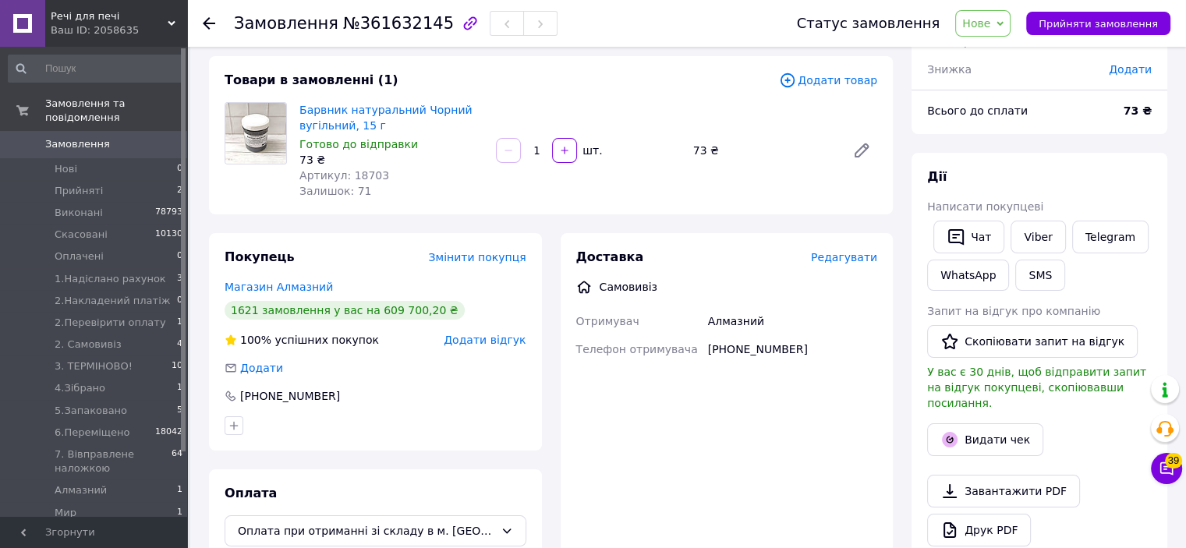
click at [828, 80] on span "Додати товар" at bounding box center [828, 80] width 98 height 17
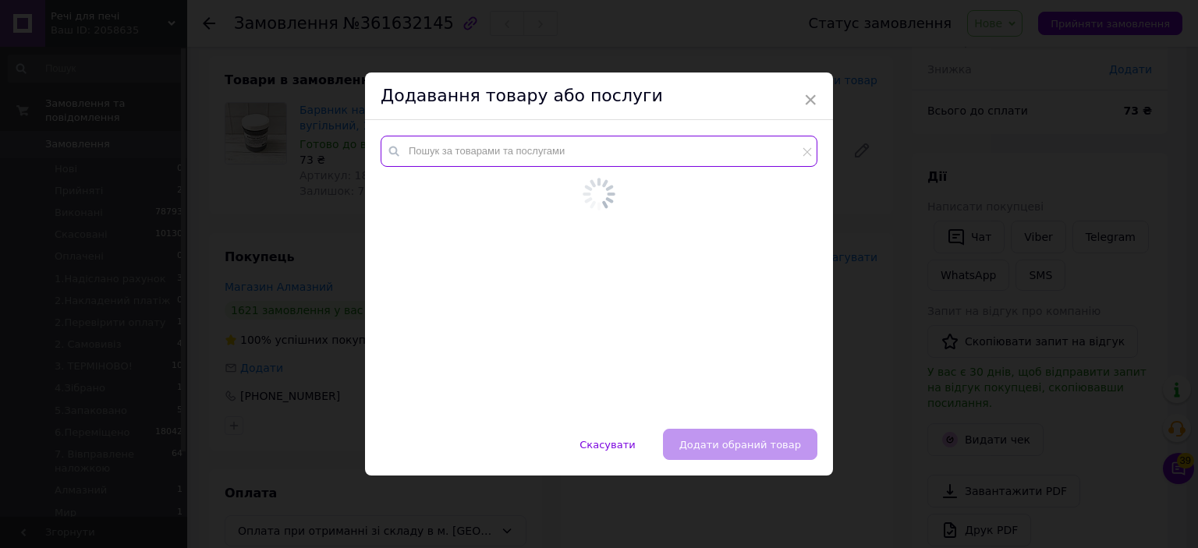
click at [762, 165] on input "text" at bounding box center [599, 151] width 437 height 31
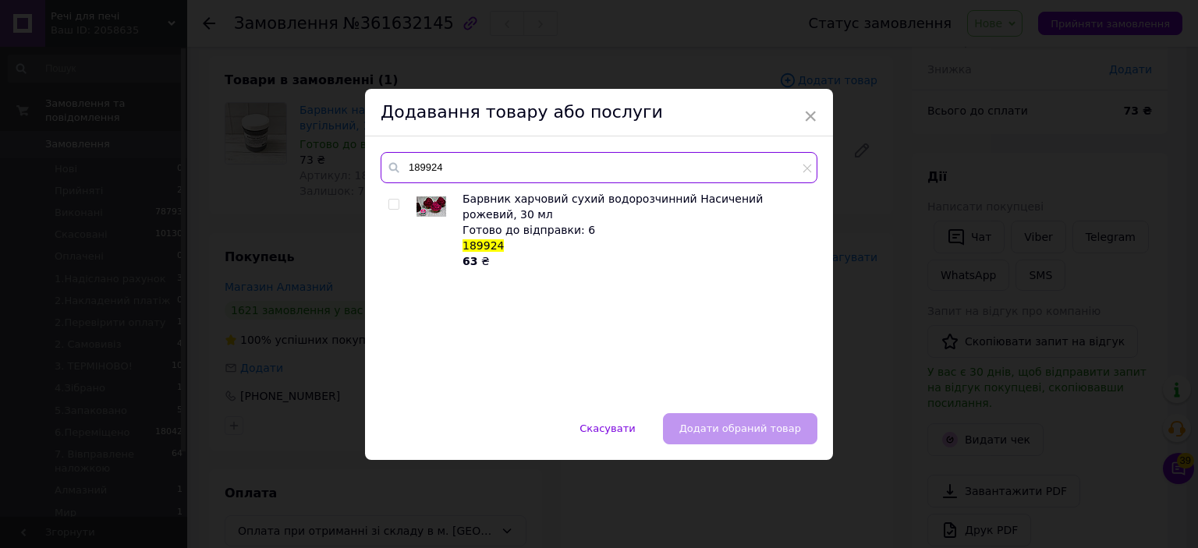
type input "189924"
click at [392, 200] on input "checkbox" at bounding box center [393, 205] width 10 height 10
checkbox input "true"
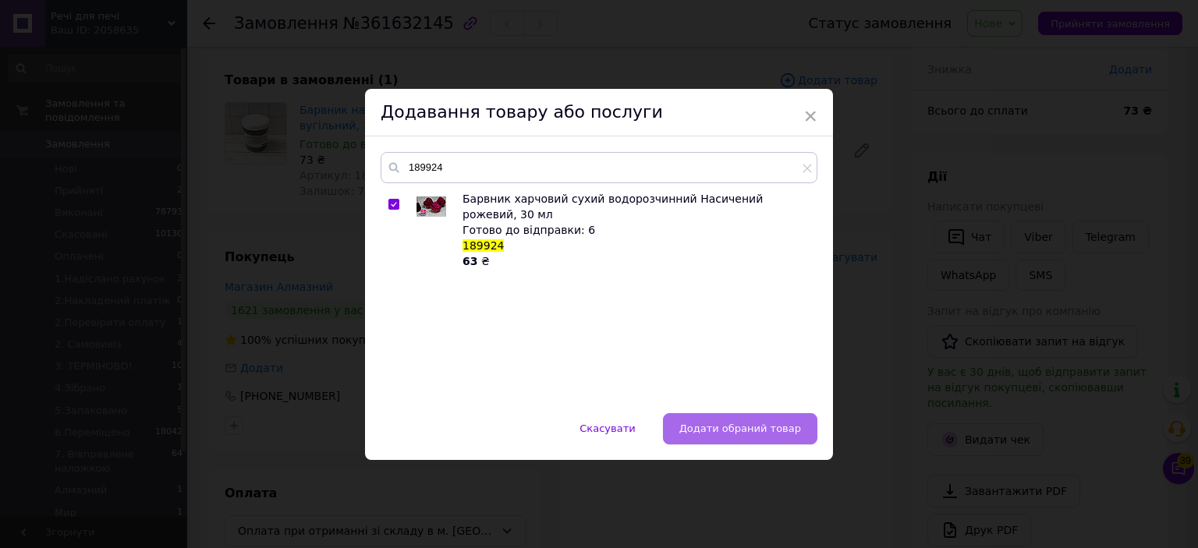
click at [732, 420] on button "Додати обраний товар" at bounding box center [740, 428] width 154 height 31
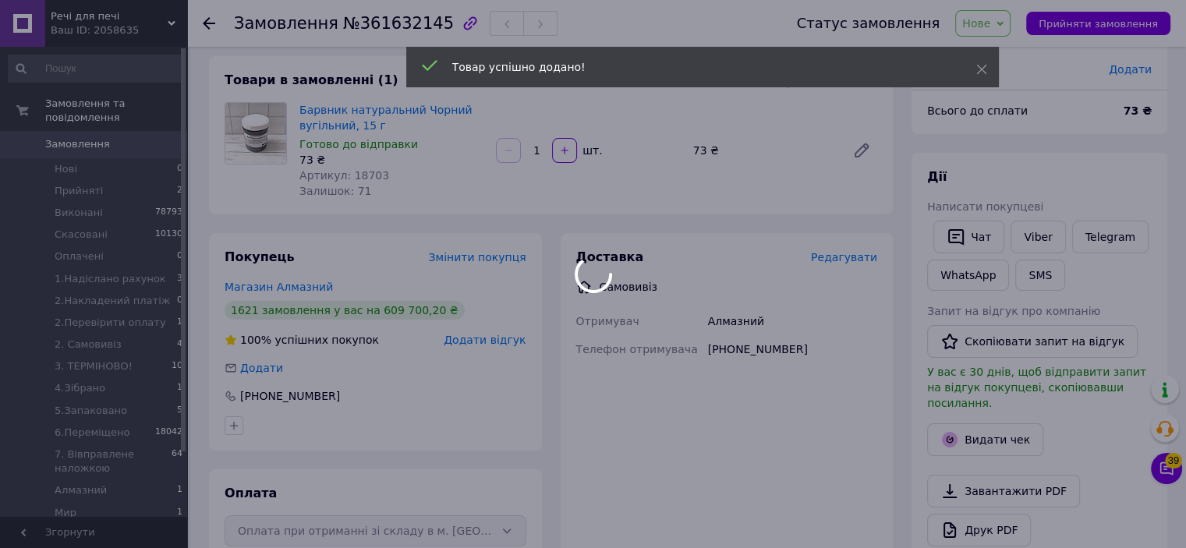
scroll to position [0, 0]
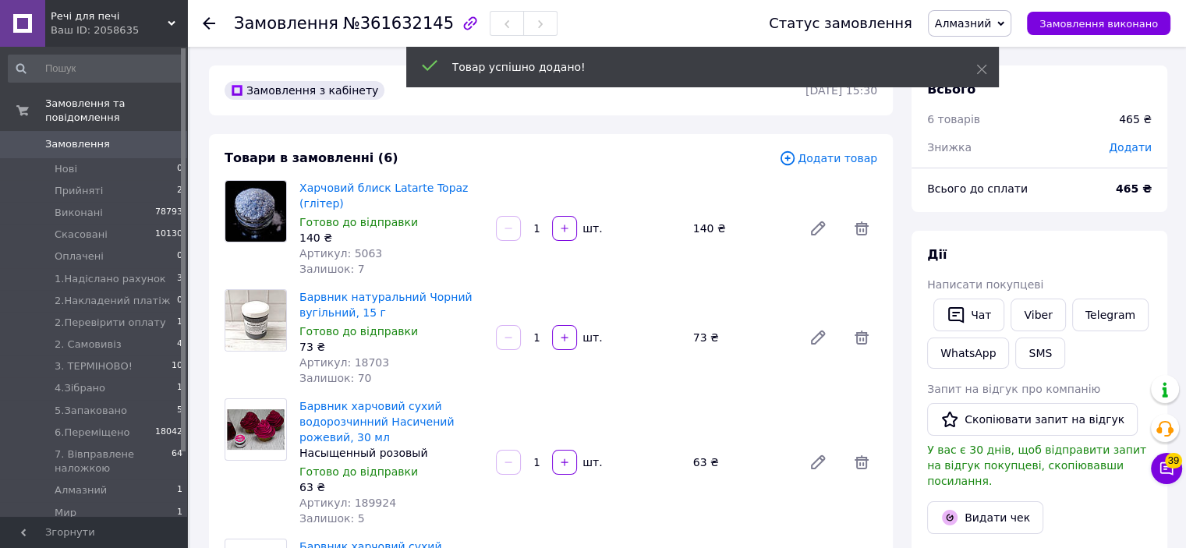
click at [828, 155] on span "Додати товар" at bounding box center [828, 158] width 98 height 17
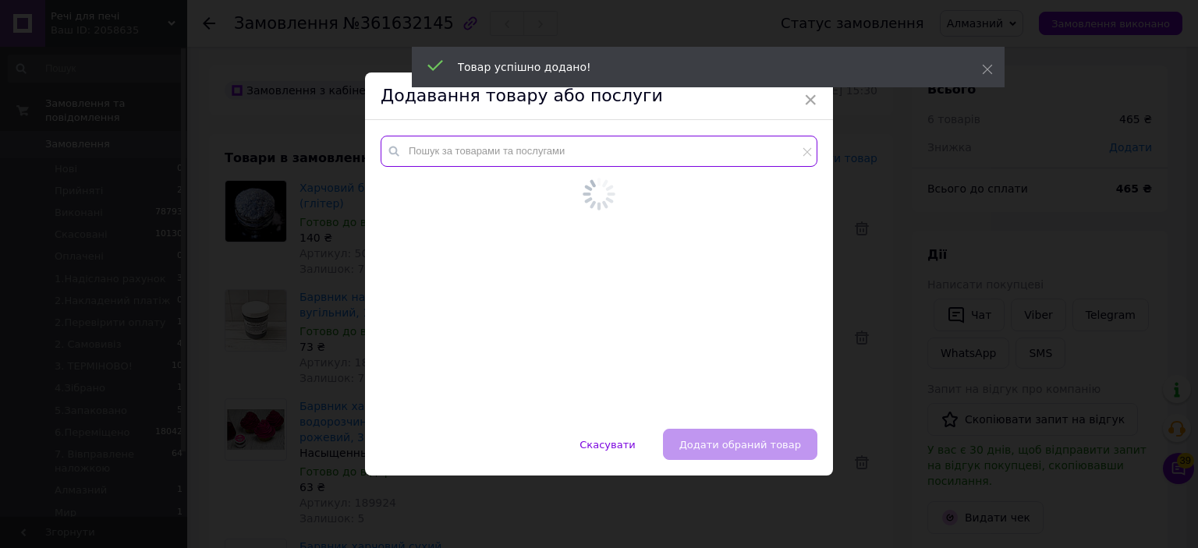
click at [725, 157] on input "text" at bounding box center [599, 151] width 437 height 31
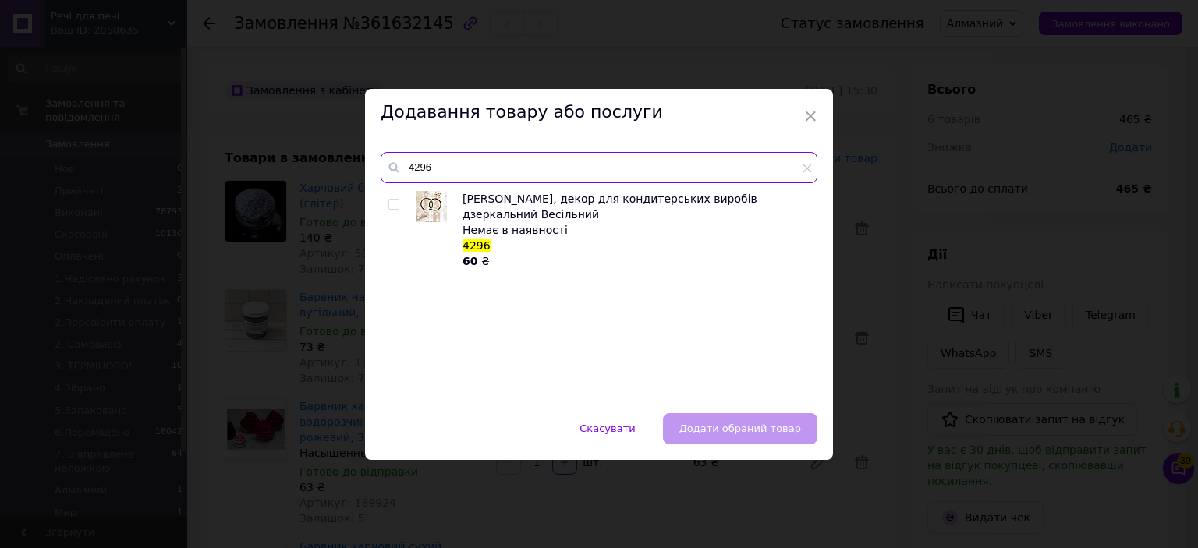
click at [552, 161] on input "4296" at bounding box center [599, 167] width 437 height 31
type input "9903"
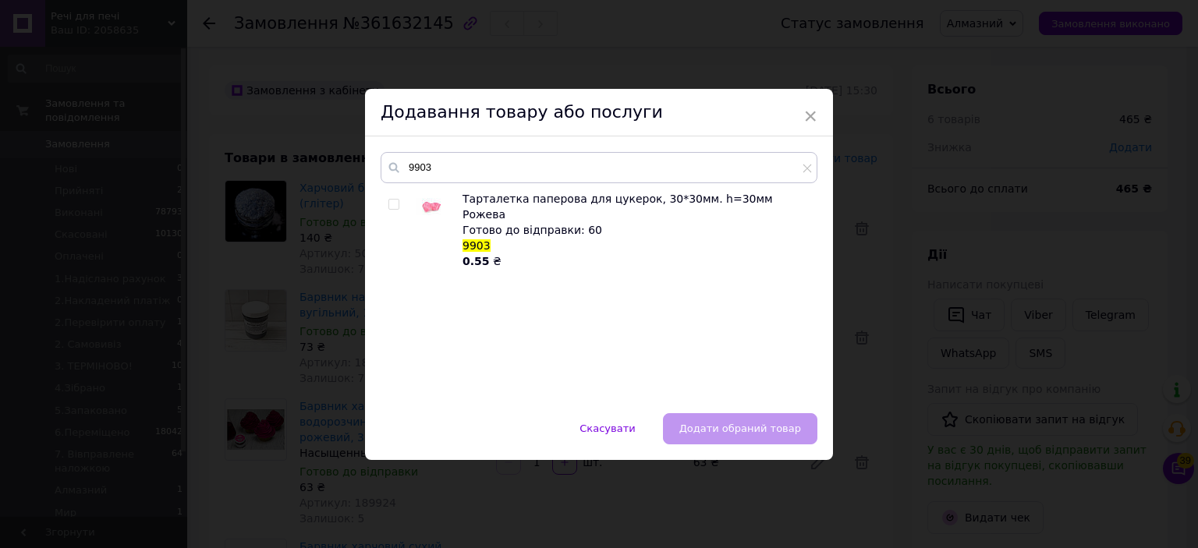
click at [886, 165] on div "× Додавання товару або послуги 9903 Тарталетка паперова для цукерок, 30*30мм. h…" at bounding box center [599, 274] width 1198 height 548
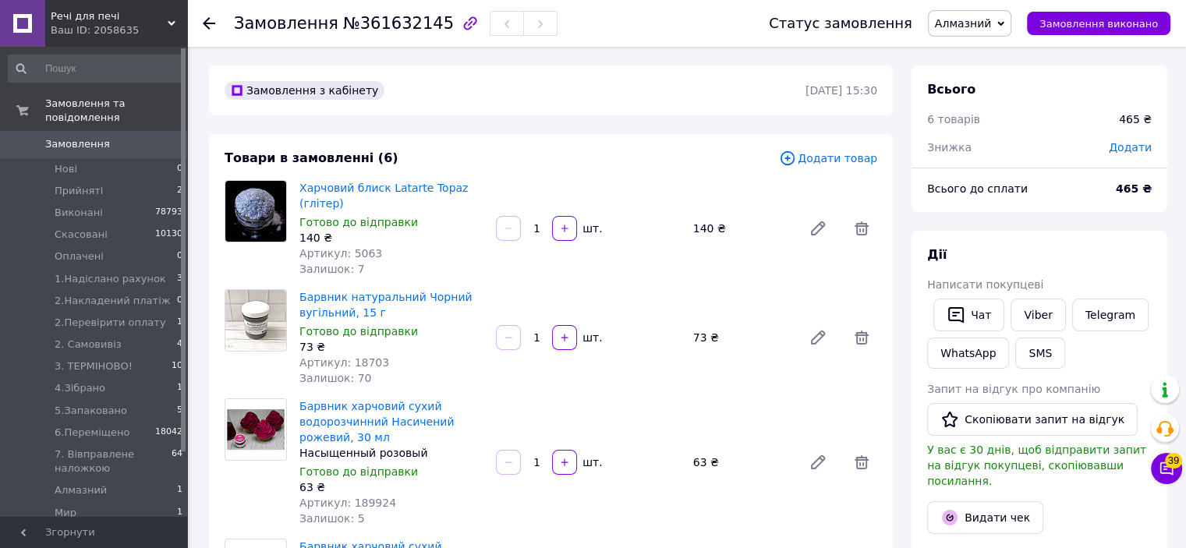
click at [794, 151] on icon at bounding box center [787, 158] width 17 height 17
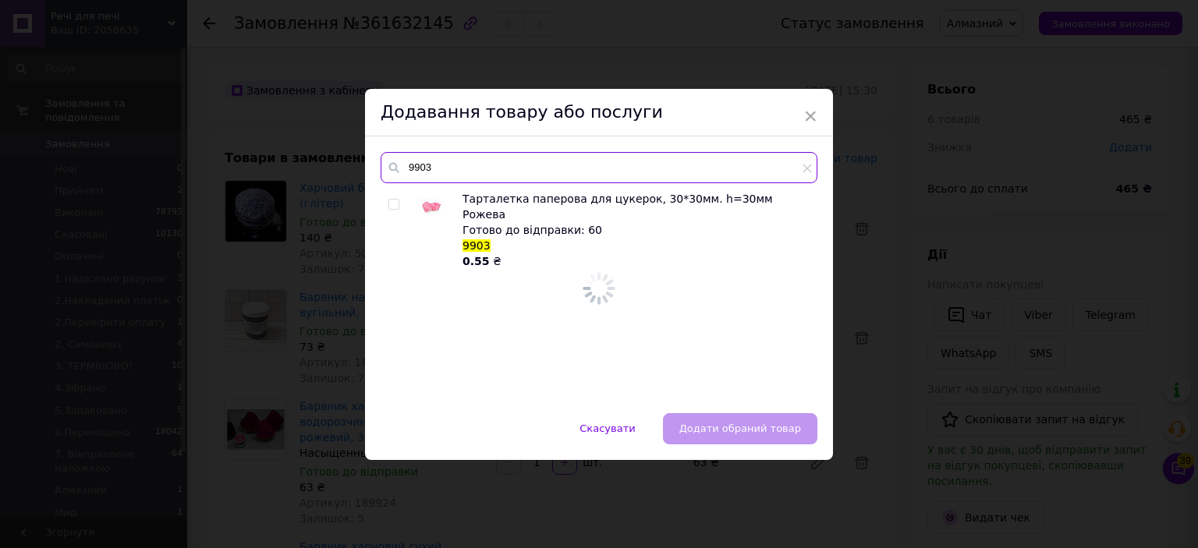
click at [738, 161] on input "9903" at bounding box center [599, 167] width 437 height 31
type input "4849"
drag, startPoint x: 390, startPoint y: 196, endPoint x: 390, endPoint y: 211, distance: 14.8
click at [390, 197] on div at bounding box center [396, 230] width 16 height 78
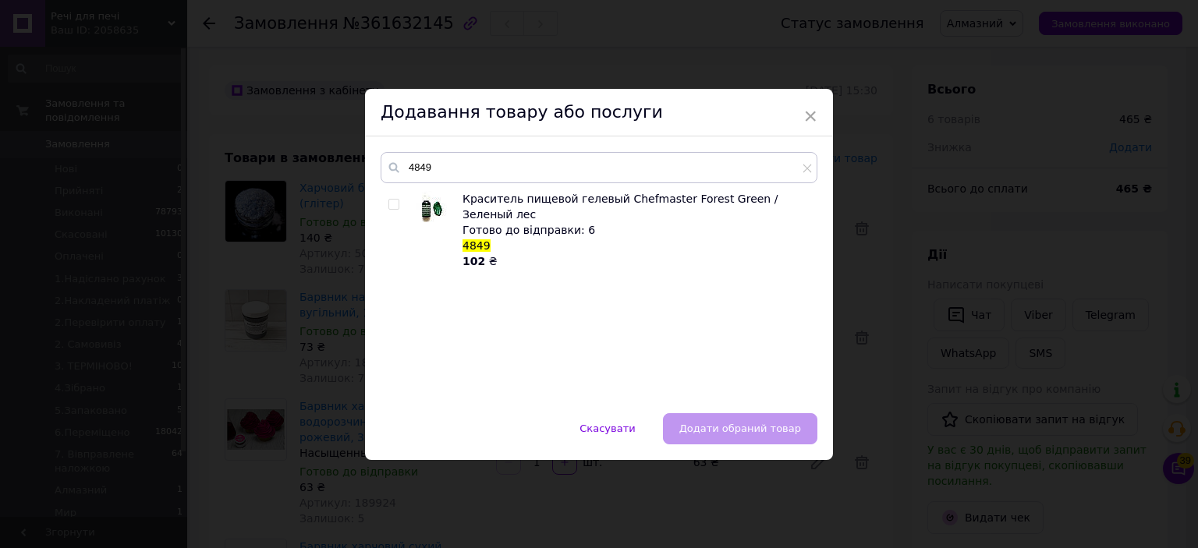
click at [390, 211] on div at bounding box center [396, 230] width 16 height 78
click at [390, 207] on input "checkbox" at bounding box center [393, 205] width 10 height 10
checkbox input "true"
click at [765, 431] on span "Додати обраний товар" at bounding box center [740, 429] width 122 height 12
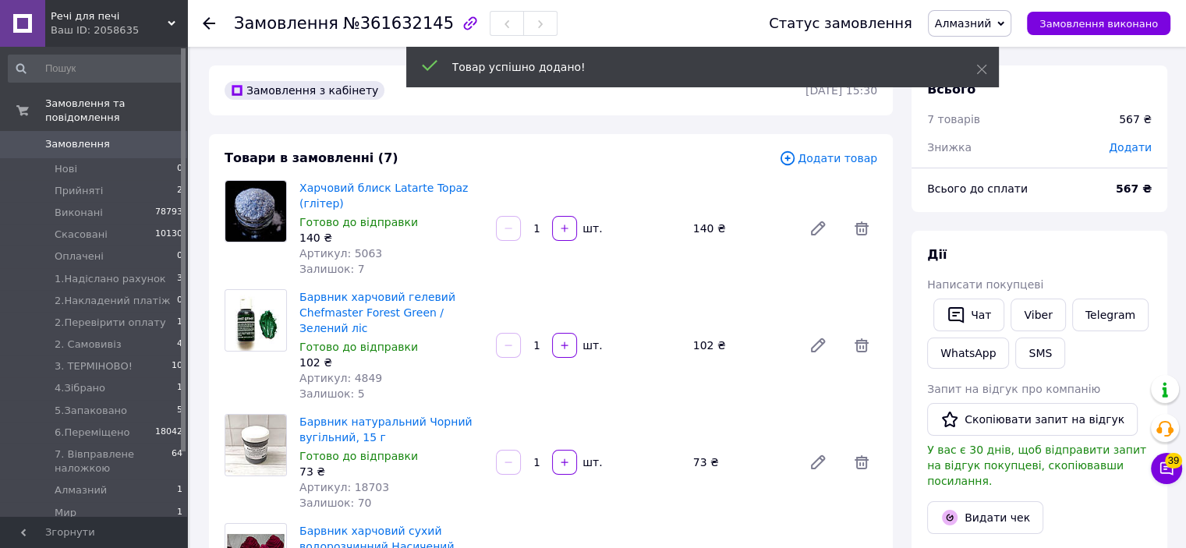
click at [837, 165] on span "Додати товар" at bounding box center [828, 158] width 98 height 17
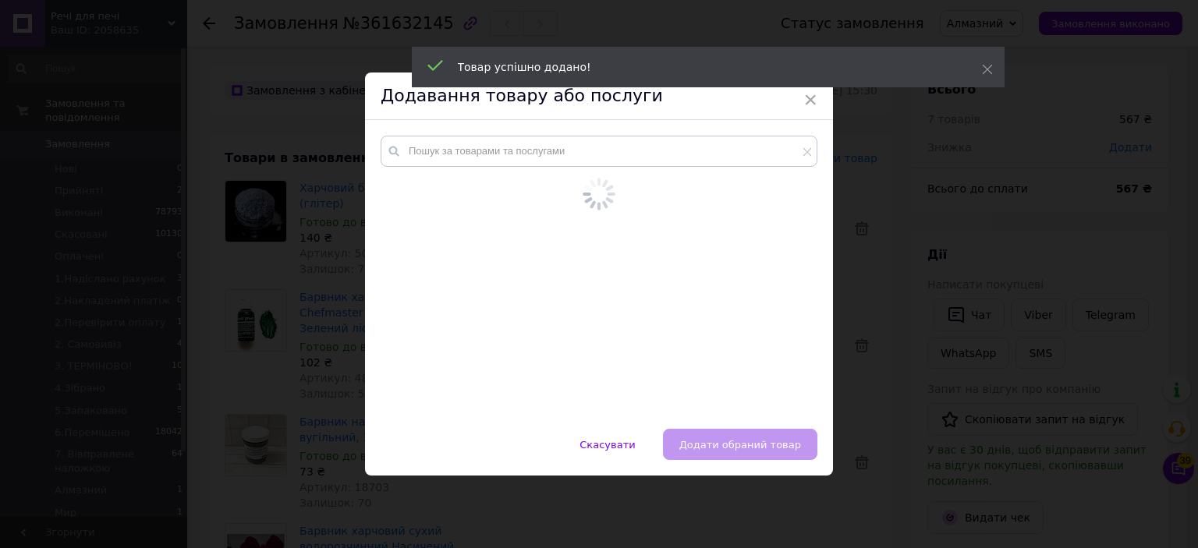
click at [784, 169] on div at bounding box center [599, 259] width 437 height 246
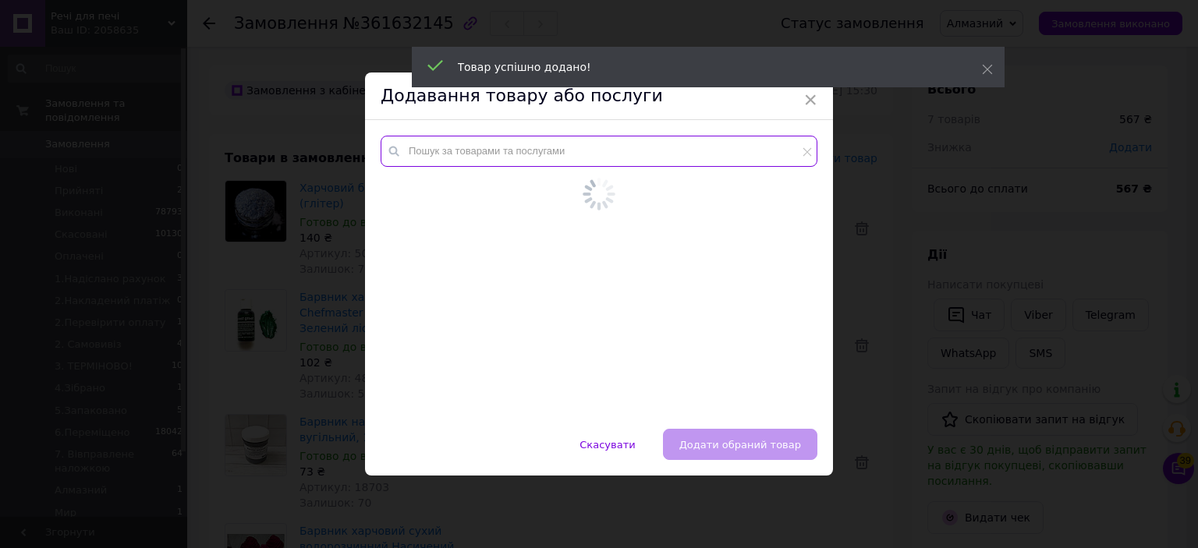
click at [754, 156] on input "text" at bounding box center [599, 151] width 437 height 31
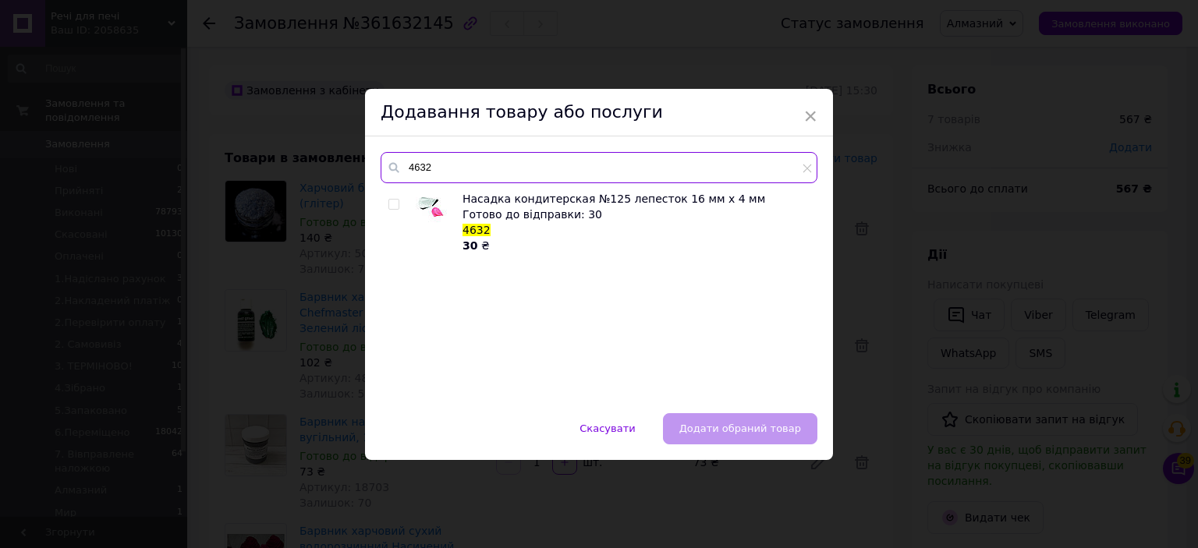
type input "4632"
click at [1046, 212] on div "× Додавання товару або послуги 4632 Насадка кондитерская №125 лепесток 16 мм х …" at bounding box center [599, 274] width 1198 height 548
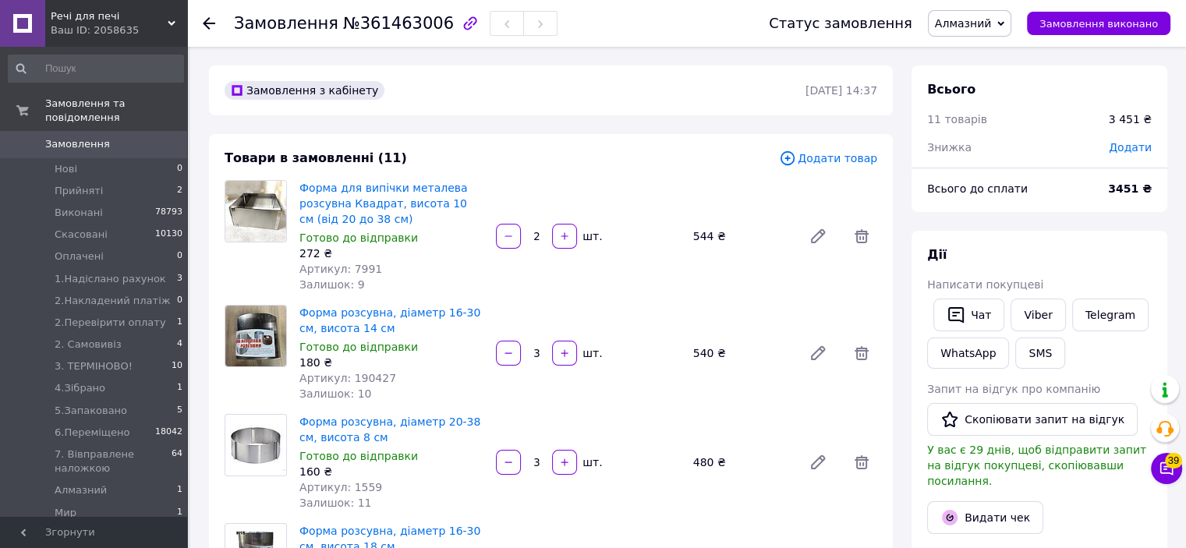
scroll to position [53, 0]
click at [853, 164] on span "Додати товар" at bounding box center [828, 158] width 98 height 17
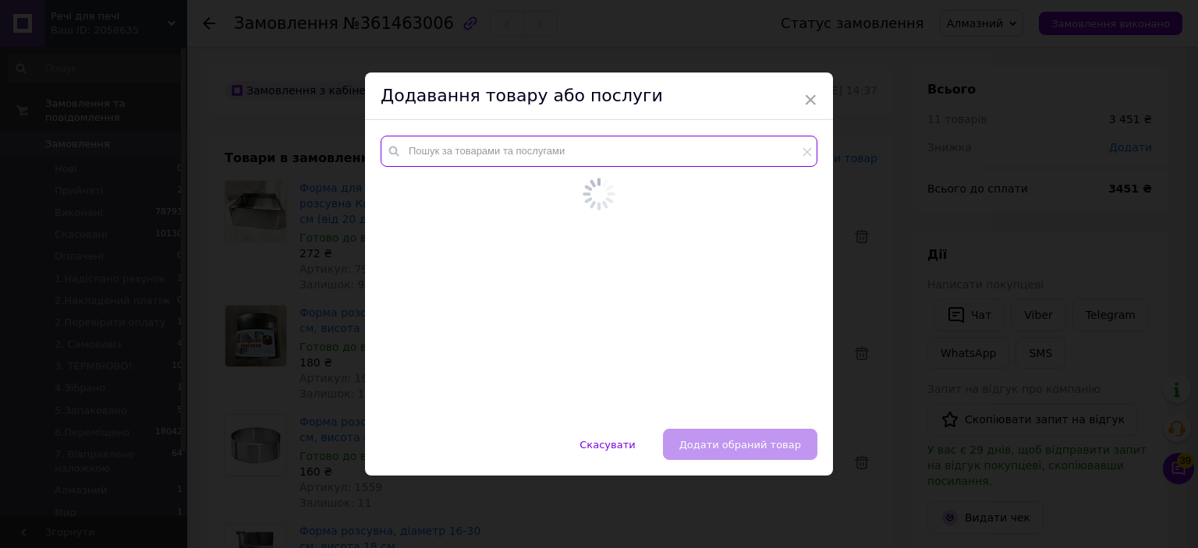
click at [747, 158] on input "text" at bounding box center [599, 151] width 437 height 31
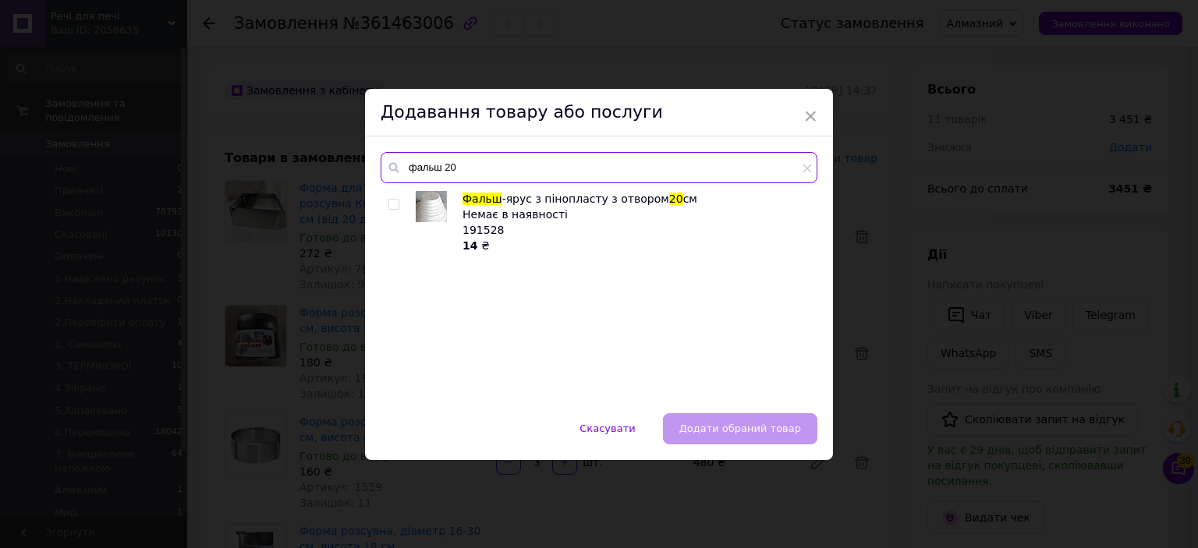
click at [789, 174] on input "фальш 20" at bounding box center [599, 167] width 437 height 31
type input "фальш 20"
click at [919, 187] on div "× Додавання товару або послуги фальш 20 Фальш -ярус з пінопласту з отвором 20 с…" at bounding box center [599, 274] width 1198 height 548
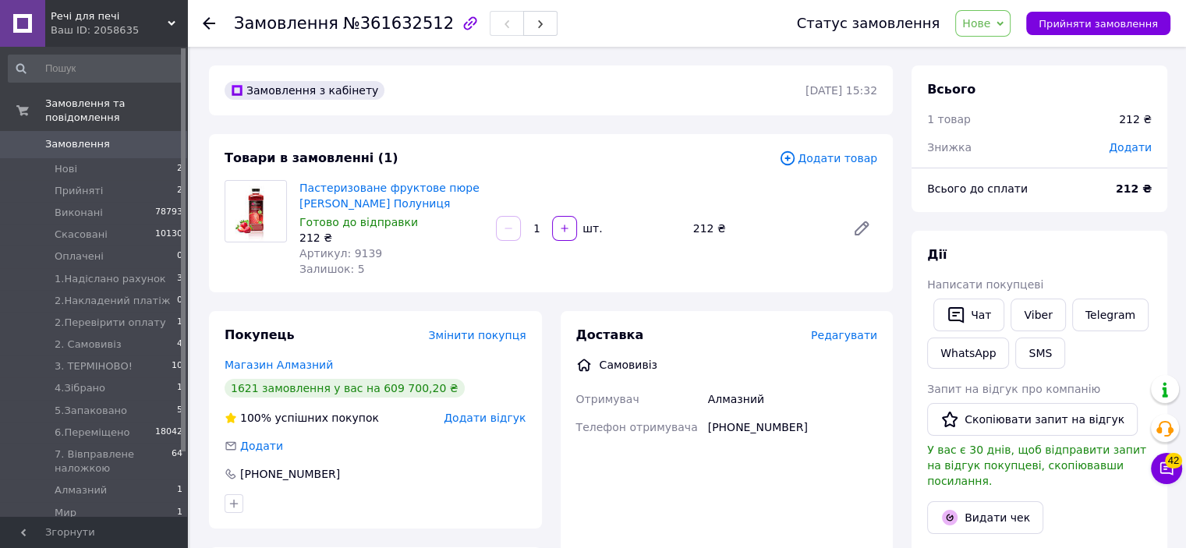
click at [795, 152] on icon at bounding box center [788, 158] width 14 height 14
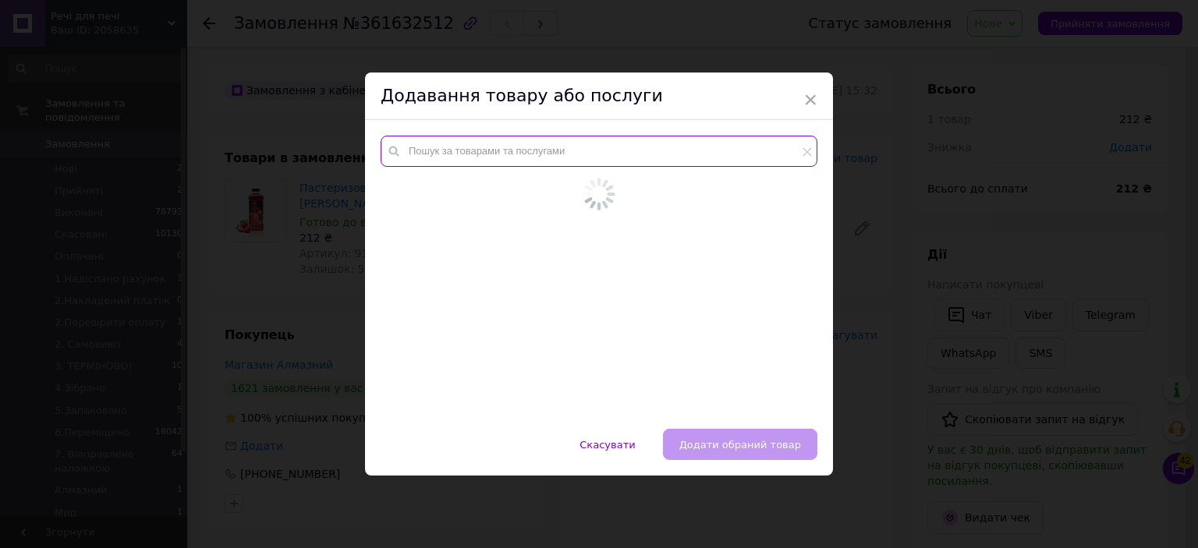
click at [776, 152] on input "text" at bounding box center [599, 151] width 437 height 31
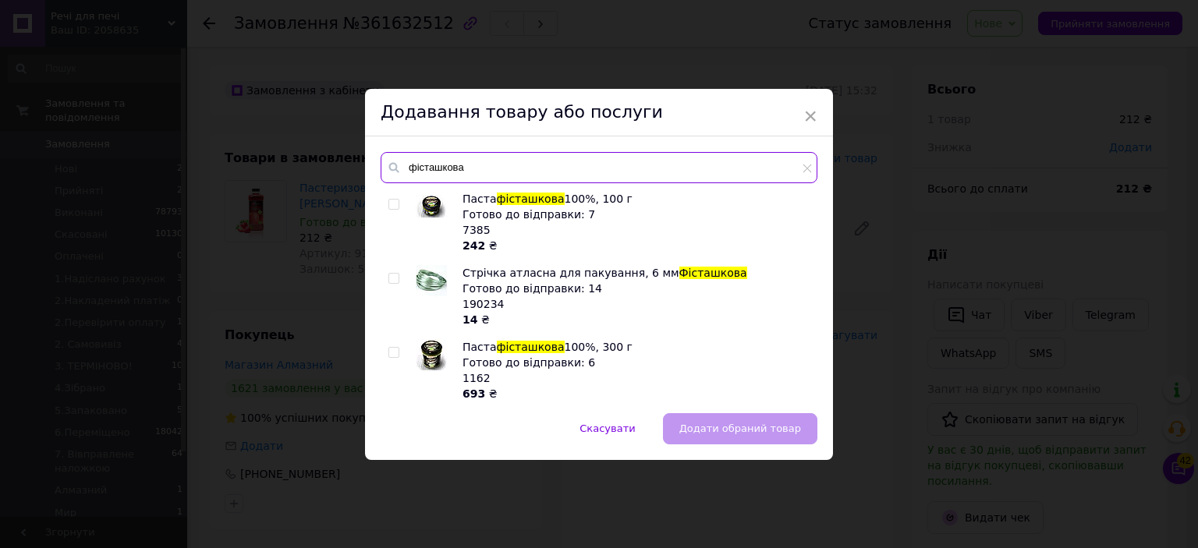
type input "фісташкова"
click at [381, 202] on div "Паста фісташкова 100%, 100 г Готово до відправки: 7 7385 242 ₴ Стрічка атласна …" at bounding box center [599, 294] width 436 height 207
click at [393, 207] on input "checkbox" at bounding box center [393, 205] width 10 height 10
checkbox input "true"
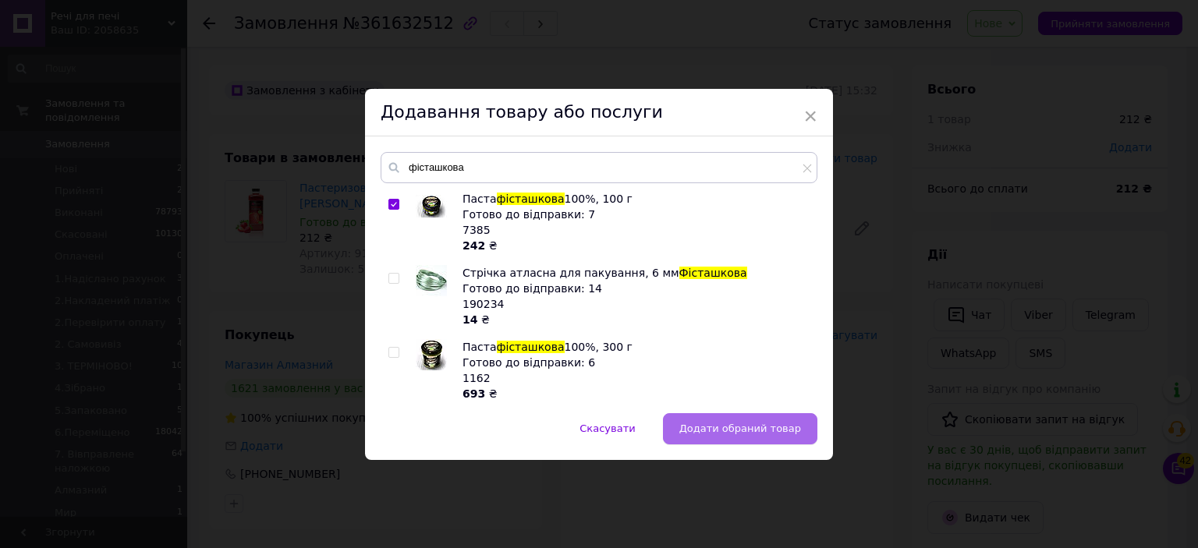
click at [722, 435] on button "Додати обраний товар" at bounding box center [740, 428] width 154 height 31
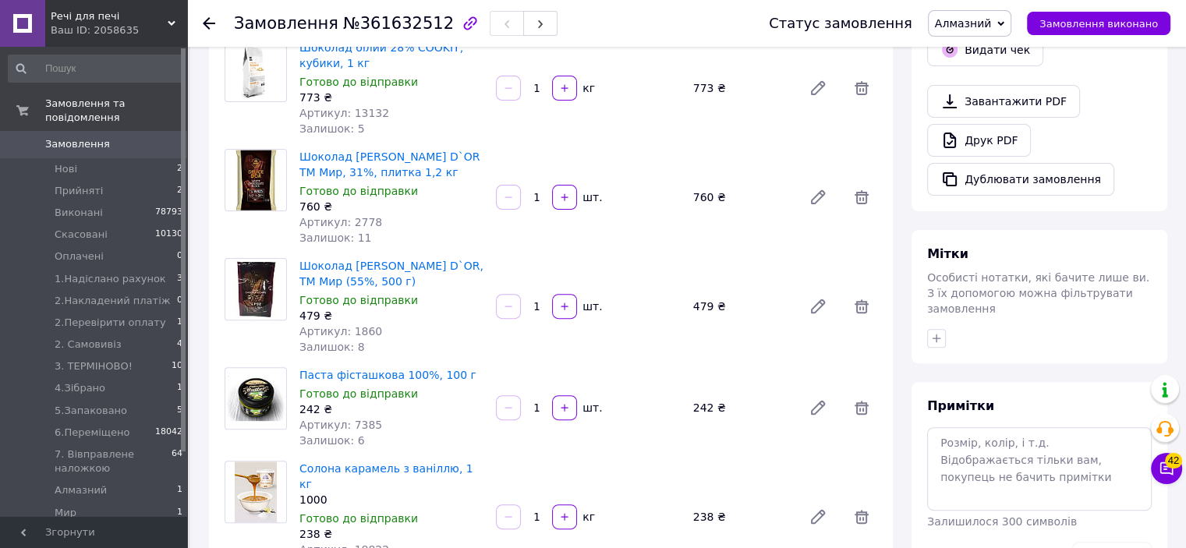
scroll to position [858, 0]
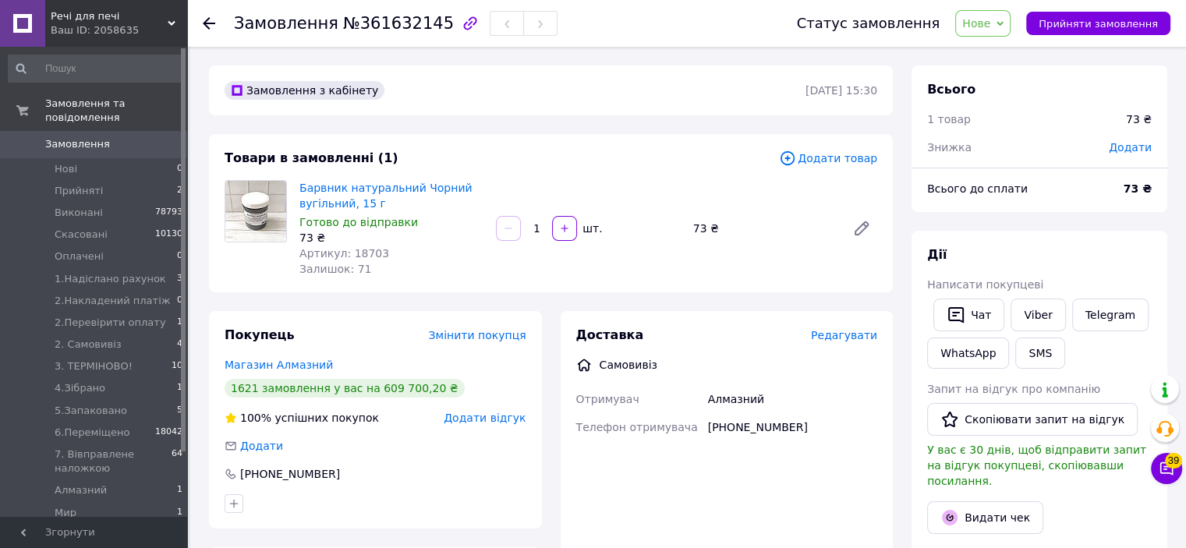
click at [820, 161] on span "Додати товар" at bounding box center [828, 158] width 98 height 17
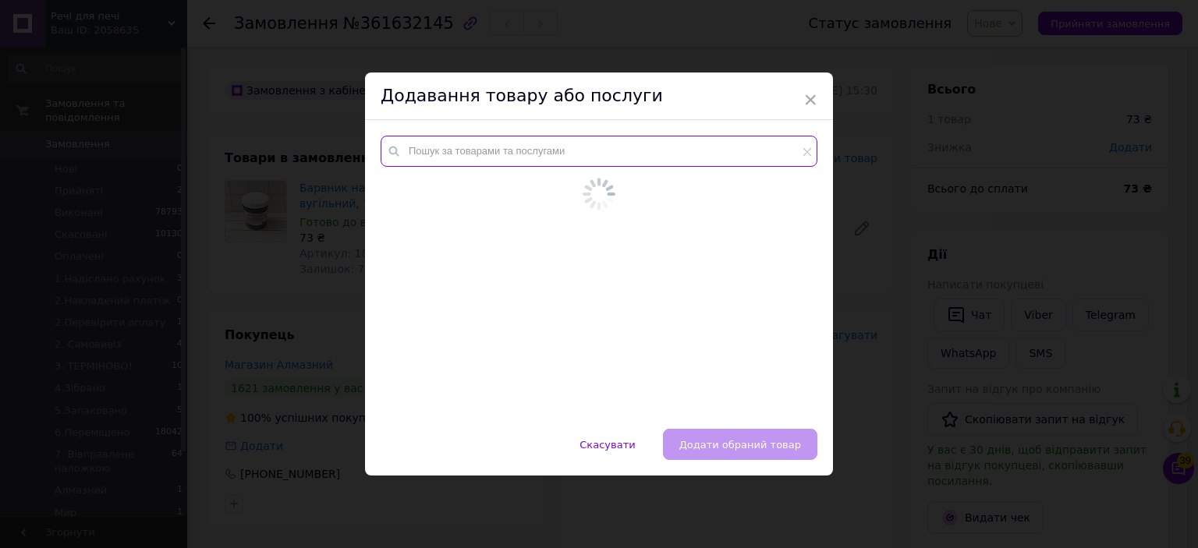
click at [722, 155] on input "text" at bounding box center [599, 151] width 437 height 31
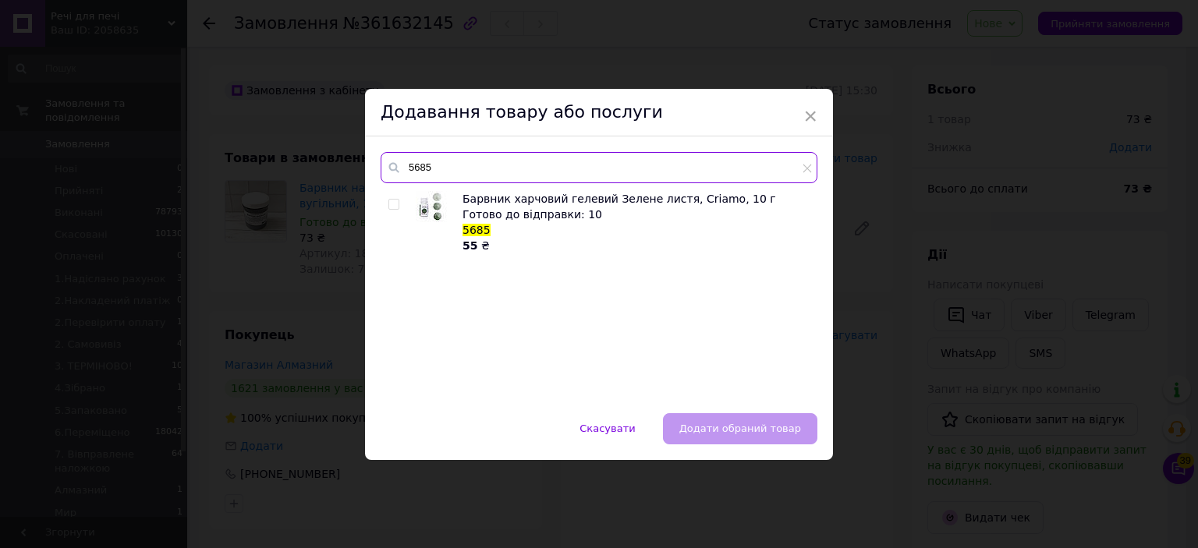
type input "5685"
click at [396, 202] on span at bounding box center [393, 204] width 11 height 11
click at [396, 202] on input "checkbox" at bounding box center [393, 205] width 10 height 10
checkbox input "true"
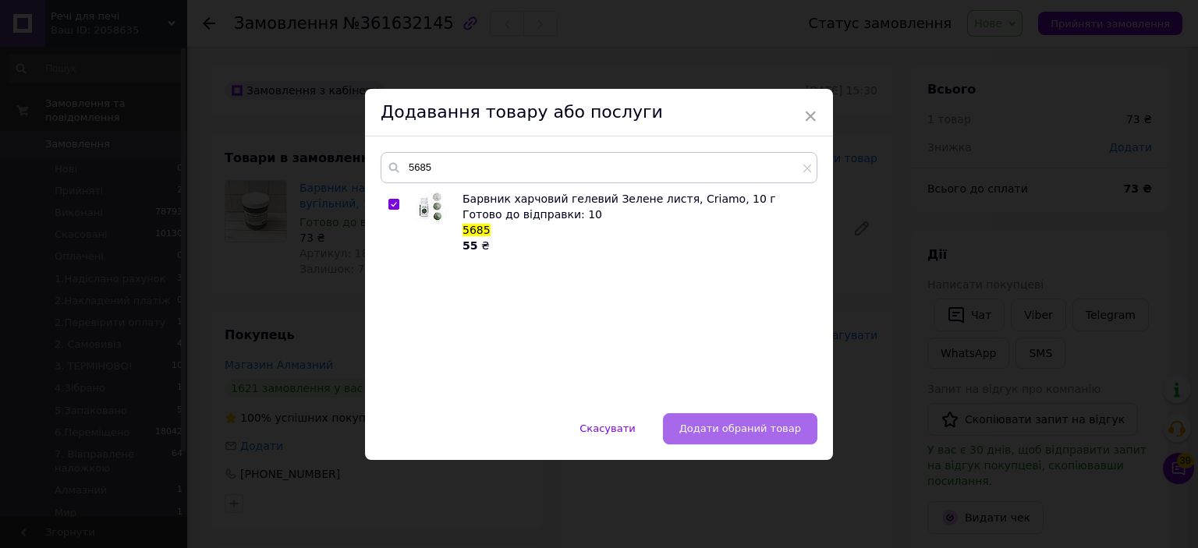
click at [741, 423] on span "Додати обраний товар" at bounding box center [740, 429] width 122 height 12
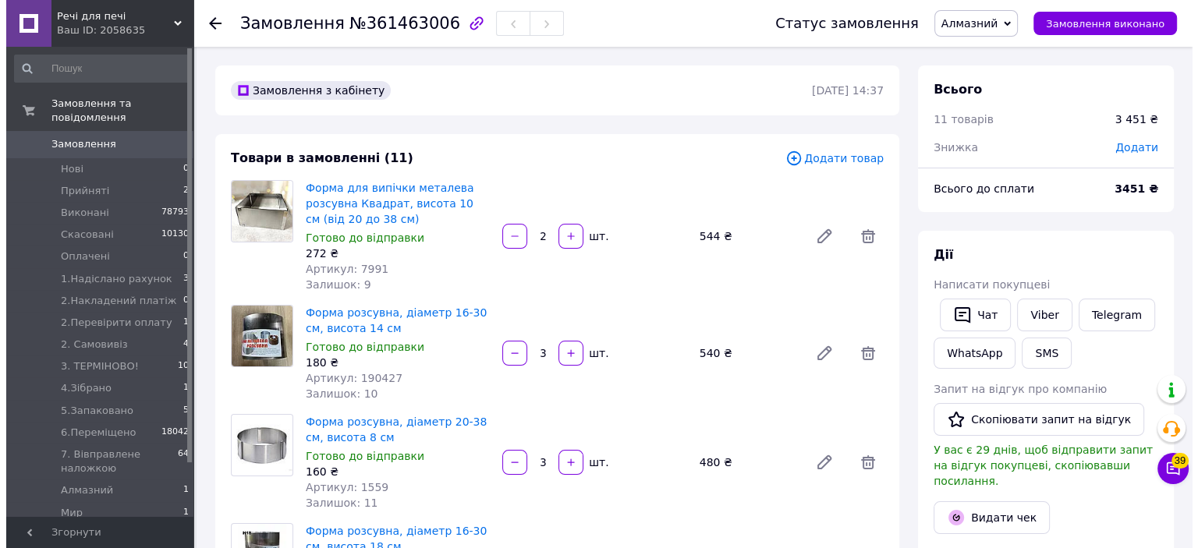
scroll to position [53, 0]
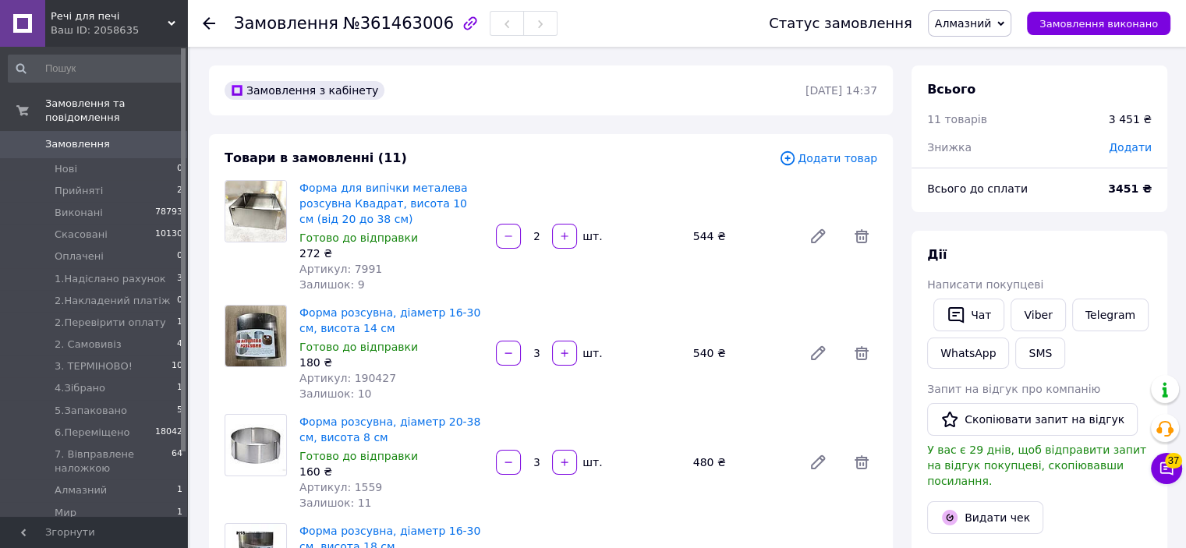
click at [843, 163] on span "Додати товар" at bounding box center [828, 158] width 98 height 17
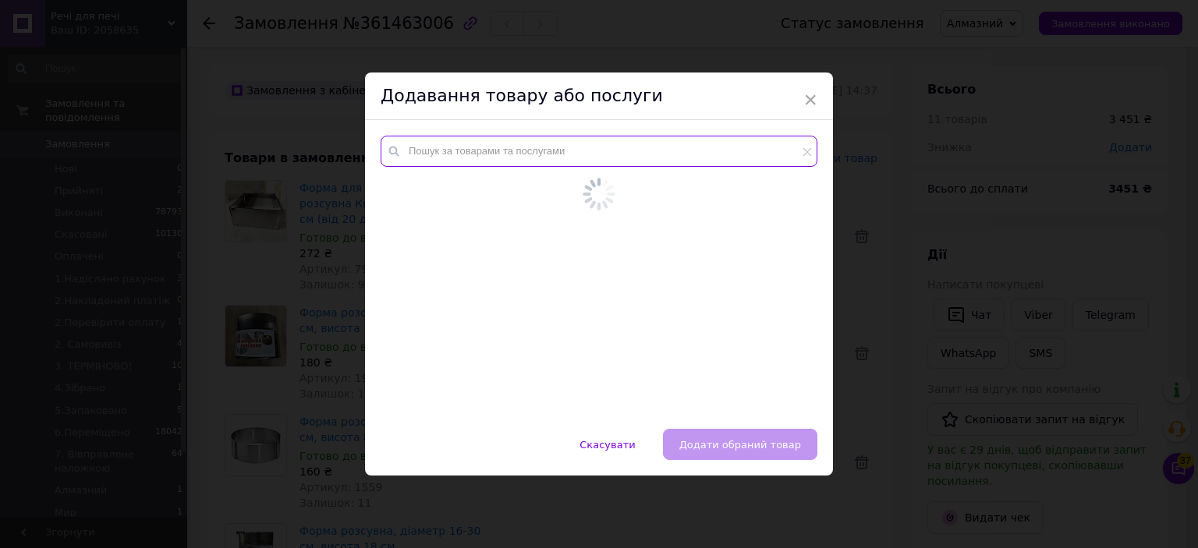
click at [693, 165] on input "text" at bounding box center [599, 151] width 437 height 31
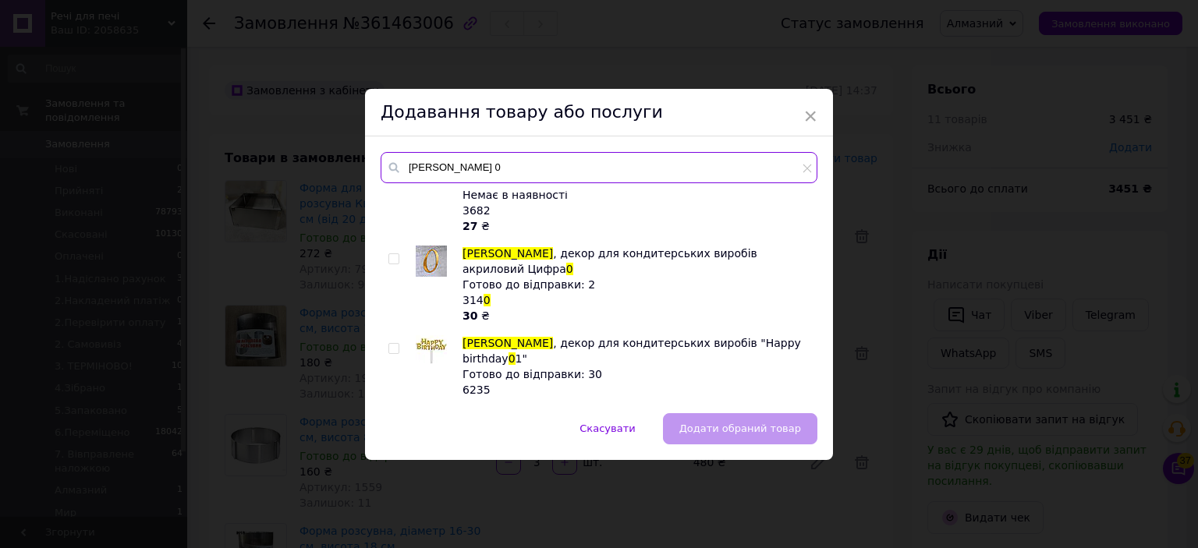
scroll to position [780, 0]
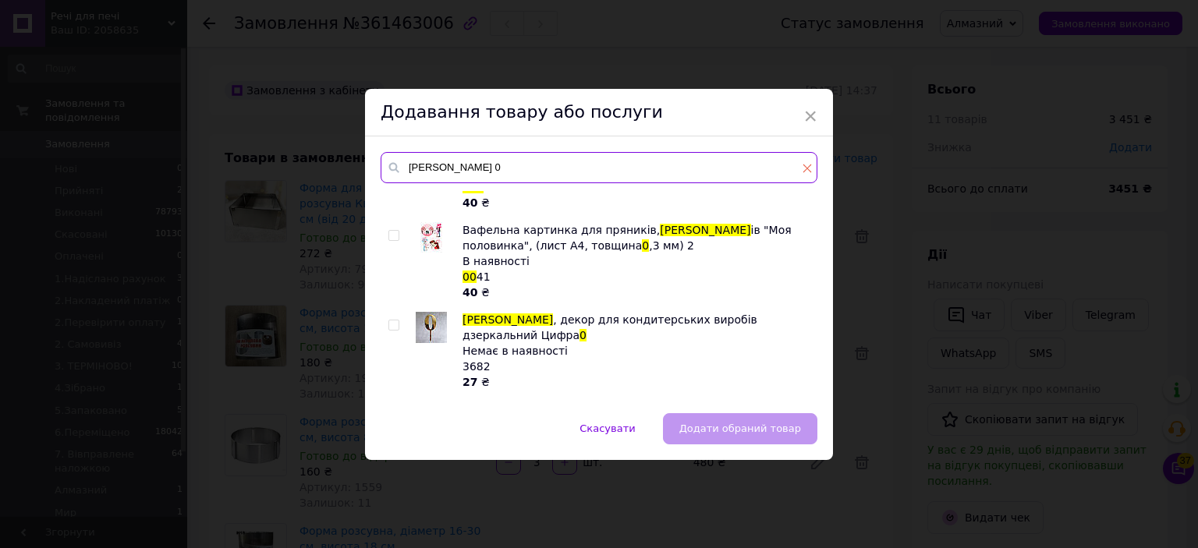
type input "[PERSON_NAME] 0"
click at [803, 165] on icon at bounding box center [807, 168] width 9 height 9
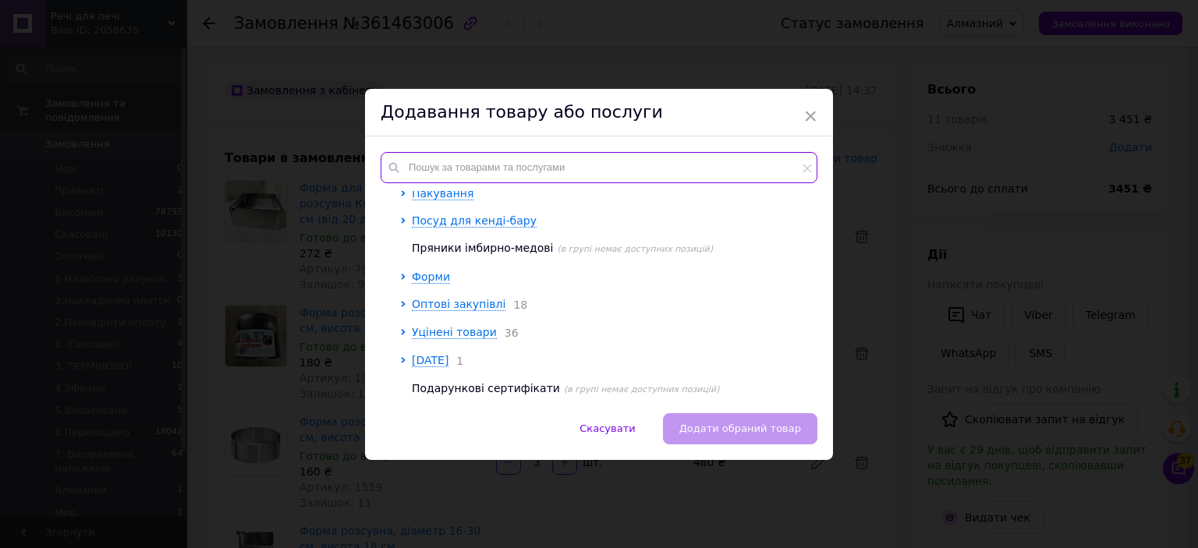
click at [746, 165] on input "text" at bounding box center [599, 167] width 437 height 31
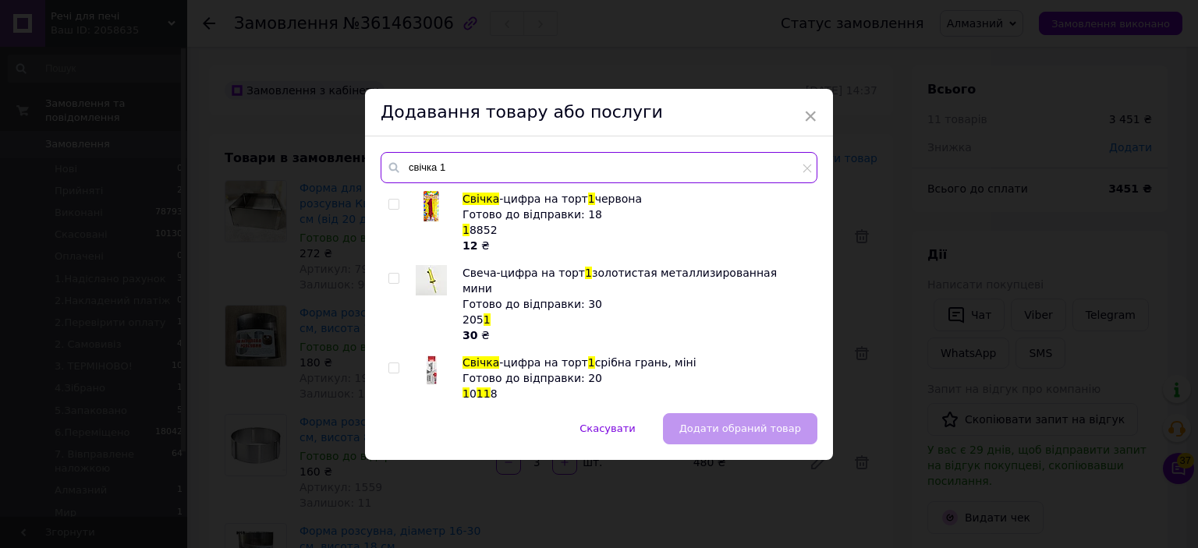
type input "свічка 1"
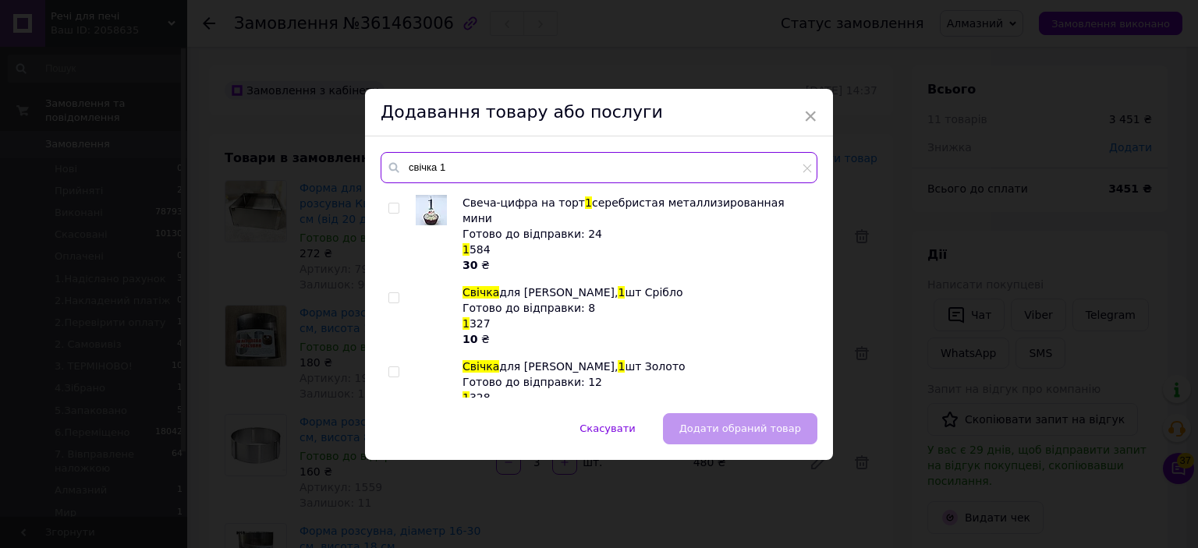
scroll to position [312, 0]
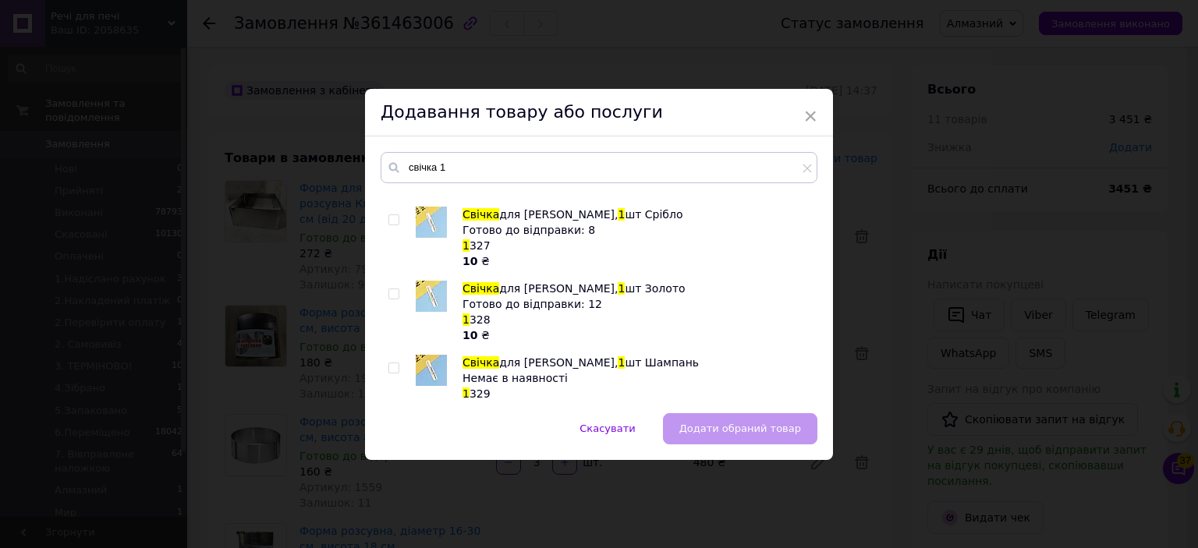
click at [393, 289] on input "checkbox" at bounding box center [393, 294] width 10 height 10
checkbox input "true"
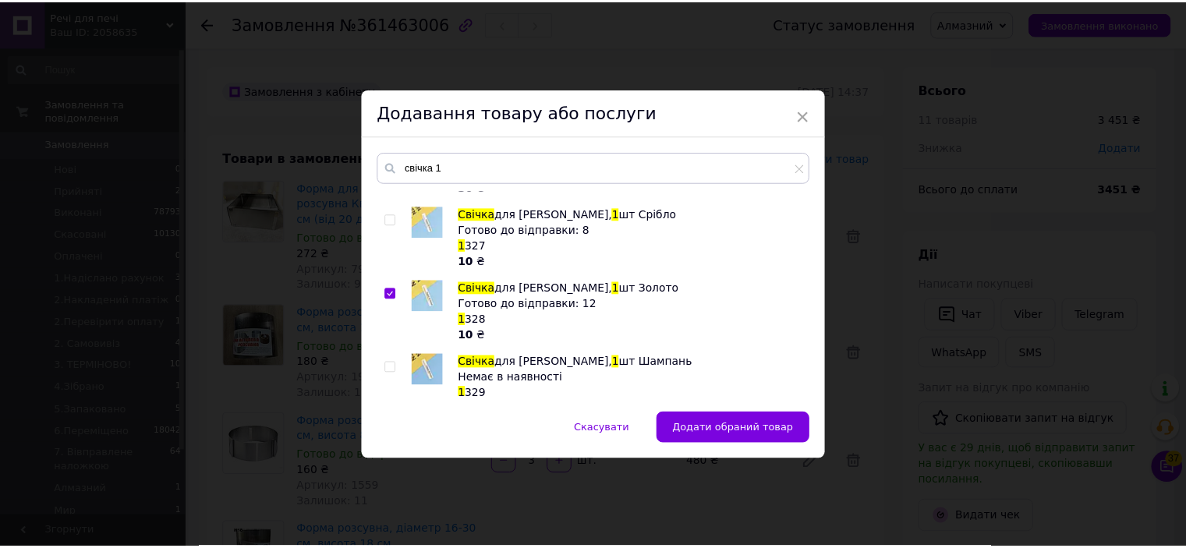
scroll to position [374, 0]
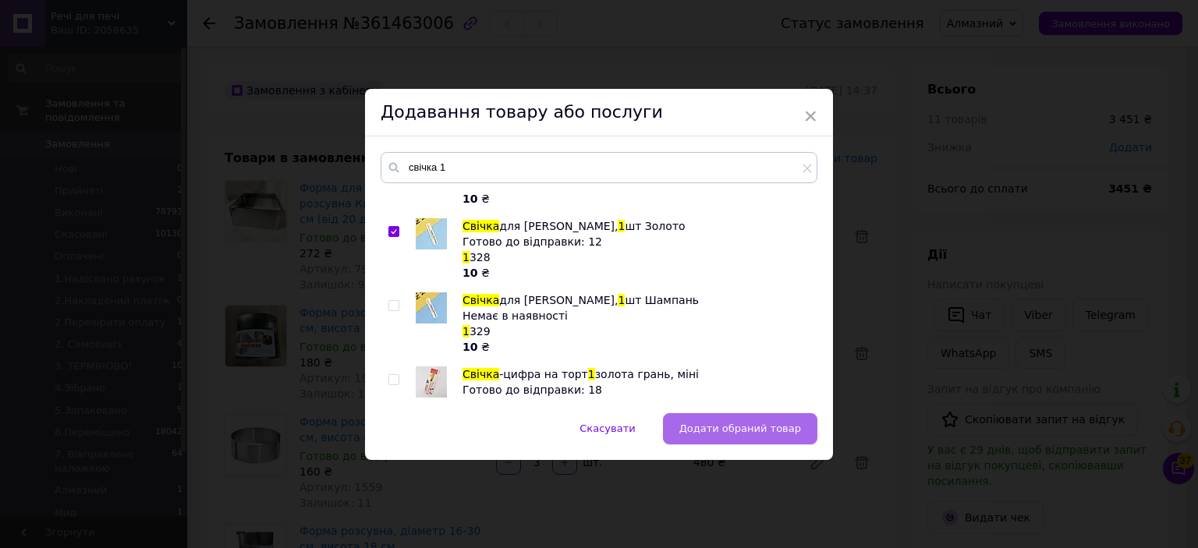
click at [729, 439] on button "Додати обраний товар" at bounding box center [740, 428] width 154 height 31
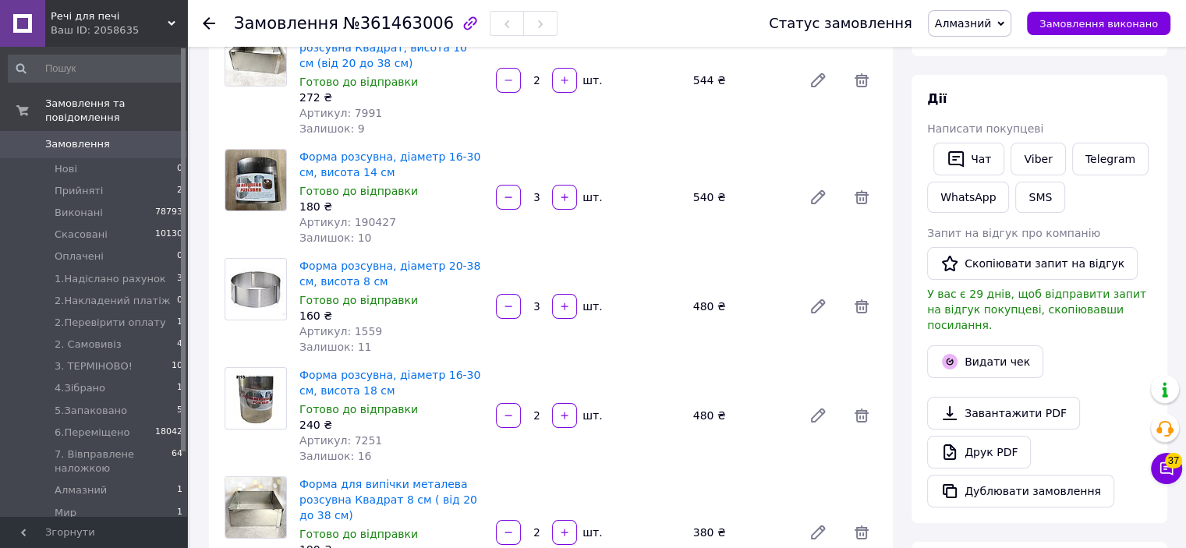
scroll to position [0, 0]
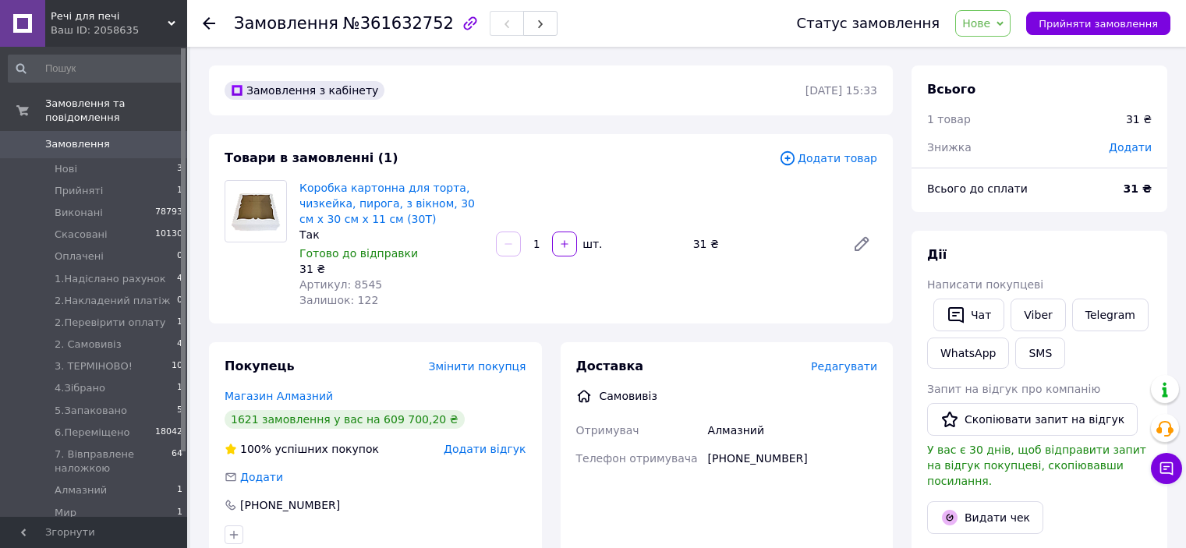
scroll to position [31, 0]
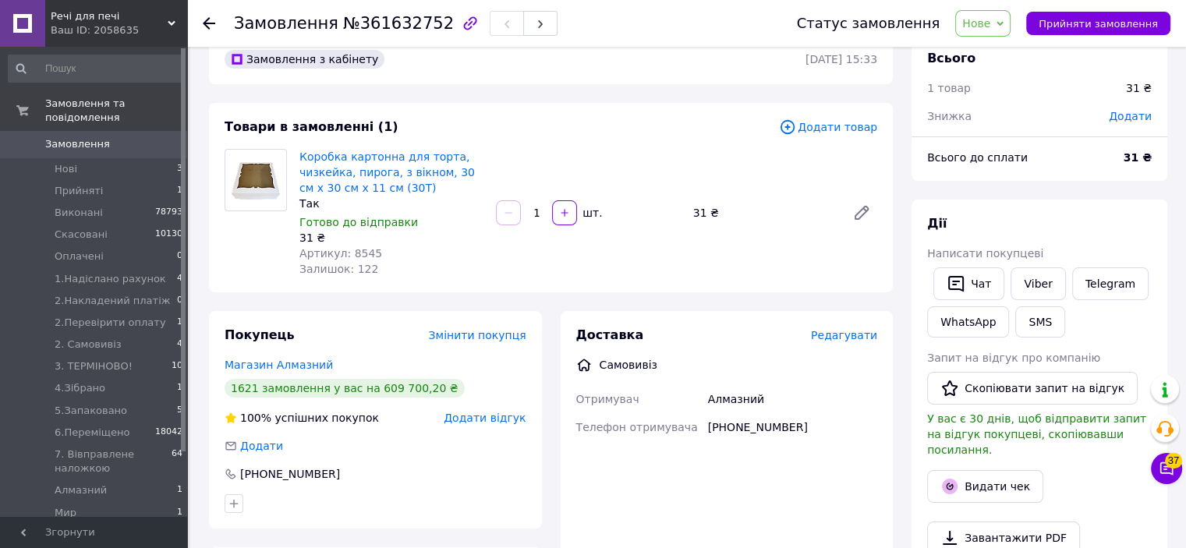
click at [814, 128] on span "Додати товар" at bounding box center [828, 127] width 98 height 17
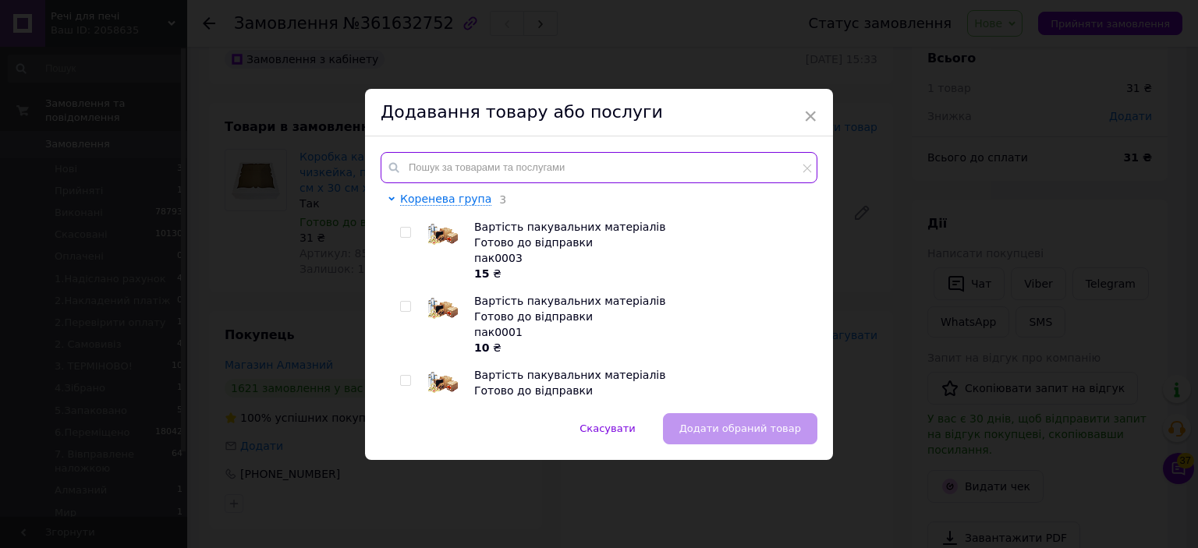
click at [715, 158] on input "text" at bounding box center [599, 167] width 437 height 31
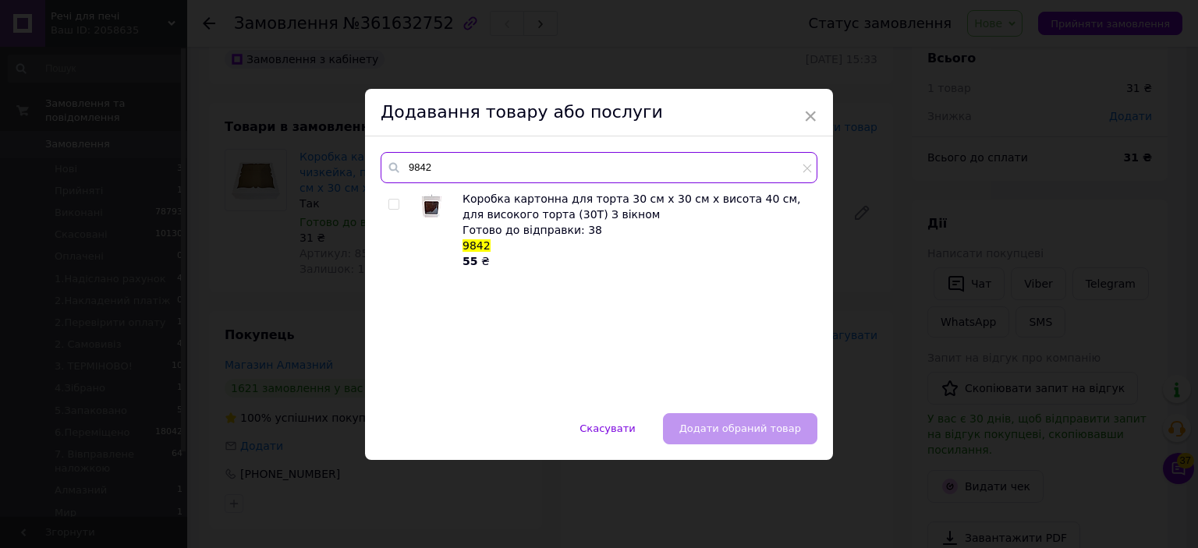
type input "9842"
click at [395, 207] on input "checkbox" at bounding box center [393, 205] width 10 height 10
checkbox input "true"
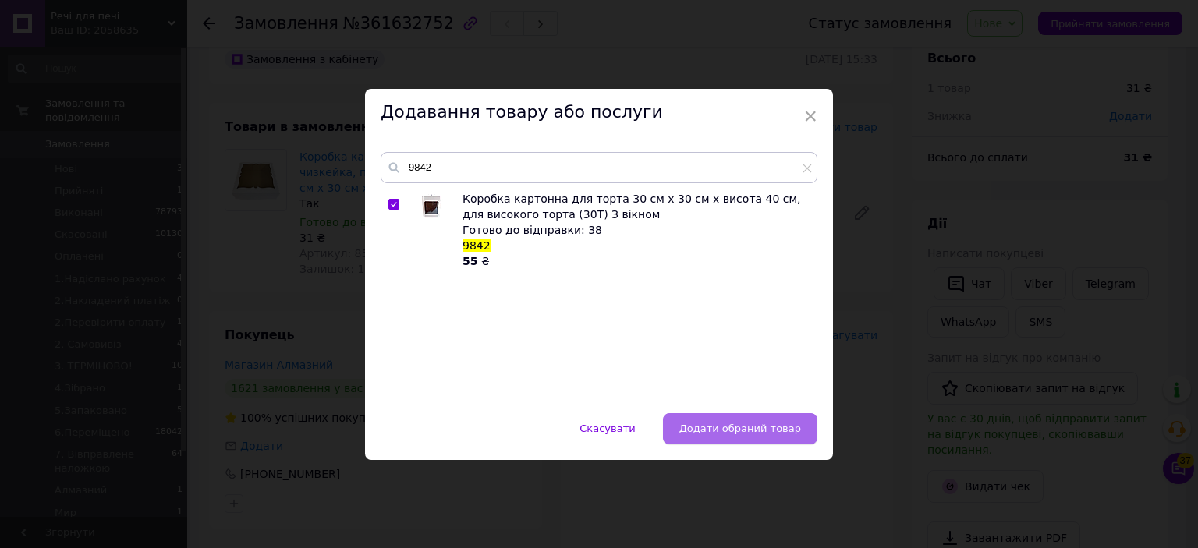
click at [771, 425] on span "Додати обраний товар" at bounding box center [740, 429] width 122 height 12
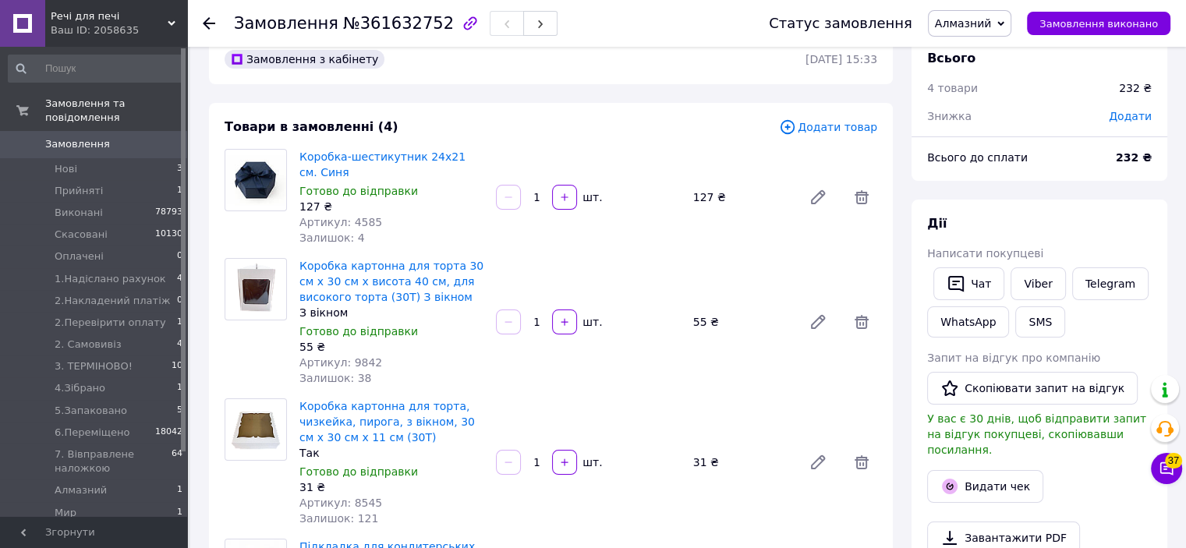
scroll to position [0, 0]
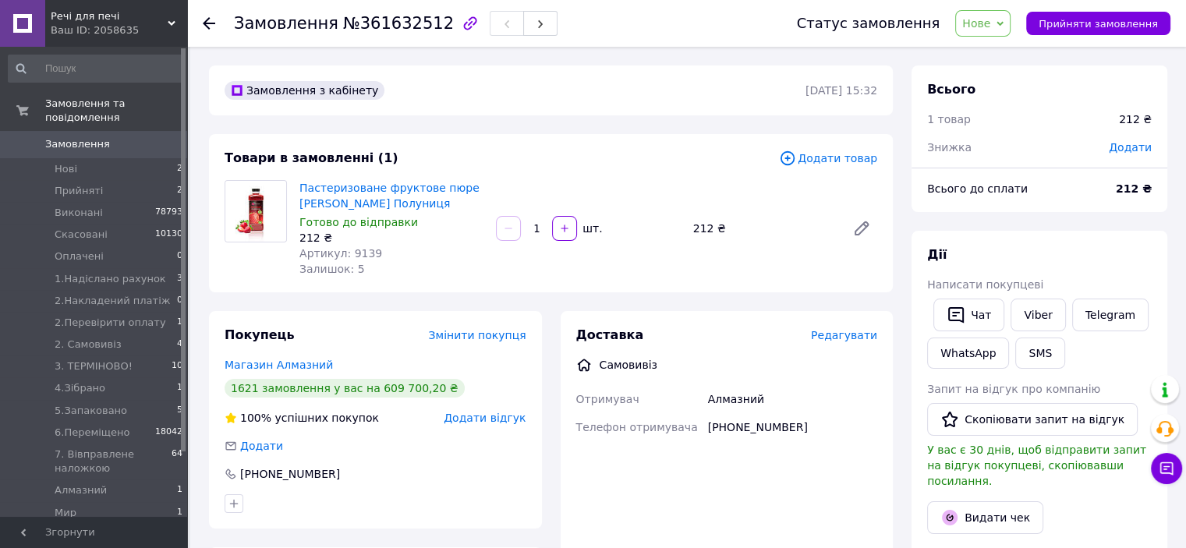
click at [795, 154] on icon at bounding box center [788, 158] width 14 height 14
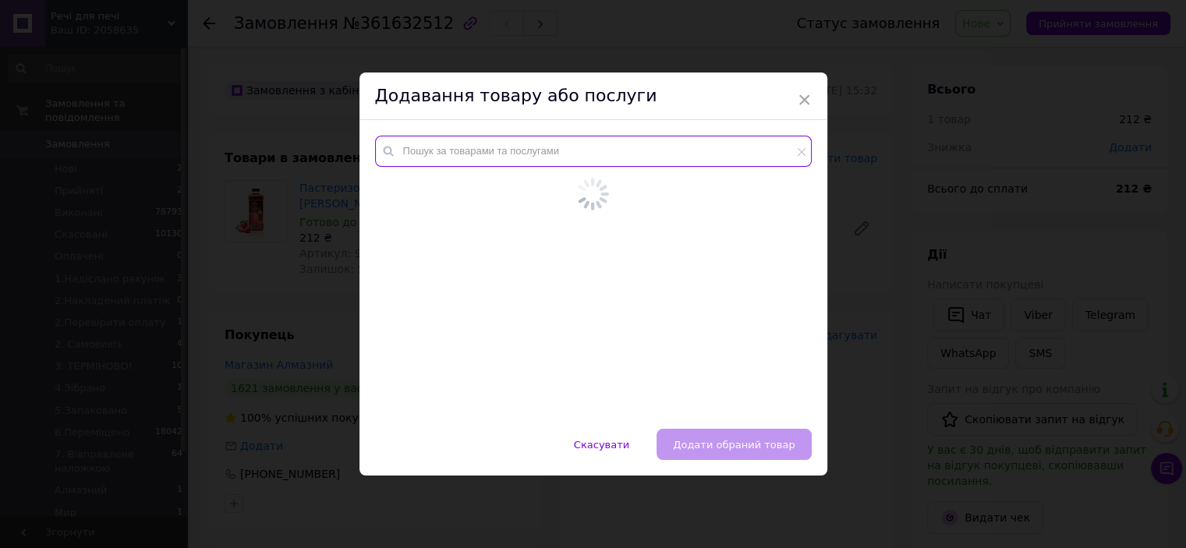
click at [743, 151] on div at bounding box center [594, 274] width 468 height 309
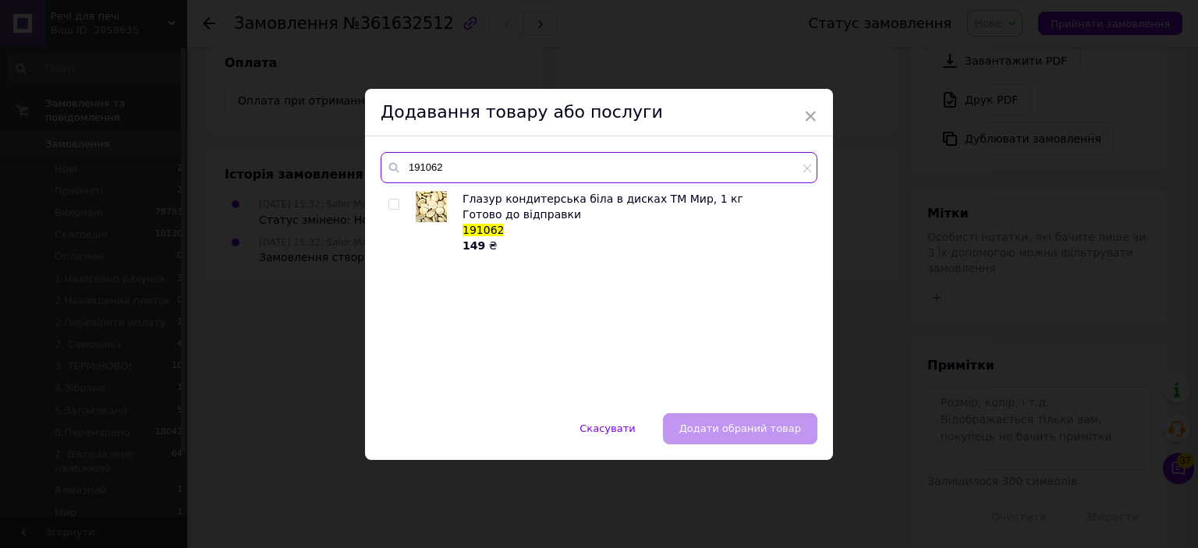
type input "191062"
click at [393, 203] on input "checkbox" at bounding box center [393, 205] width 10 height 10
checkbox input "true"
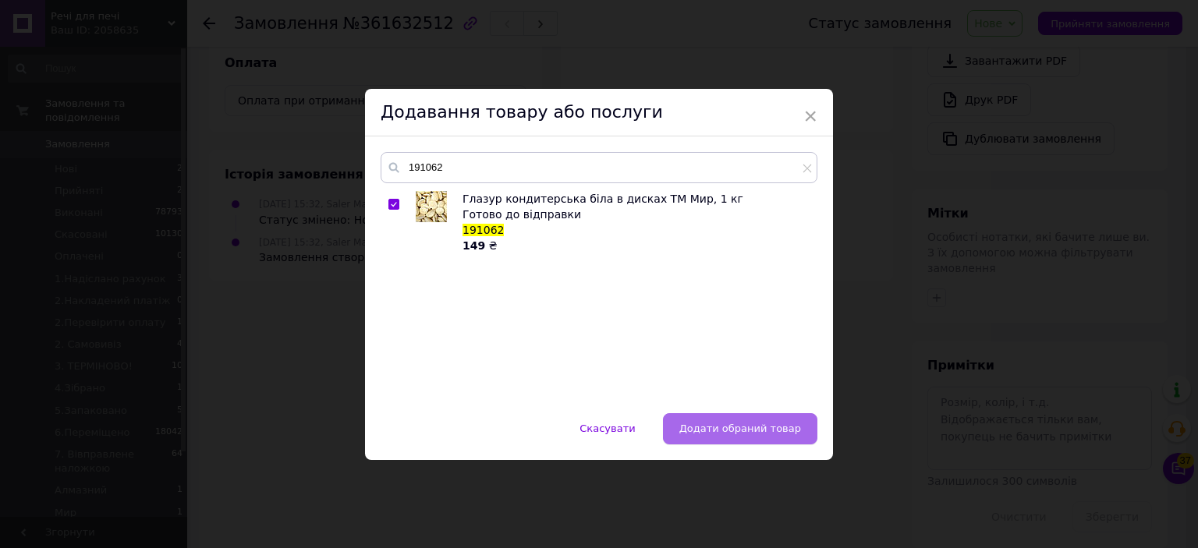
click at [721, 429] on span "Додати обраний товар" at bounding box center [740, 429] width 122 height 12
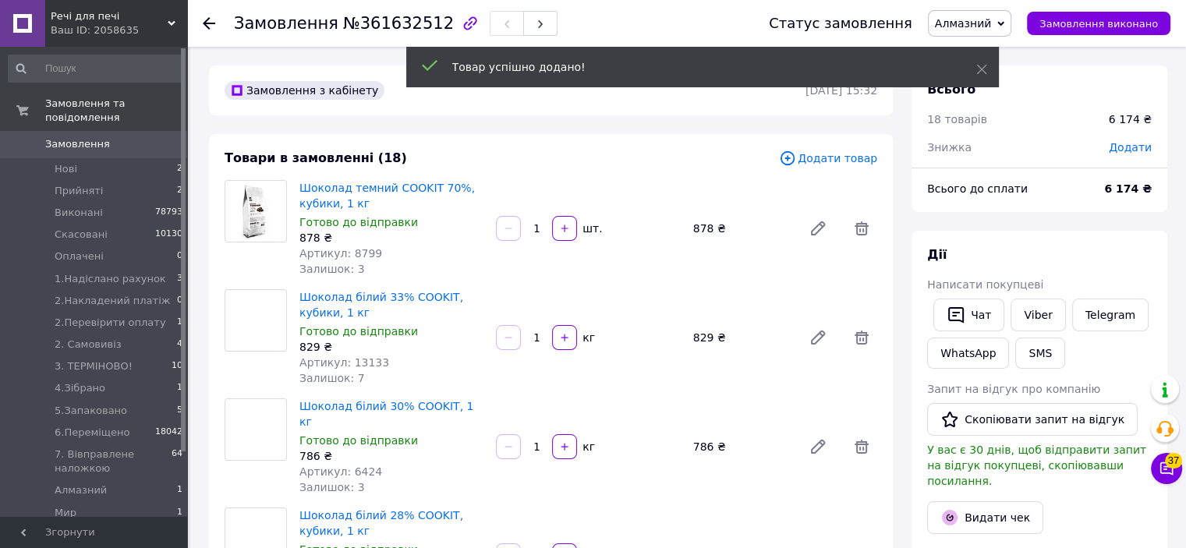
scroll to position [242, 0]
